Goal: Task Accomplishment & Management: Complete application form

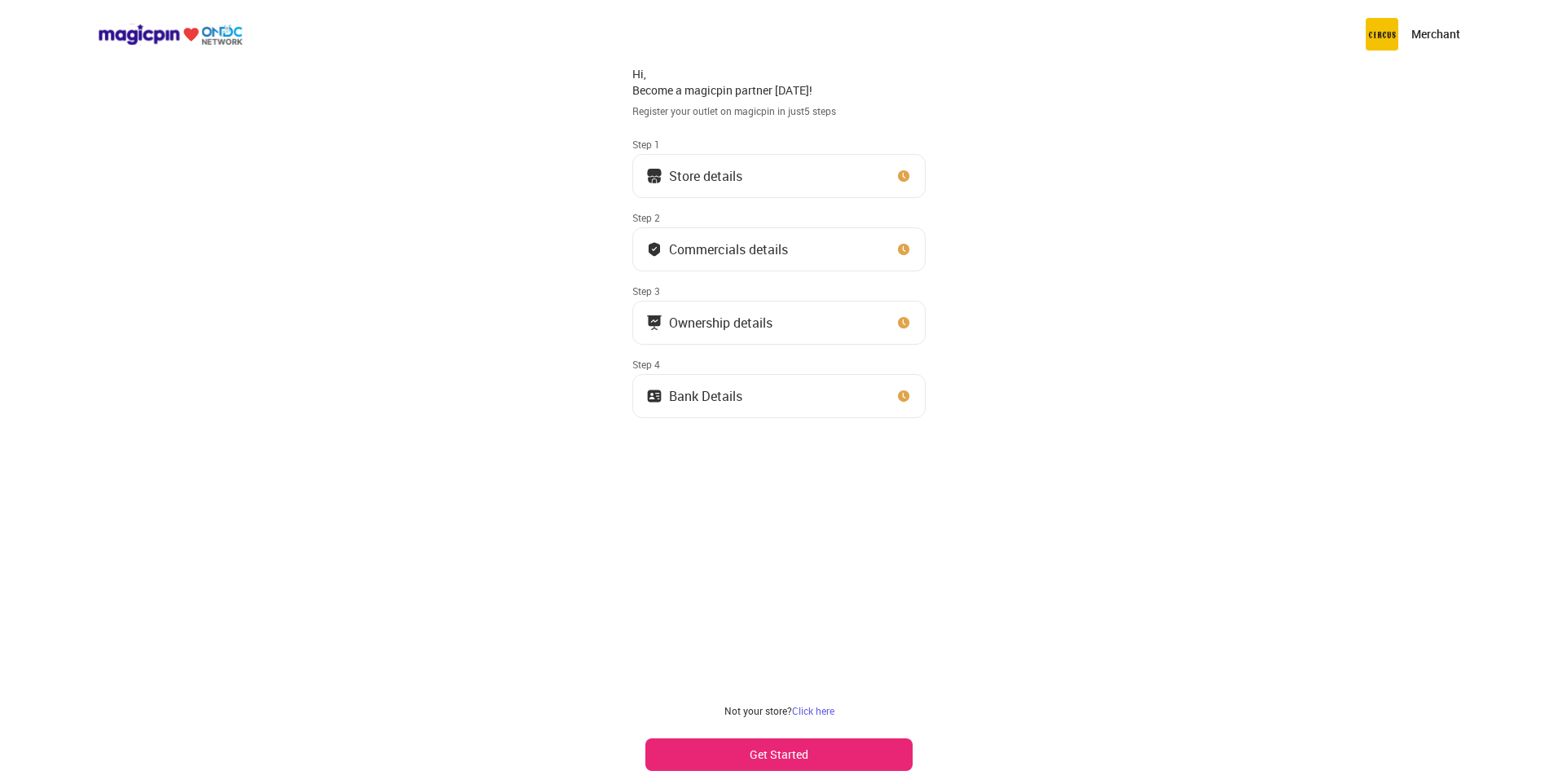
click at [901, 177] on img at bounding box center [904, 176] width 16 height 16
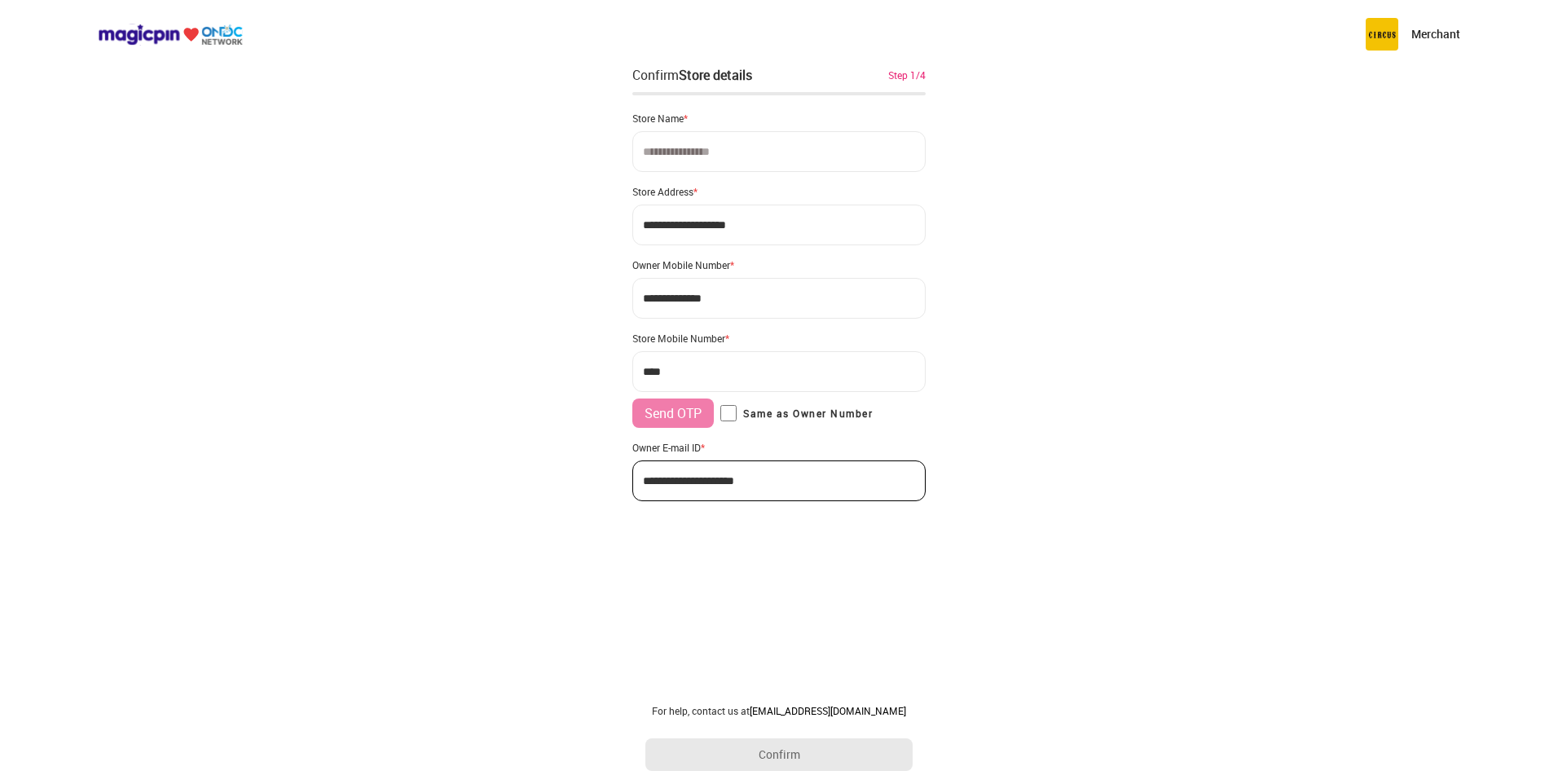
click at [798, 157] on input at bounding box center [779, 151] width 293 height 41
type input "**********"
drag, startPoint x: 764, startPoint y: 226, endPoint x: 609, endPoint y: 219, distance: 155.2
click at [609, 219] on div "**********" at bounding box center [779, 392] width 1558 height 784
click at [779, 221] on input "**********" at bounding box center [779, 225] width 293 height 41
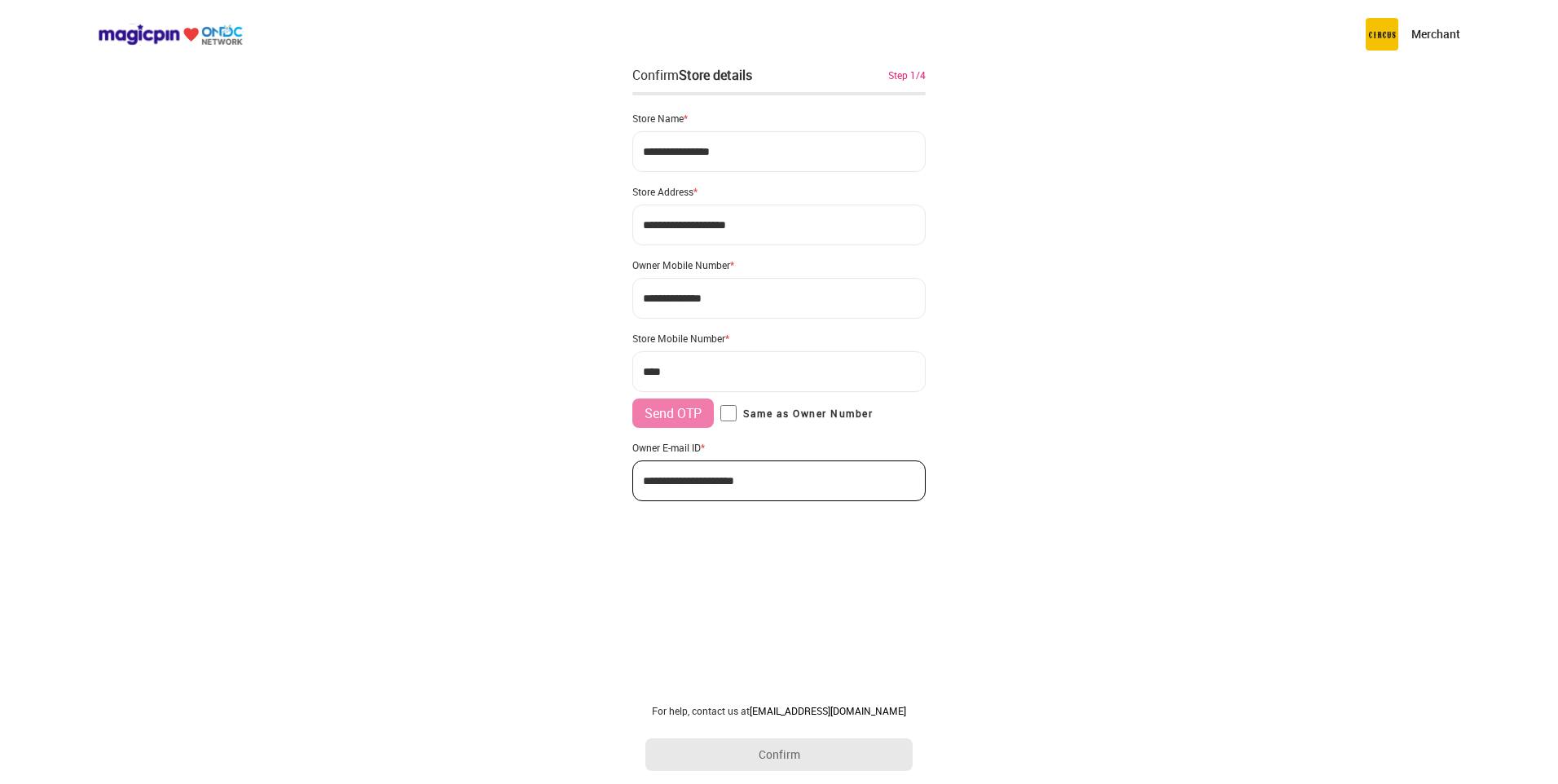
type input "**********"
click at [807, 370] on input "***" at bounding box center [779, 372] width 293 height 41
type input "**********"
click at [735, 397] on div "**********" at bounding box center [779, 300] width 293 height 402
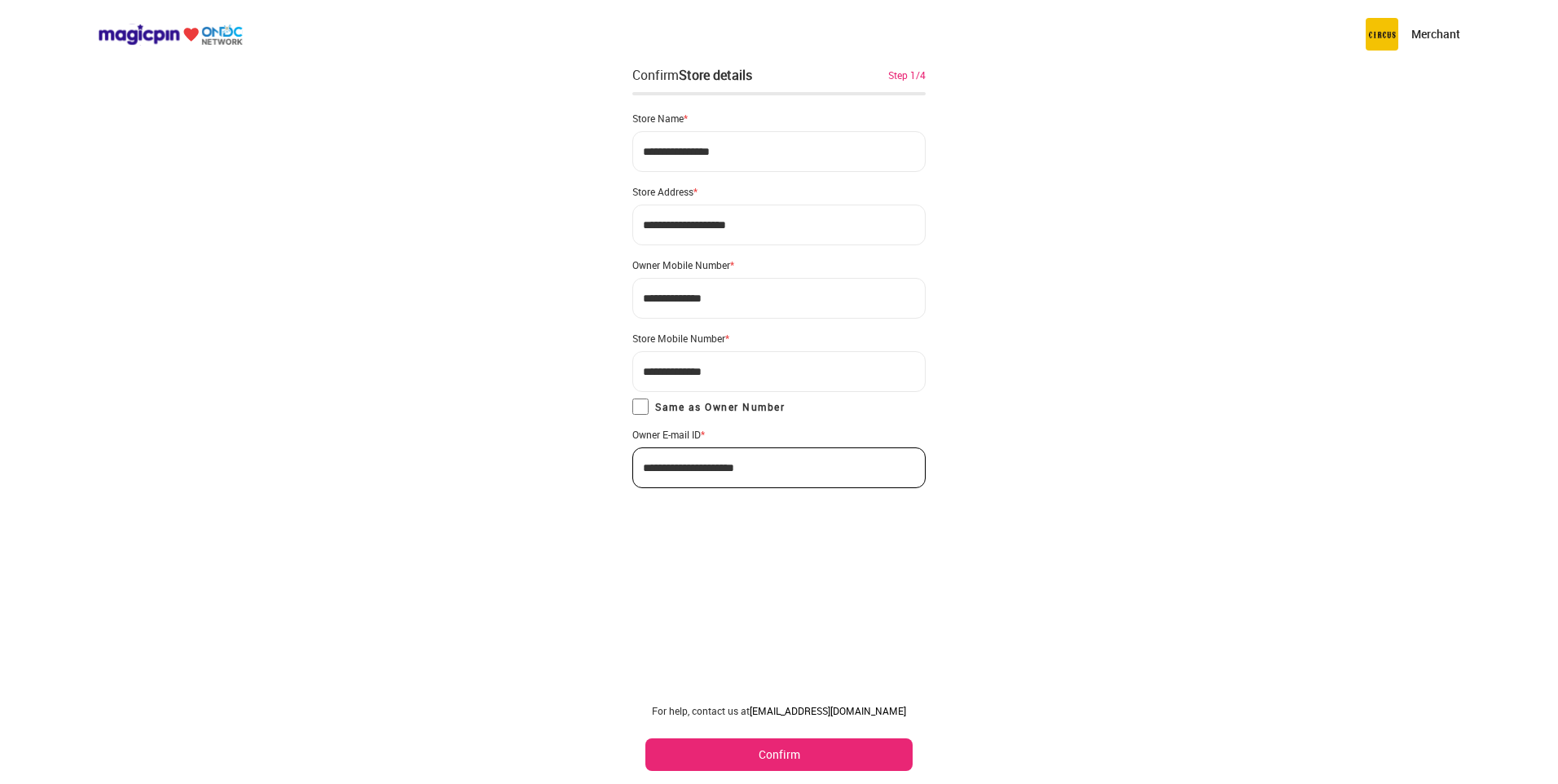
click at [838, 750] on button "Confirm" at bounding box center [779, 755] width 268 height 33
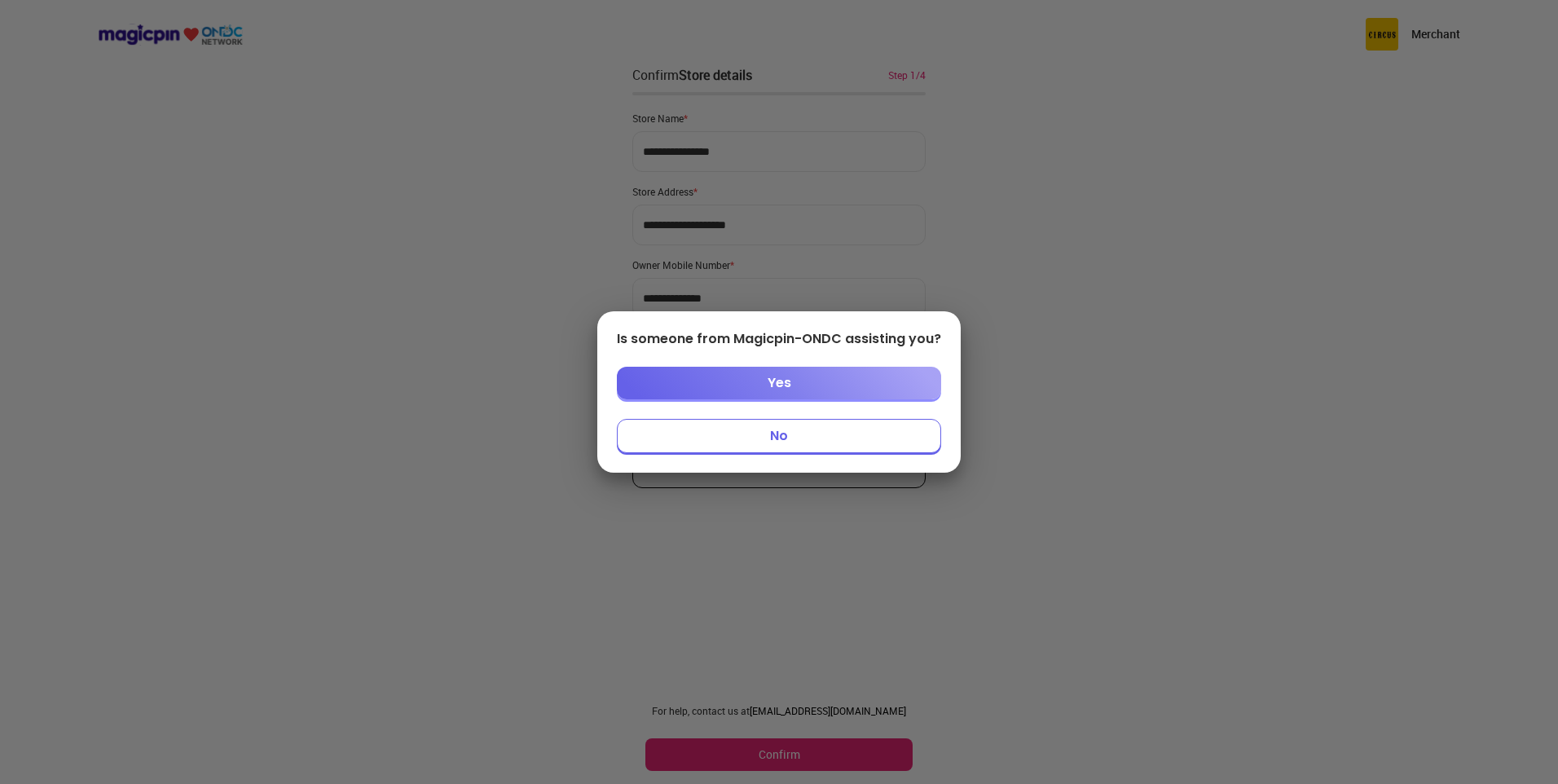
click at [877, 431] on button "No" at bounding box center [779, 436] width 324 height 35
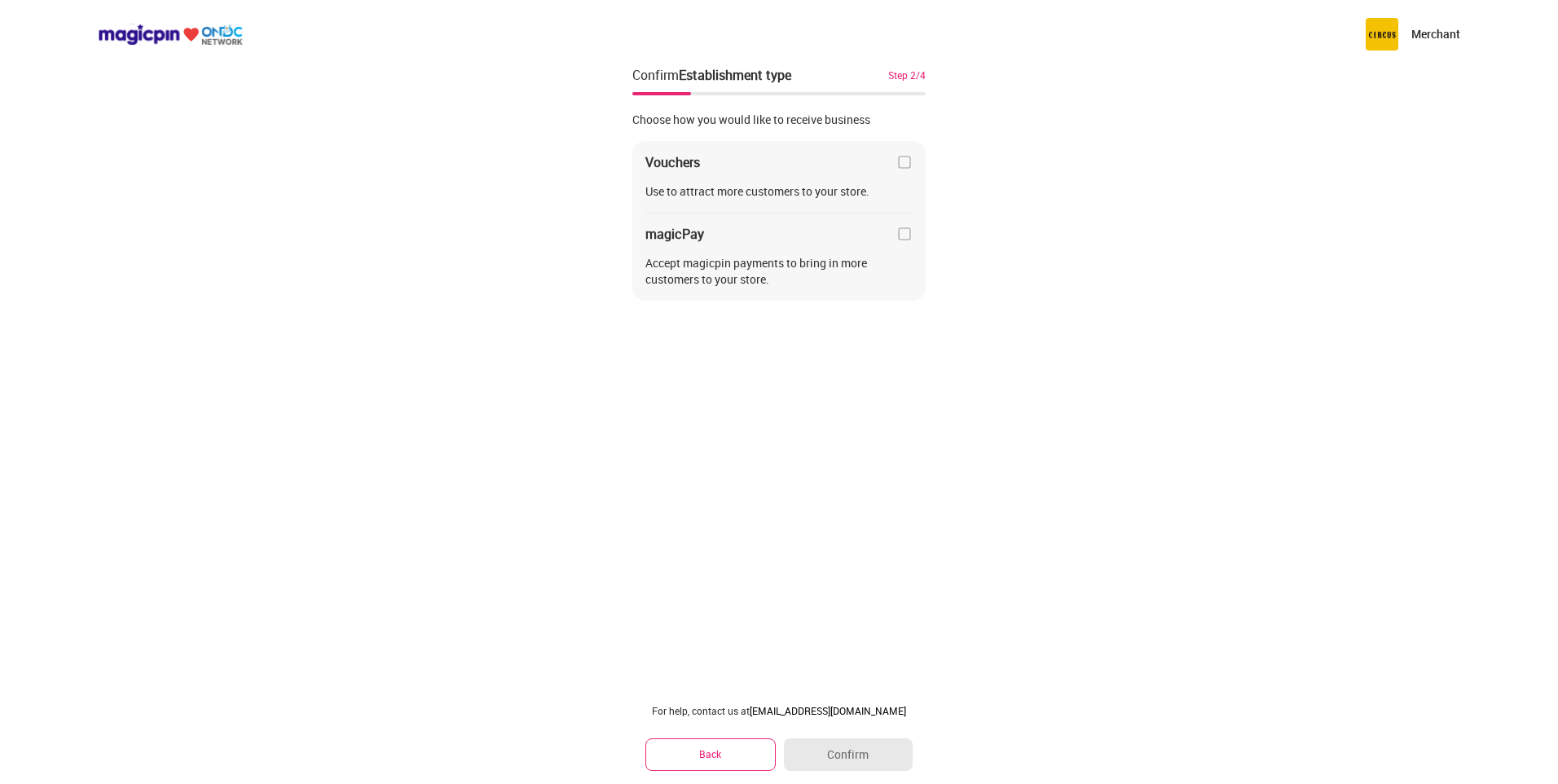
click at [905, 167] on img at bounding box center [905, 162] width 16 height 16
click at [902, 167] on img at bounding box center [905, 162] width 16 height 16
click at [905, 239] on img at bounding box center [905, 234] width 16 height 16
click at [905, 161] on img at bounding box center [905, 162] width 16 height 16
click at [874, 758] on button "Confirm" at bounding box center [848, 755] width 128 height 33
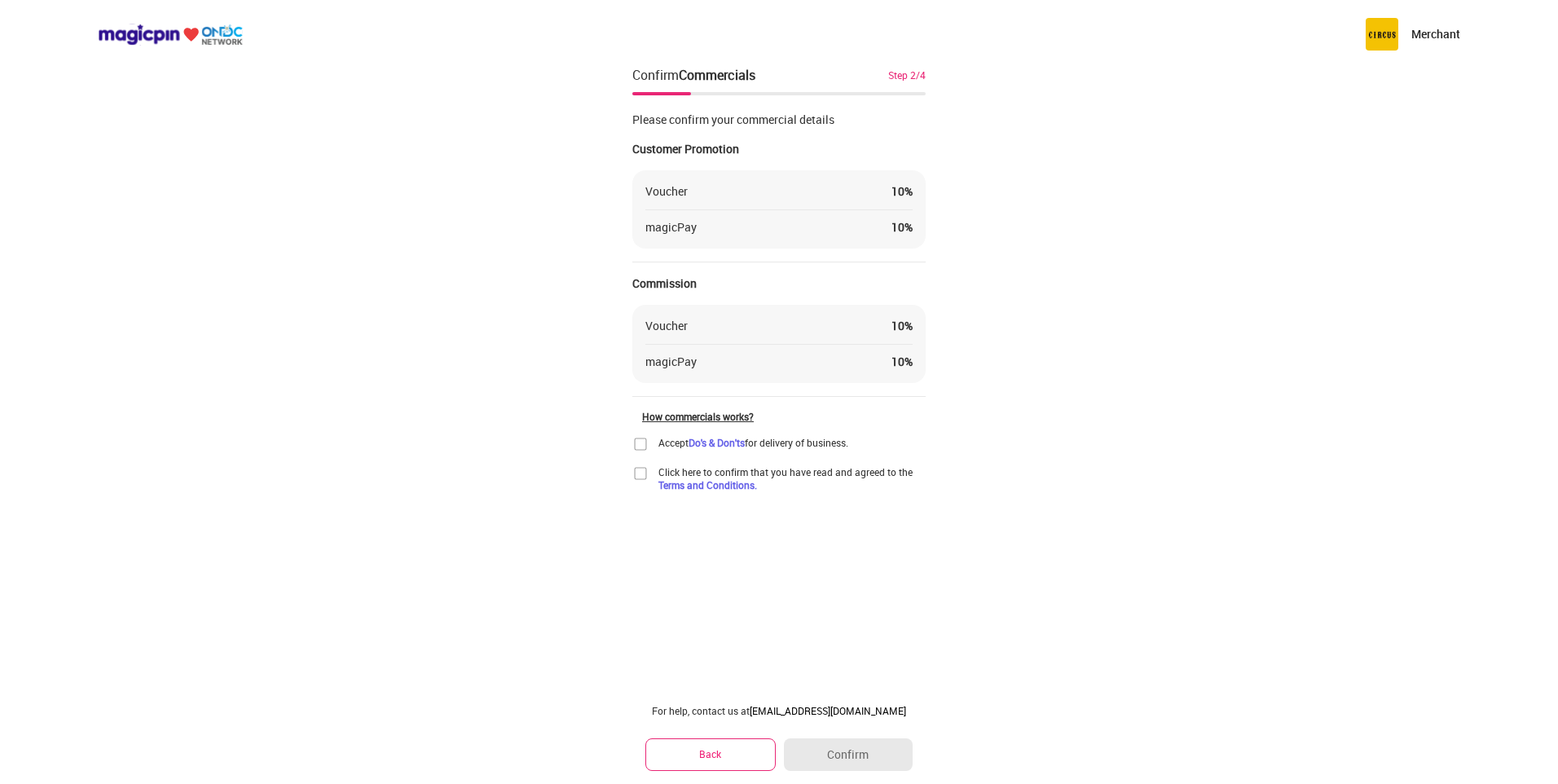
click at [641, 445] on img at bounding box center [641, 444] width 16 height 16
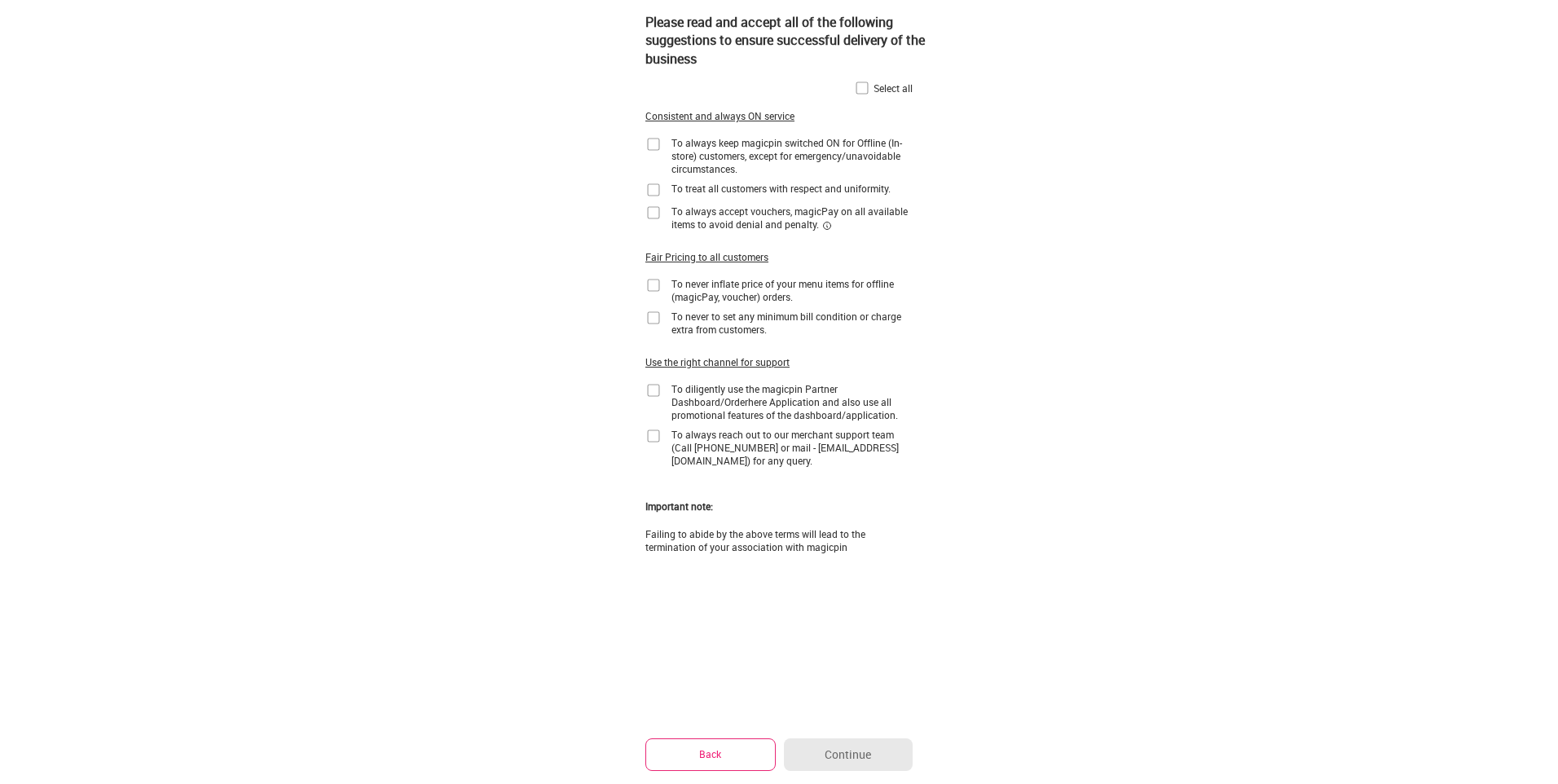
click at [859, 93] on img at bounding box center [862, 88] width 16 height 16
click at [876, 742] on button "Continue" at bounding box center [848, 755] width 128 height 33
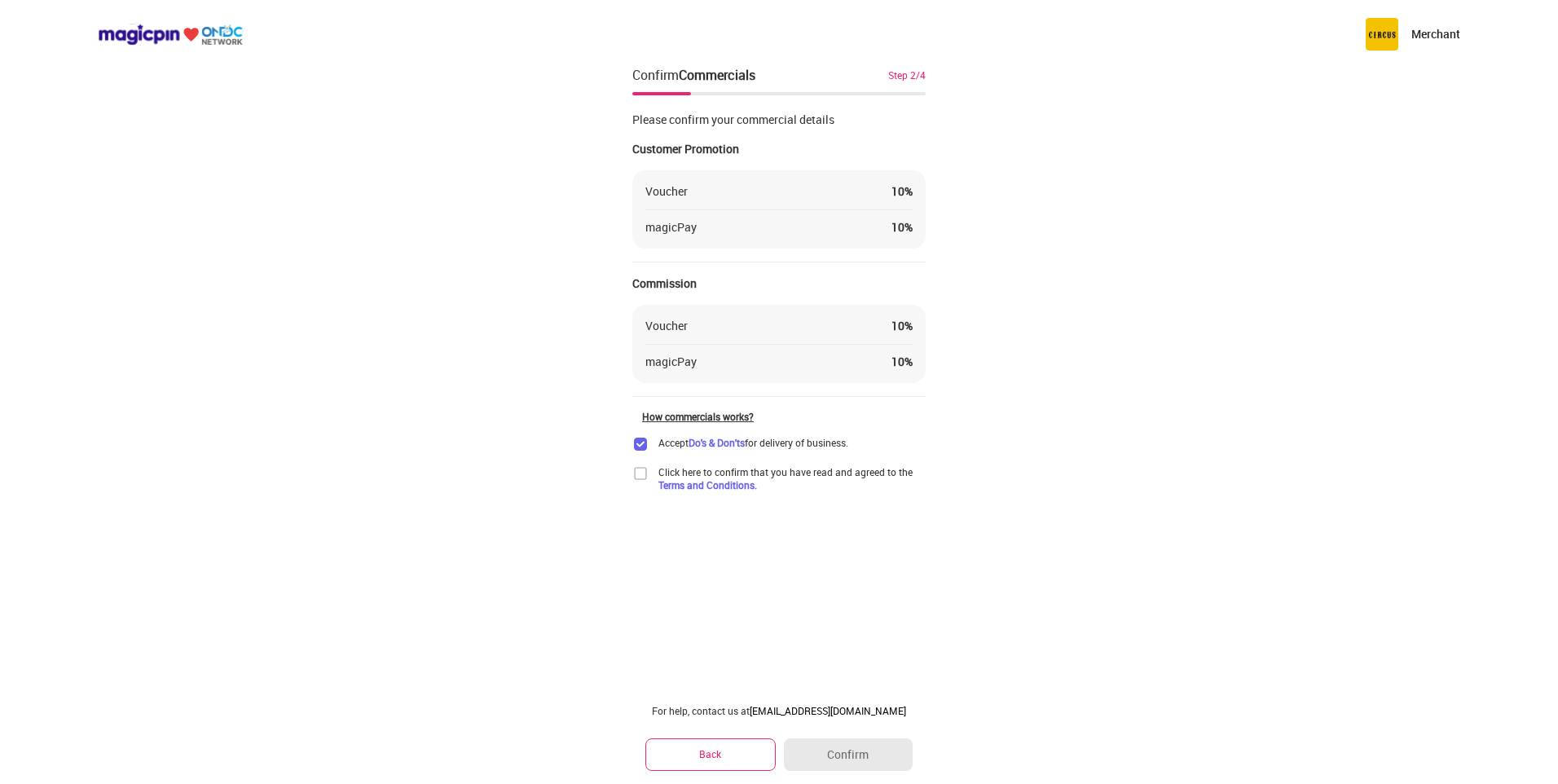
click at [638, 472] on img at bounding box center [641, 473] width 16 height 16
click at [887, 758] on button "Confirm" at bounding box center [848, 755] width 128 height 33
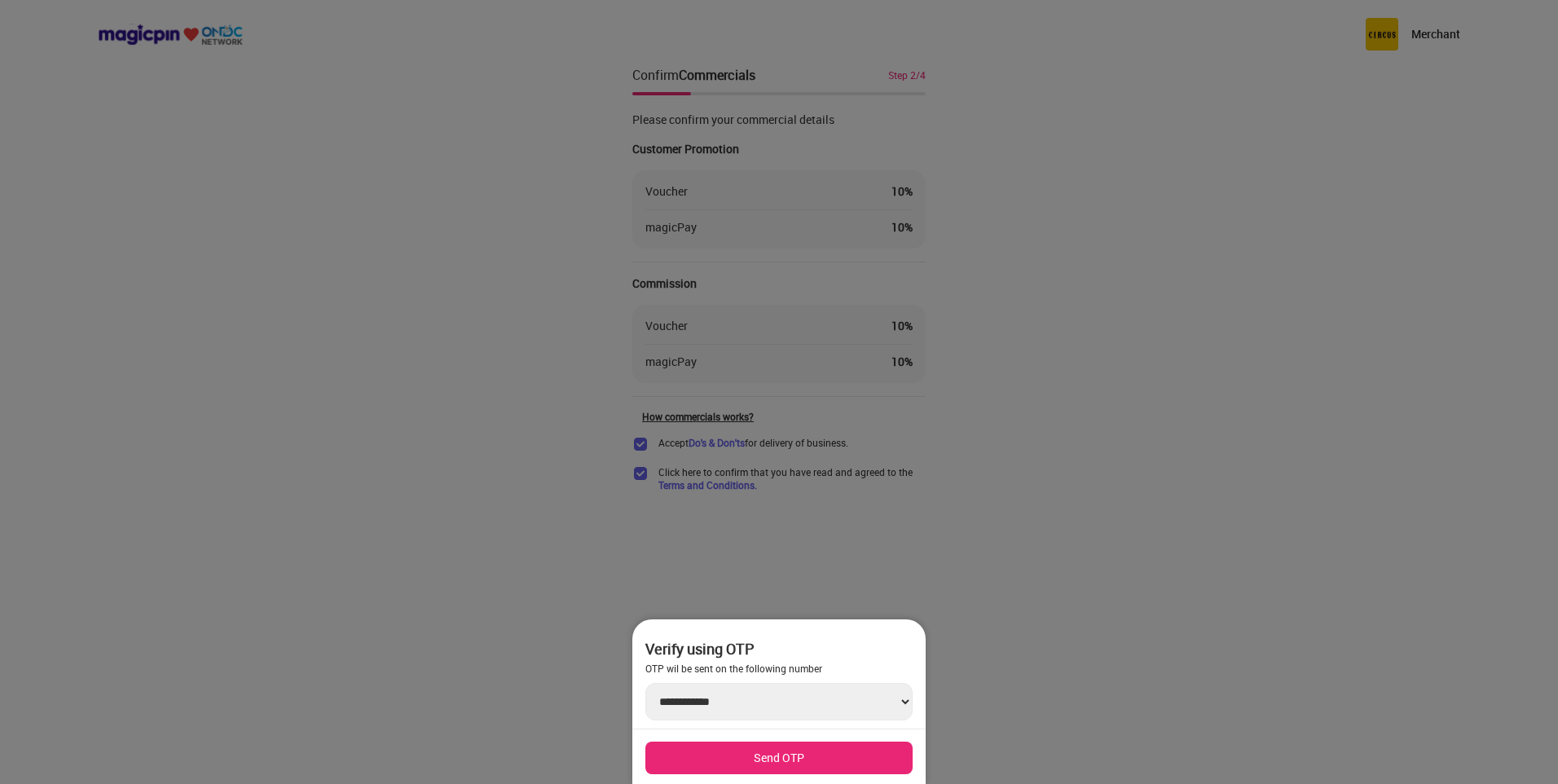
click at [812, 697] on select "**********" at bounding box center [779, 701] width 268 height 37
click at [813, 697] on select "**********" at bounding box center [779, 701] width 268 height 37
click at [835, 749] on button "Send OTP" at bounding box center [779, 759] width 268 height 33
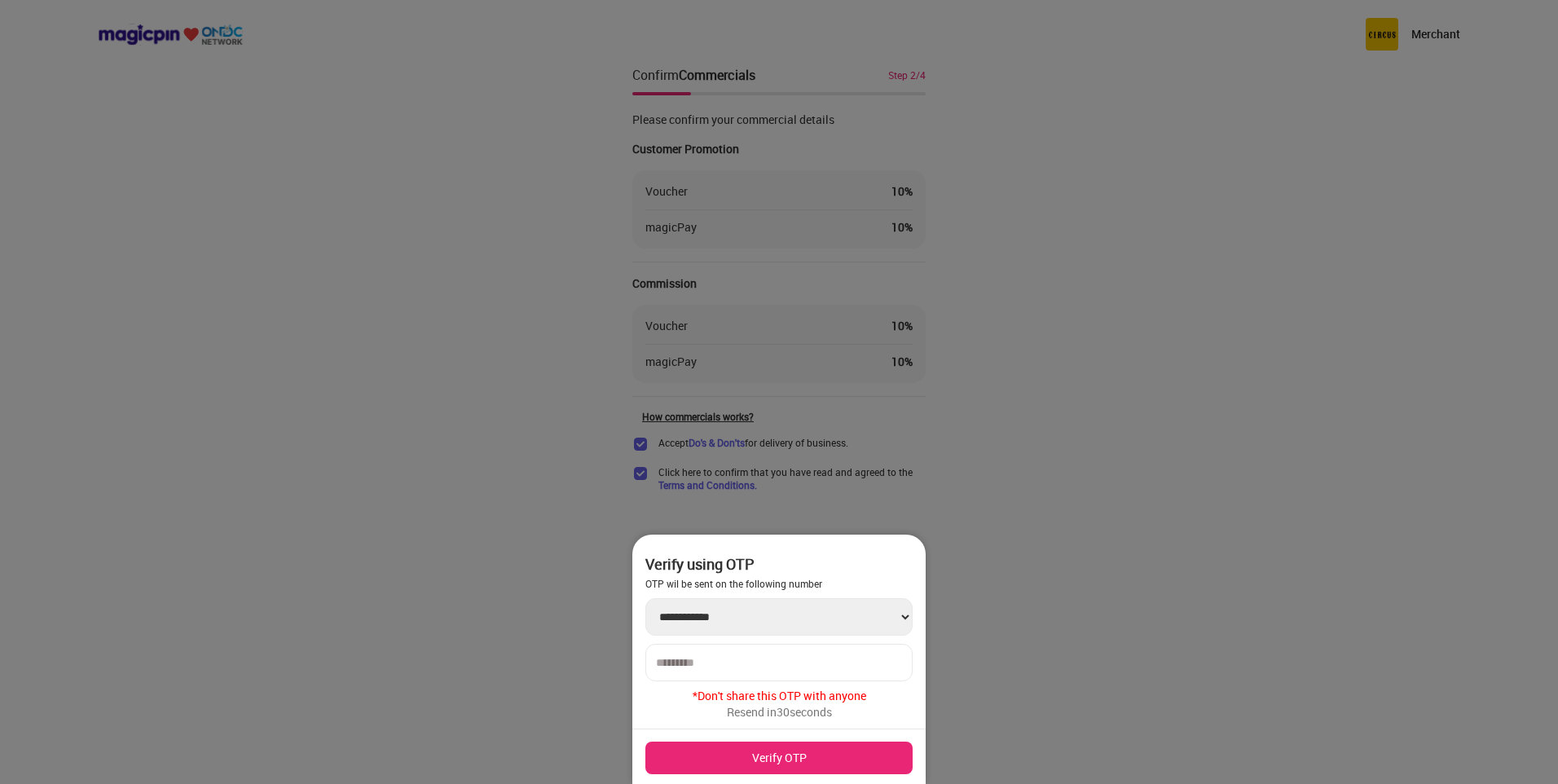
click at [797, 657] on input "number" at bounding box center [779, 663] width 246 height 13
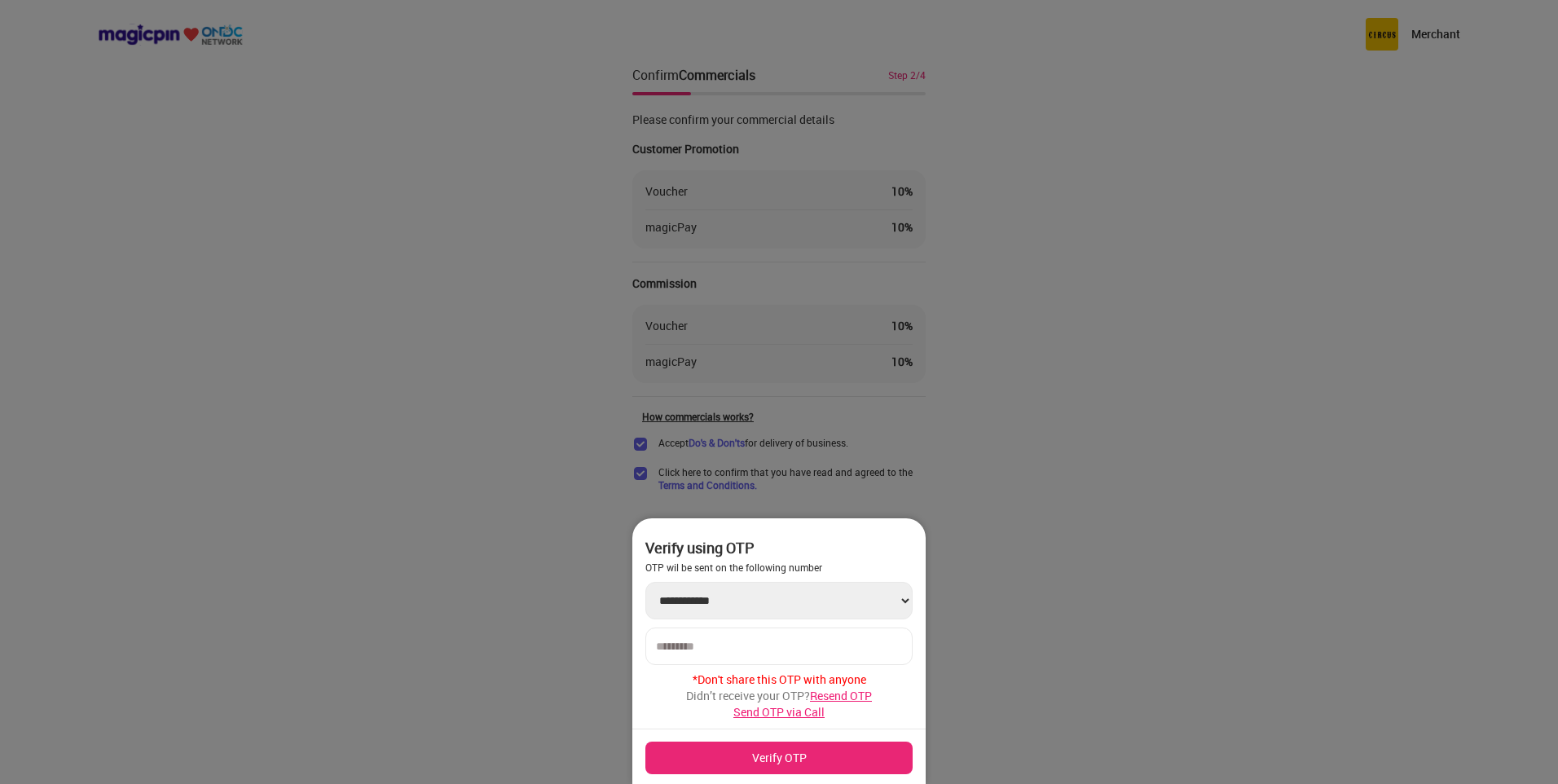
type input "******"
click at [807, 750] on button "Verify OTP" at bounding box center [779, 759] width 268 height 33
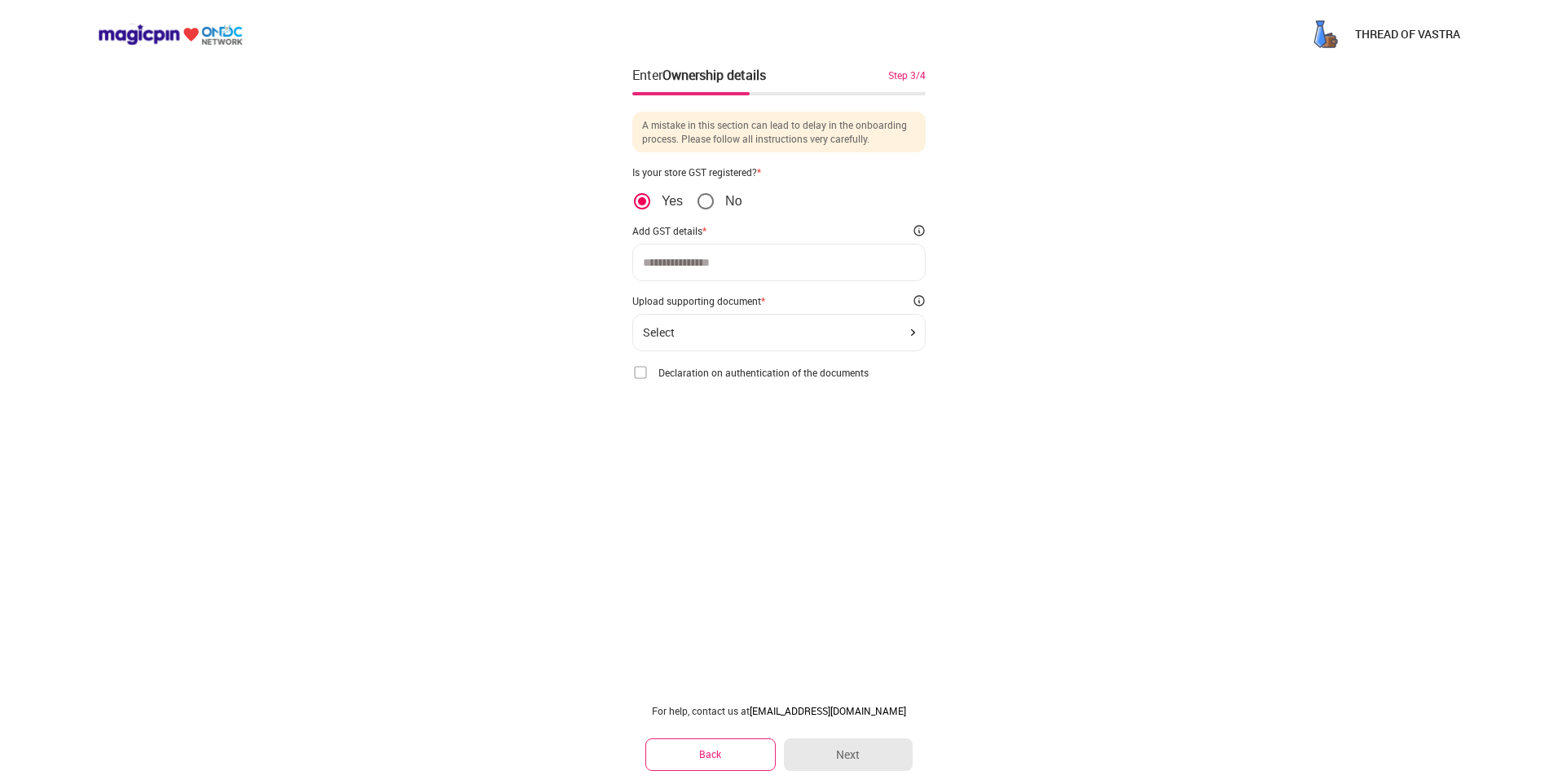
click at [718, 196] on span "No" at bounding box center [728, 201] width 26 height 16
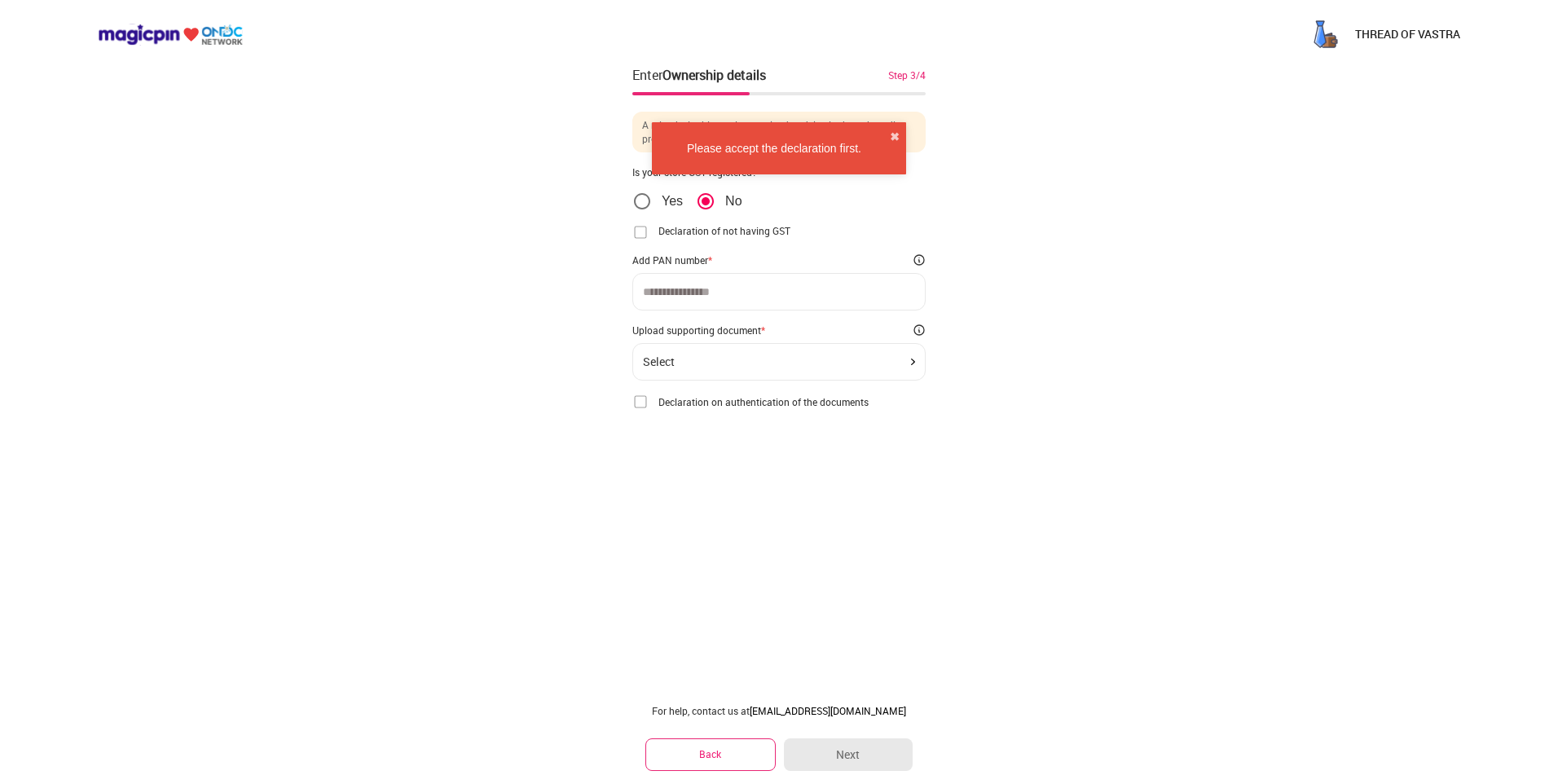
click at [791, 286] on input at bounding box center [779, 291] width 272 height 13
click at [698, 294] on input at bounding box center [779, 291] width 272 height 13
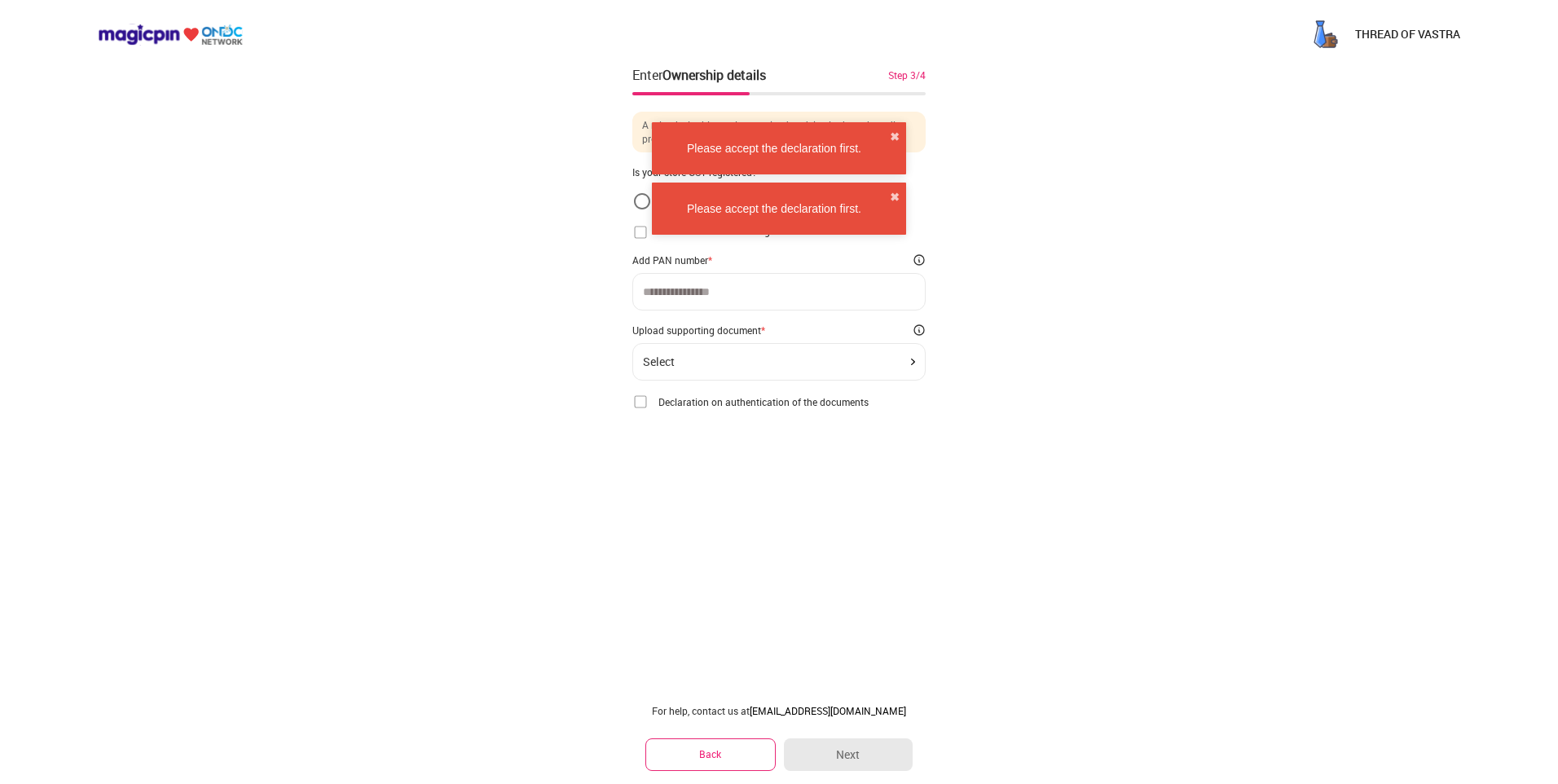
click at [637, 237] on img at bounding box center [641, 232] width 16 height 16
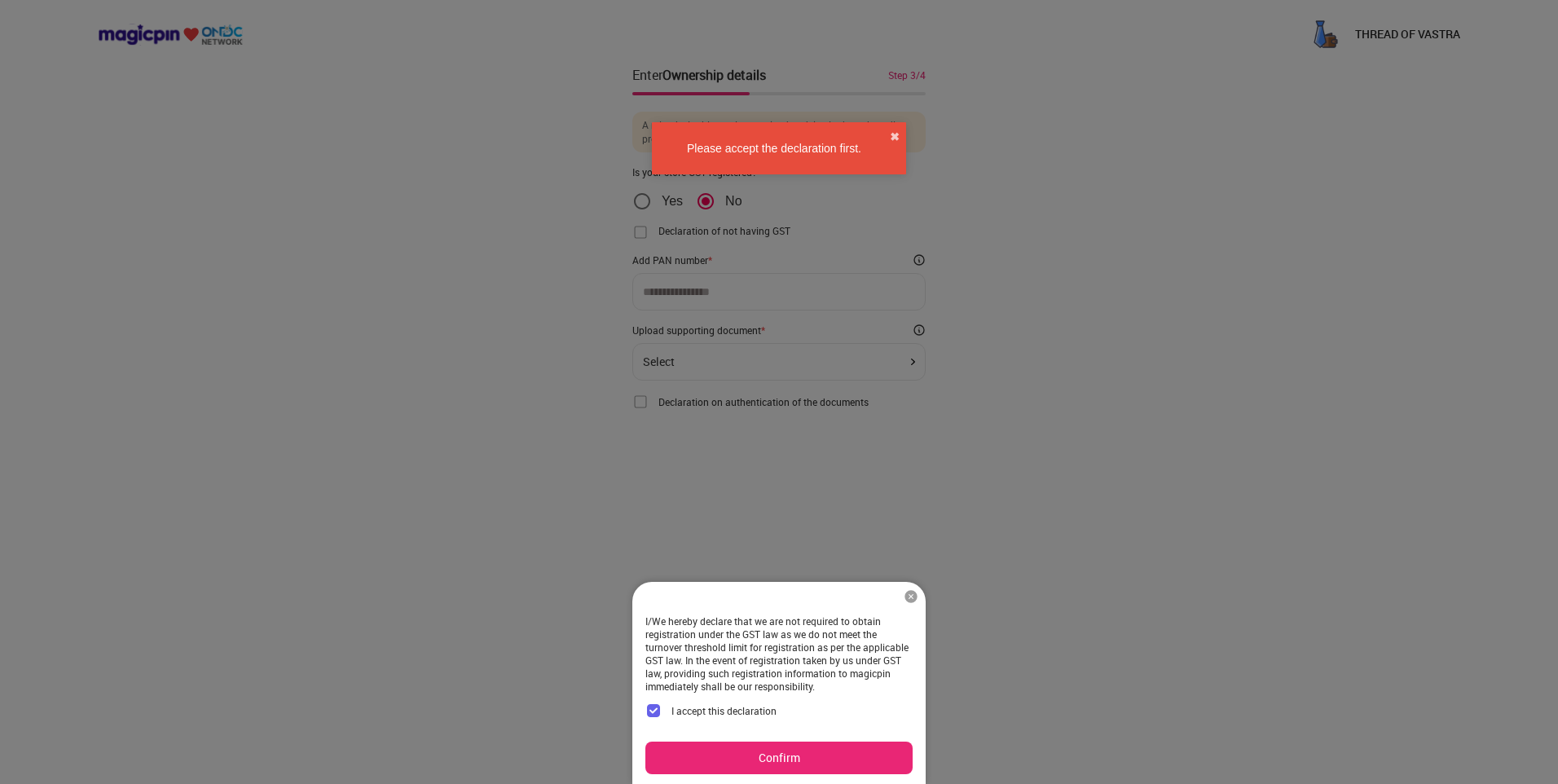
click at [781, 749] on button "Confirm" at bounding box center [779, 759] width 268 height 33
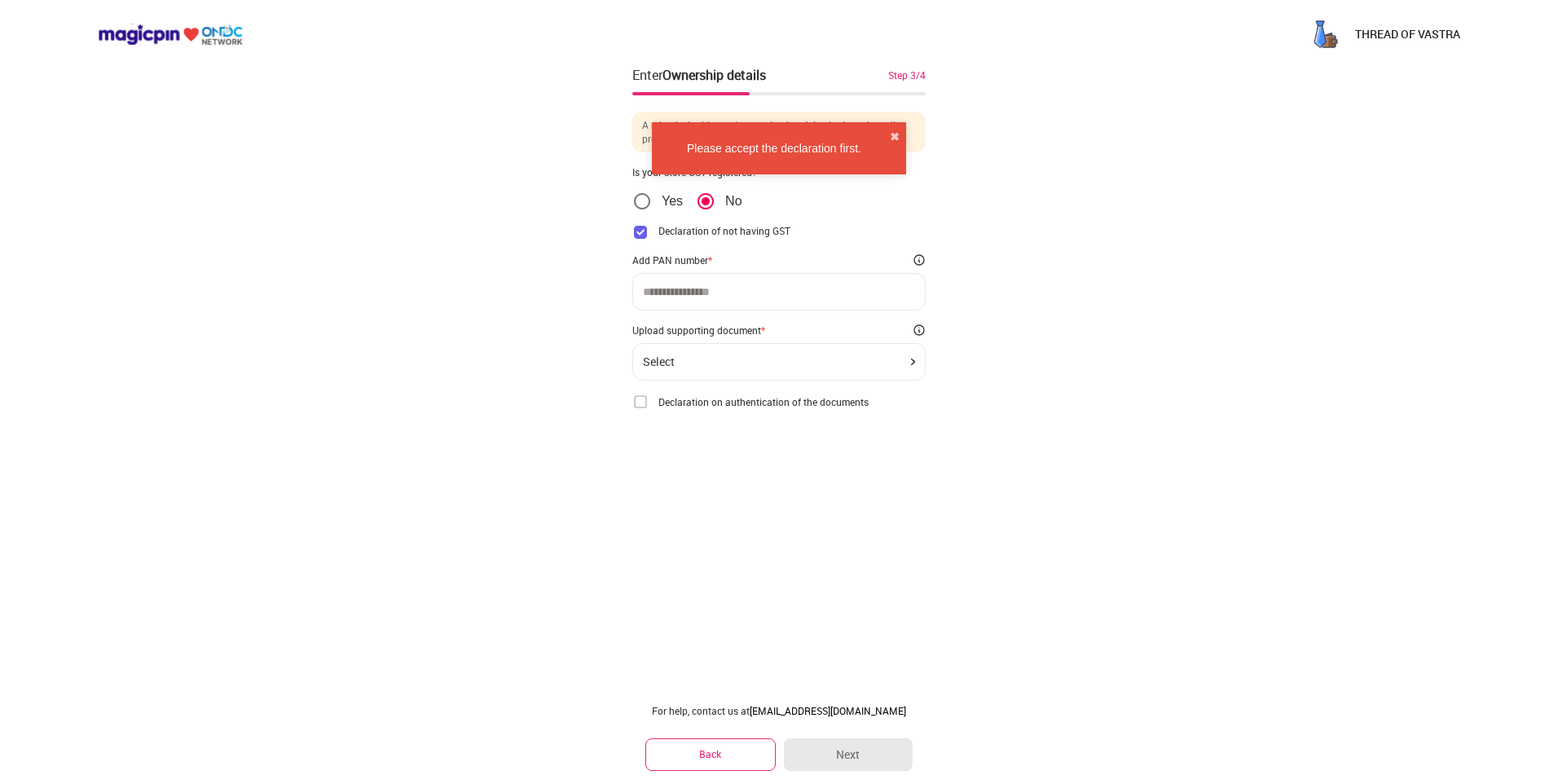
click at [722, 291] on input at bounding box center [779, 291] width 272 height 13
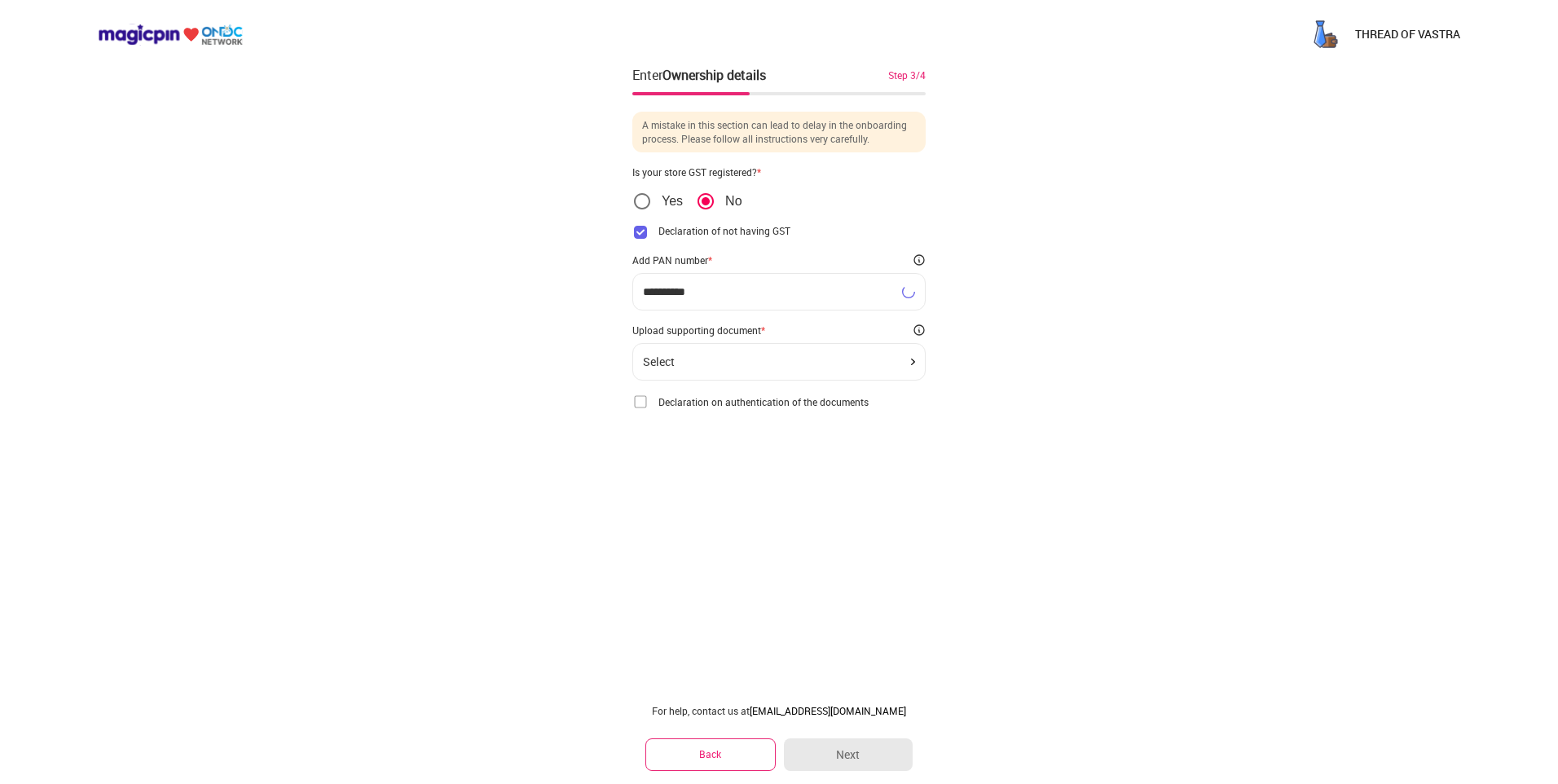
type input "**********"
click at [756, 358] on div "Select" at bounding box center [779, 374] width 293 height 37
click at [907, 374] on div "Select" at bounding box center [779, 375] width 272 height 13
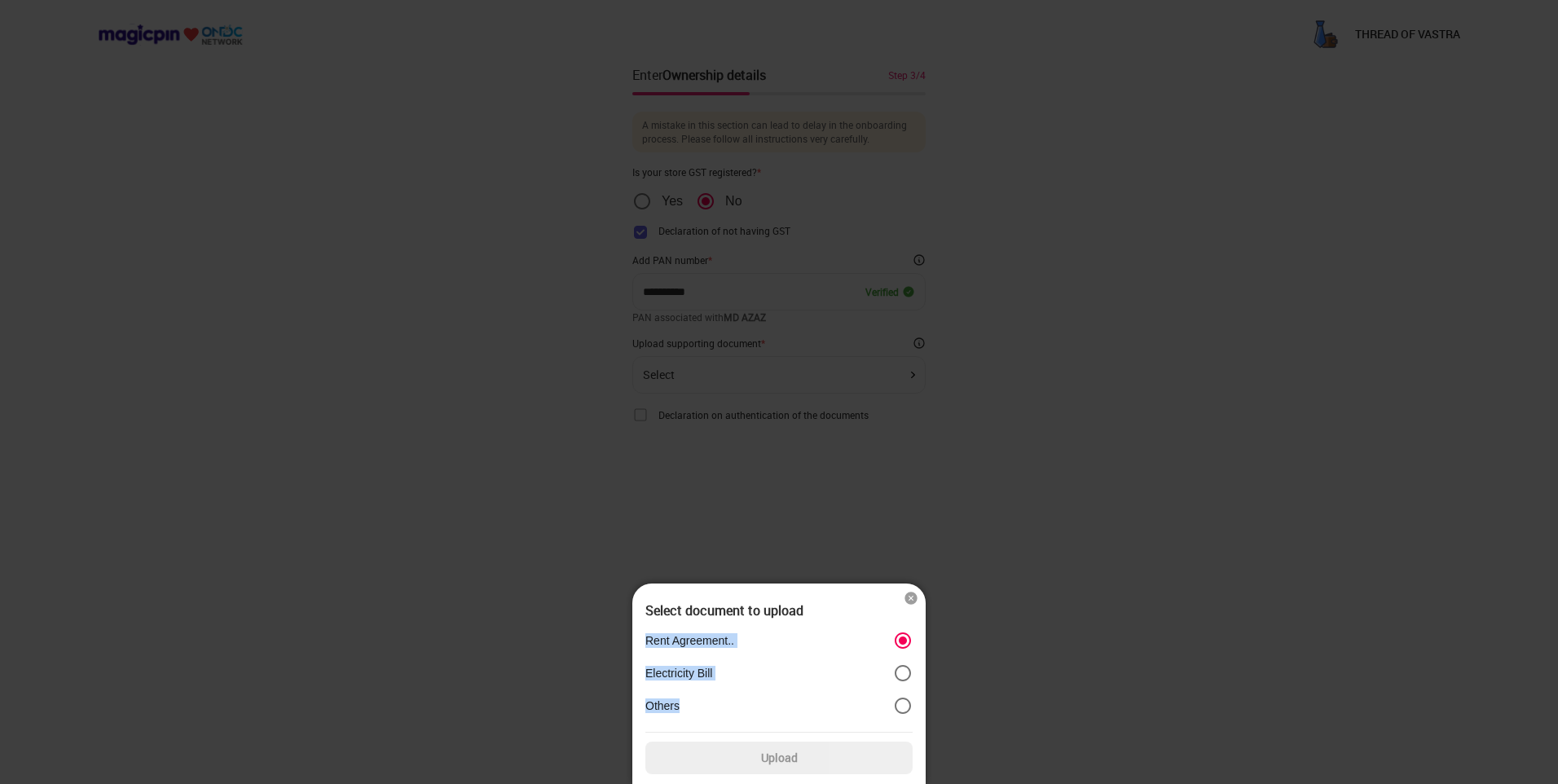
drag, startPoint x: 864, startPoint y: 725, endPoint x: 867, endPoint y: 654, distance: 71.1
click at [867, 654] on div "Select document to upload Rent Agreement.. Electricity Bill Others Upload" at bounding box center [779, 684] width 293 height 201
drag, startPoint x: 867, startPoint y: 654, endPoint x: 749, endPoint y: 759, distance: 158.0
click at [749, 759] on label "Upload" at bounding box center [779, 759] width 268 height 33
click at [0, 0] on input "Upload" at bounding box center [0, 0] width 0 height 0
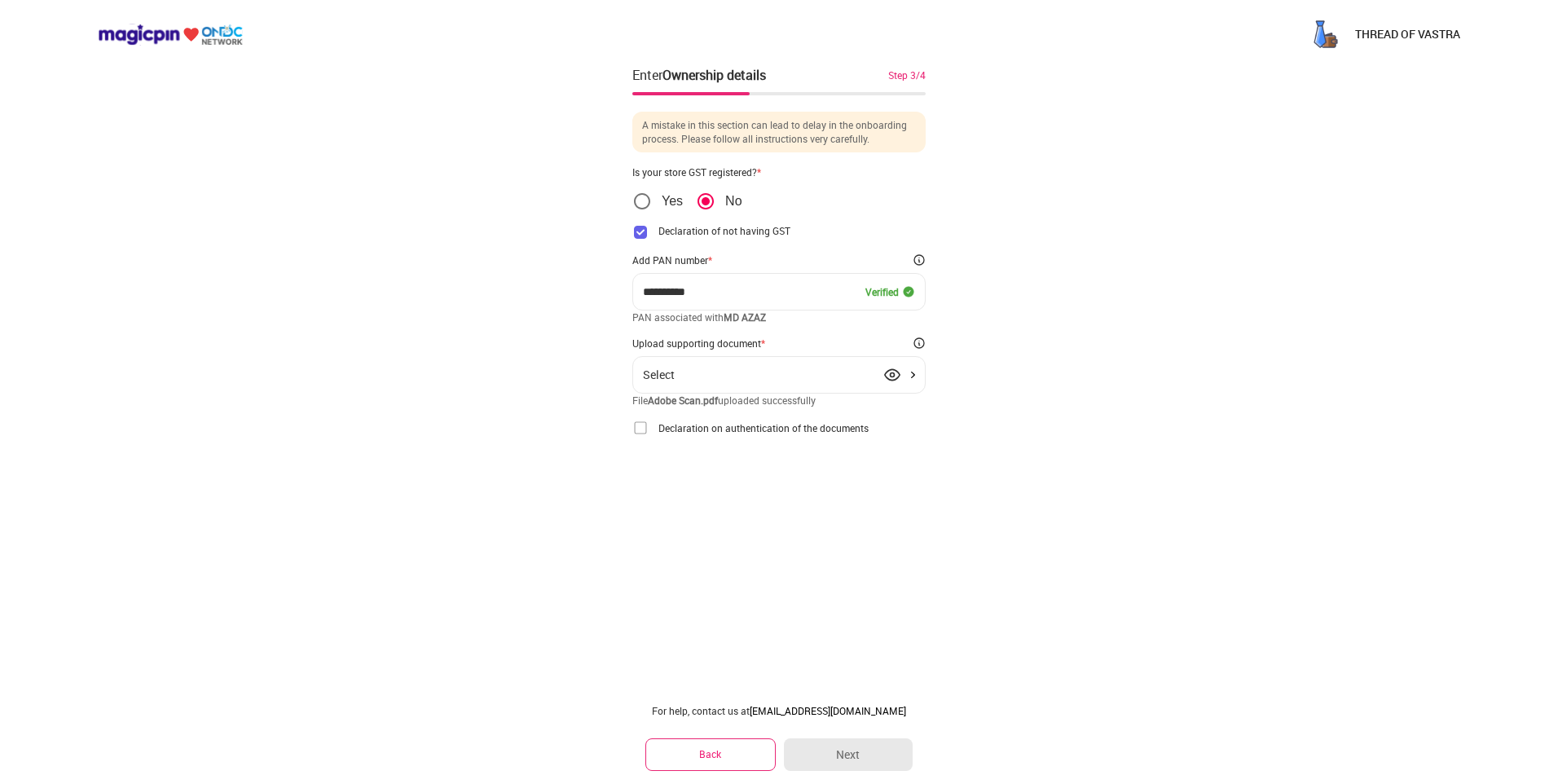
click at [640, 425] on img at bounding box center [641, 428] width 16 height 16
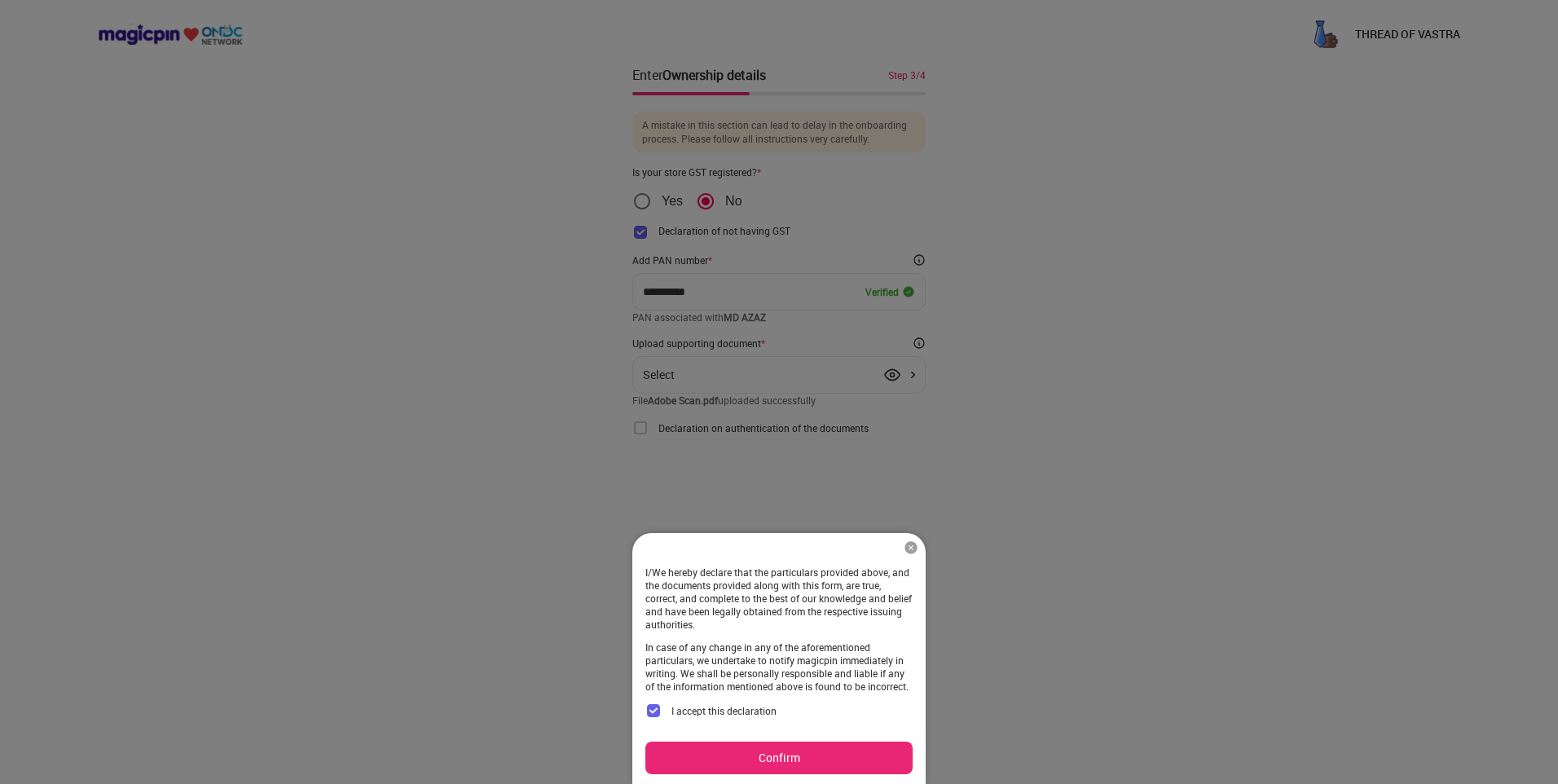
click at [789, 766] on button "Confirm" at bounding box center [779, 759] width 268 height 33
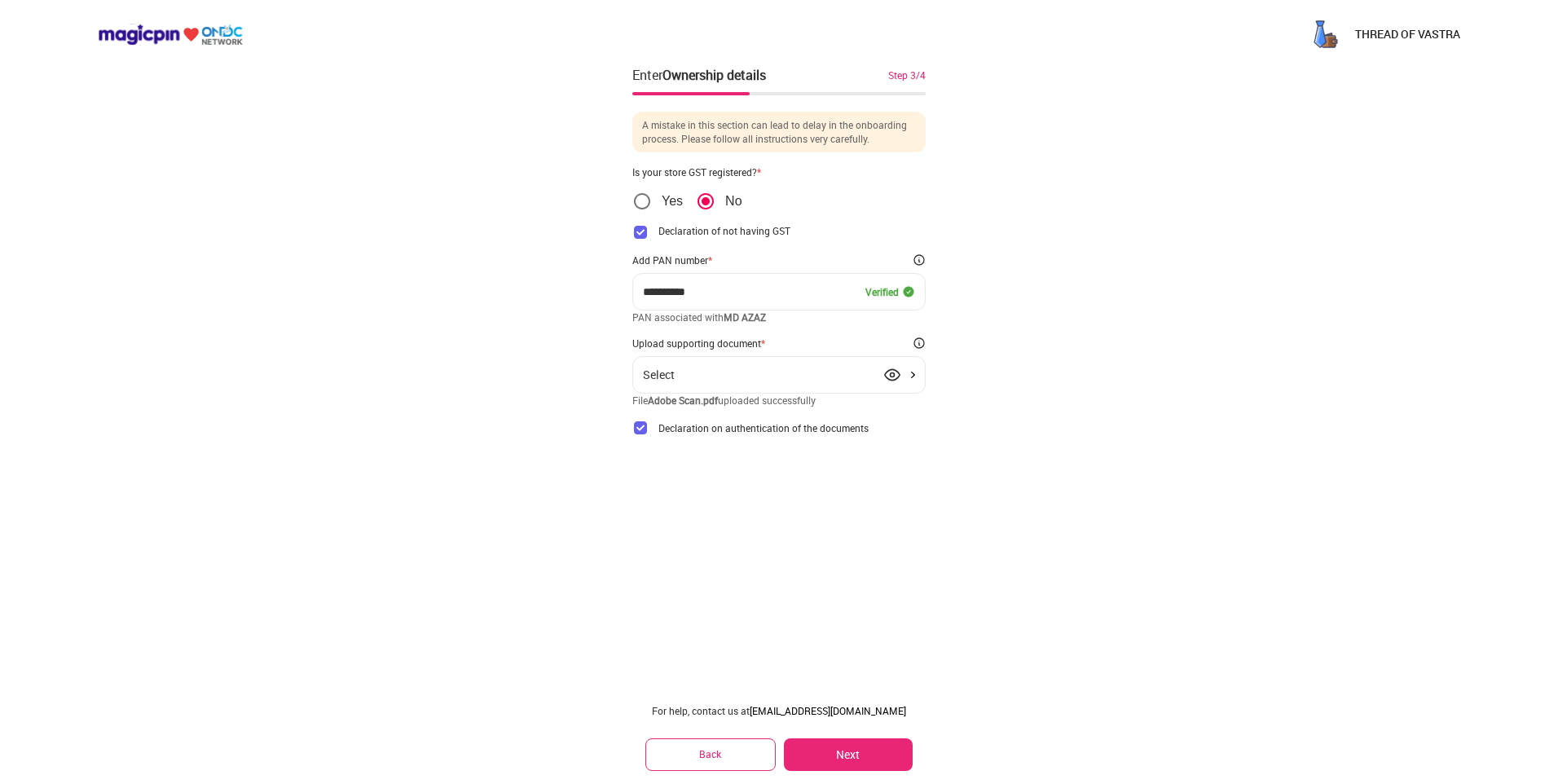
click at [828, 738] on div "For help, contact us at [EMAIL_ADDRESS][DOMAIN_NAME] Back Next" at bounding box center [779, 738] width 293 height 93
click at [841, 752] on button "Next" at bounding box center [848, 755] width 128 height 33
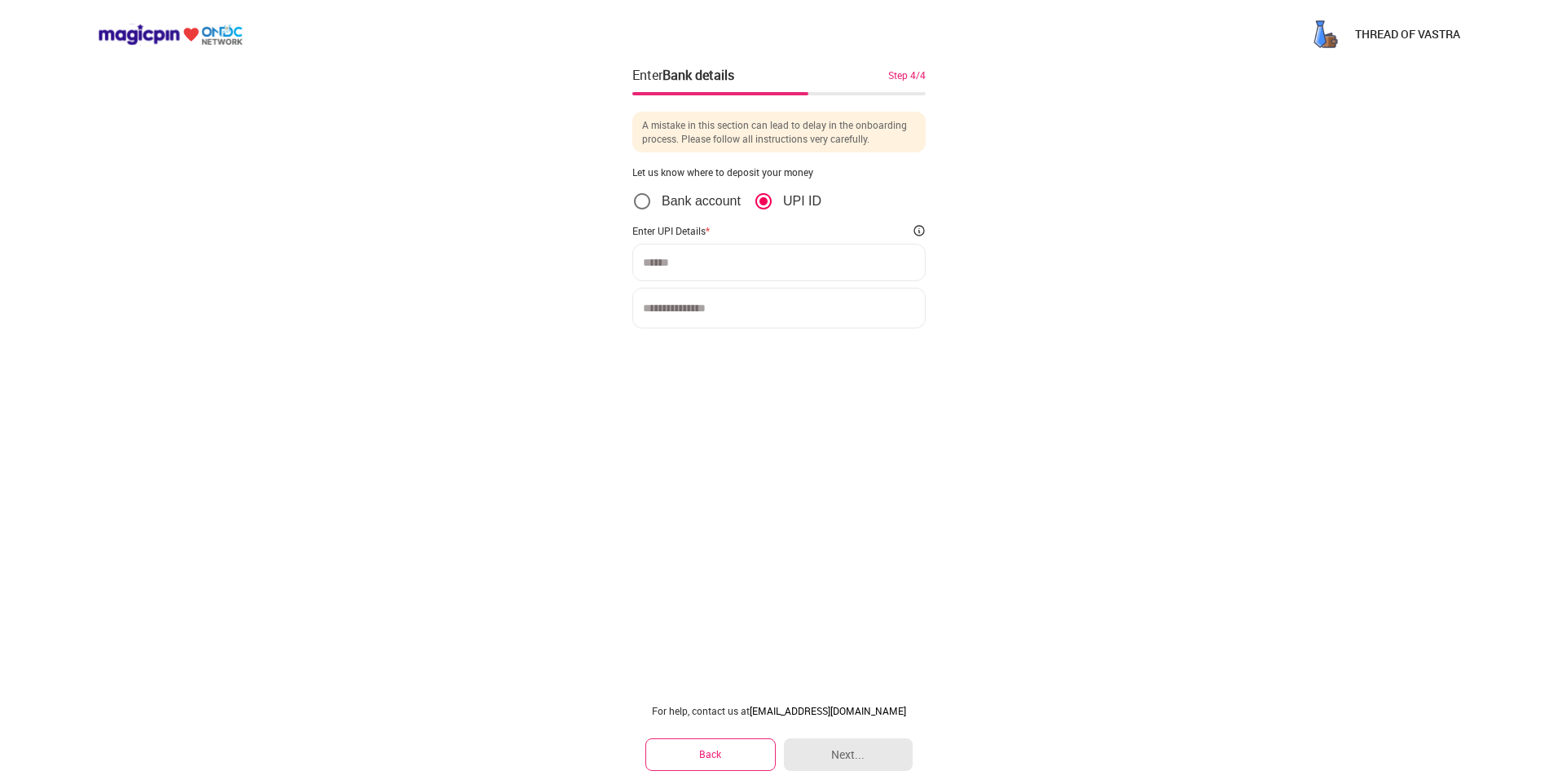
click at [753, 260] on input at bounding box center [779, 262] width 272 height 13
type input "*"
type input "**********"
click at [853, 300] on input at bounding box center [779, 308] width 293 height 41
type input "*******"
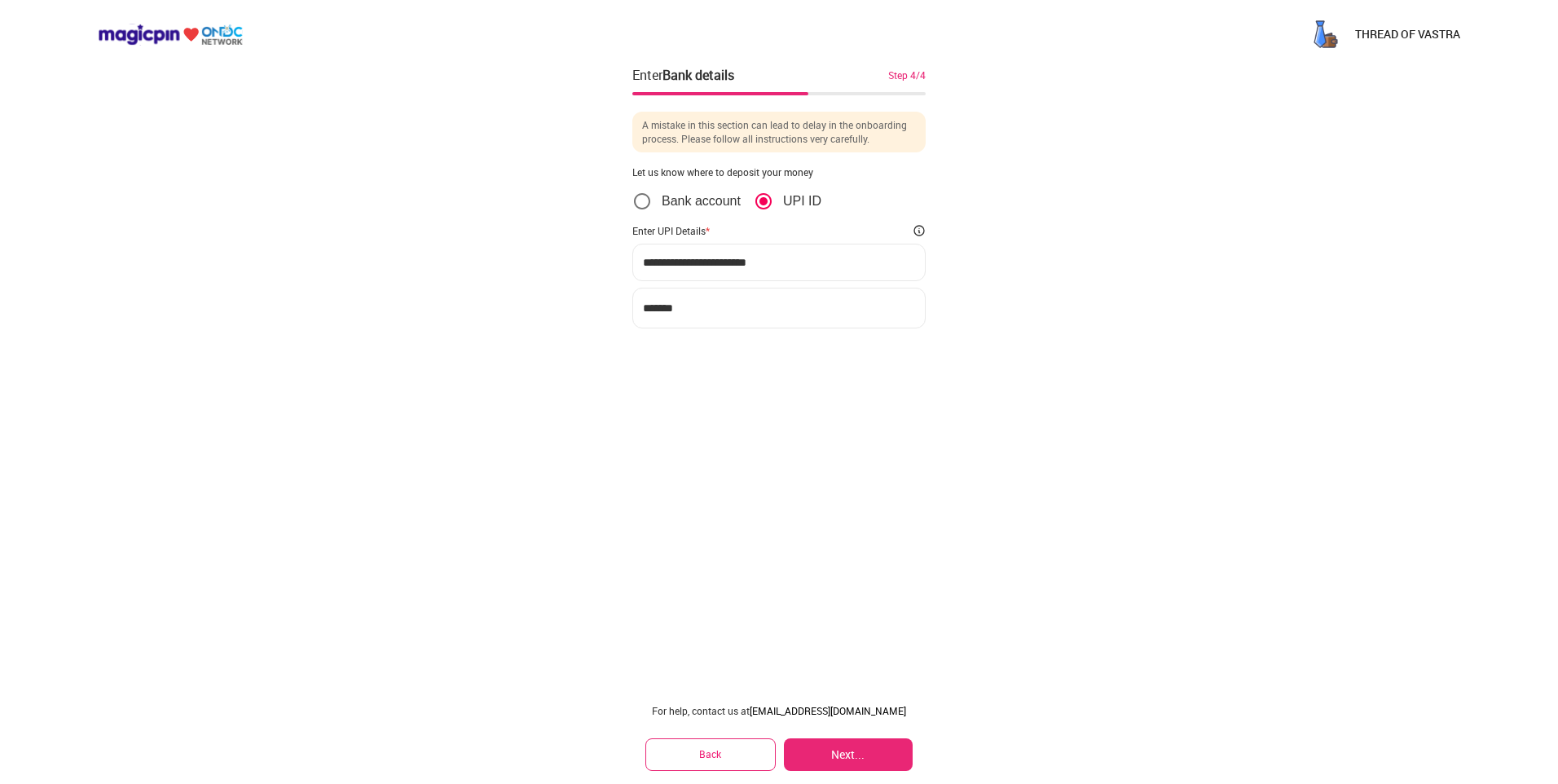
click at [860, 742] on button "Next..." at bounding box center [848, 755] width 128 height 33
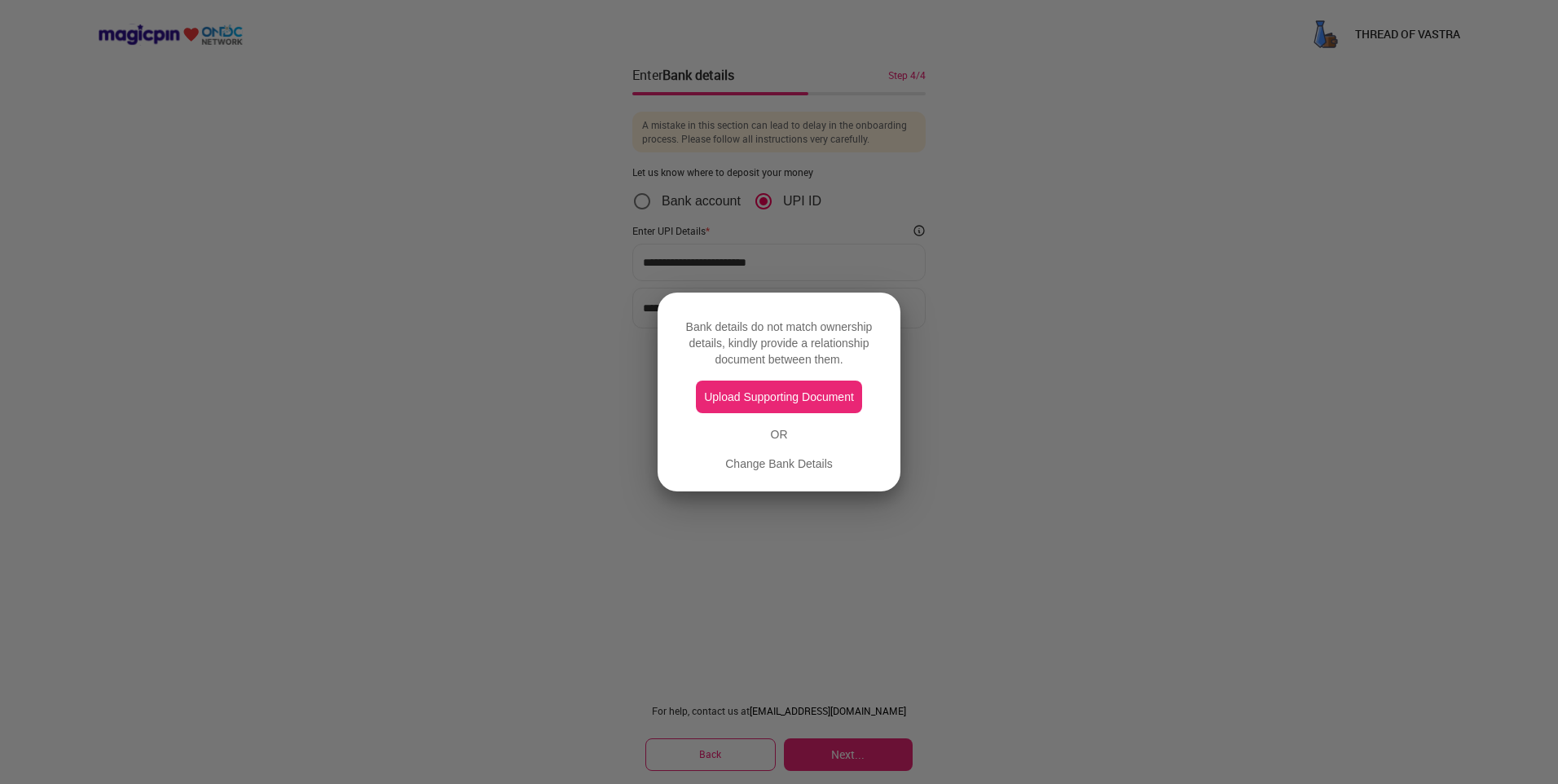
click at [989, 369] on div at bounding box center [779, 392] width 1558 height 784
click at [793, 463] on div "Change Bank Details" at bounding box center [779, 463] width 107 height 16
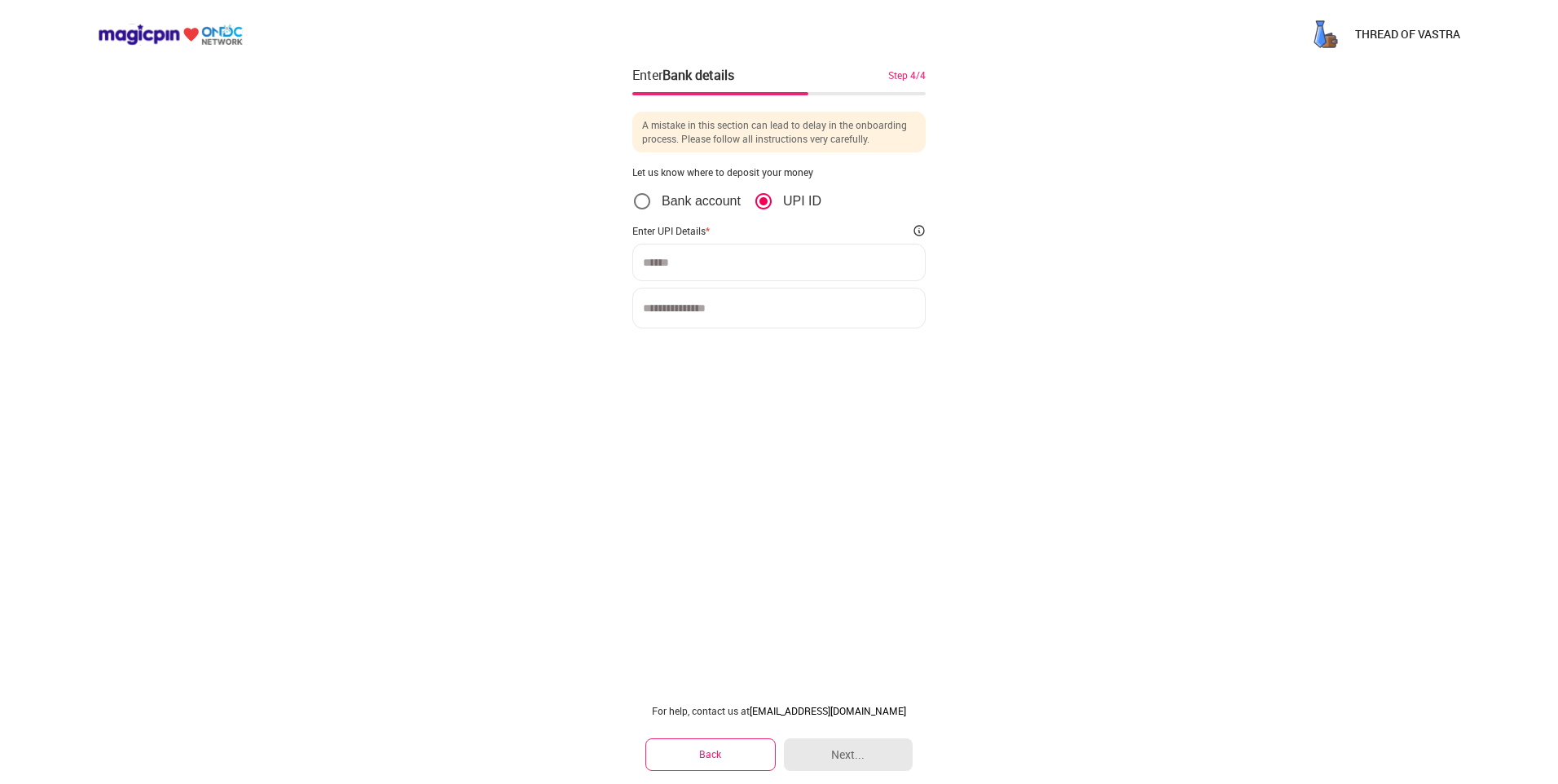
click at [727, 260] on input at bounding box center [779, 262] width 272 height 13
click at [742, 260] on input "********" at bounding box center [779, 262] width 272 height 13
type input "**********"
drag, startPoint x: 771, startPoint y: 329, endPoint x: 776, endPoint y: 314, distance: 15.8
click at [774, 318] on div "**********" at bounding box center [779, 225] width 293 height 254
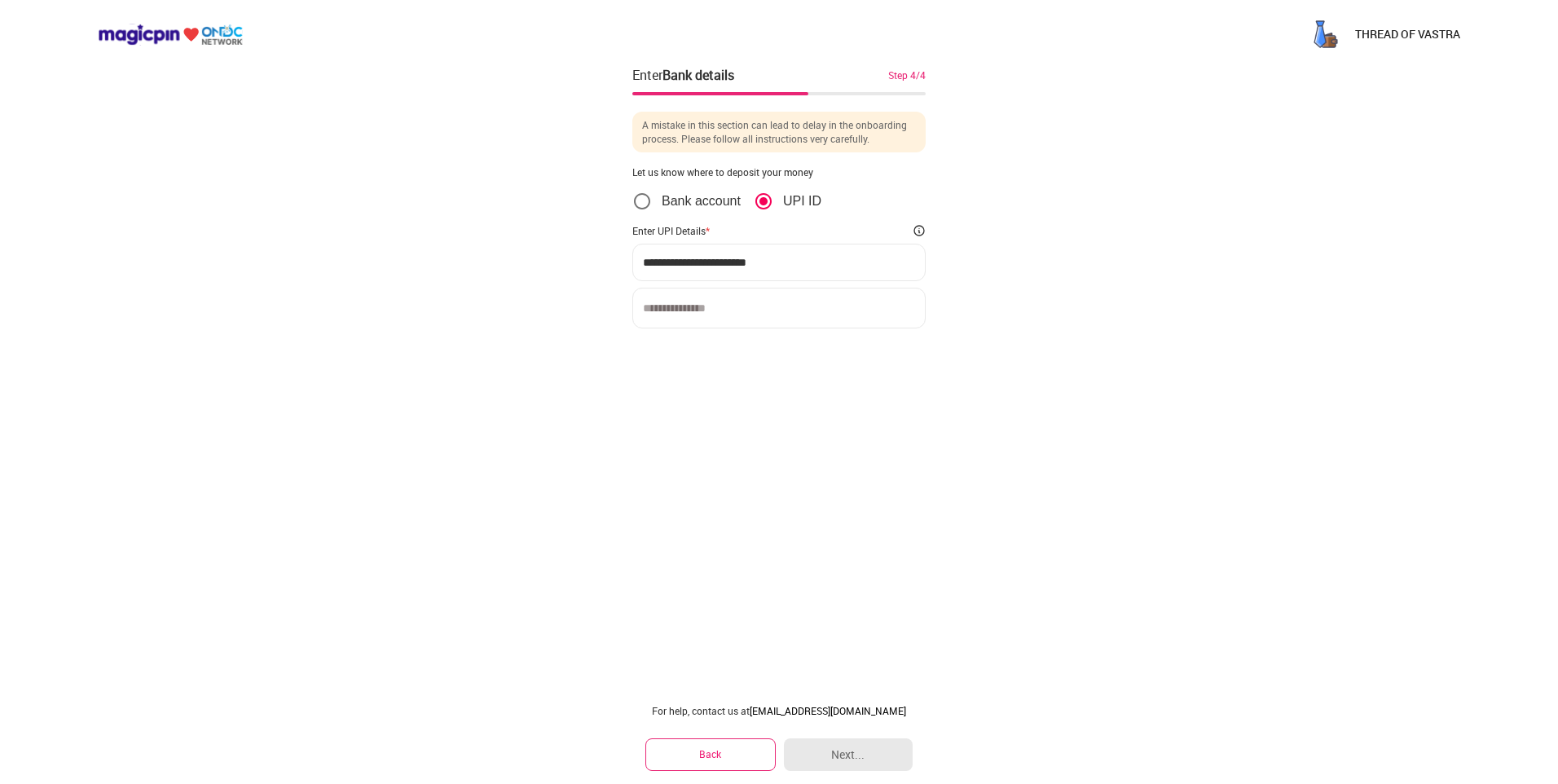
click at [776, 308] on input at bounding box center [779, 308] width 293 height 41
type input "*******"
click at [853, 759] on button "Next..." at bounding box center [848, 755] width 128 height 33
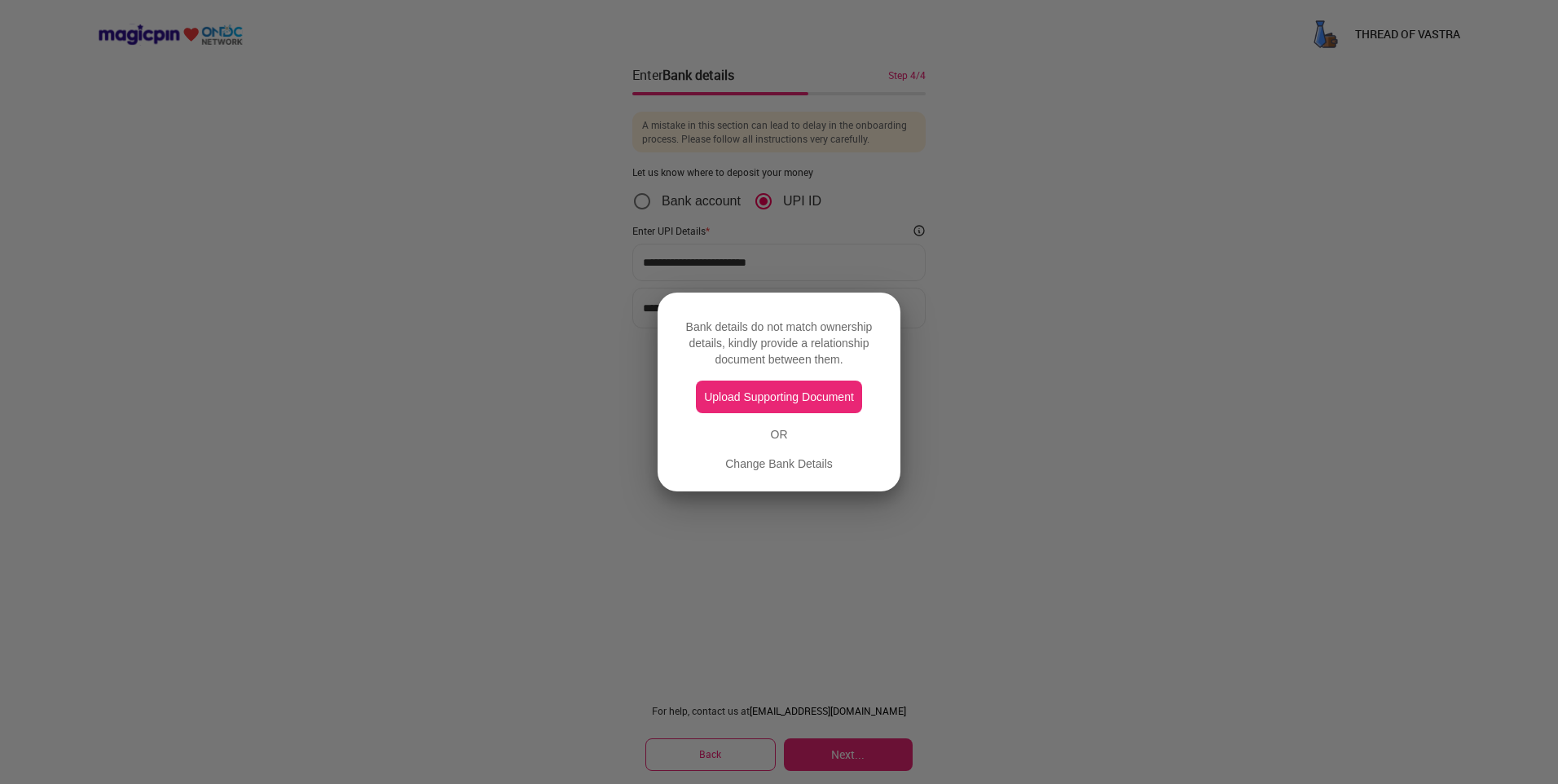
drag, startPoint x: 823, startPoint y: 394, endPoint x: 812, endPoint y: 335, distance: 60.0
click at [816, 335] on div "Bank details do not match ownership details, kindly provide a relationship docu…" at bounding box center [779, 392] width 204 height 159
drag, startPoint x: 709, startPoint y: 324, endPoint x: 874, endPoint y: 353, distance: 167.5
click at [874, 353] on div "Bank details do not match ownership details, kindly provide a relationship docu…" at bounding box center [779, 343] width 204 height 49
drag, startPoint x: 874, startPoint y: 353, endPoint x: 874, endPoint y: 380, distance: 27.0
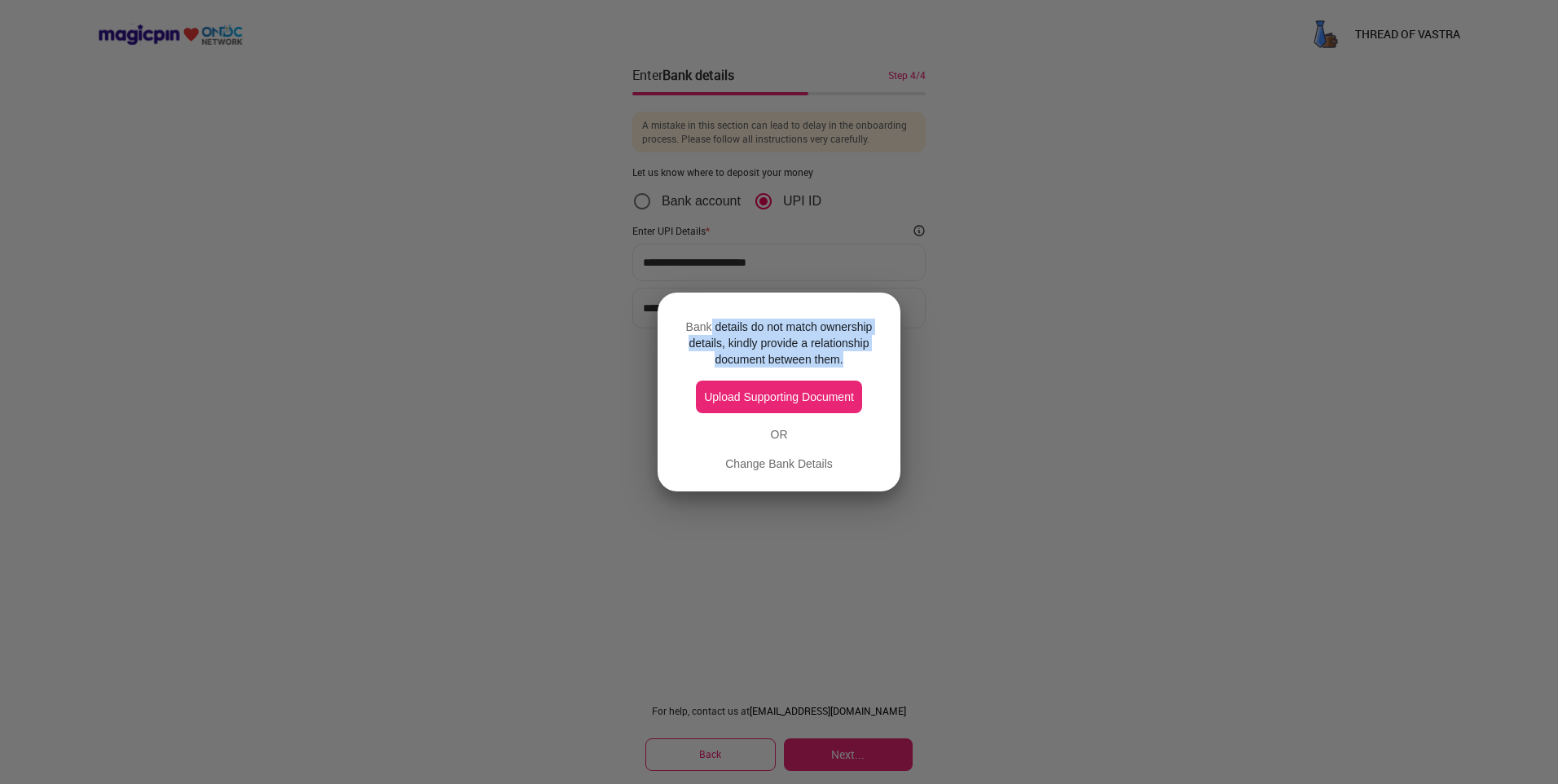
click at [874, 380] on div "Bank details do not match ownership details, kindly provide a relationship docu…" at bounding box center [779, 392] width 204 height 159
click at [790, 402] on button "Upload Supporting Document" at bounding box center [779, 397] width 167 height 33
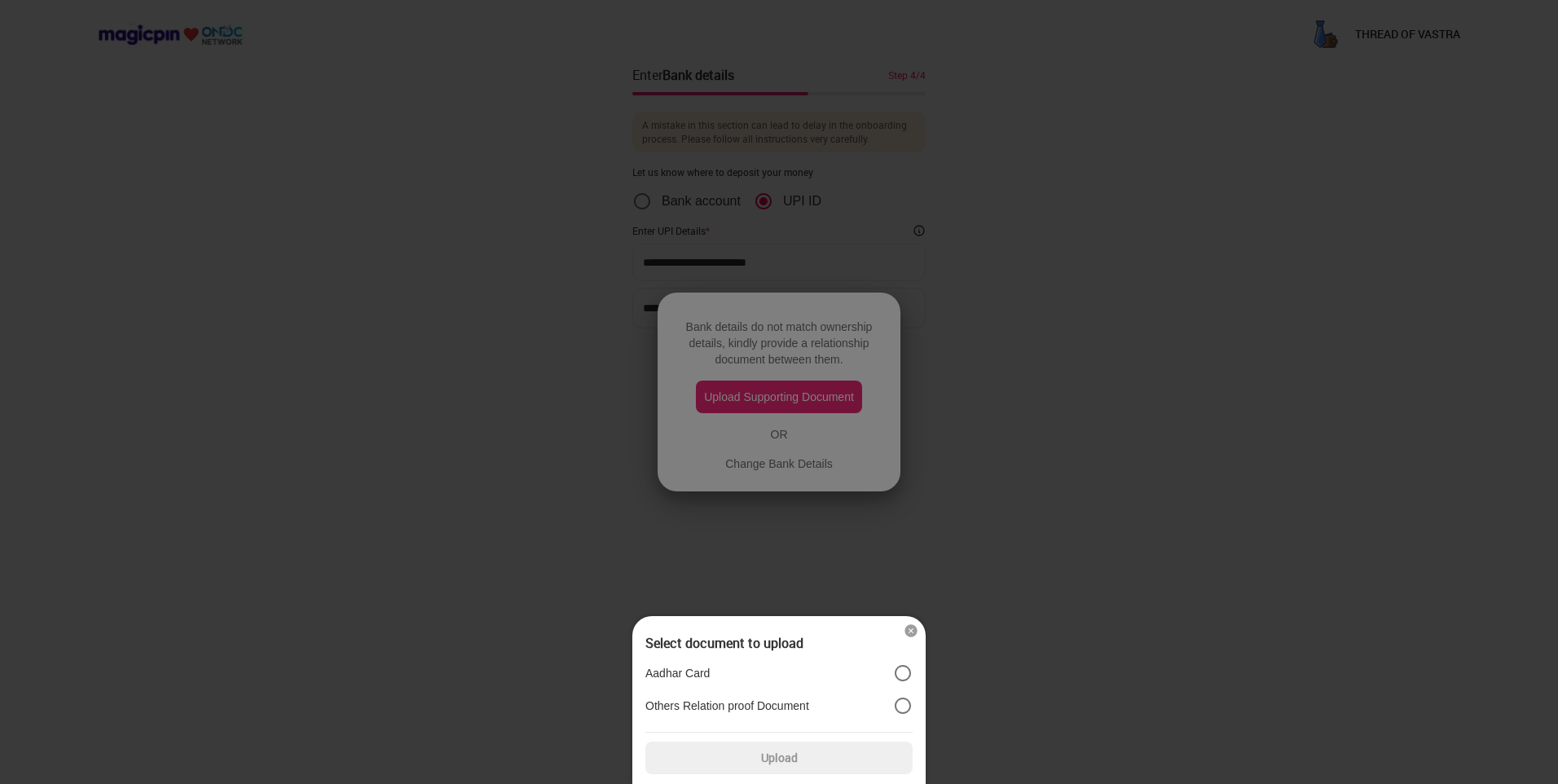
click at [906, 620] on div "Select document to upload Aadhar Card Others Relation proof Document Upload" at bounding box center [779, 700] width 293 height 168
click at [809, 493] on div at bounding box center [779, 392] width 1558 height 784
click at [911, 631] on img at bounding box center [911, 631] width 16 height 16
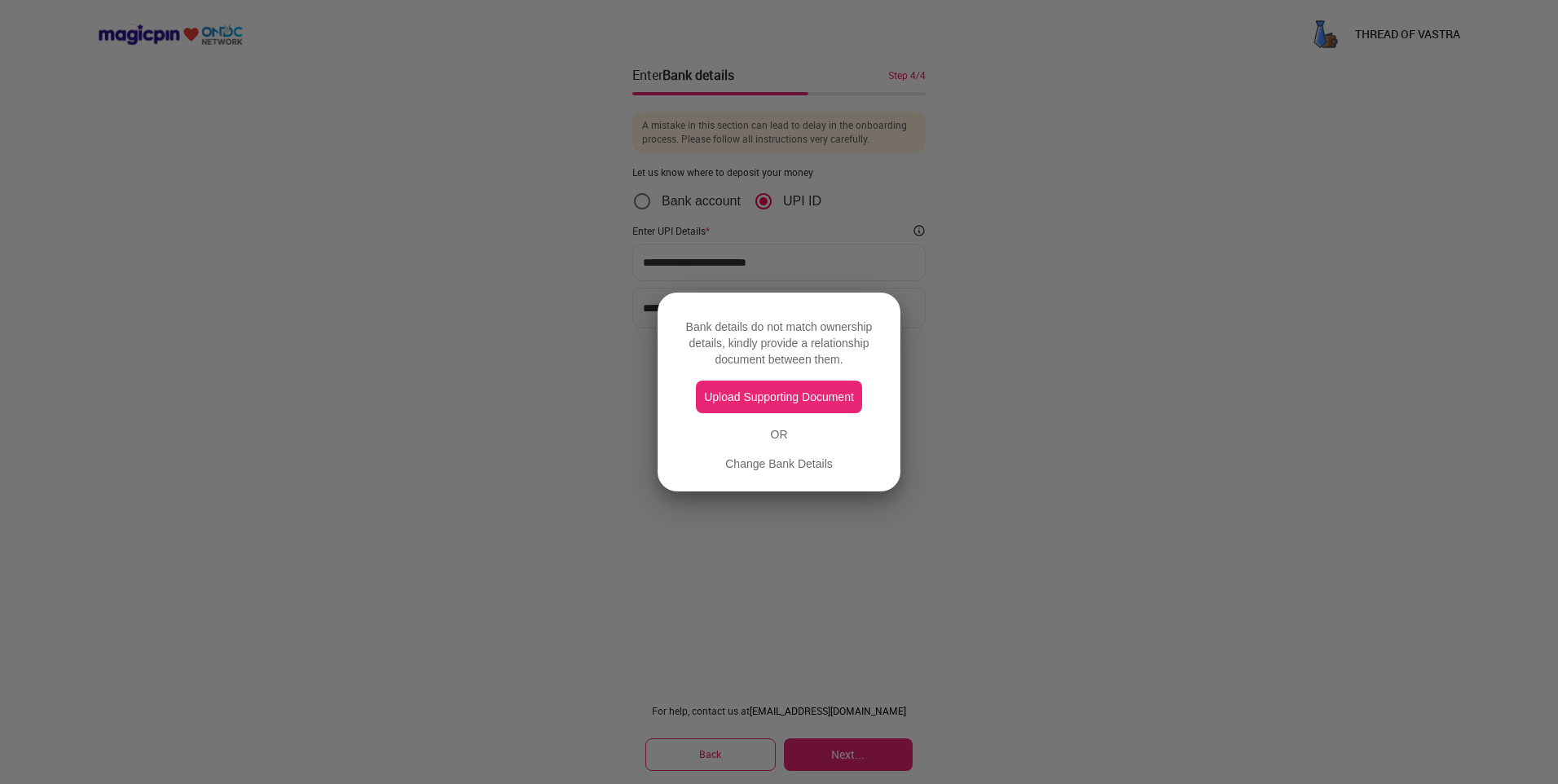
click at [794, 463] on div "Change Bank Details" at bounding box center [779, 463] width 107 height 16
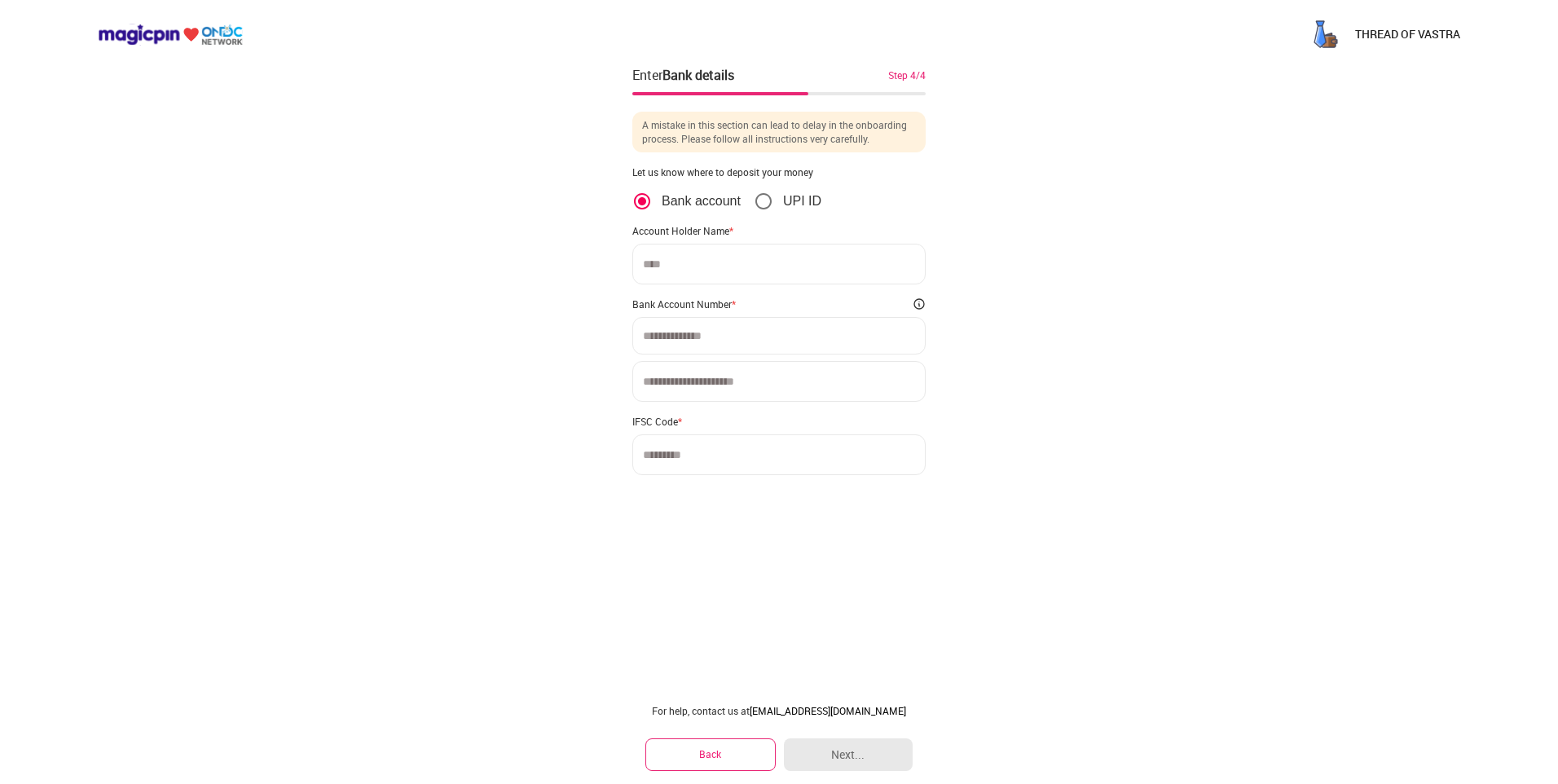
click at [680, 264] on input at bounding box center [779, 264] width 293 height 41
type input "*******"
type input "**********"
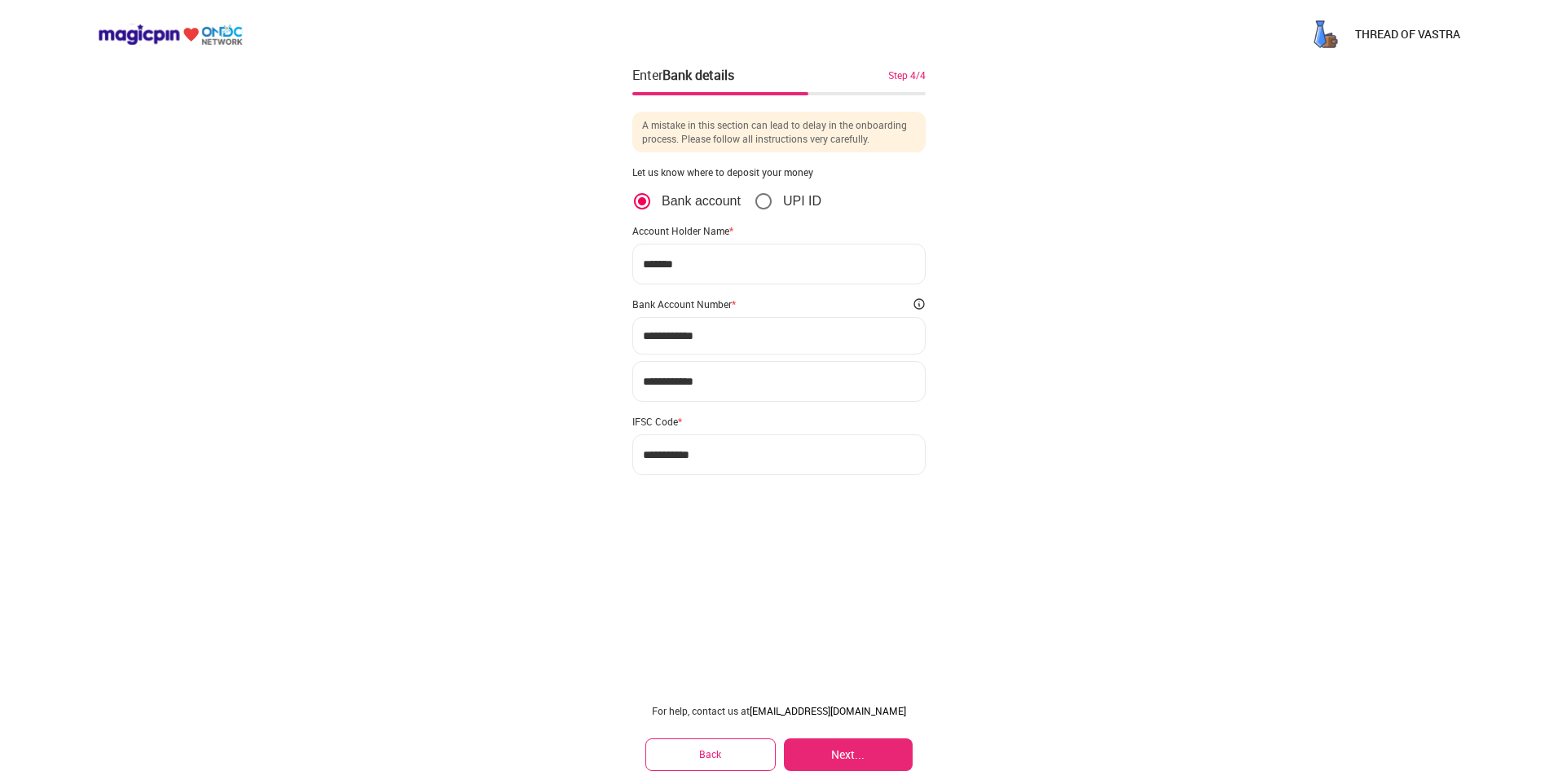
click at [830, 747] on button "Next..." at bounding box center [848, 755] width 128 height 33
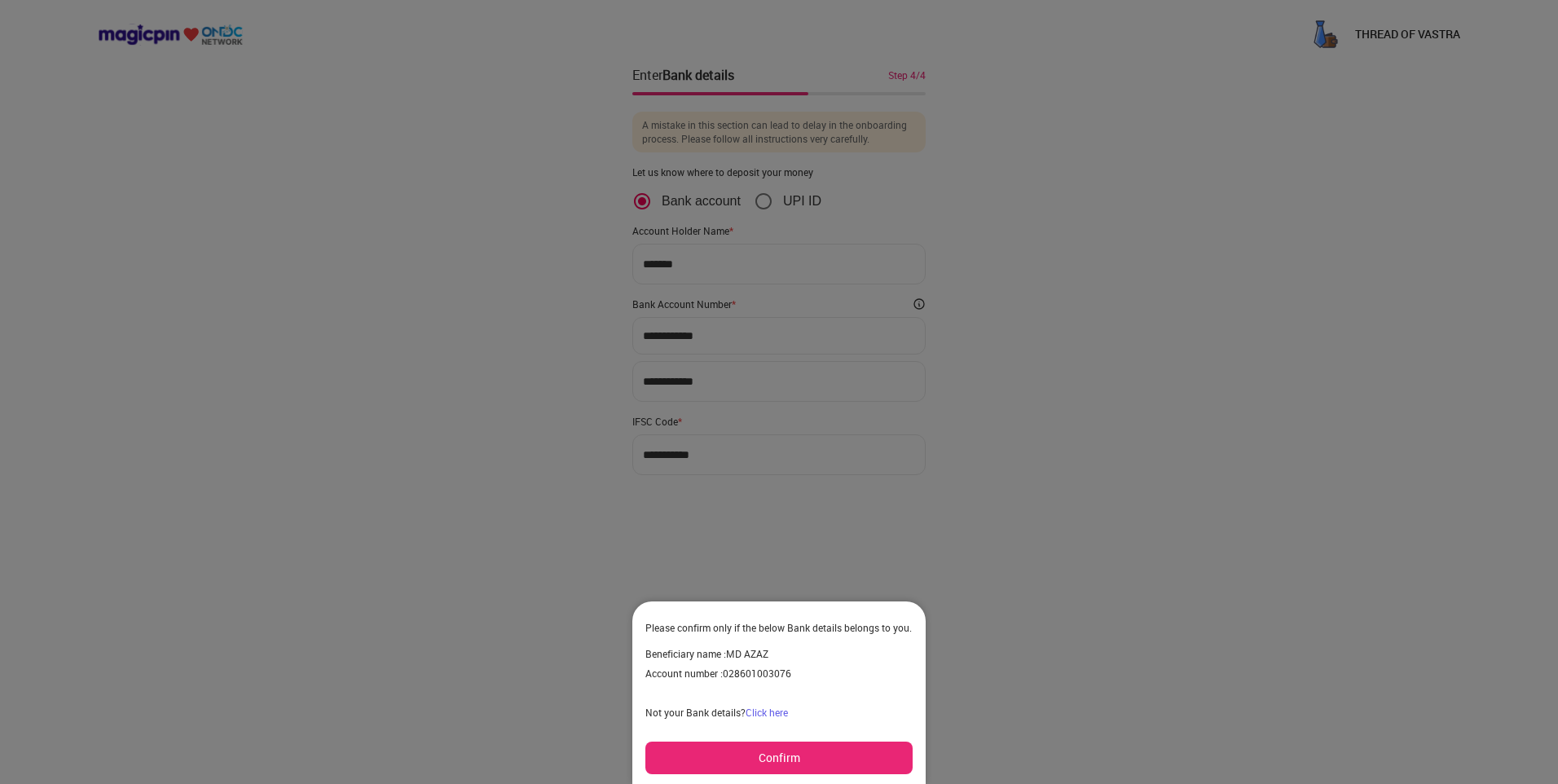
click at [813, 755] on button "Confirm" at bounding box center [779, 759] width 268 height 33
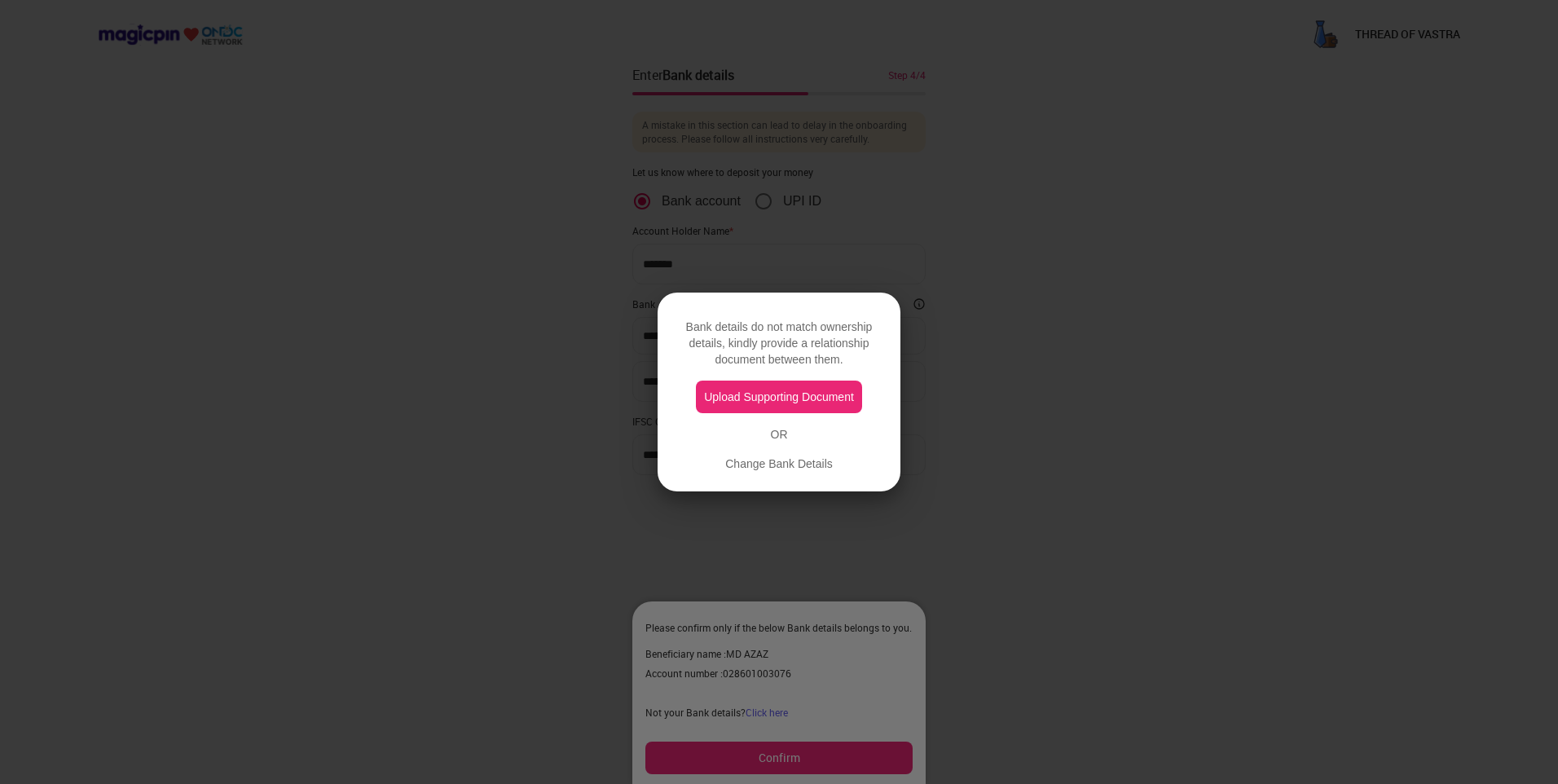
click at [837, 388] on button "Upload Supporting Document" at bounding box center [779, 397] width 167 height 33
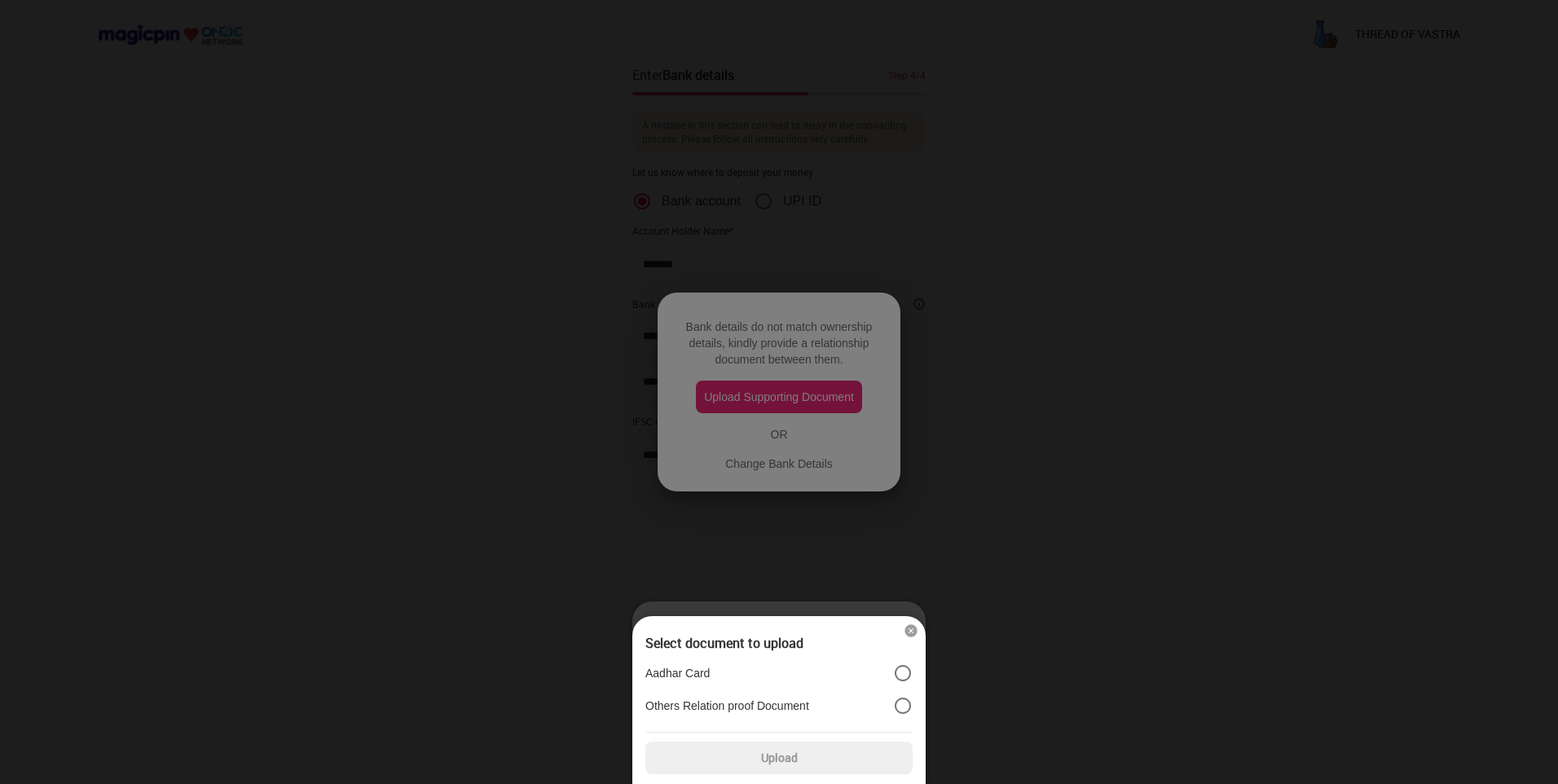
click at [807, 665] on label "Aadhar Card" at bounding box center [779, 673] width 268 height 19
click at [818, 749] on div "Upload" at bounding box center [779, 759] width 268 height 33
click at [0, 0] on input "Upload" at bounding box center [0, 0] width 0 height 0
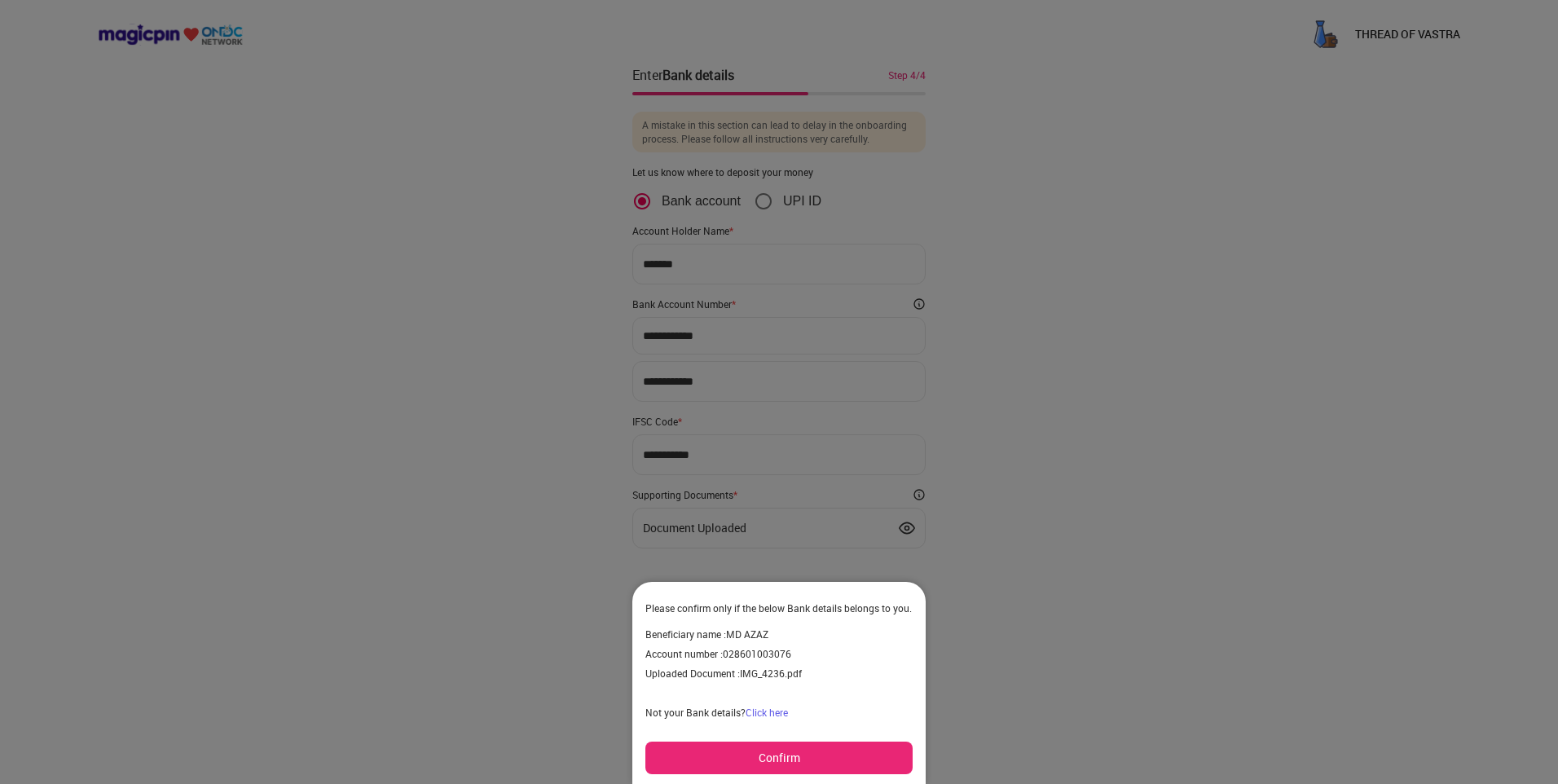
click at [797, 764] on button "Confirm" at bounding box center [779, 759] width 268 height 33
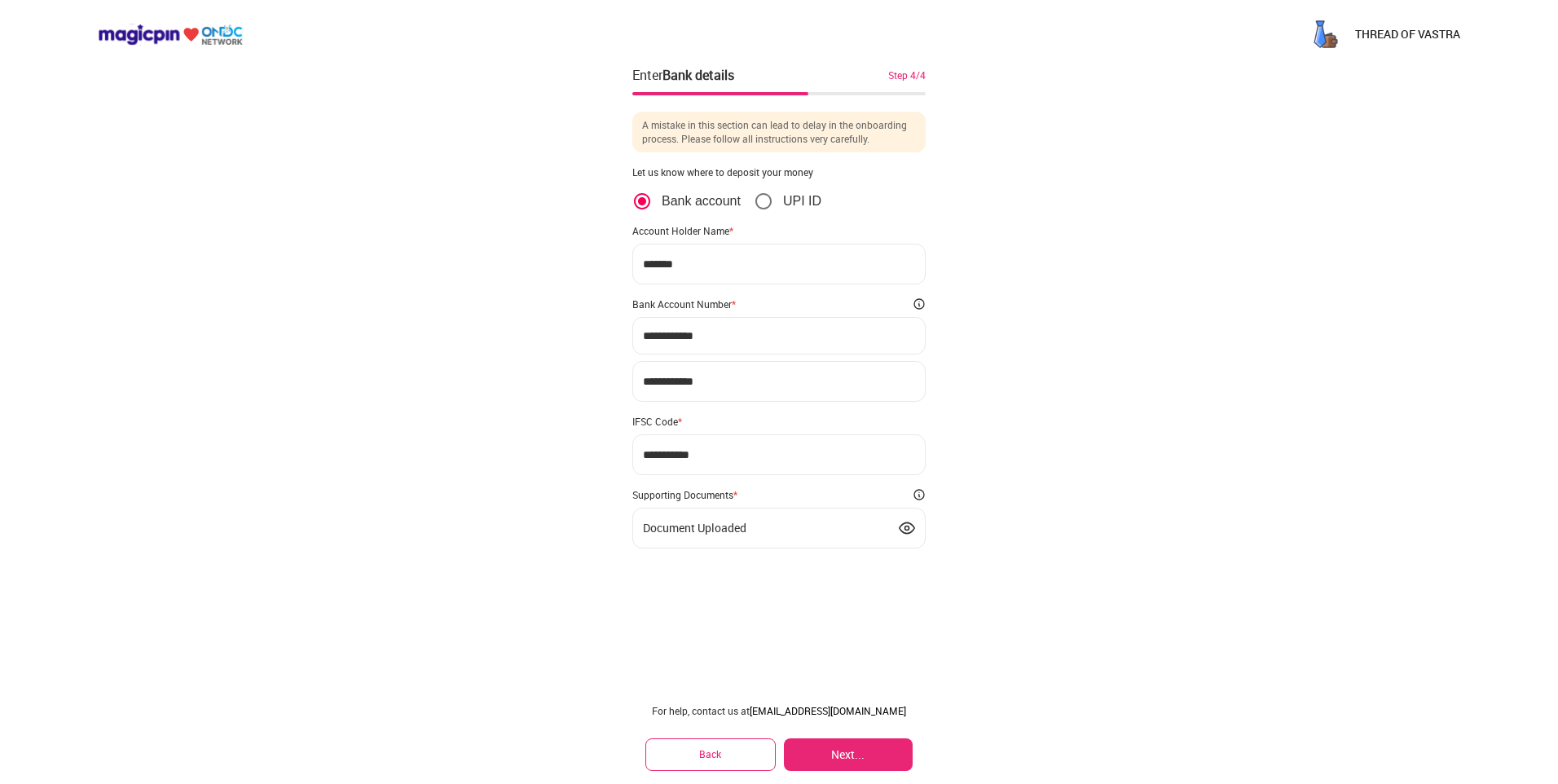
click at [838, 742] on button "Next..." at bounding box center [848, 755] width 128 height 33
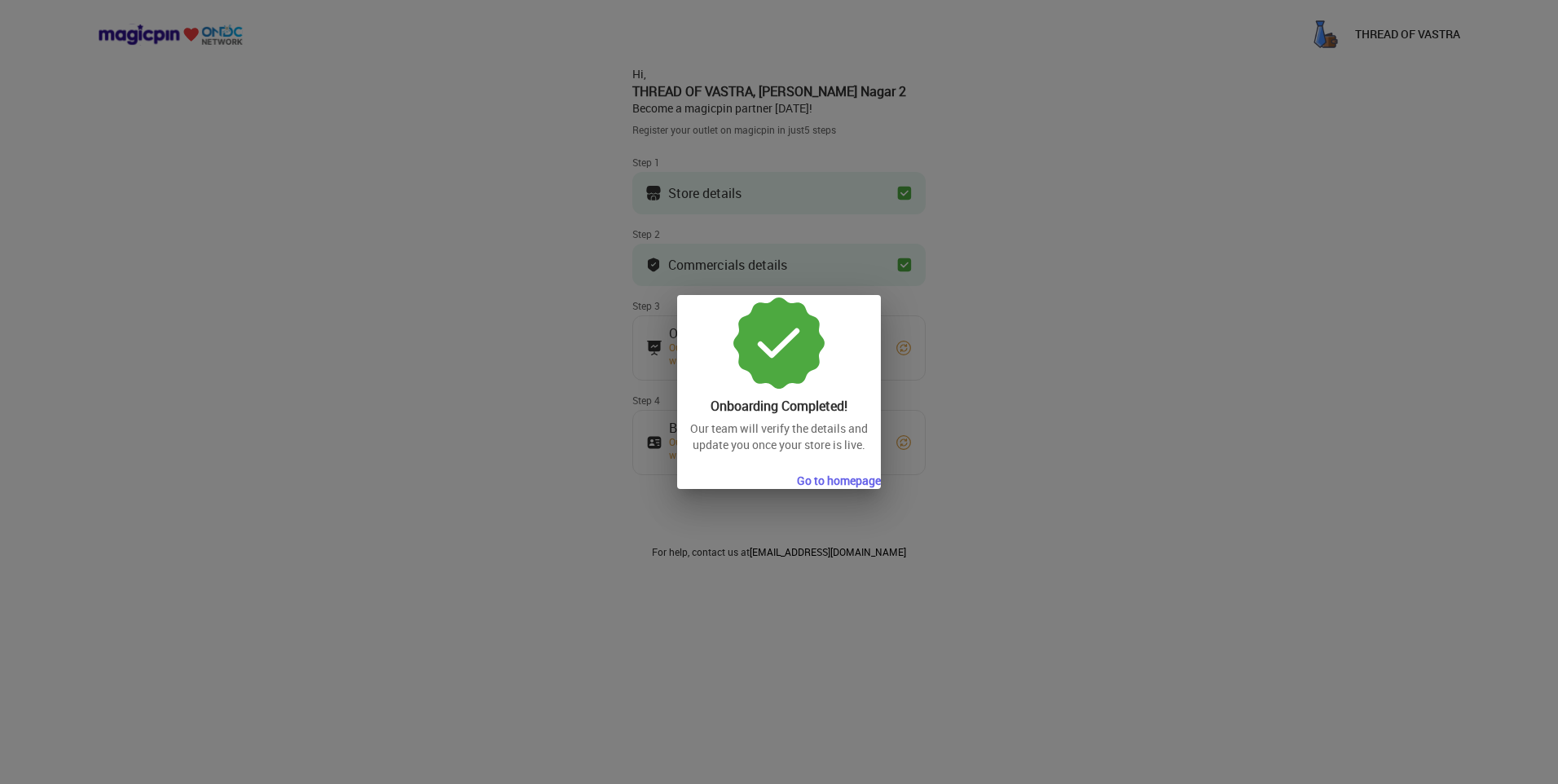
click at [944, 461] on div at bounding box center [779, 392] width 1558 height 784
click at [859, 483] on button "Go to homepage" at bounding box center [839, 481] width 84 height 16
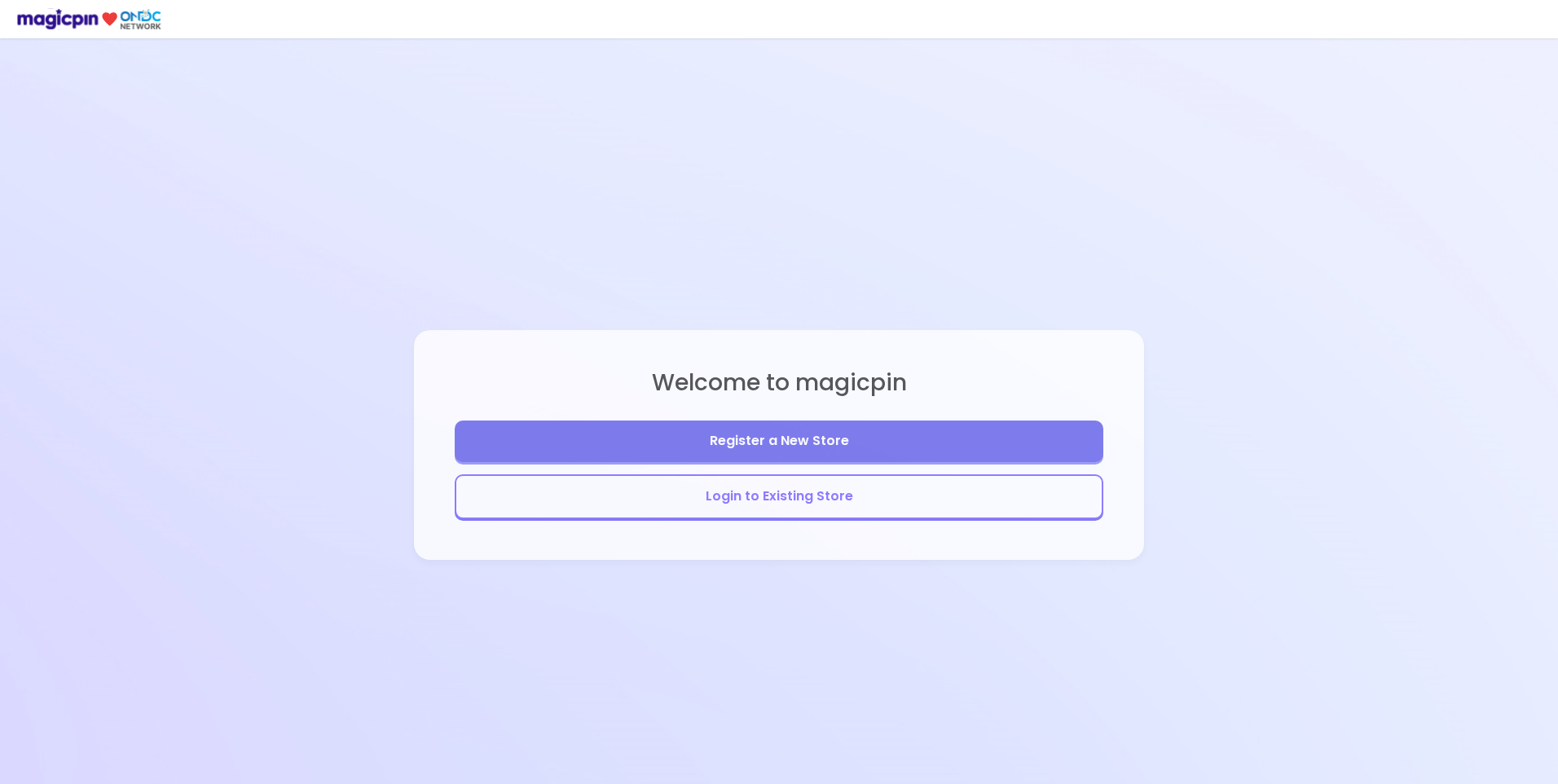
click at [832, 499] on button "Login to Existing Store" at bounding box center [779, 496] width 648 height 45
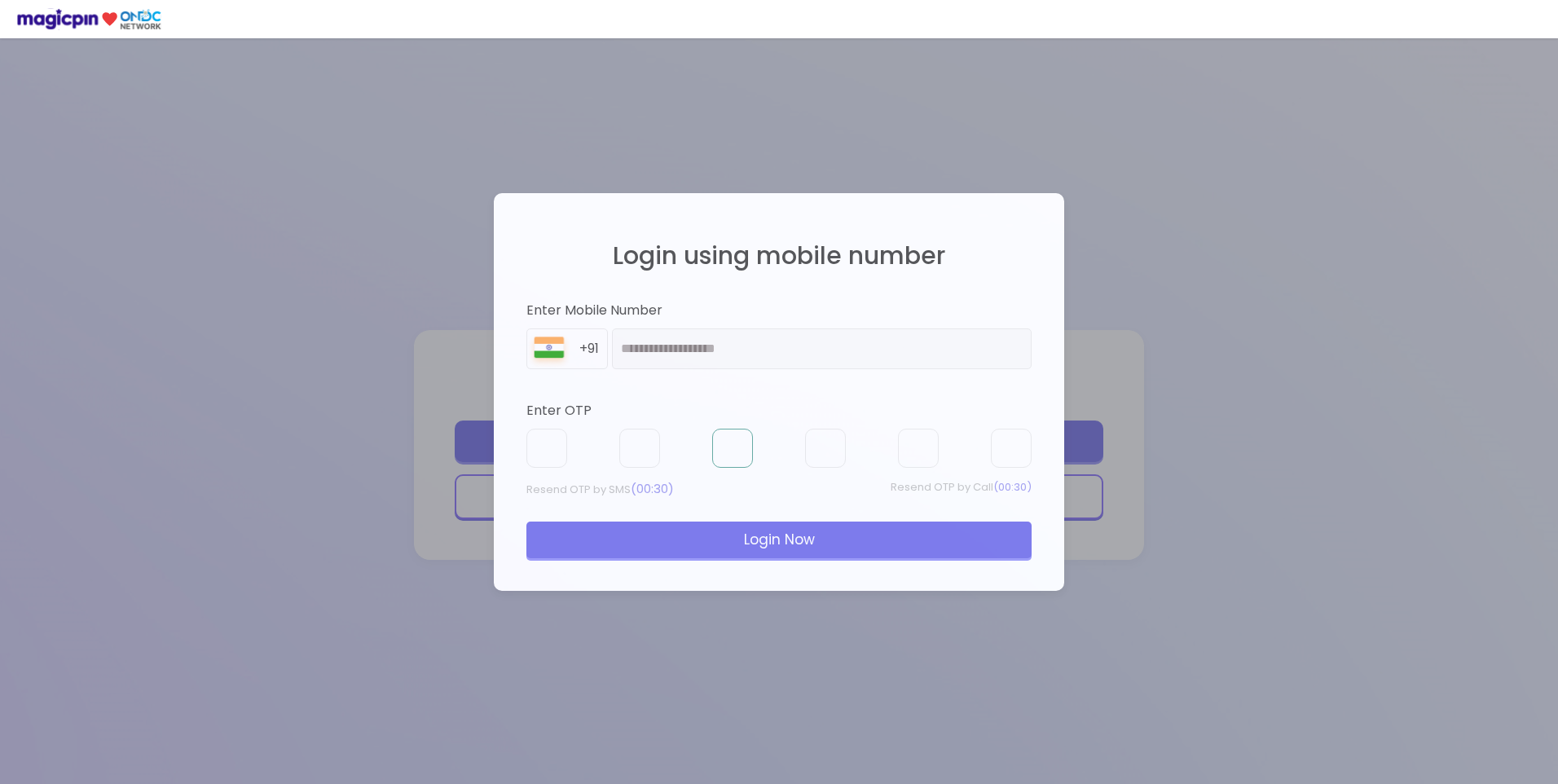
click at [727, 433] on input "text" at bounding box center [732, 448] width 41 height 39
click at [534, 431] on input "text" at bounding box center [546, 448] width 41 height 39
type input "*"
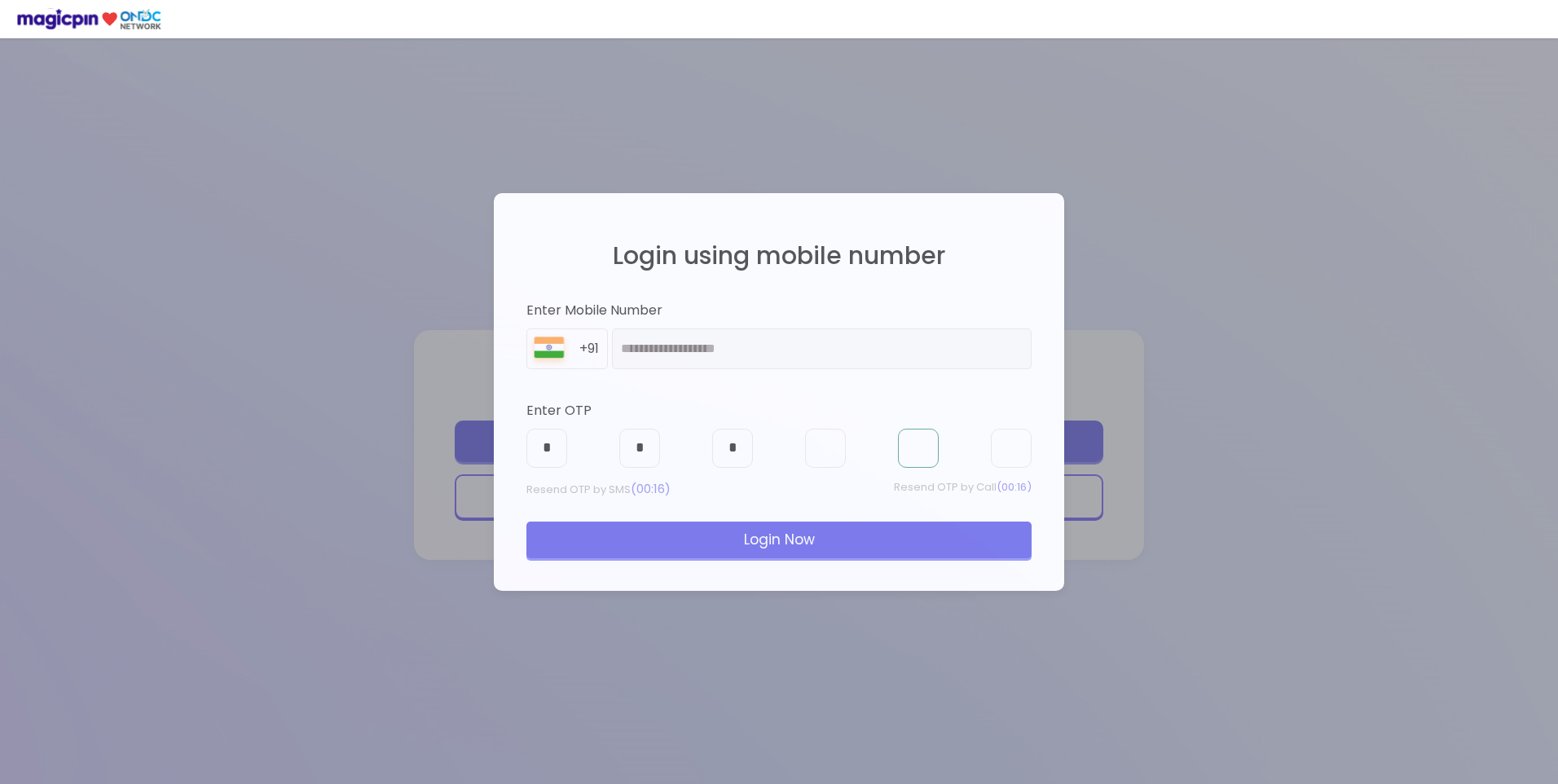
type input "*"
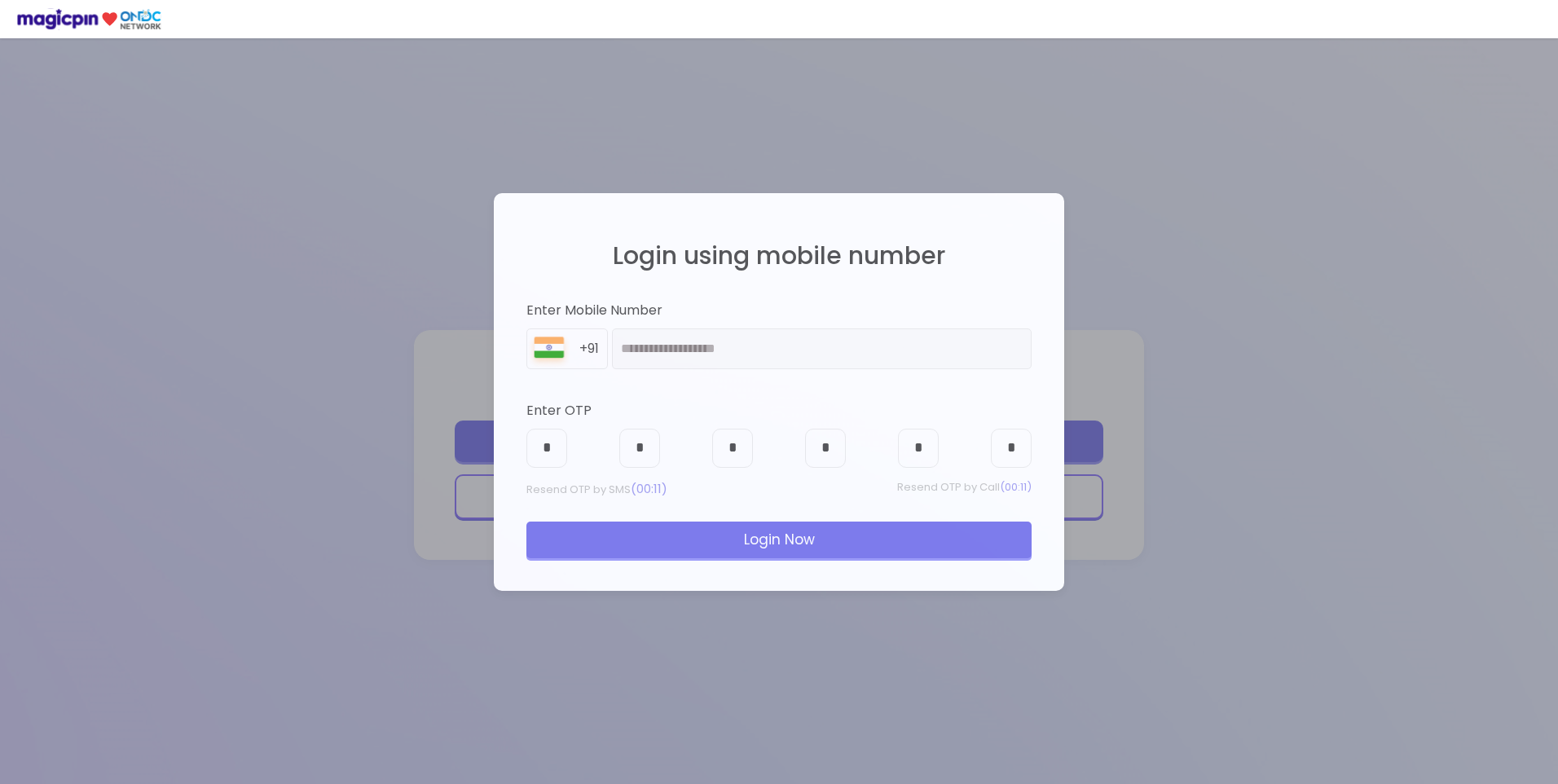
click at [763, 525] on div "Login Now" at bounding box center [779, 539] width 505 height 36
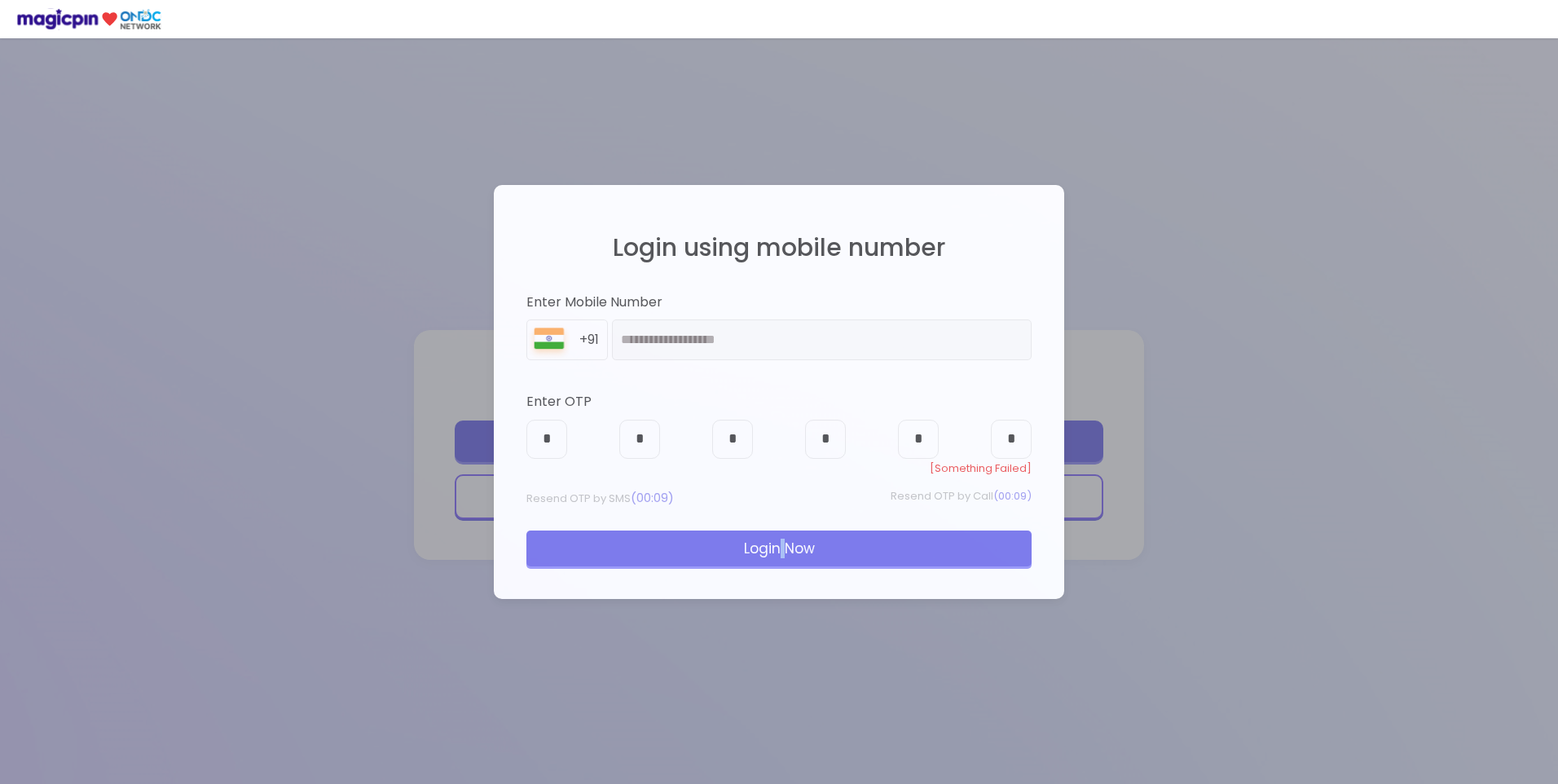
click at [788, 548] on div "Login Now" at bounding box center [779, 548] width 505 height 36
click at [843, 449] on input "*" at bounding box center [825, 439] width 41 height 39
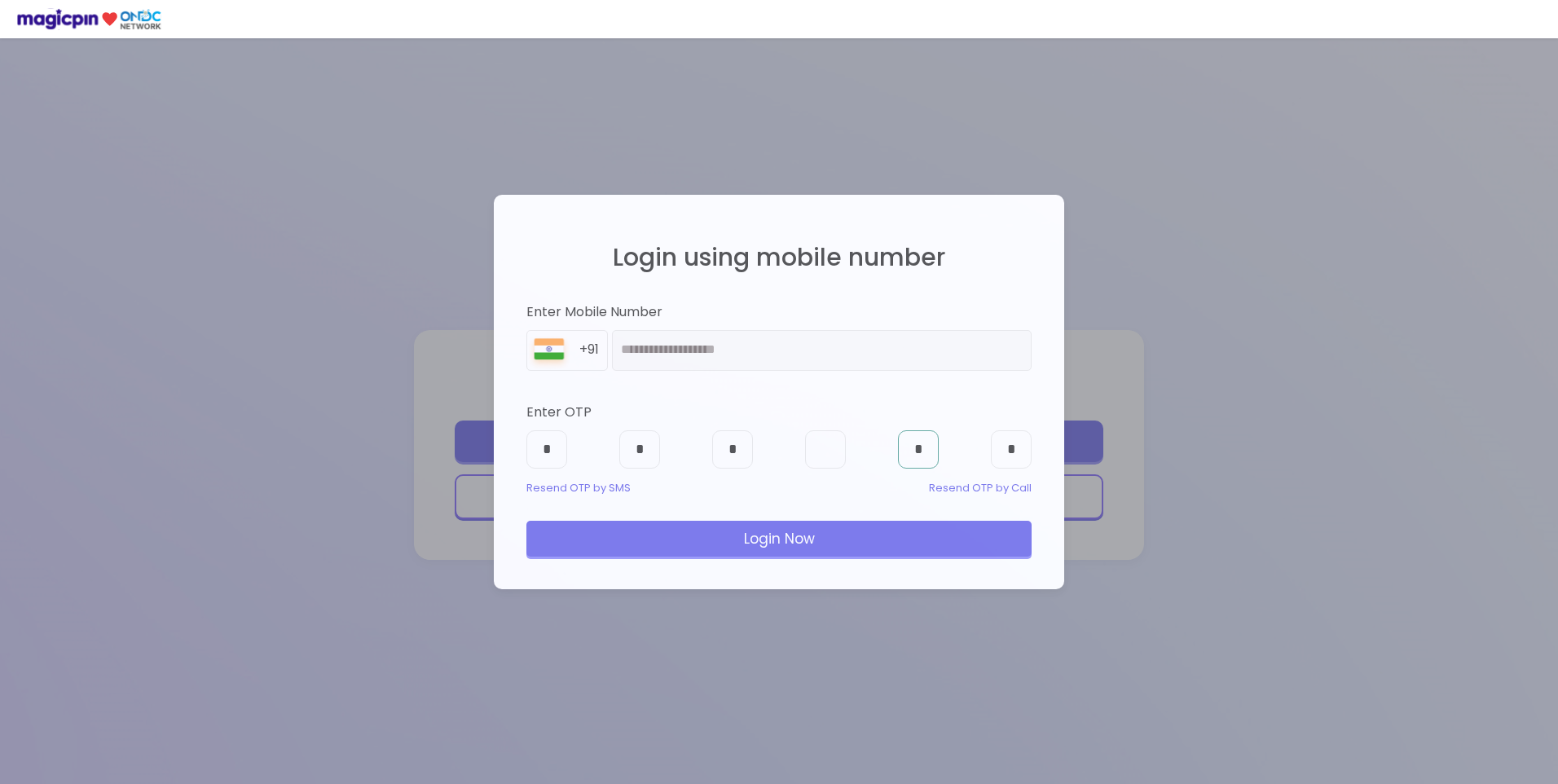
type input "*"
click at [920, 532] on div "Login Now" at bounding box center [779, 538] width 505 height 36
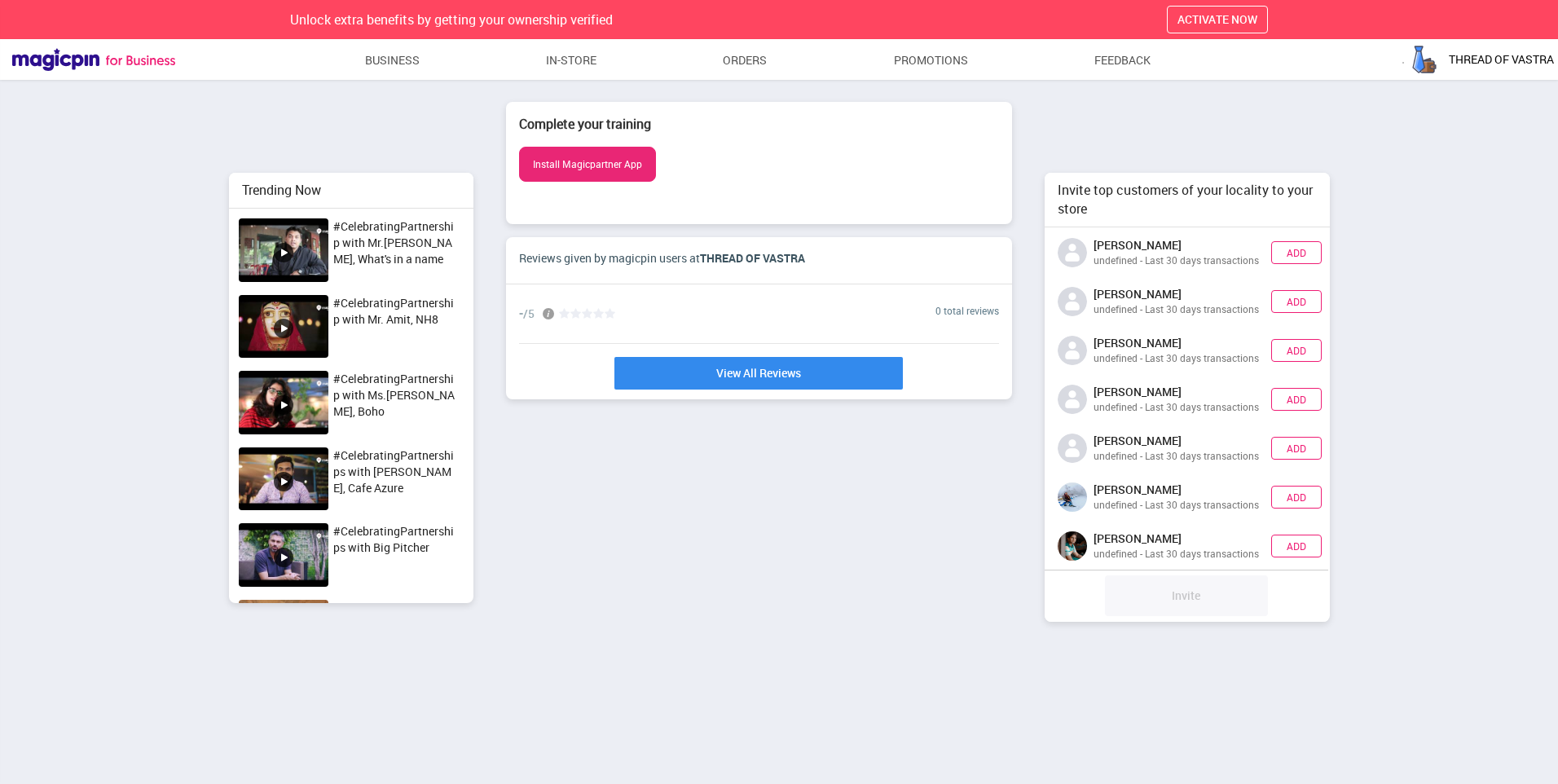
scroll to position [394, 297]
click at [404, 51] on link "Business" at bounding box center [392, 60] width 56 height 29
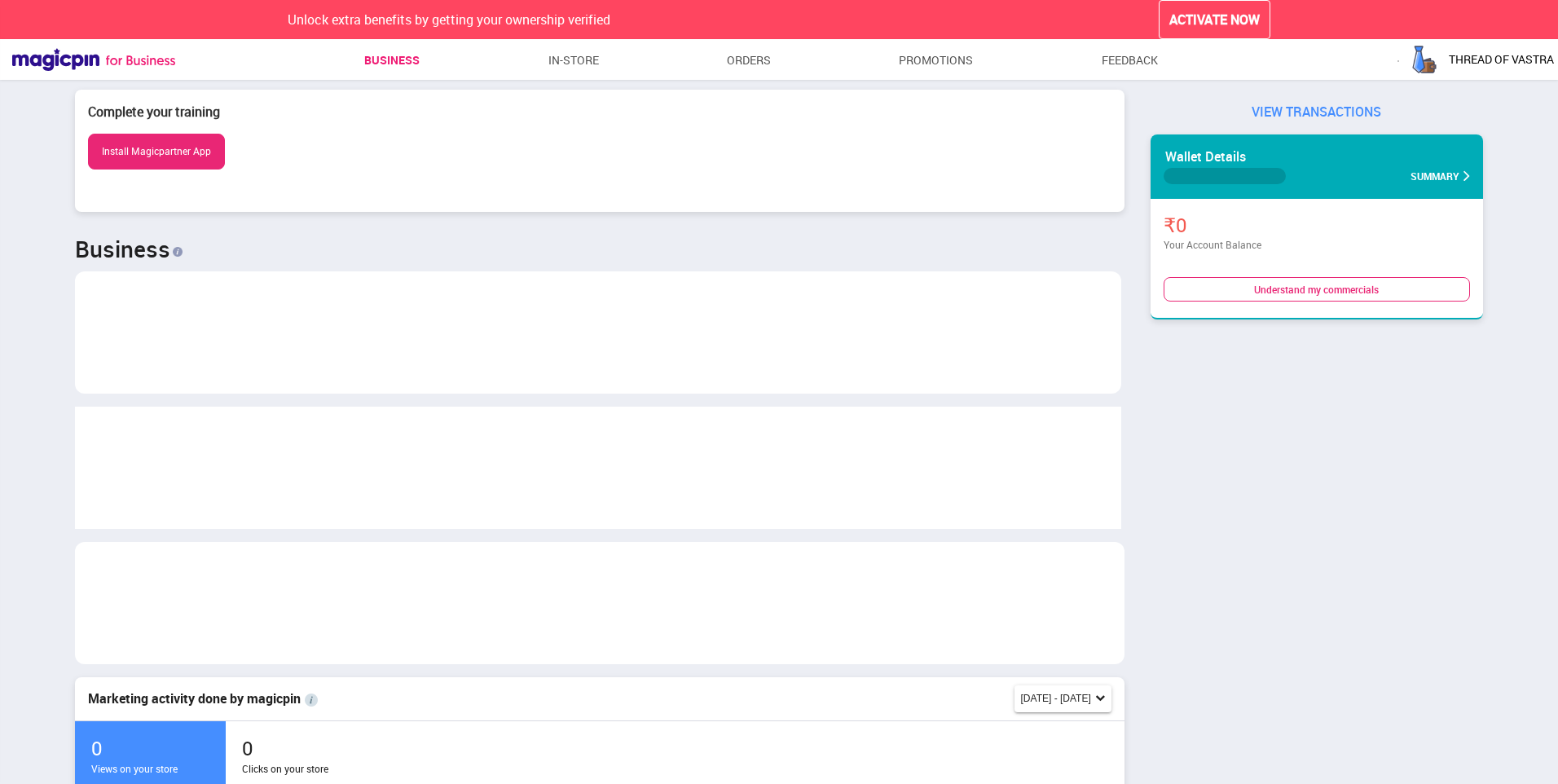
scroll to position [345, 1037]
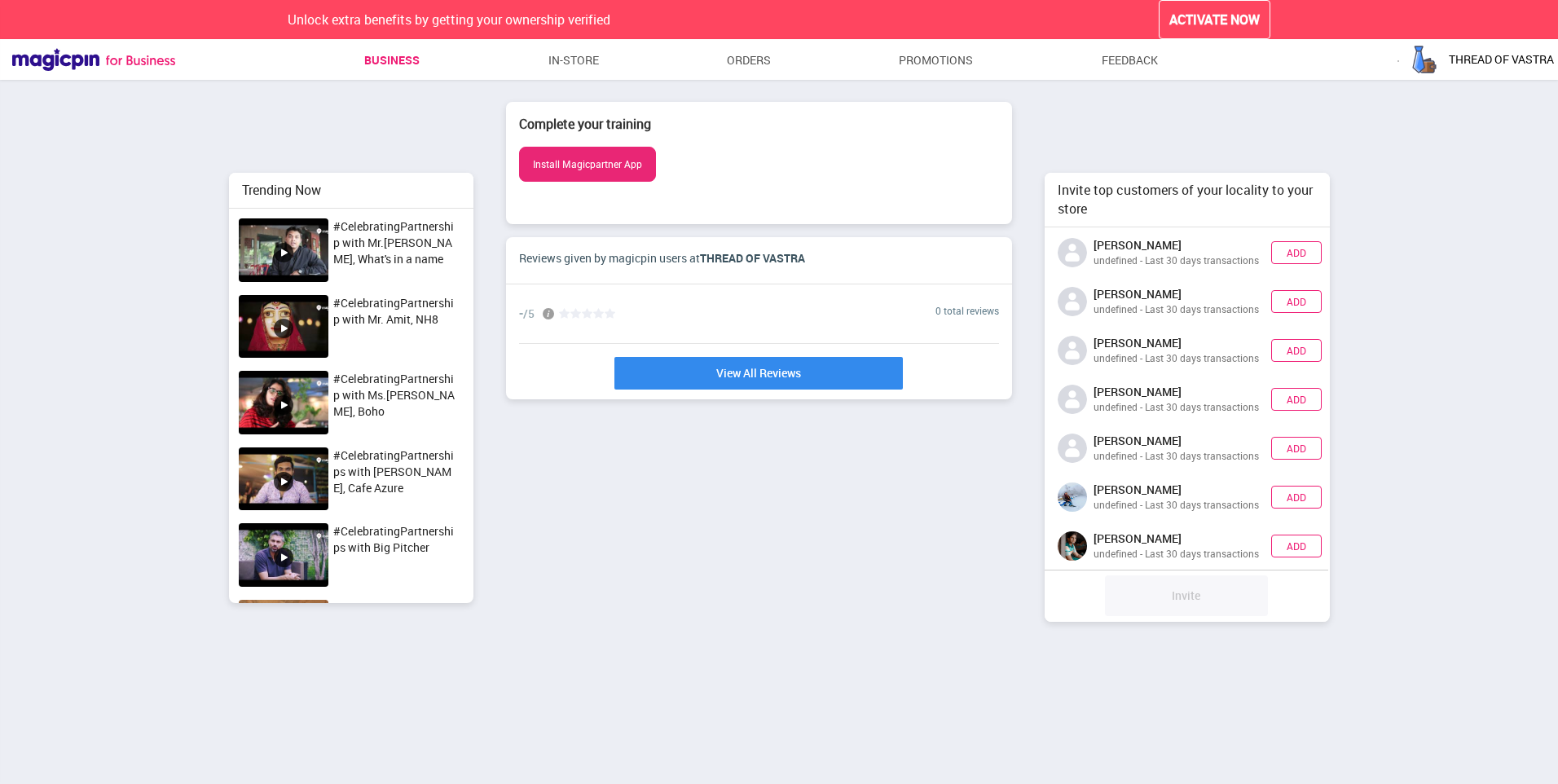
scroll to position [706, 1558]
click at [1208, 9] on button "ACTIVATE NOW" at bounding box center [1215, 20] width 112 height 40
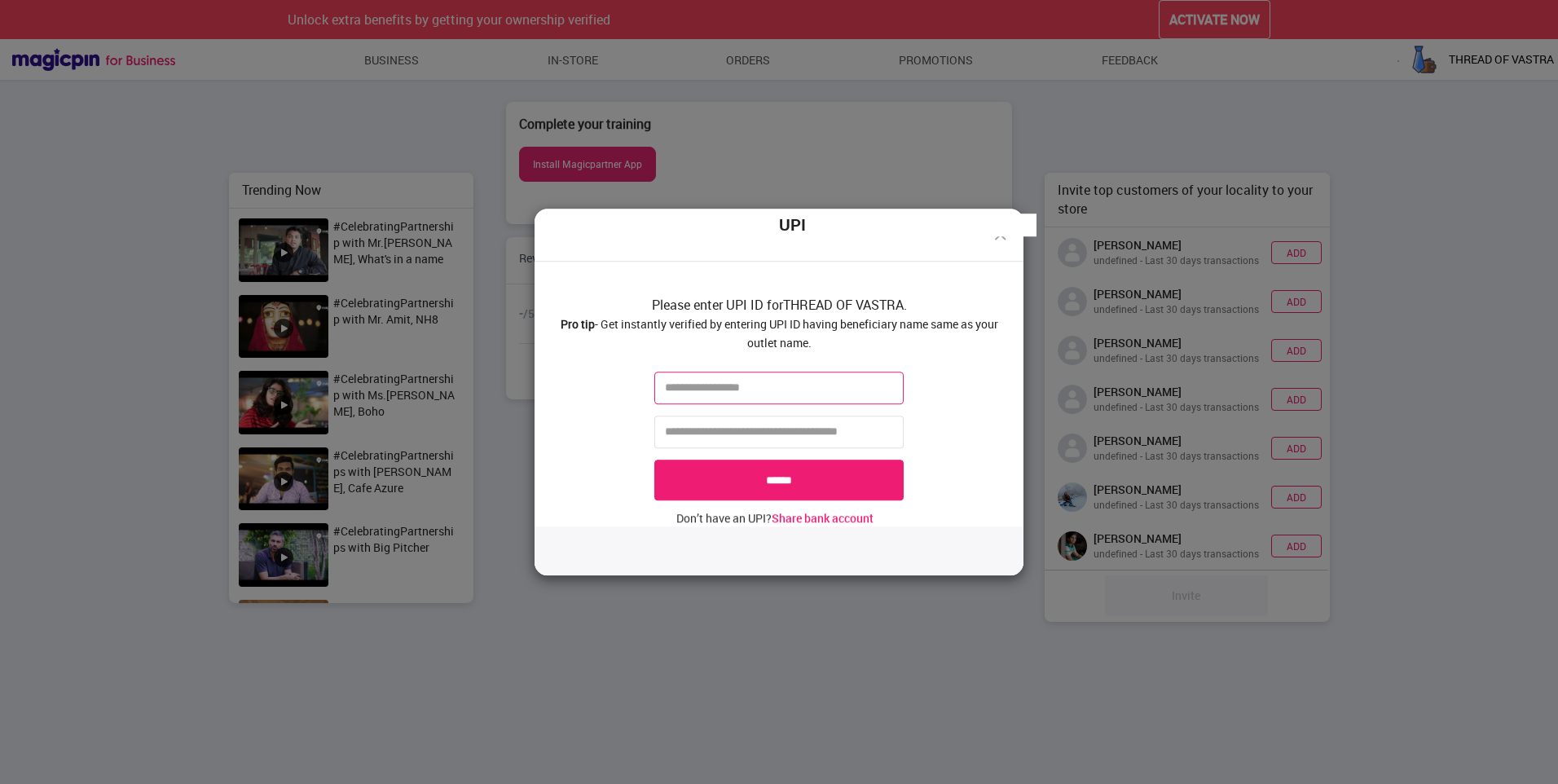
click at [873, 392] on input "text" at bounding box center [779, 388] width 249 height 33
click at [758, 422] on input "tel" at bounding box center [779, 432] width 249 height 33
click at [766, 396] on input "text" at bounding box center [779, 388] width 249 height 33
type input "*"
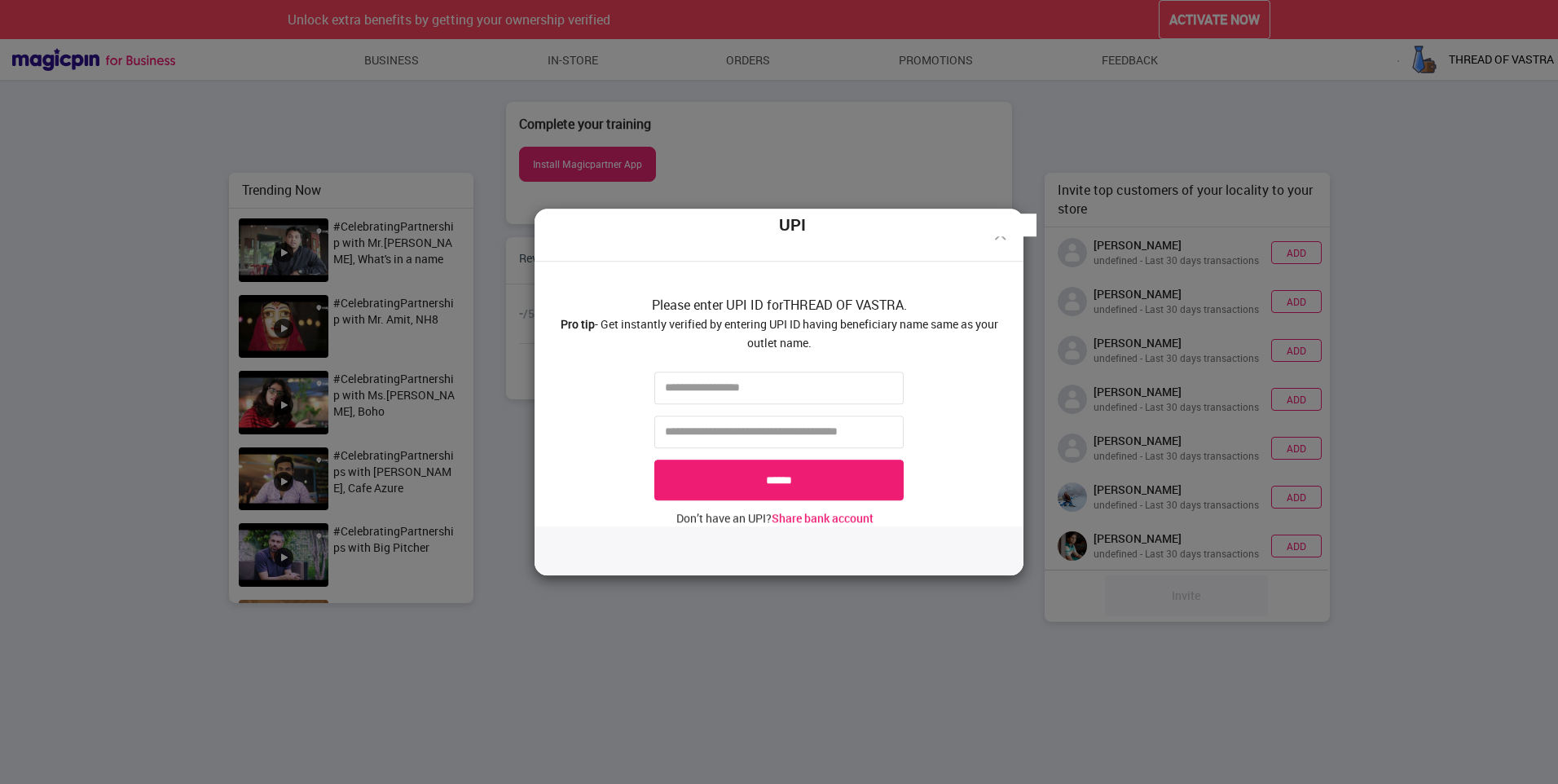
click at [1084, 172] on div "UPI Please enter UPI ID for THREAD OF VASTRA . Pro tip - Get instantly verified…" at bounding box center [779, 392] width 1558 height 784
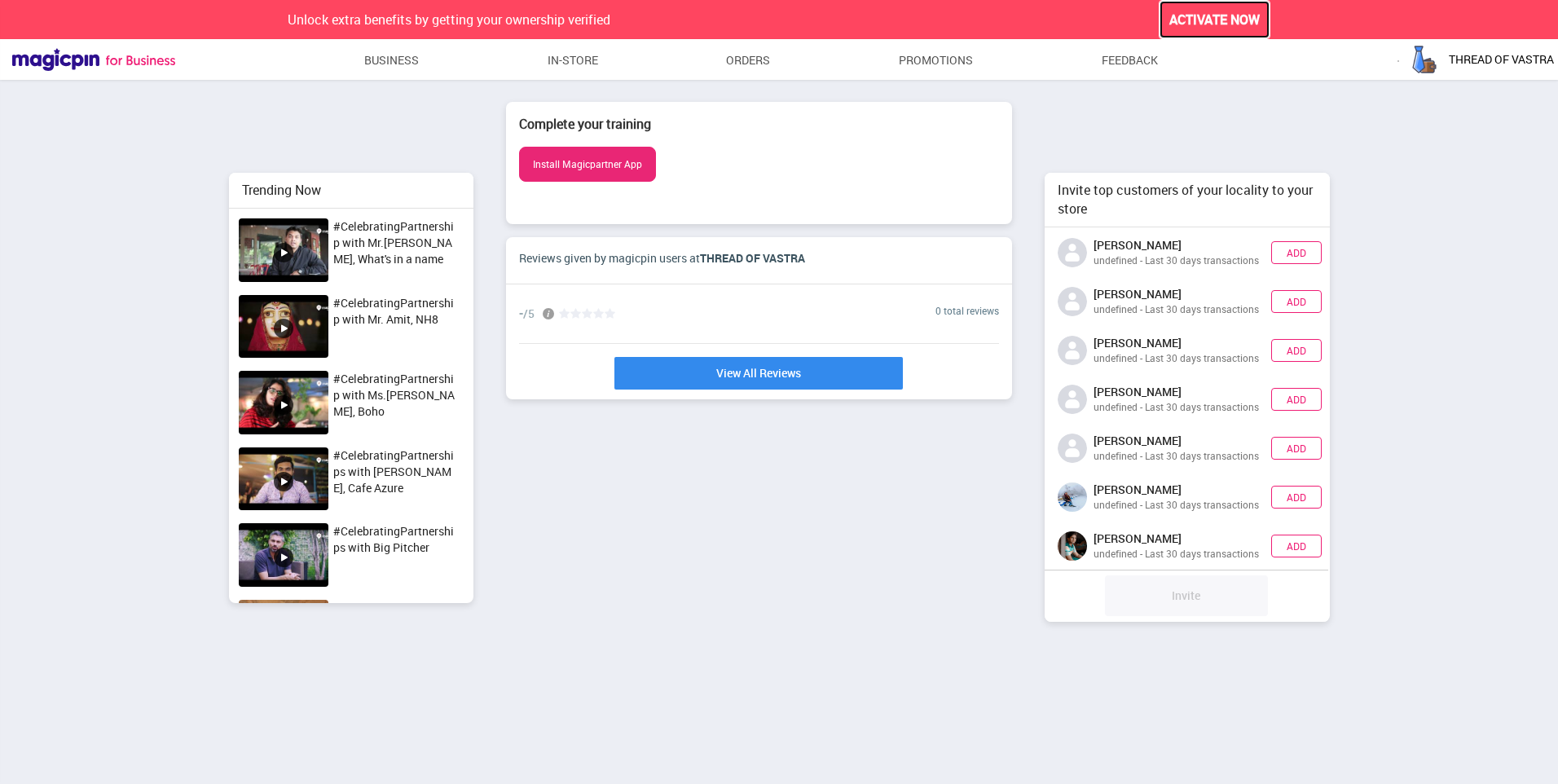
click at [1193, 19] on span "ACTIVATE NOW" at bounding box center [1214, 20] width 90 height 19
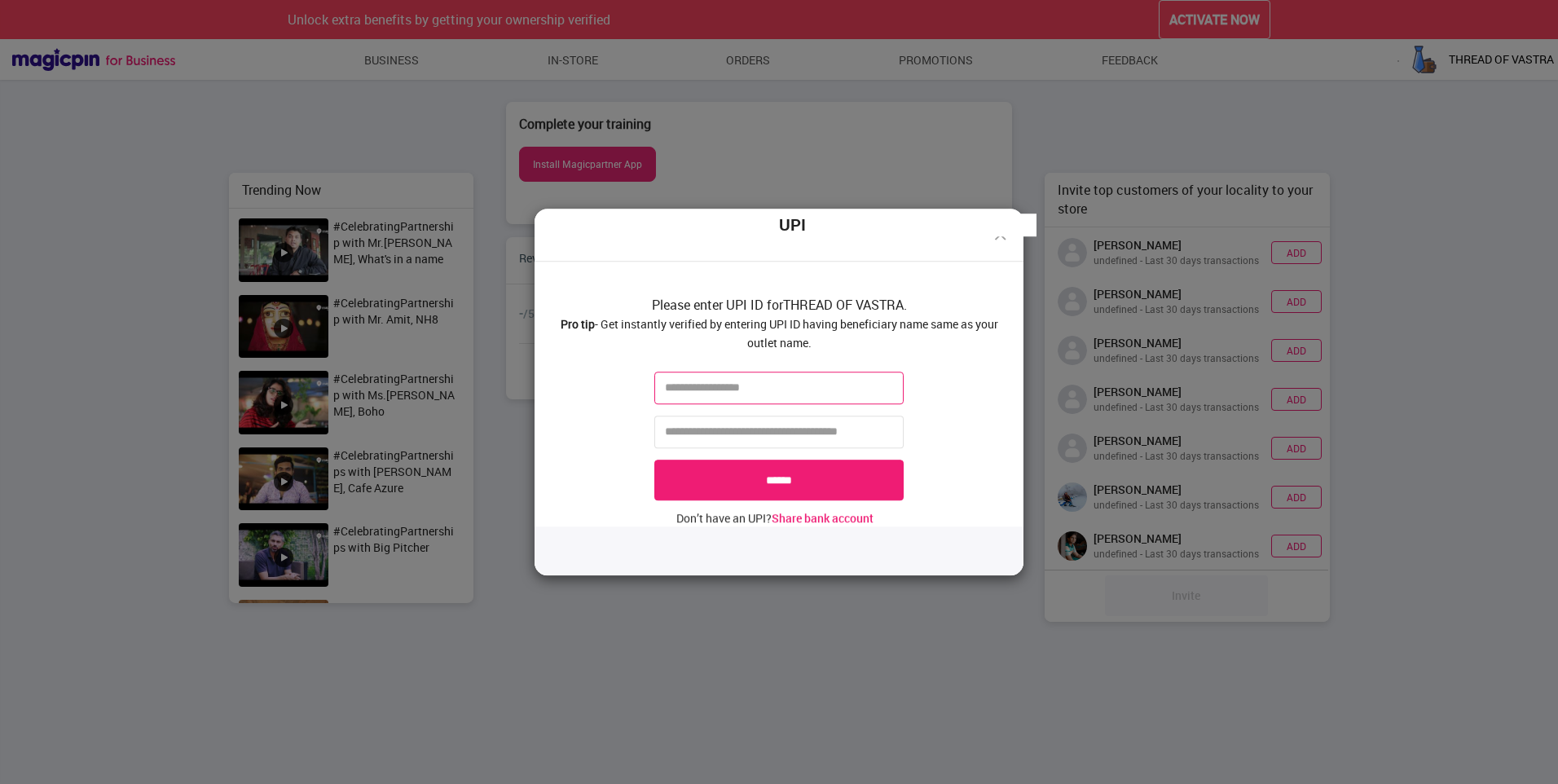
click at [870, 385] on input "text" at bounding box center [779, 388] width 249 height 33
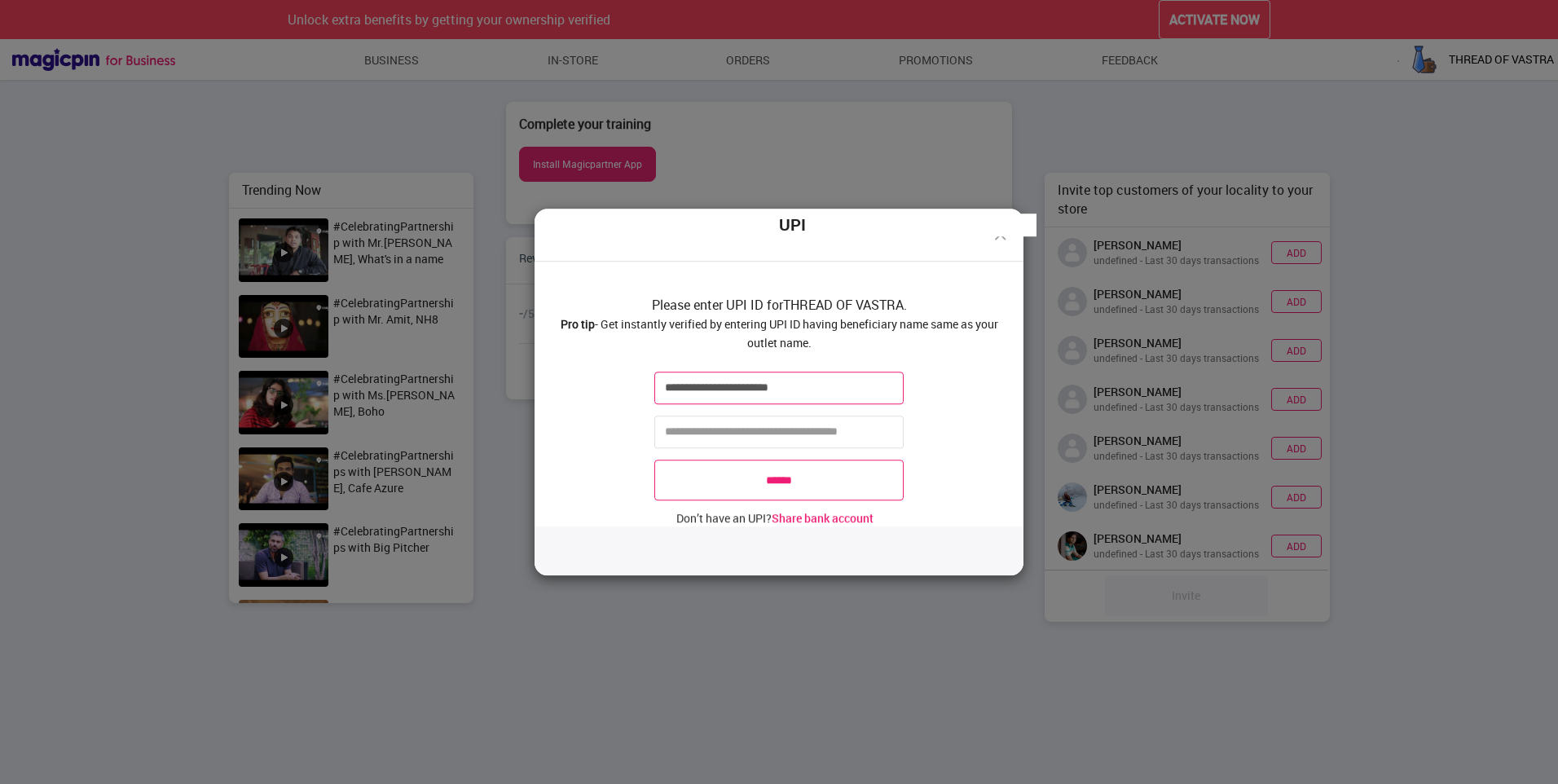
type input "**********"
click at [842, 492] on input "******" at bounding box center [779, 480] width 249 height 41
click at [808, 441] on input "tel" at bounding box center [779, 432] width 249 height 33
type input "**********"
click at [823, 496] on input "******" at bounding box center [779, 480] width 249 height 41
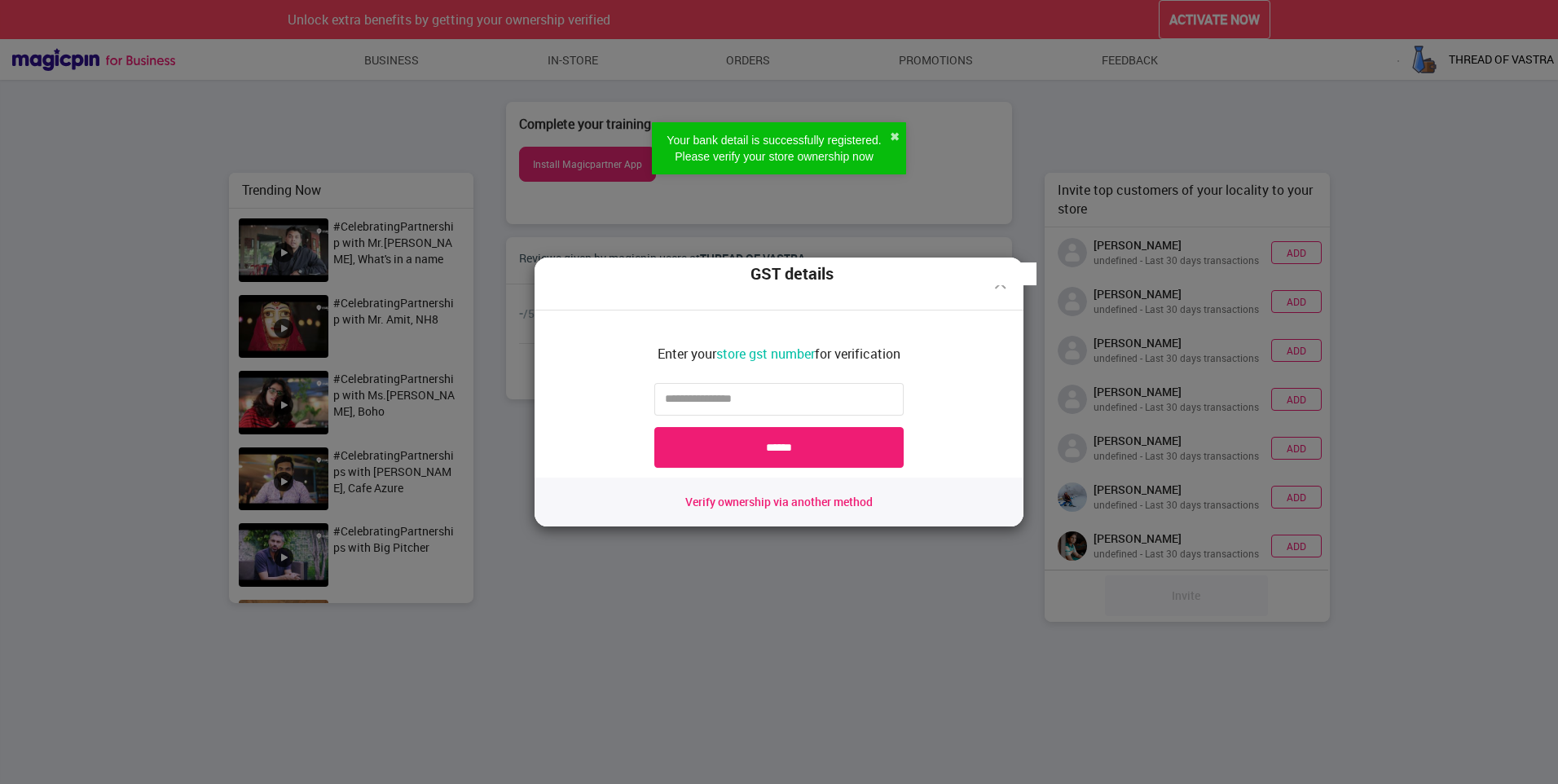
click at [846, 503] on span "Verify ownership via another method" at bounding box center [779, 502] width 188 height 16
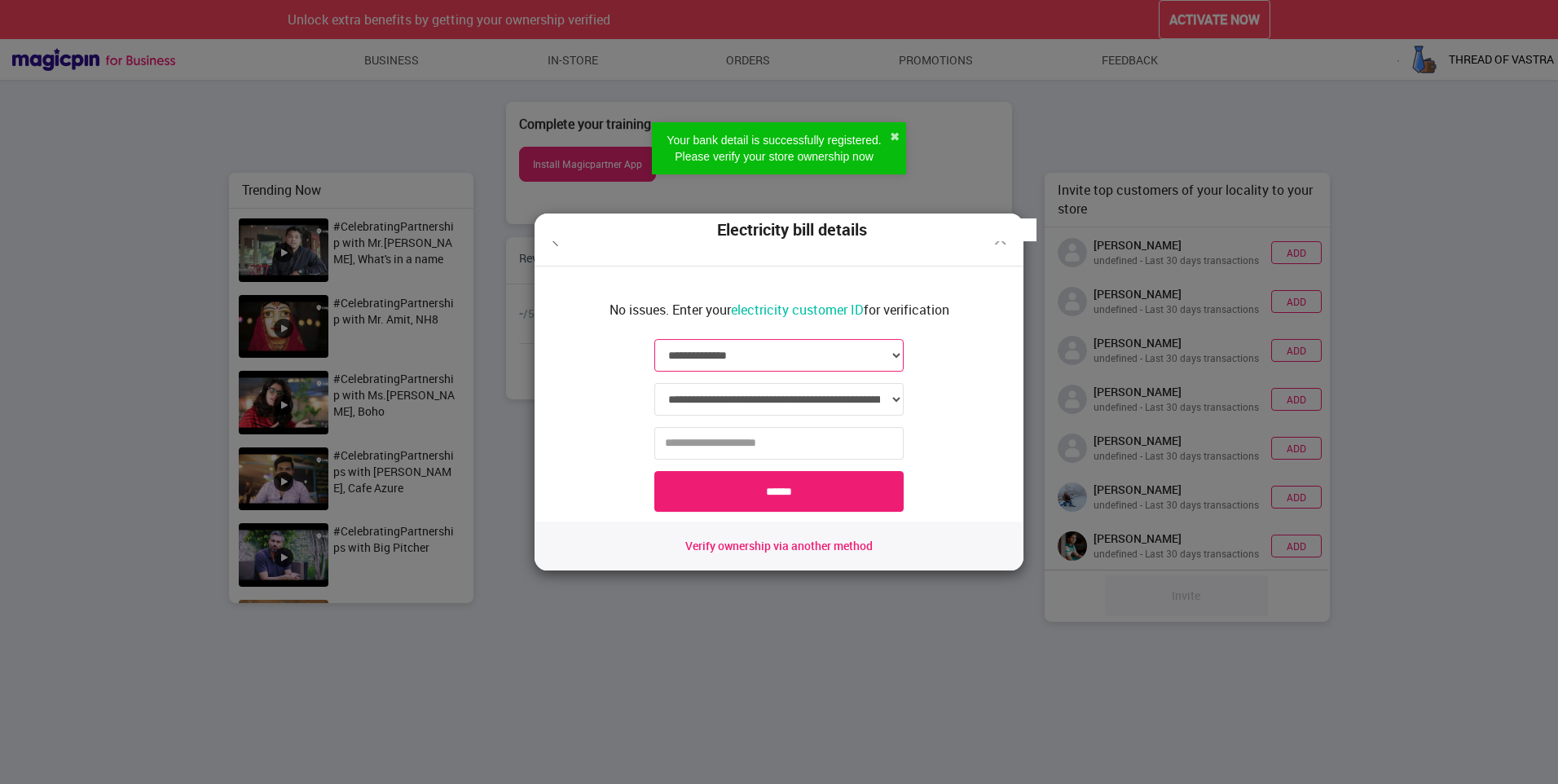
click at [812, 356] on select "**********" at bounding box center [779, 355] width 249 height 33
select select "*****"
click at [655, 339] on select "**********" at bounding box center [779, 355] width 249 height 33
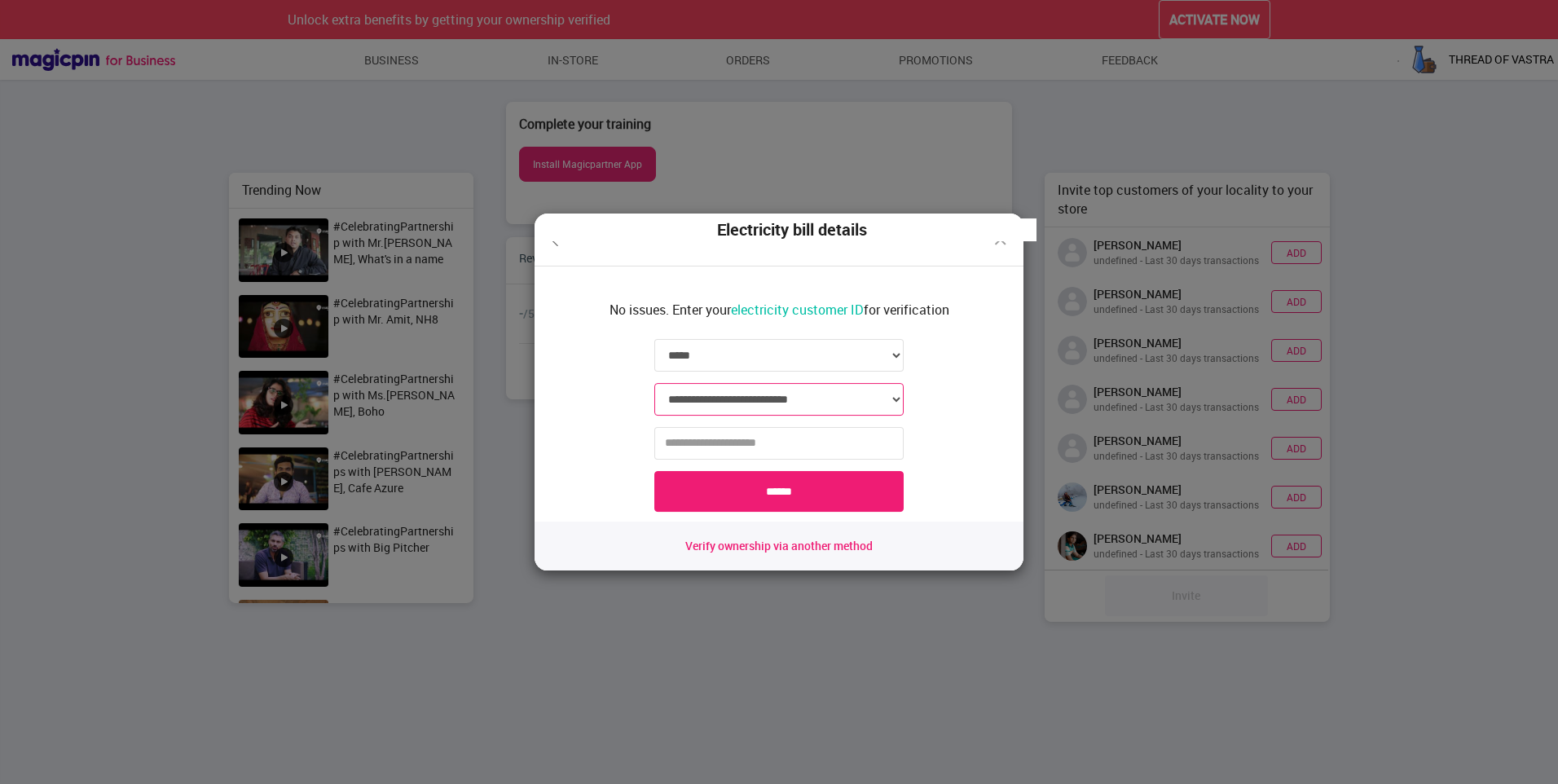
click at [796, 390] on select "**********" at bounding box center [779, 400] width 249 height 33
click at [973, 541] on div "Verify ownership via another method" at bounding box center [779, 546] width 489 height 49
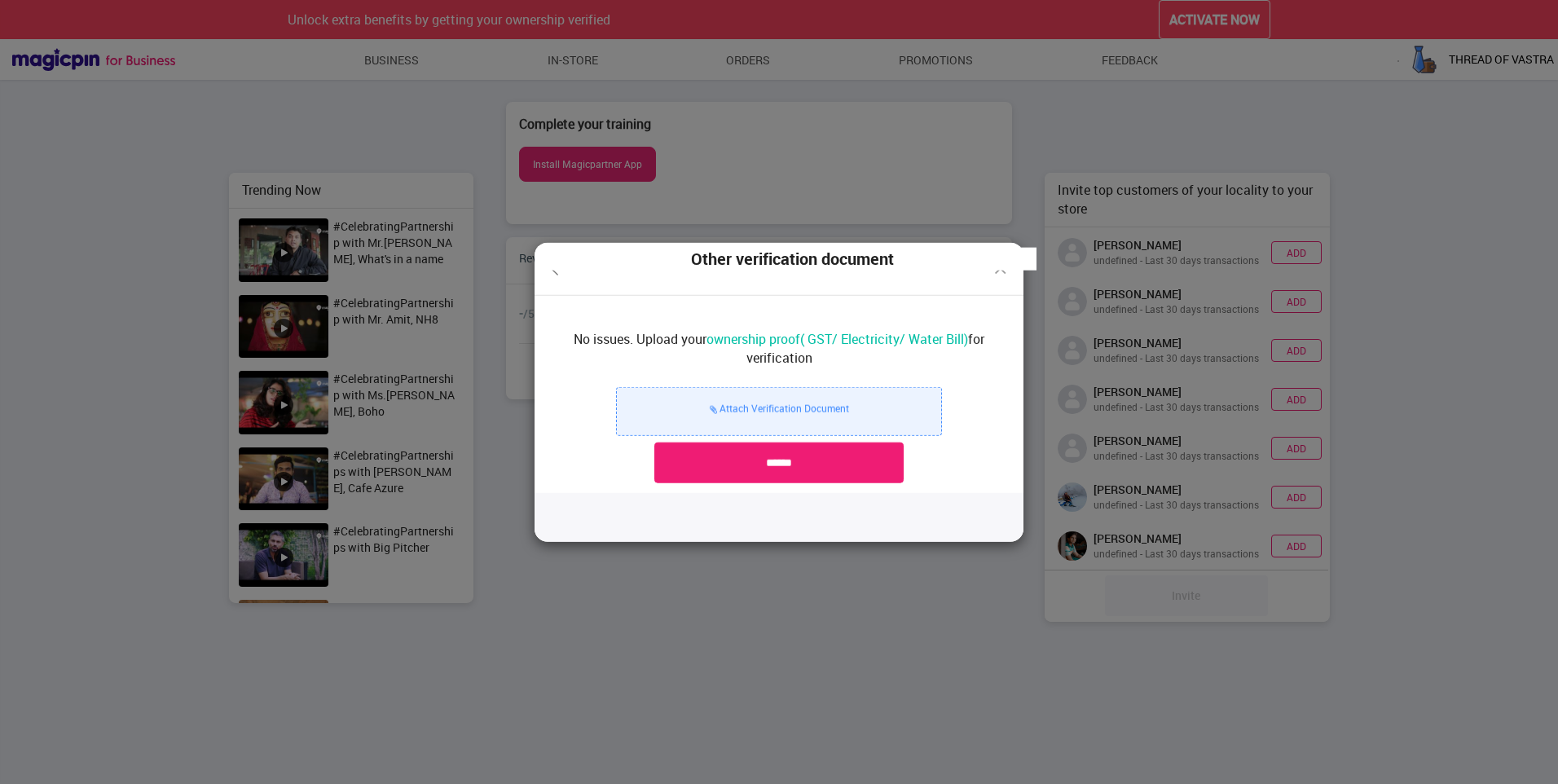
click at [805, 402] on label "Attach Verification Document" at bounding box center [779, 409] width 139 height 15
click at [0, 0] on input "Attach Verification Document" at bounding box center [0, 0] width 0 height 0
click at [1138, 350] on div "Other verification document No issues. Upload your ownership proof( GST/ Electr…" at bounding box center [779, 392] width 1558 height 784
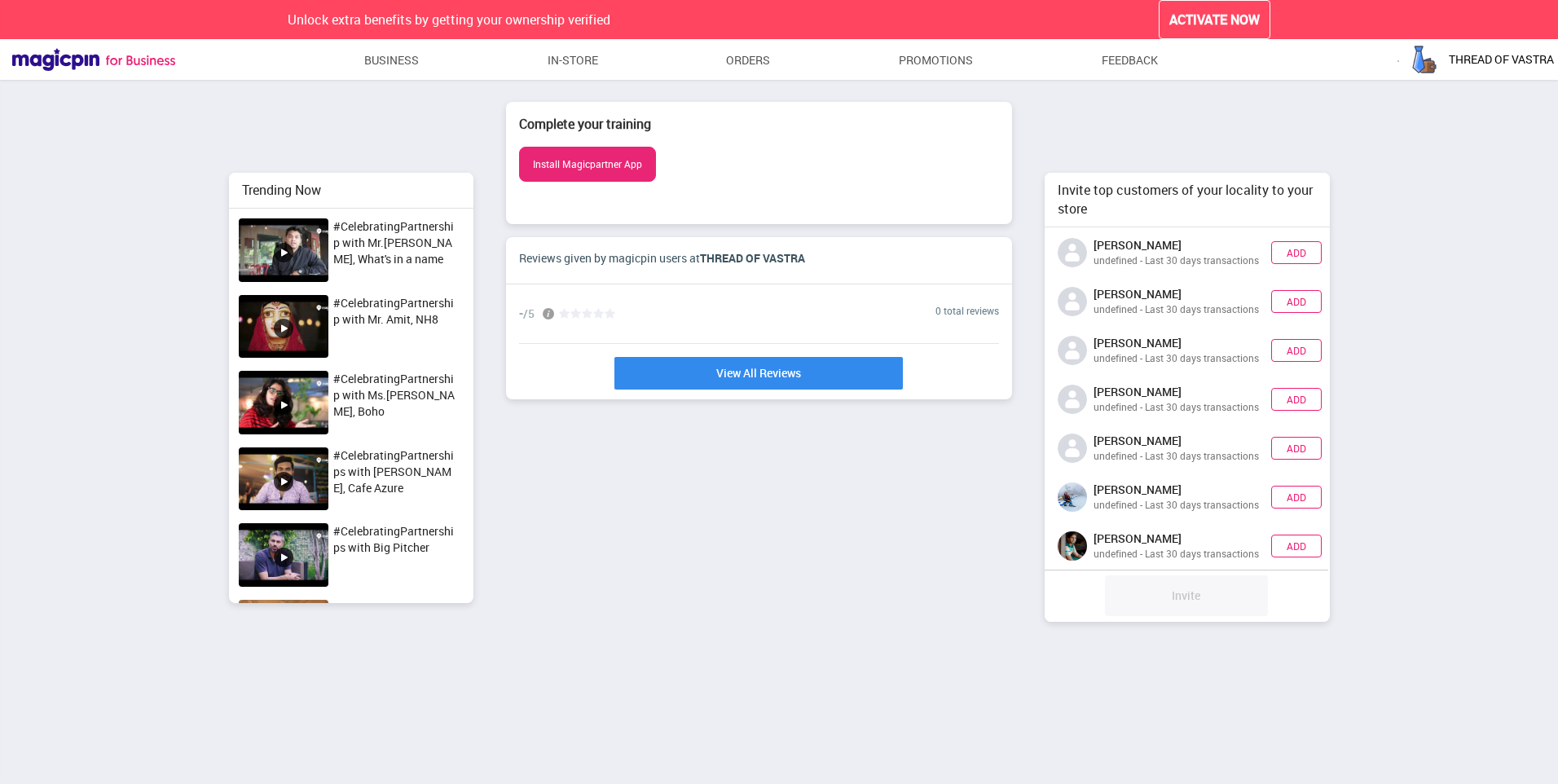
click at [952, 579] on div "Complete your training Install Magicpartner App Reviews Vouchers Promote New Re…" at bounding box center [759, 403] width 506 height 603
click at [591, 167] on button "Install Magicpartner App" at bounding box center [587, 164] width 137 height 35
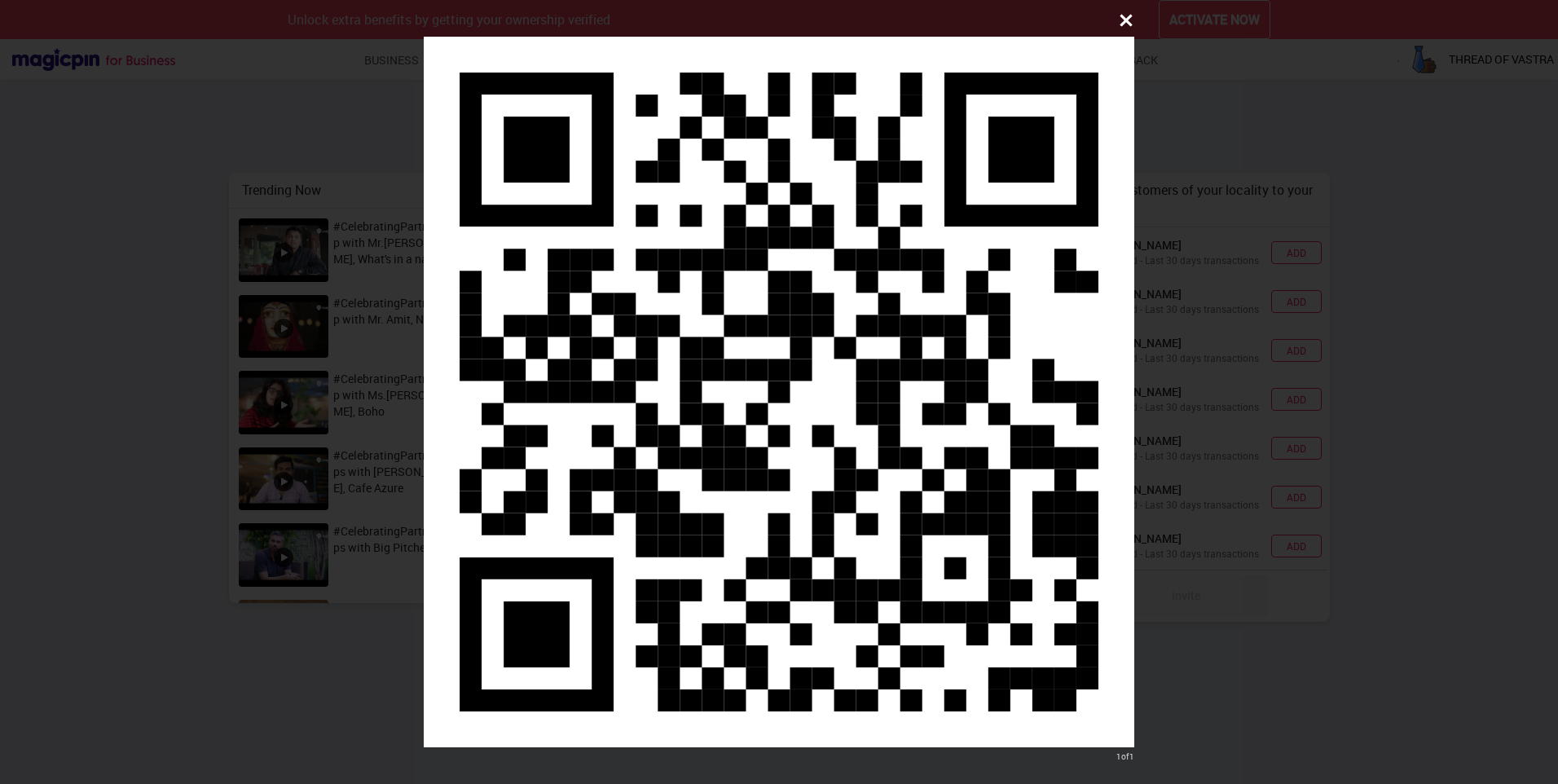
click at [1123, 9] on button at bounding box center [1126, 20] width 33 height 33
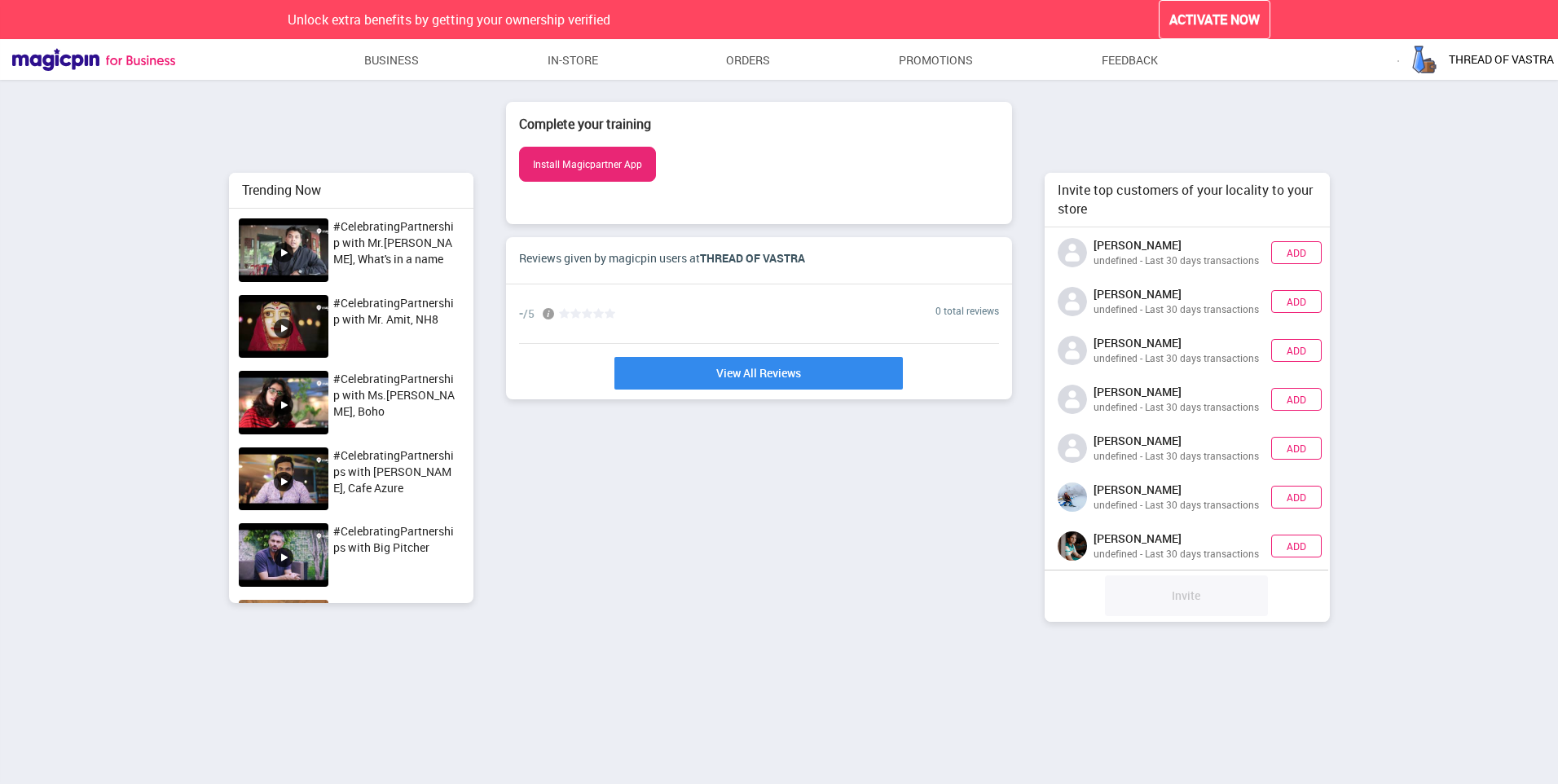
click at [625, 160] on button "Install Magicpartner App" at bounding box center [587, 164] width 137 height 35
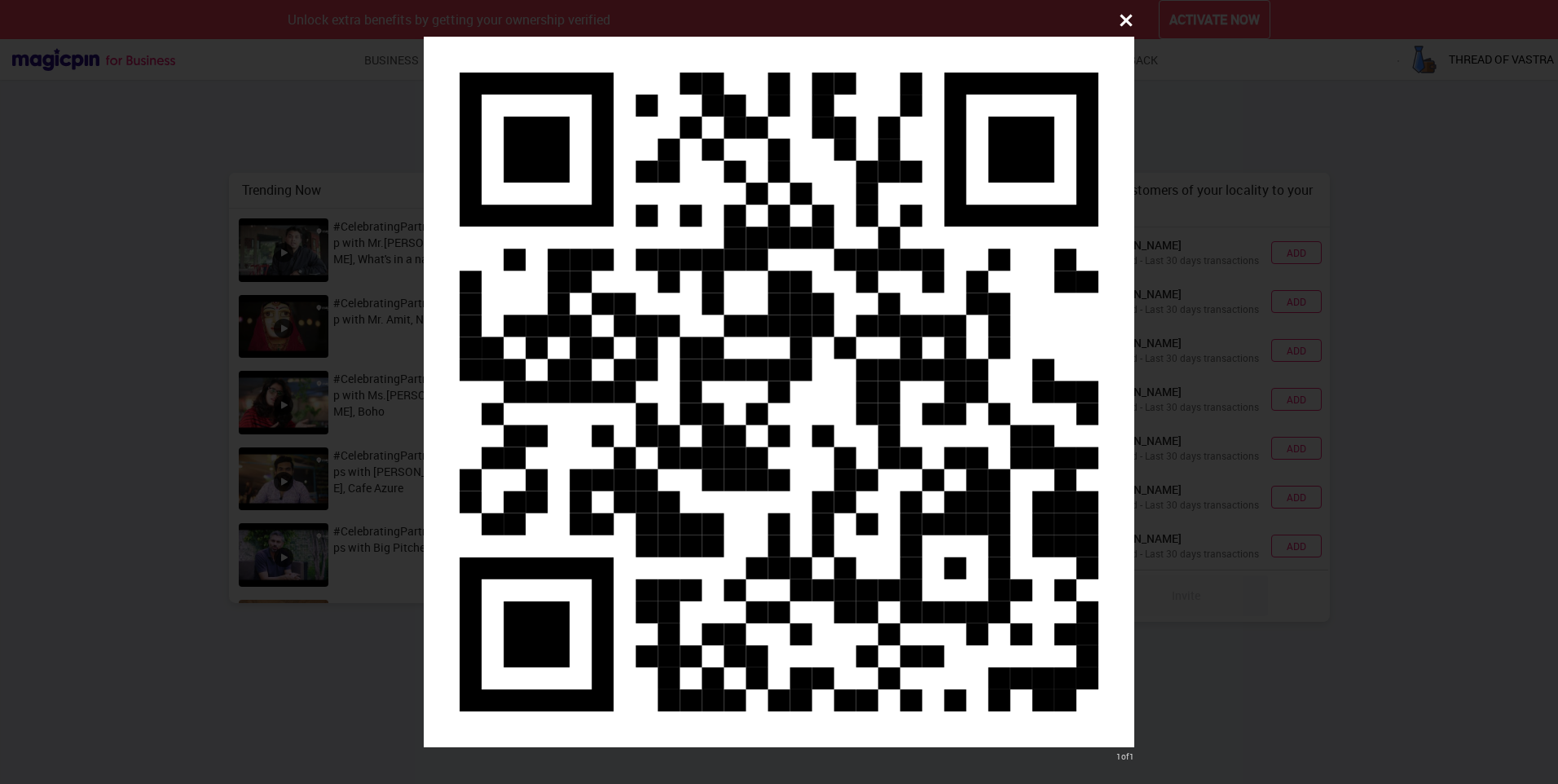
click at [1137, 22] on button at bounding box center [1126, 20] width 33 height 33
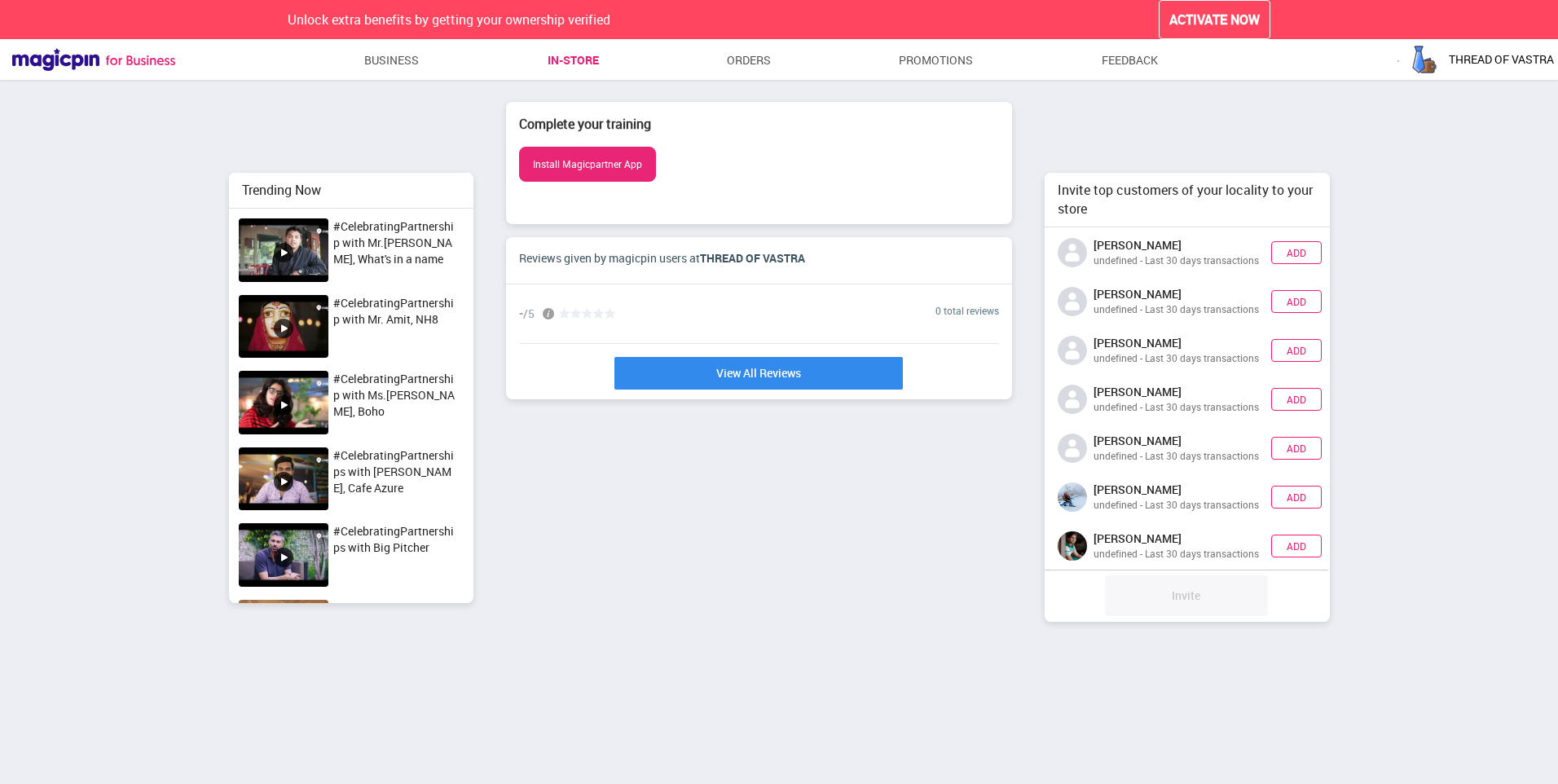
click at [582, 60] on link "In-store" at bounding box center [573, 60] width 51 height 29
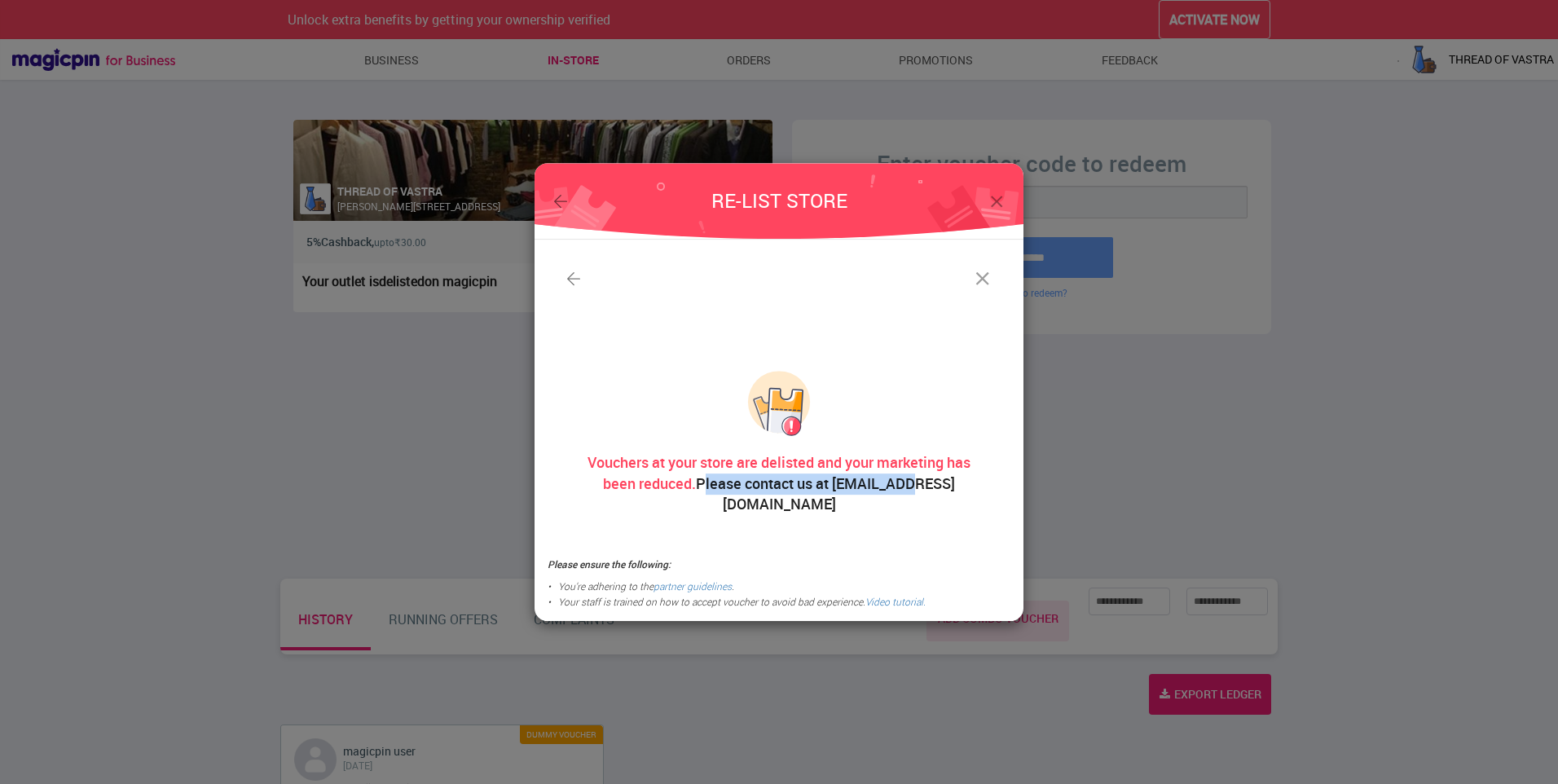
drag, startPoint x: 688, startPoint y: 491, endPoint x: 895, endPoint y: 533, distance: 211.2
click at [895, 533] on div "Vouchers at your store are delisted and your marketing has been reduced. Please…" at bounding box center [779, 392] width 489 height 305
drag, startPoint x: 959, startPoint y: 303, endPoint x: 978, endPoint y: 300, distance: 19.2
click at [966, 303] on div at bounding box center [779, 294] width 463 height 85
click at [979, 290] on img at bounding box center [983, 279] width 23 height 23
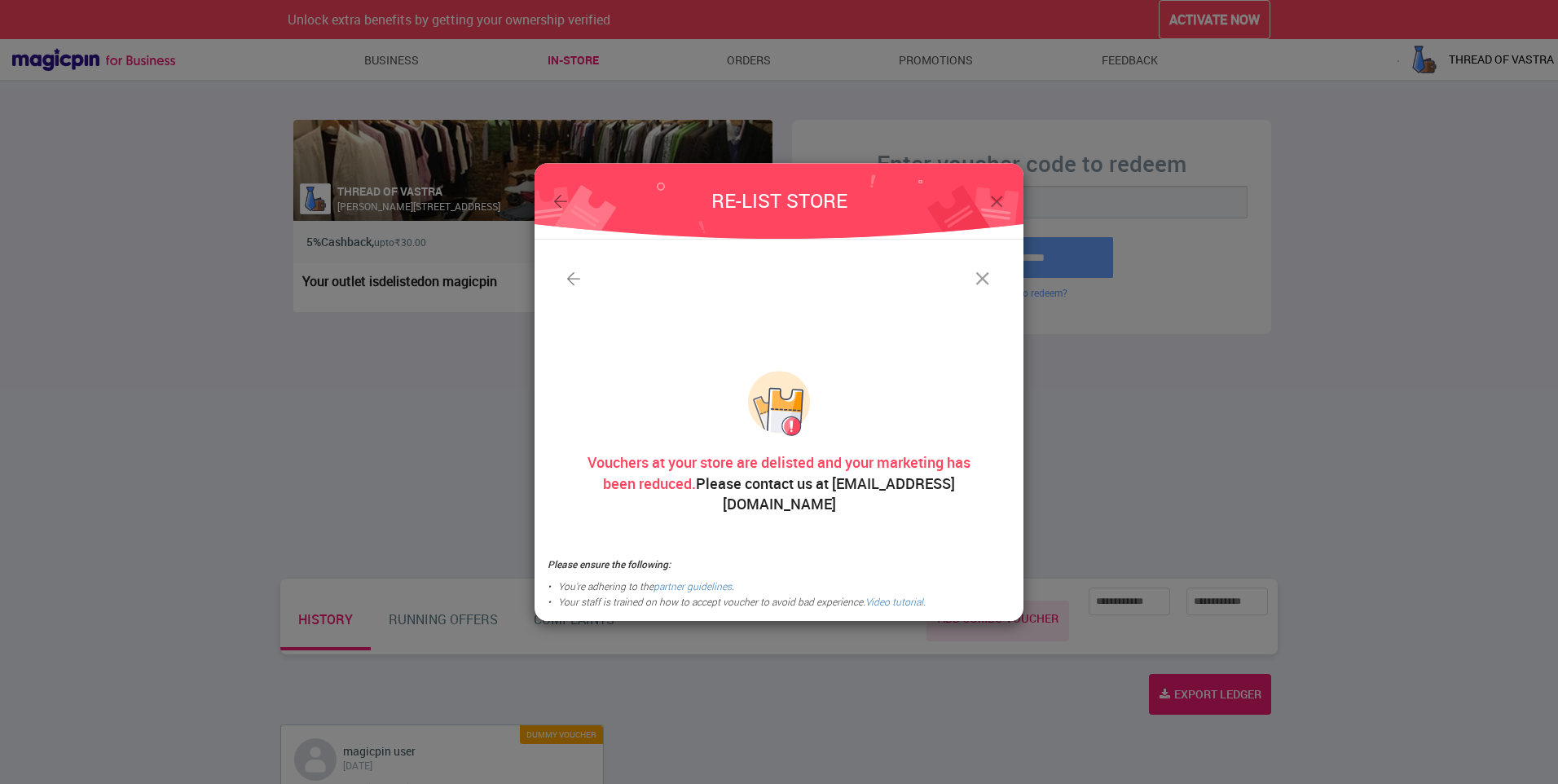
click at [985, 284] on img at bounding box center [983, 279] width 23 height 23
click at [981, 288] on img at bounding box center [983, 279] width 23 height 23
click at [995, 231] on img at bounding box center [779, 200] width 489 height 76
click at [998, 212] on img at bounding box center [997, 201] width 20 height 20
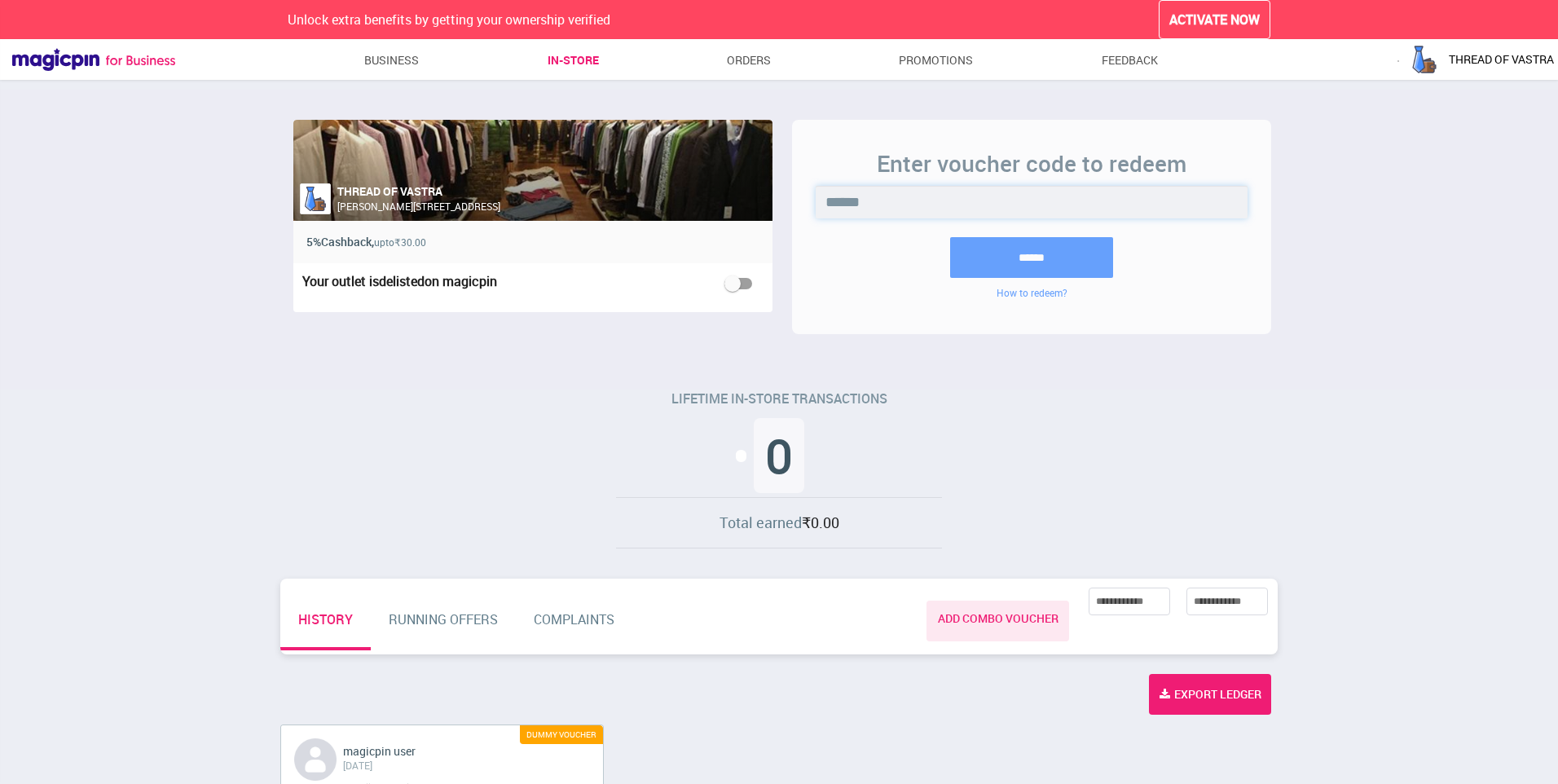
click at [991, 210] on input "******" at bounding box center [1032, 202] width 432 height 33
type input "*"
type input "**********"
click at [1000, 245] on input "******" at bounding box center [1032, 257] width 163 height 41
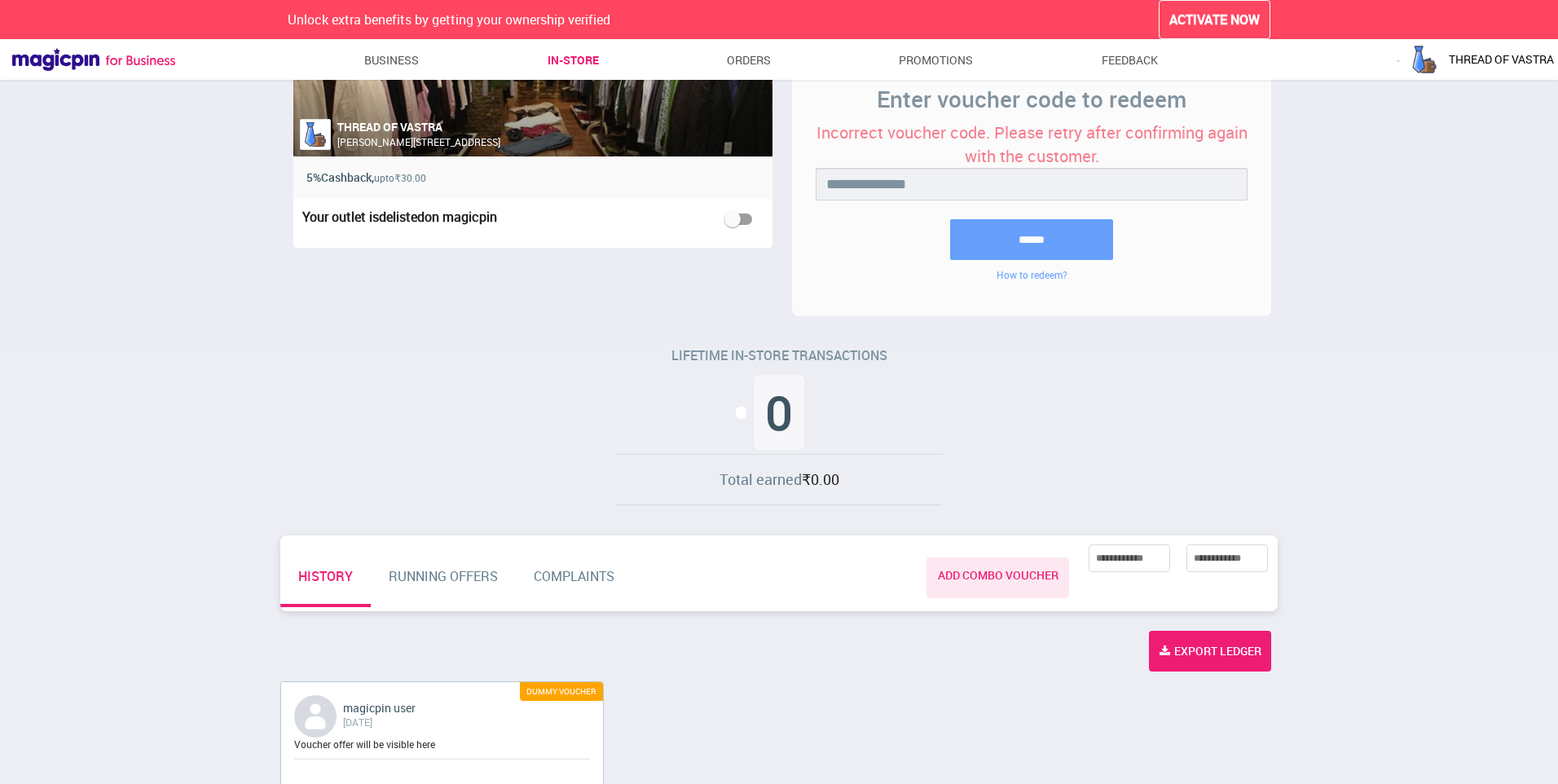
scroll to position [111, 0]
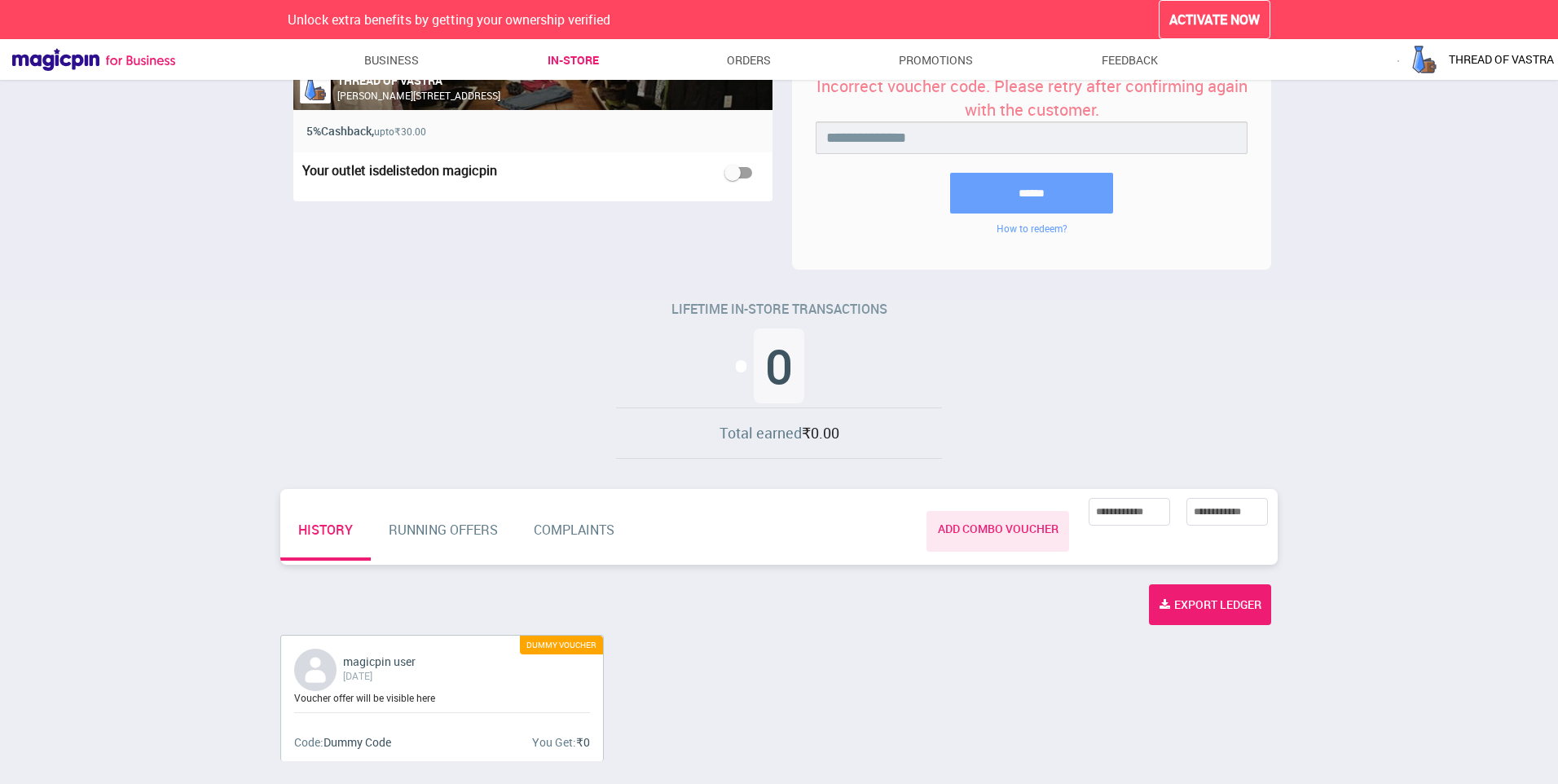
click at [910, 703] on div "magicpin user [DATE] Dummy Voucher Voucher offer will be visible here Code: Dum…" at bounding box center [779, 704] width 1011 height 138
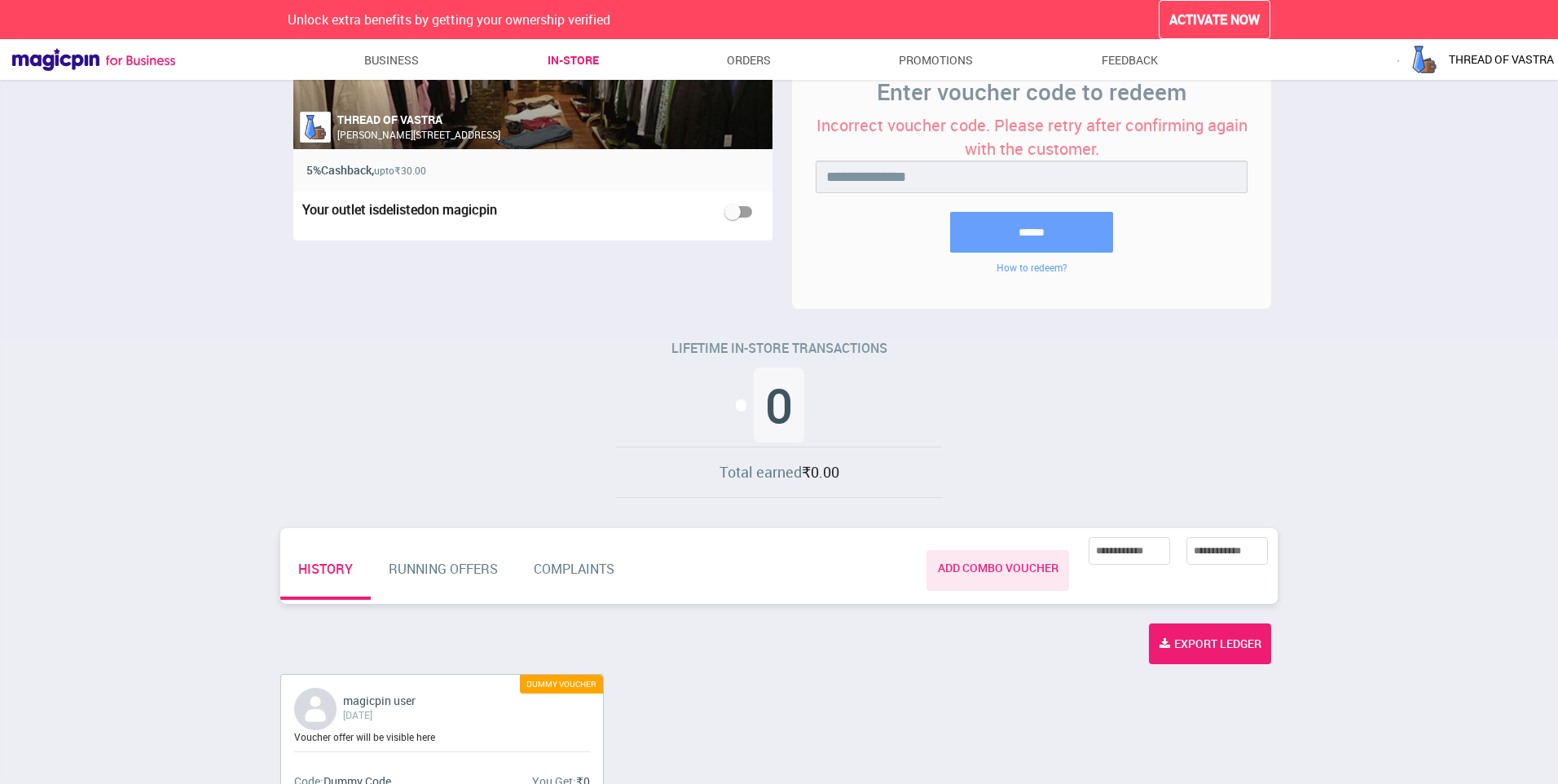
scroll to position [0, 0]
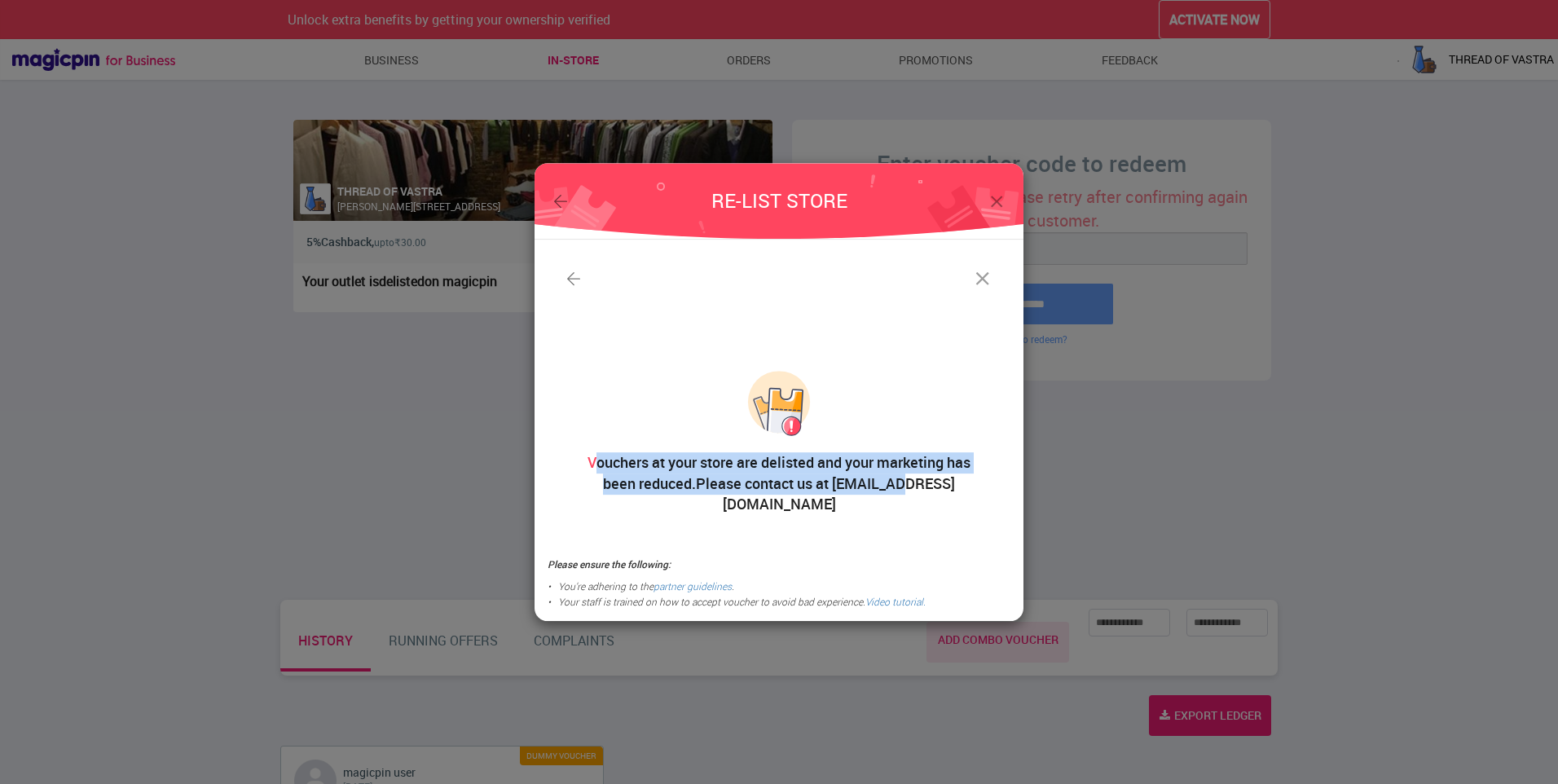
drag, startPoint x: 596, startPoint y: 476, endPoint x: 894, endPoint y: 508, distance: 299.7
click at [894, 508] on div "Vouchers at your store are delisted and your marketing has been reduced. Please…" at bounding box center [779, 451] width 463 height 160
click at [892, 508] on div "Vouchers at your store are delisted and your marketing has been reduced. Please…" at bounding box center [779, 451] width 463 height 160
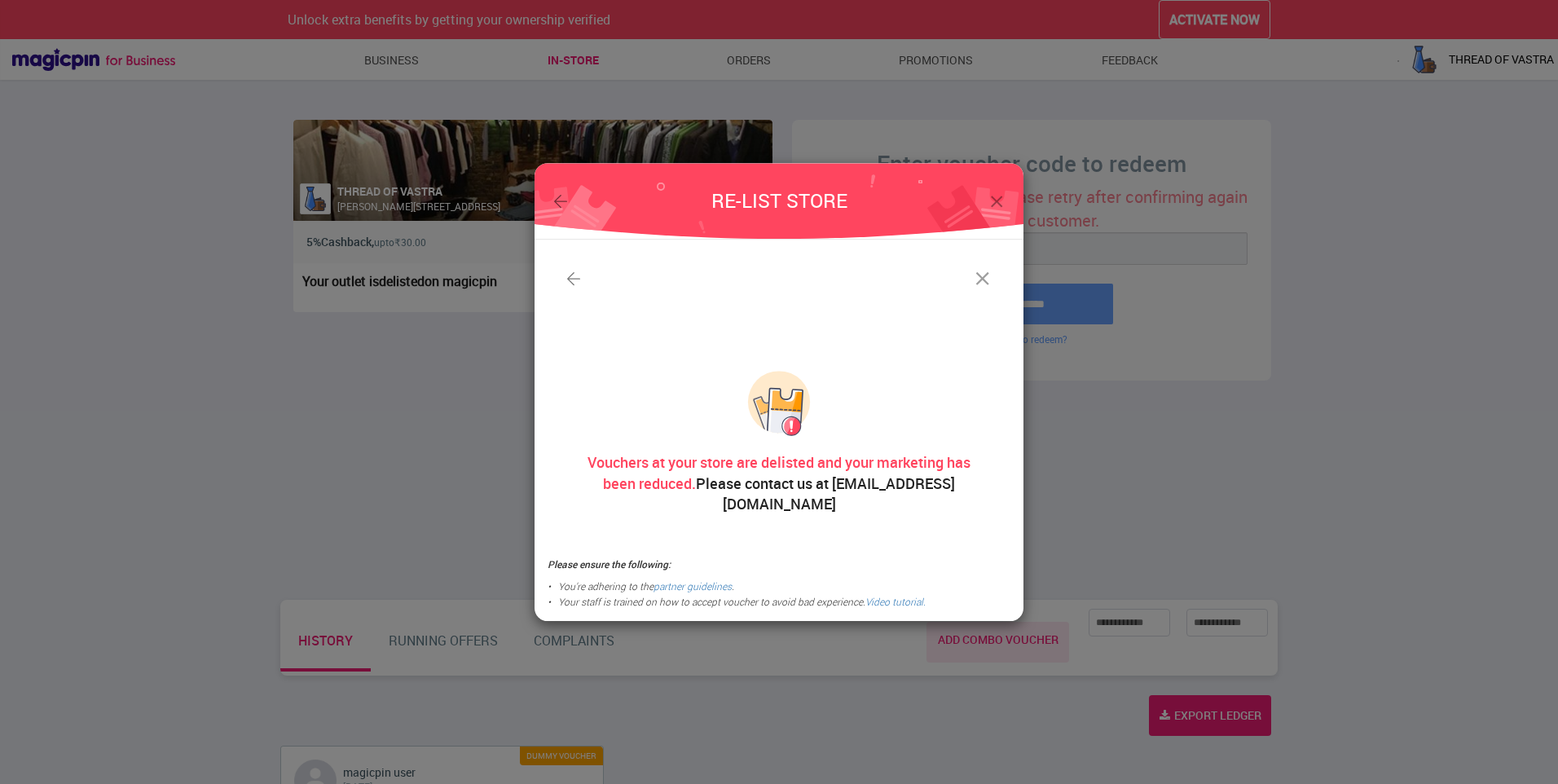
click at [972, 288] on img at bounding box center [983, 279] width 23 height 23
click at [996, 199] on img at bounding box center [779, 200] width 489 height 76
click at [989, 205] on img at bounding box center [997, 201] width 20 height 20
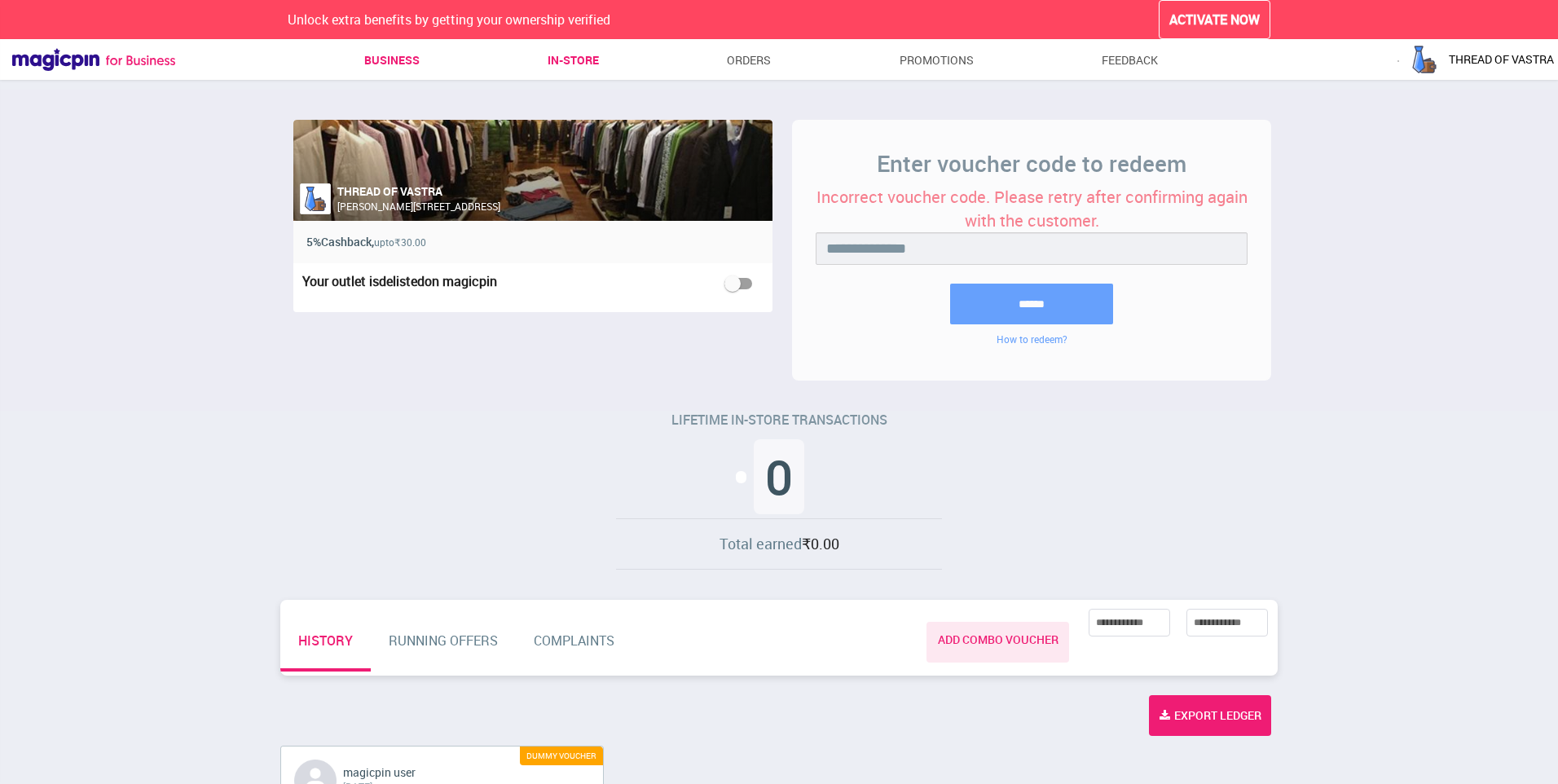
click at [415, 48] on link "Business" at bounding box center [392, 60] width 56 height 29
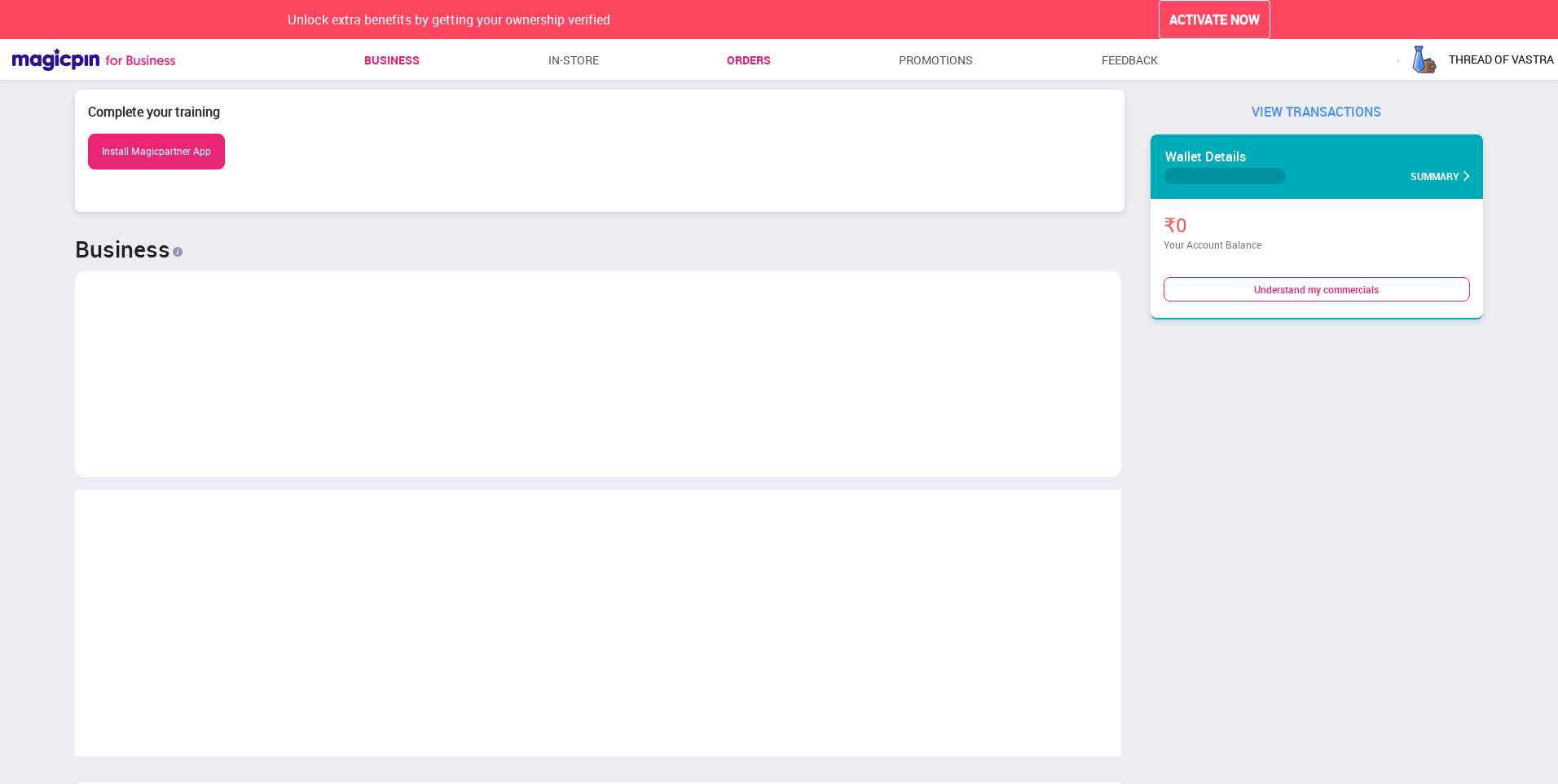
click at [744, 52] on link "Orders" at bounding box center [748, 60] width 44 height 29
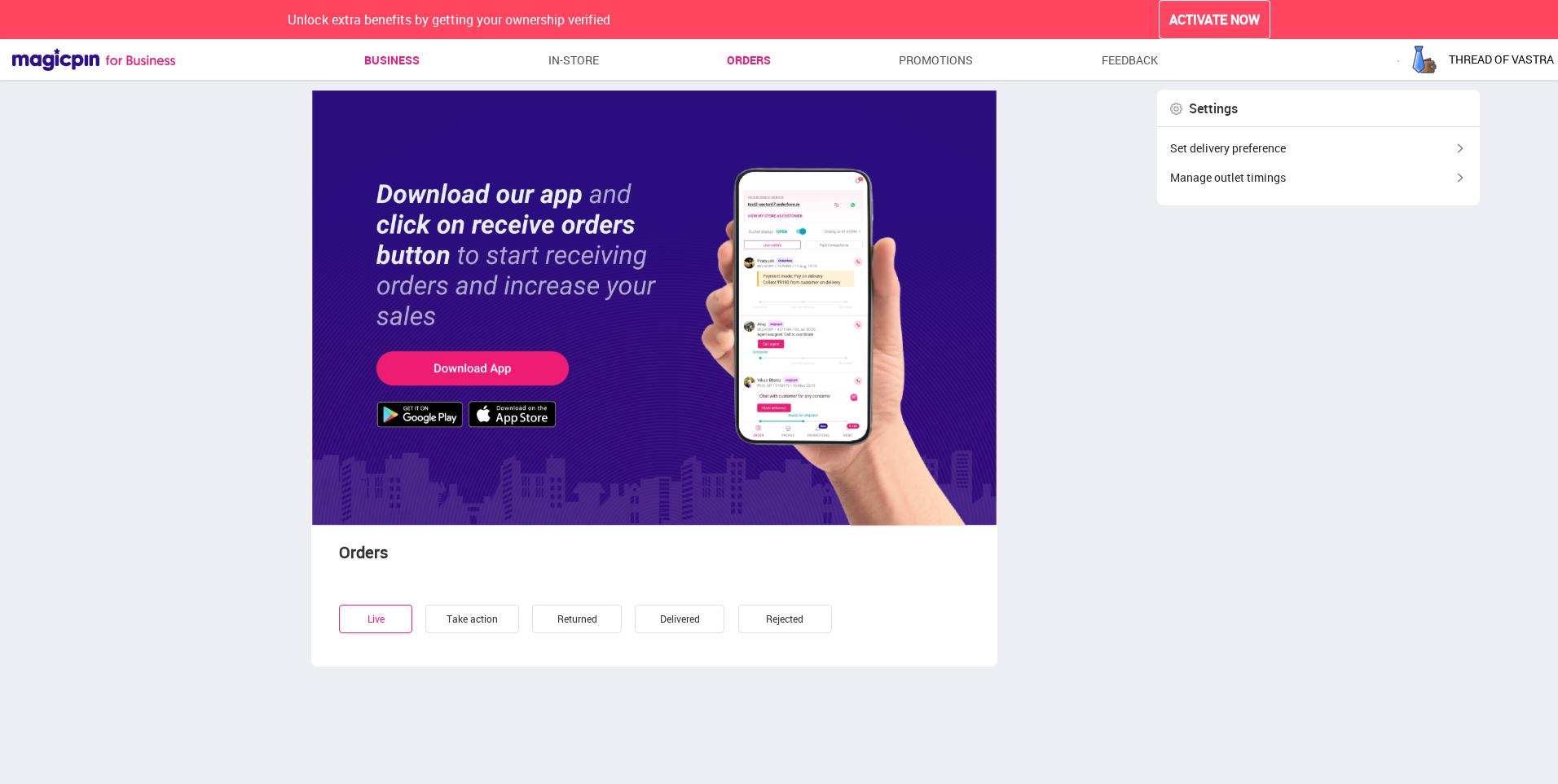
click at [394, 54] on link "Business" at bounding box center [392, 60] width 56 height 29
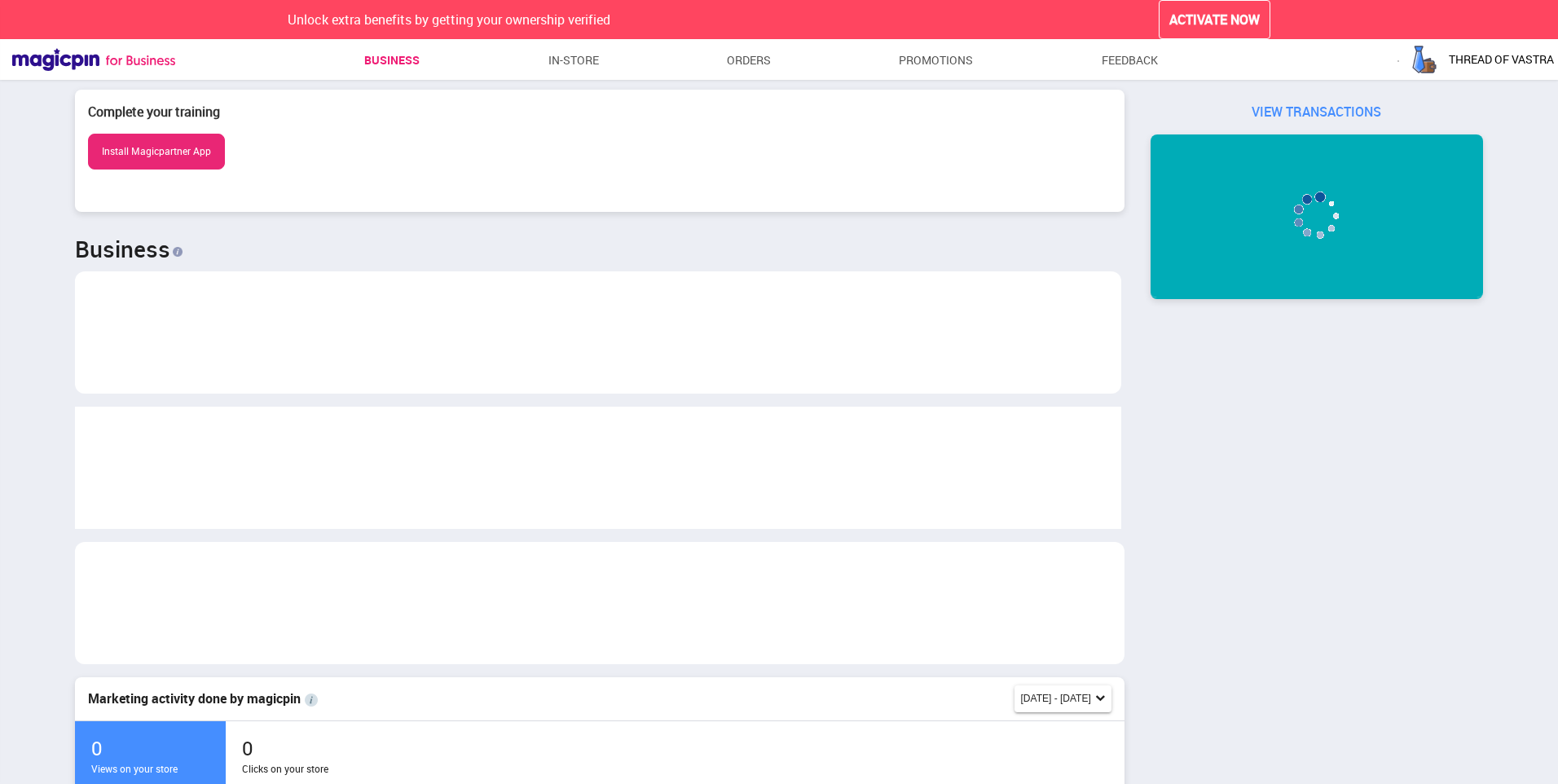
scroll to position [345, 1037]
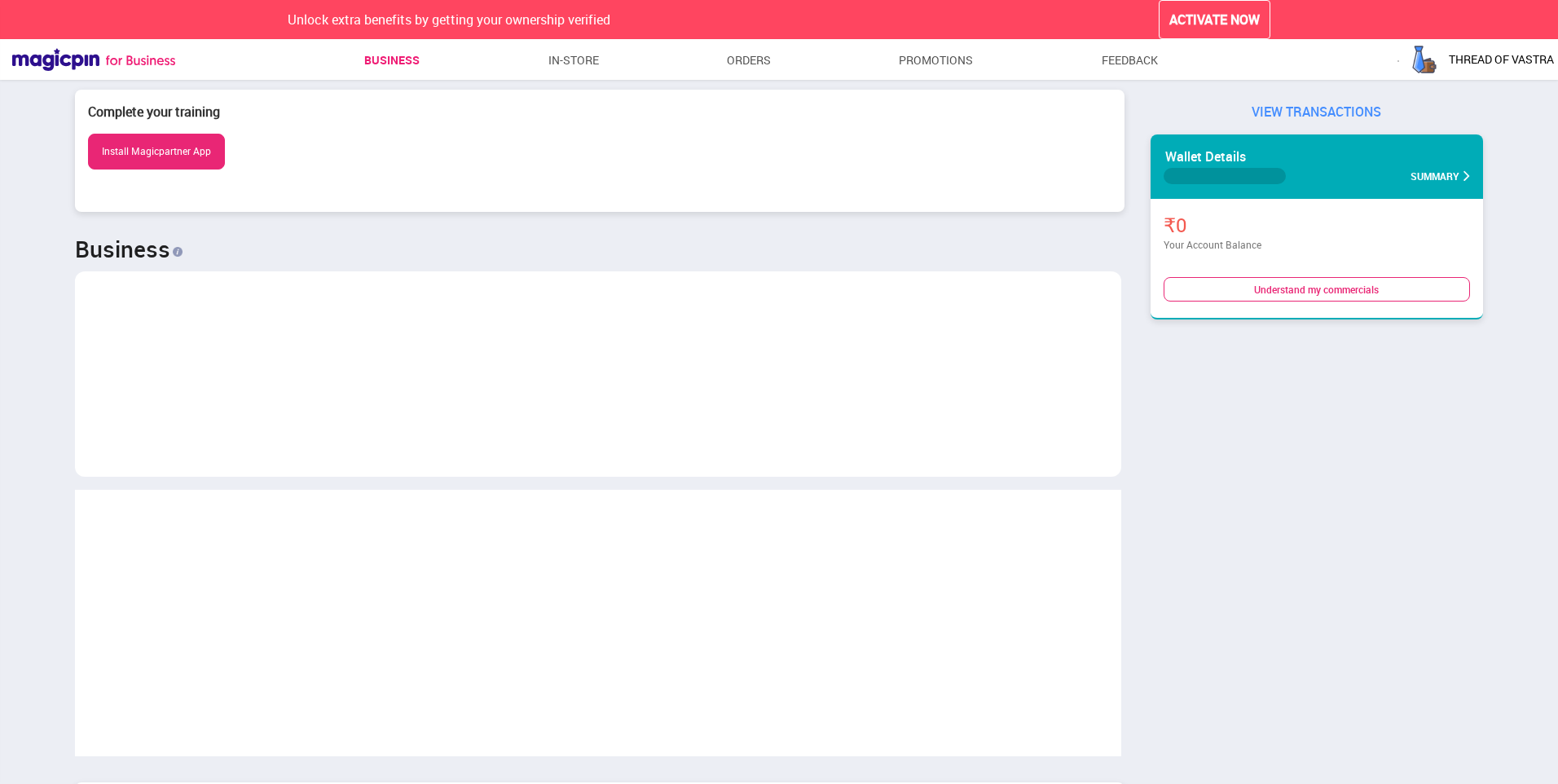
click at [178, 146] on button "Install Magicpartner App" at bounding box center [157, 151] width 137 height 35
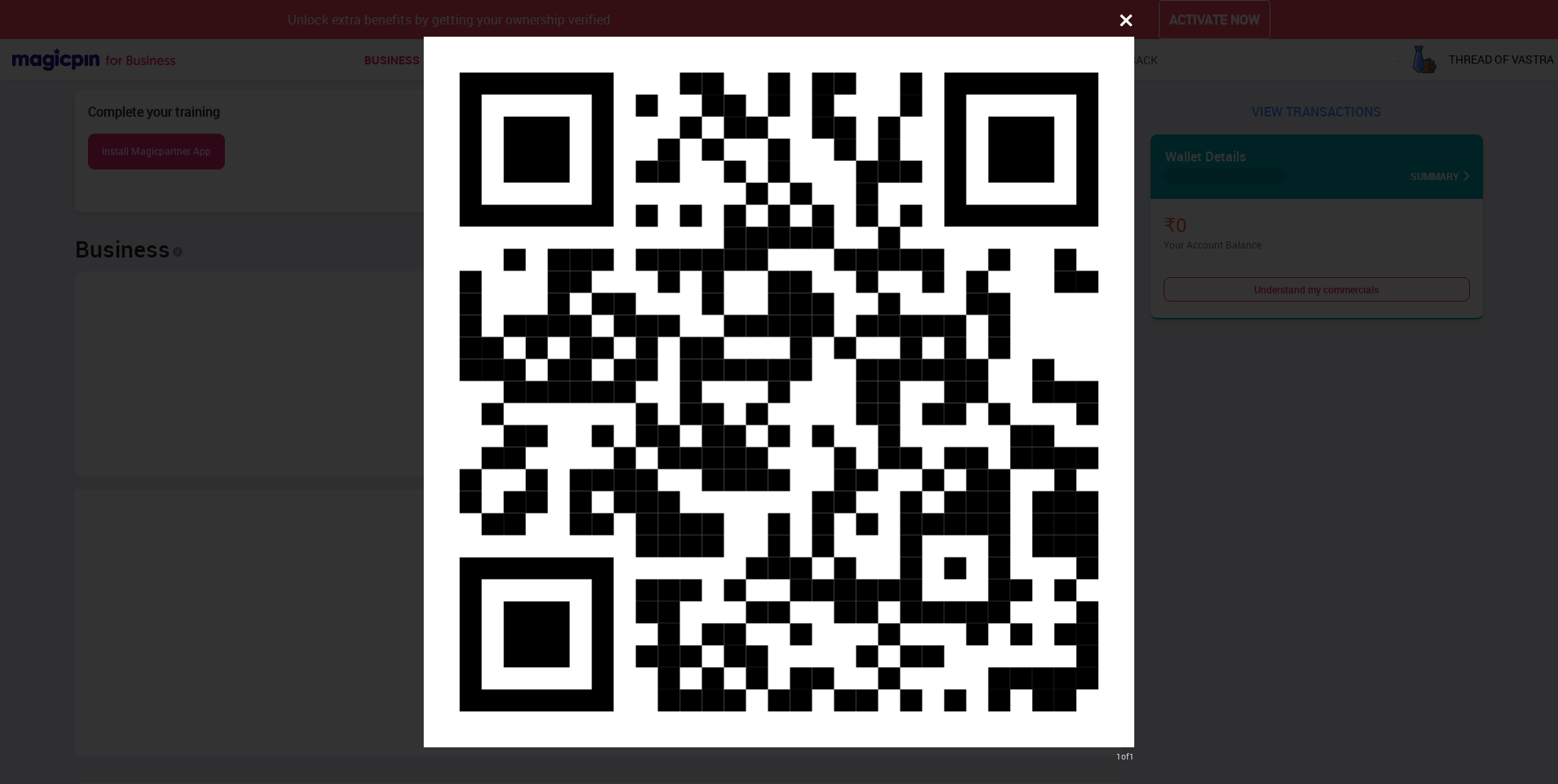
click at [1134, 15] on icon at bounding box center [1126, 20] width 16 height 16
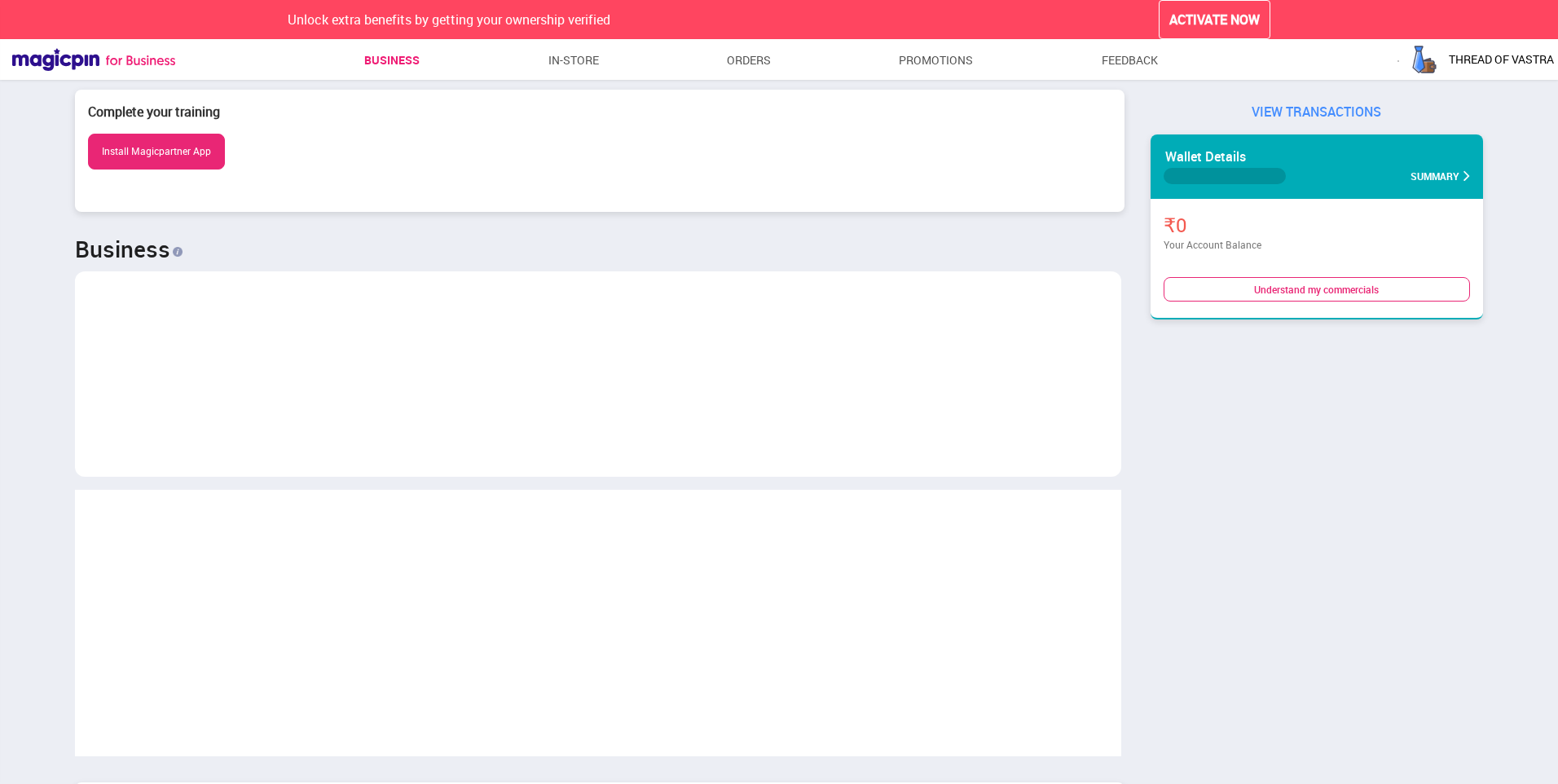
click at [174, 154] on button "Install Magicpartner App" at bounding box center [157, 151] width 137 height 35
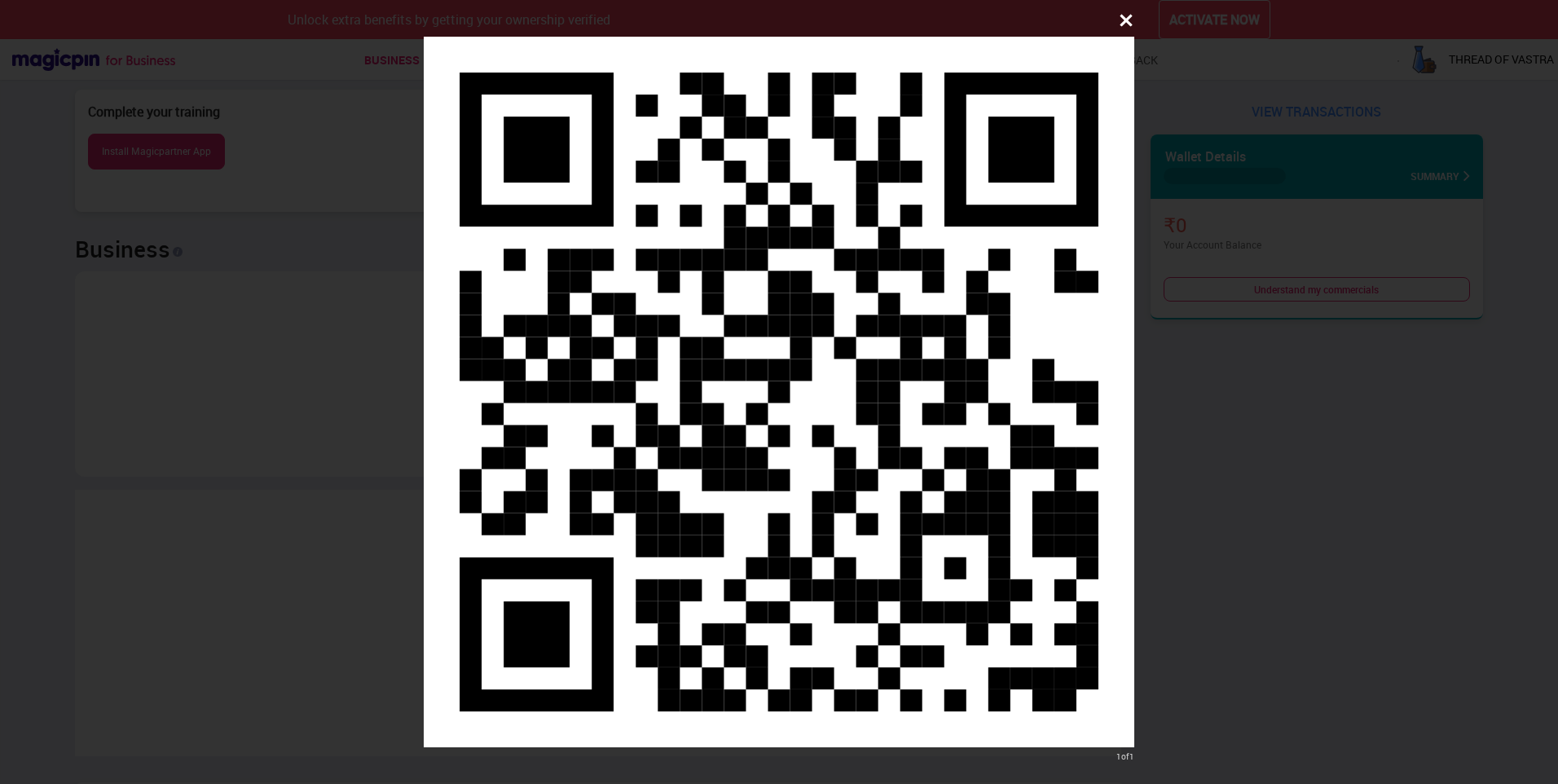
click at [685, 352] on img at bounding box center [779, 392] width 711 height 711
click at [1138, 25] on button at bounding box center [1126, 20] width 33 height 33
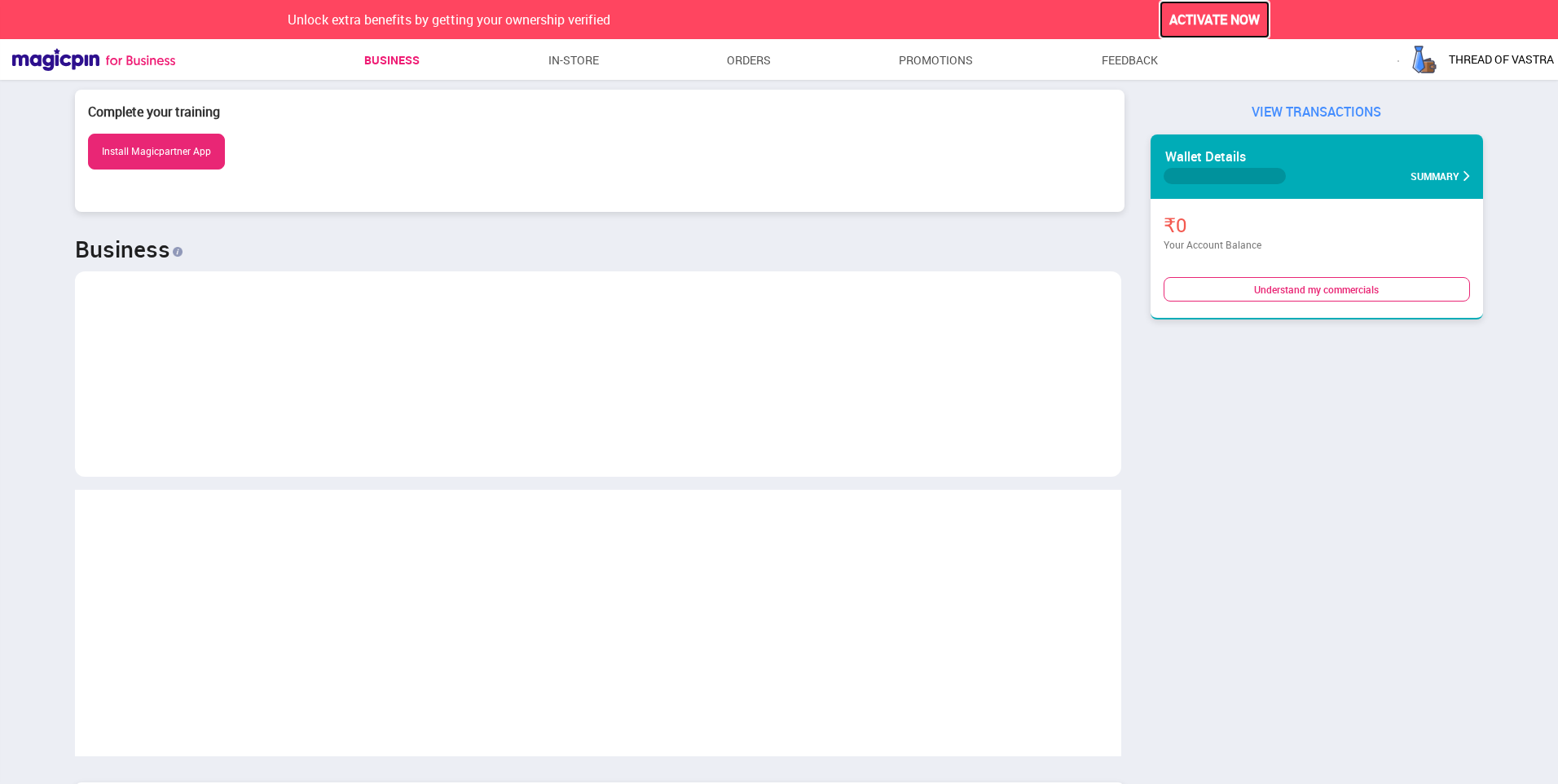
click at [1238, 19] on button "ACTIVATE NOW" at bounding box center [1215, 20] width 112 height 40
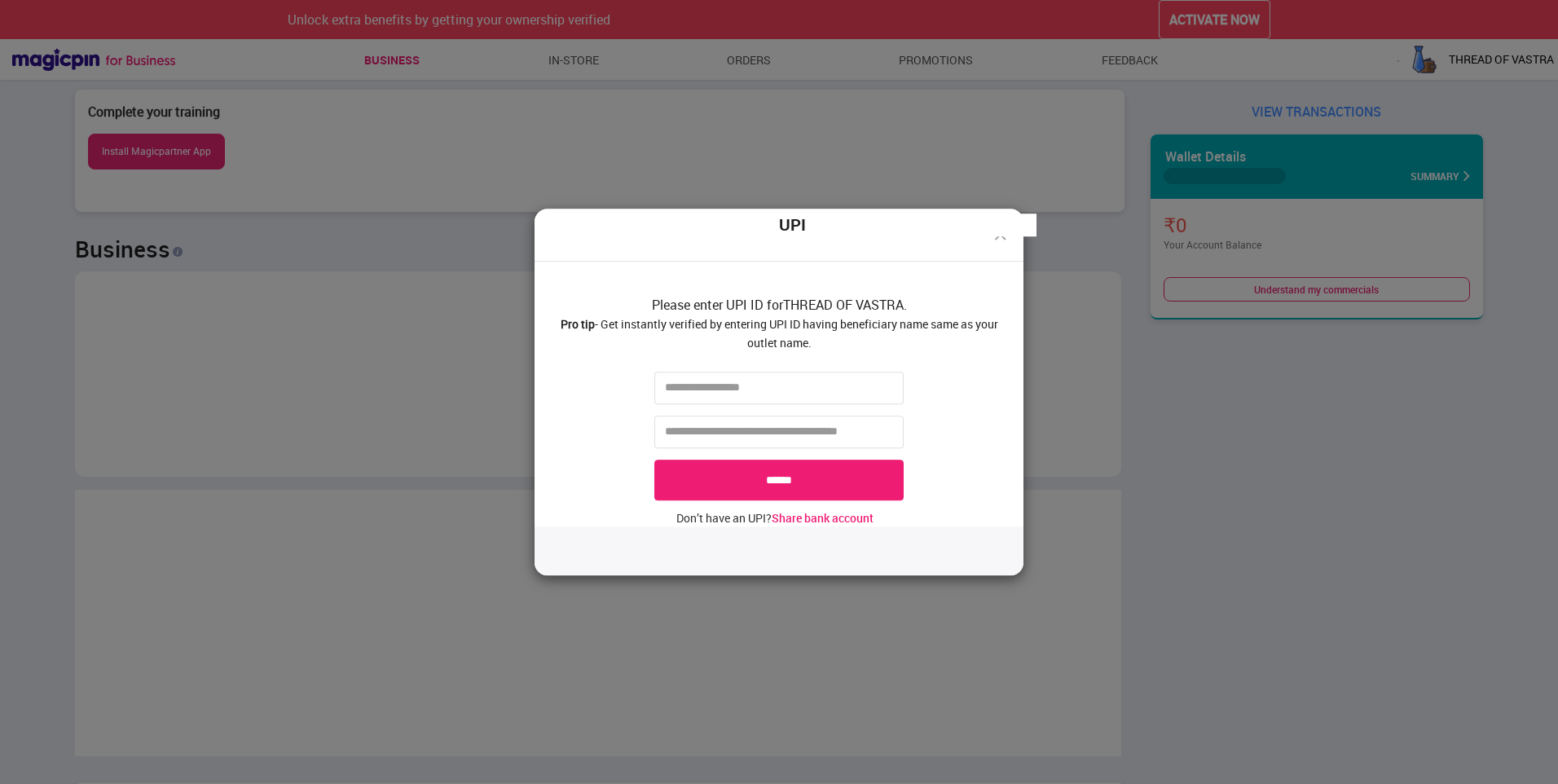
click at [1074, 299] on div "UPI Please enter UPI ID for THREAD OF VASTRA . Pro tip - Get instantly verified…" at bounding box center [779, 392] width 1558 height 784
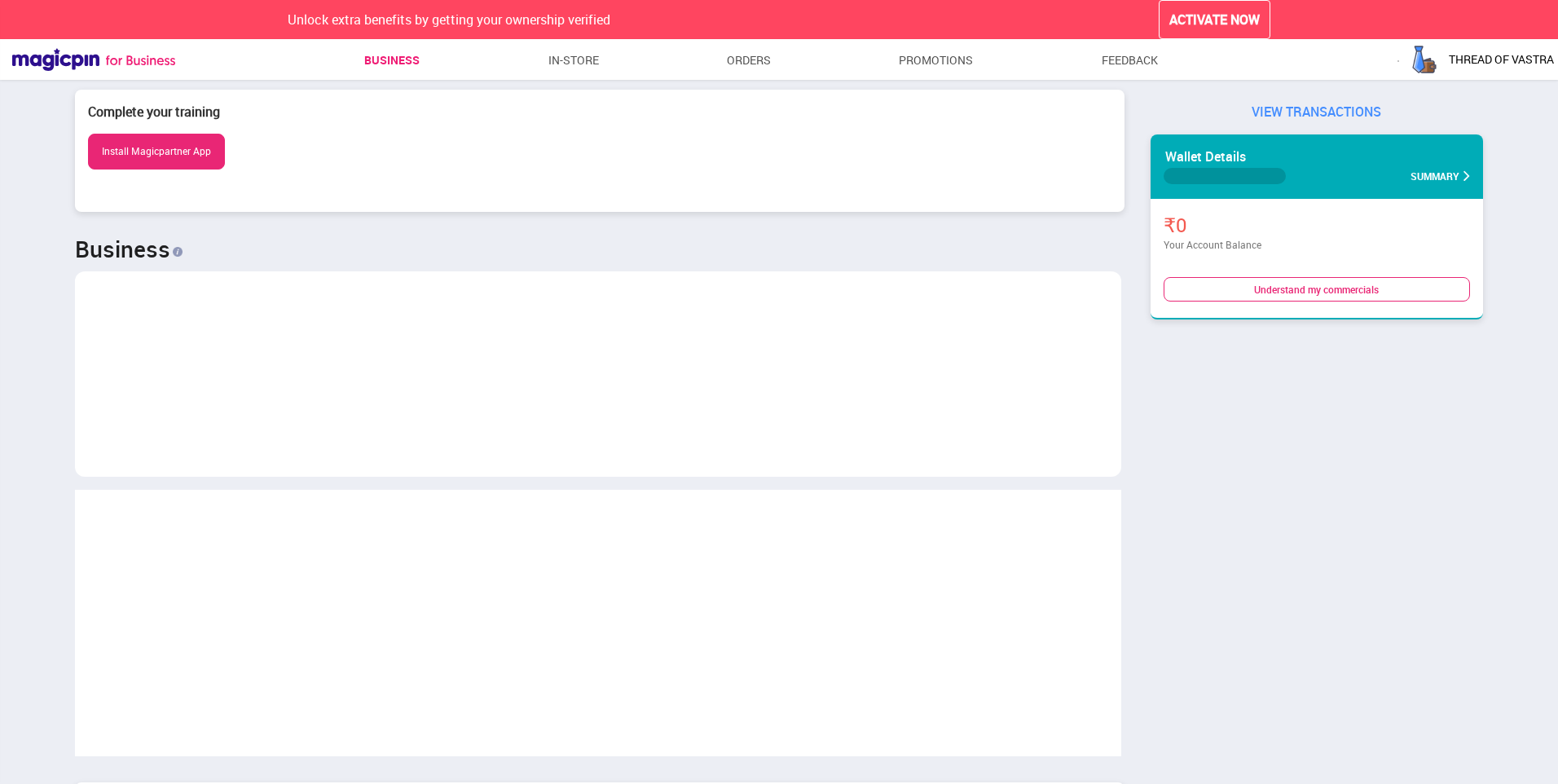
click at [170, 154] on button "Install Magicpartner App" at bounding box center [157, 151] width 137 height 35
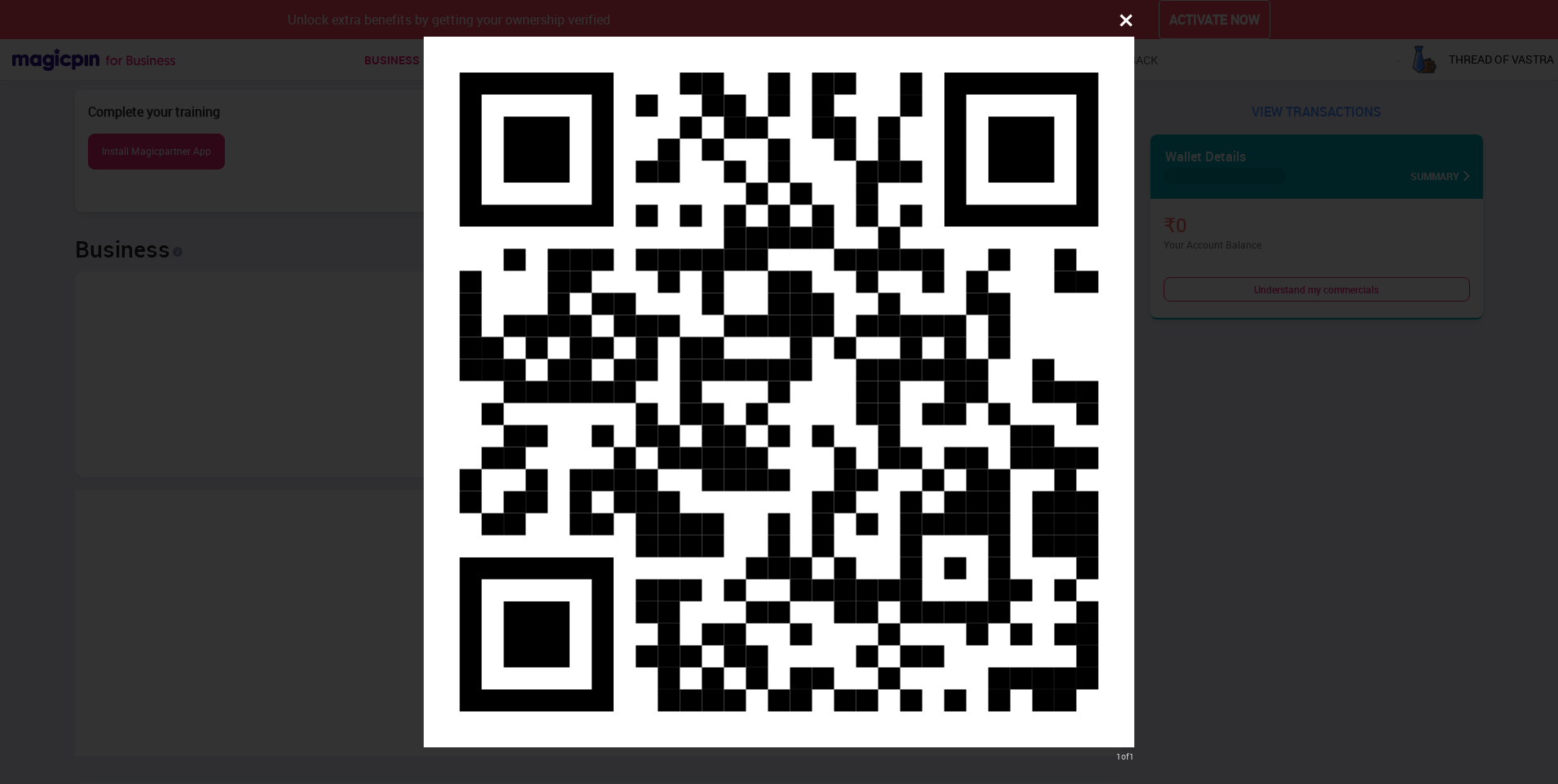
click at [818, 229] on img at bounding box center [779, 392] width 711 height 711
click at [1128, 27] on icon at bounding box center [1126, 20] width 16 height 16
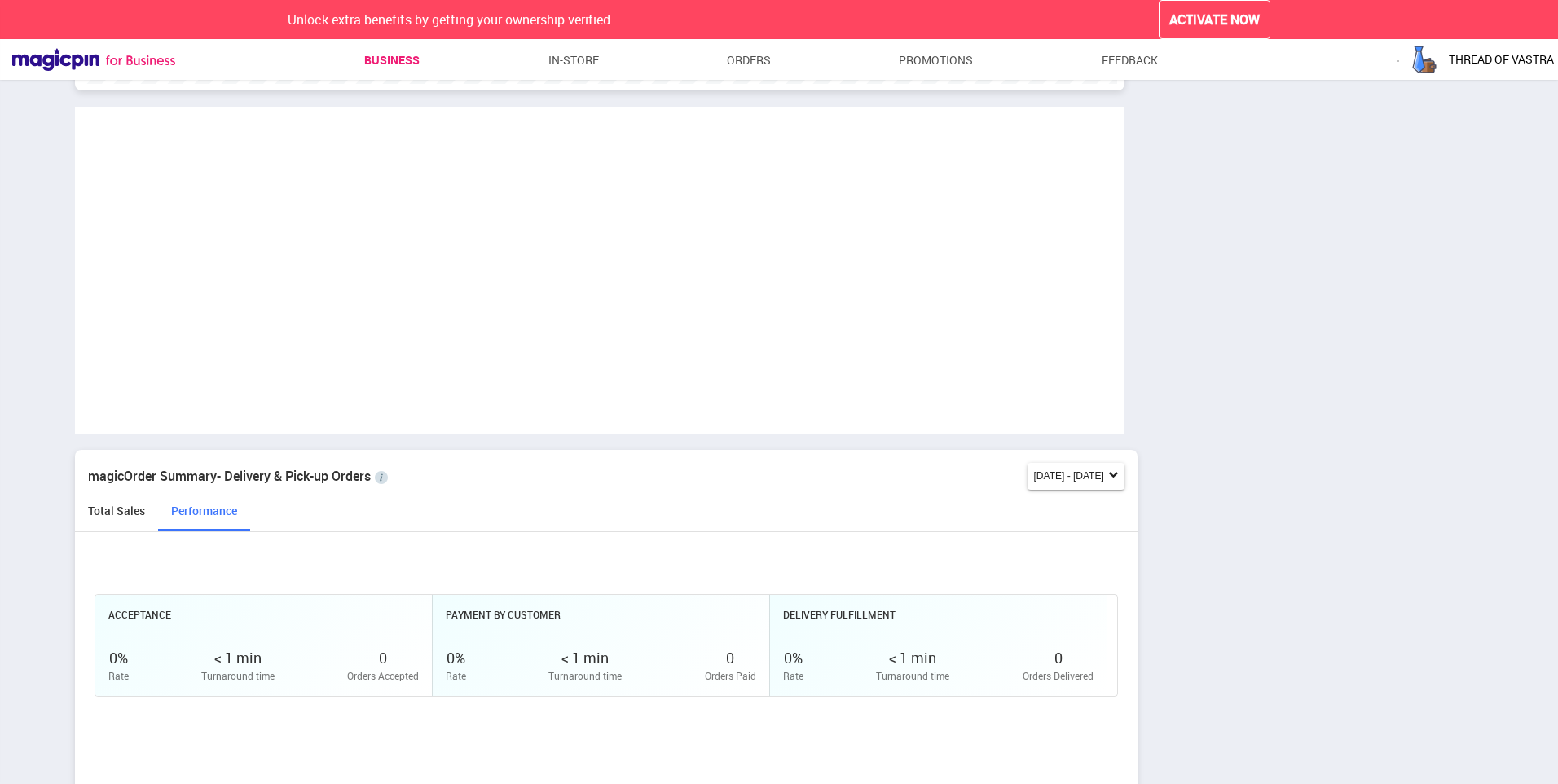
scroll to position [1058, 0]
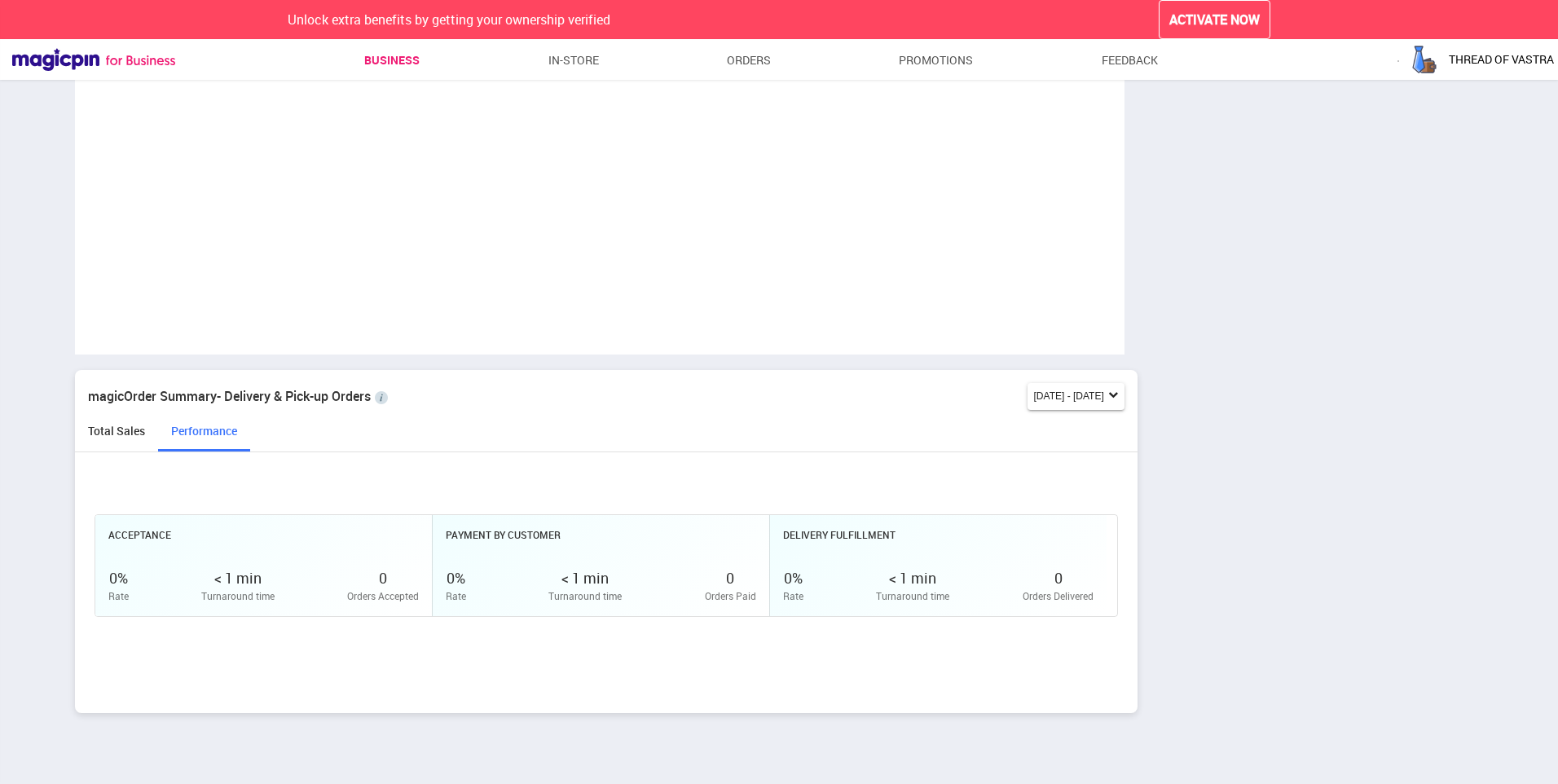
click at [116, 435] on div "Total Sales" at bounding box center [116, 437] width 83 height 28
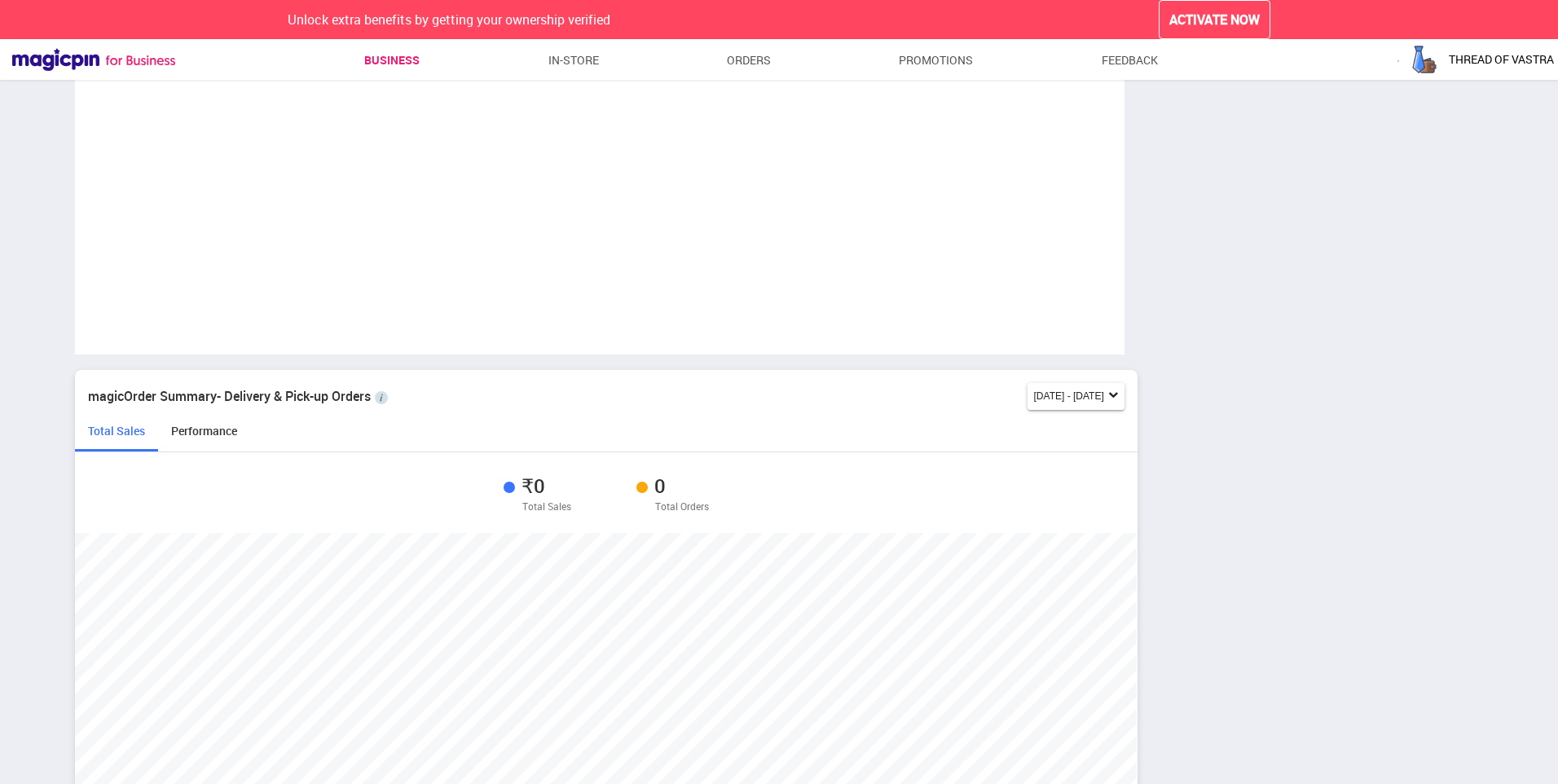
scroll to position [517, 1063]
drag, startPoint x: 166, startPoint y: 419, endPoint x: 191, endPoint y: 432, distance: 28.2
click at [167, 419] on div "magicOrder Summary- Delivery & Pick-up Orders [DATE] - [DATE]" at bounding box center [606, 396] width 1062 height 53
click at [210, 437] on div "Performance" at bounding box center [204, 437] width 92 height 28
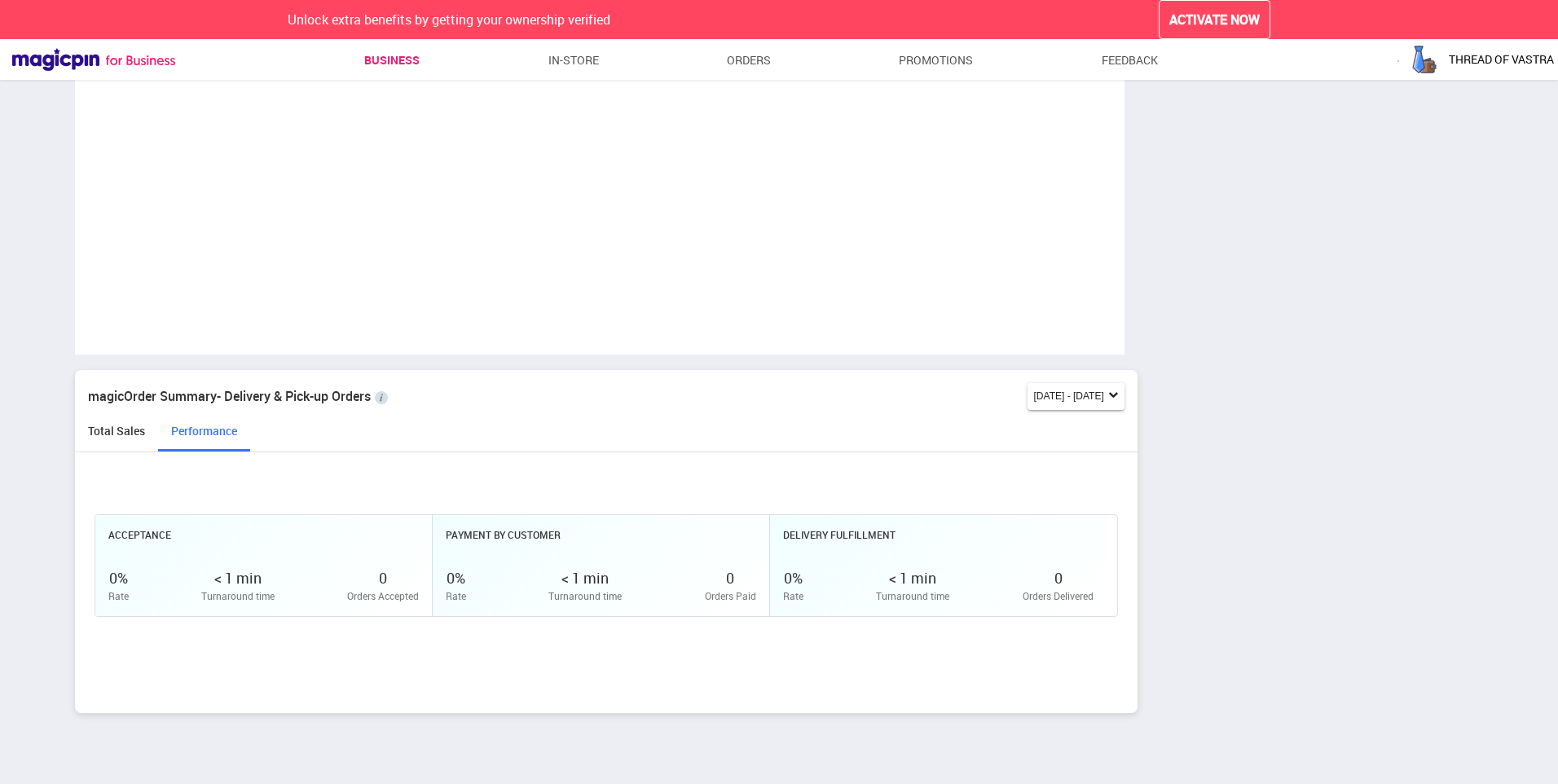
click at [163, 435] on div "Performance" at bounding box center [204, 437] width 92 height 28
drag, startPoint x: 129, startPoint y: 436, endPoint x: 186, endPoint y: 431, distance: 57.2
click at [130, 436] on div "Total Sales" at bounding box center [116, 437] width 83 height 28
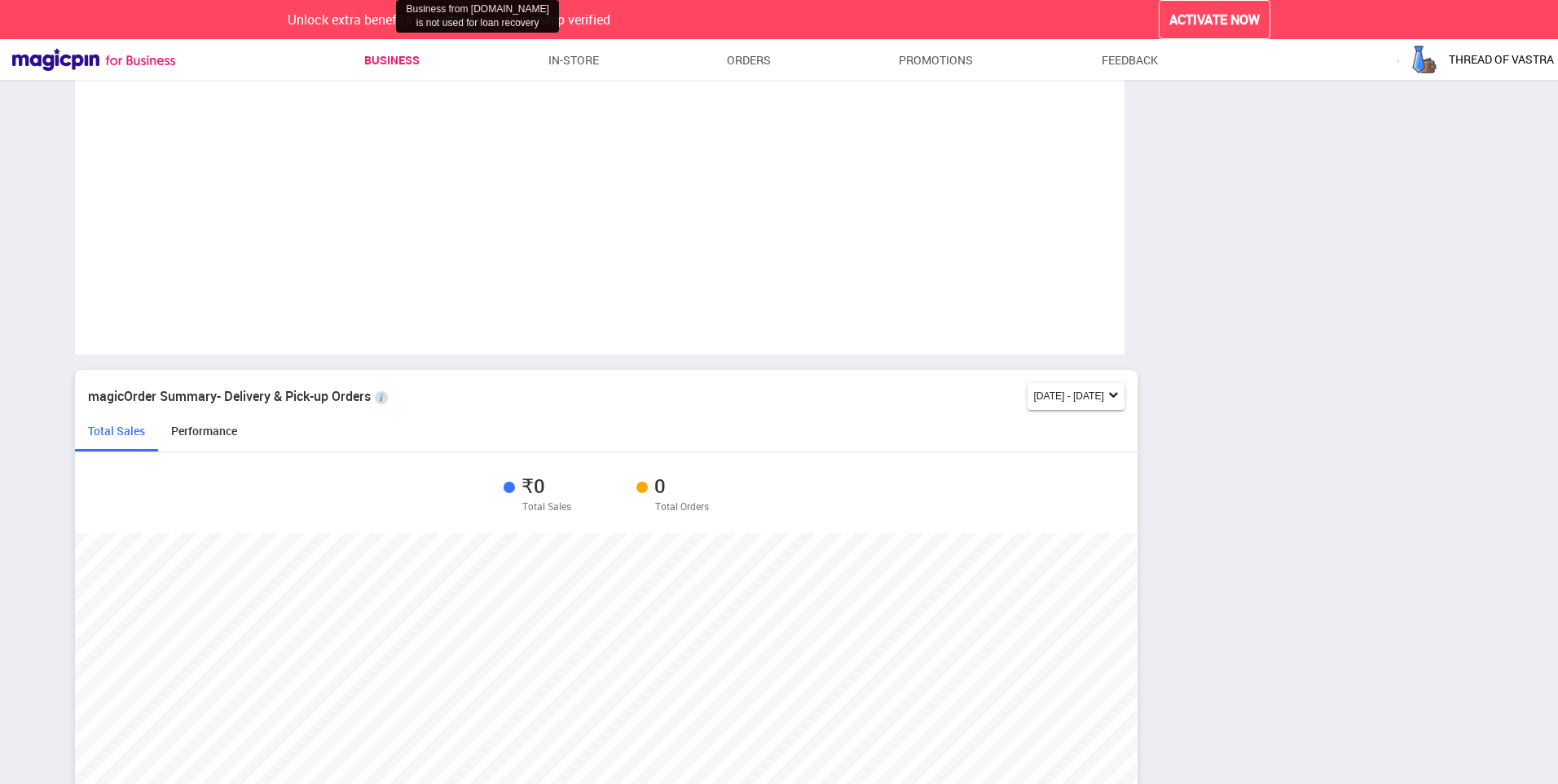
click at [382, 403] on img at bounding box center [382, 398] width 13 height 13
click at [382, 402] on img at bounding box center [382, 398] width 13 height 13
click at [382, 402] on img at bounding box center [382, 398] width 13 height 13
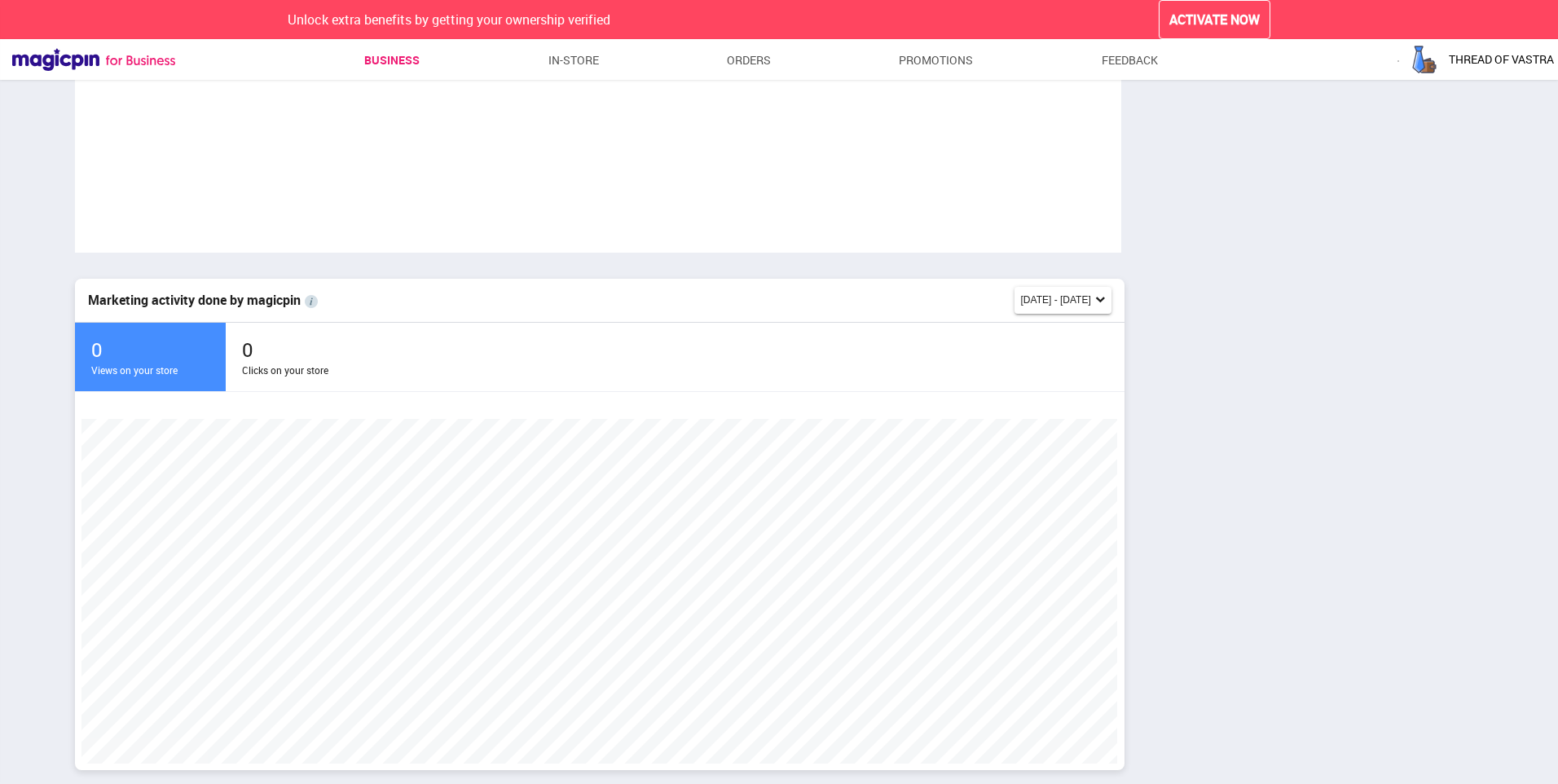
scroll to position [0, 0]
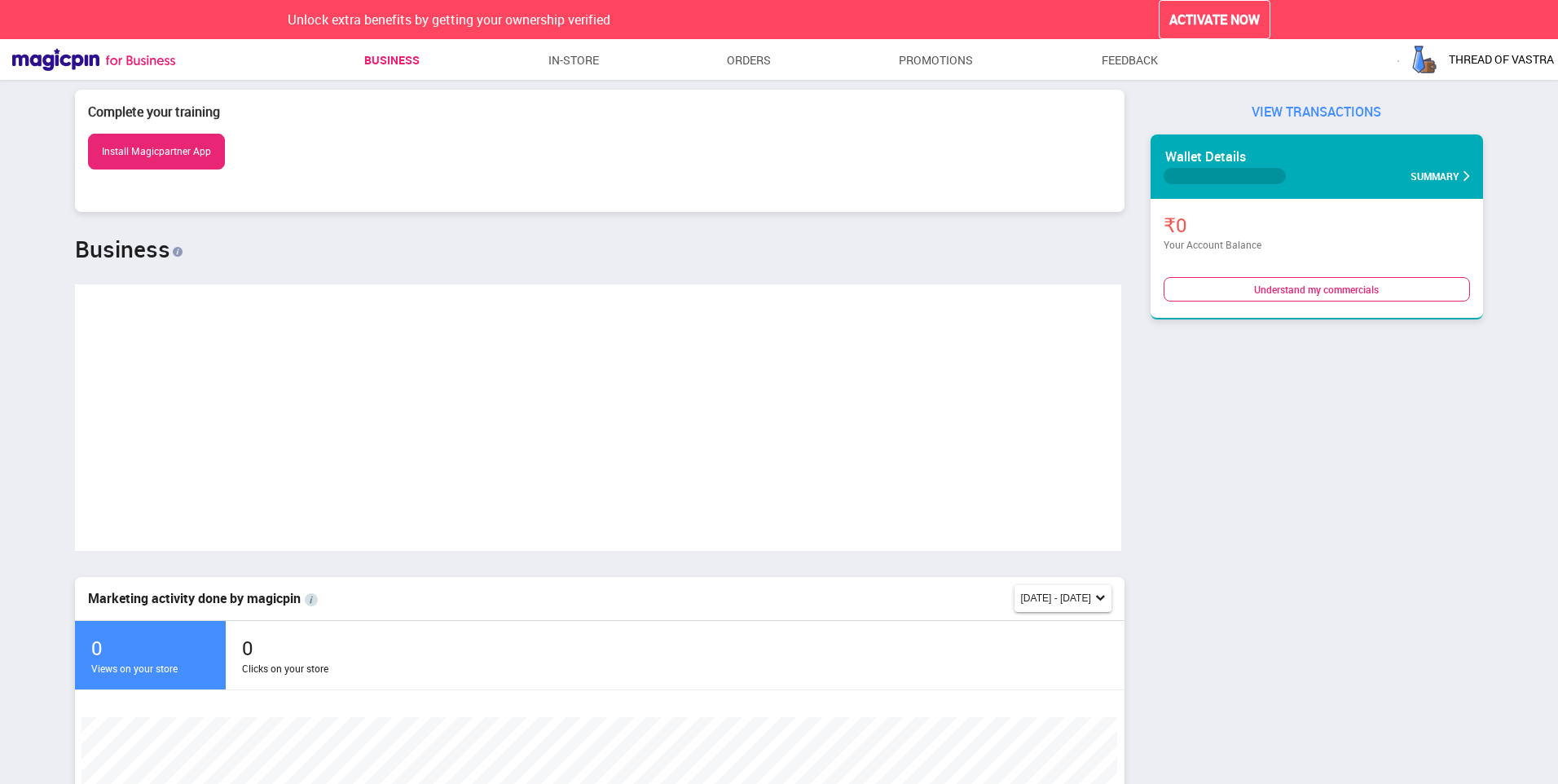
click at [53, 57] on img at bounding box center [93, 59] width 163 height 23
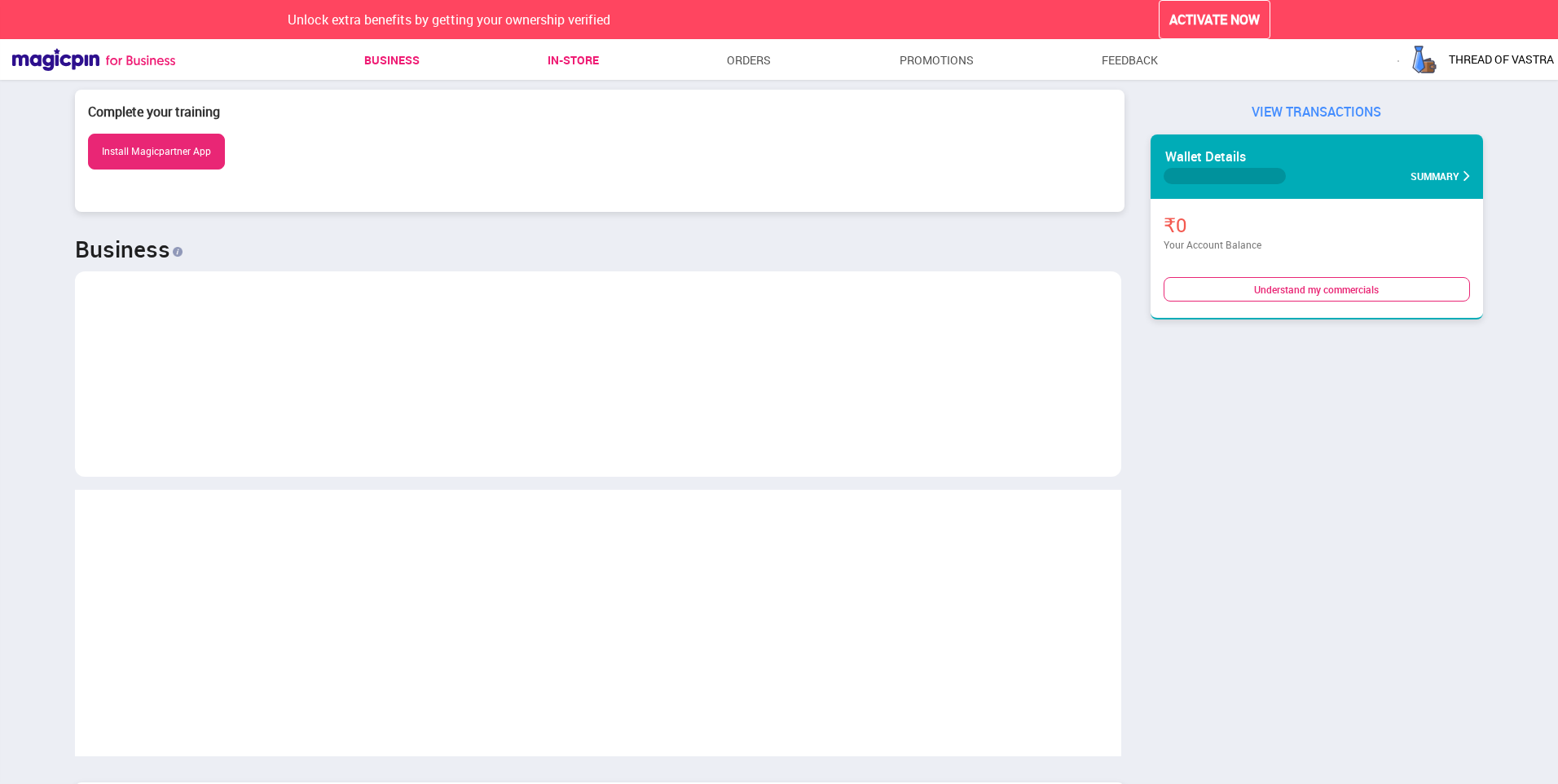
click at [579, 74] on link "In-store" at bounding box center [573, 60] width 51 height 29
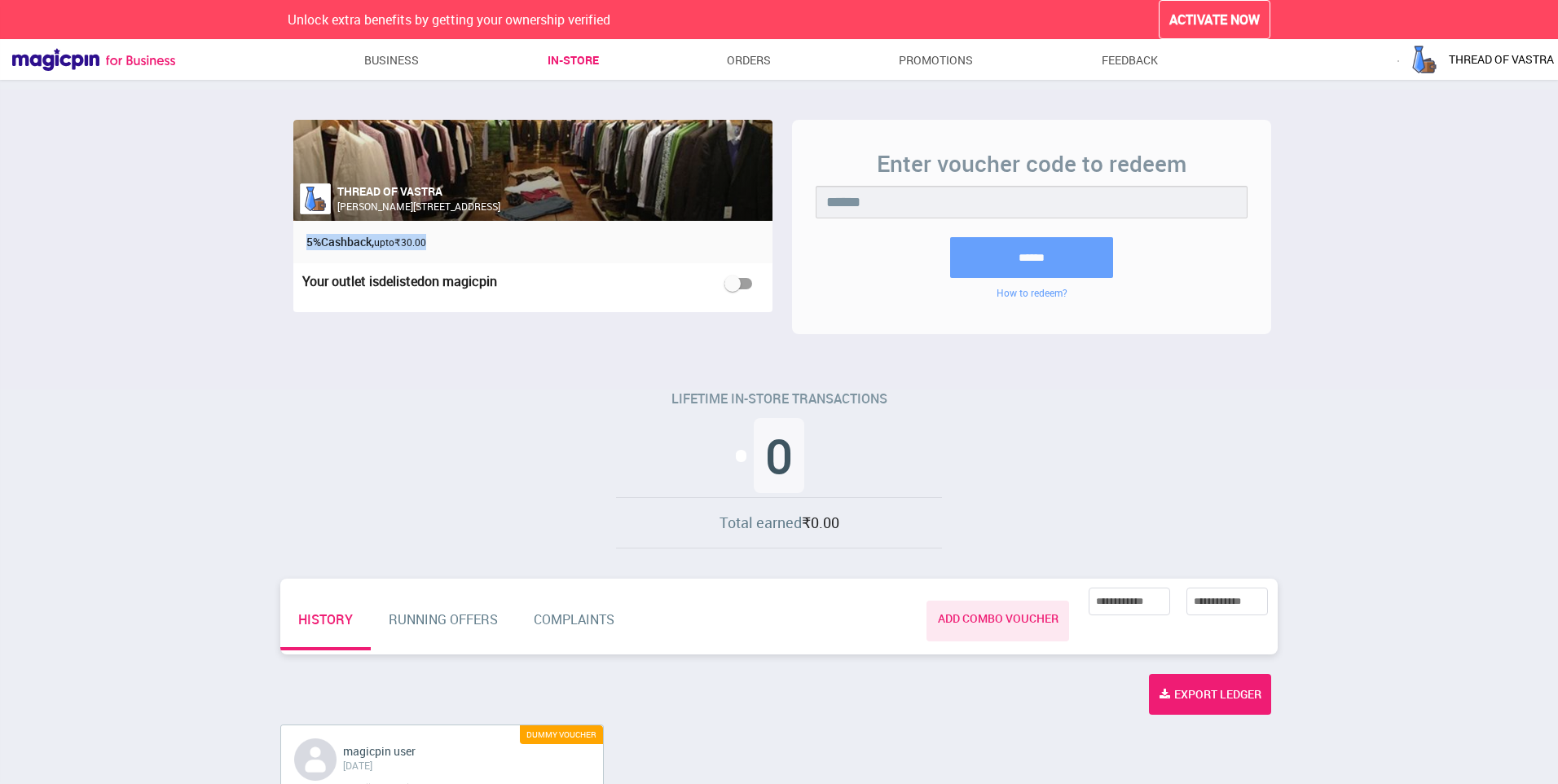
drag, startPoint x: 308, startPoint y: 242, endPoint x: 439, endPoint y: 251, distance: 131.3
click at [439, 251] on div "5% Cashback, upto ₹30.00" at bounding box center [533, 242] width 479 height 43
drag, startPoint x: 439, startPoint y: 251, endPoint x: 352, endPoint y: 391, distance: 164.8
click at [352, 391] on div "THREAD OF VASTRA [PERSON_NAME] Nagar 2, [GEOGRAPHIC_DATA] 5% Cashback, upto ₹30…" at bounding box center [779, 241] width 1011 height 305
click at [1027, 256] on input "******" at bounding box center [1032, 257] width 163 height 41
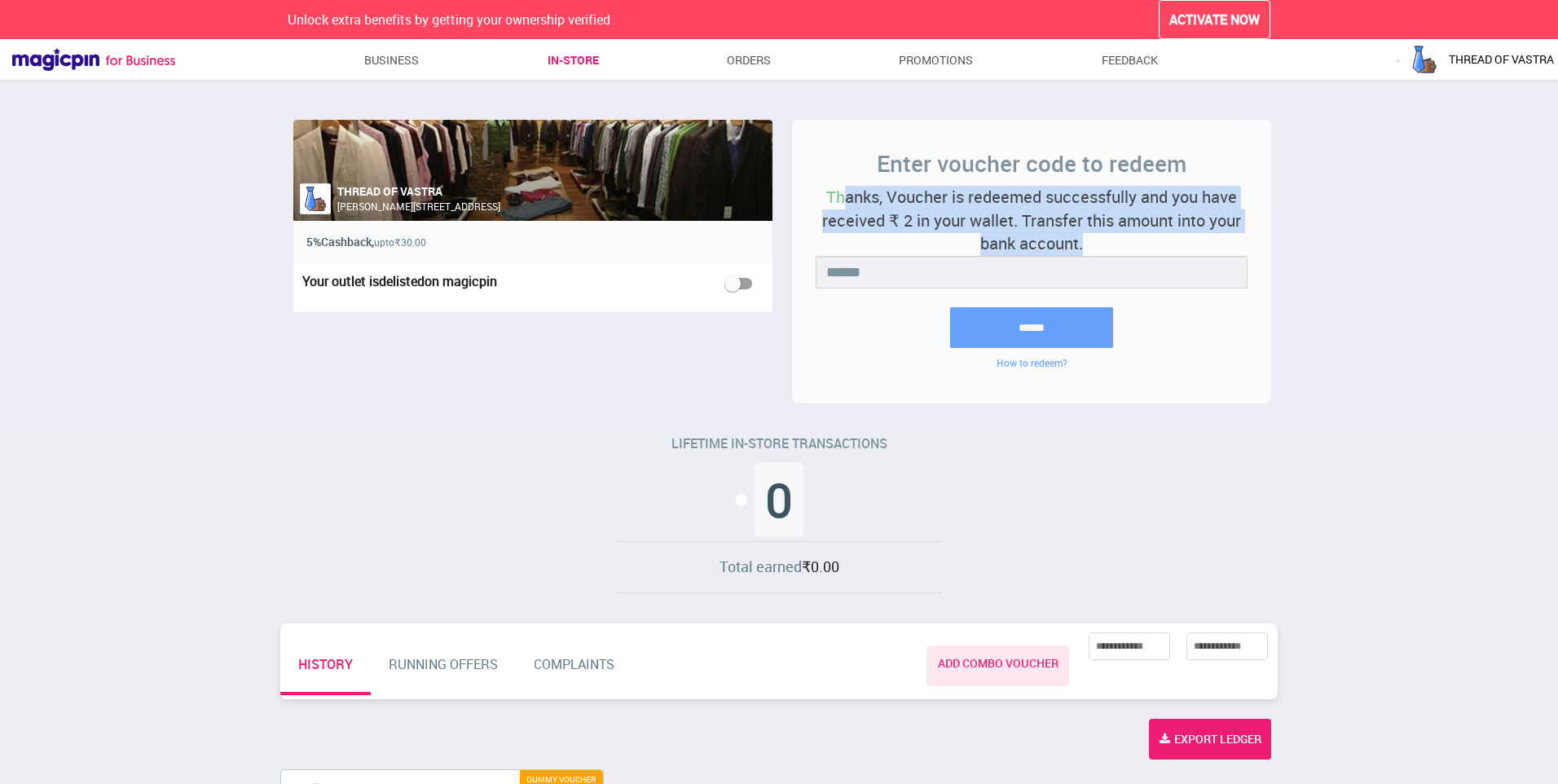
drag, startPoint x: 846, startPoint y: 192, endPoint x: 1173, endPoint y: 247, distance: 331.6
click at [1173, 247] on p "Thanks, Voucher is redeemed successfully and you have received ₹ 2 in your wall…" at bounding box center [1032, 220] width 432 height 70
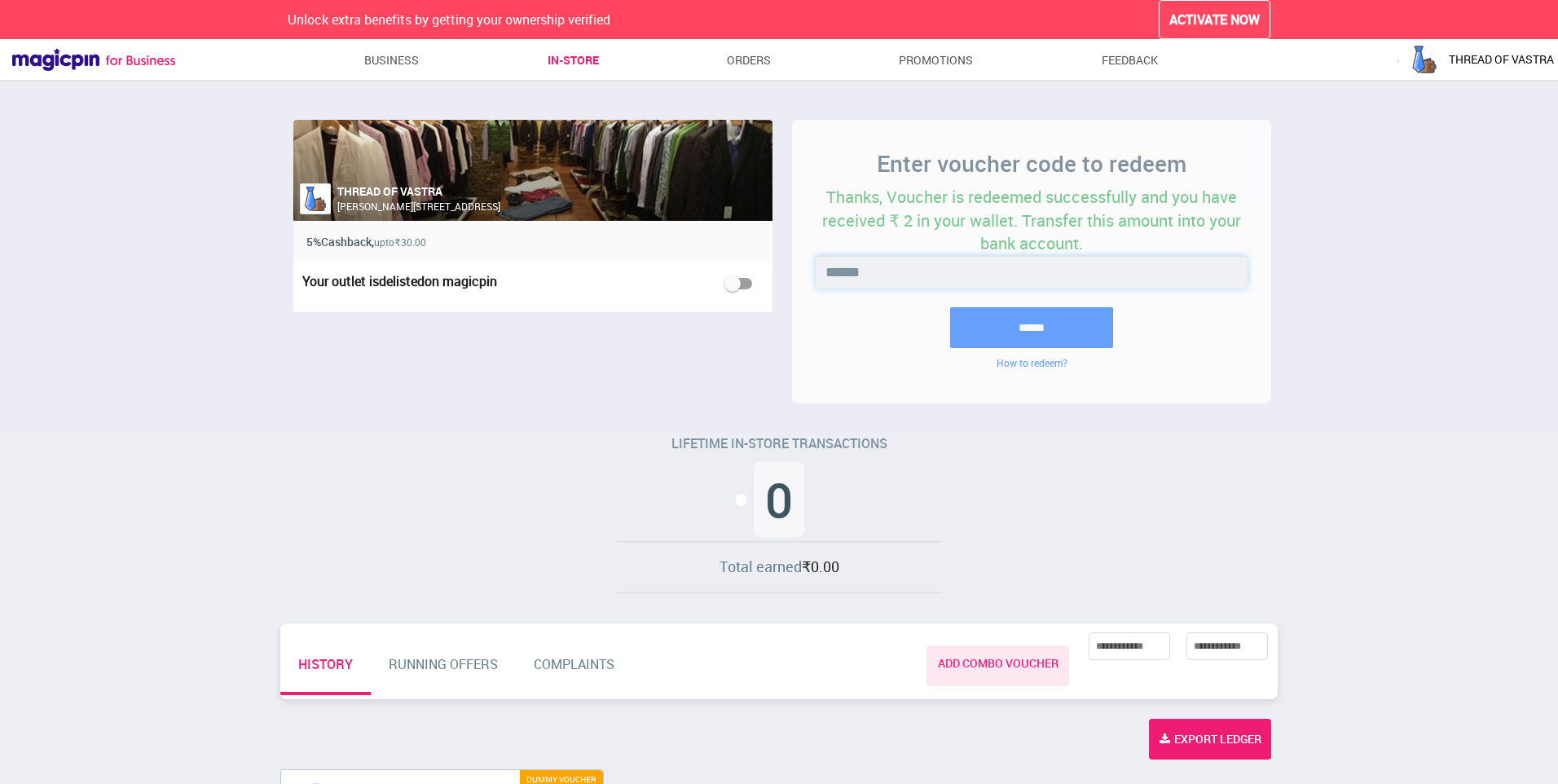
drag, startPoint x: 1173, startPoint y: 247, endPoint x: 1168, endPoint y: 271, distance: 24.5
click at [1168, 271] on input "******" at bounding box center [1032, 272] width 432 height 33
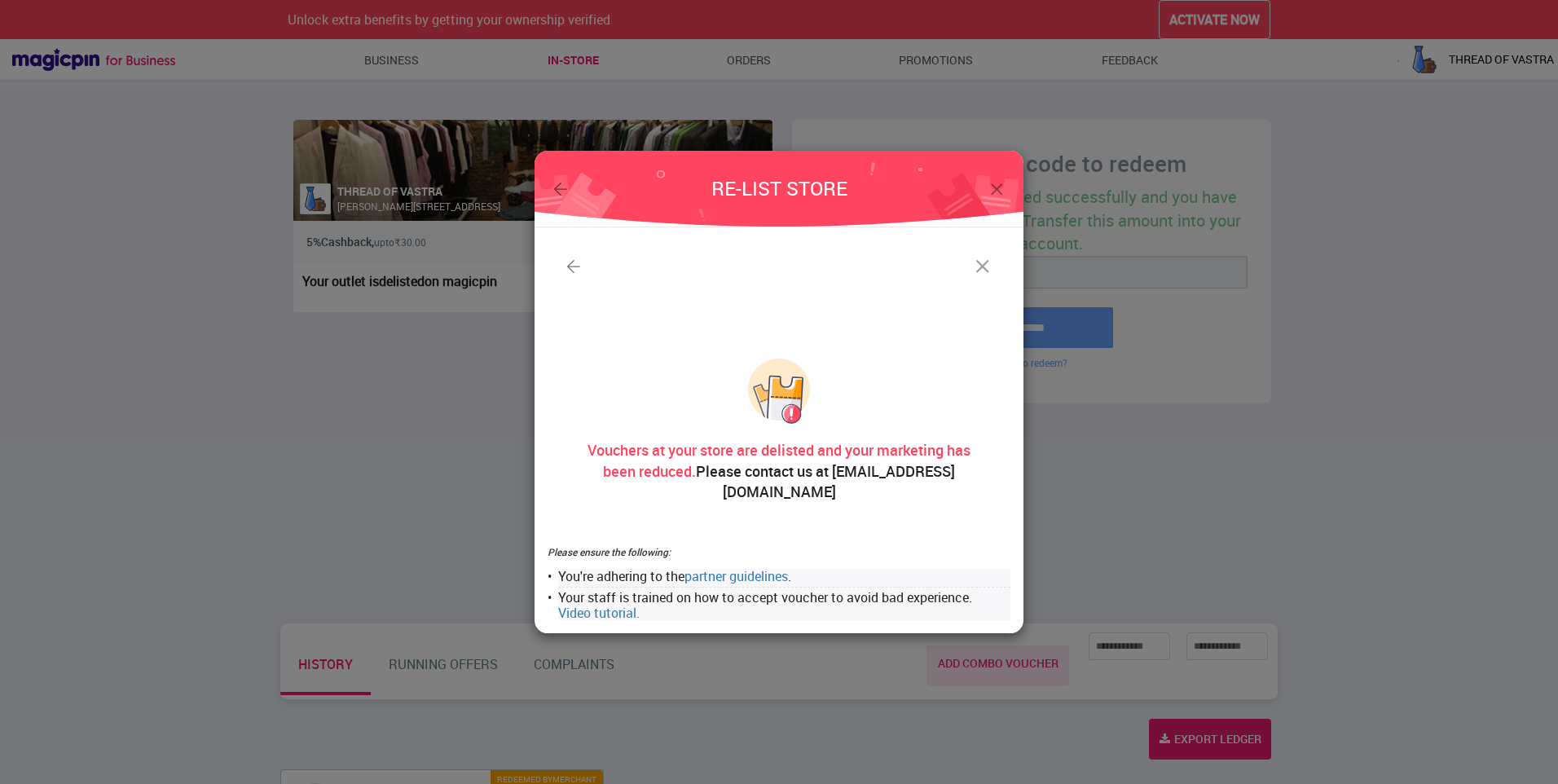
click at [850, 457] on span "Vouchers at your store are delisted and your marketing has been reduced." at bounding box center [779, 460] width 383 height 41
drag, startPoint x: 831, startPoint y: 486, endPoint x: 919, endPoint y: 495, distance: 88.5
click at [919, 495] on div "Vouchers at your store are delisted and your marketing has been reduced. Please…" at bounding box center [779, 439] width 463 height 160
drag, startPoint x: 919, startPoint y: 495, endPoint x: 821, endPoint y: 408, distance: 131.0
click at [821, 408] on div at bounding box center [779, 392] width 431 height 66
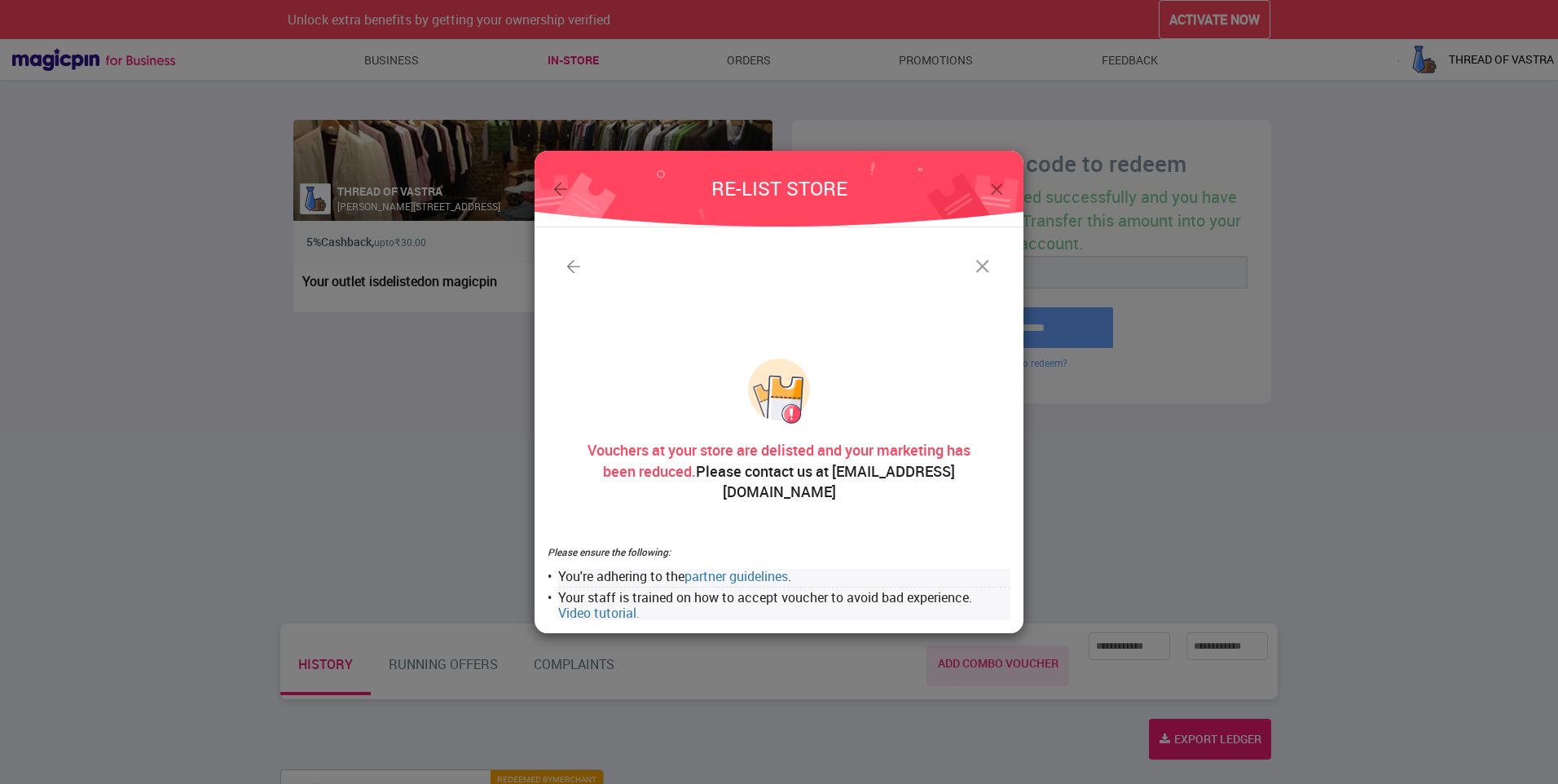
click at [985, 278] on img at bounding box center [983, 266] width 23 height 23
click at [991, 199] on img at bounding box center [997, 189] width 20 height 20
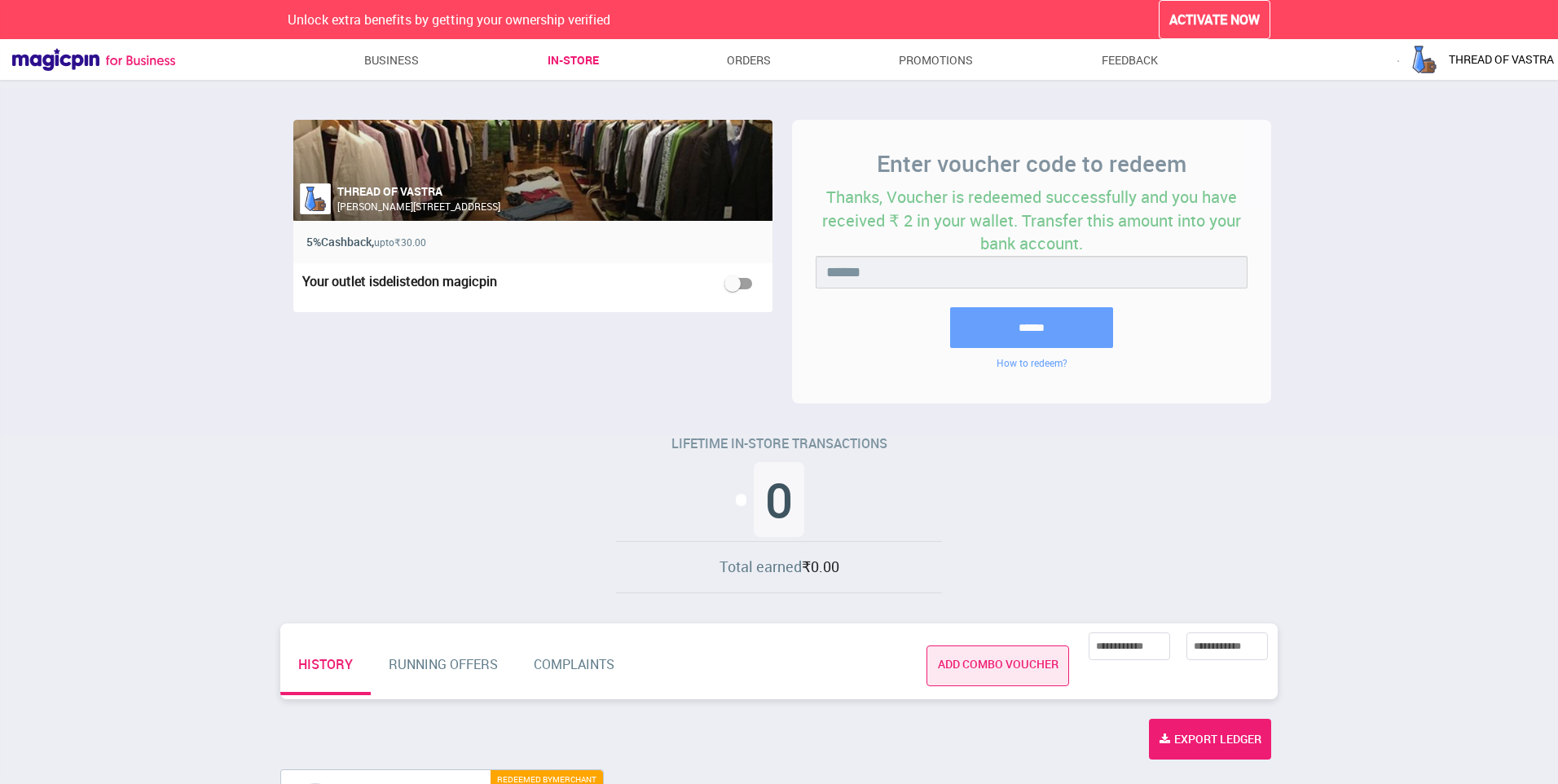
click at [1019, 672] on link "ADD COMBO VOUCHER" at bounding box center [998, 666] width 143 height 41
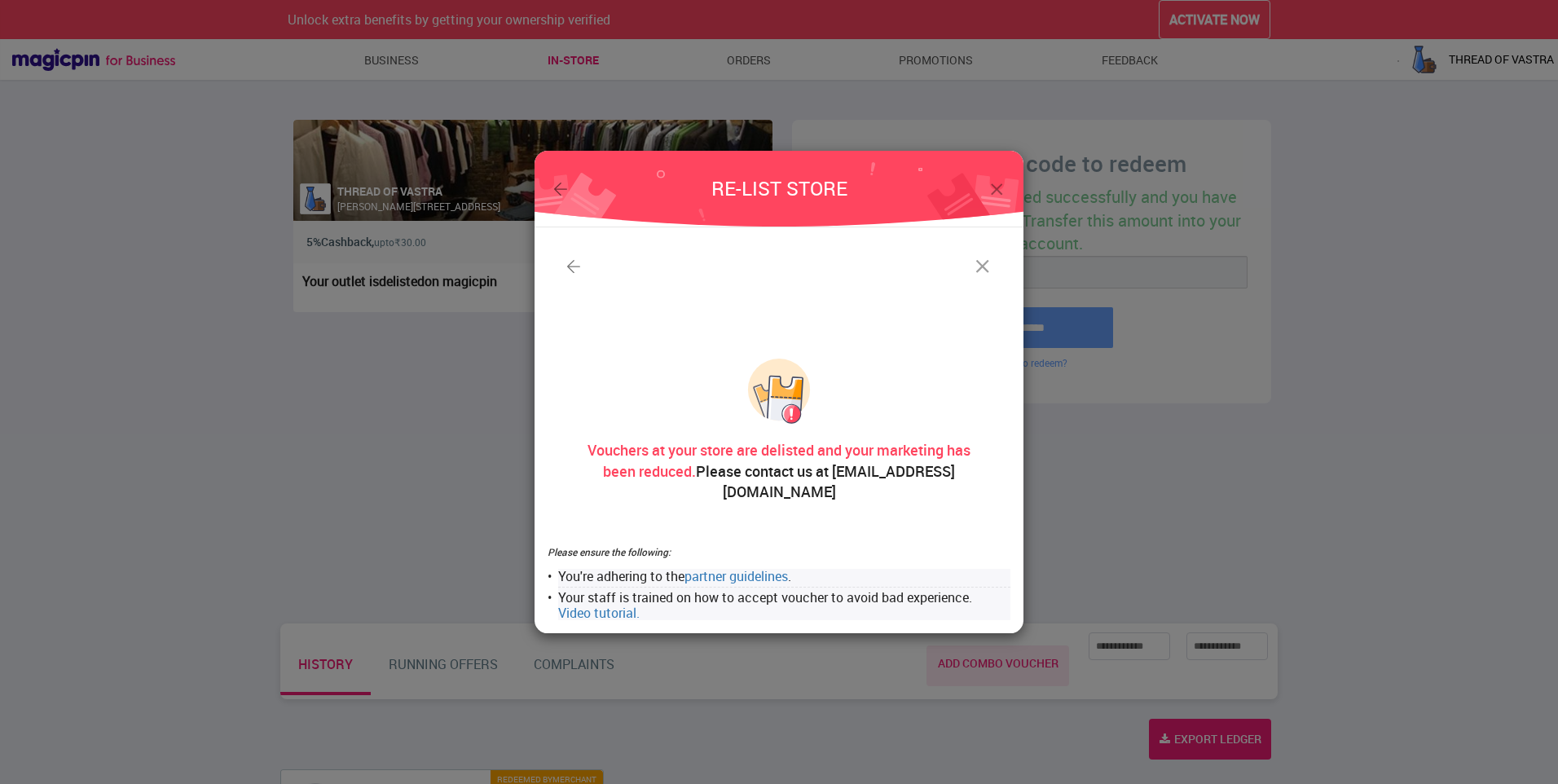
click at [991, 199] on img at bounding box center [997, 189] width 20 height 20
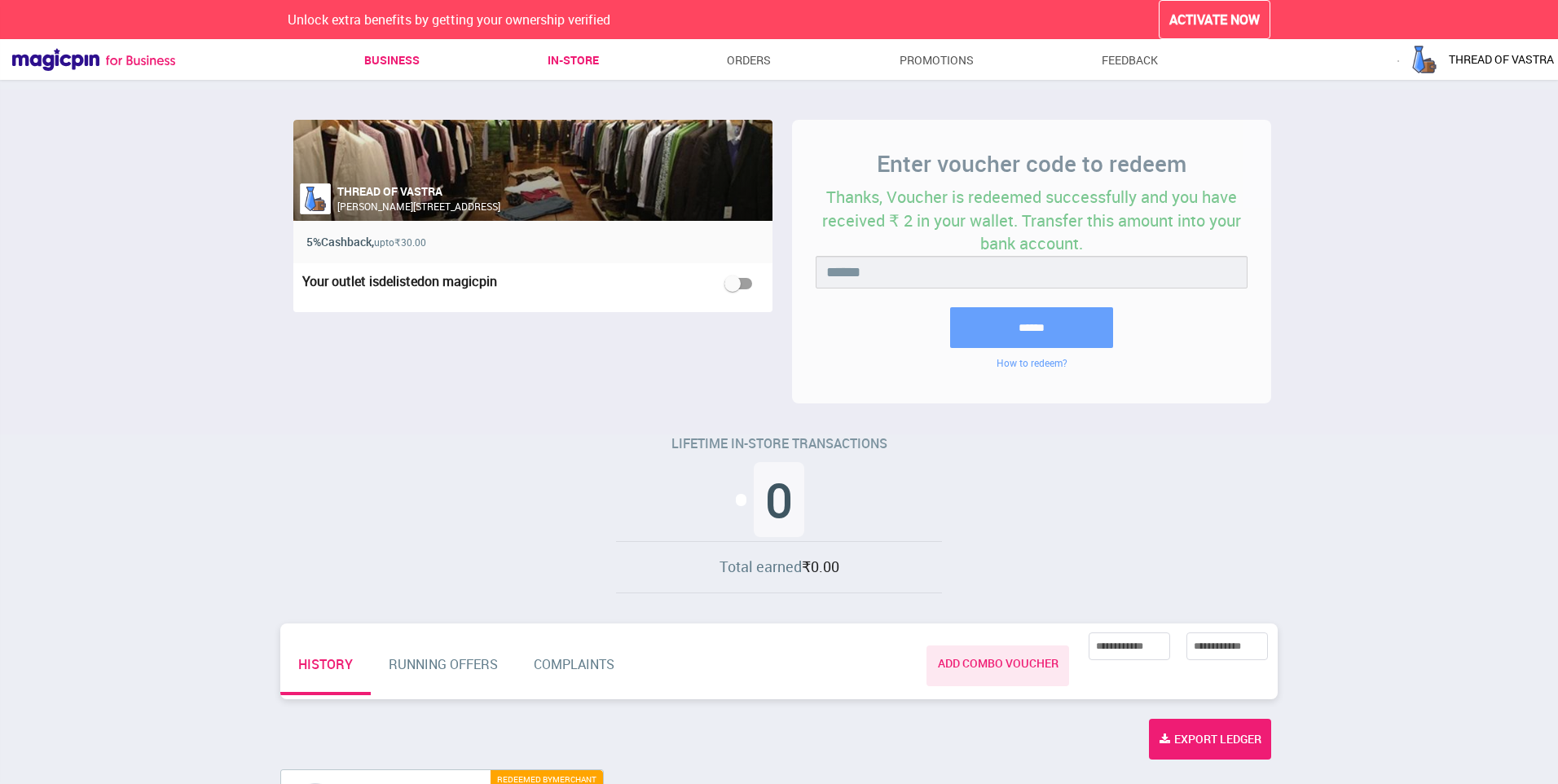
click at [399, 46] on link "Business" at bounding box center [392, 60] width 56 height 29
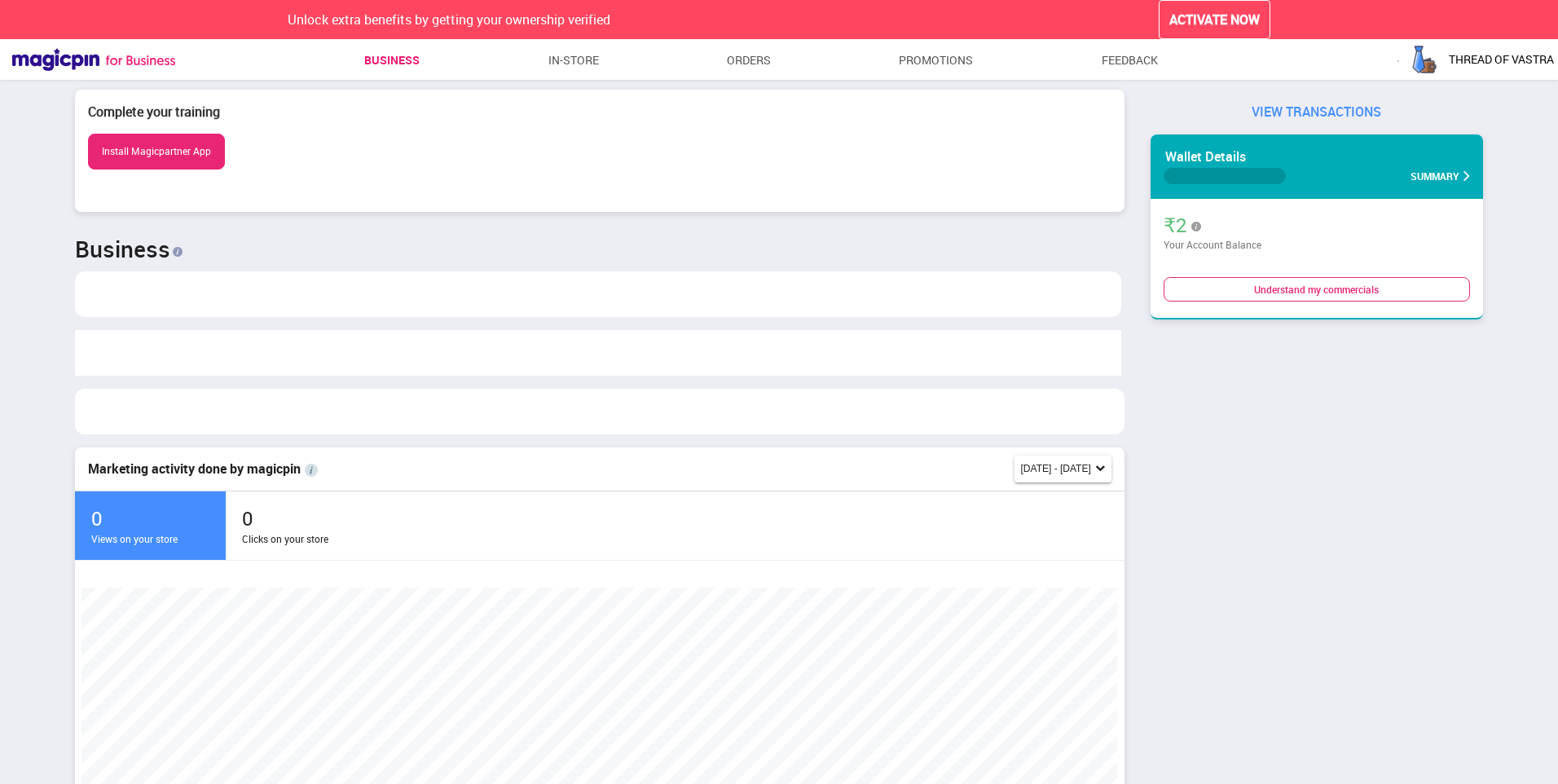
scroll to position [345, 1037]
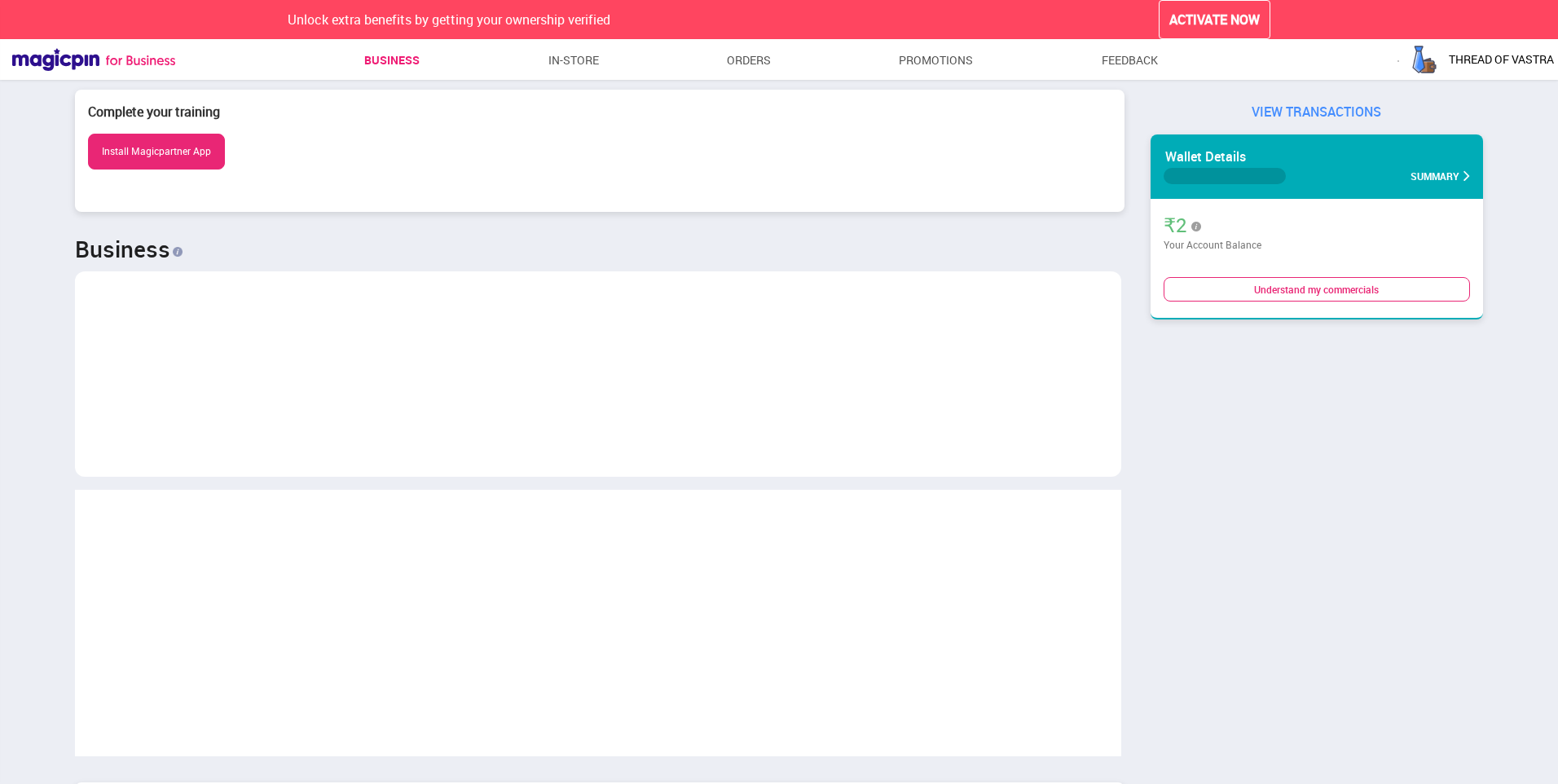
click at [1301, 281] on div "Understand my commercials" at bounding box center [1317, 289] width 307 height 25
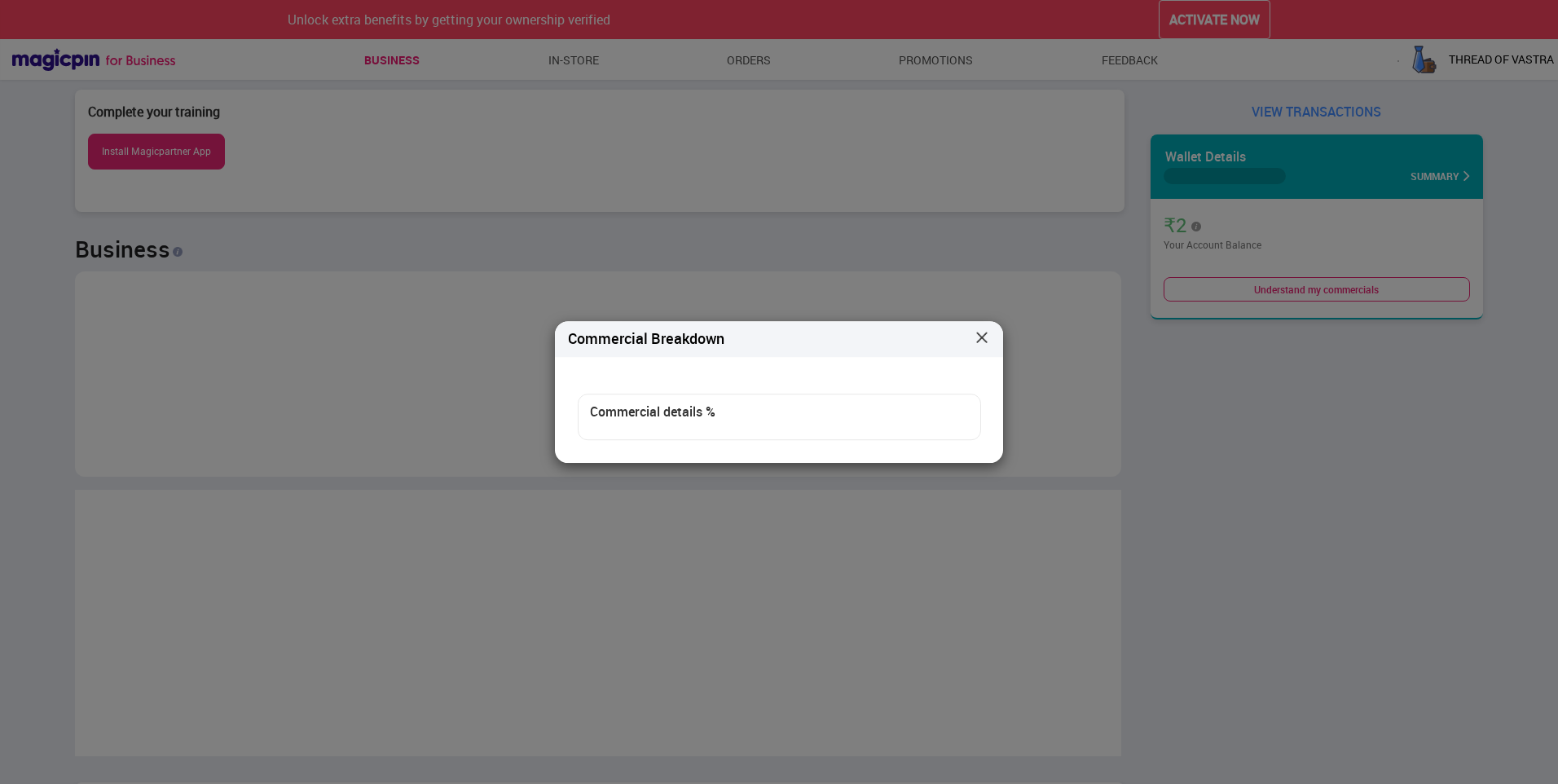
click at [629, 401] on div "Commercial details %" at bounding box center [779, 417] width 403 height 46
click at [659, 429] on div "Commercial details %" at bounding box center [779, 417] width 403 height 46
click at [978, 339] on img at bounding box center [983, 338] width 16 height 16
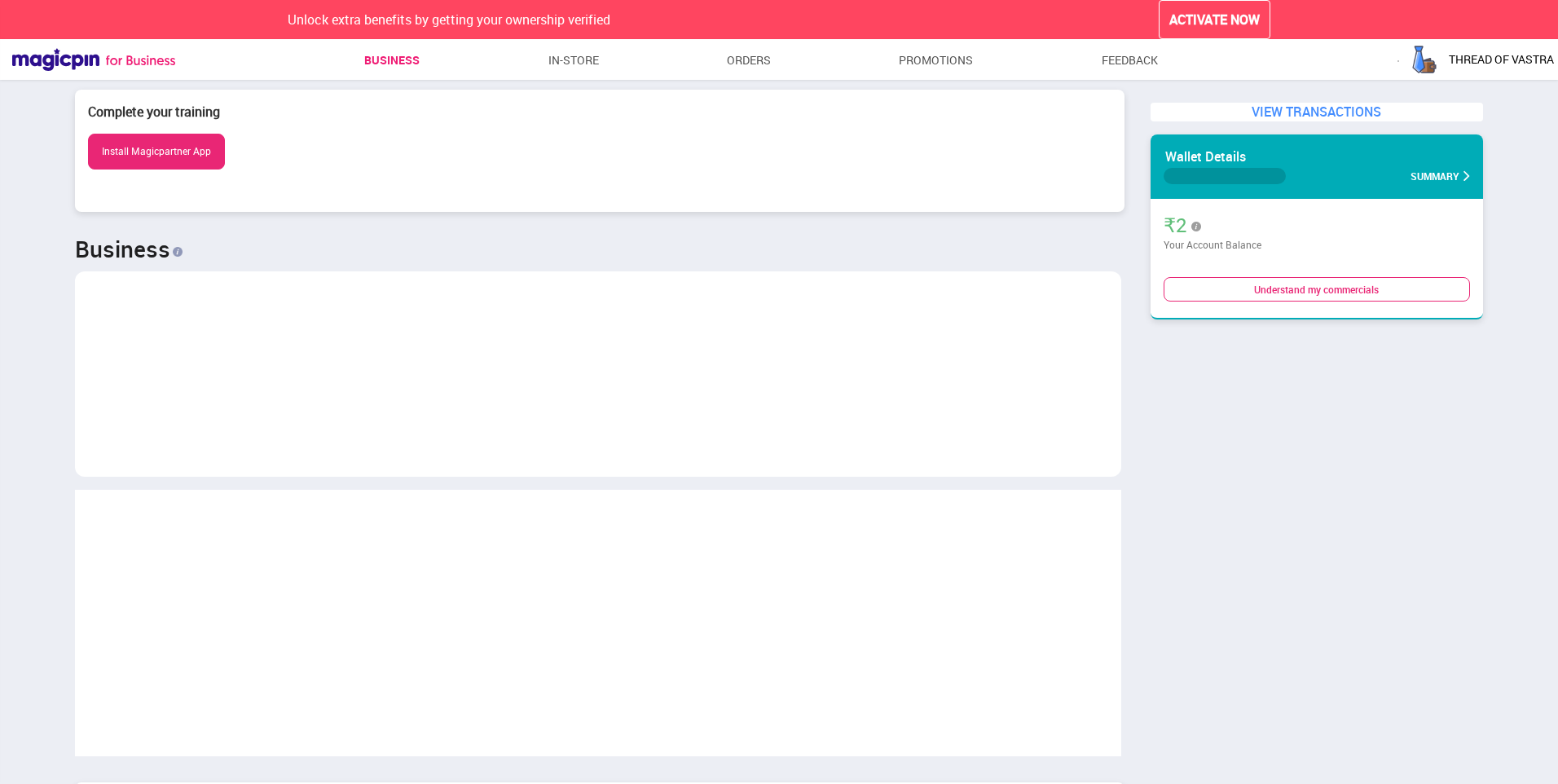
click at [1341, 105] on div "VIEW TRANSACTIONS" at bounding box center [1317, 112] width 332 height 19
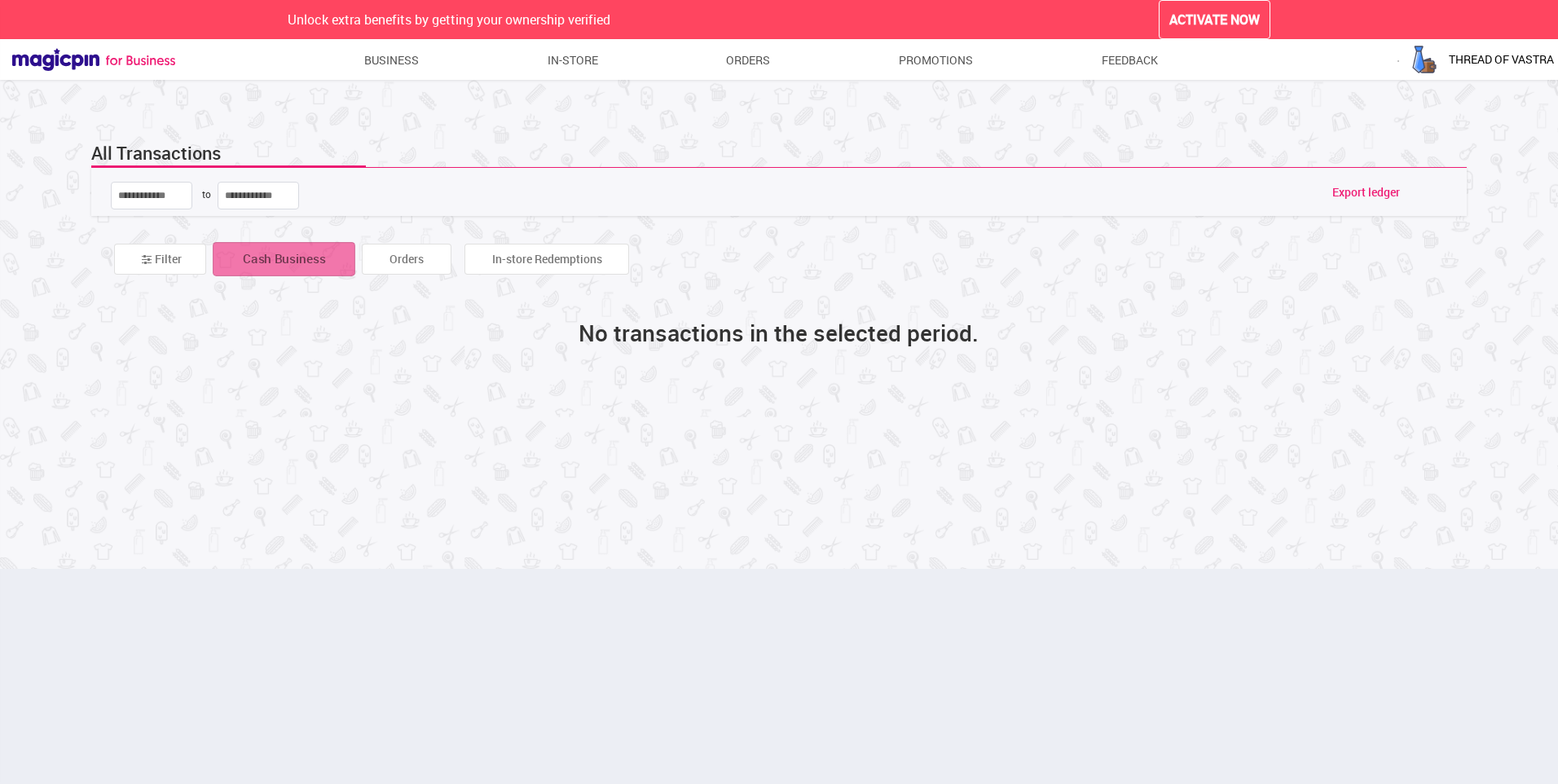
click at [277, 261] on span "Cash Business" at bounding box center [284, 260] width 82 height 18
click at [419, 266] on span "Orders" at bounding box center [420, 260] width 37 height 18
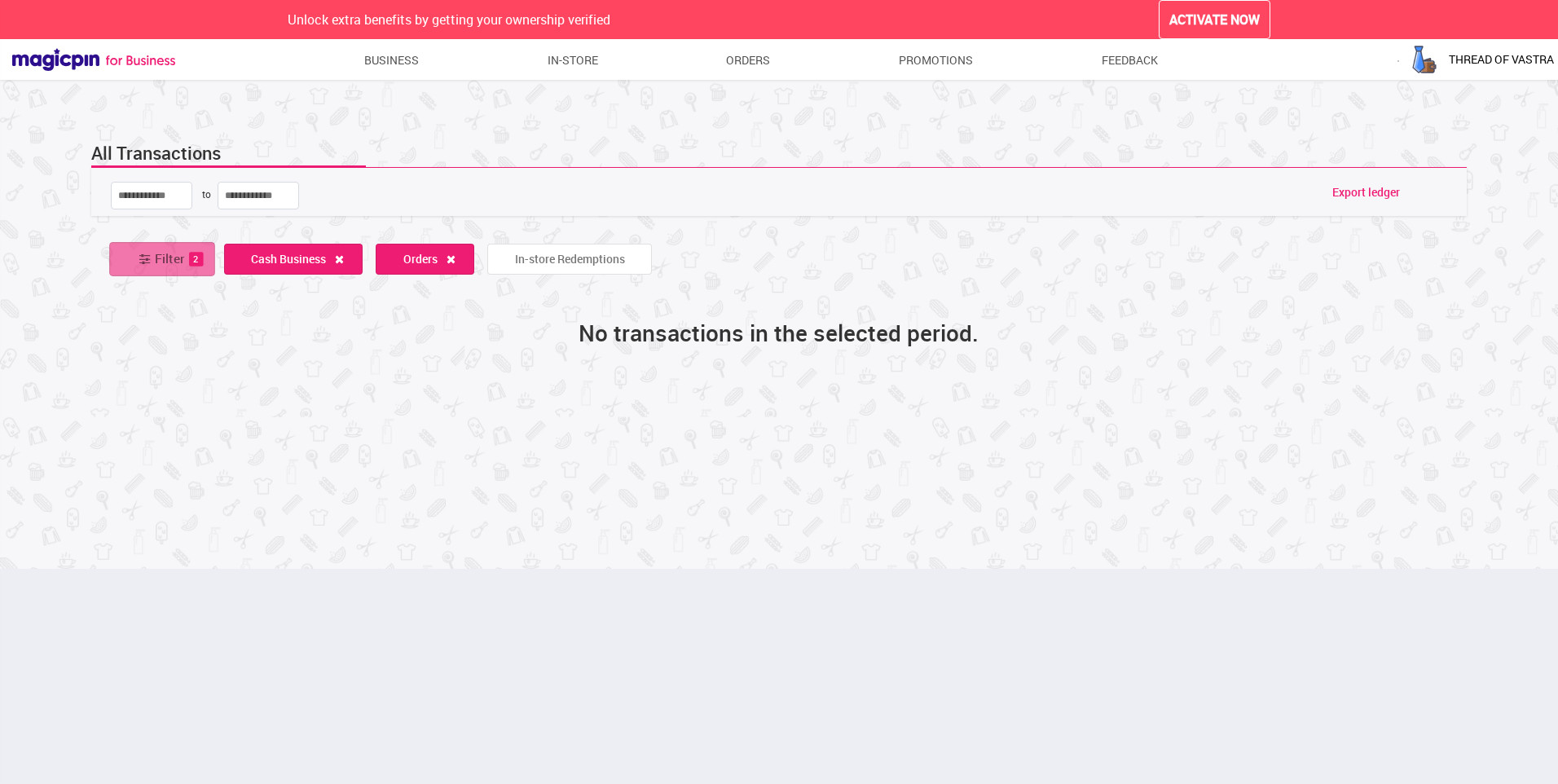
click at [199, 257] on span "2" at bounding box center [197, 260] width 15 height 15
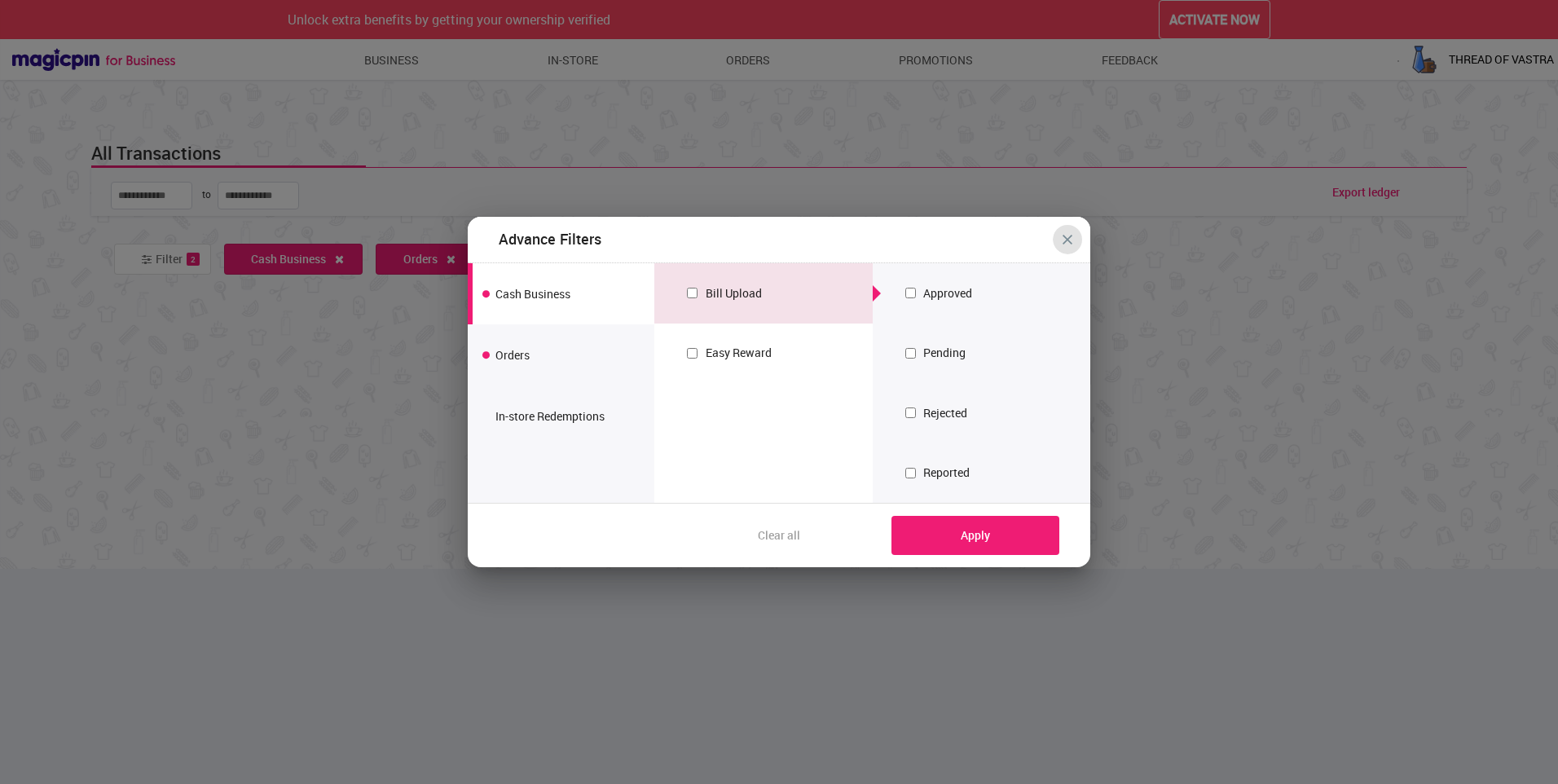
click at [1074, 238] on button "close" at bounding box center [1067, 239] width 29 height 29
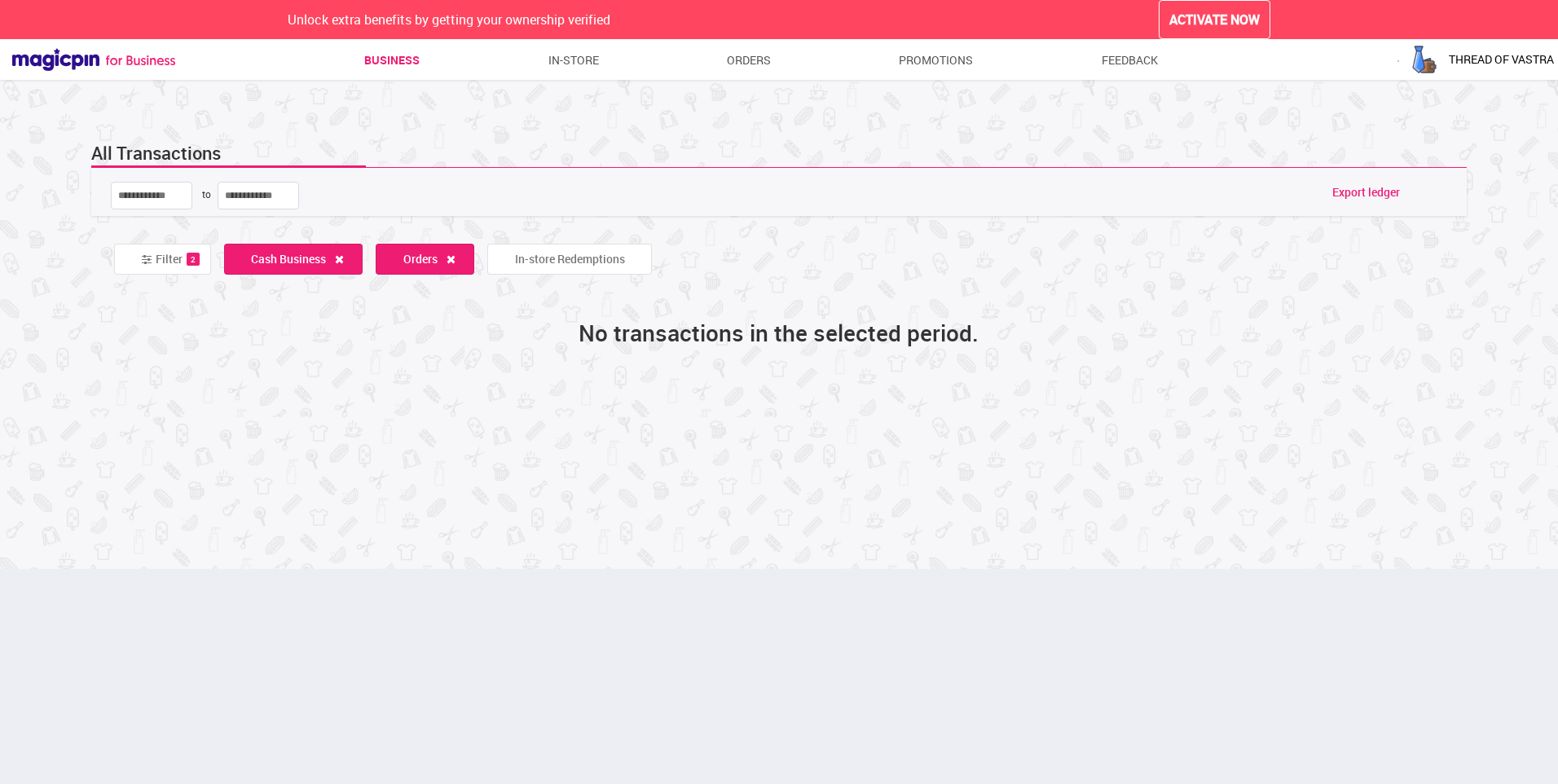
click at [412, 69] on link "Business" at bounding box center [392, 60] width 56 height 29
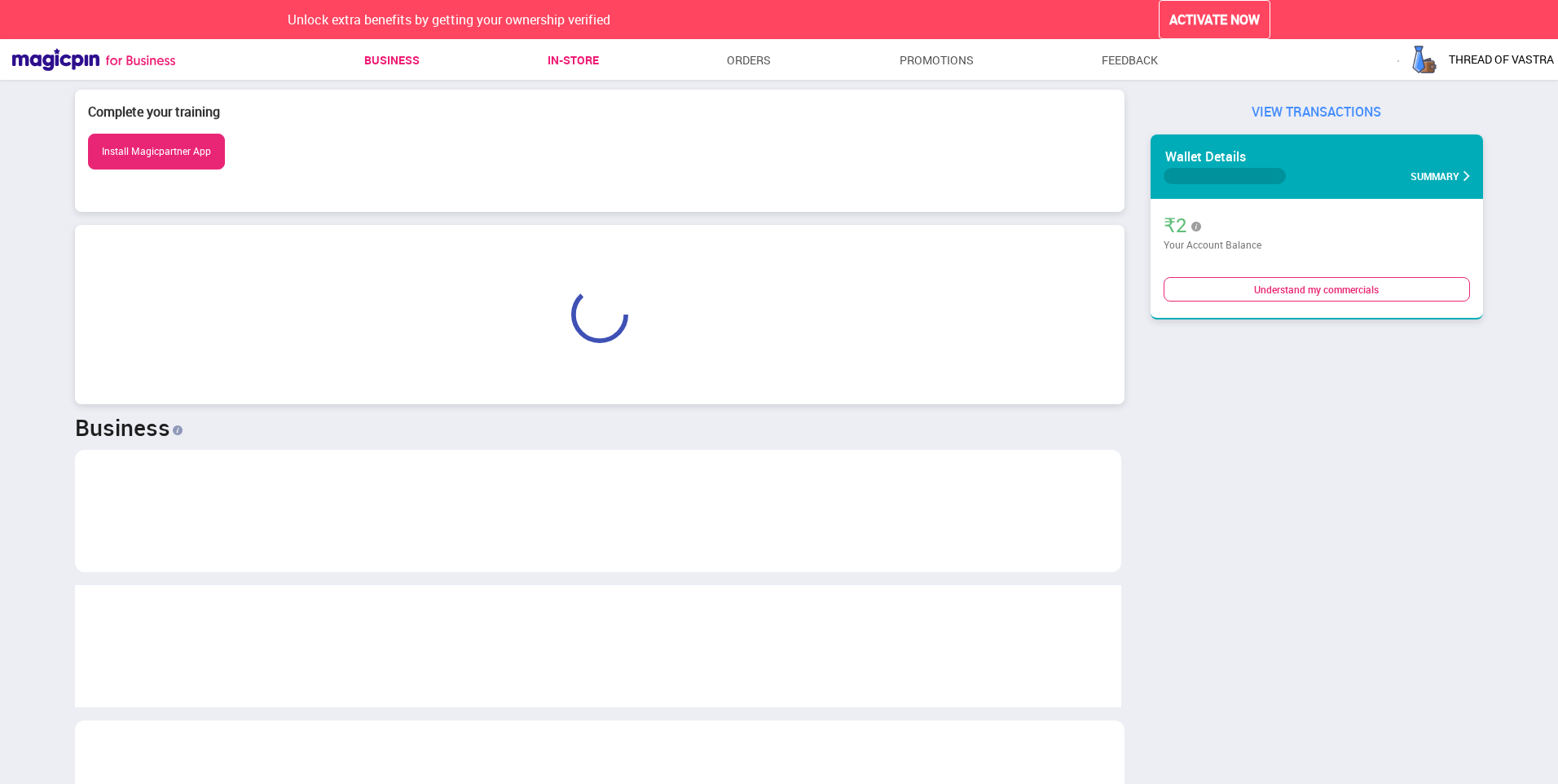
click at [586, 69] on link "In-store" at bounding box center [573, 60] width 51 height 29
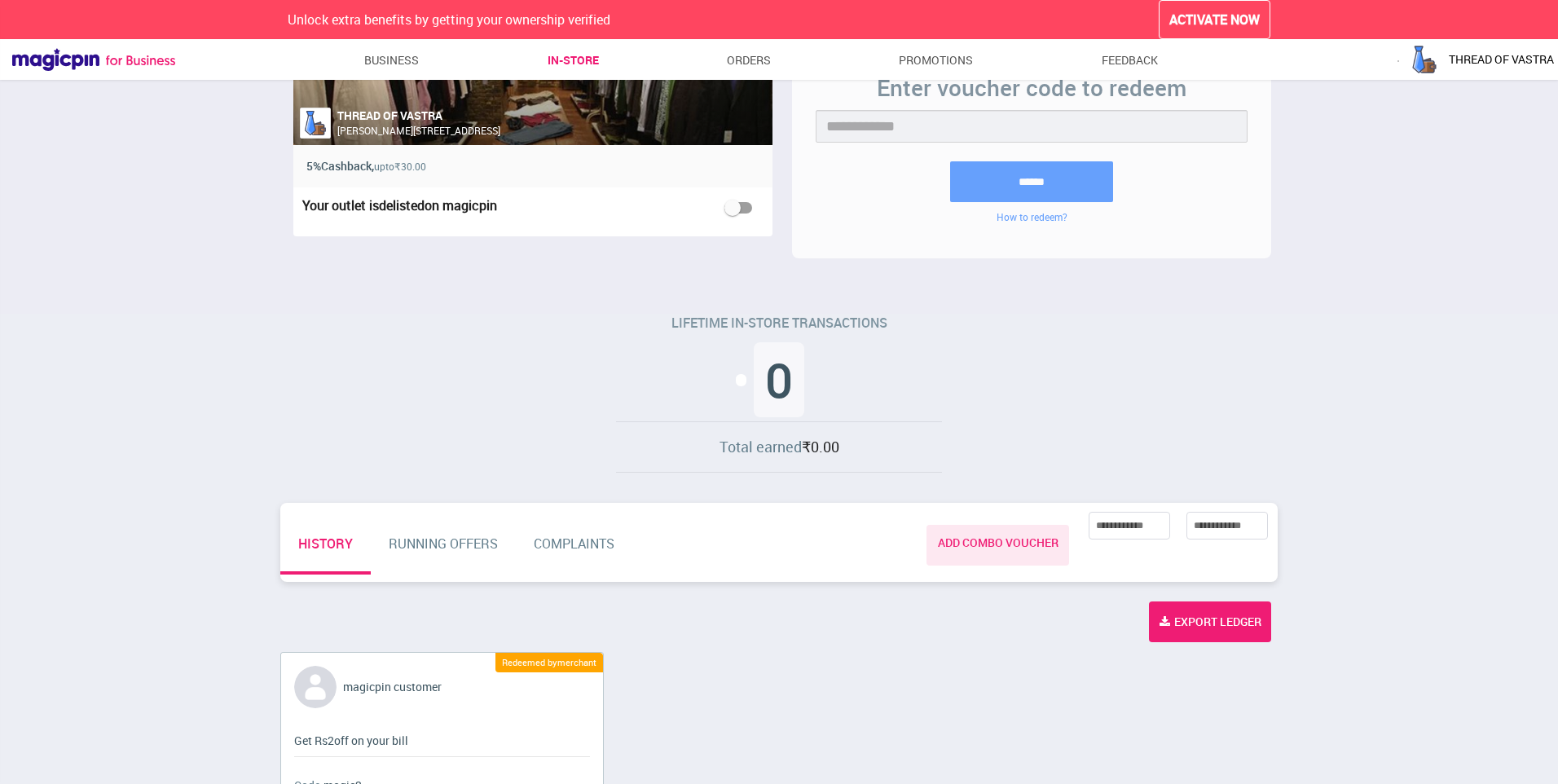
scroll to position [125, 0]
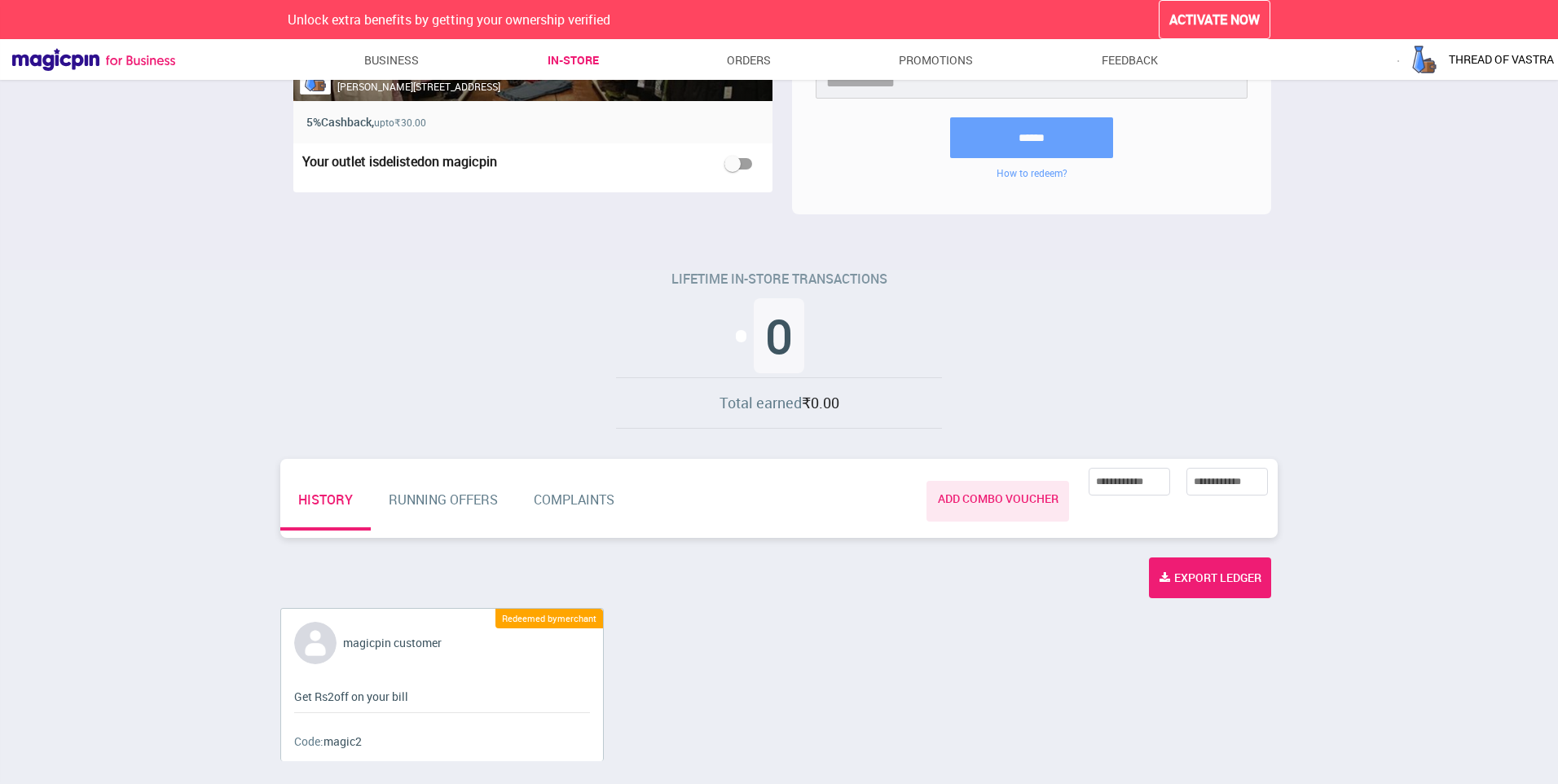
click at [472, 655] on div "magicpin customer Redeemed by merchant Get Rs 2 off on your [PERSON_NAME]: magi…" at bounding box center [443, 685] width 322 height 151
click at [530, 602] on div "magicpin customer Redeemed by merchant Get Rs 2 off on your [PERSON_NAME]: magi…" at bounding box center [779, 686] width 1011 height 175
drag, startPoint x: 494, startPoint y: 602, endPoint x: 597, endPoint y: 621, distance: 104.7
click at [596, 622] on div "magicpin customer Redeemed by merchant Get Rs 2 off on your [PERSON_NAME]: magi…" at bounding box center [779, 686] width 1011 height 175
drag, startPoint x: 597, startPoint y: 621, endPoint x: 643, endPoint y: 608, distance: 47.8
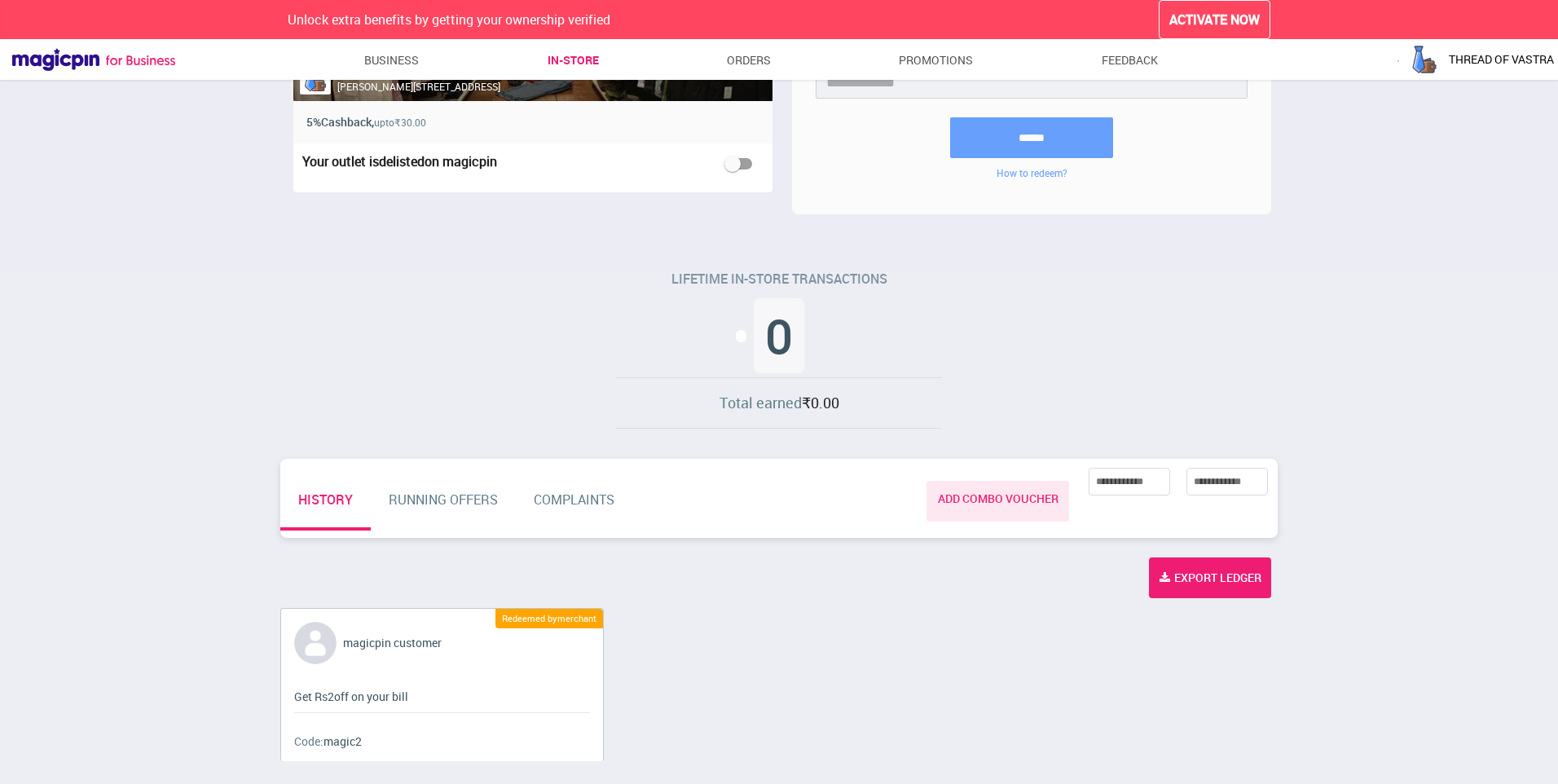
click at [643, 608] on div "magicpin customer Redeemed by merchant Get Rs 2 off on your [PERSON_NAME]: magi…" at bounding box center [779, 691] width 1011 height 166
drag, startPoint x: 526, startPoint y: 606, endPoint x: 582, endPoint y: 620, distance: 57.7
click at [582, 620] on div "**********" at bounding box center [779, 370] width 1558 height 809
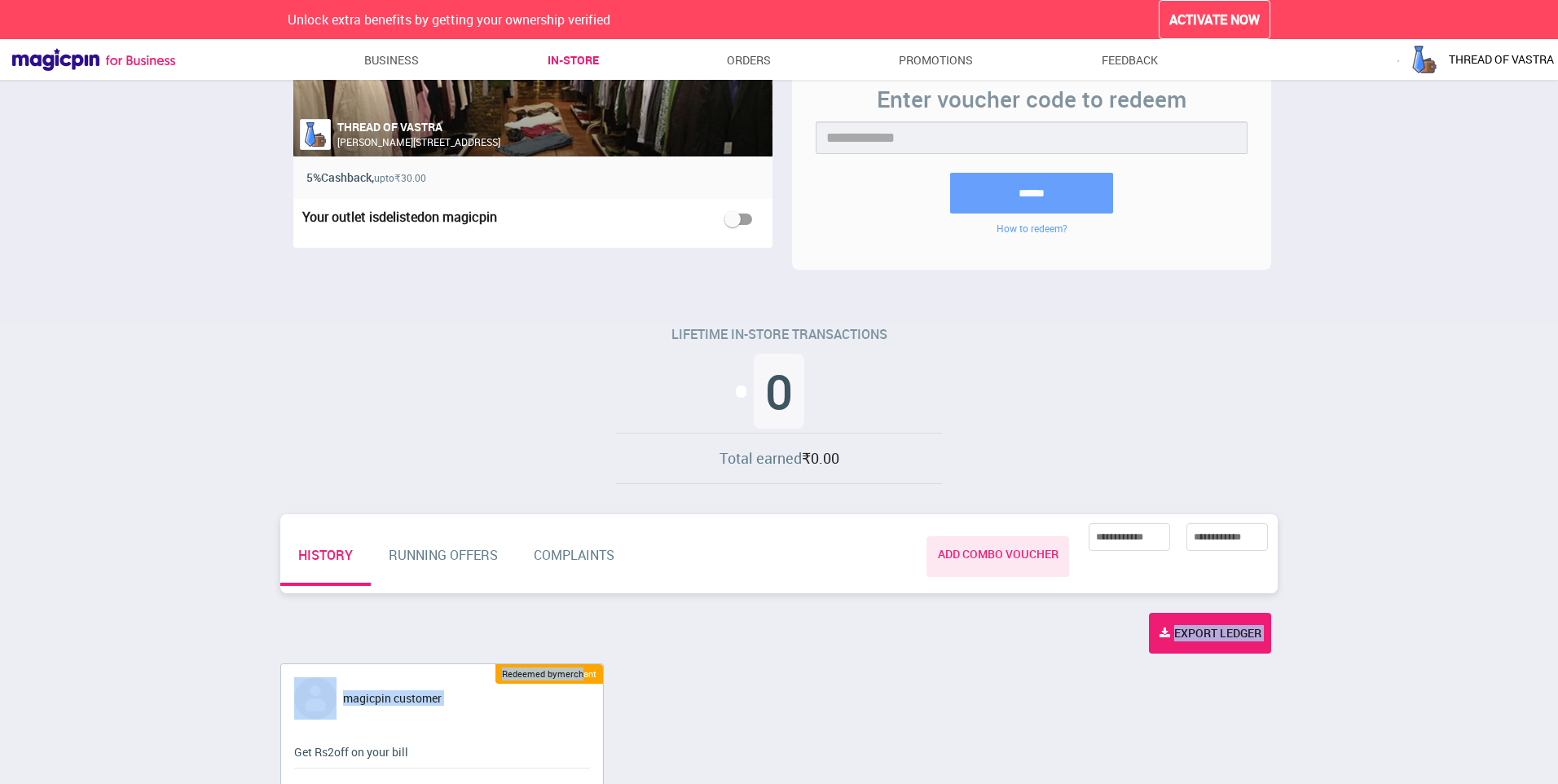
scroll to position [0, 0]
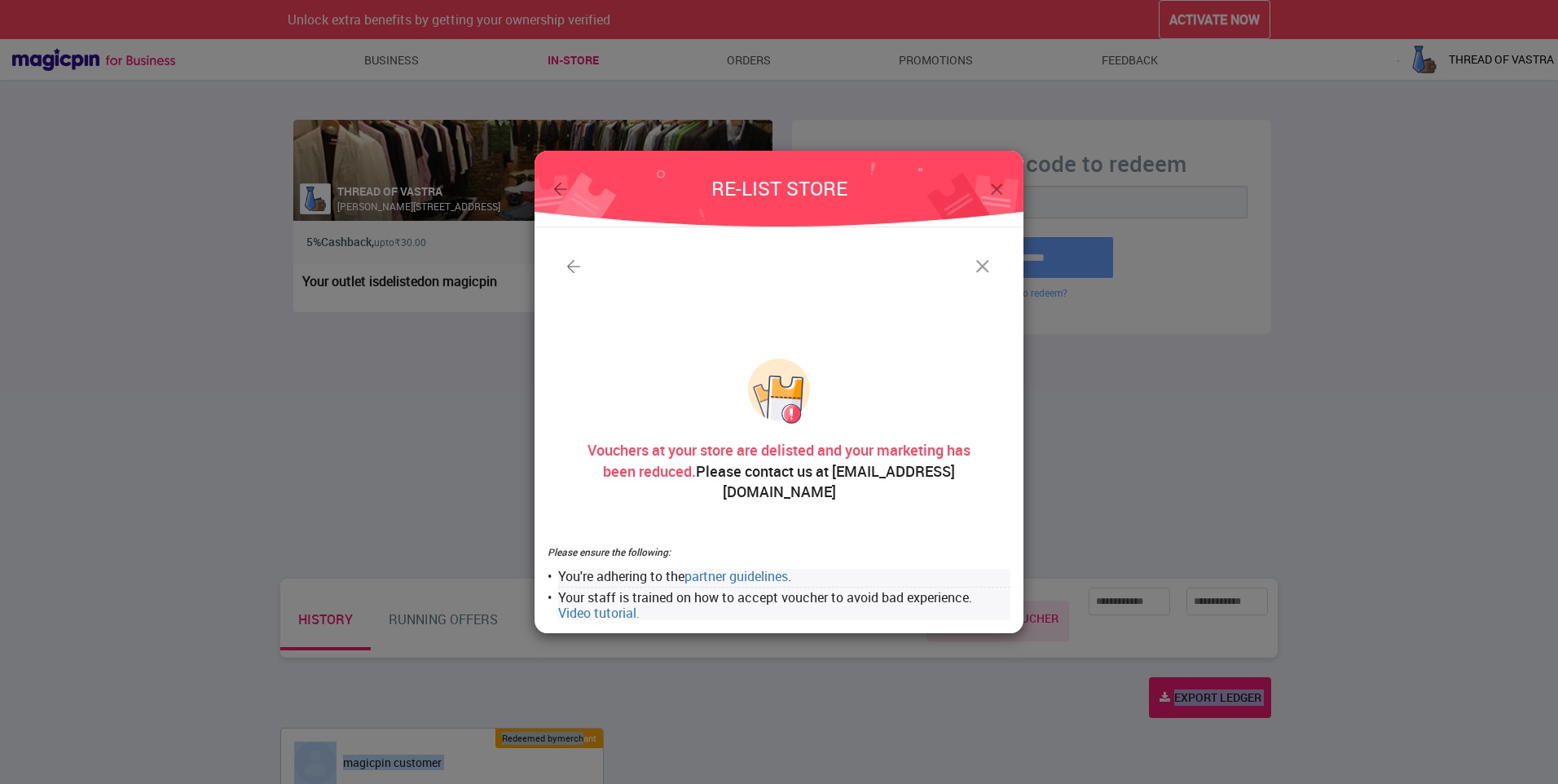
click at [983, 265] on img at bounding box center [983, 266] width 23 height 23
click at [969, 288] on div at bounding box center [779, 282] width 463 height 85
click at [993, 199] on img at bounding box center [997, 189] width 20 height 20
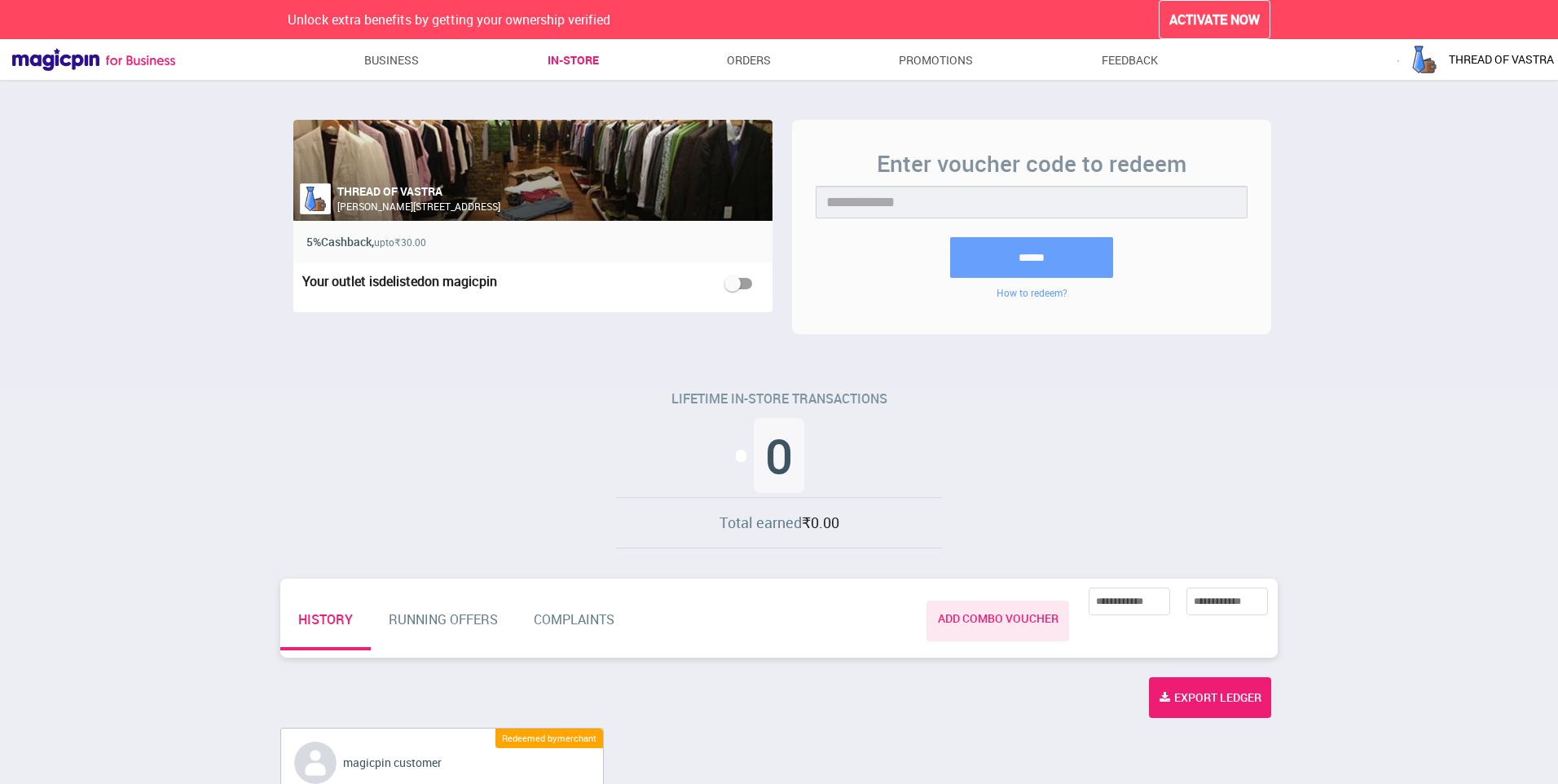
drag, startPoint x: 326, startPoint y: 50, endPoint x: 487, endPoint y: 71, distance: 162.4
click at [351, 54] on ul "Business In-store Orders Promotions Feedback" at bounding box center [758, 62] width 1166 height 34
click at [393, 61] on link "Business" at bounding box center [392, 60] width 56 height 29
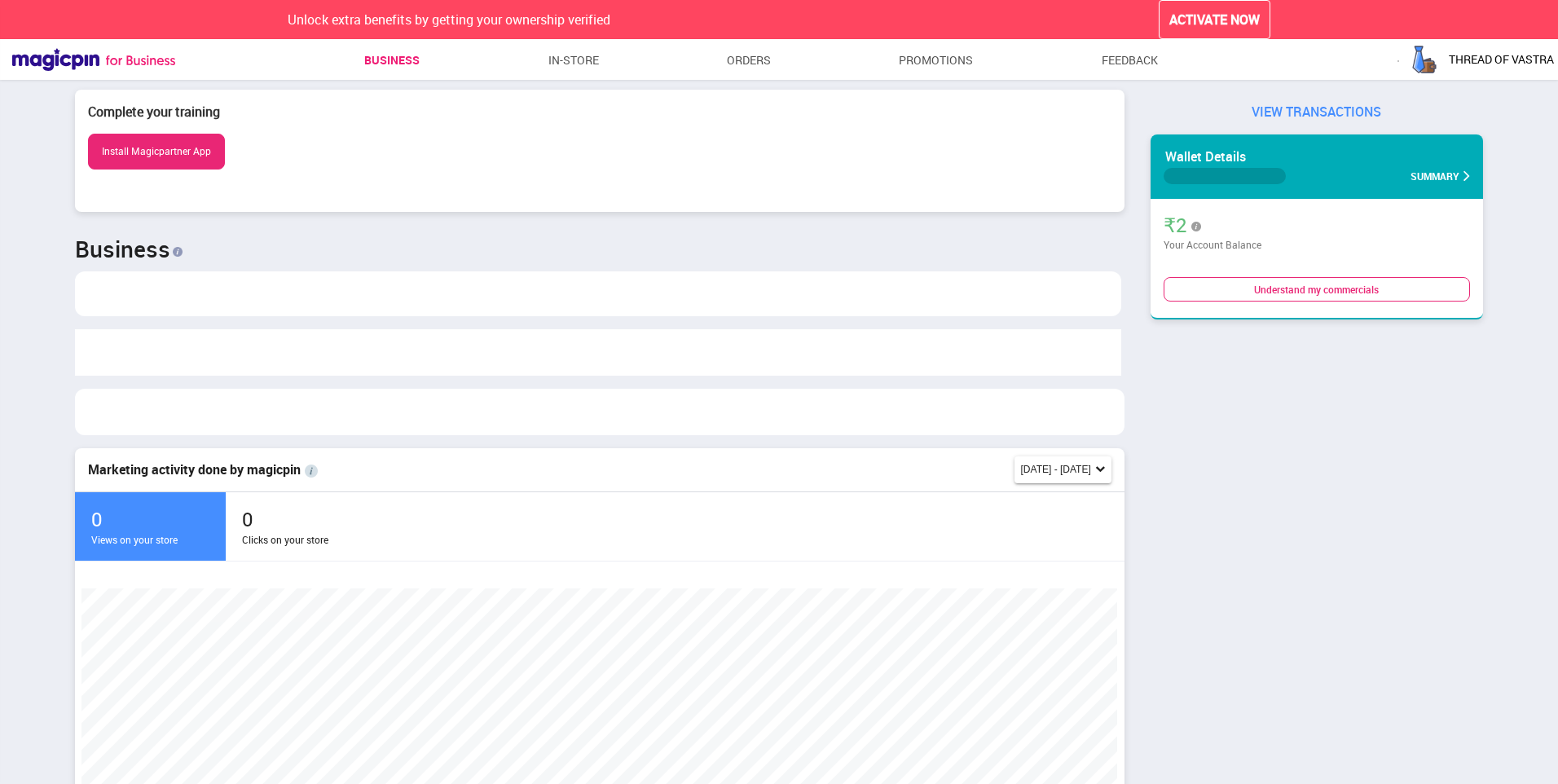
scroll to position [345, 1037]
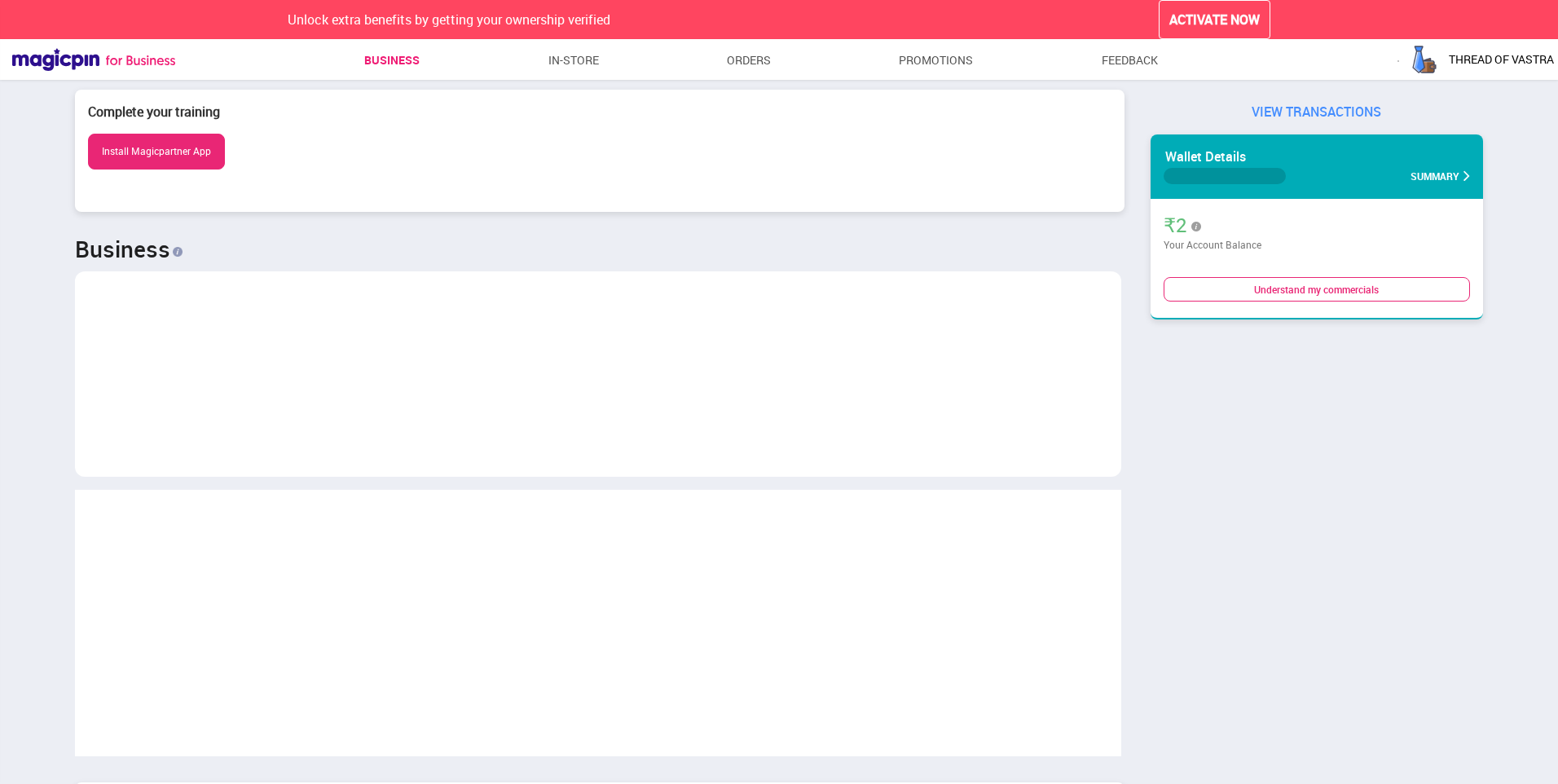
click at [168, 158] on button "Install Magicpartner App" at bounding box center [157, 151] width 137 height 35
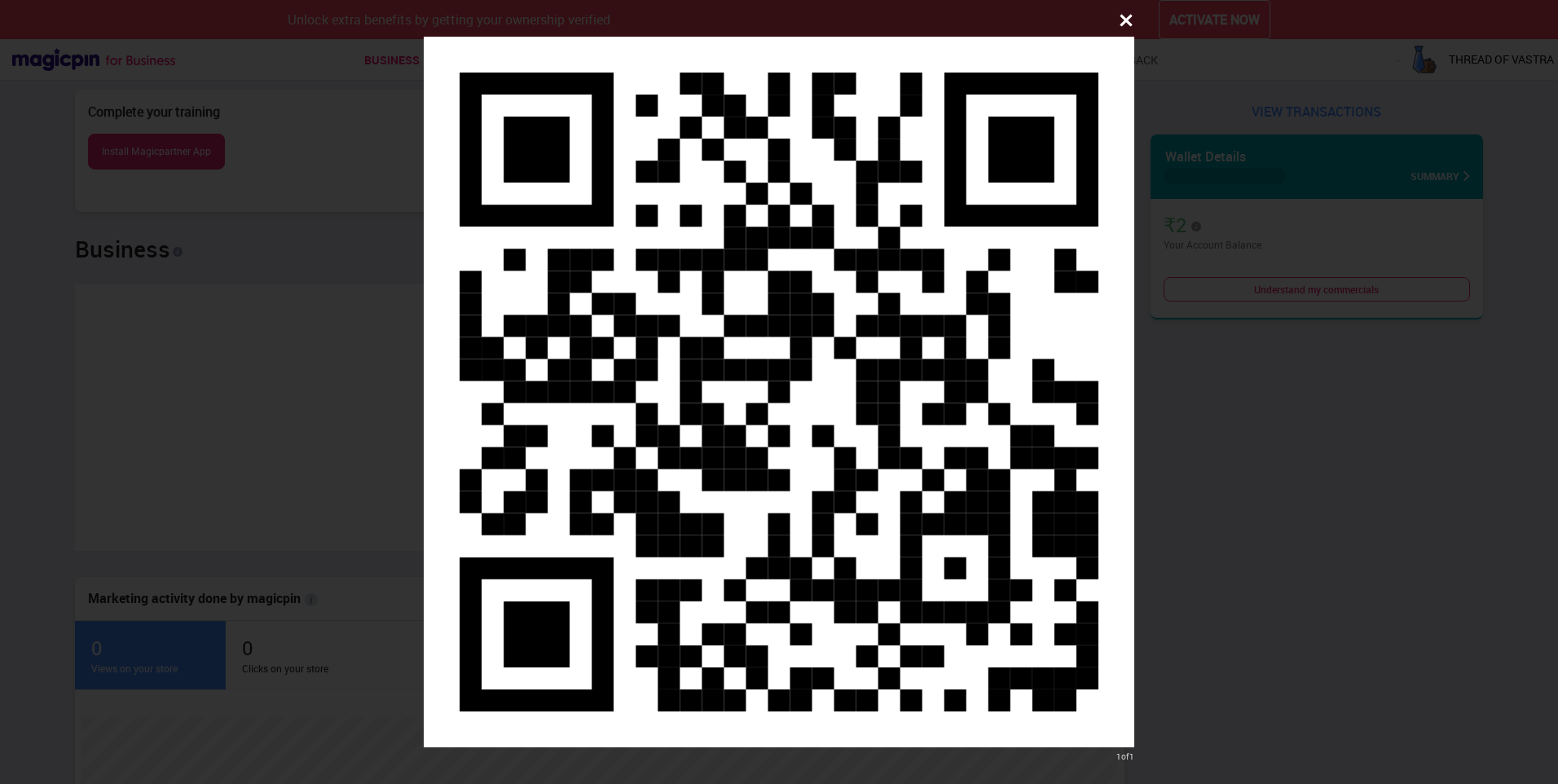
click at [1132, 27] on icon at bounding box center [1126, 20] width 16 height 16
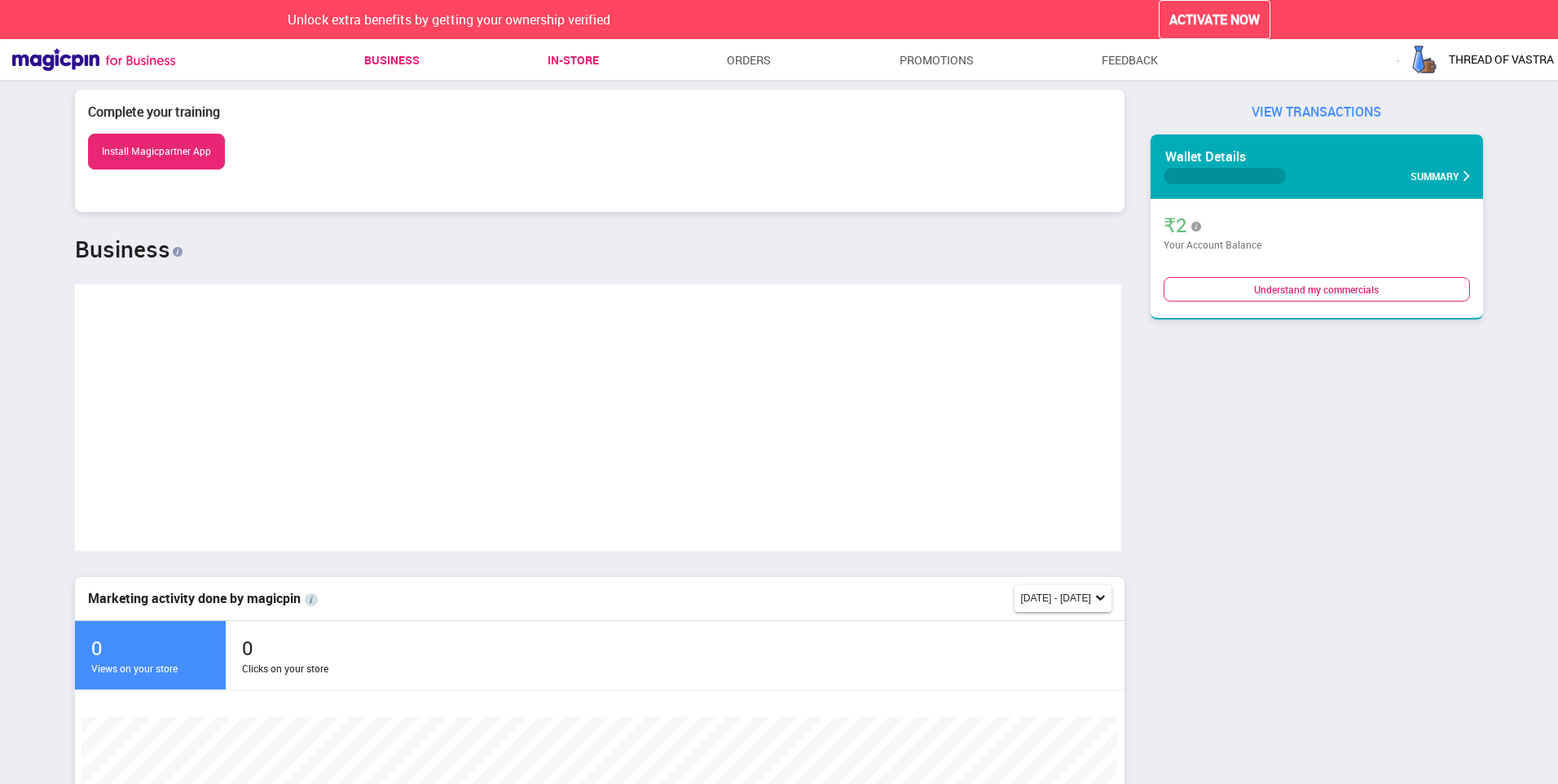
click at [591, 63] on link "In-store" at bounding box center [573, 60] width 51 height 29
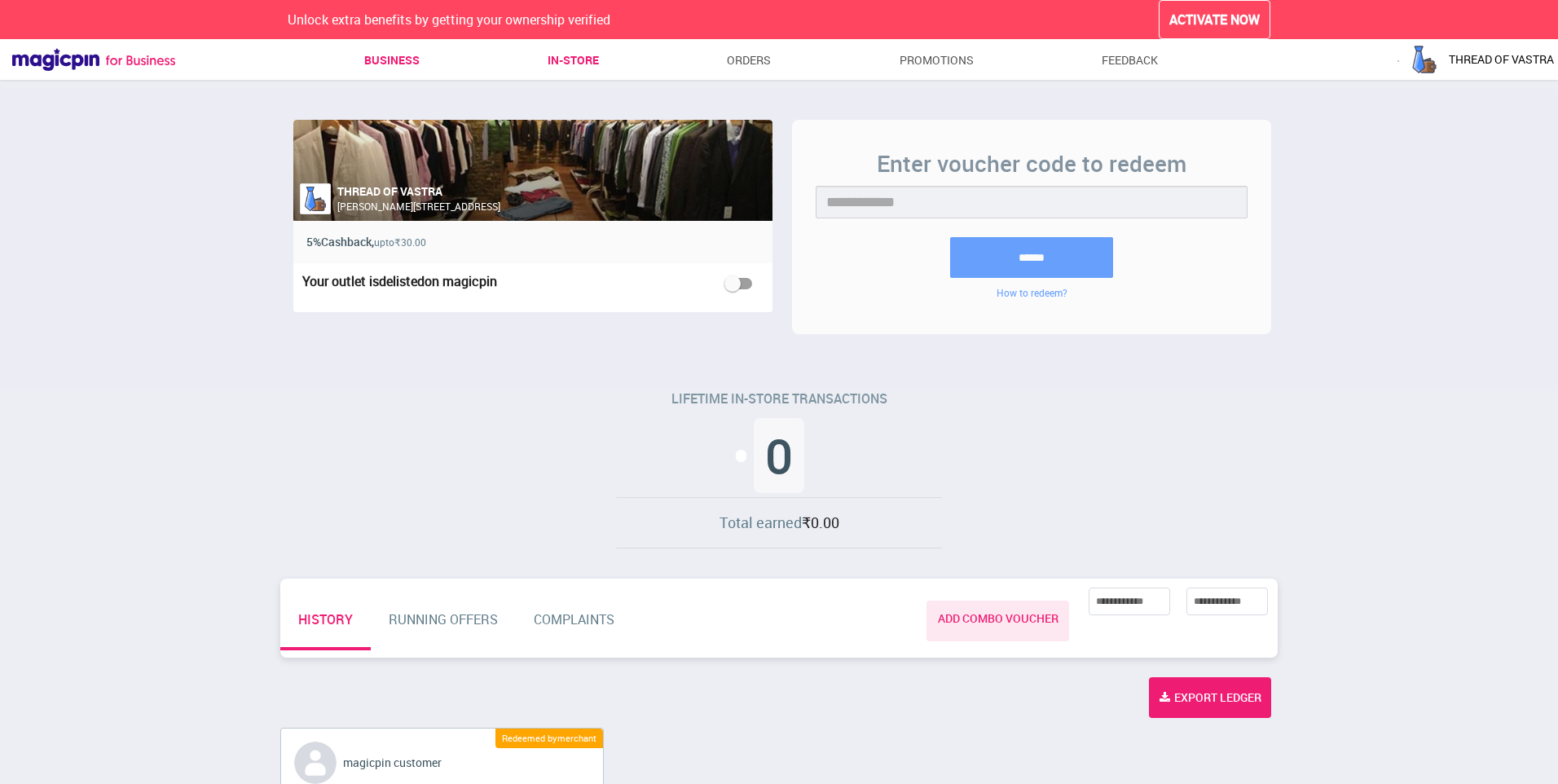
click at [379, 60] on link "Business" at bounding box center [392, 60] width 56 height 29
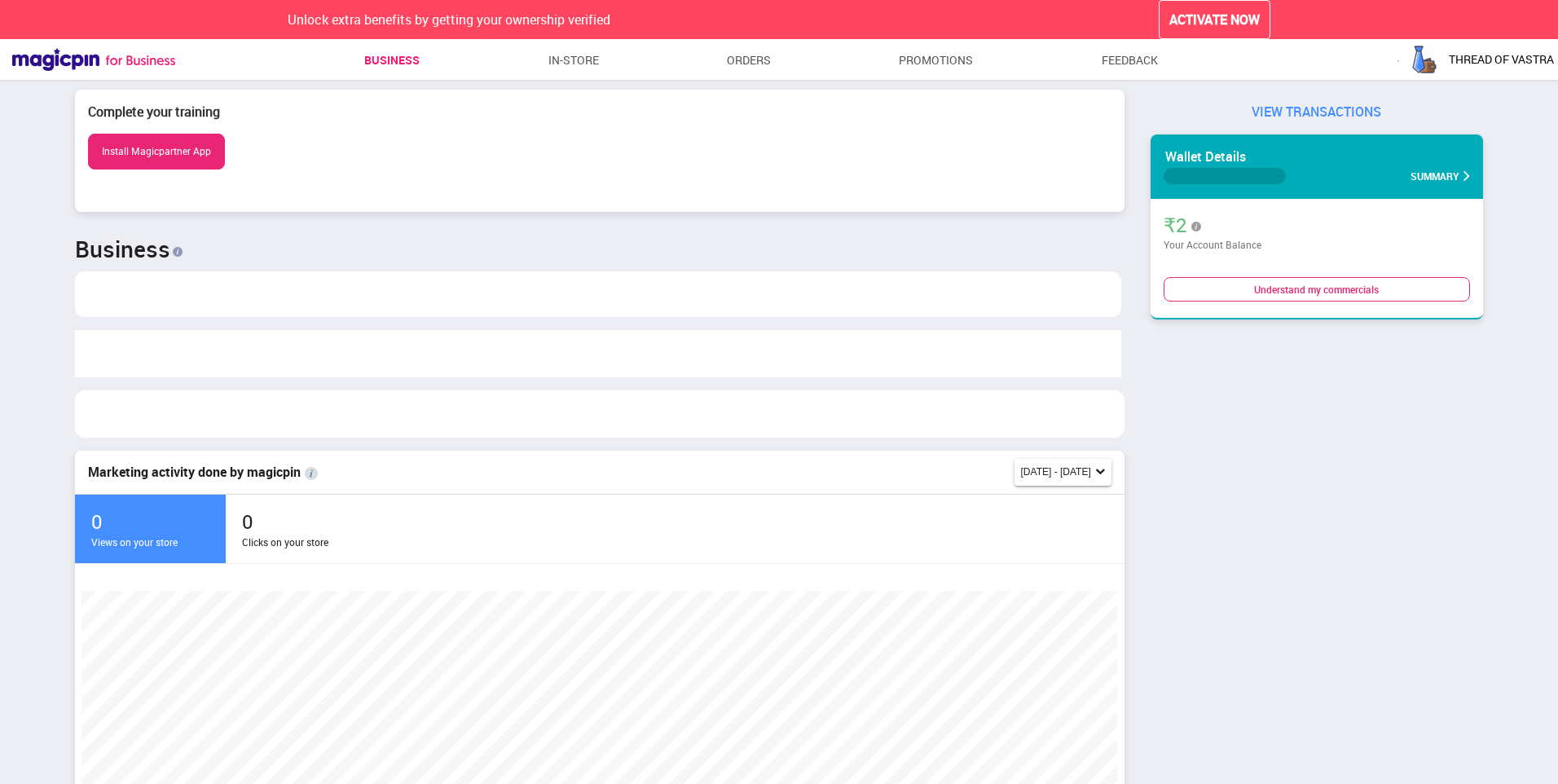
scroll to position [345, 1037]
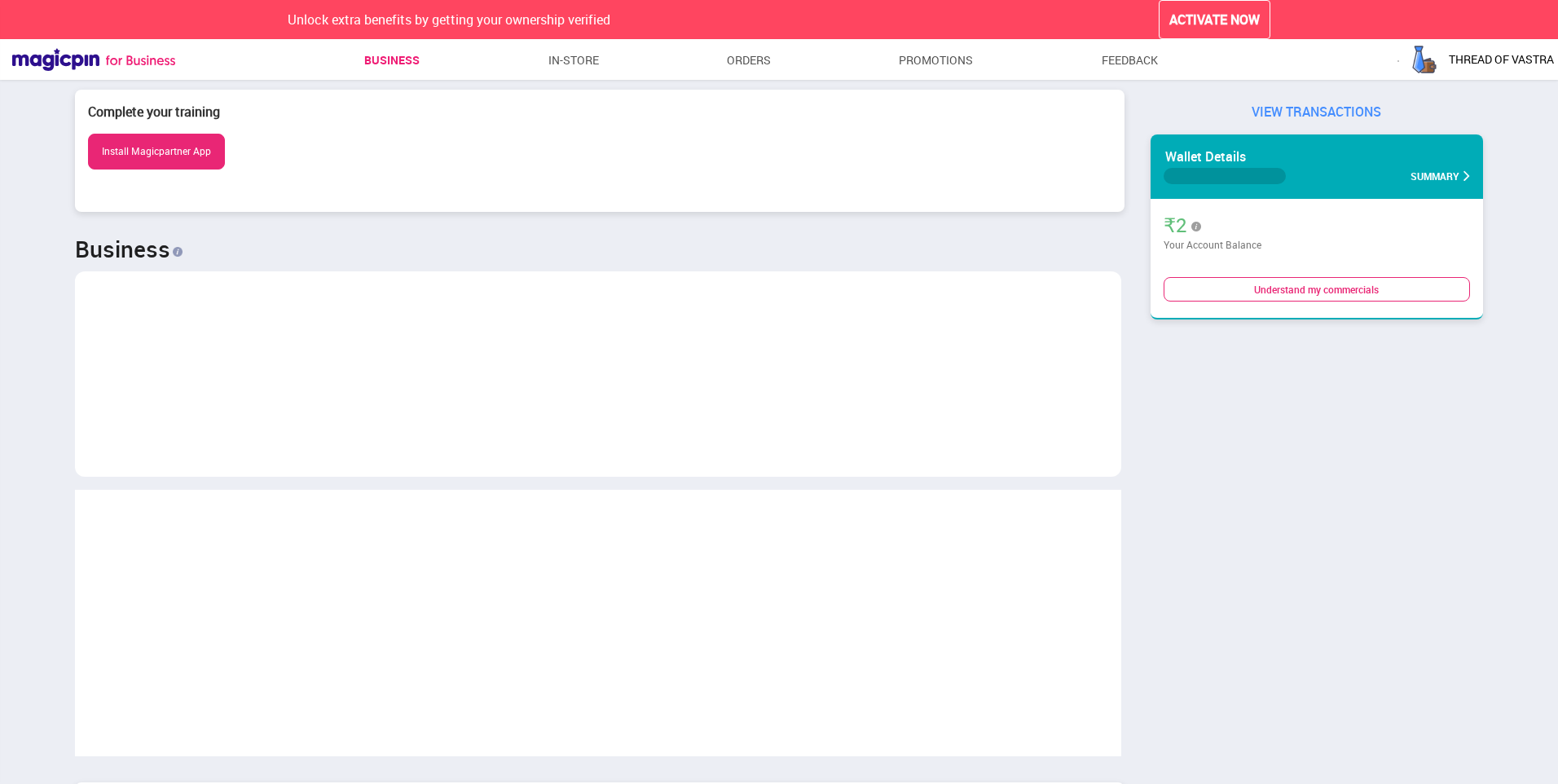
click at [1452, 185] on span "Summary" at bounding box center [1435, 176] width 49 height 19
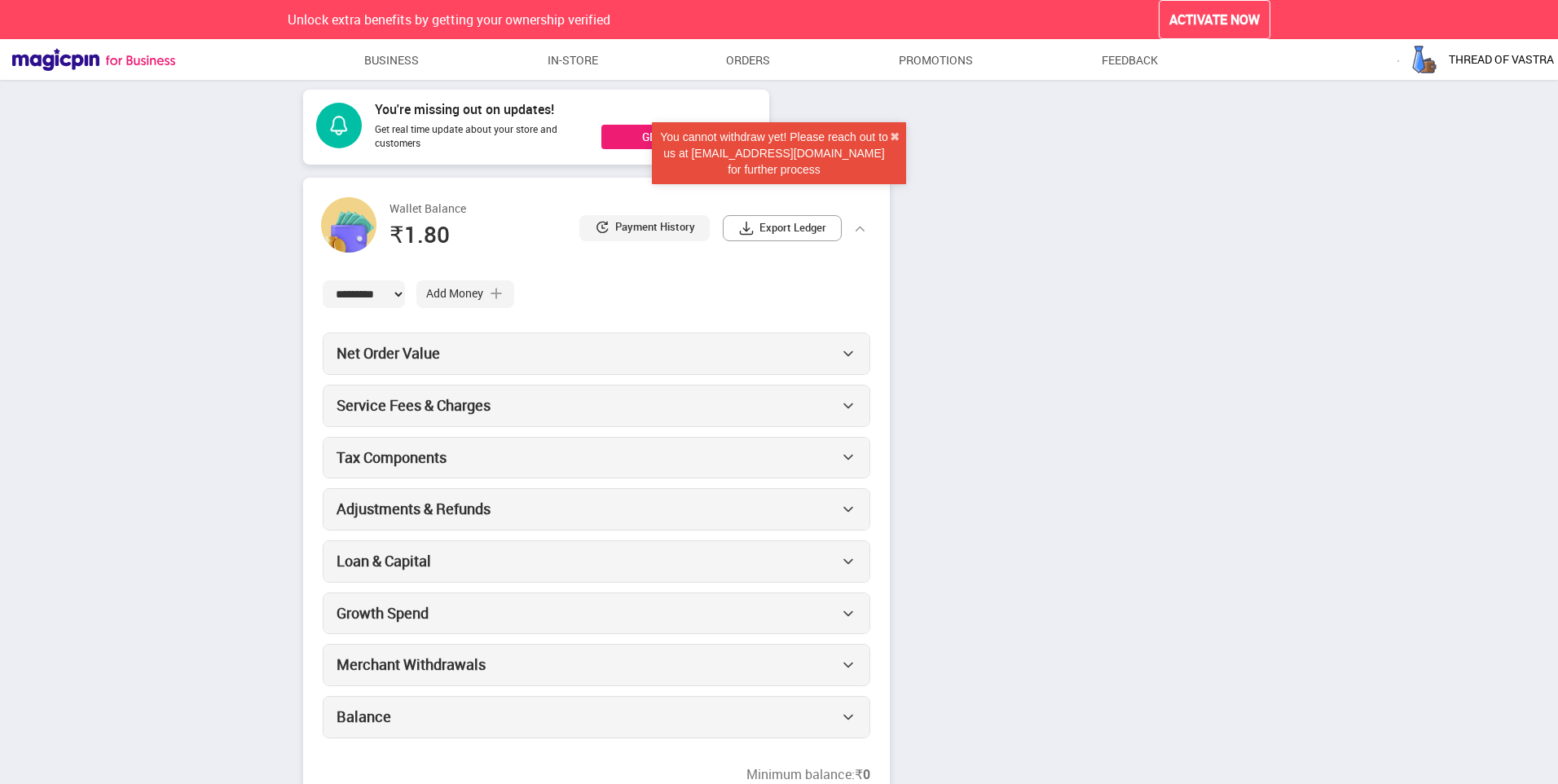
click at [750, 383] on div "Net Order Value Service Fees & Charges Tax Components Adjustments & Refunds Loa…" at bounding box center [596, 535] width 547 height 406
click at [860, 418] on div "Service Fees & Charges" at bounding box center [596, 405] width 546 height 41
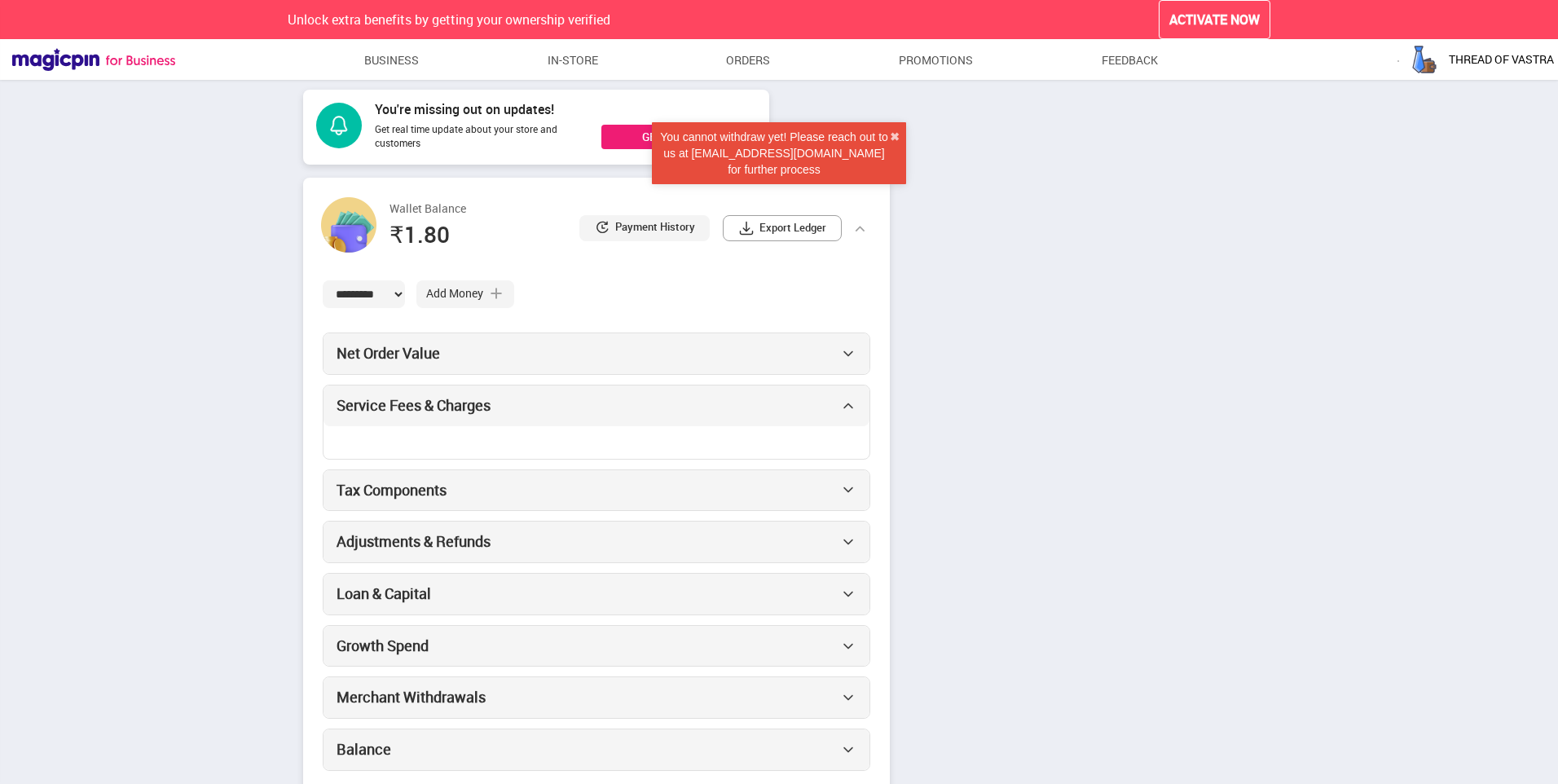
drag, startPoint x: 860, startPoint y: 418, endPoint x: 850, endPoint y: 408, distance: 14.1
click at [850, 408] on img at bounding box center [849, 406] width 16 height 16
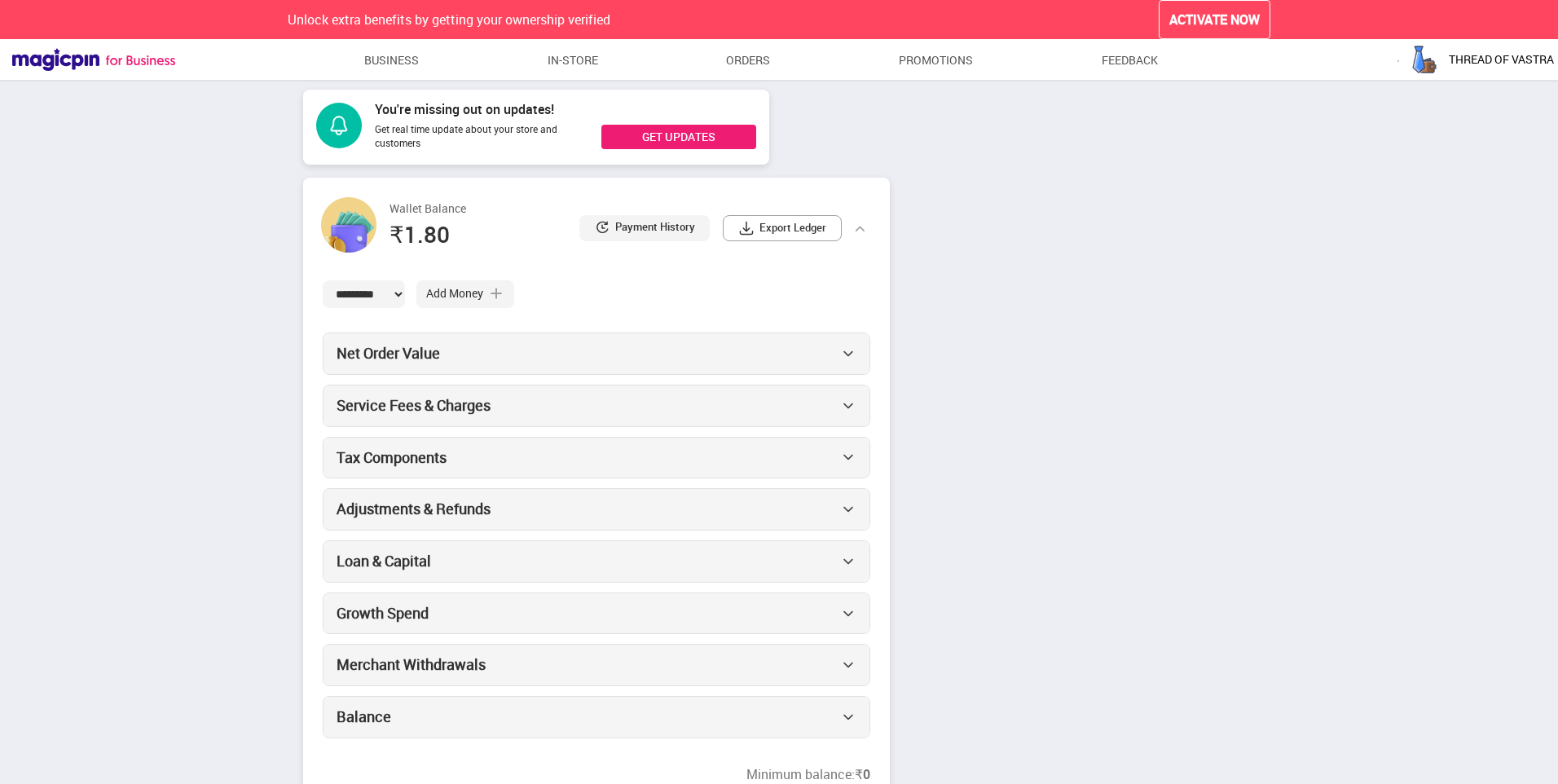
click at [850, 408] on img at bounding box center [849, 406] width 16 height 16
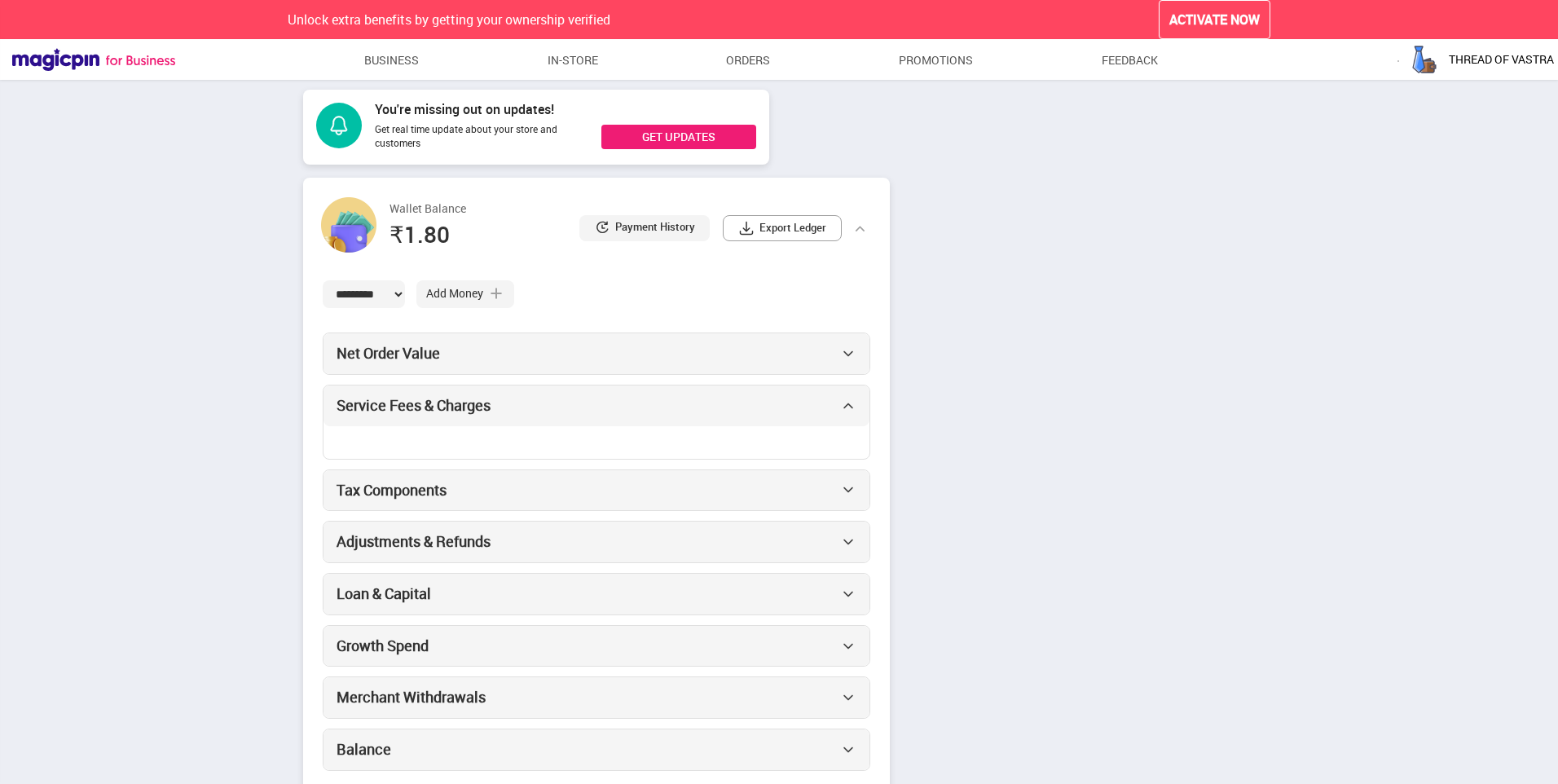
click at [850, 408] on img at bounding box center [849, 406] width 16 height 16
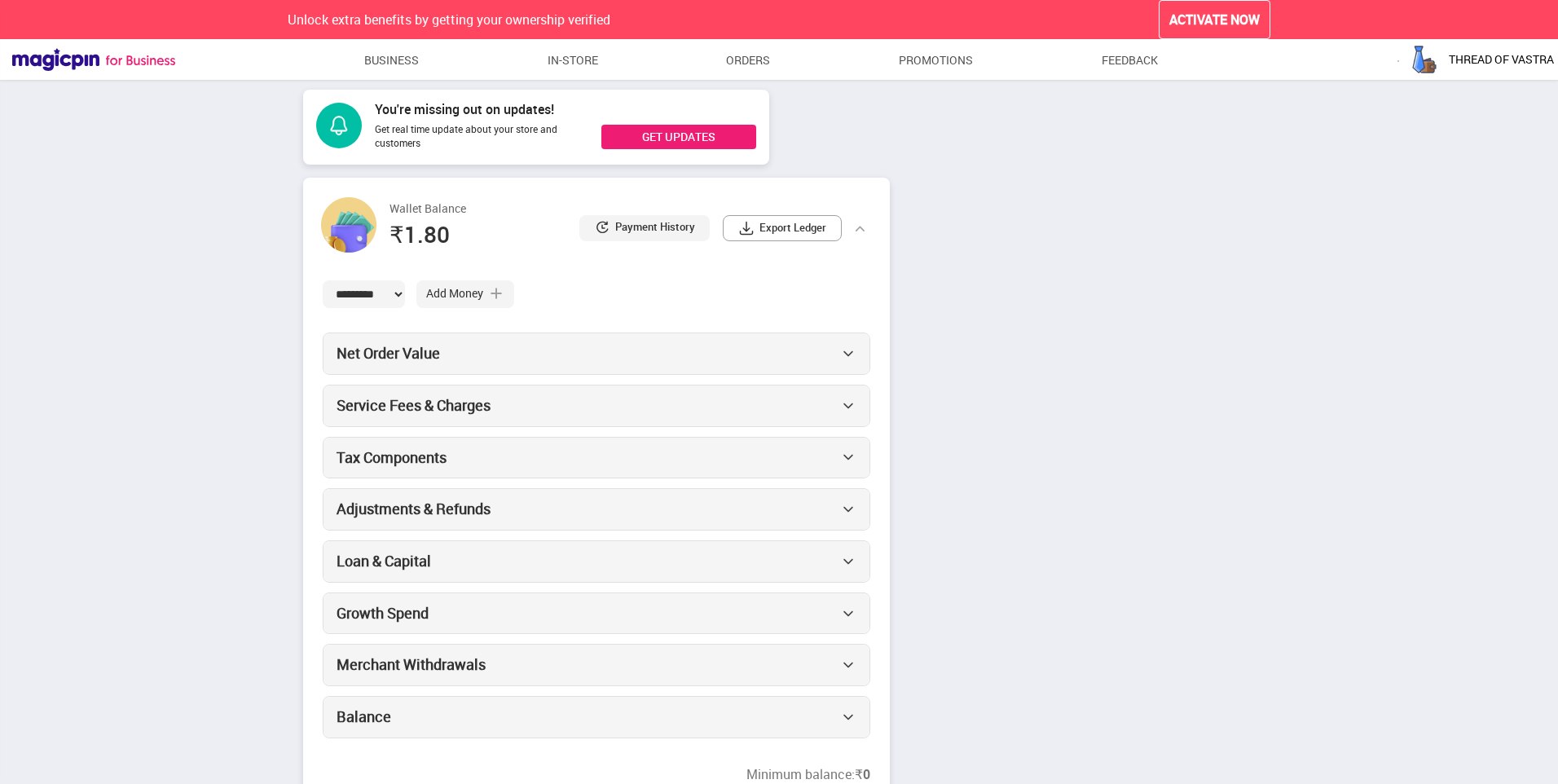
click at [845, 457] on img at bounding box center [849, 457] width 16 height 16
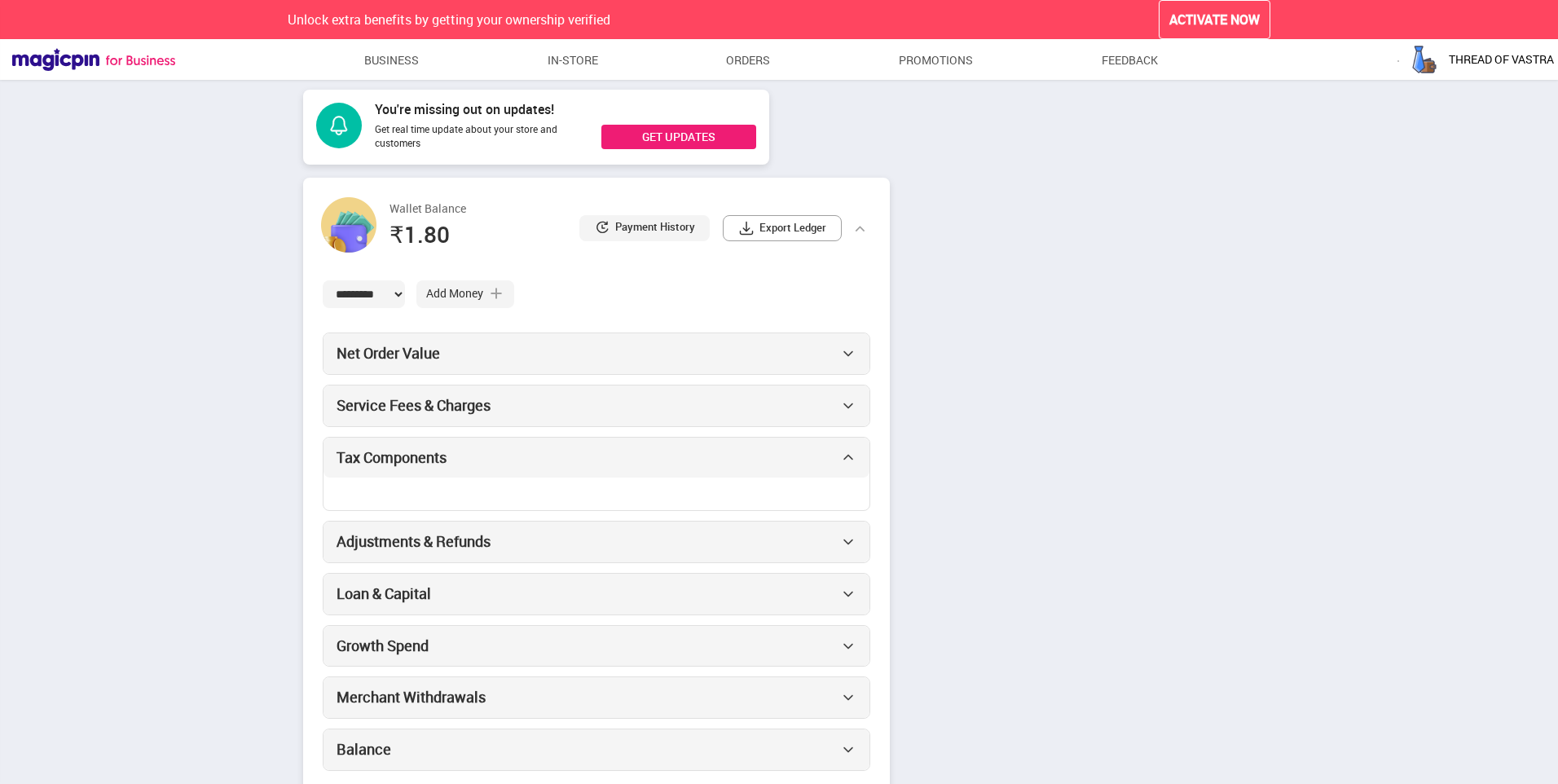
click at [845, 457] on img at bounding box center [849, 457] width 16 height 16
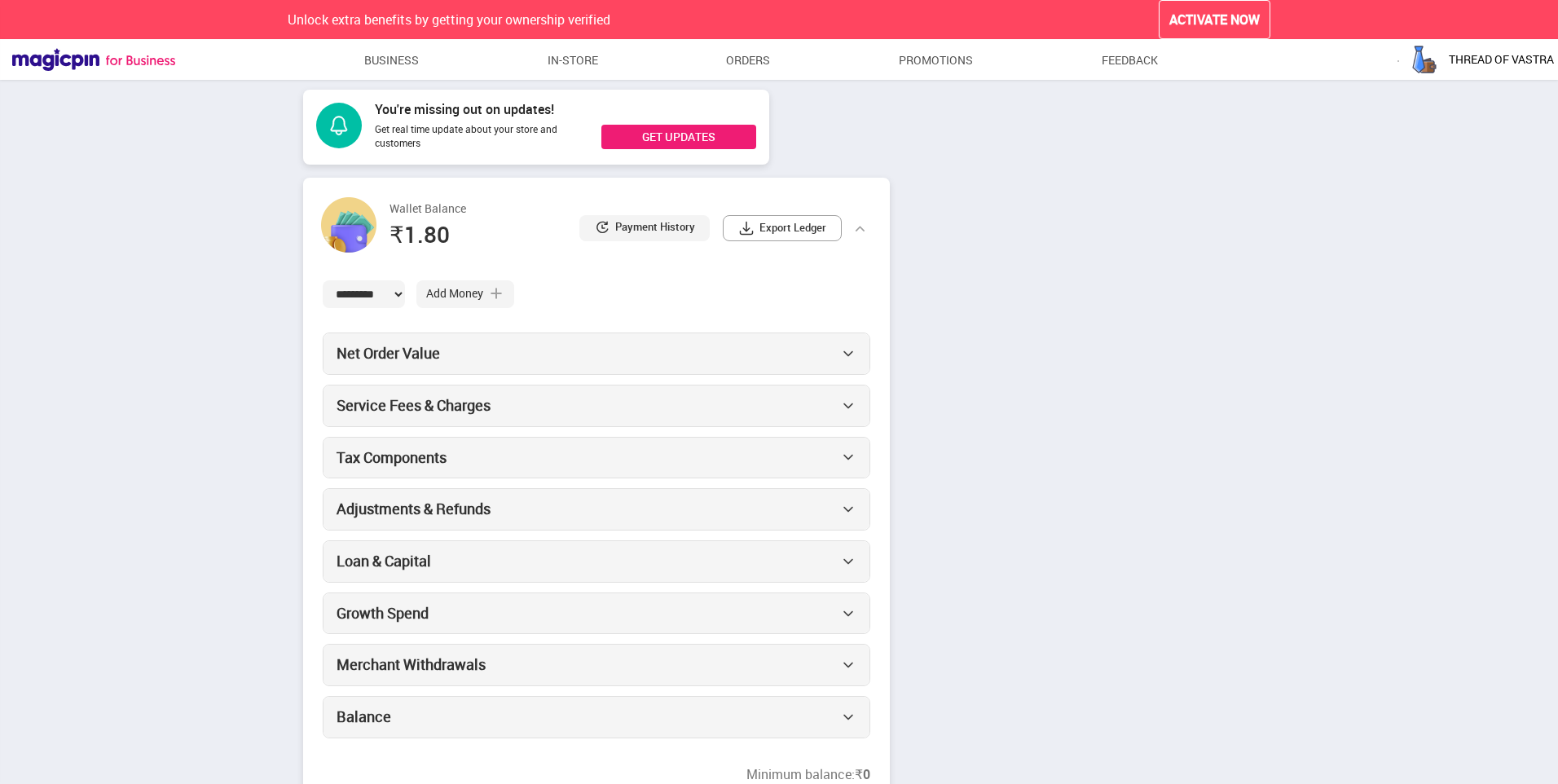
drag, startPoint x: 845, startPoint y: 457, endPoint x: 863, endPoint y: 351, distance: 107.5
click at [863, 351] on div "Net Order Value" at bounding box center [596, 353] width 546 height 41
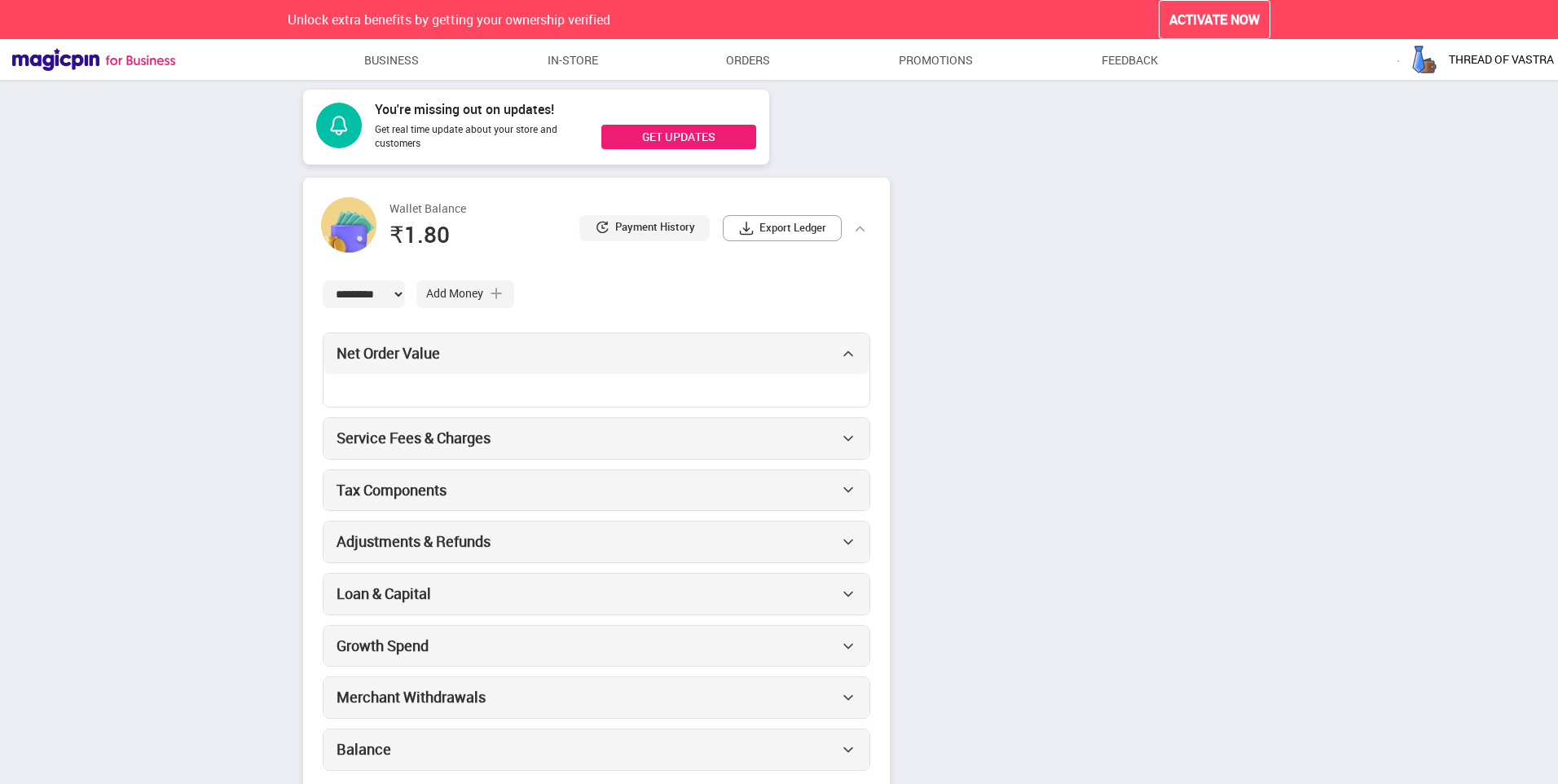
drag, startPoint x: 863, startPoint y: 351, endPoint x: 859, endPoint y: 361, distance: 10.8
click at [859, 361] on div "Net Order Value" at bounding box center [596, 353] width 546 height 41
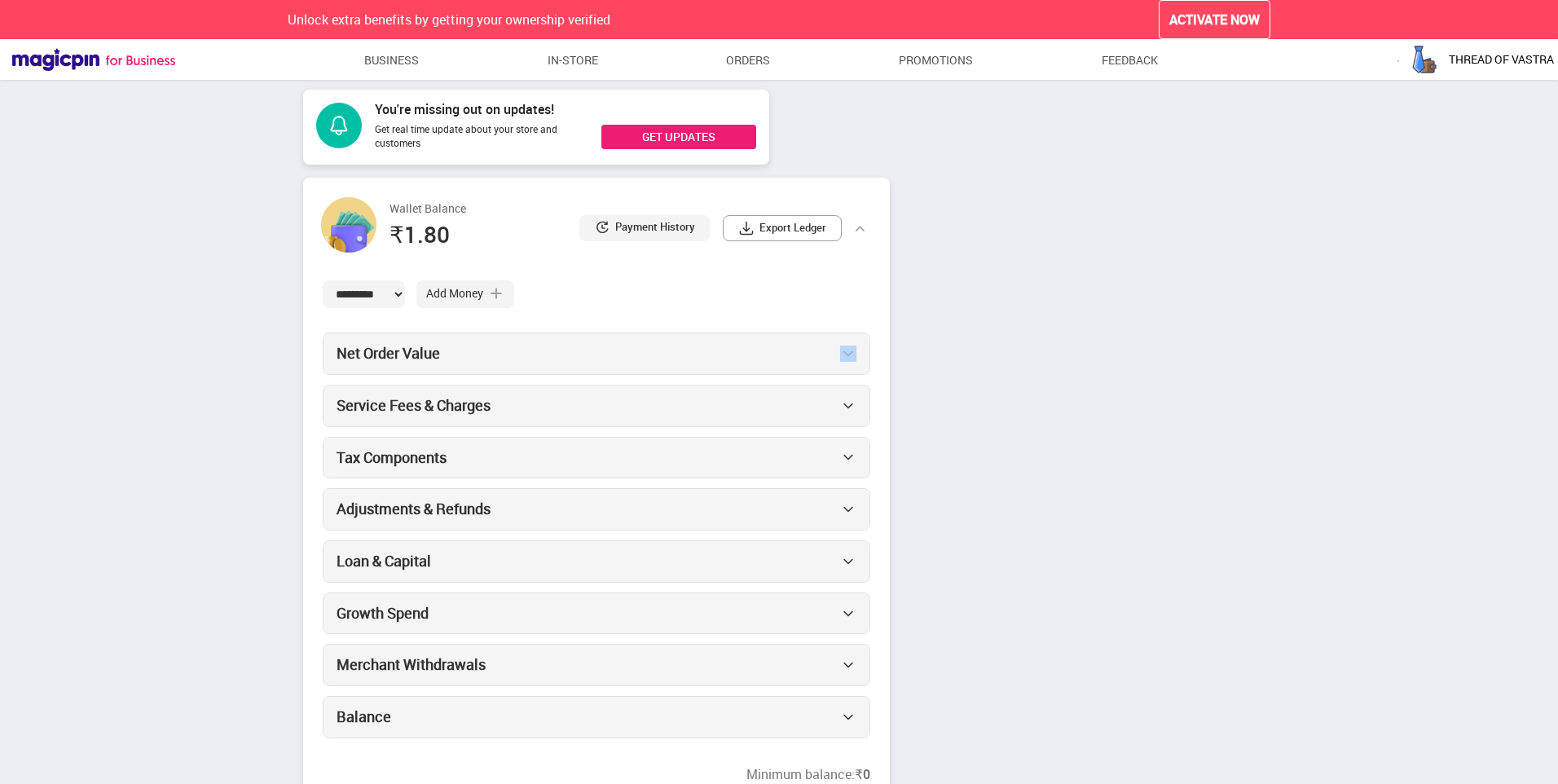
click at [859, 361] on div "Net Order Value" at bounding box center [596, 353] width 546 height 41
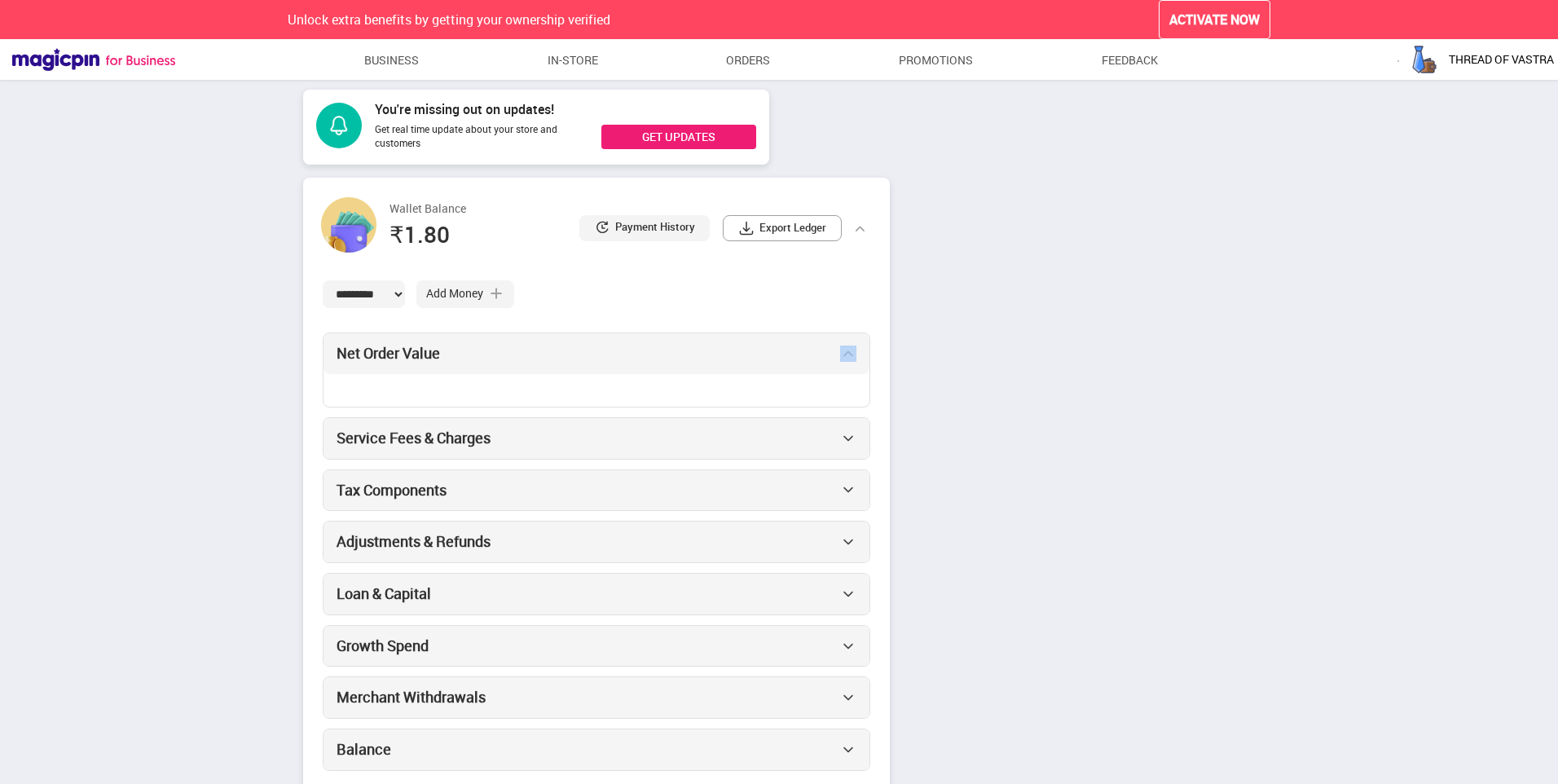
click at [859, 361] on div "Net Order Value" at bounding box center [596, 353] width 546 height 41
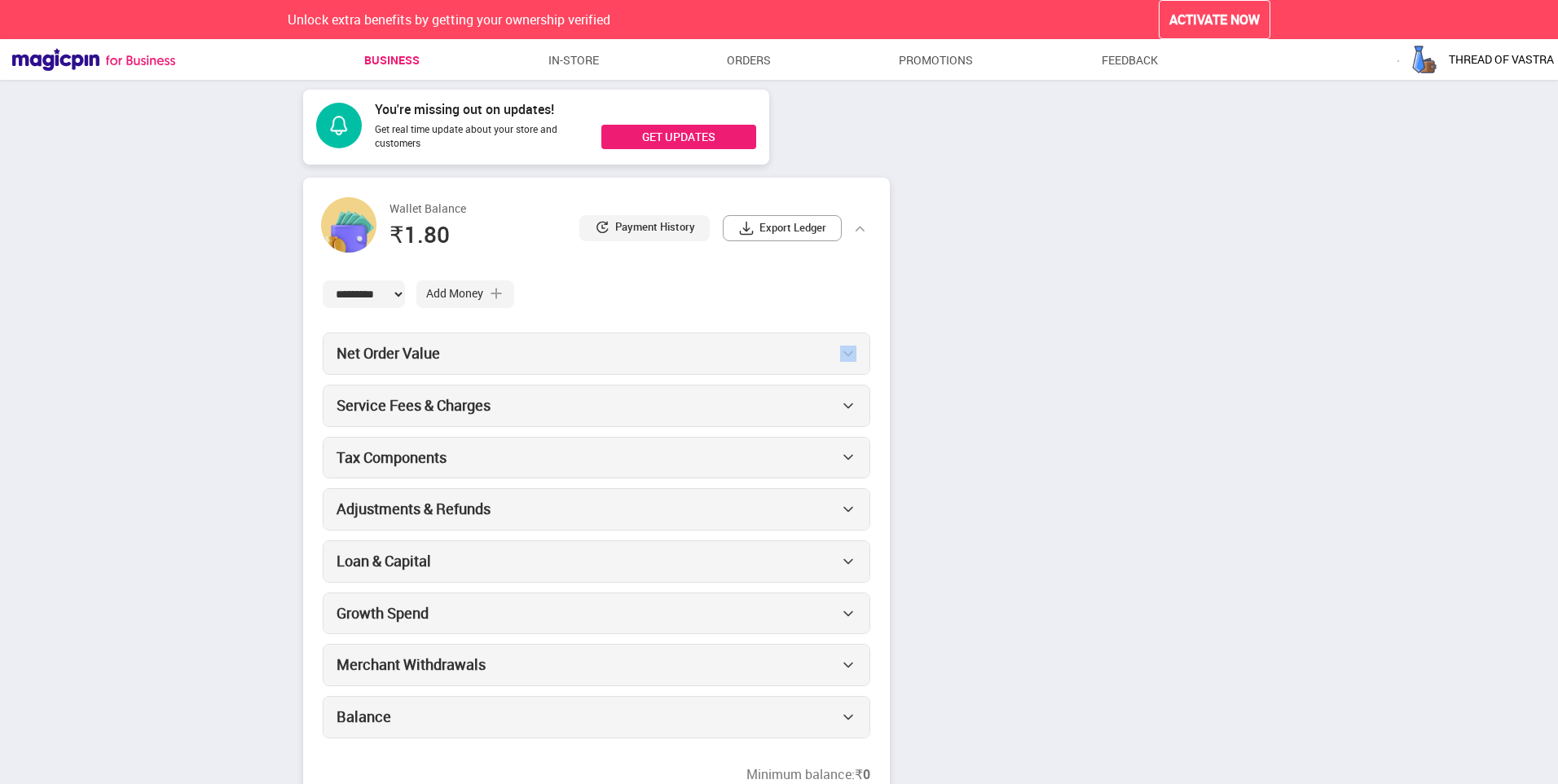
click at [400, 69] on link "Business" at bounding box center [392, 60] width 56 height 29
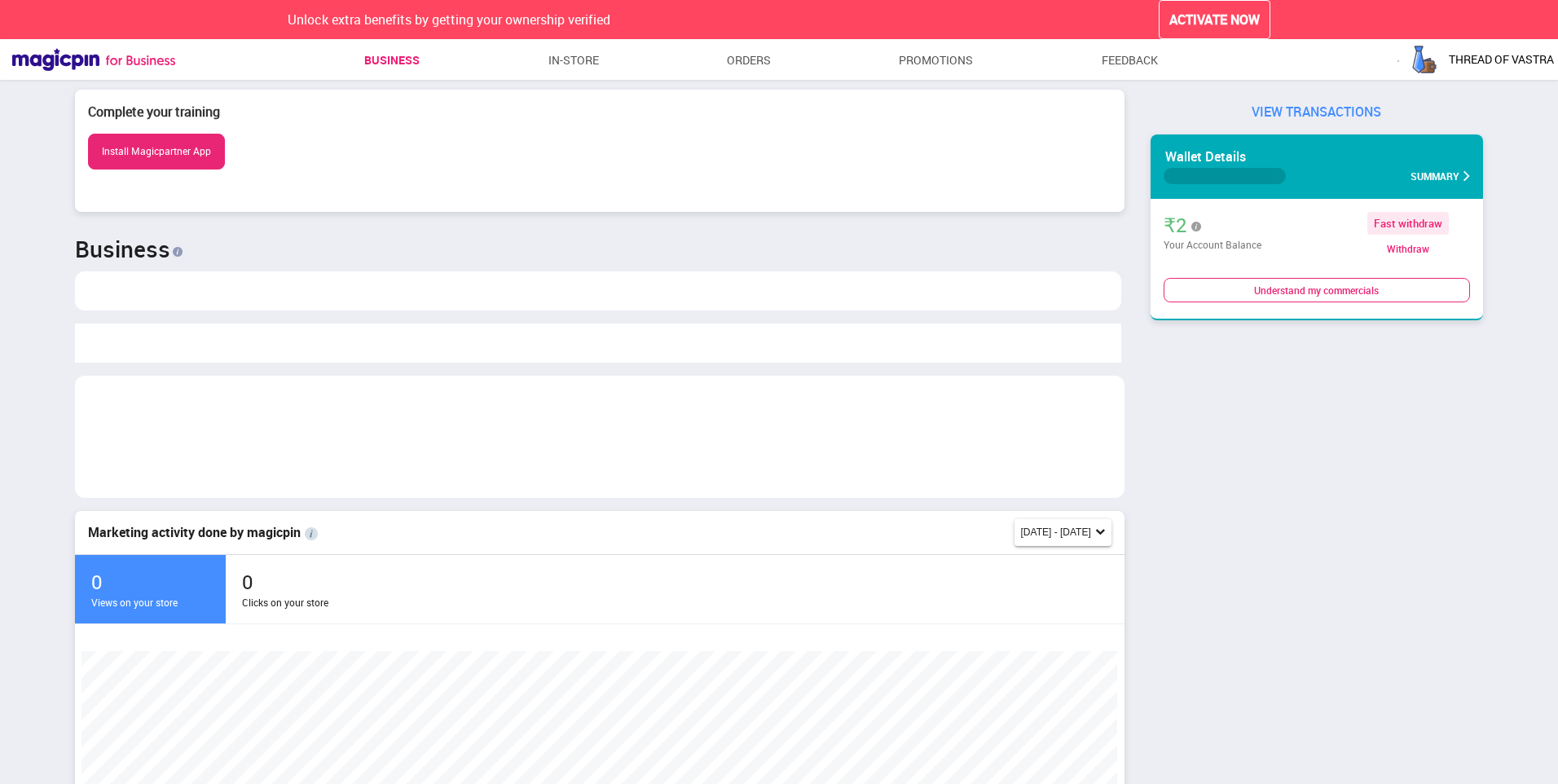
scroll to position [345, 1037]
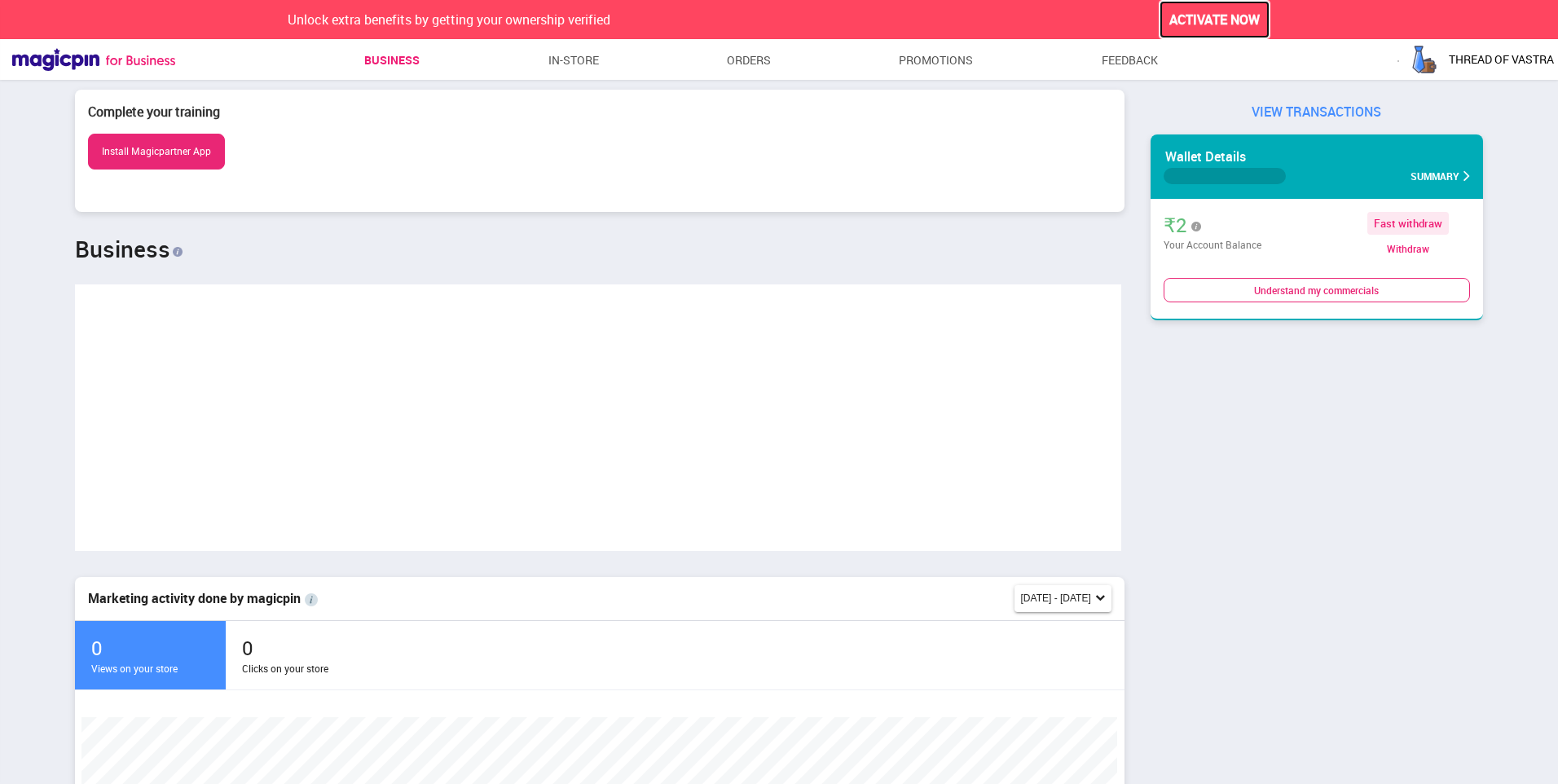
click at [1238, 22] on button "ACTIVATE NOW" at bounding box center [1215, 20] width 112 height 40
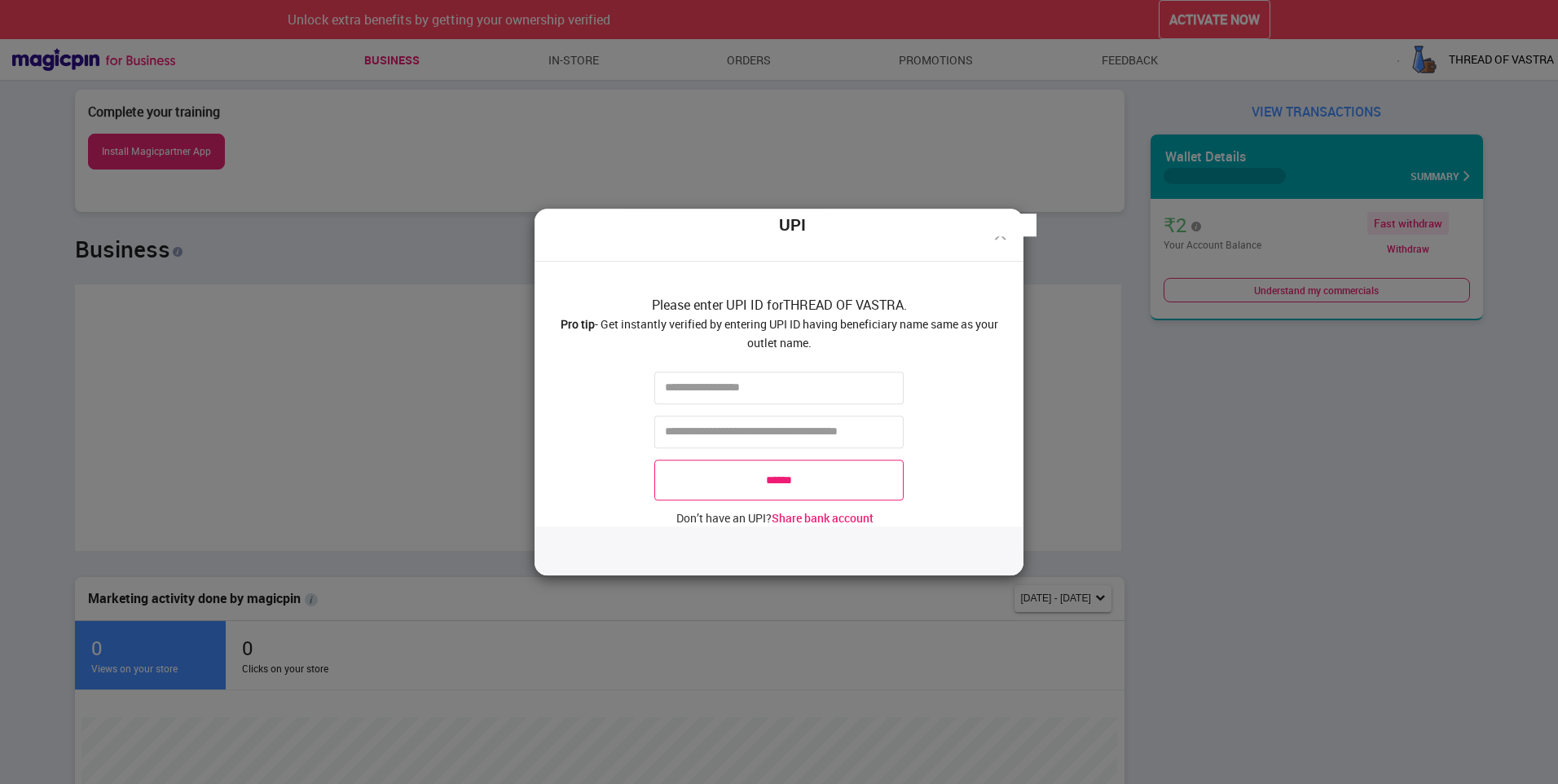
drag, startPoint x: 897, startPoint y: 478, endPoint x: 895, endPoint y: 490, distance: 12.2
click at [897, 485] on input "******" at bounding box center [779, 480] width 249 height 41
click at [1092, 435] on div "UPI Please enter UPI ID for THREAD OF VASTRA . Pro tip - Get instantly verified…" at bounding box center [779, 392] width 1558 height 784
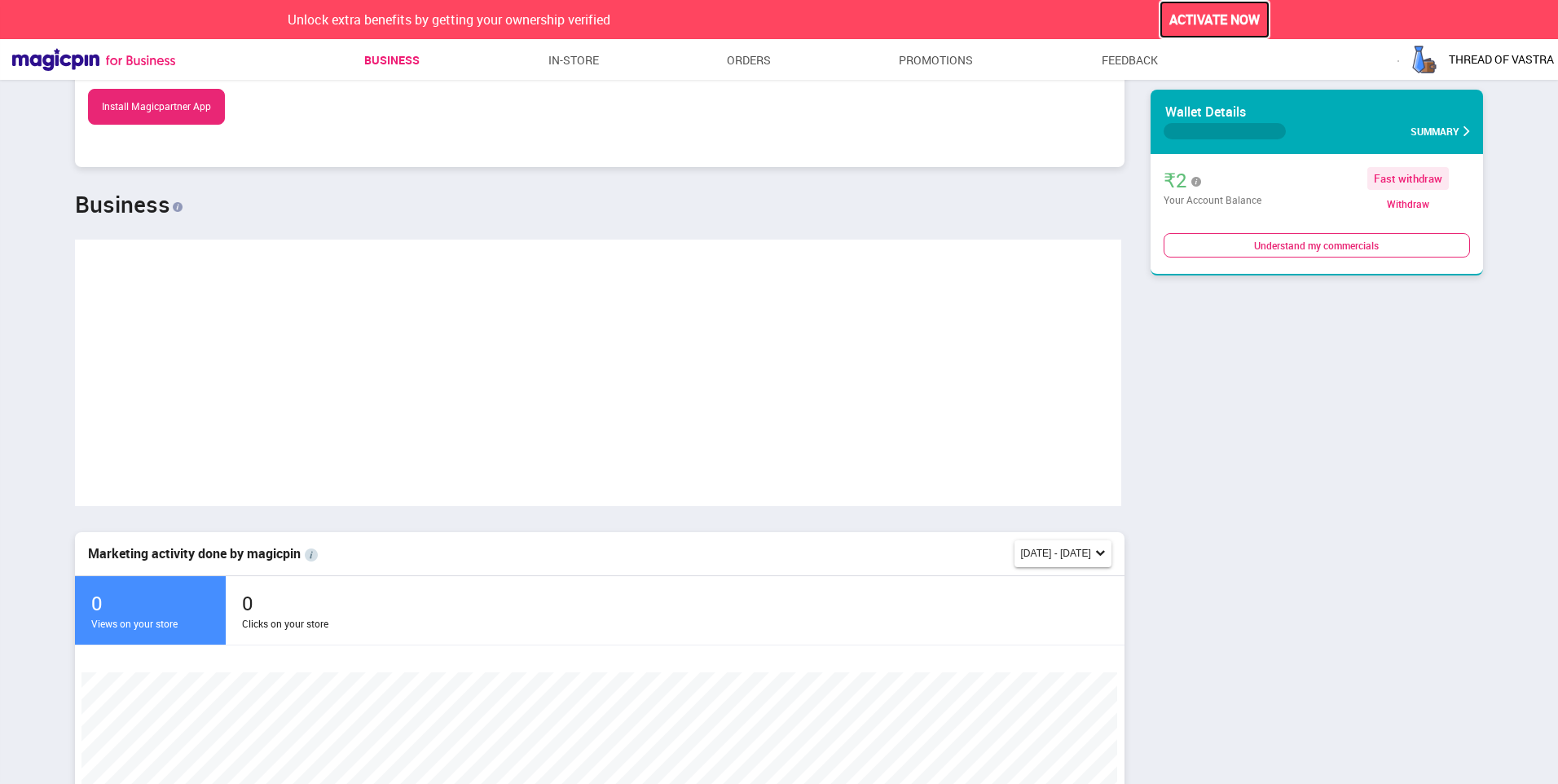
scroll to position [0, 0]
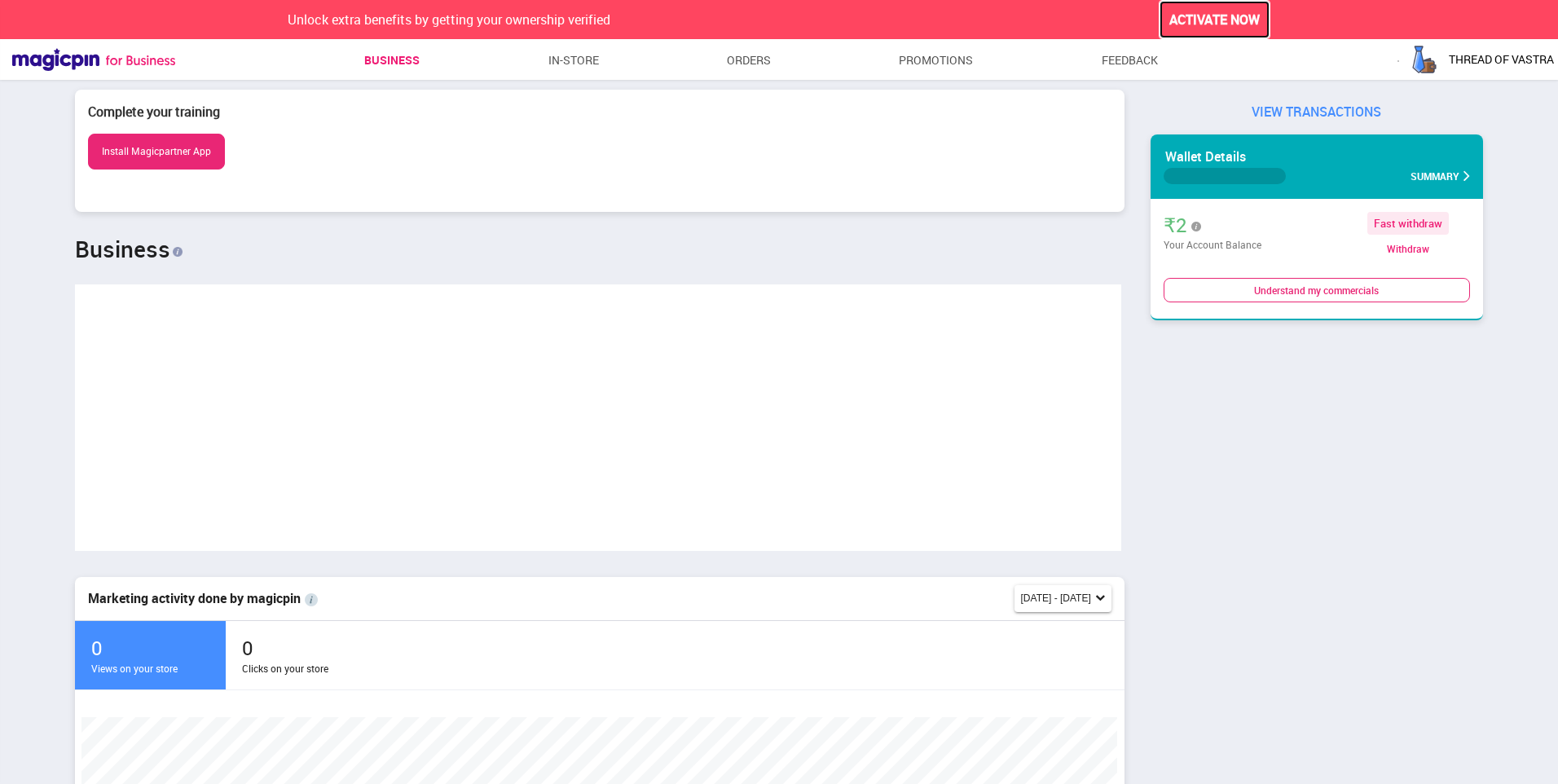
click at [1256, 5] on button "ACTIVATE NOW" at bounding box center [1215, 20] width 112 height 40
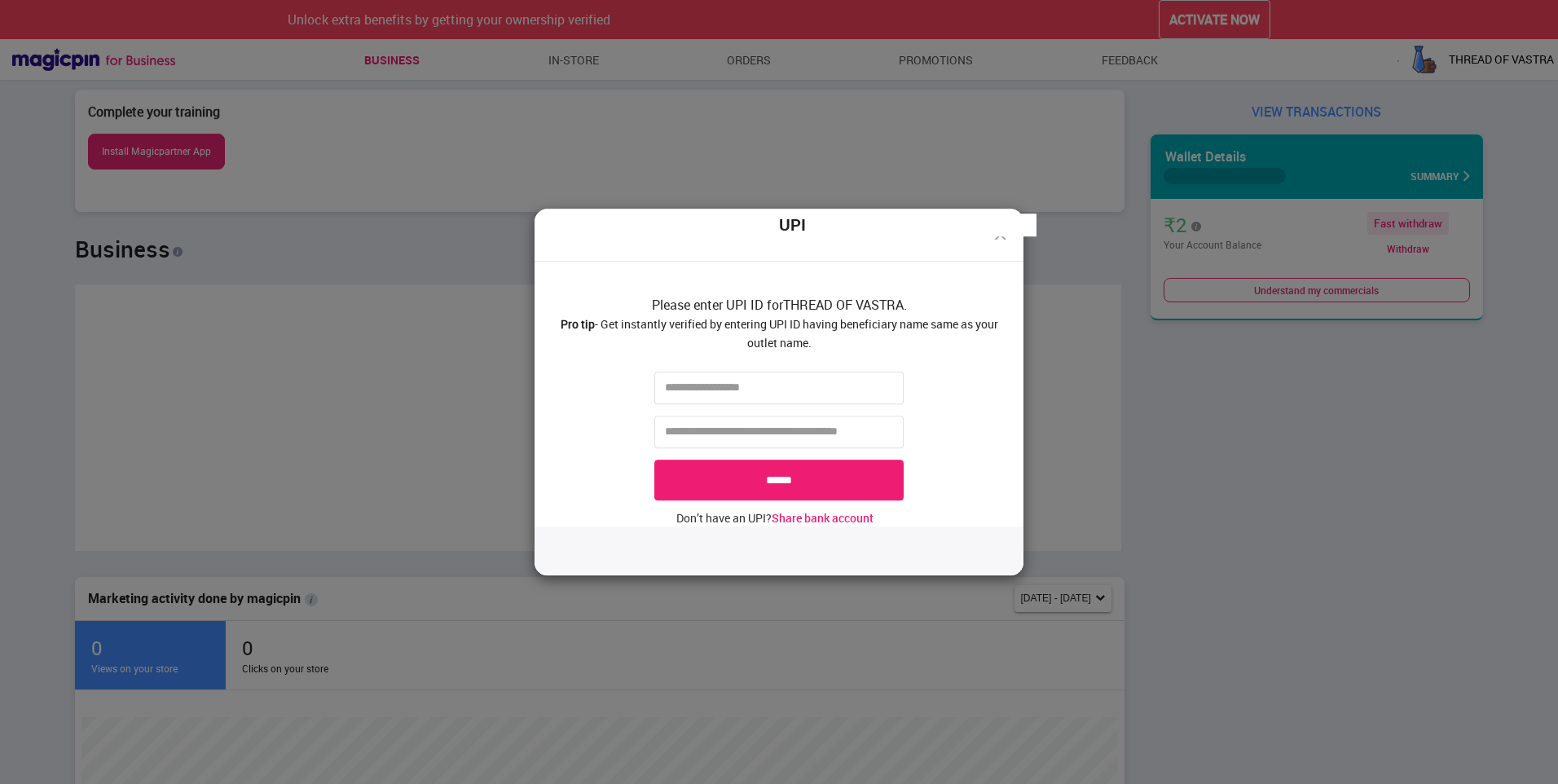
click at [850, 516] on span "Share bank account" at bounding box center [823, 517] width 102 height 15
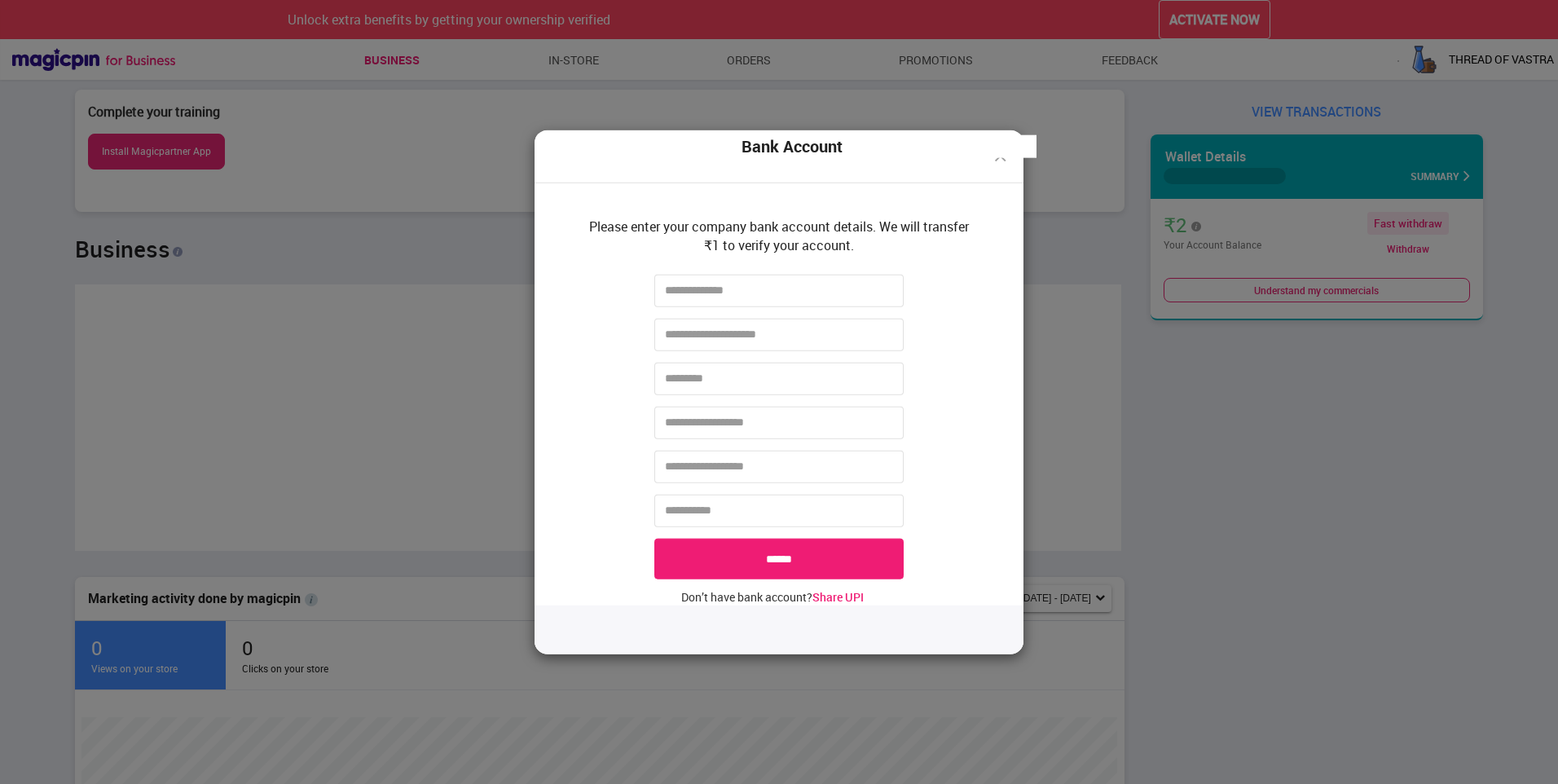
click at [1125, 227] on div "Bank Account Please enter your company bank account details. We will transfer ₹…" at bounding box center [779, 392] width 1558 height 784
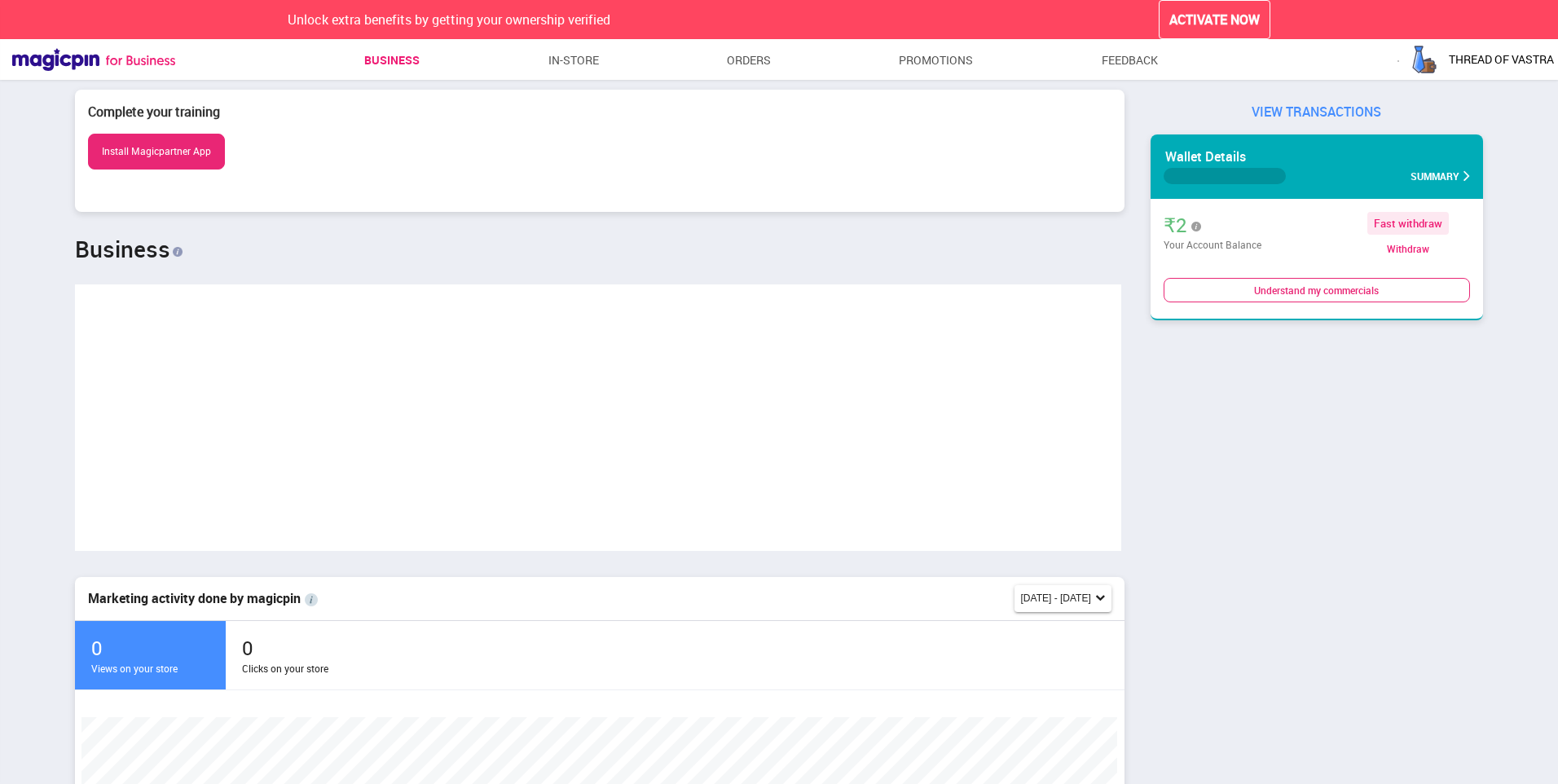
click at [1332, 100] on div "VIEW TRANSACTIONS Wallet Details Summary ₹2 Your Account Balance Fast withdraw …" at bounding box center [1318, 211] width 359 height 244
click at [1416, 65] on img "button" at bounding box center [1425, 59] width 33 height 33
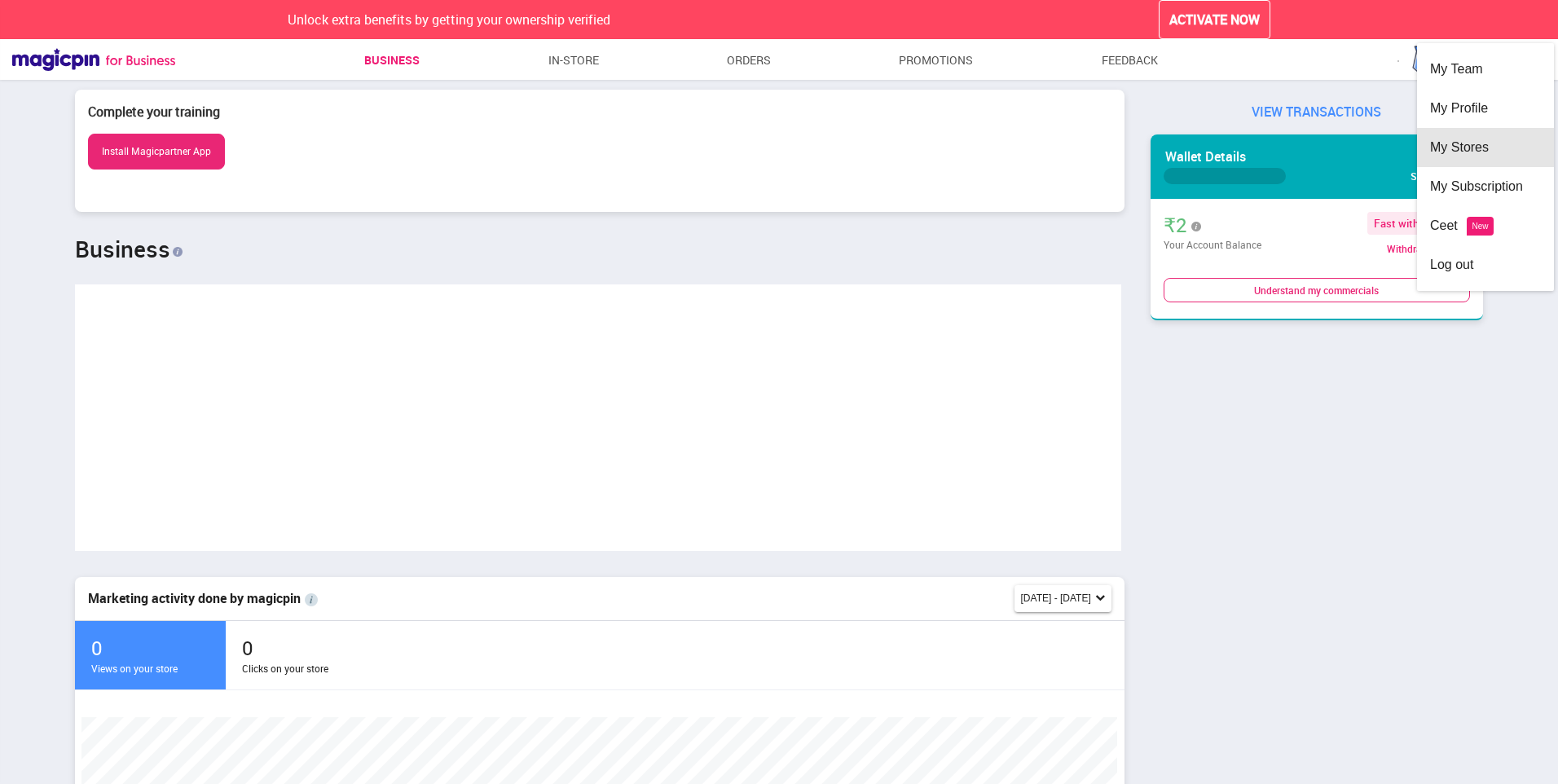
click at [1483, 151] on div "My Stores" at bounding box center [1486, 148] width 111 height 39
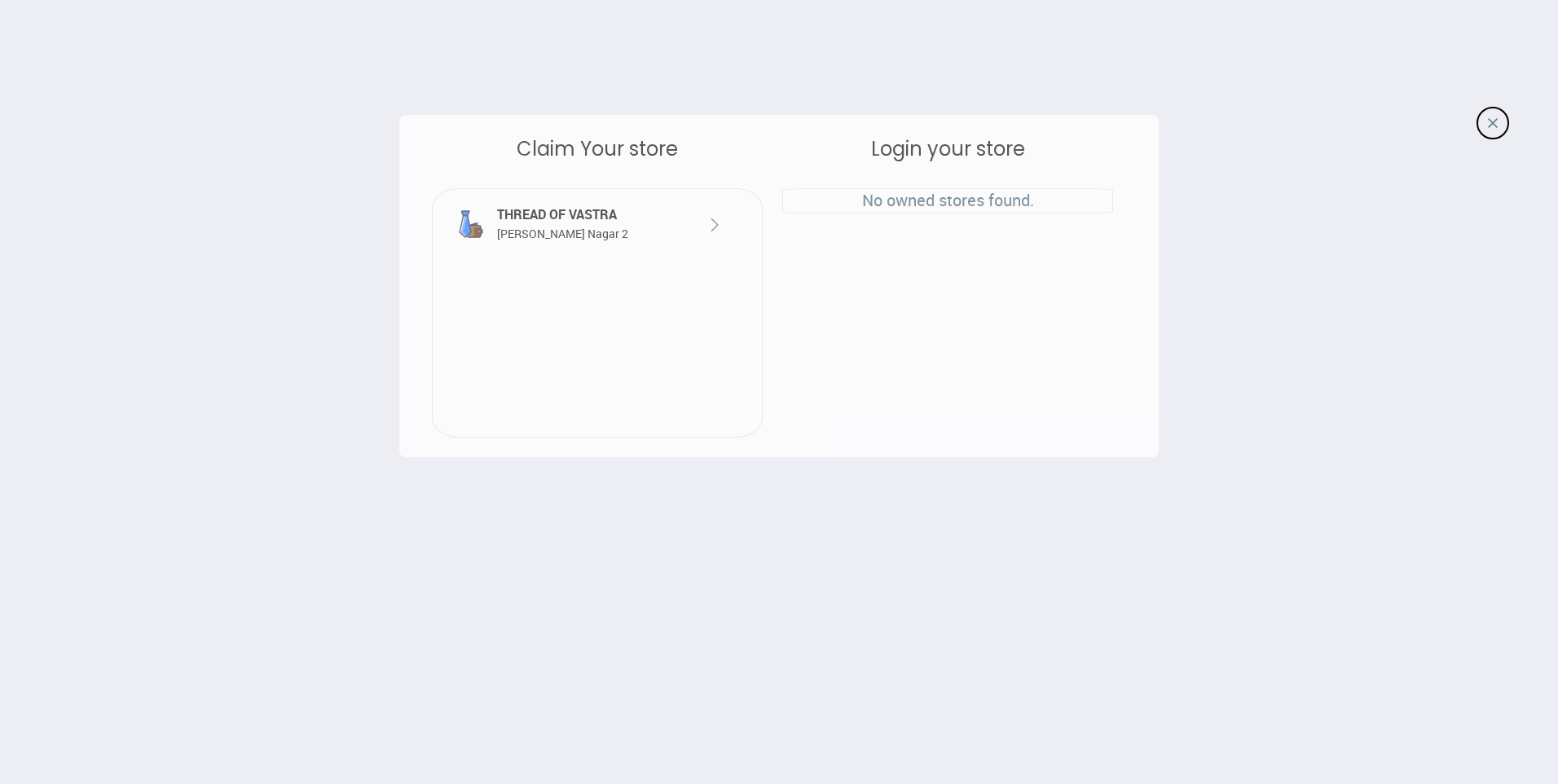
click at [717, 232] on img at bounding box center [714, 224] width 19 height 19
click at [696, 218] on div at bounding box center [698, 216] width 51 height 38
drag, startPoint x: 451, startPoint y: 229, endPoint x: 494, endPoint y: 228, distance: 43.0
click at [486, 229] on div at bounding box center [467, 218] width 51 height 45
drag, startPoint x: 494, startPoint y: 228, endPoint x: 550, endPoint y: 223, distance: 56.2
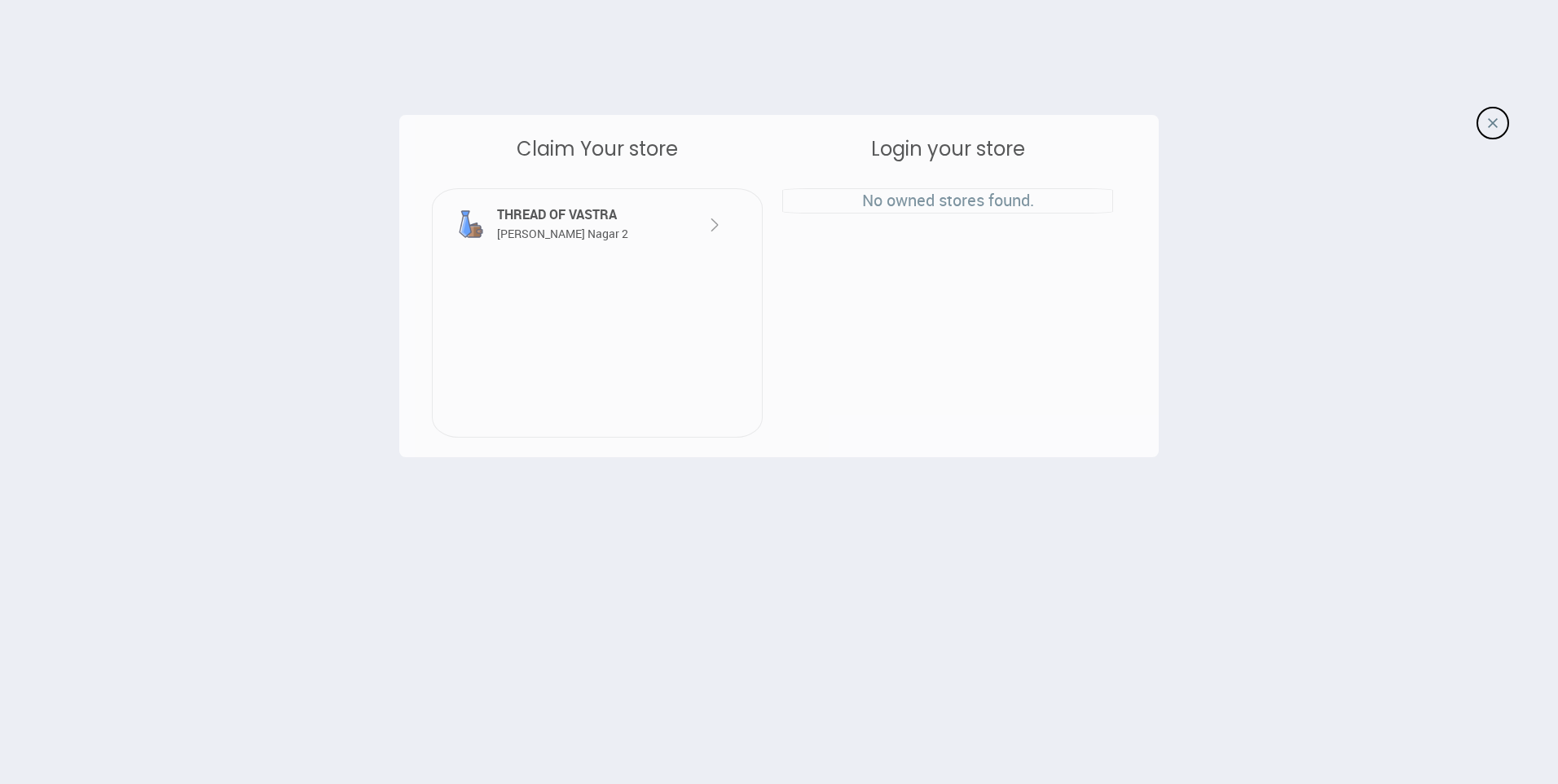
click at [550, 223] on div "THREAD OF VASTRA [PERSON_NAME] Nagar 2" at bounding box center [584, 224] width 180 height 37
click at [551, 224] on div "THREAD OF VASTRA [PERSON_NAME] Nagar 2" at bounding box center [584, 224] width 180 height 37
drag, startPoint x: 549, startPoint y: 225, endPoint x: 477, endPoint y: 221, distance: 72.1
click at [478, 221] on img at bounding box center [471, 224] width 33 height 33
click at [625, 224] on div "THREAD OF VASTRA [PERSON_NAME] Nagar 2" at bounding box center [584, 224] width 180 height 37
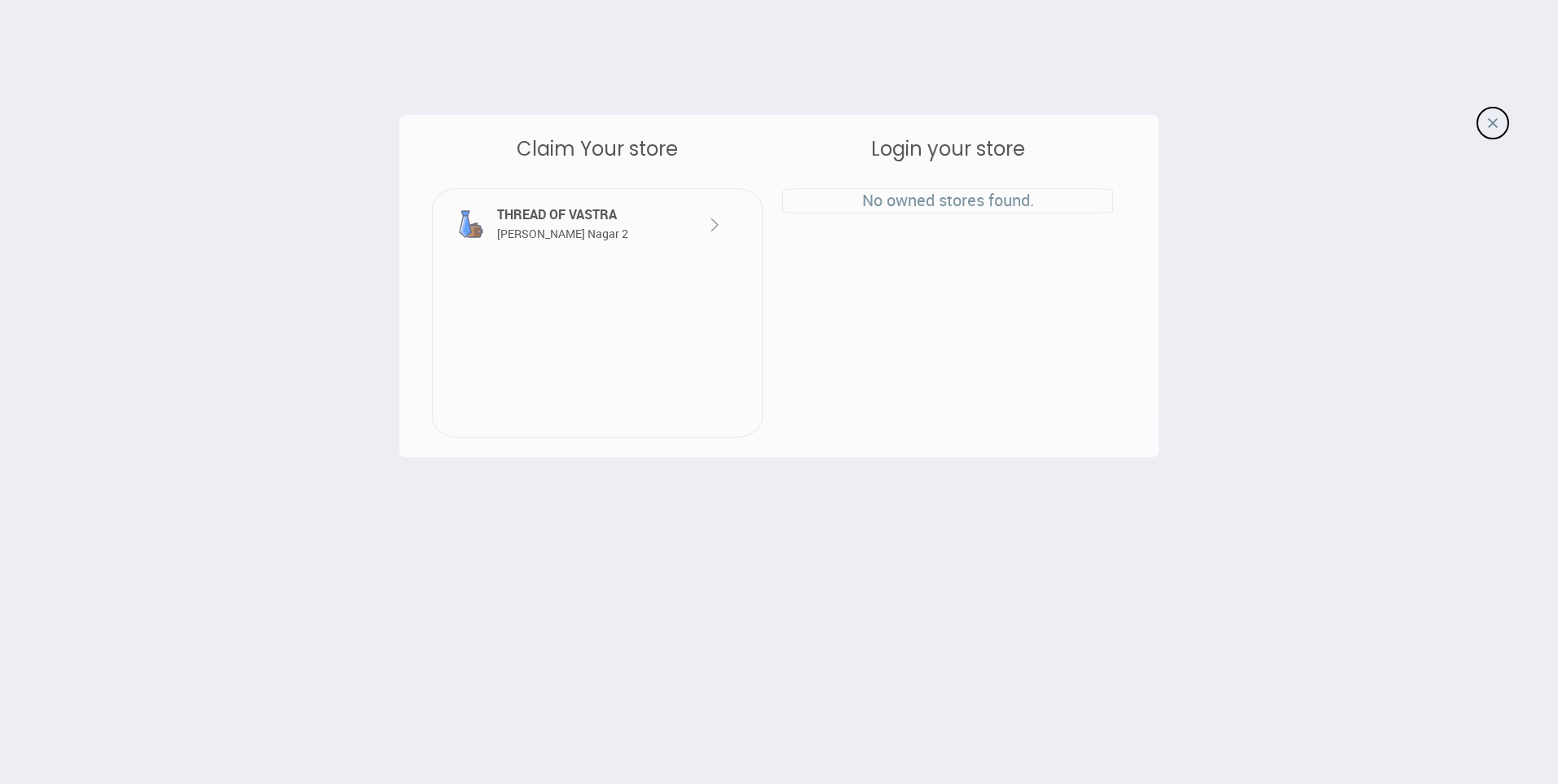
click at [718, 233] on img at bounding box center [714, 224] width 19 height 19
click at [708, 214] on div at bounding box center [698, 216] width 51 height 38
click at [713, 217] on img at bounding box center [714, 224] width 19 height 19
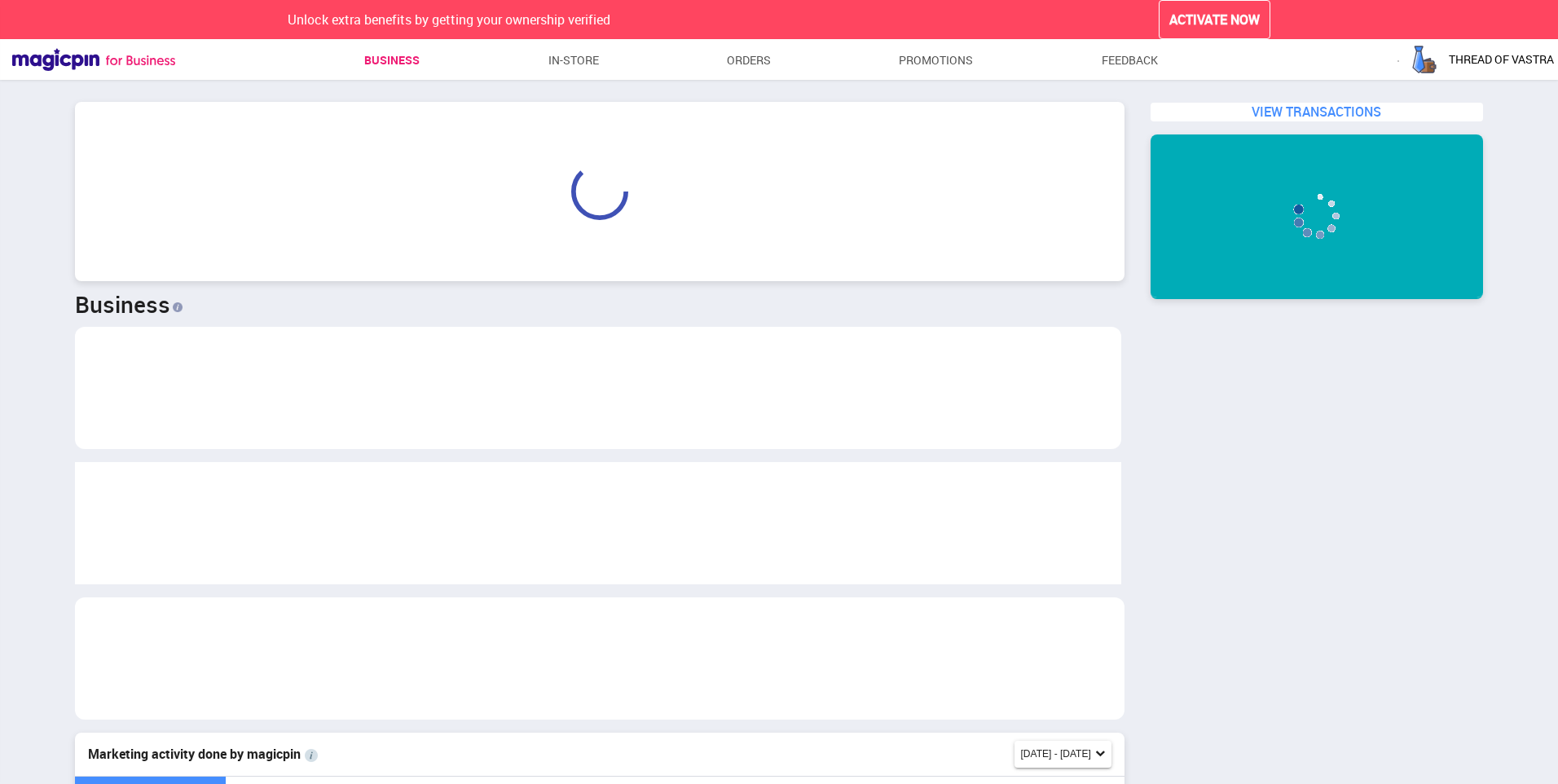
scroll to position [345, 1037]
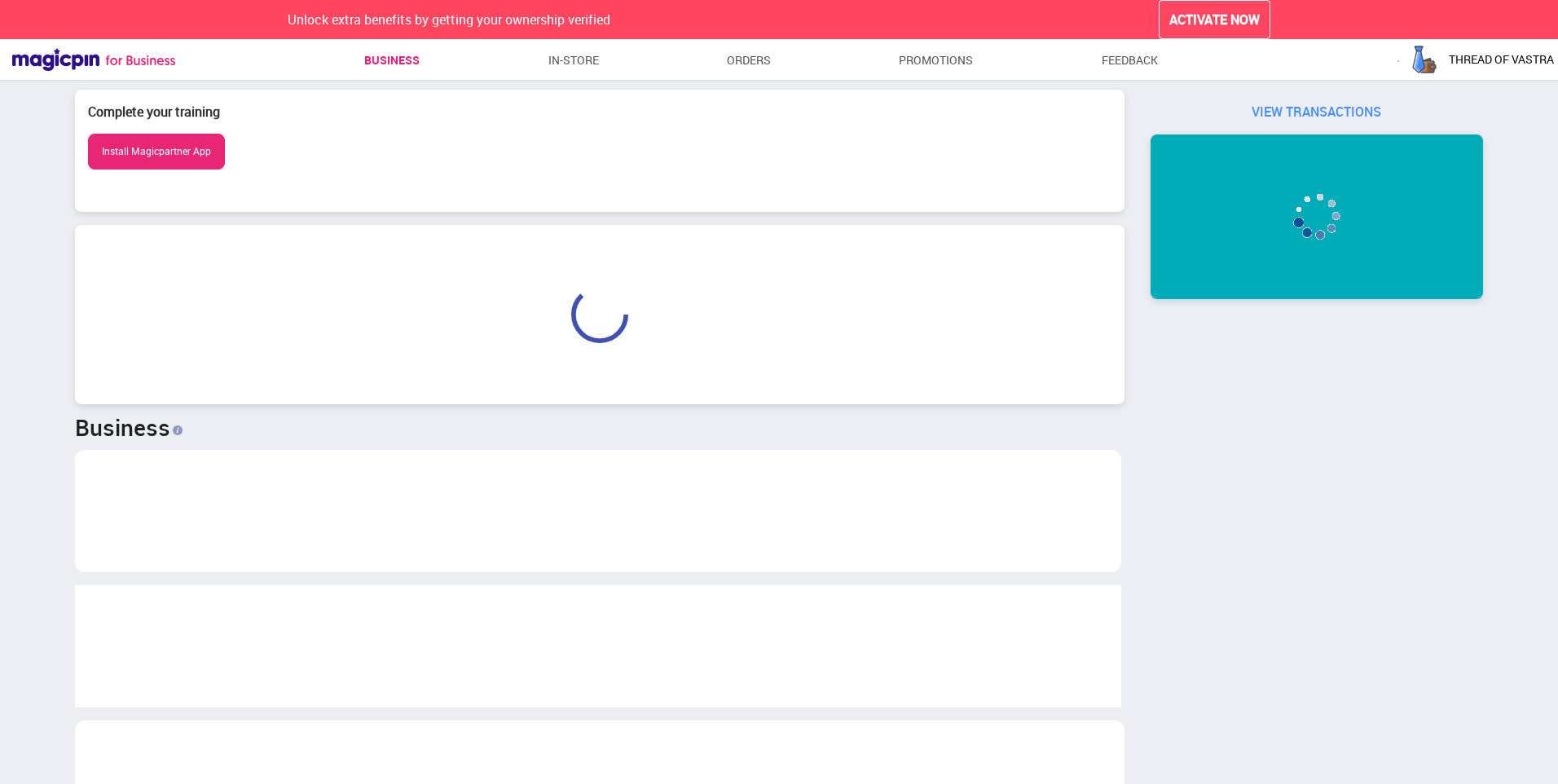
click at [1487, 58] on span "THREAD OF VASTRA" at bounding box center [1501, 59] width 105 height 16
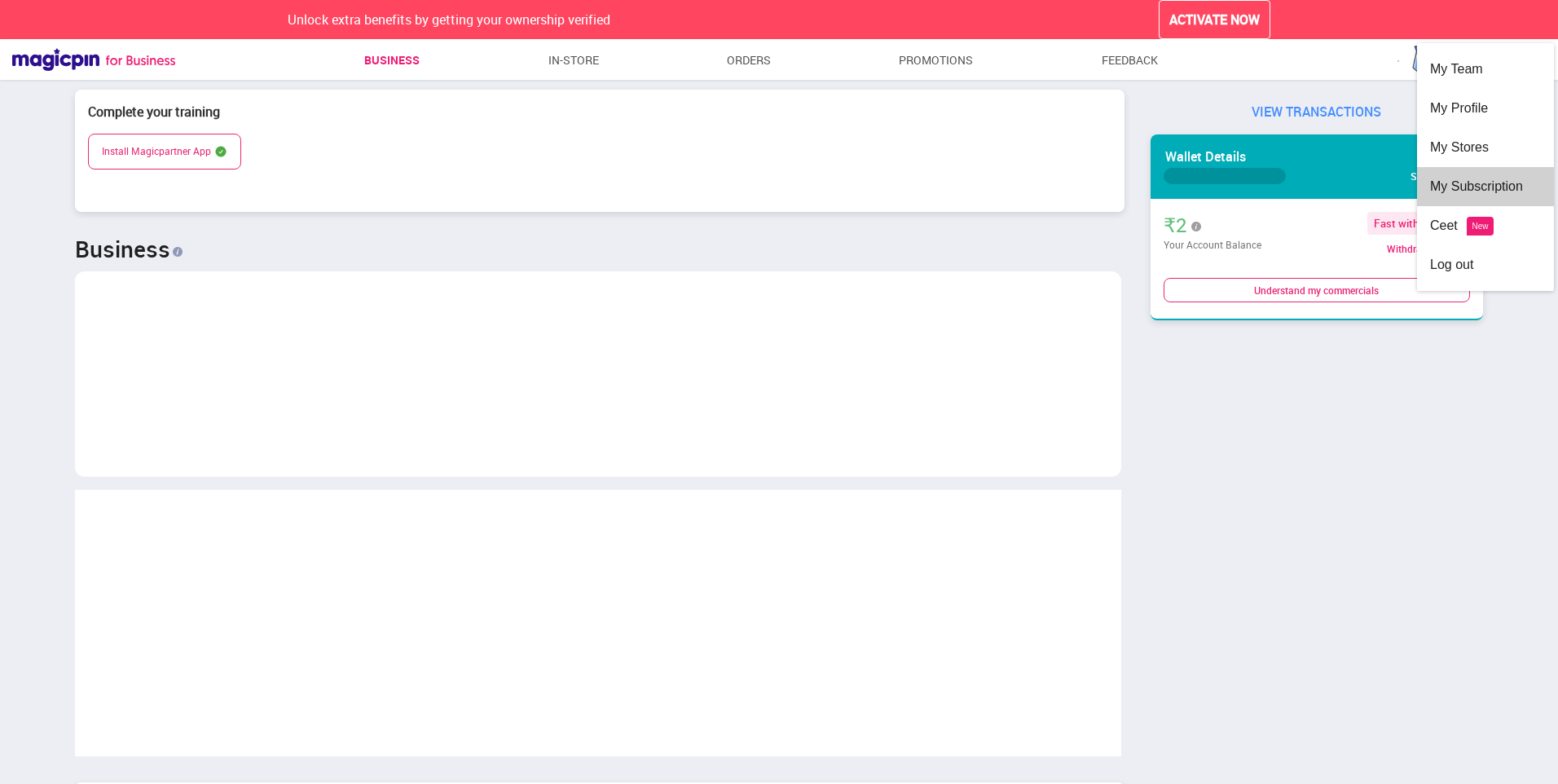
click at [1456, 182] on div "My Subscription" at bounding box center [1486, 186] width 111 height 39
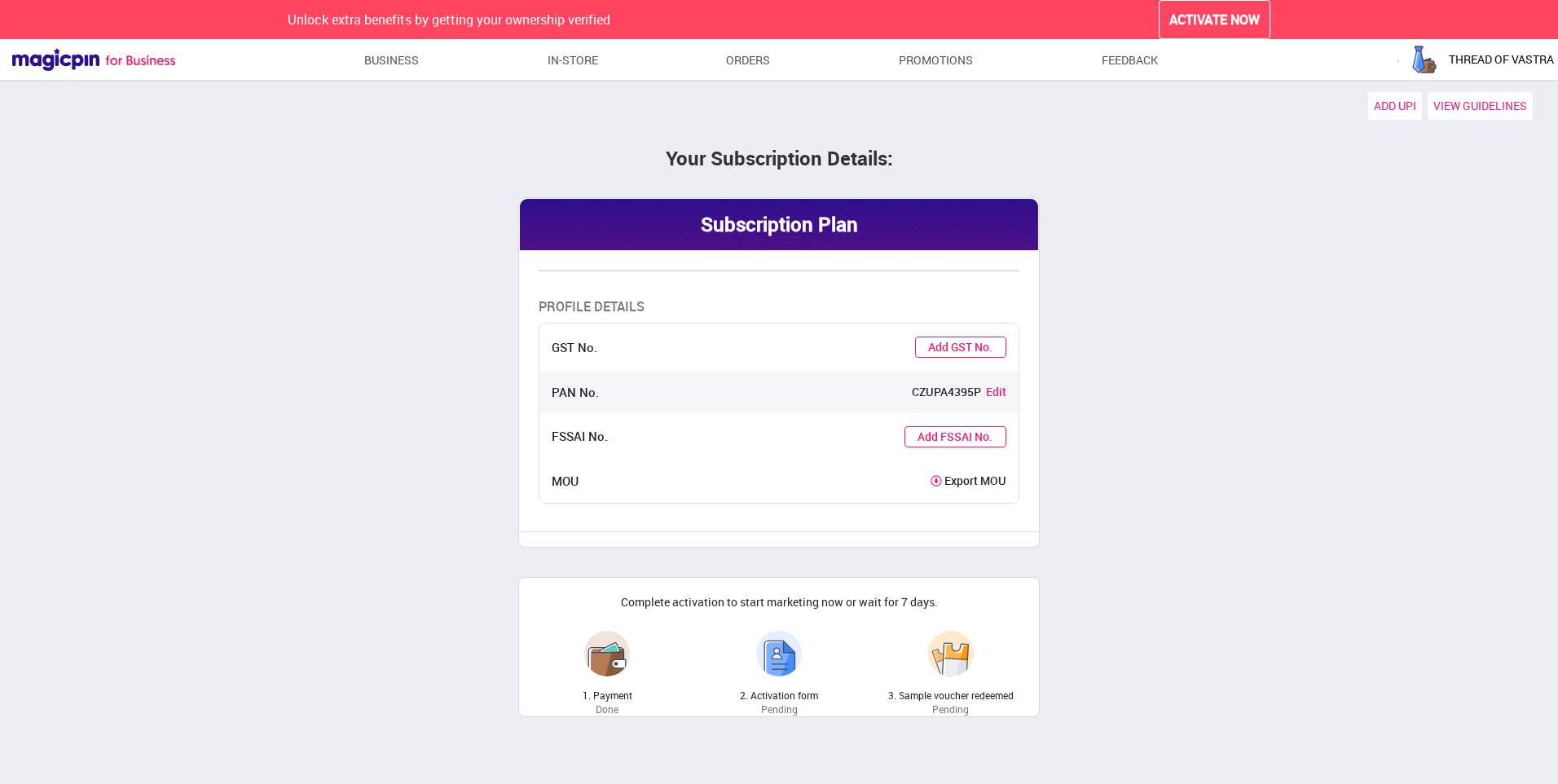
scroll to position [2, 0]
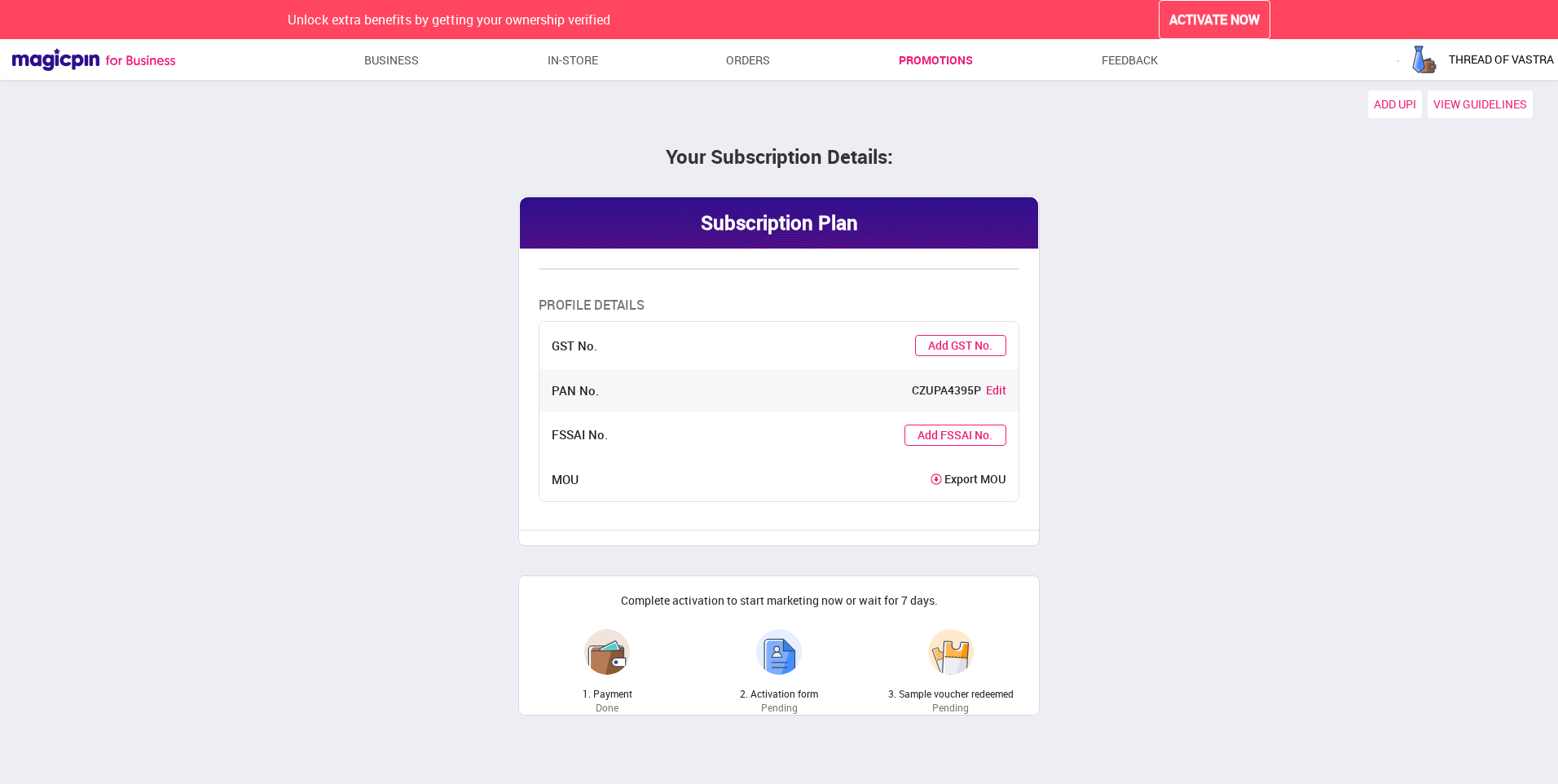
click at [928, 61] on link "Promotions" at bounding box center [935, 60] width 74 height 29
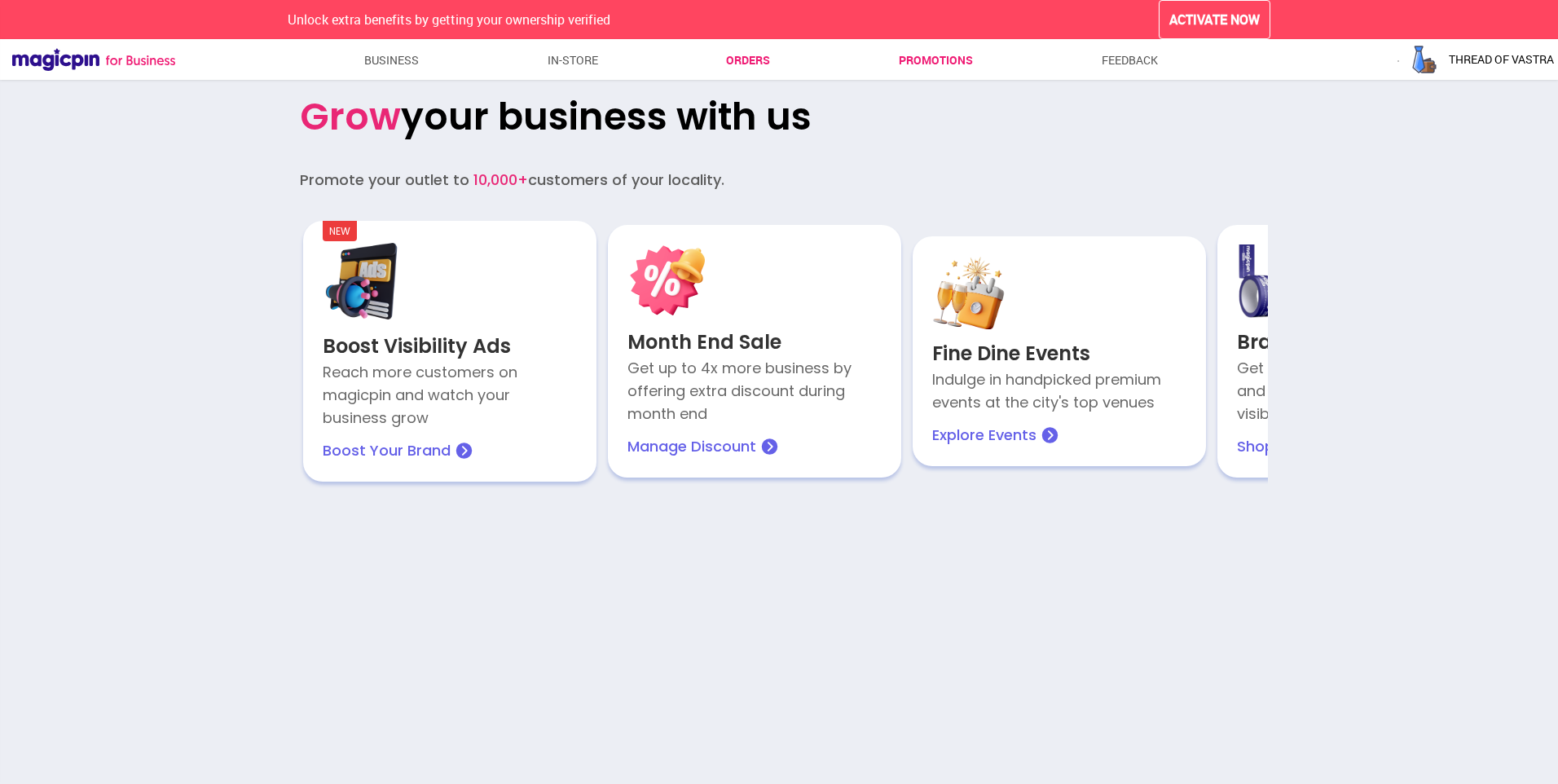
click at [758, 61] on link "Orders" at bounding box center [748, 60] width 44 height 29
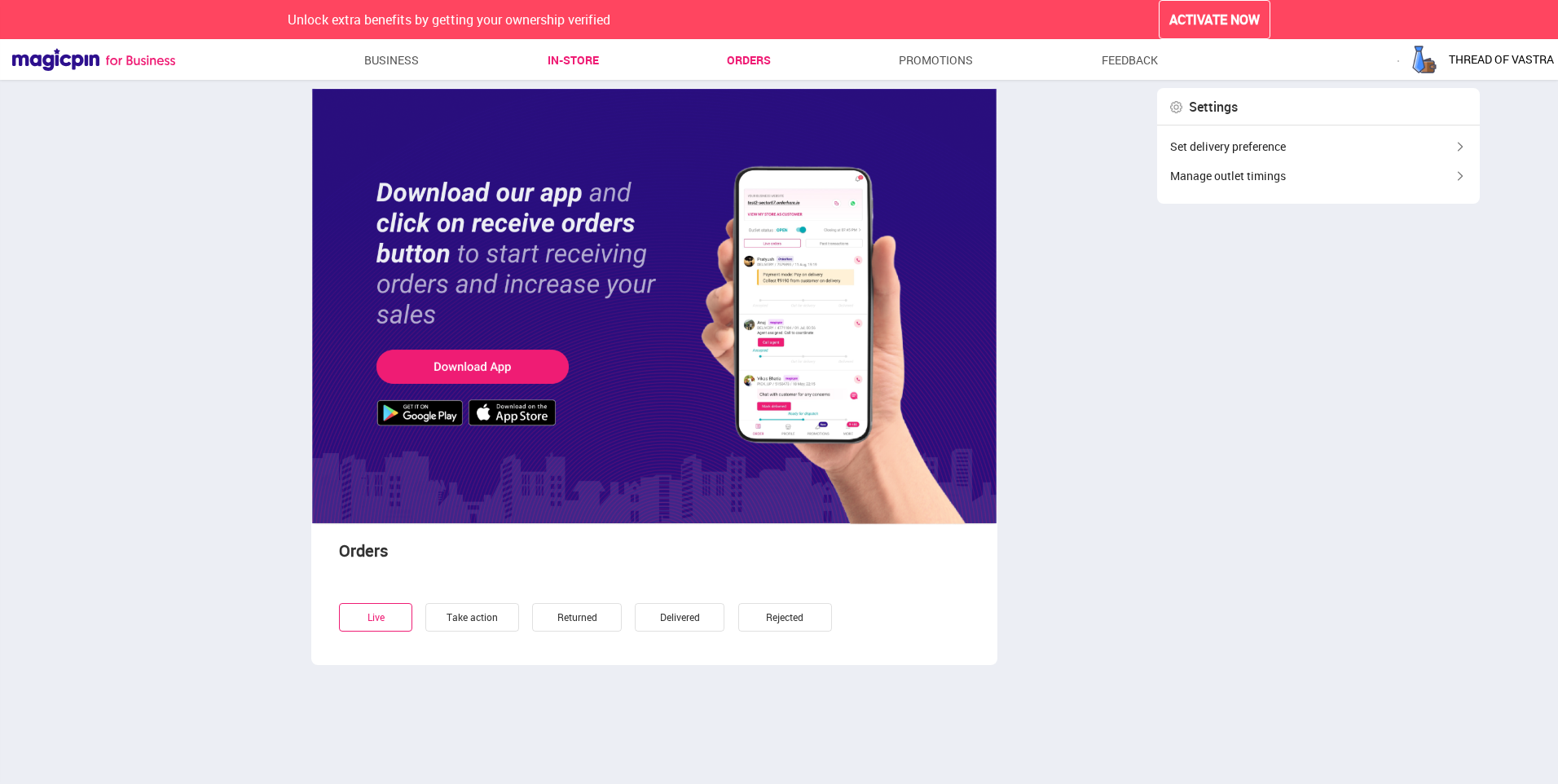
click at [594, 58] on link "In-store" at bounding box center [573, 60] width 51 height 29
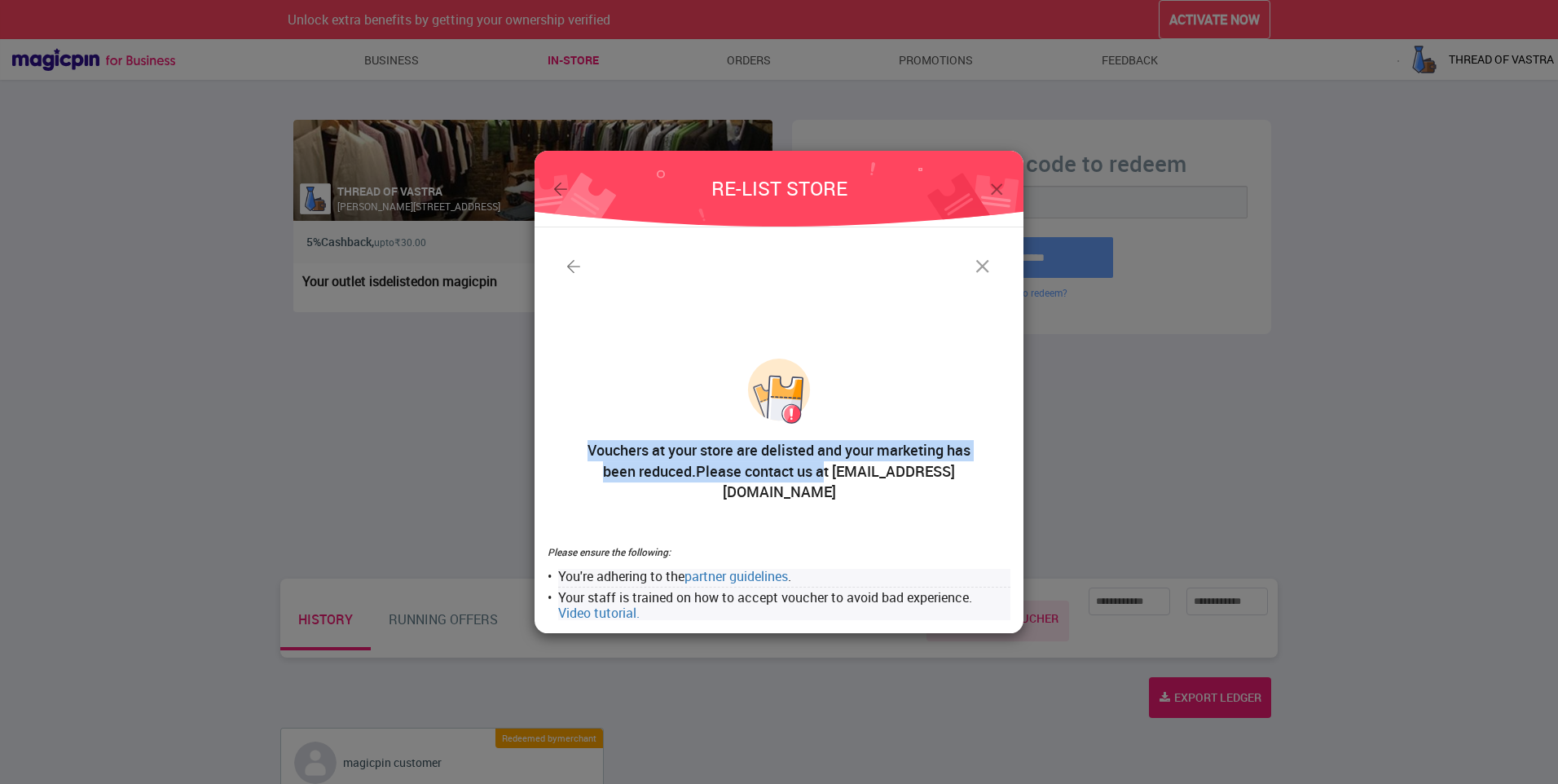
drag, startPoint x: 565, startPoint y: 458, endPoint x: 813, endPoint y: 501, distance: 251.7
click at [813, 501] on div "Vouchers at your store are delisted and your marketing has been reduced. Please…" at bounding box center [779, 439] width 463 height 160
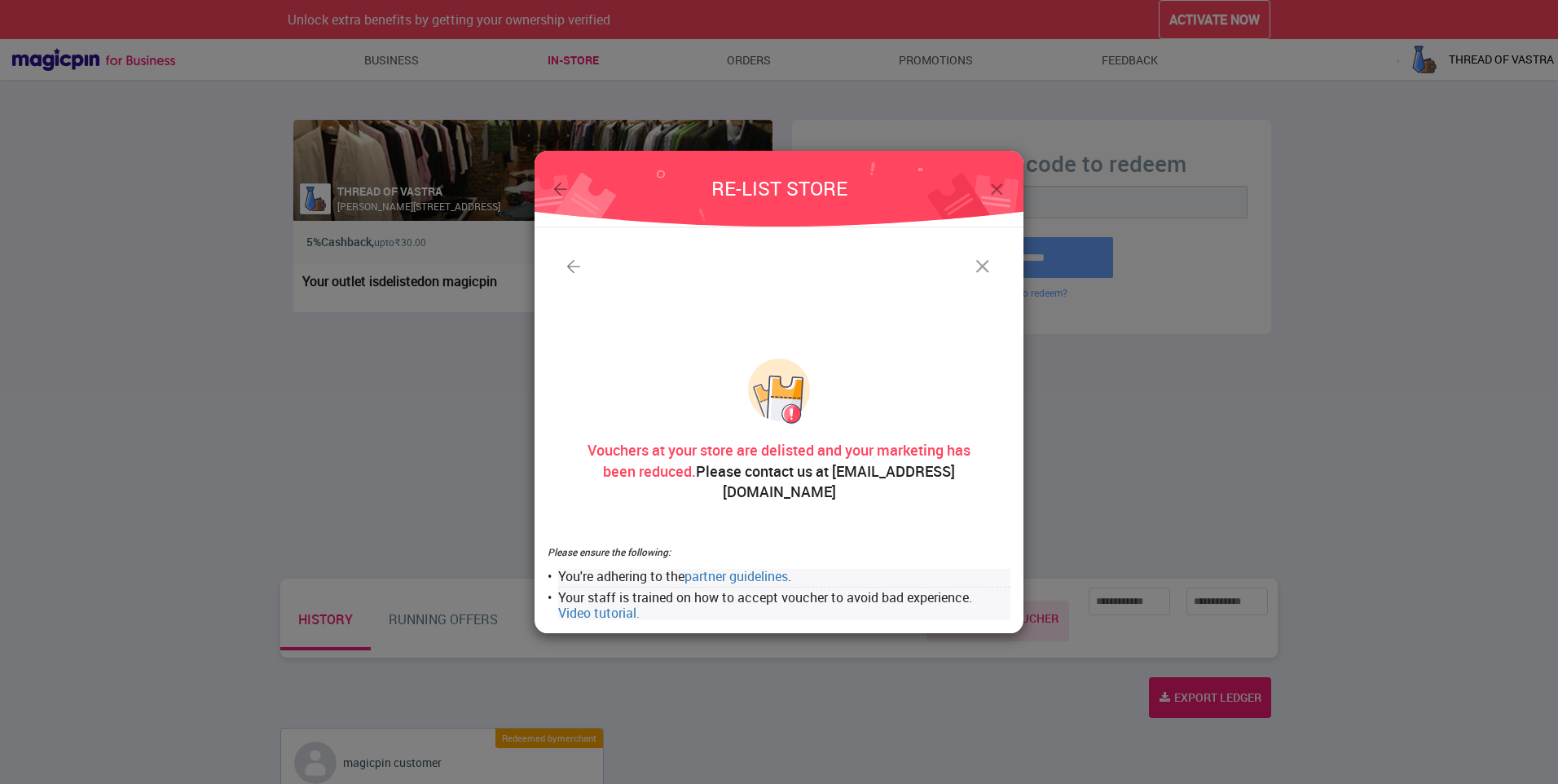
drag, startPoint x: 813, startPoint y: 501, endPoint x: 1136, endPoint y: 470, distance: 324.5
click at [1136, 470] on div "RE-LIST STORE Vouchers at your store are delisted and your marketing has been r…" at bounding box center [779, 392] width 1558 height 784
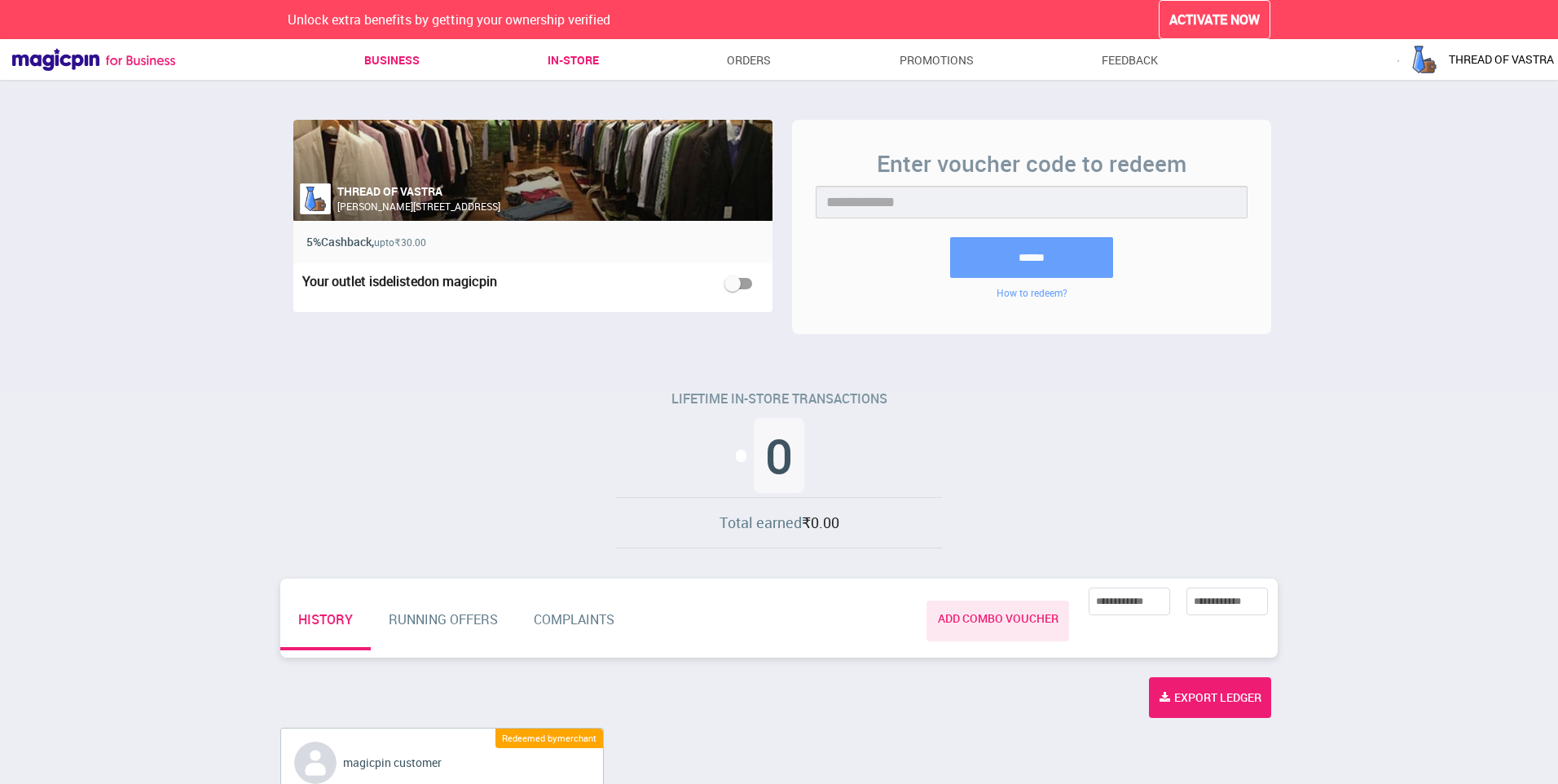
click at [371, 60] on link "Business" at bounding box center [392, 60] width 56 height 29
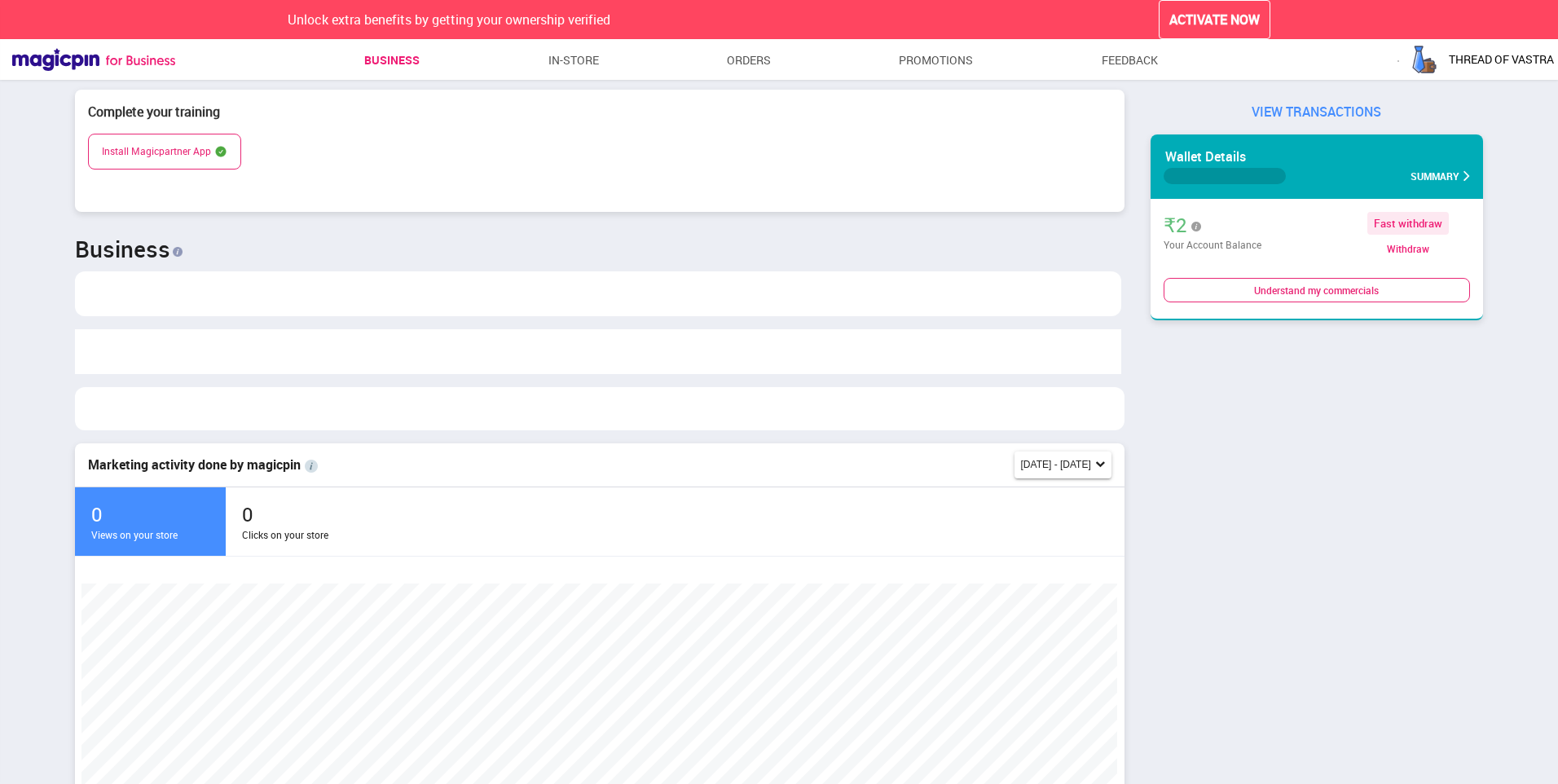
scroll to position [345, 1037]
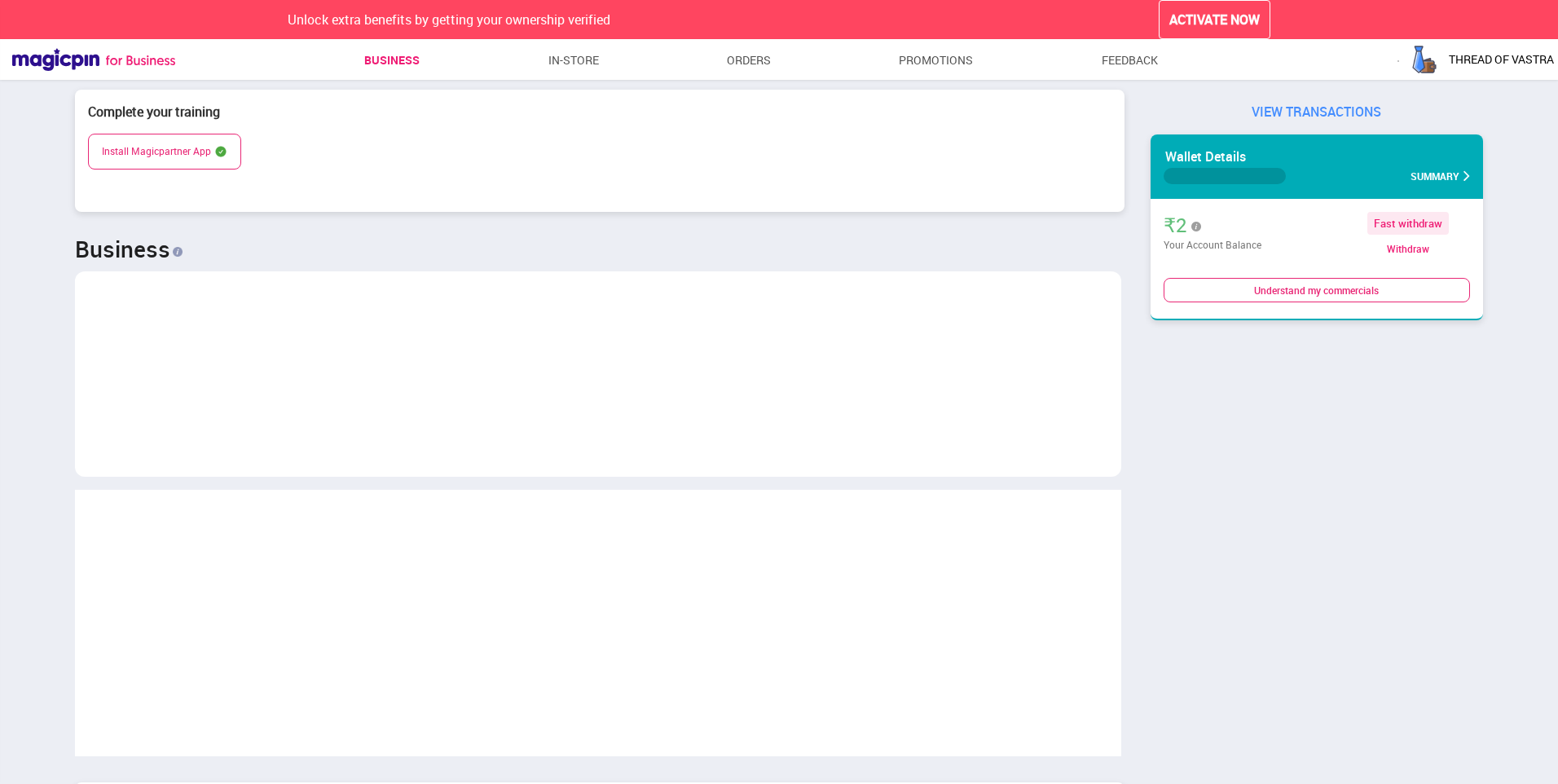
click at [252, 149] on div "Install Magicpartner App" at bounding box center [599, 151] width 1023 height 35
click at [1185, 36] on button "ACTIVATE NOW" at bounding box center [1215, 20] width 112 height 40
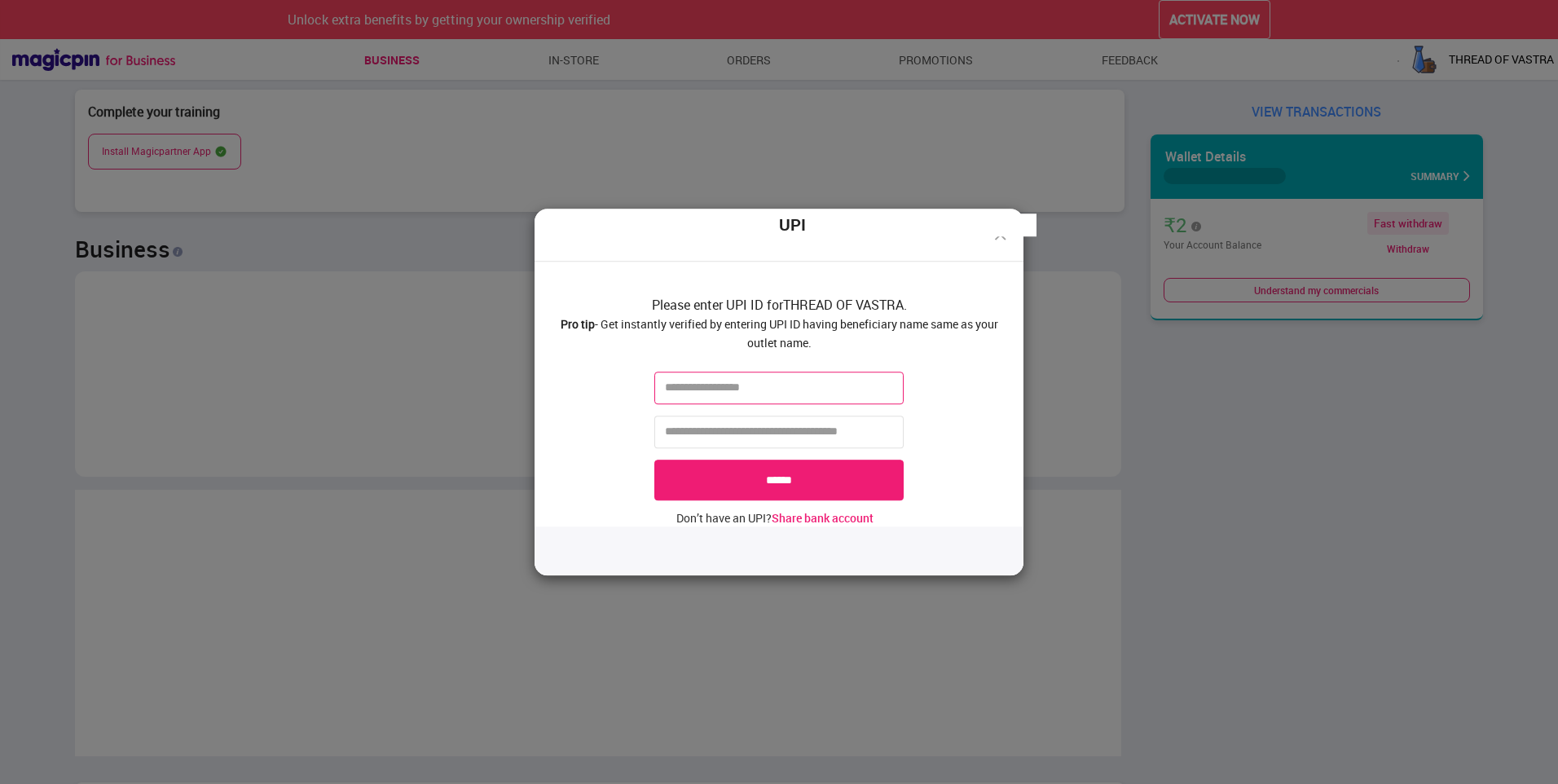
click at [820, 381] on input "text" at bounding box center [779, 388] width 249 height 33
type input "**********"
click input "******" at bounding box center [779, 480] width 249 height 41
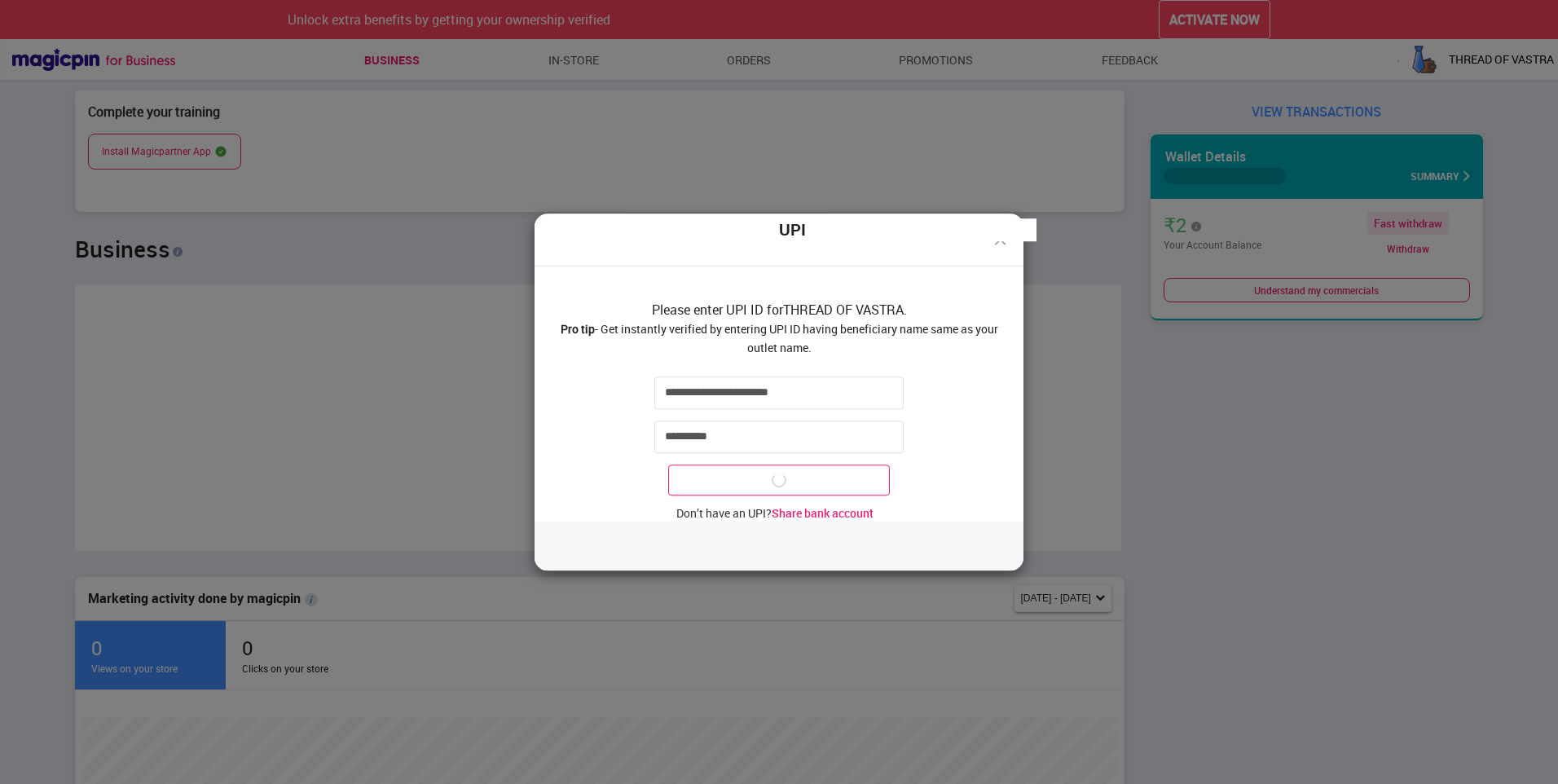
click at [791, 484] on span at bounding box center [779, 480] width 221 height 31
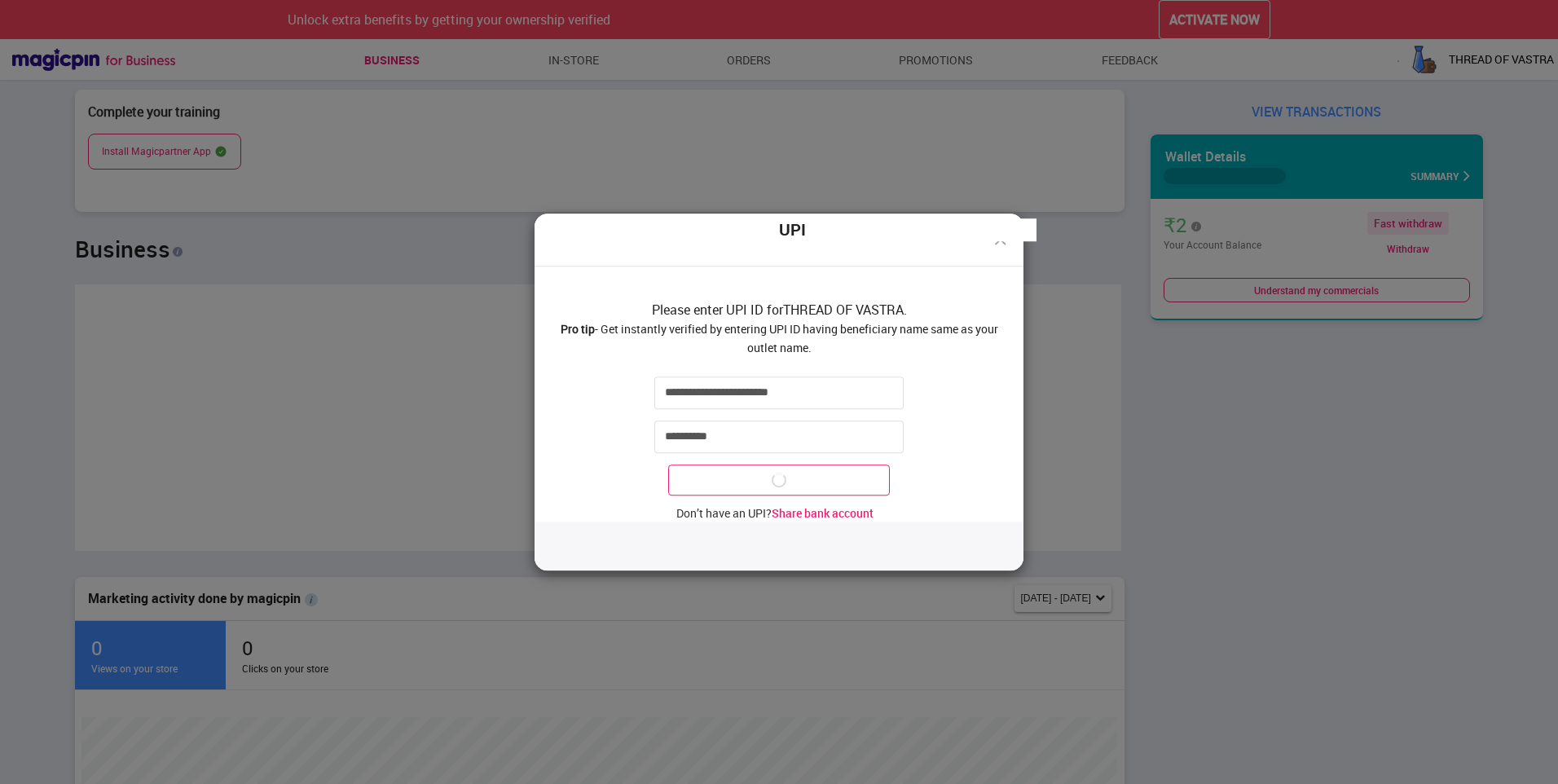
click at [791, 484] on span at bounding box center [779, 480] width 221 height 31
click at [680, 439] on input "**********" at bounding box center [779, 437] width 249 height 33
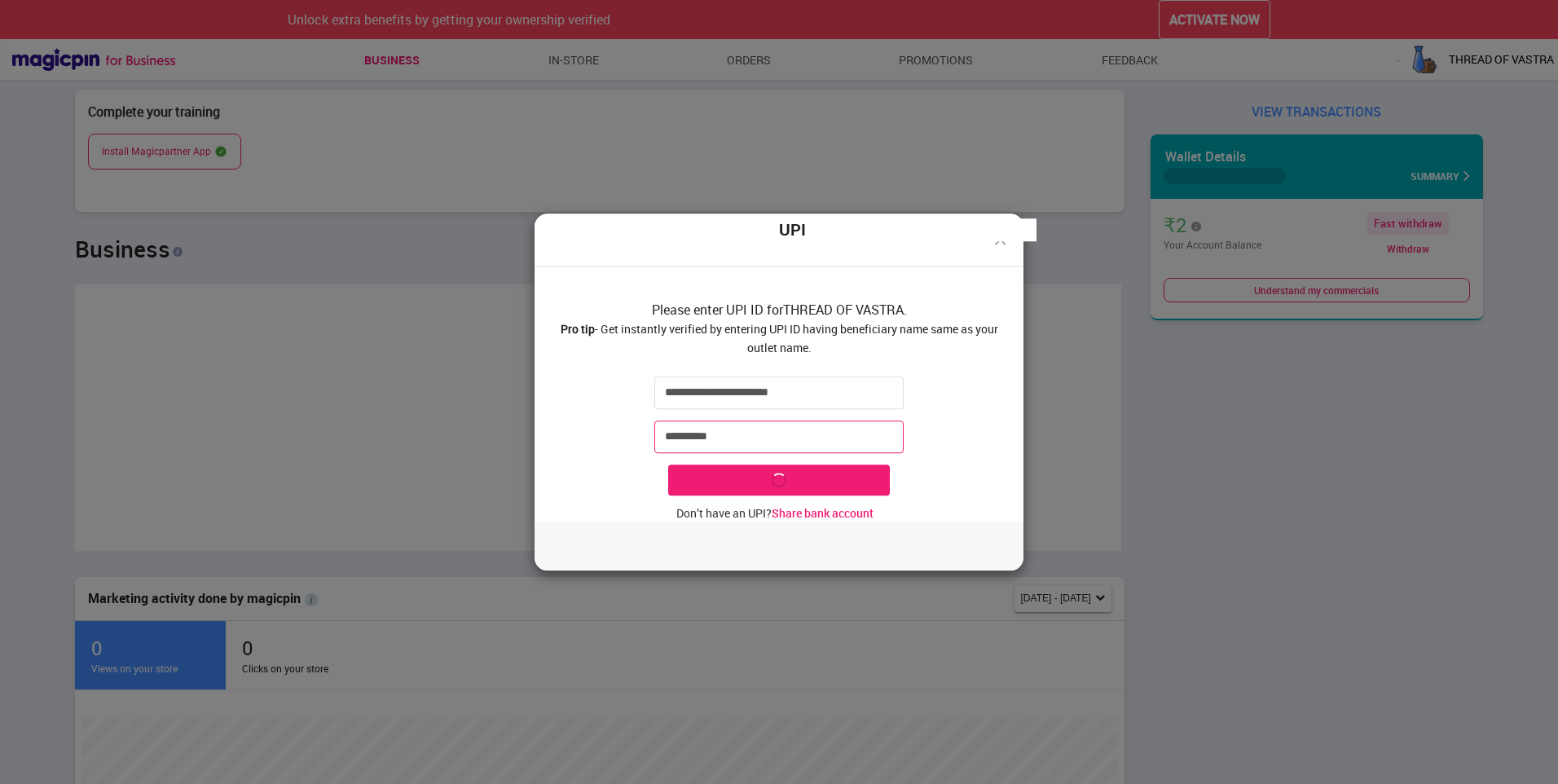
click at [667, 434] on input "**********" at bounding box center [779, 437] width 249 height 33
click at [797, 434] on input "**********" at bounding box center [779, 437] width 249 height 33
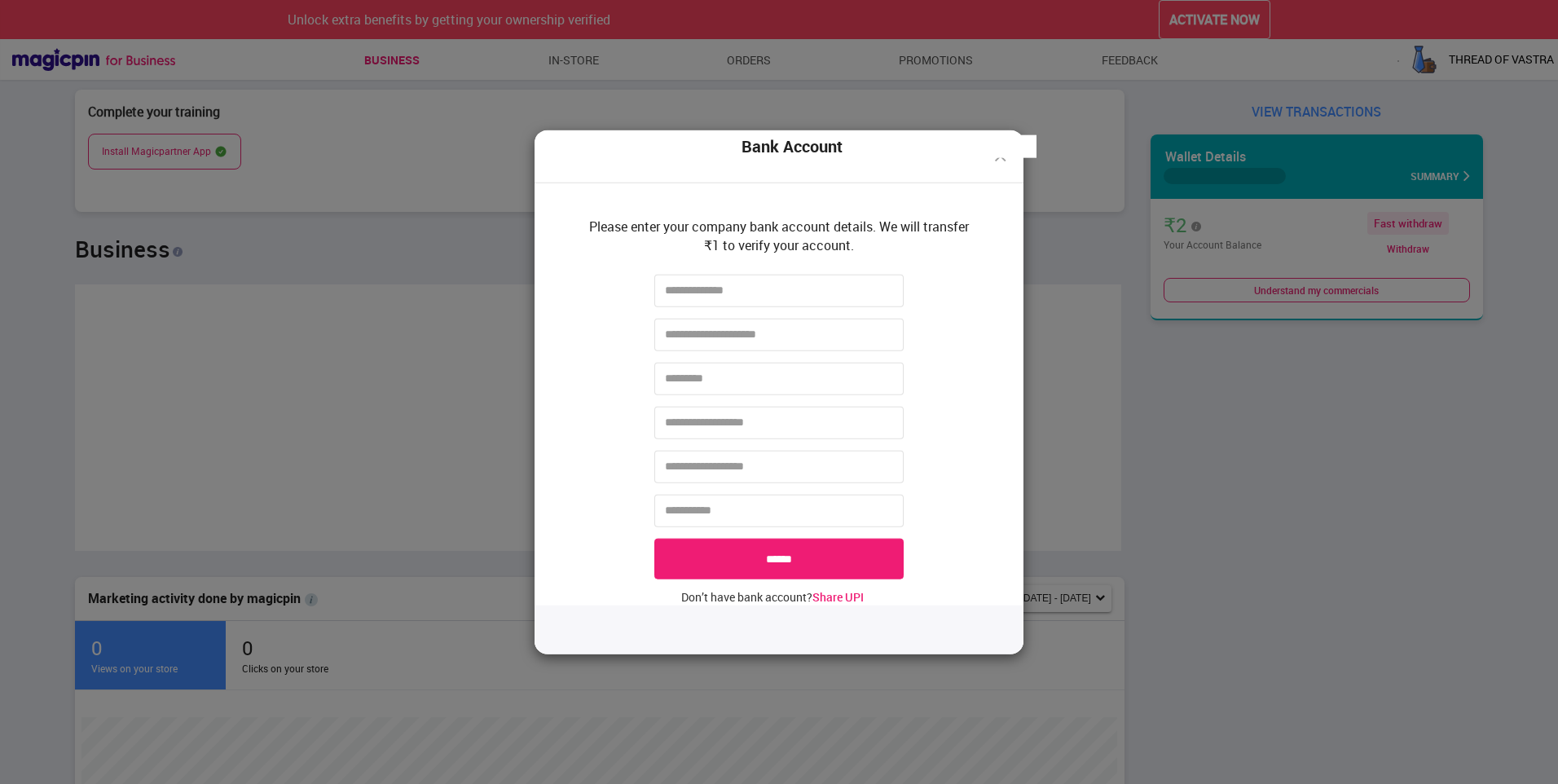
click at [998, 156] on div "Bank Account" at bounding box center [791, 147] width 489 height 24
click at [993, 164] on img at bounding box center [1000, 156] width 19 height 19
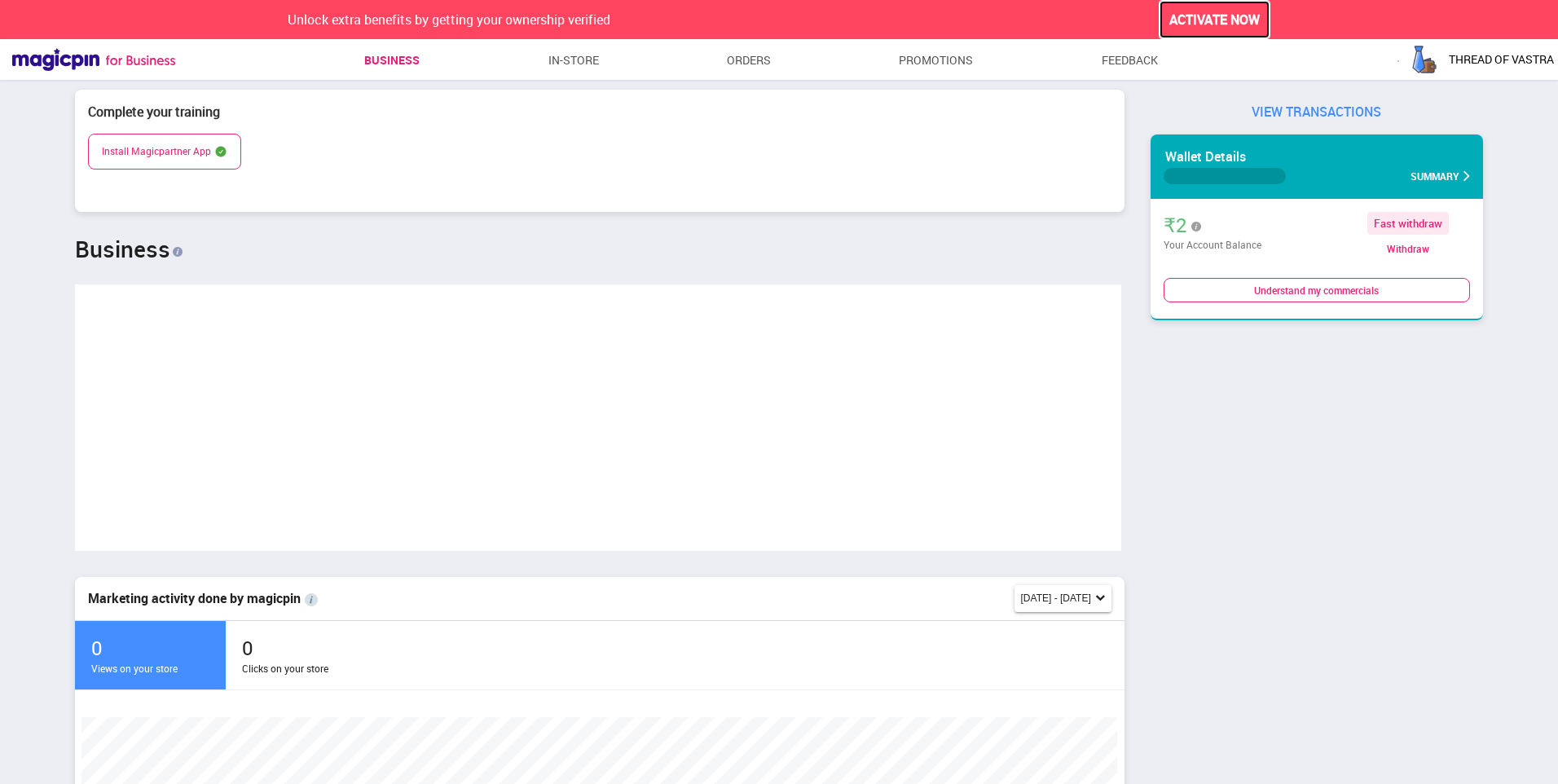
click at [1203, 5] on button "ACTIVATE NOW" at bounding box center [1215, 20] width 112 height 40
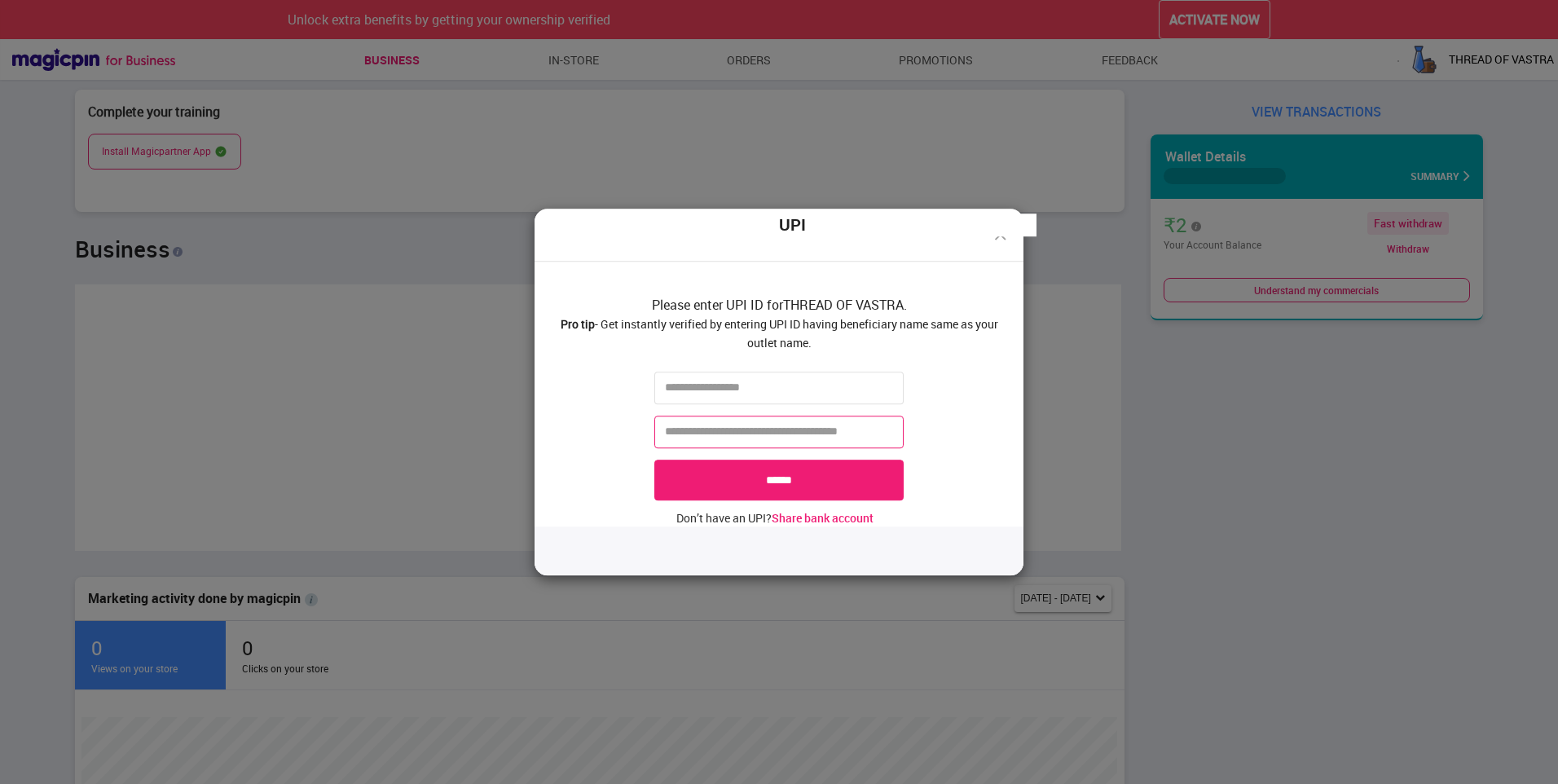
drag, startPoint x: 858, startPoint y: 420, endPoint x: 853, endPoint y: 402, distance: 18.7
click at [854, 411] on fieldset "******" at bounding box center [779, 439] width 463 height 144
click at [853, 402] on input "text" at bounding box center [779, 388] width 249 height 33
type input "**********"
click at [805, 441] on input "tel" at bounding box center [779, 432] width 249 height 33
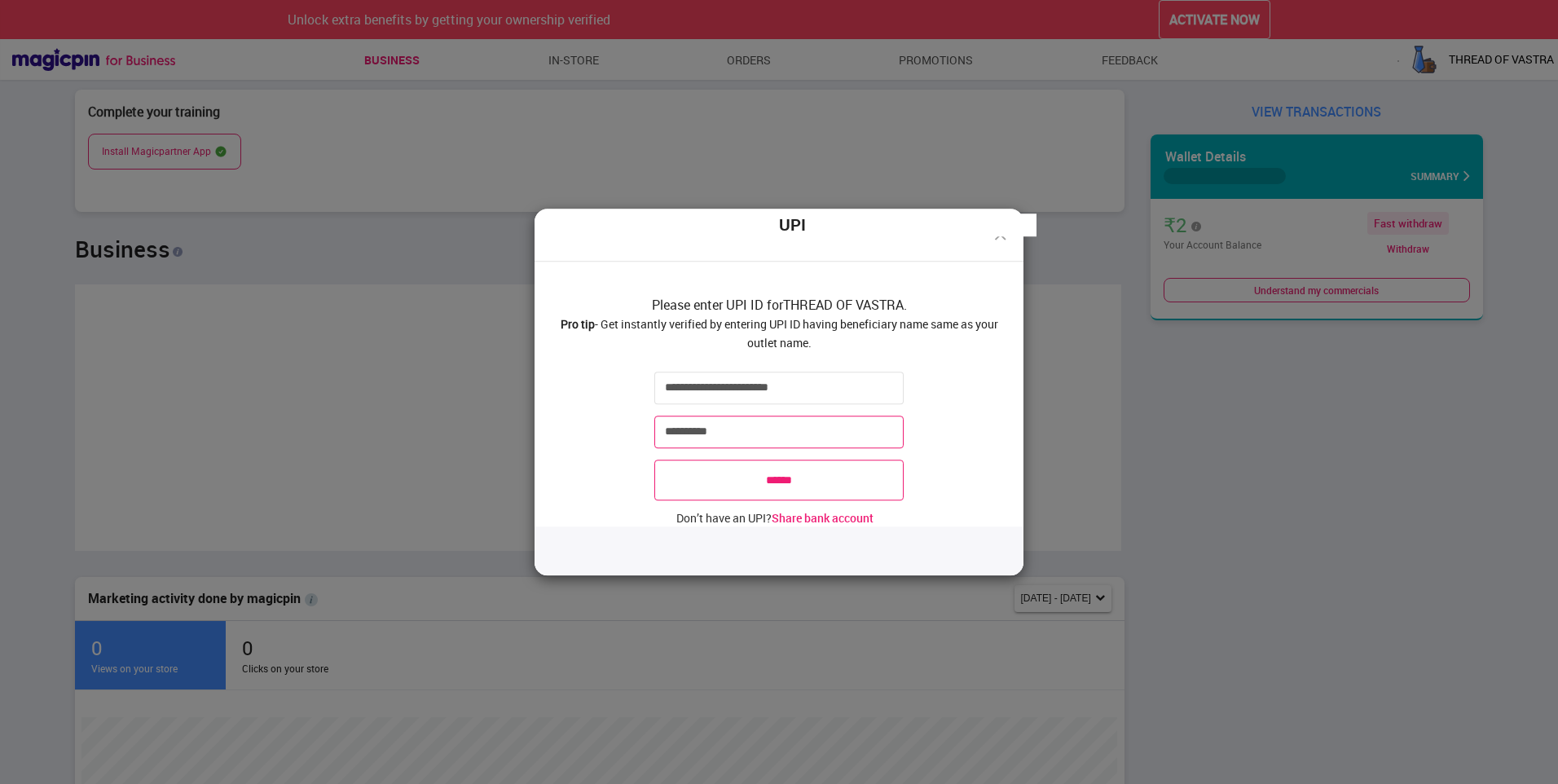
type input "**********"
click at [795, 489] on input "******" at bounding box center [779, 480] width 249 height 41
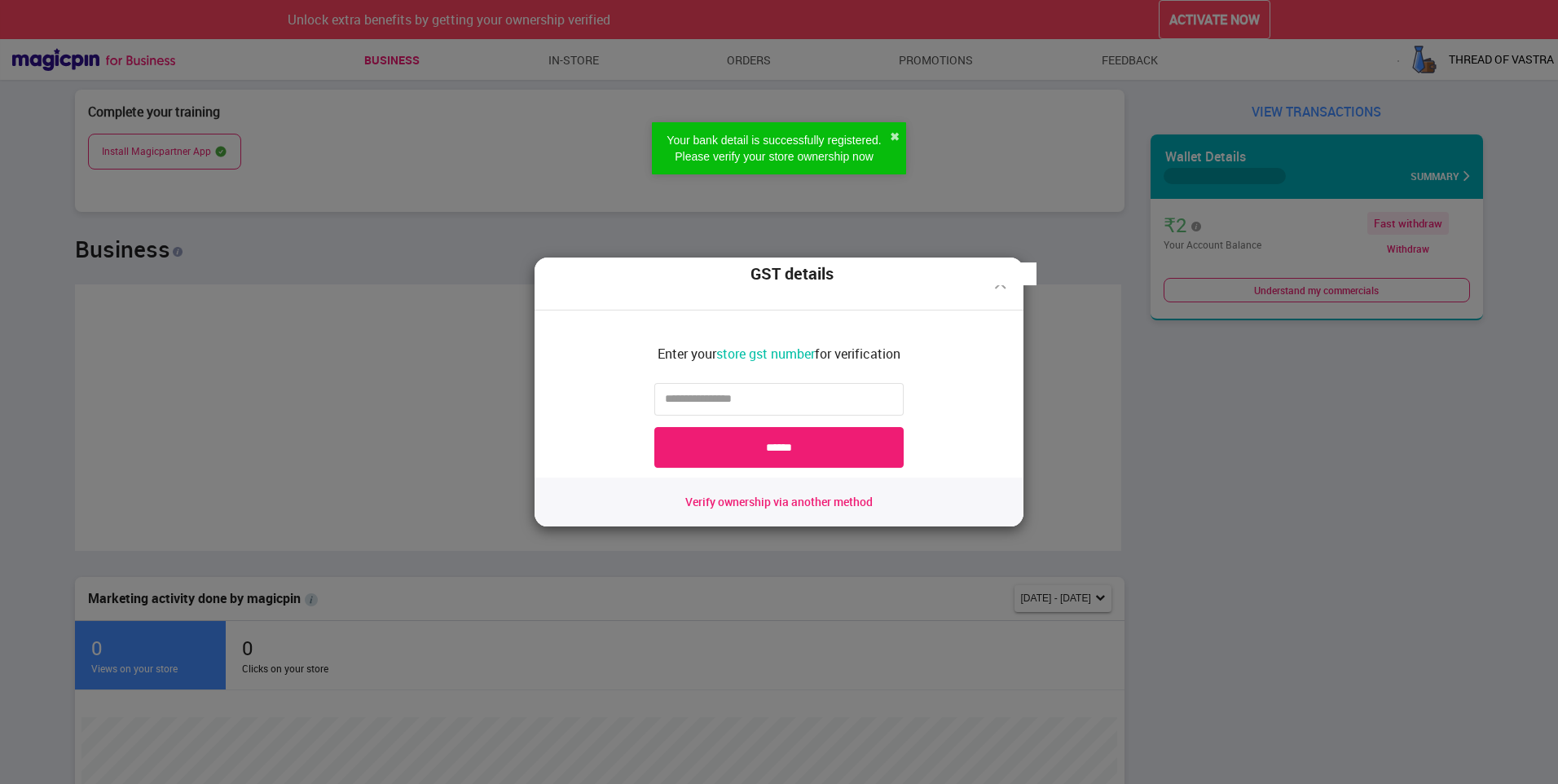
click at [764, 494] on span "Verify ownership via another method" at bounding box center [779, 502] width 188 height 16
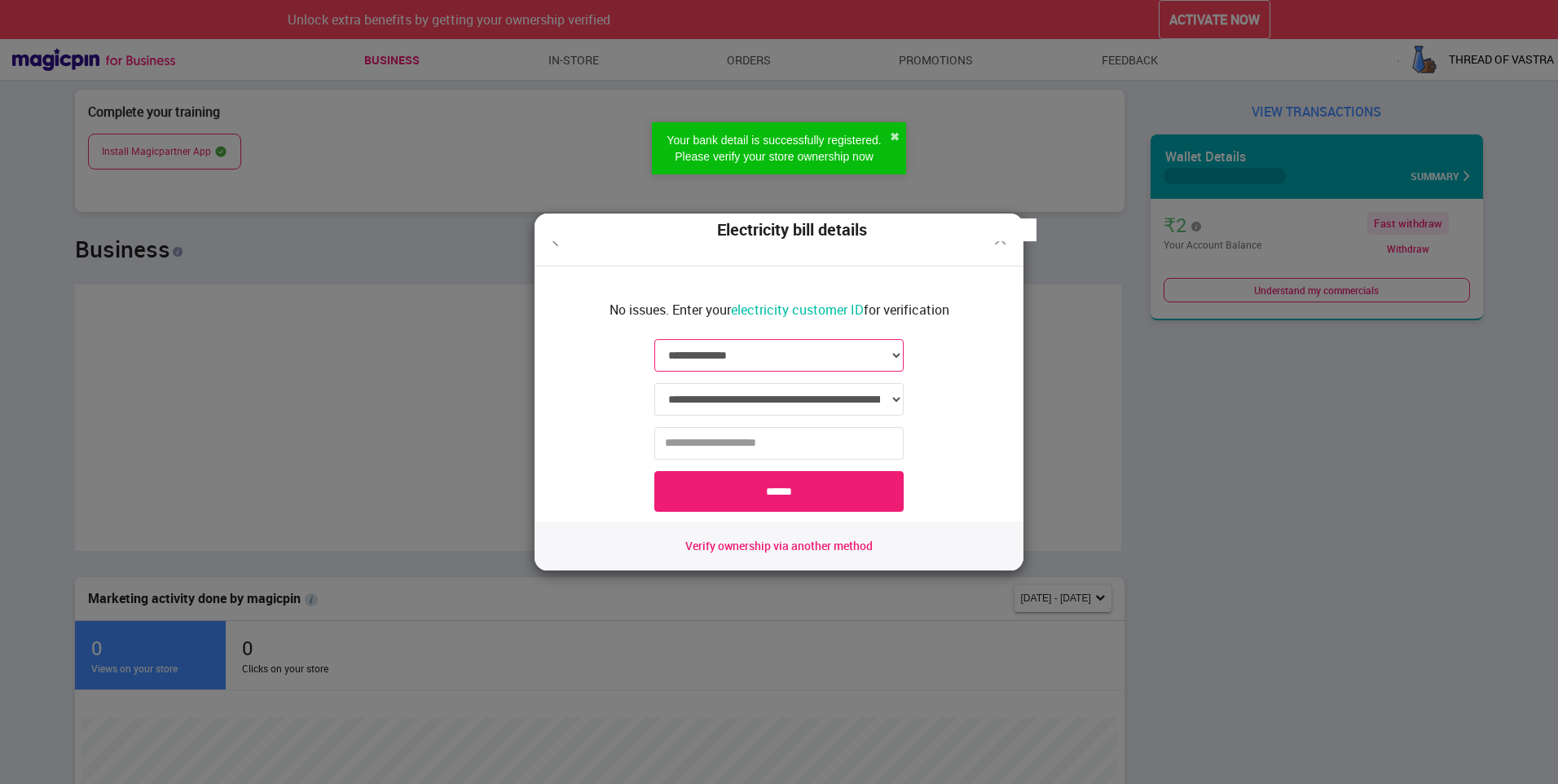
click at [821, 353] on select "**********" at bounding box center [779, 355] width 249 height 33
select select "*****"
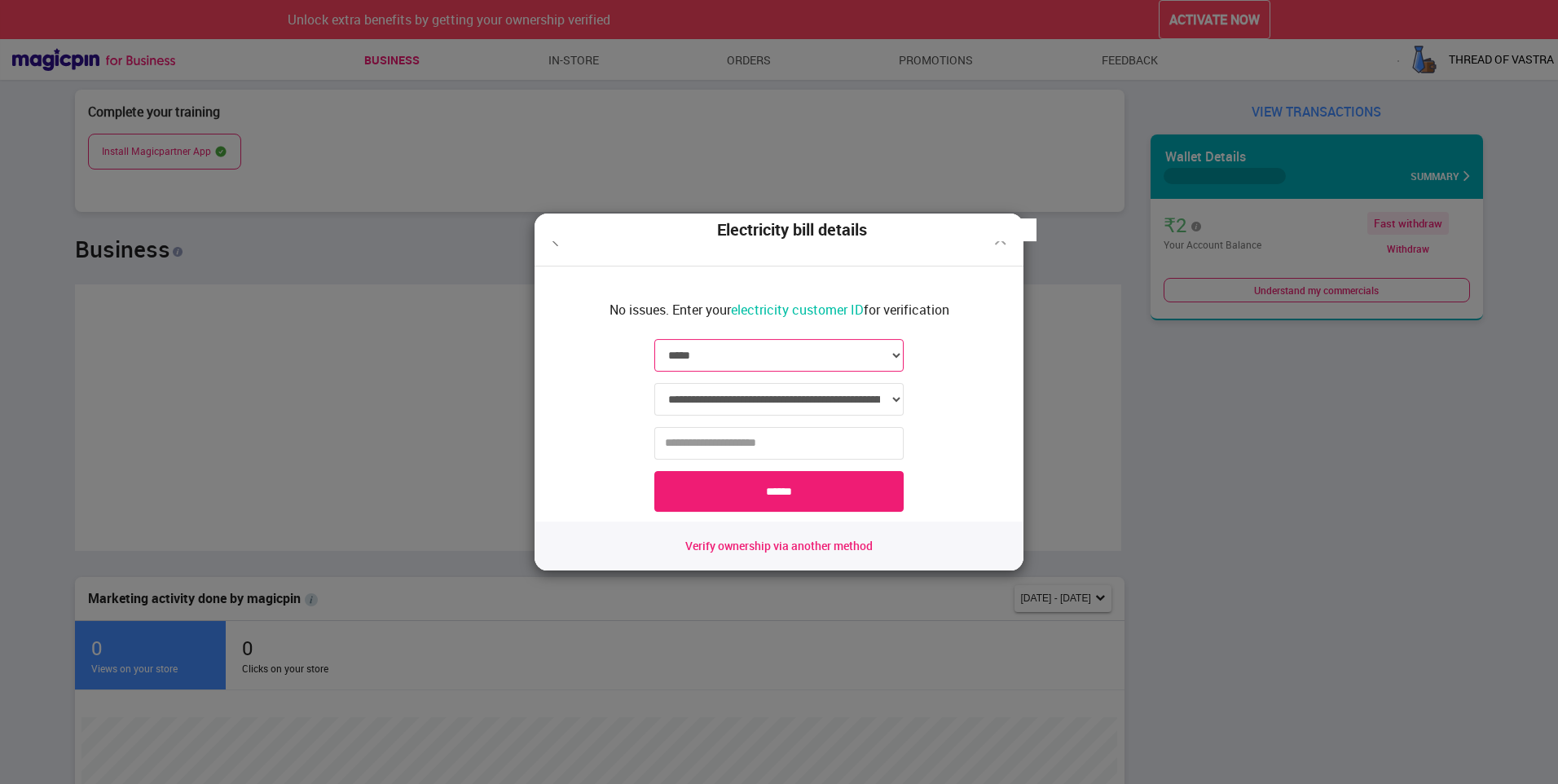
click at [655, 339] on select "**********" at bounding box center [779, 355] width 249 height 33
click at [791, 423] on fieldset "**********" at bounding box center [779, 428] width 463 height 188
click at [805, 401] on select "**********" at bounding box center [779, 400] width 249 height 33
select select "*******"
click at [655, 383] on select "**********" at bounding box center [779, 400] width 249 height 33
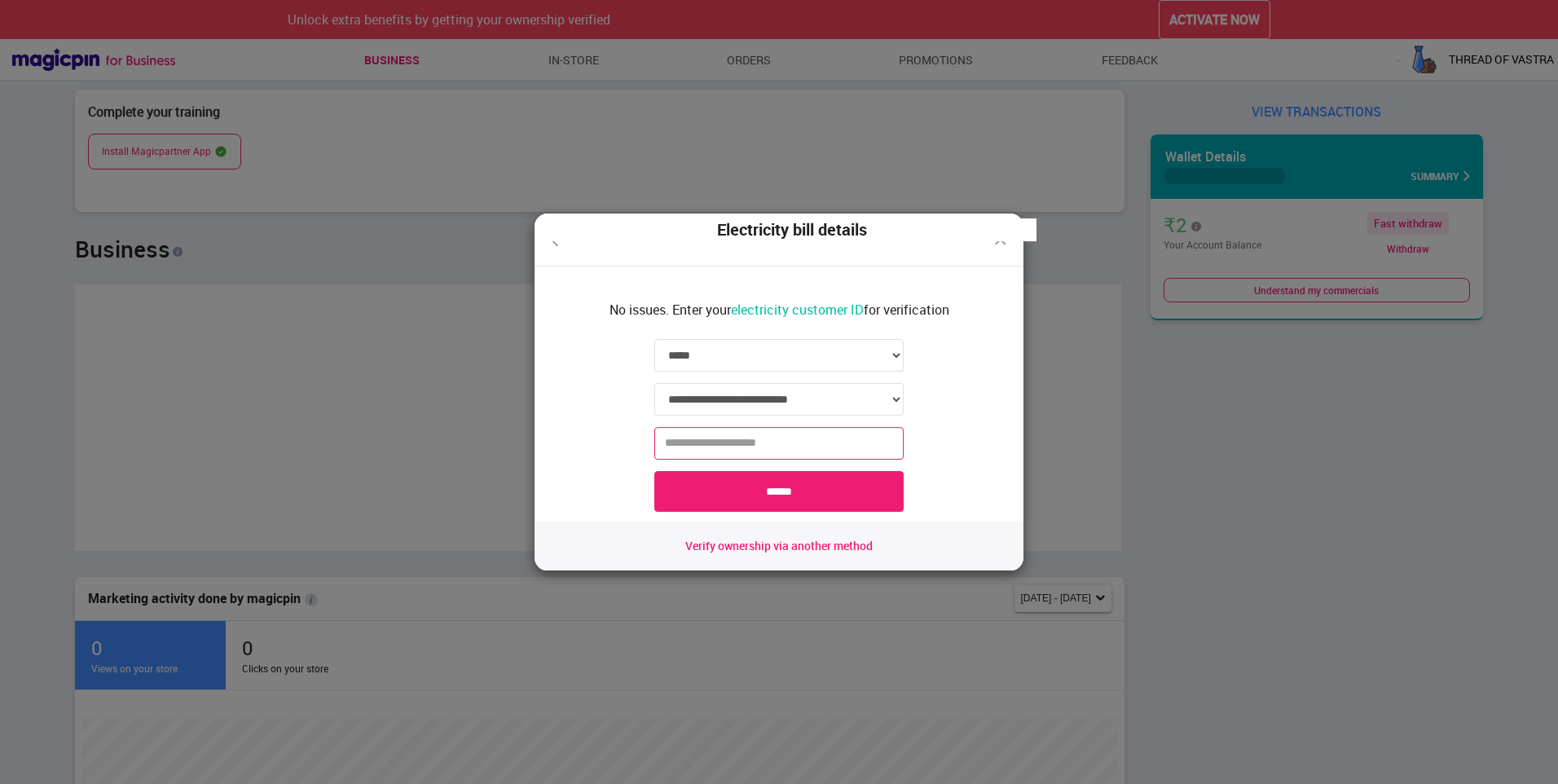
click at [797, 452] on input "text" at bounding box center [779, 443] width 249 height 33
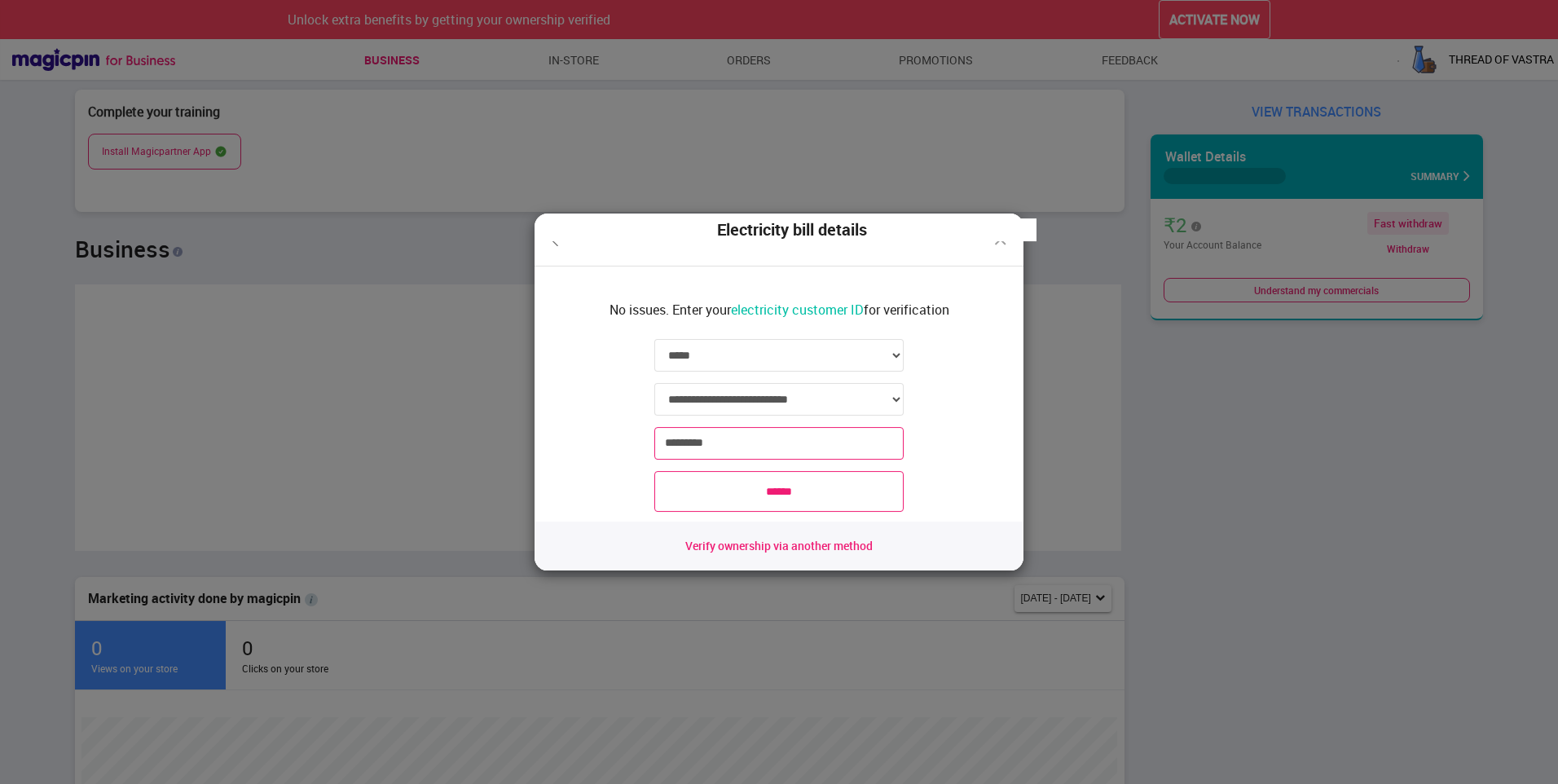
type input "*********"
click at [771, 494] on input "******" at bounding box center [779, 491] width 249 height 41
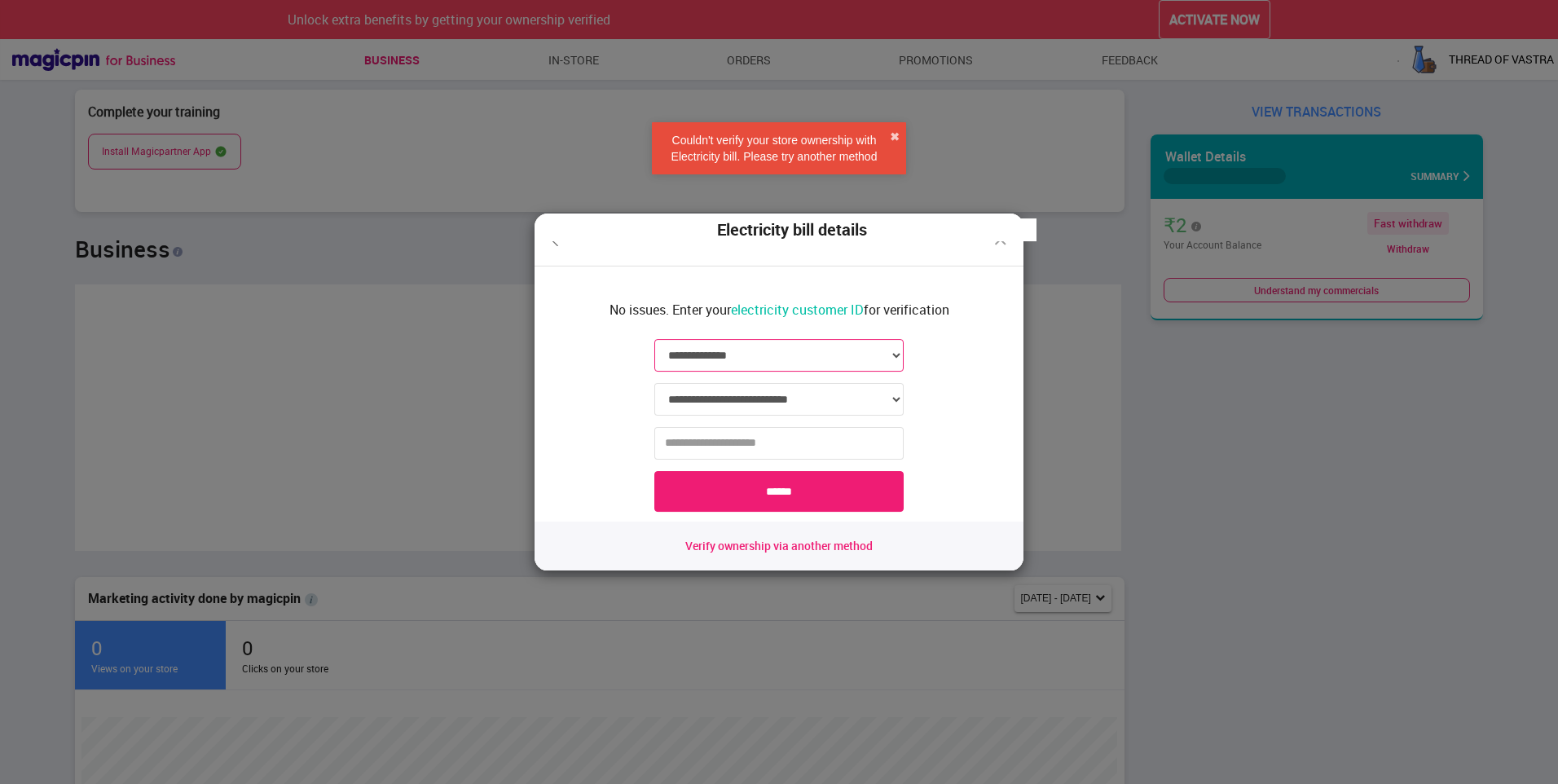
click at [755, 359] on select "**********" at bounding box center [779, 355] width 249 height 33
select select "*****"
click at [655, 339] on select "**********" at bounding box center [779, 355] width 249 height 33
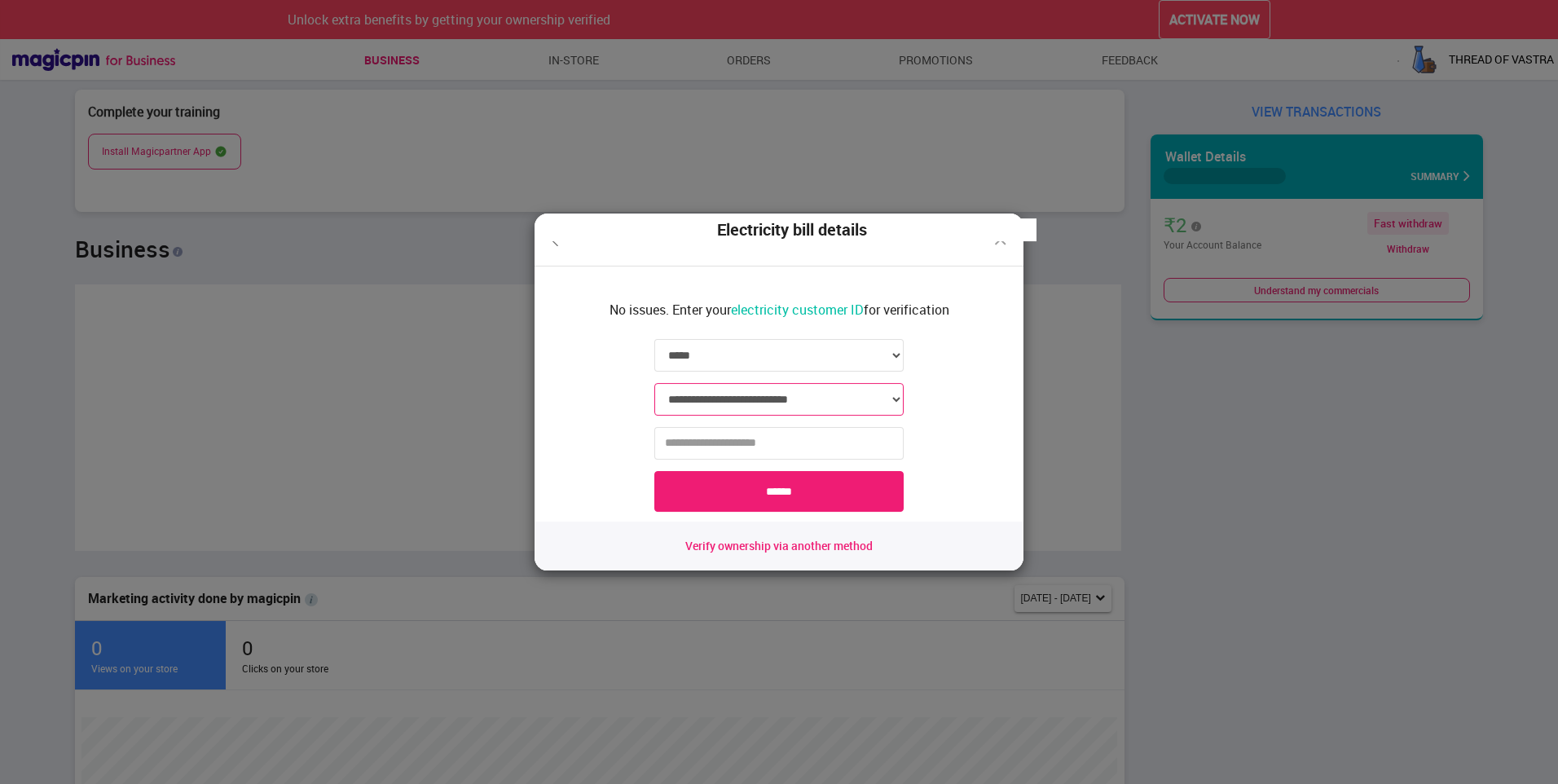
click at [796, 402] on select "**********" at bounding box center [779, 400] width 249 height 33
select select "*******"
click at [655, 383] on select "**********" at bounding box center [779, 400] width 249 height 33
click at [796, 456] on input "text" at bounding box center [779, 443] width 249 height 33
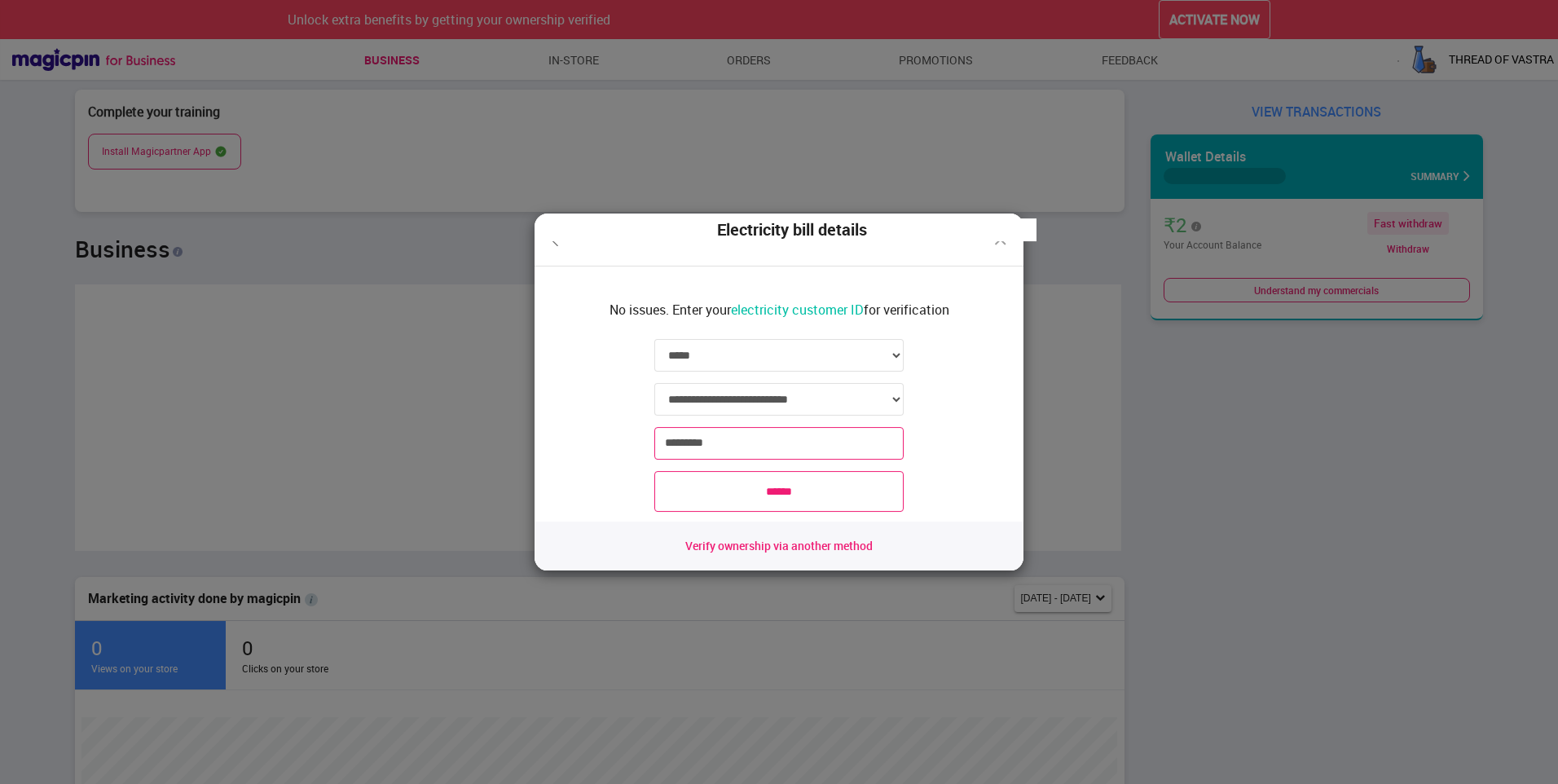
type input "*********"
click at [713, 471] on fieldset "**********" at bounding box center [779, 428] width 463 height 188
click at [712, 482] on input "******" at bounding box center [779, 491] width 249 height 41
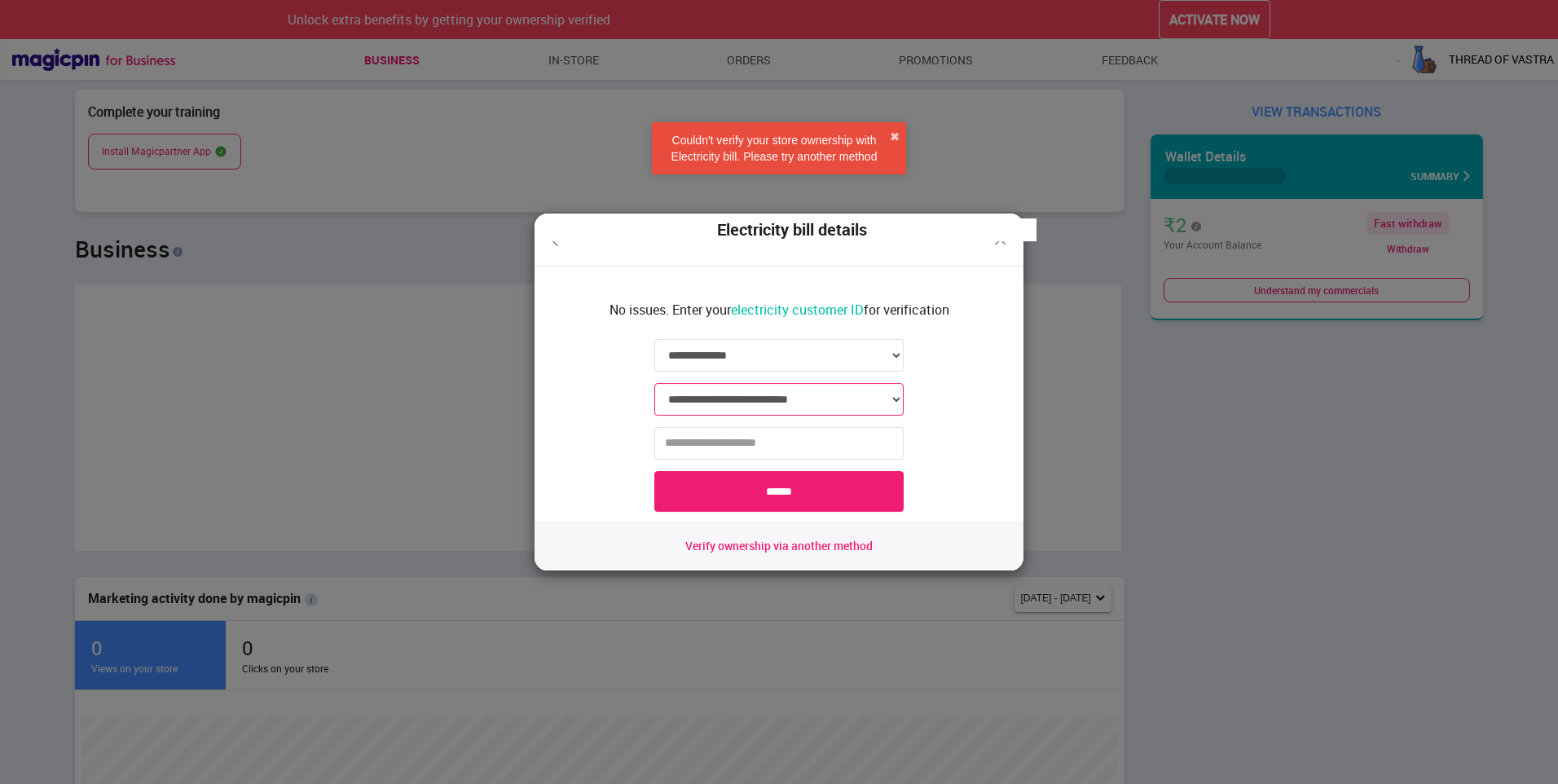
click at [861, 391] on select "**********" at bounding box center [779, 400] width 249 height 33
select select "*******"
click at [655, 383] on select "**********" at bounding box center [779, 400] width 249 height 33
drag, startPoint x: 852, startPoint y: 337, endPoint x: 850, endPoint y: 384, distance: 47.0
click at [854, 348] on fieldset "**********" at bounding box center [779, 428] width 463 height 188
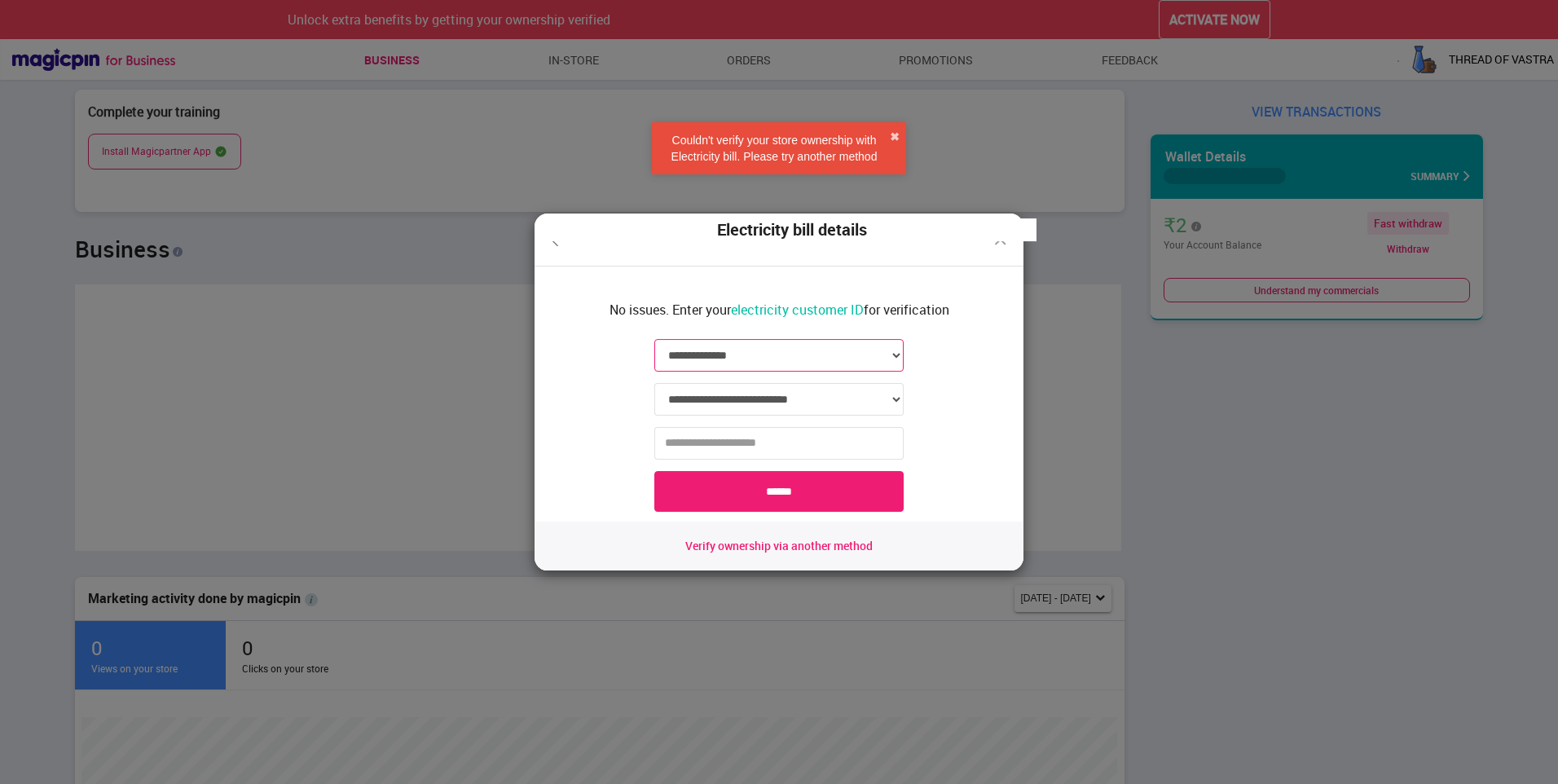
click at [855, 364] on select "**********" at bounding box center [779, 355] width 249 height 33
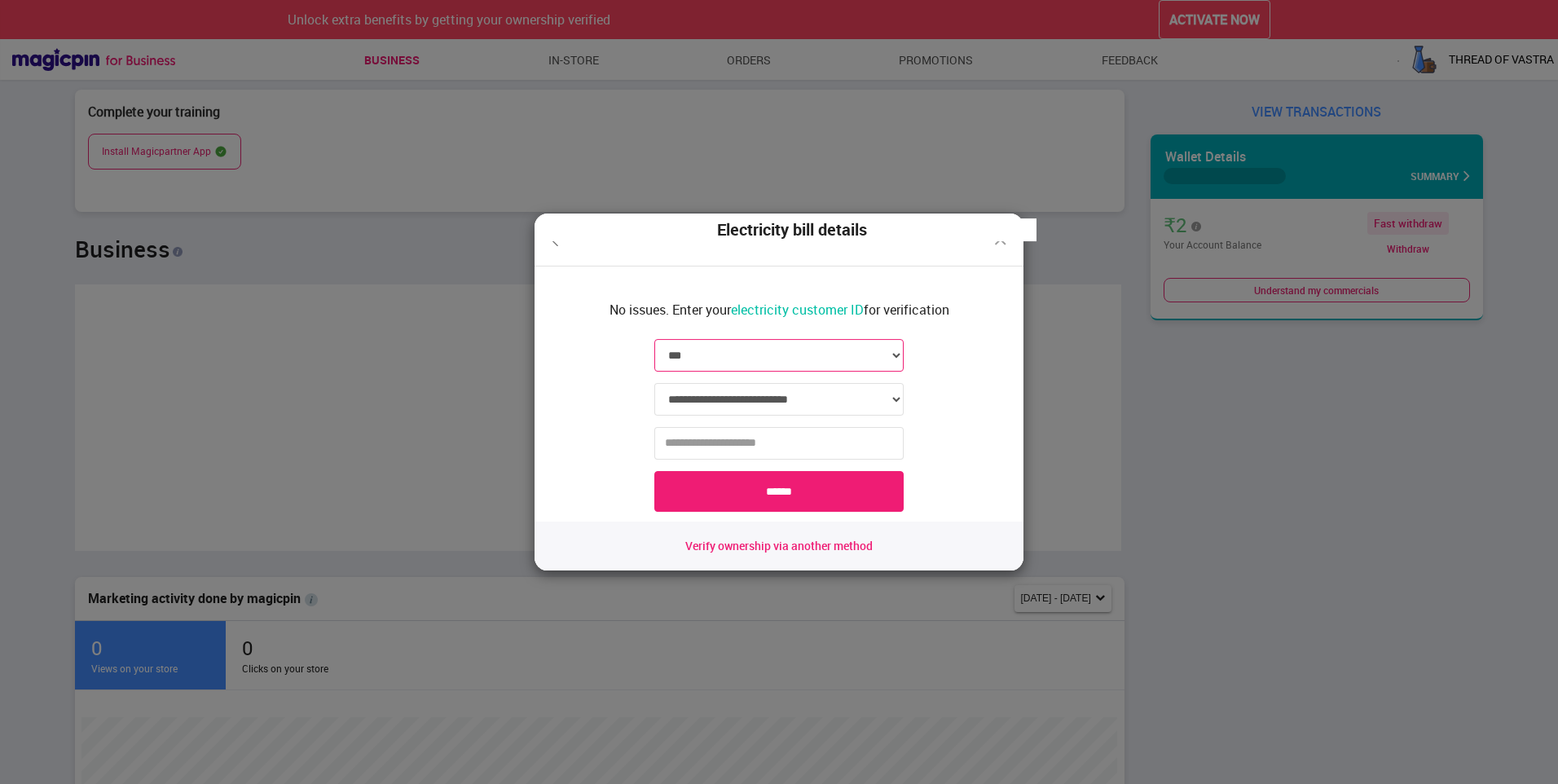
click at [655, 339] on select "**********" at bounding box center [779, 355] width 249 height 33
click at [780, 346] on select "**********" at bounding box center [779, 355] width 249 height 33
select select "*****"
click at [655, 339] on select "**********" at bounding box center [779, 355] width 249 height 33
click at [784, 393] on select "**********" at bounding box center [779, 400] width 249 height 33
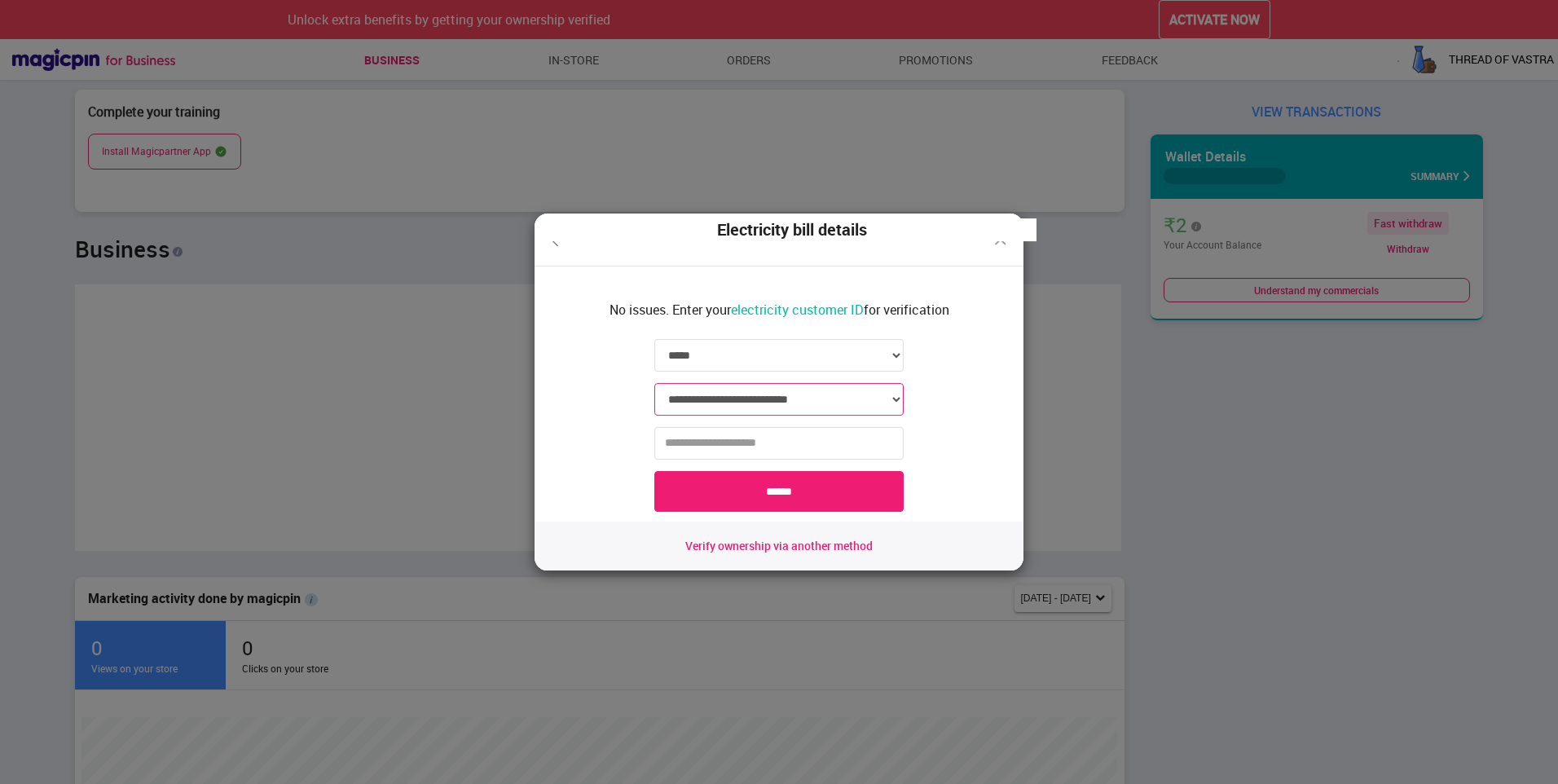
select select "*******"
click at [655, 383] on select "**********" at bounding box center [779, 400] width 249 height 33
click at [762, 453] on input "text" at bounding box center [779, 443] width 249 height 33
type input "*********"
click input "******" at bounding box center [779, 491] width 249 height 41
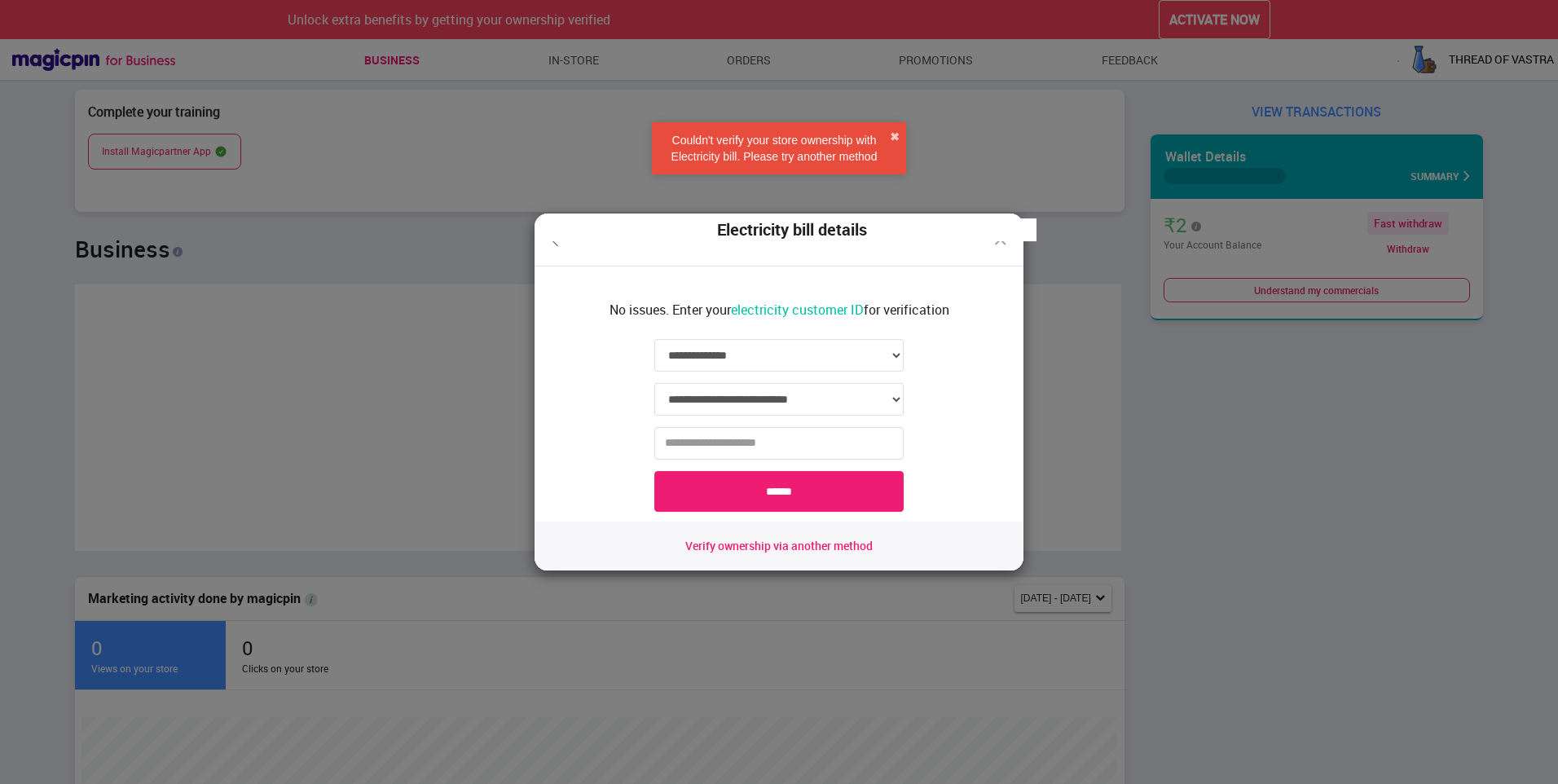
click at [850, 547] on span "Verify ownership via another method" at bounding box center [779, 546] width 188 height 16
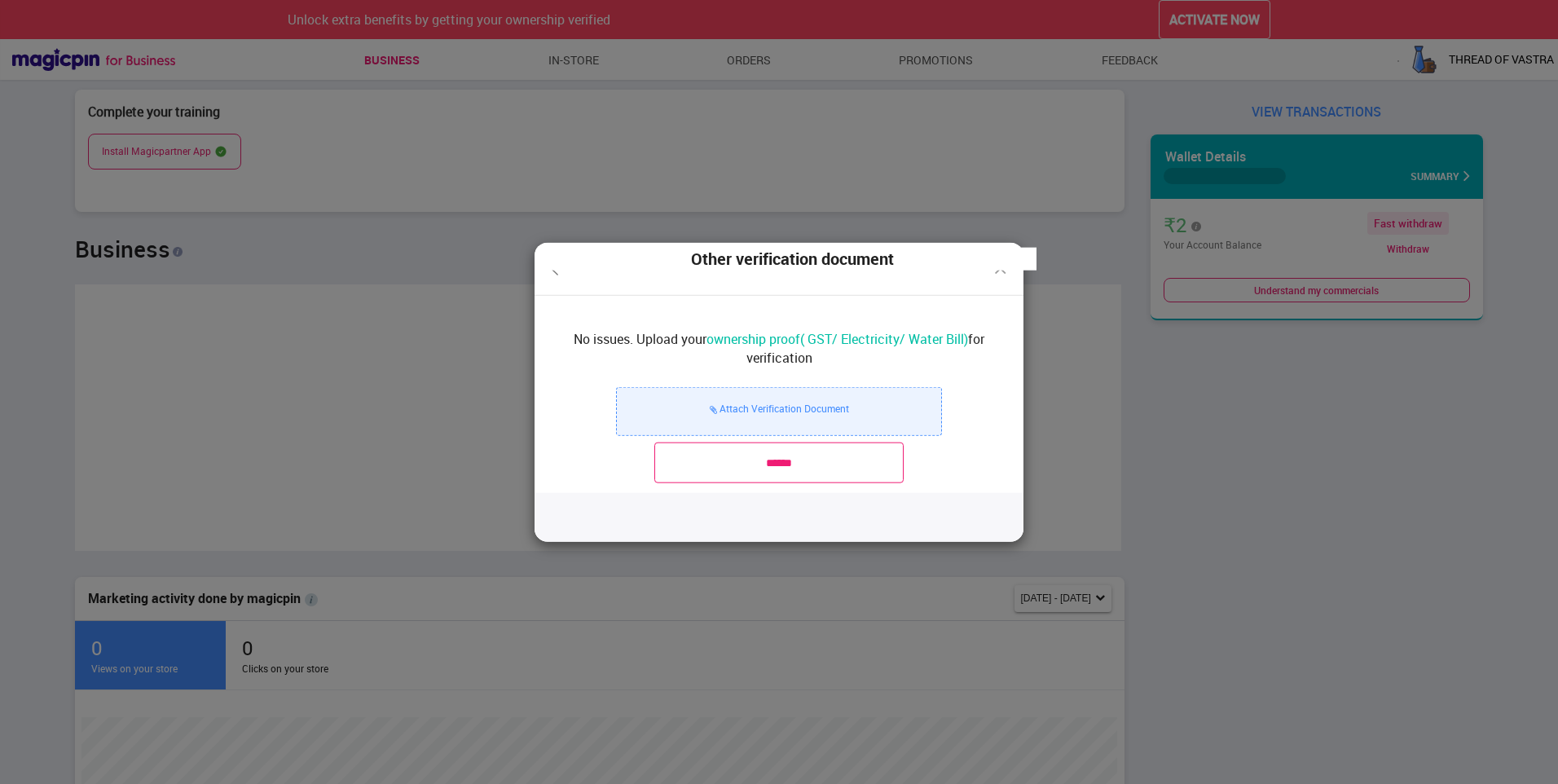
click at [867, 473] on input "******" at bounding box center [779, 462] width 249 height 41
click at [850, 398] on div "Attach Verification Document" at bounding box center [779, 411] width 326 height 49
click at [801, 423] on div "Attach Verification Document" at bounding box center [779, 411] width 326 height 49
click at [837, 396] on div "Attach Verification Document" at bounding box center [779, 411] width 326 height 49
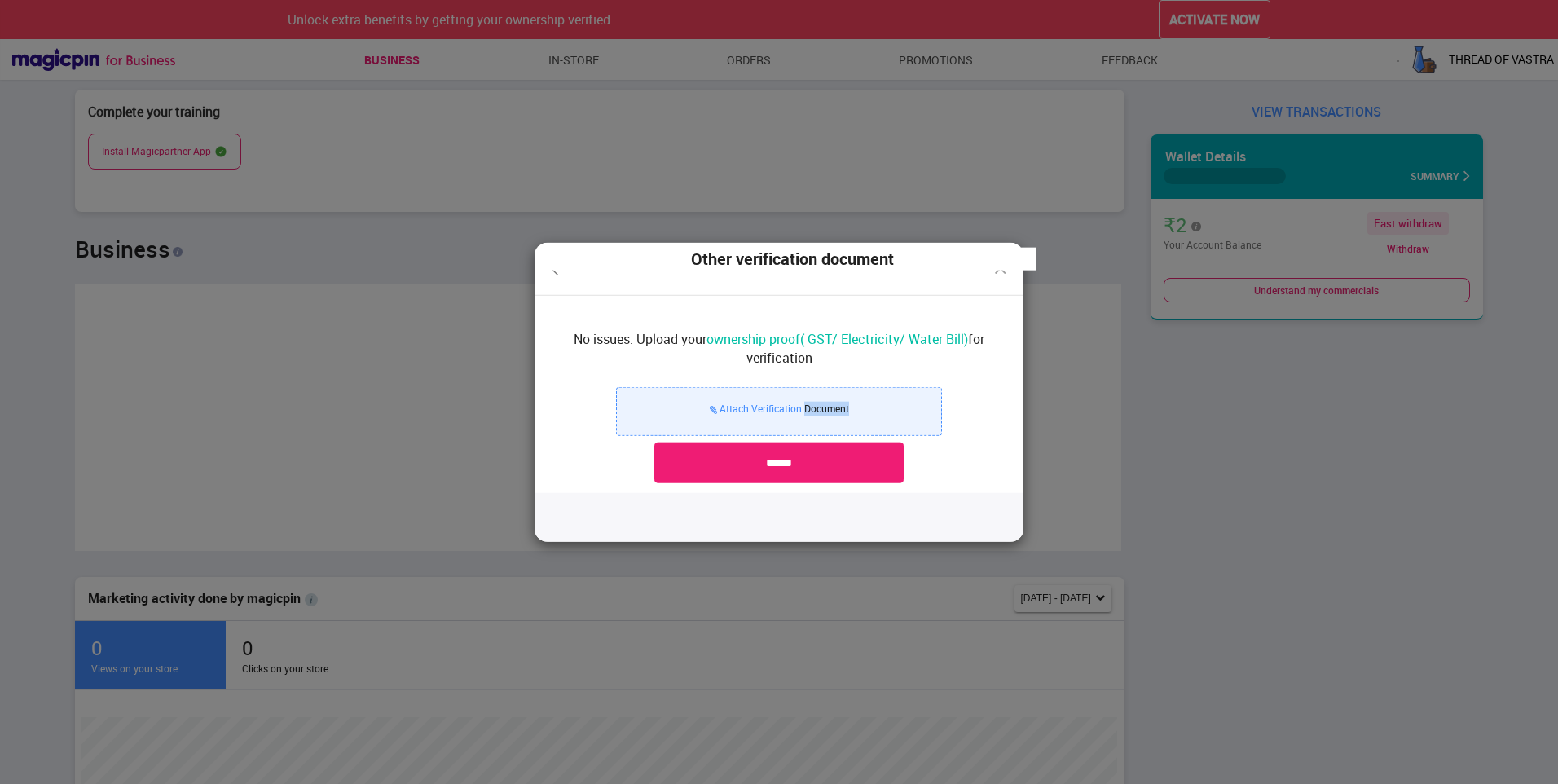
click at [837, 396] on div "Attach Verification Document" at bounding box center [779, 411] width 326 height 49
drag, startPoint x: 837, startPoint y: 396, endPoint x: 752, endPoint y: 407, distance: 85.7
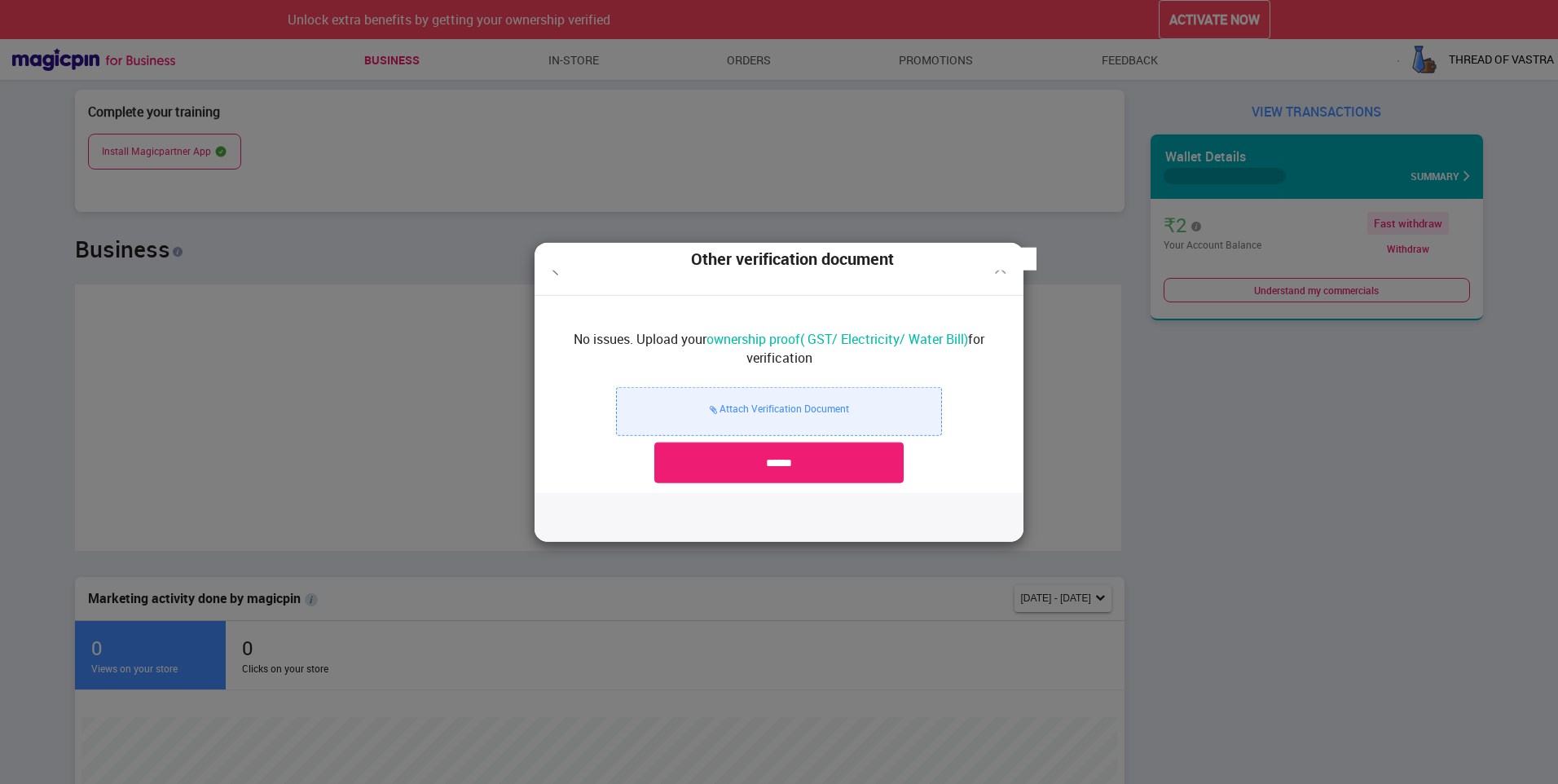
click at [754, 401] on div "Attach Verification Document" at bounding box center [779, 411] width 326 height 49
click at [751, 408] on label "Attach Verification Document" at bounding box center [779, 409] width 139 height 15
click at [0, 0] on input "Attach Verification Document" at bounding box center [0, 0] width 0 height 0
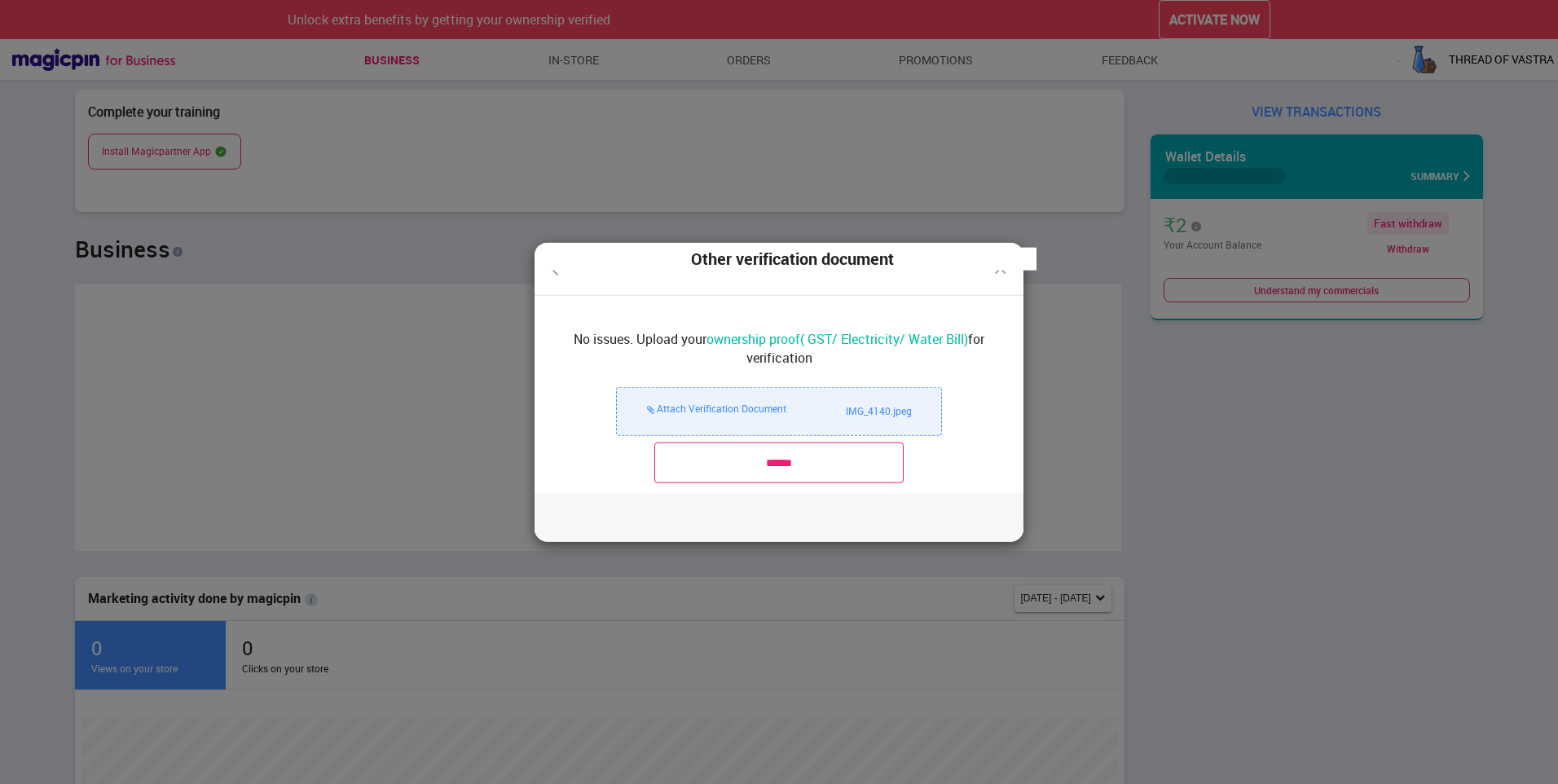
click at [755, 478] on input "******" at bounding box center [779, 462] width 249 height 41
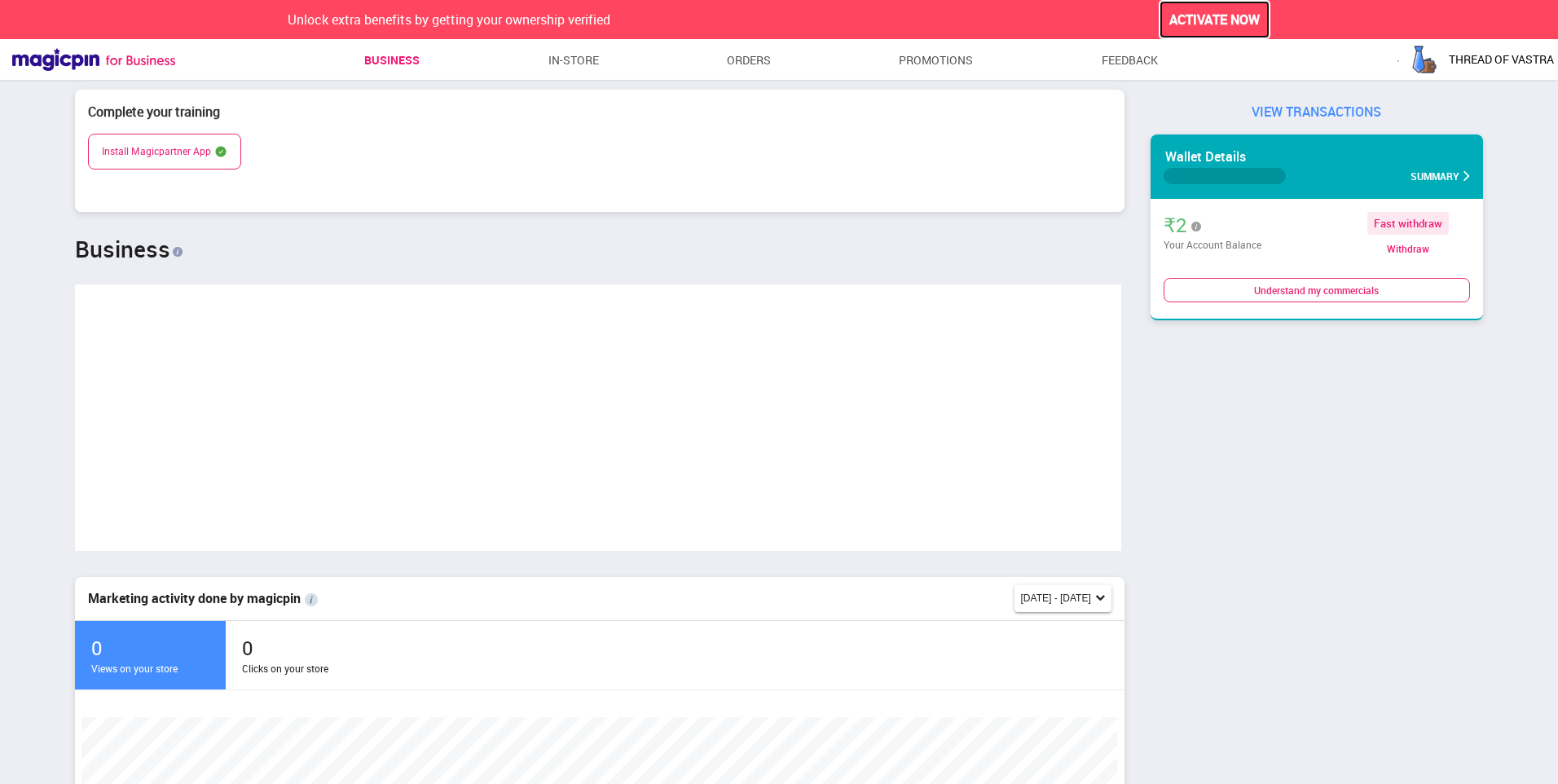
click at [1232, 6] on button "ACTIVATE NOW" at bounding box center [1215, 20] width 112 height 40
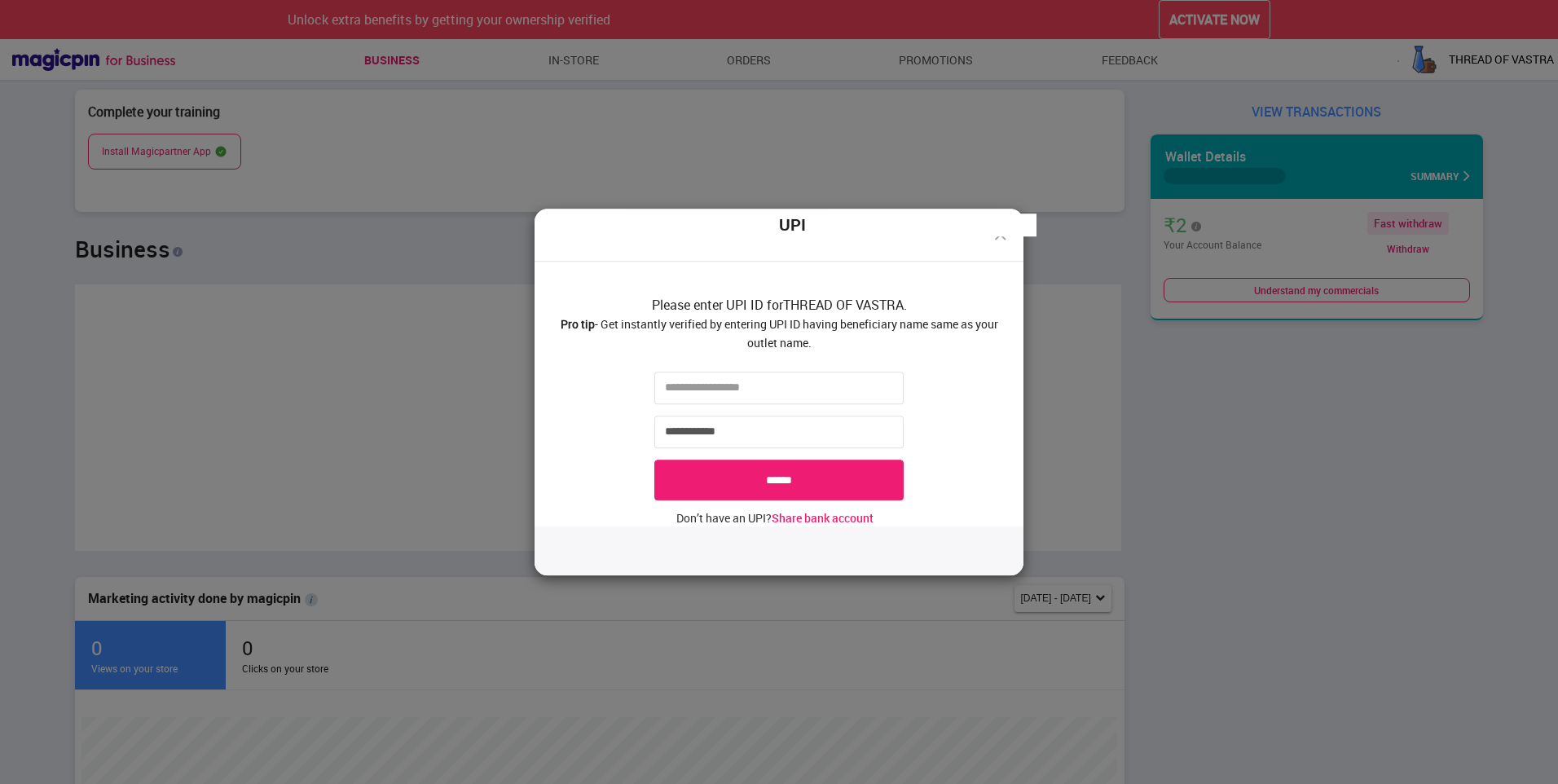
click at [999, 234] on div "UPI" at bounding box center [791, 226] width 489 height 24
click at [821, 386] on input "text" at bounding box center [779, 388] width 249 height 33
drag, startPoint x: 633, startPoint y: 315, endPoint x: 881, endPoint y: 351, distance: 250.6
click at [881, 351] on div "Please enter UPI ID for THREAD OF VASTRA . Pro tip - Get instantly verified by …" at bounding box center [779, 319] width 489 height 96
drag, startPoint x: 881, startPoint y: 351, endPoint x: 1064, endPoint y: 226, distance: 221.6
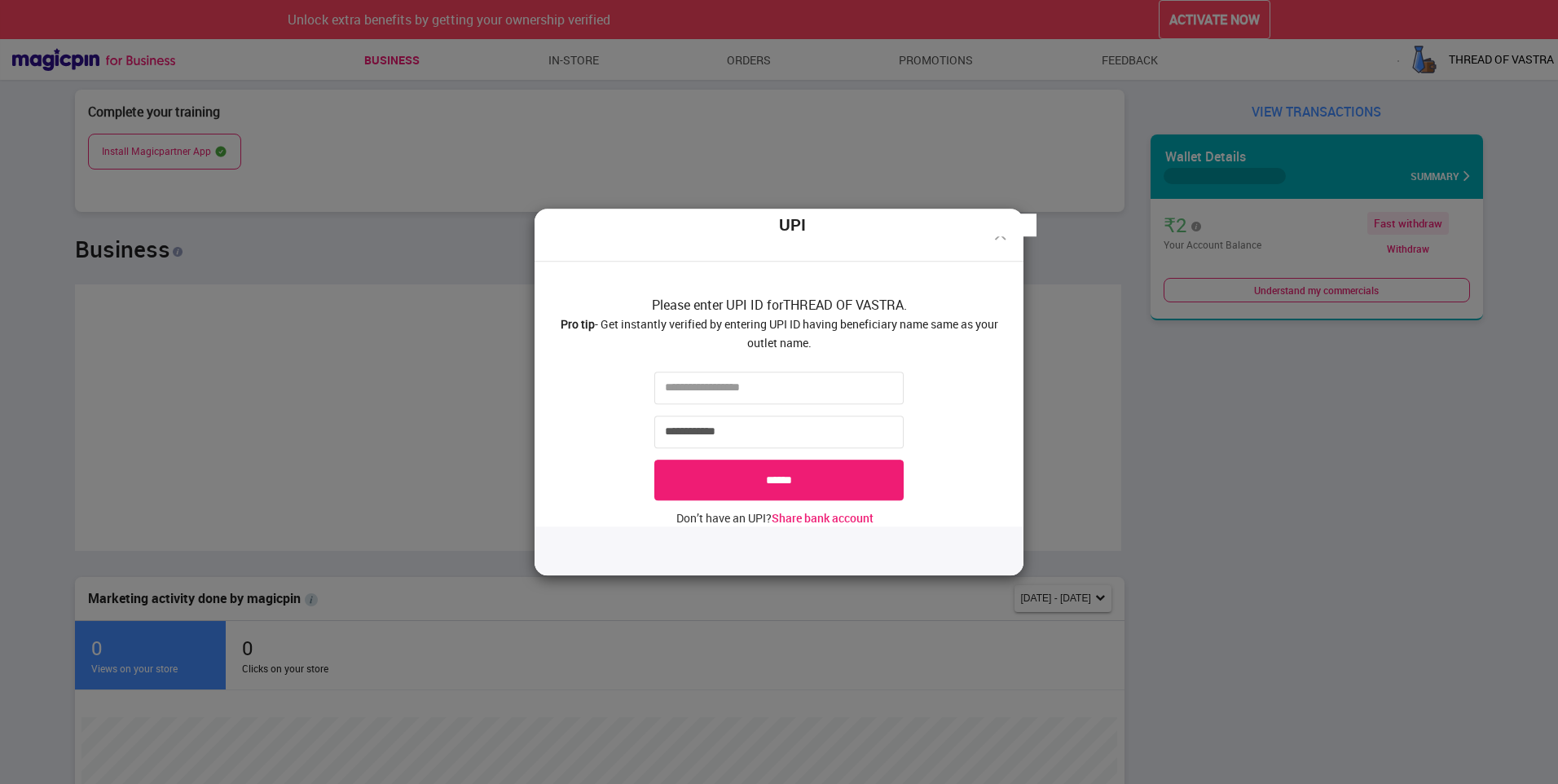
click at [1064, 226] on div "**********" at bounding box center [779, 392] width 1558 height 784
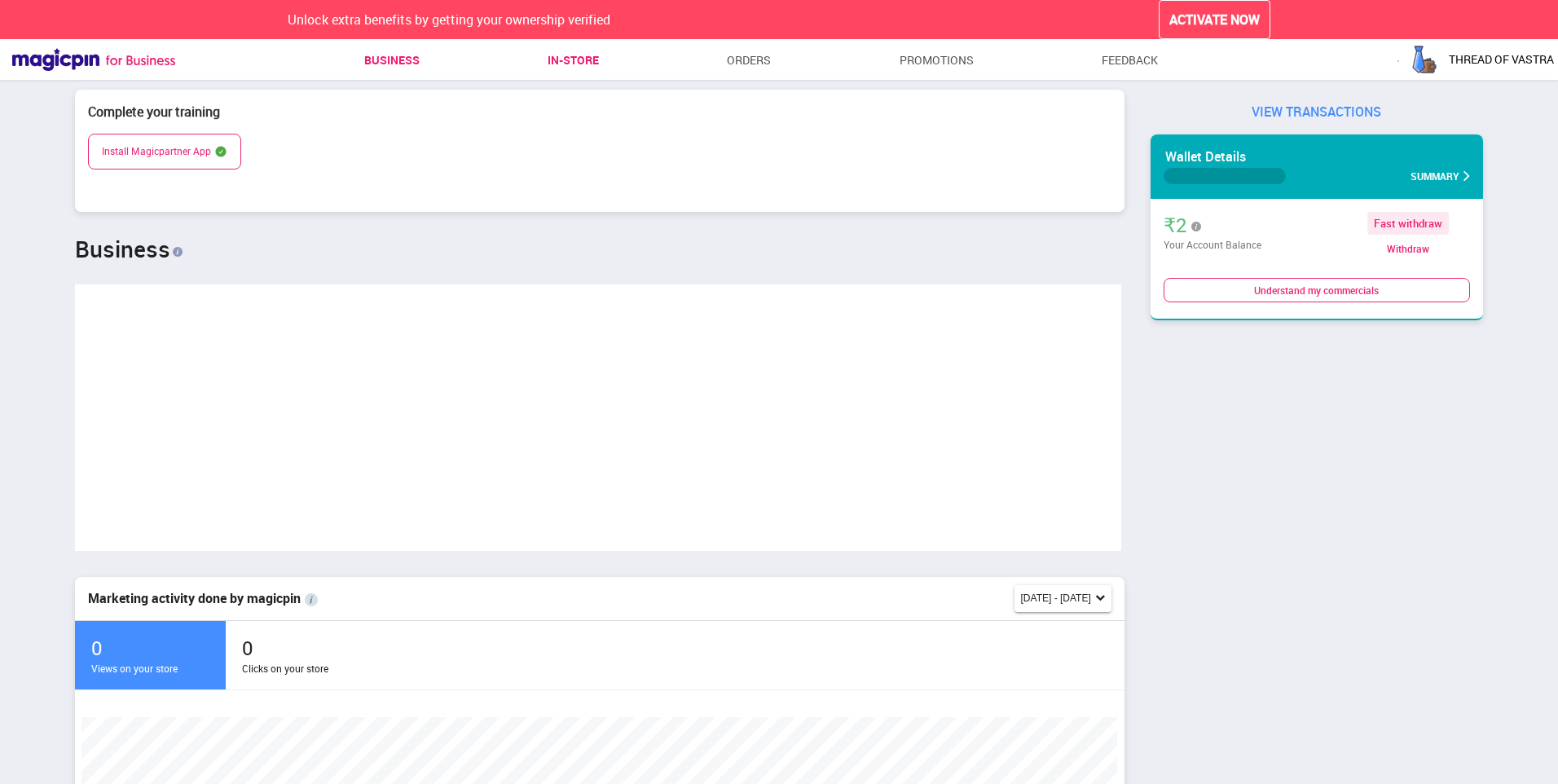
click at [574, 60] on link "In-store" at bounding box center [573, 60] width 51 height 29
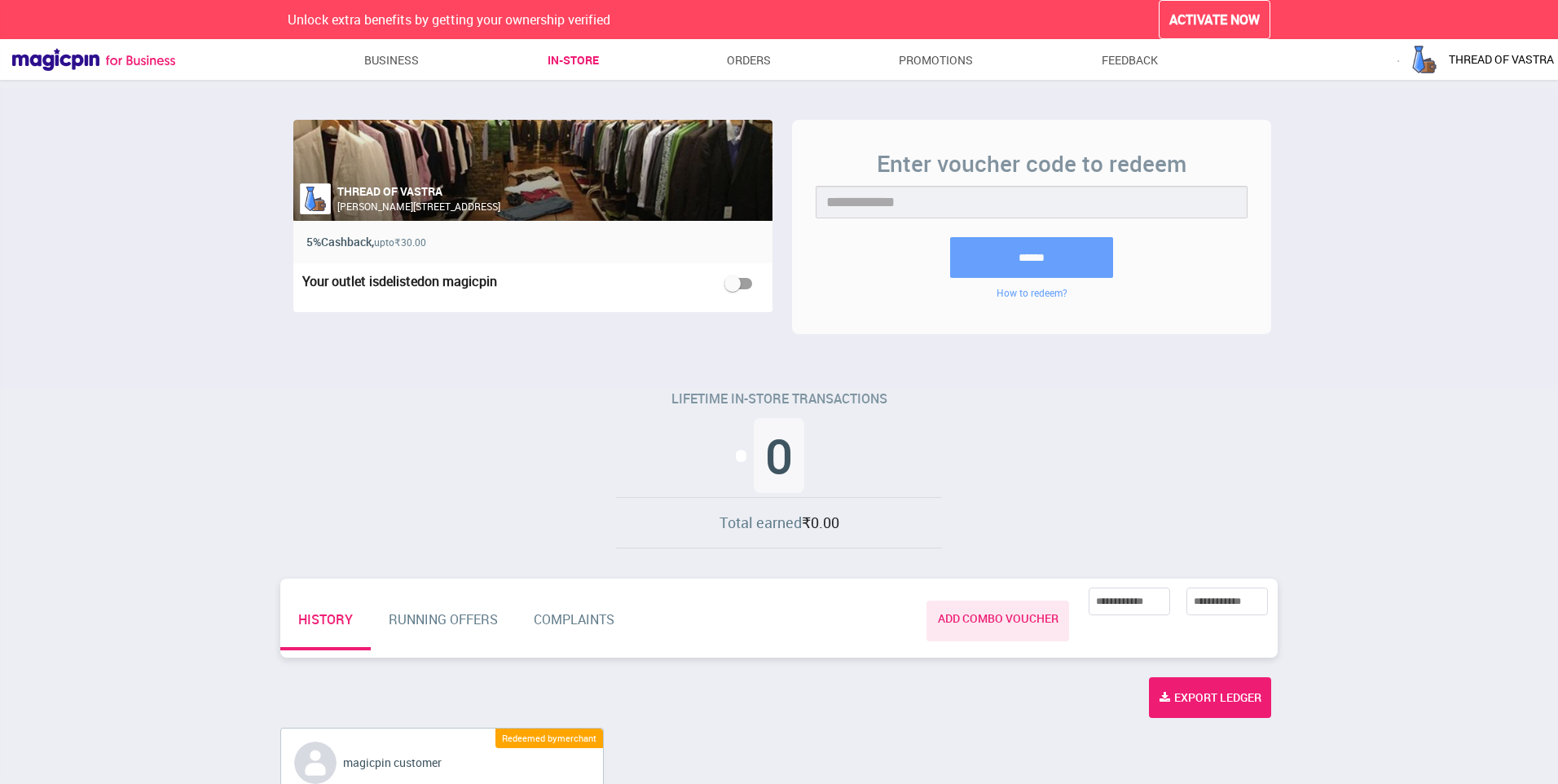
click at [720, 58] on li "Orders" at bounding box center [745, 60] width 50 height 29
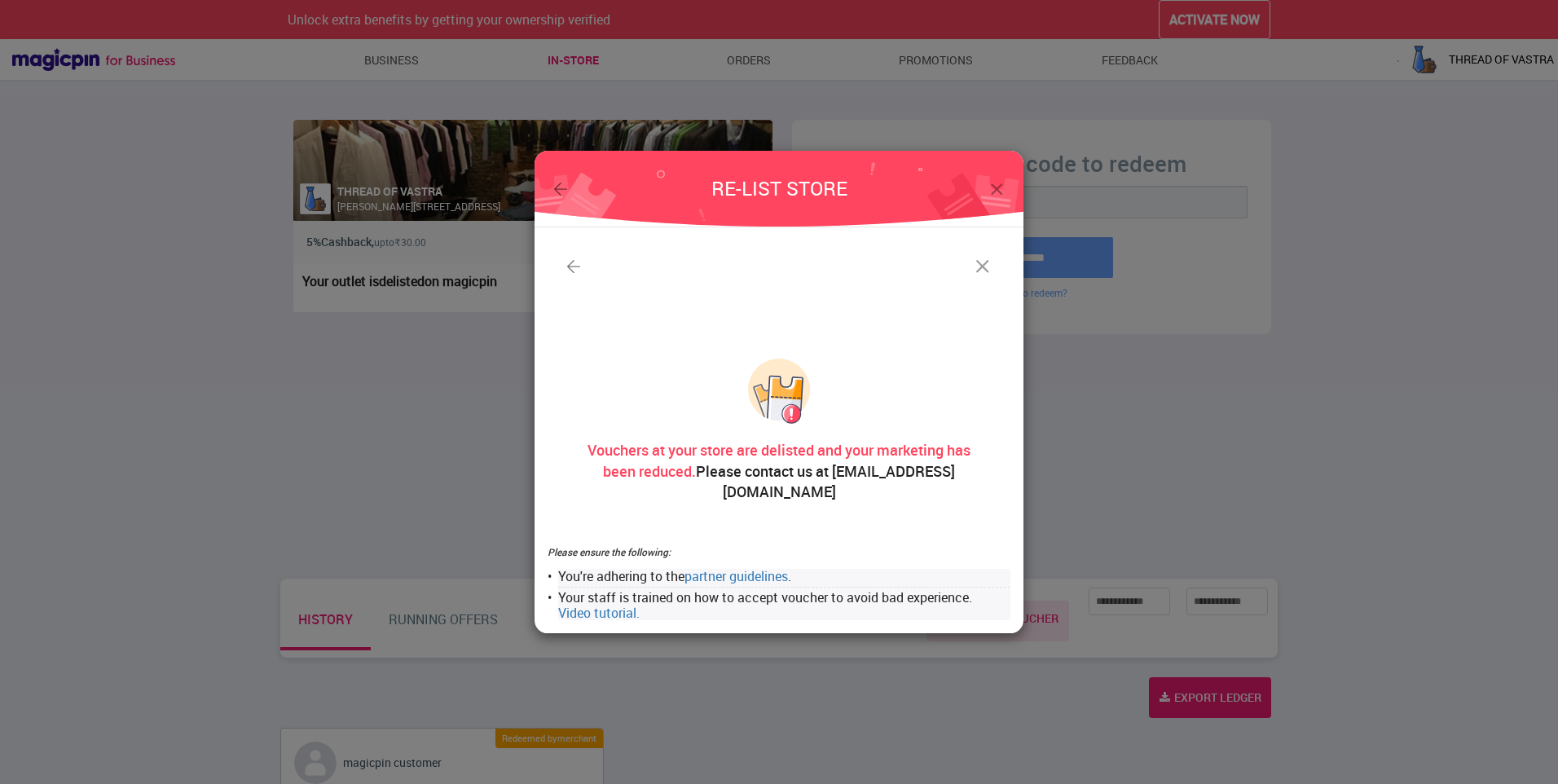
click at [989, 276] on img at bounding box center [983, 266] width 23 height 23
click at [989, 199] on img at bounding box center [997, 189] width 20 height 20
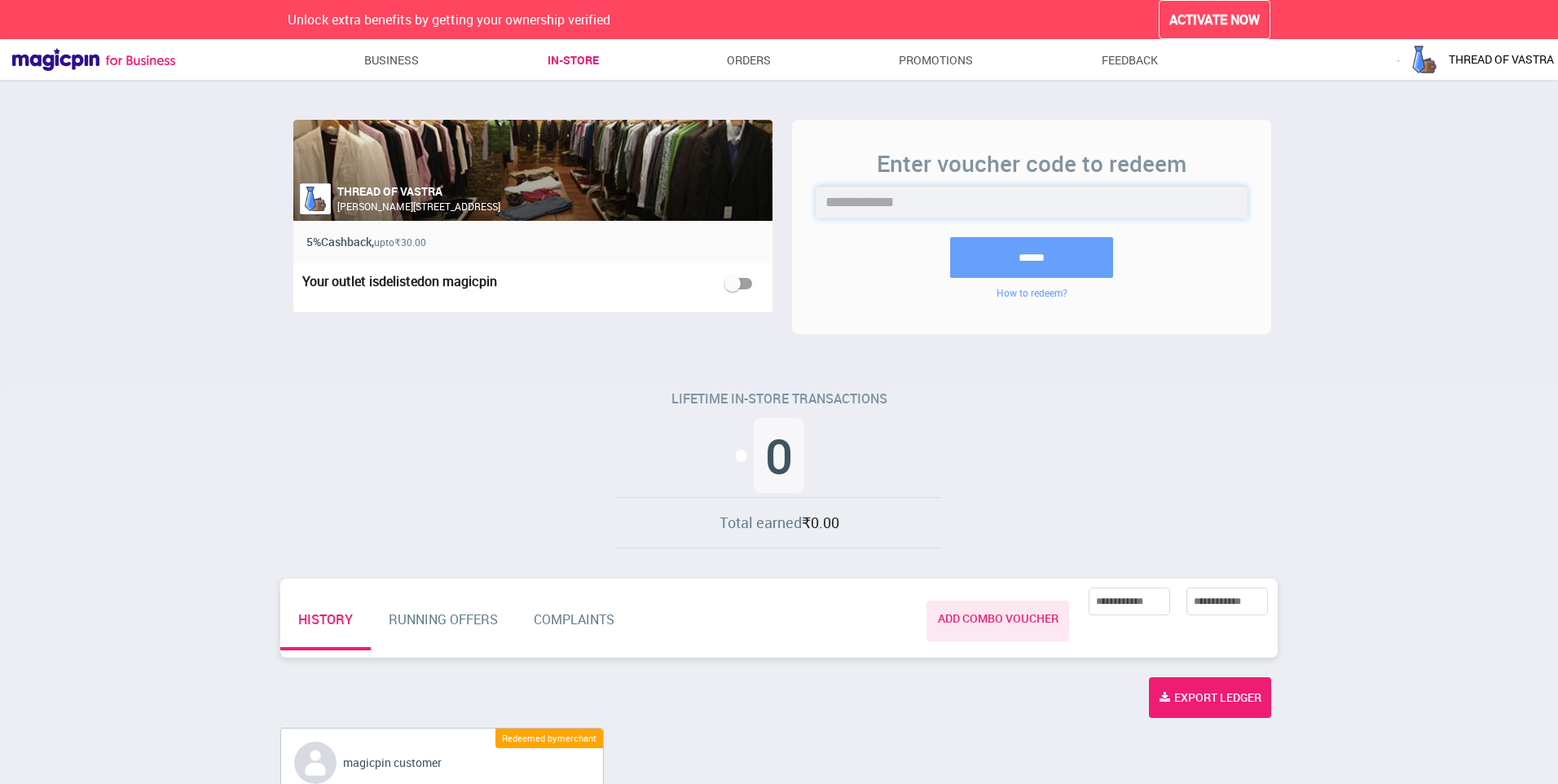
click at [1002, 200] on input "text" at bounding box center [1032, 202] width 432 height 33
click at [400, 61] on link "Business" at bounding box center [392, 60] width 56 height 29
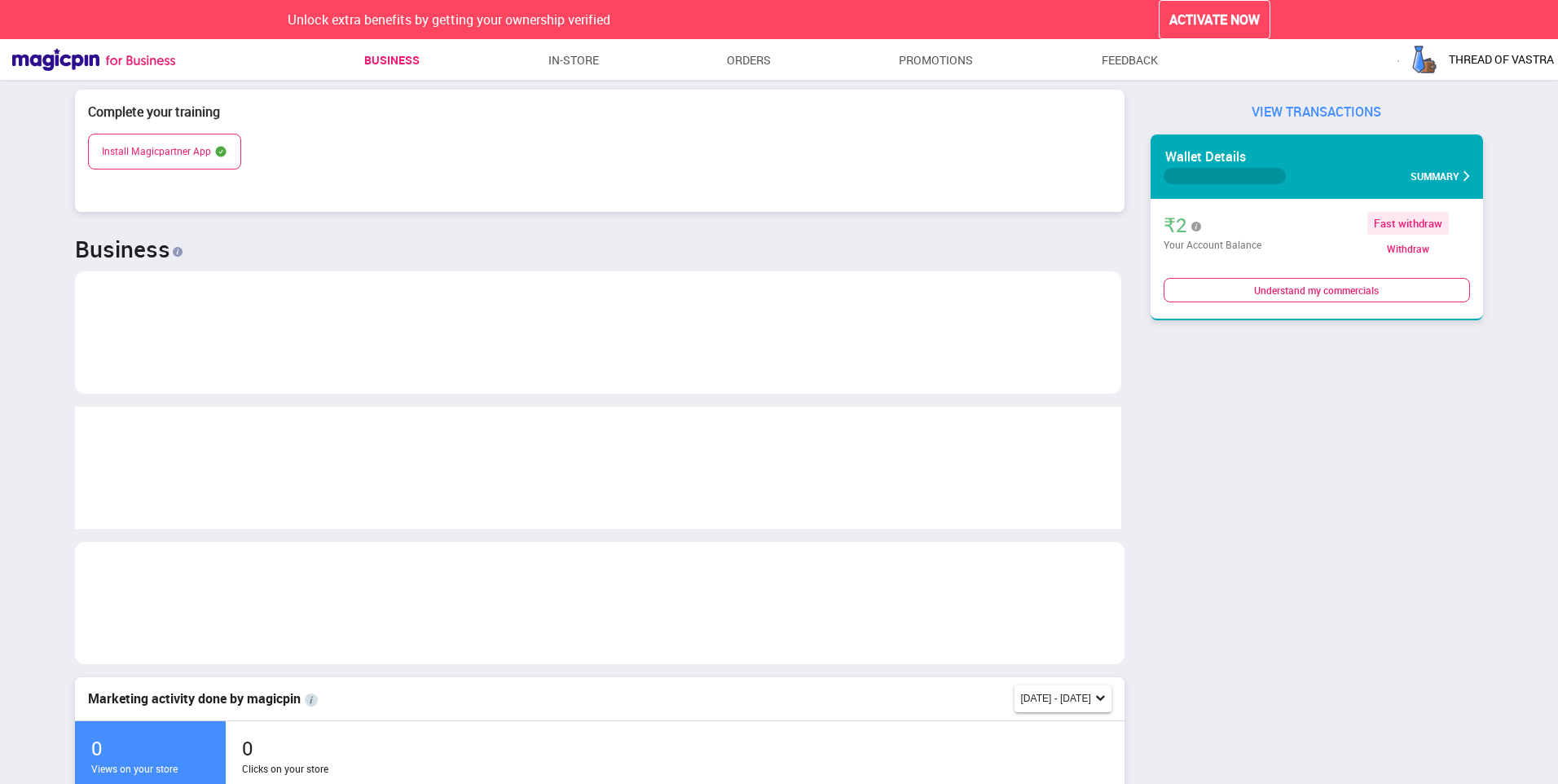
scroll to position [345, 1037]
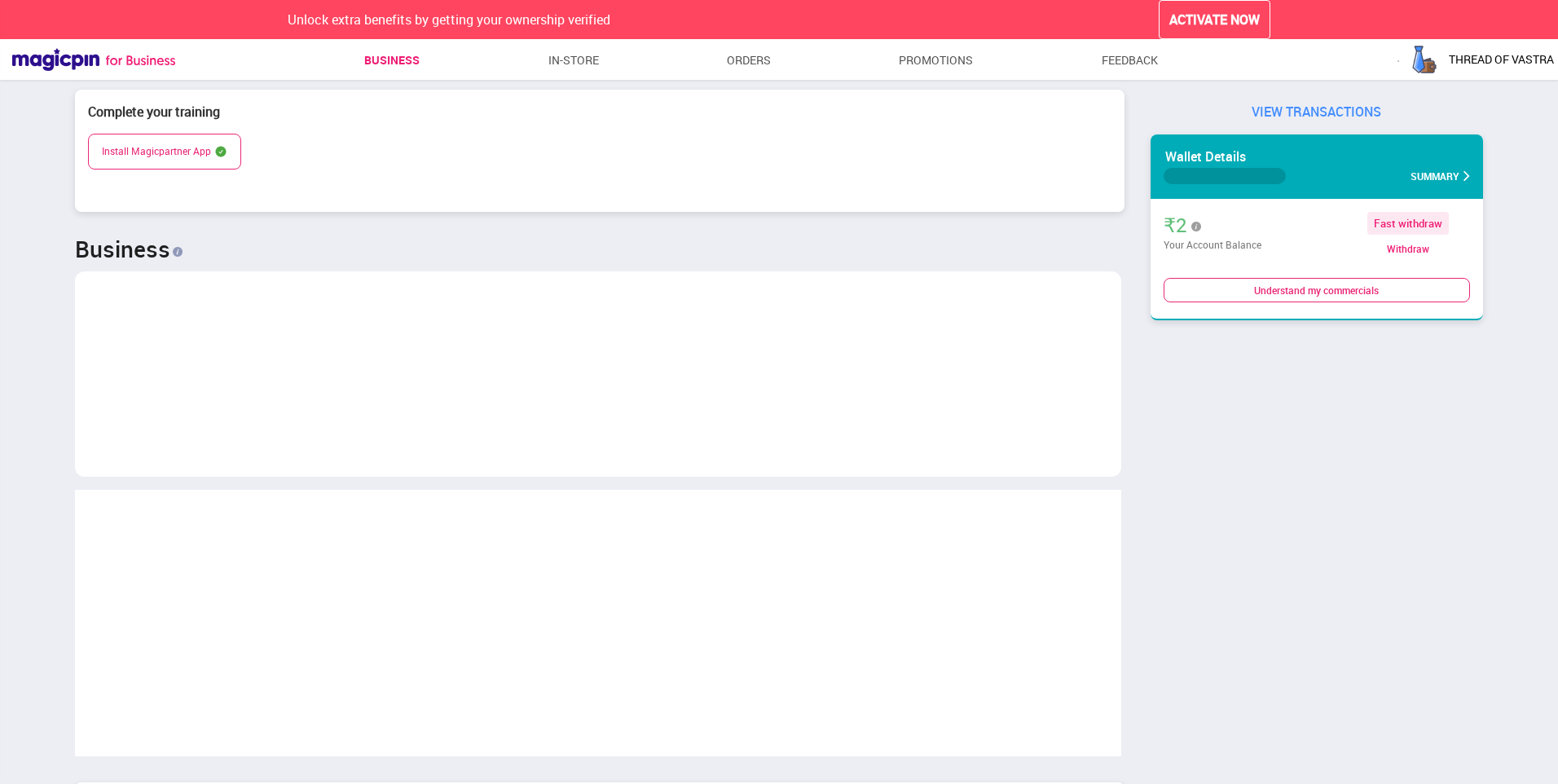
click at [1339, 292] on div "Understand my commercials" at bounding box center [1317, 290] width 307 height 25
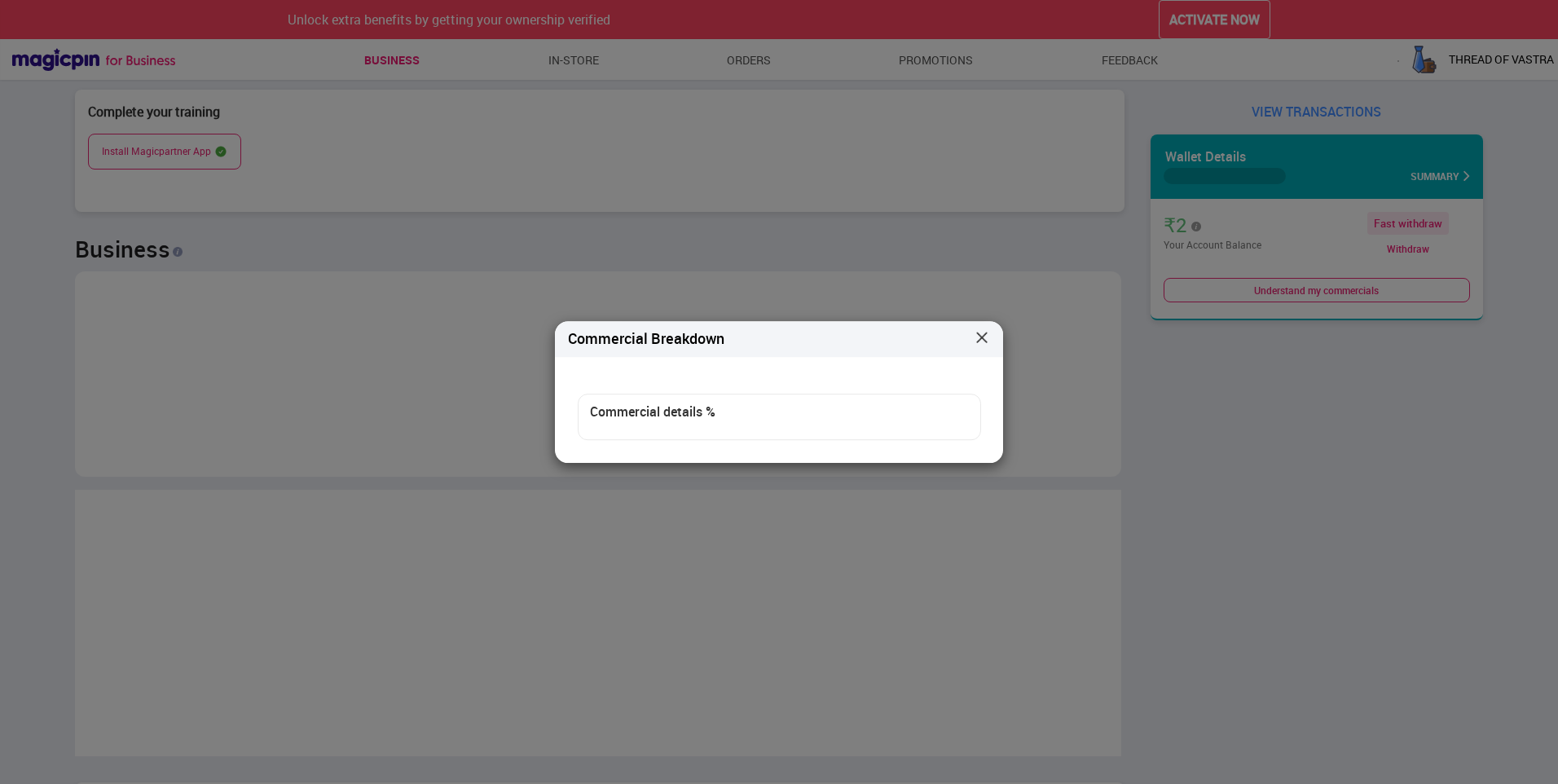
click at [977, 339] on img at bounding box center [983, 338] width 16 height 16
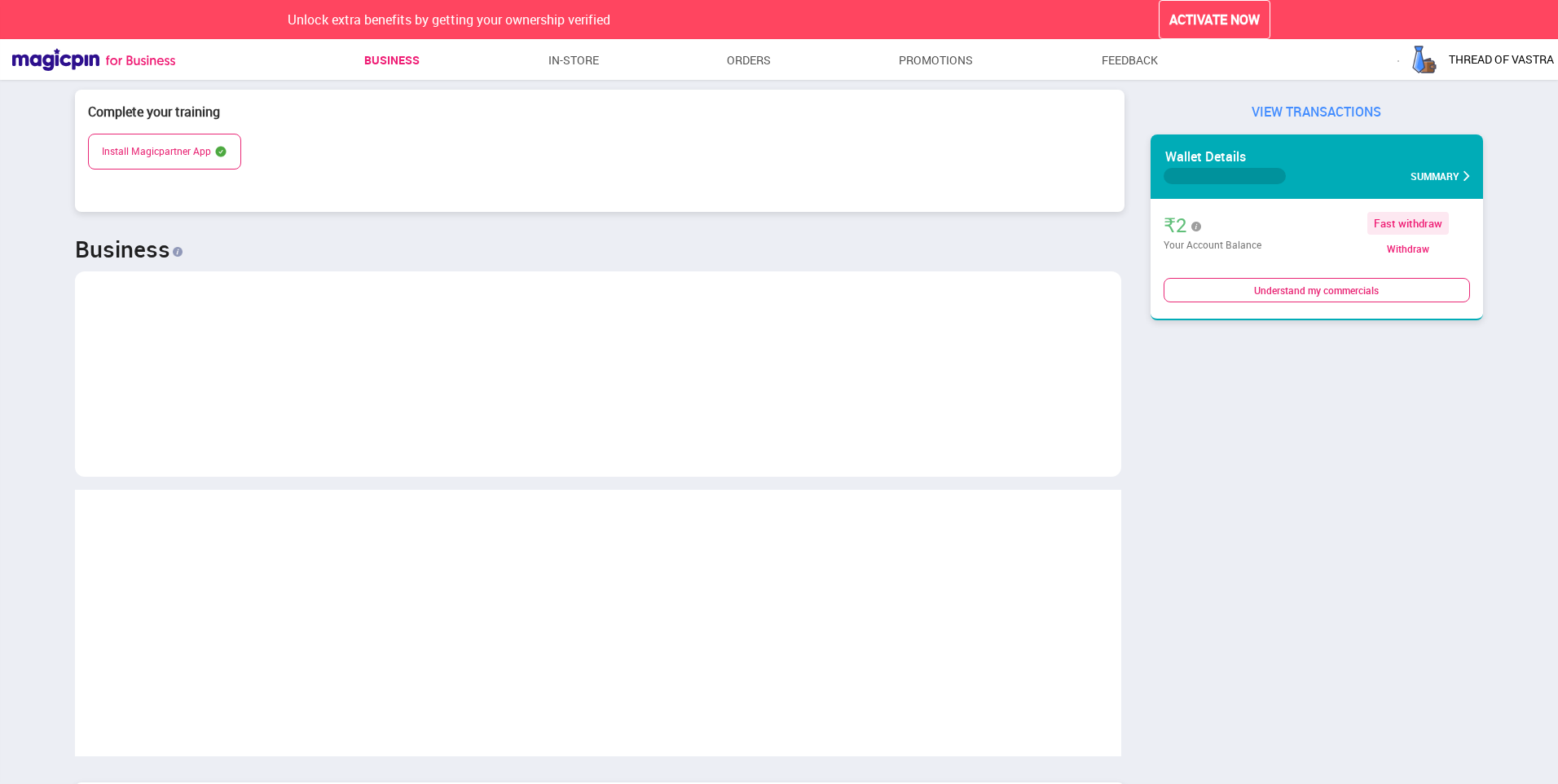
click at [78, 59] on img at bounding box center [93, 59] width 163 height 23
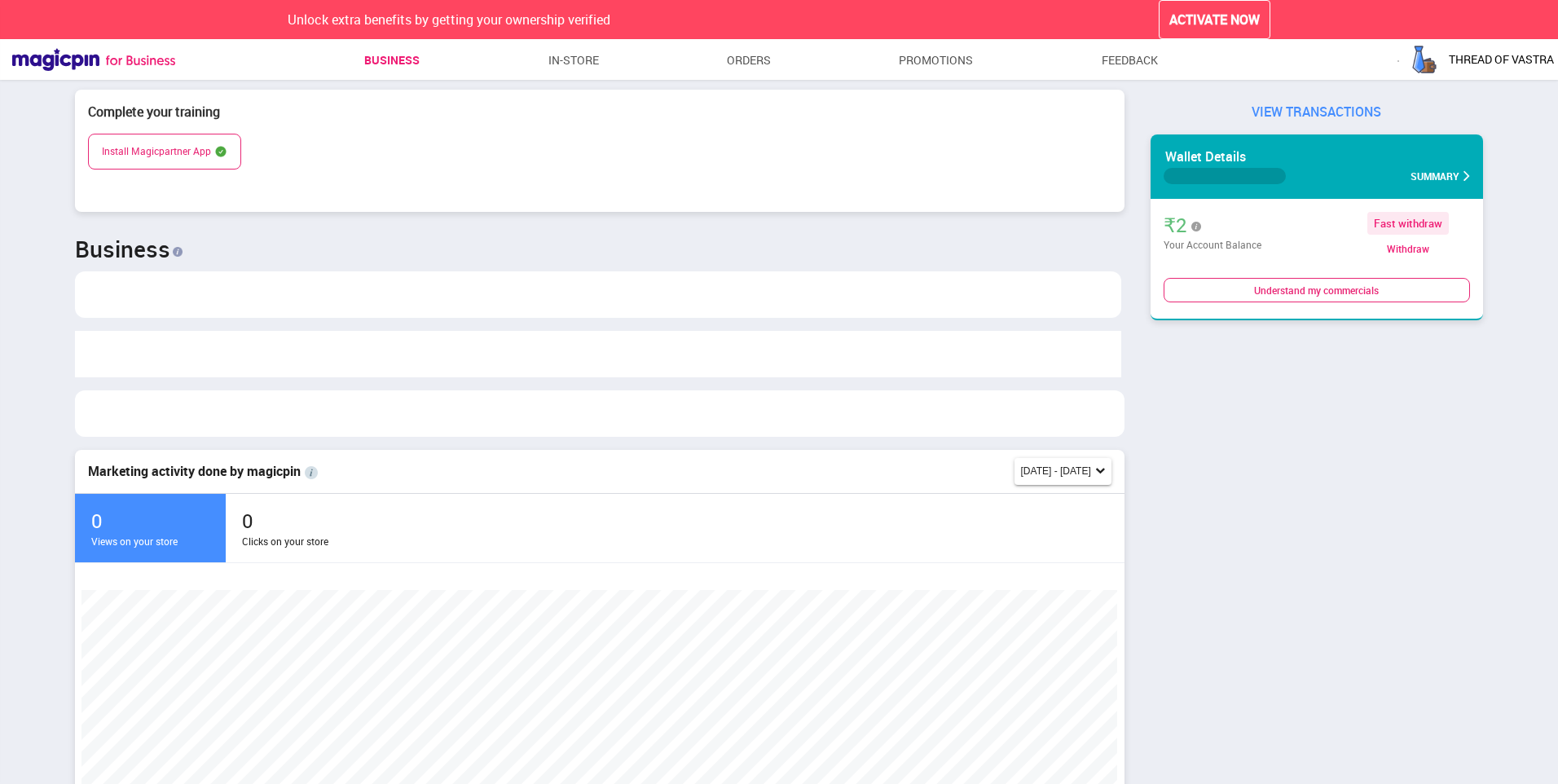
scroll to position [345, 1037]
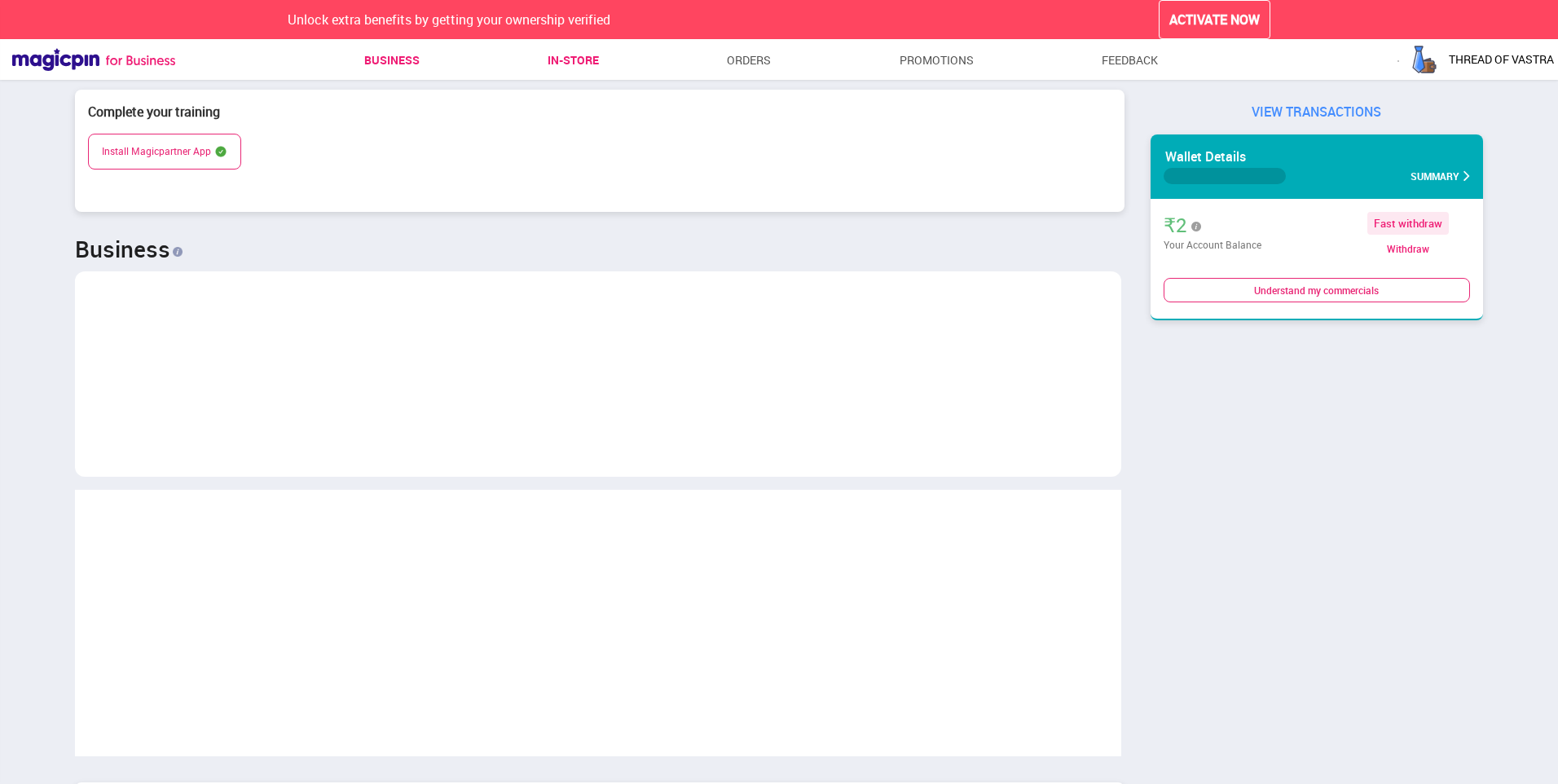
click at [572, 72] on link "In-store" at bounding box center [573, 60] width 51 height 29
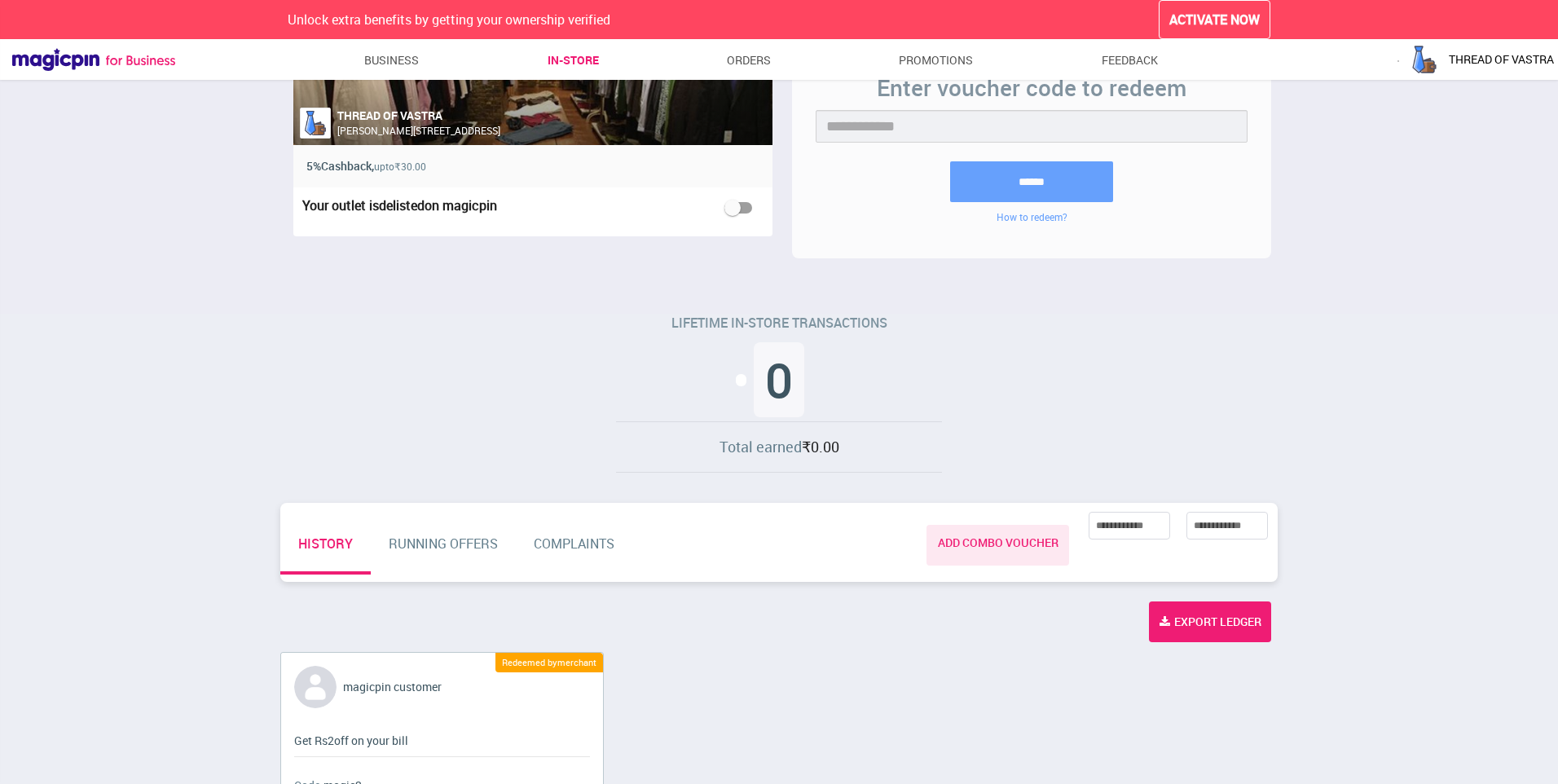
scroll to position [125, 0]
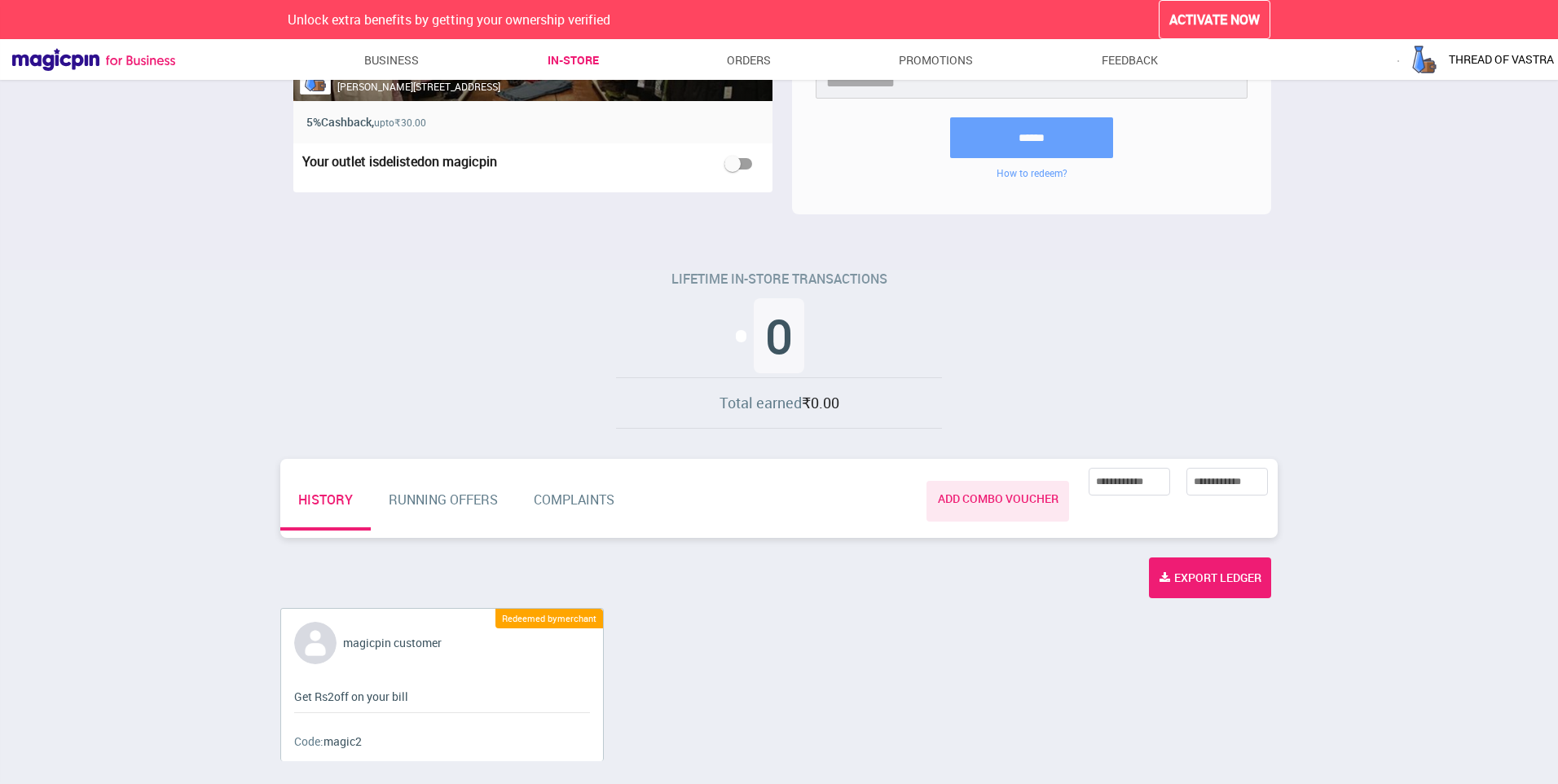
click at [538, 638] on div "magicpin customer Redeemed by merchant Get Rs 2 off on your [PERSON_NAME]: magi…" at bounding box center [443, 685] width 322 height 151
drag, startPoint x: 551, startPoint y: 585, endPoint x: 554, endPoint y: 615, distance: 30.1
click at [552, 597] on section "Export Ledger" at bounding box center [779, 577] width 1011 height 41
click at [554, 616] on div "Redeemed by merchant" at bounding box center [549, 618] width 107 height 19
click at [1212, 579] on div "Export Ledger" at bounding box center [1210, 577] width 122 height 41
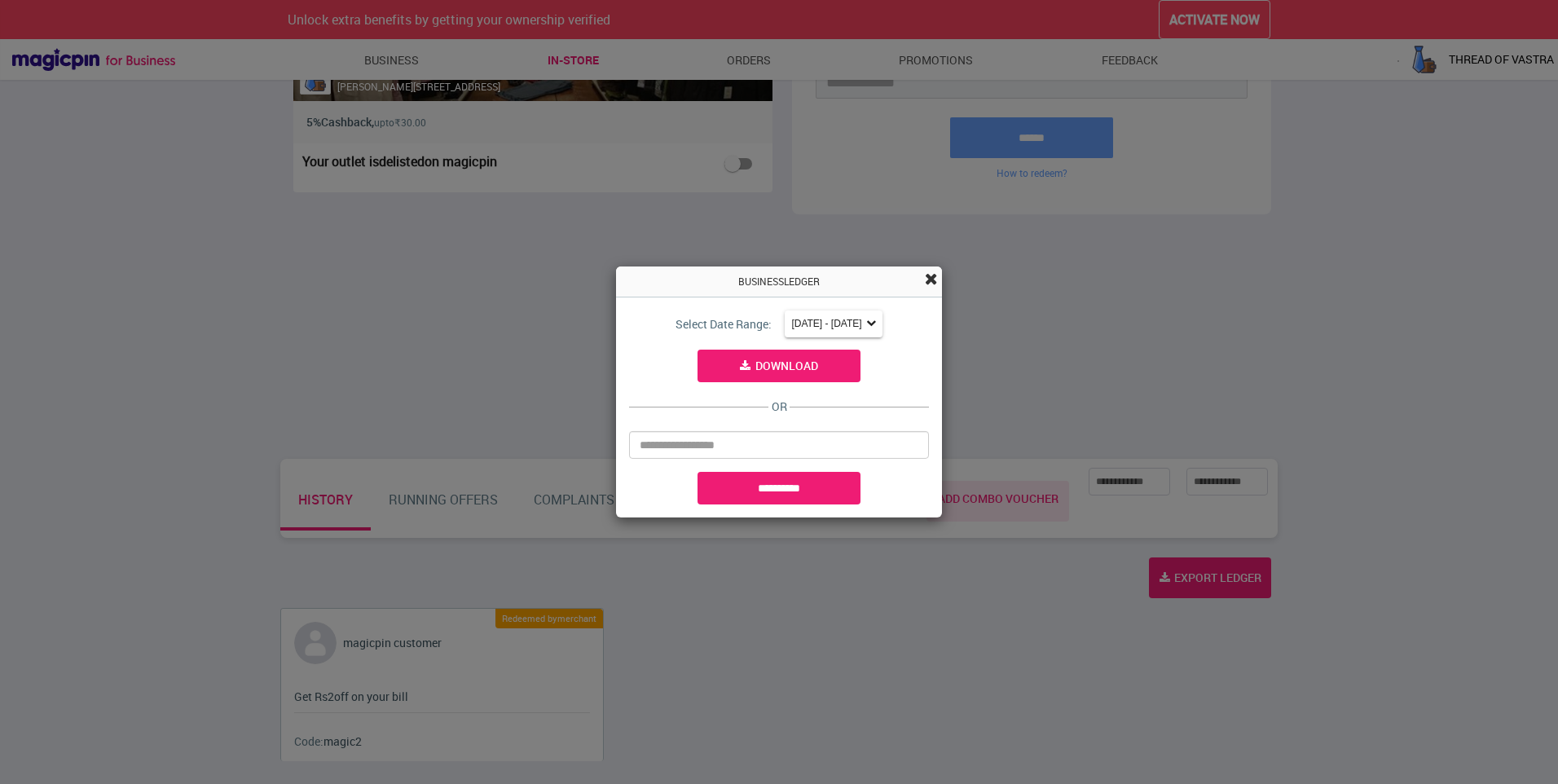
click at [928, 278] on span at bounding box center [932, 279] width 13 height 16
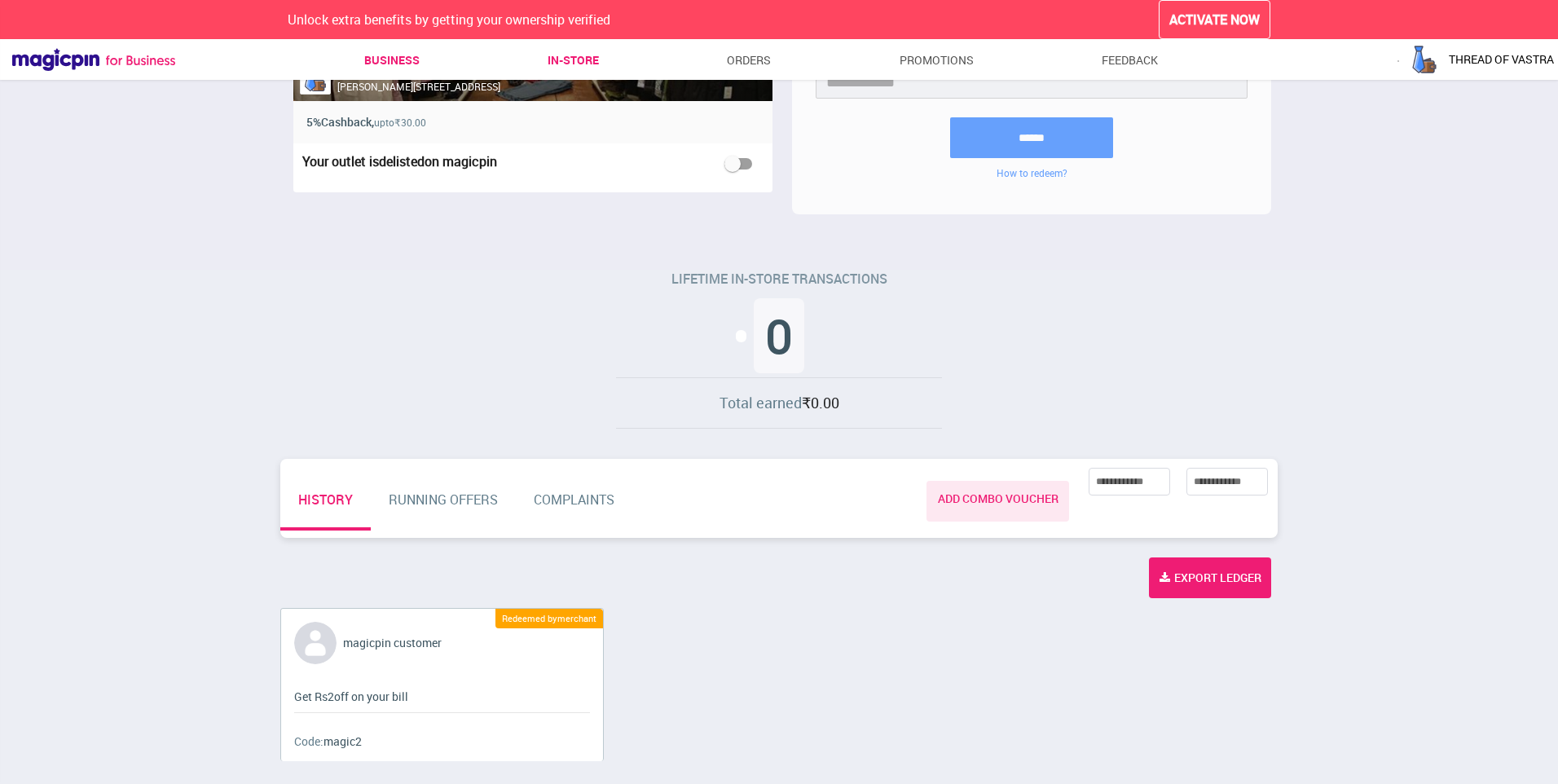
click at [396, 67] on link "Business" at bounding box center [392, 60] width 56 height 29
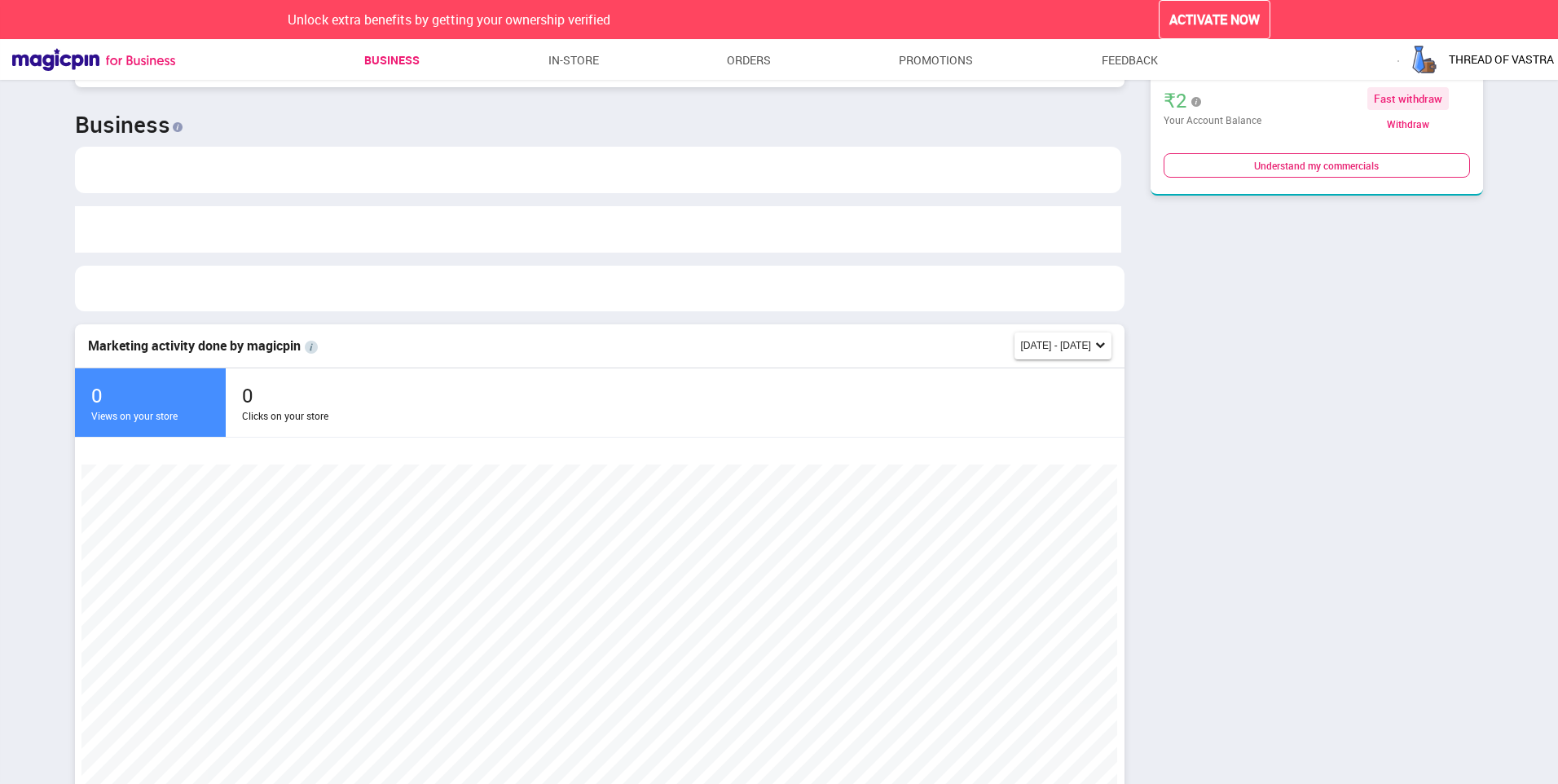
scroll to position [345, 1037]
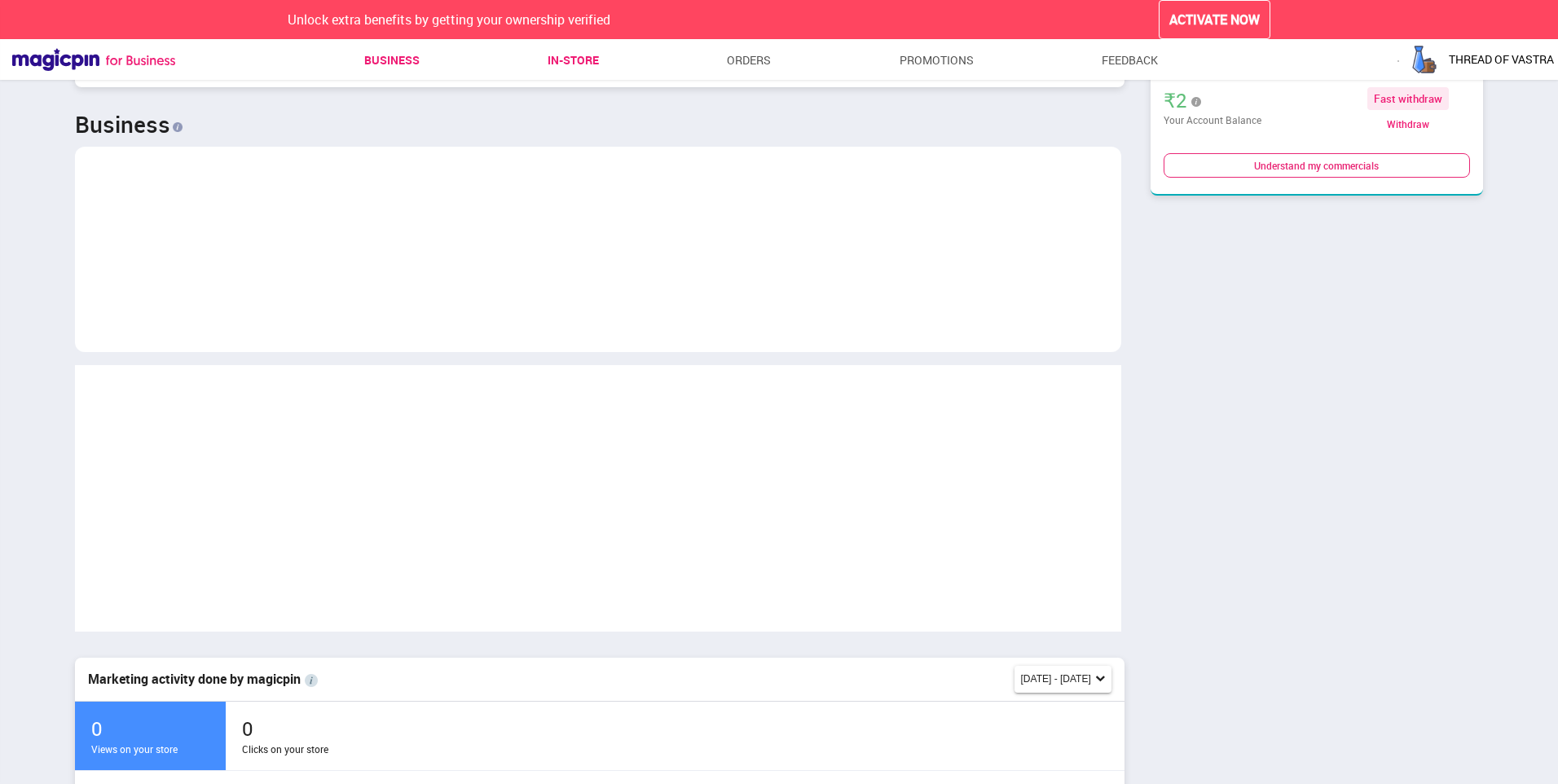
click at [562, 58] on link "In-store" at bounding box center [573, 60] width 51 height 29
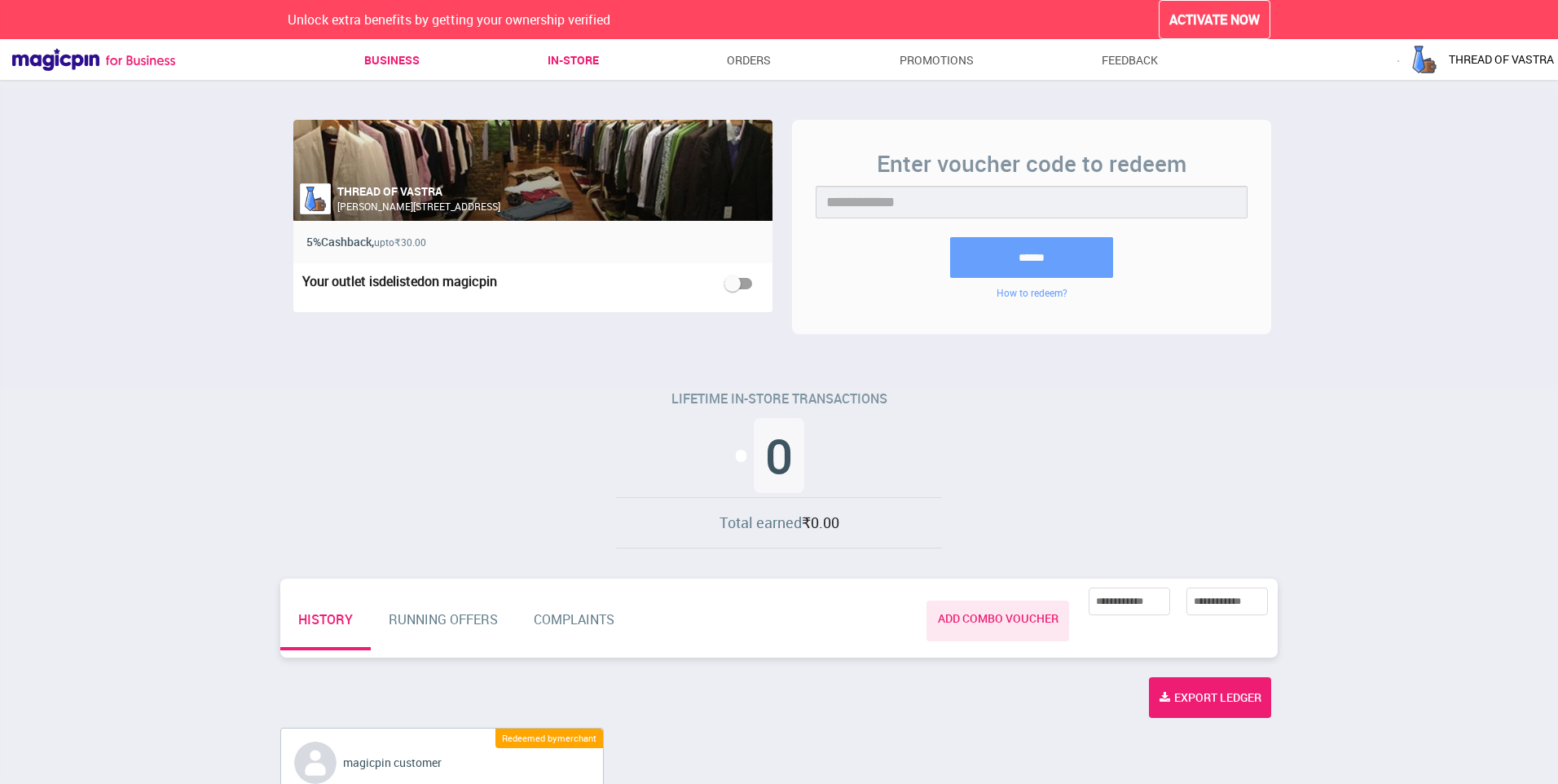
click at [392, 58] on link "Business" at bounding box center [392, 60] width 56 height 29
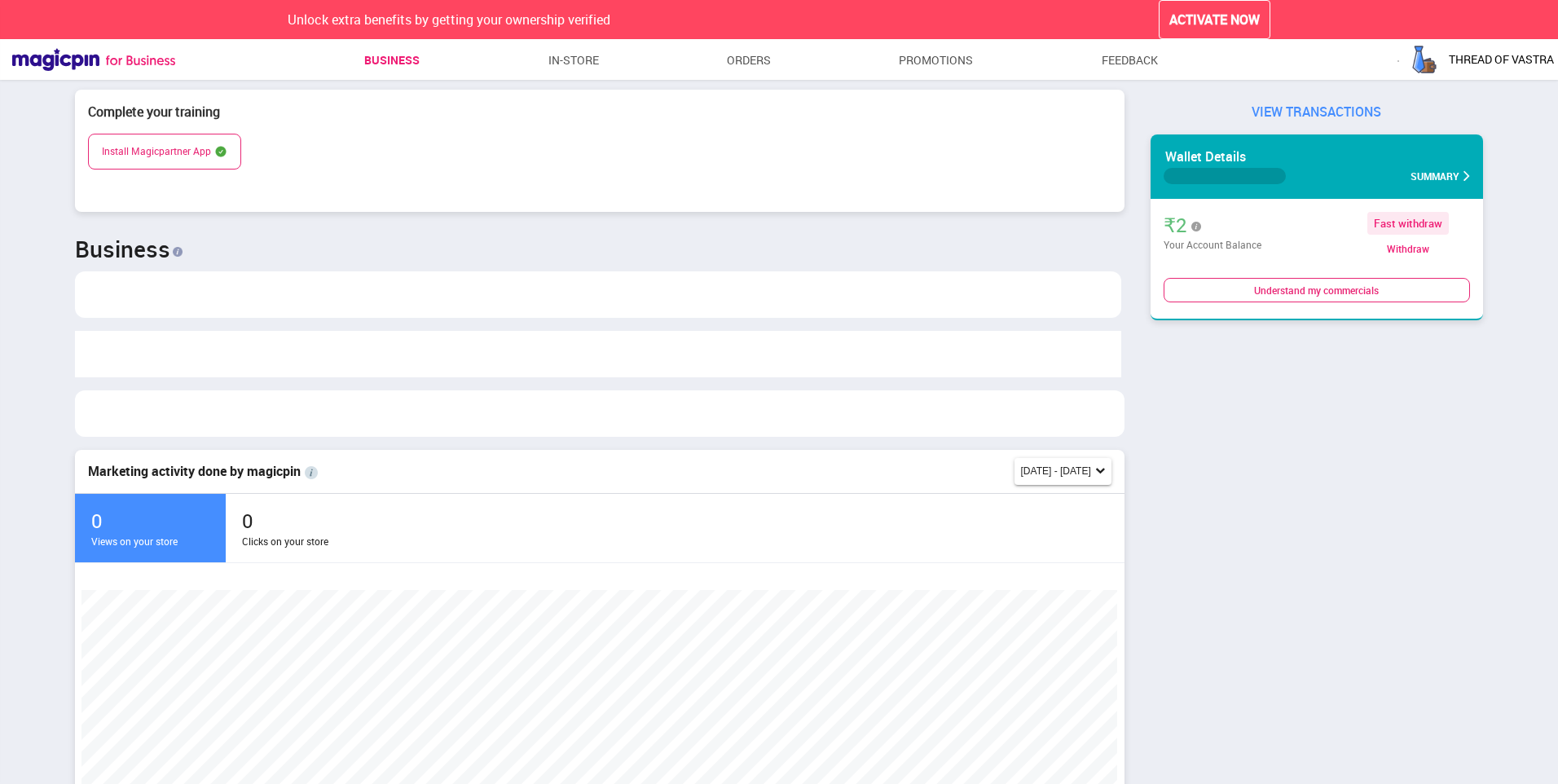
scroll to position [345, 1037]
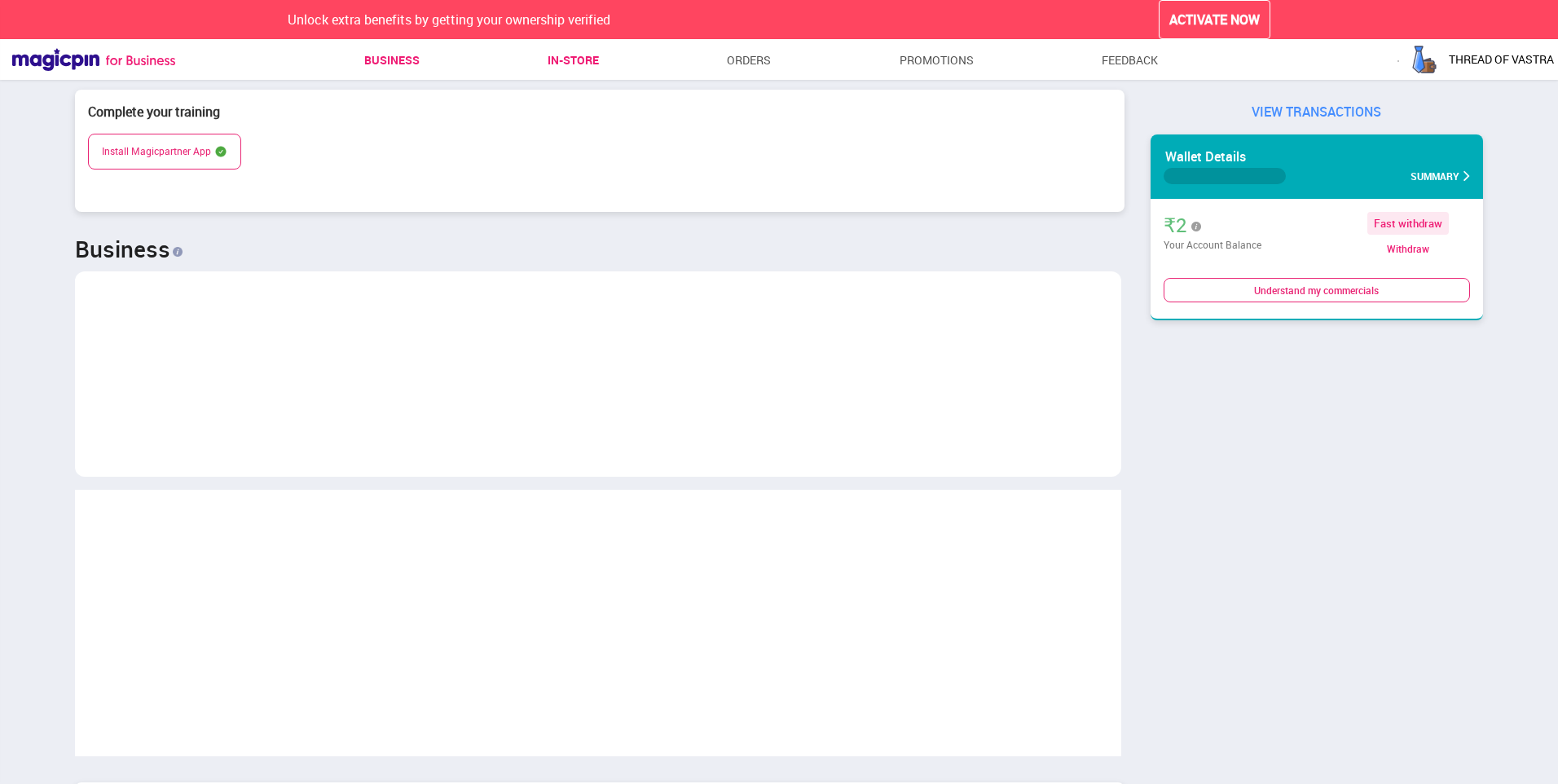
click at [584, 60] on link "In-store" at bounding box center [573, 60] width 51 height 29
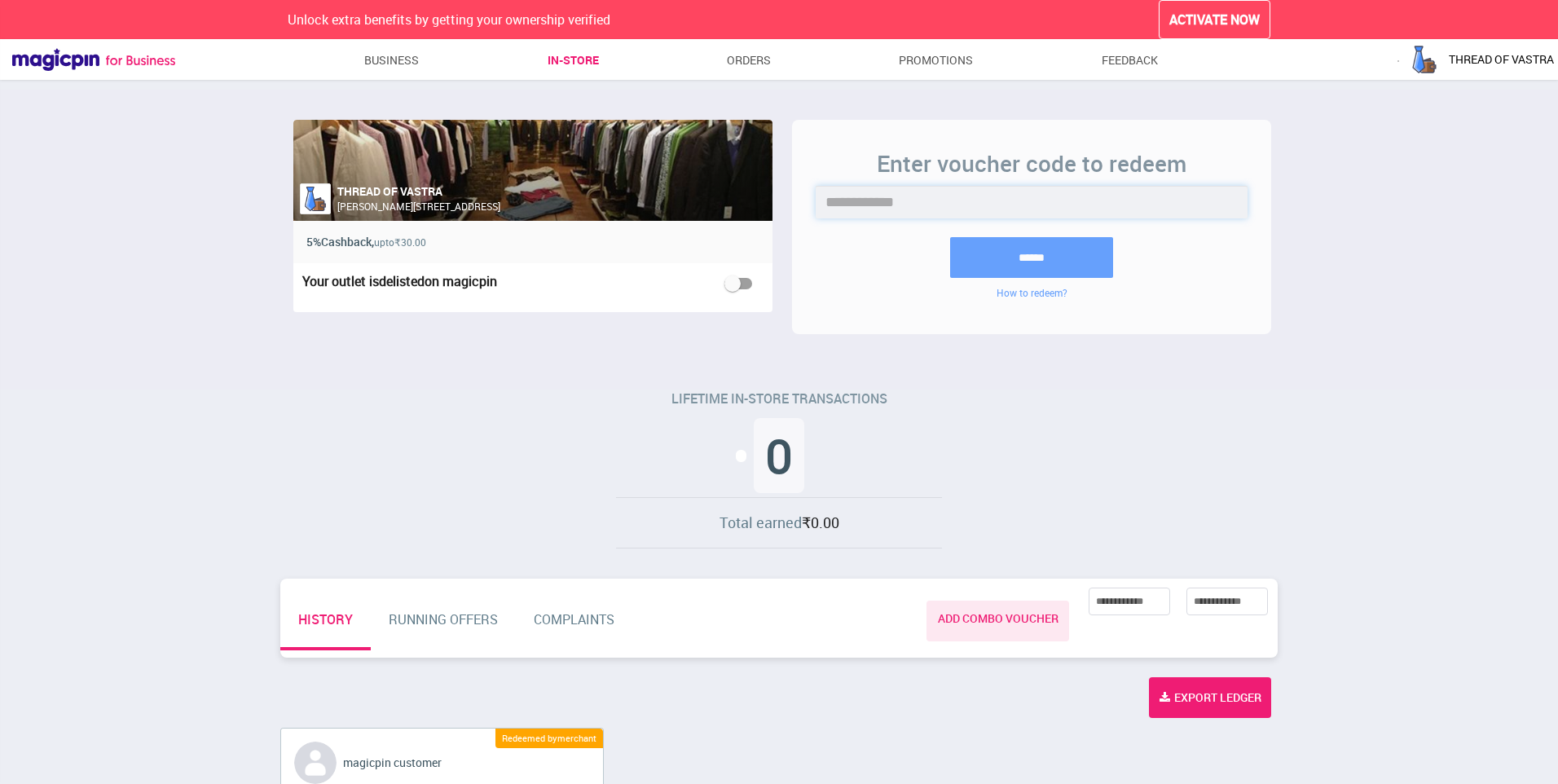
click at [985, 194] on input "text" at bounding box center [1032, 202] width 432 height 33
click at [491, 626] on link "RUNNING OFFERS" at bounding box center [443, 626] width 145 height 58
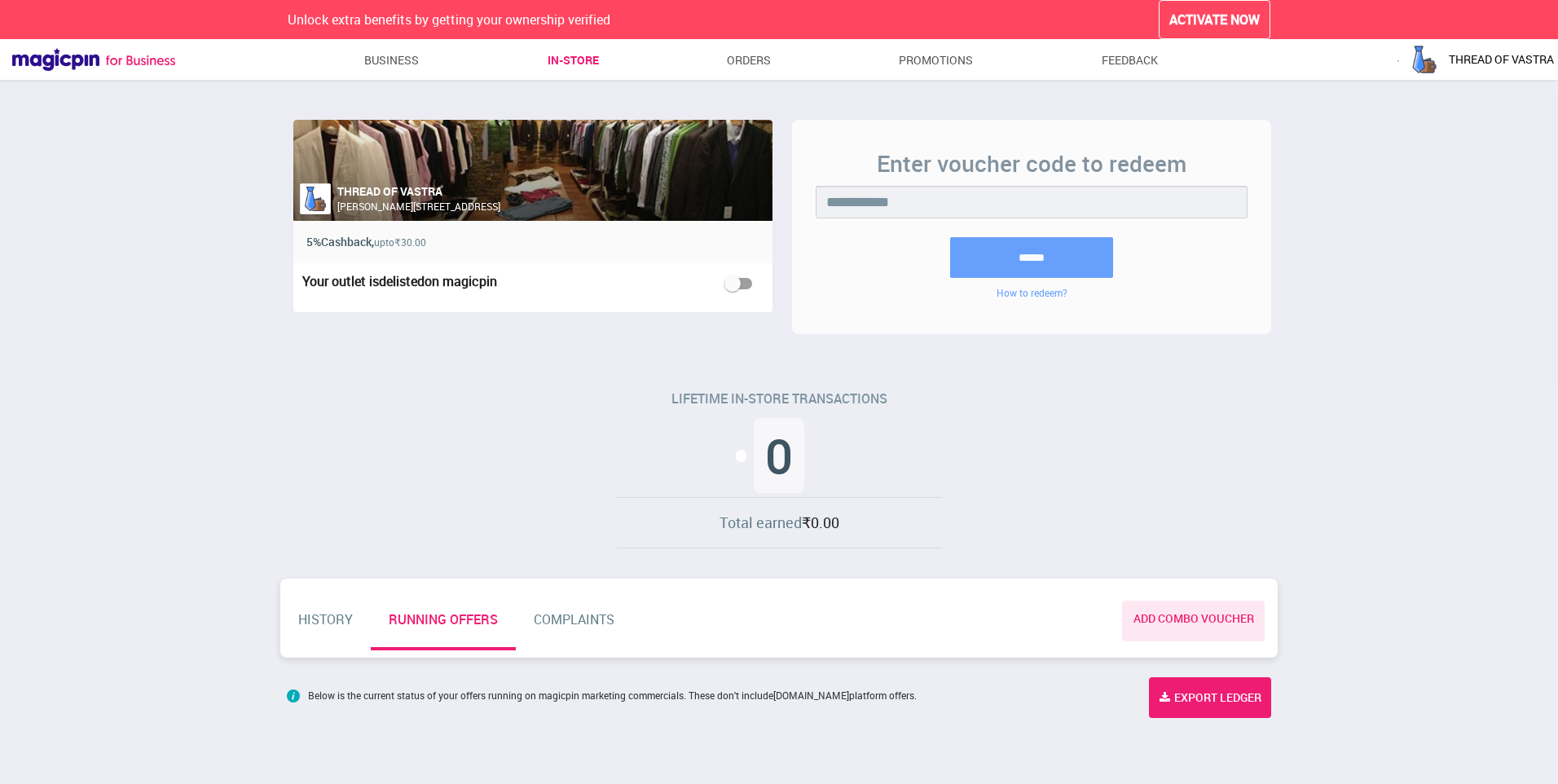
scroll to position [2, 0]
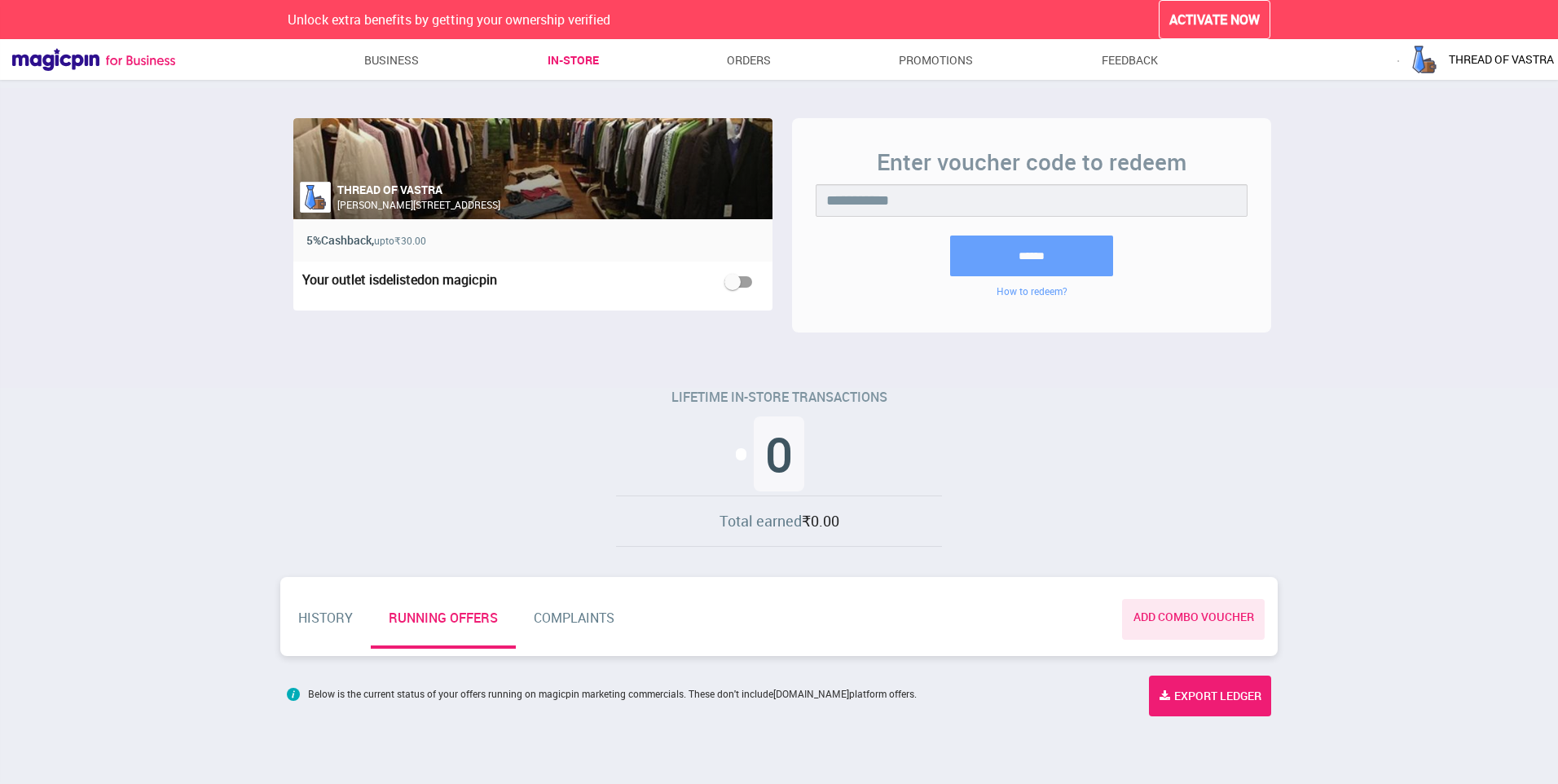
click at [333, 628] on link "HISTORY" at bounding box center [325, 625] width 90 height 58
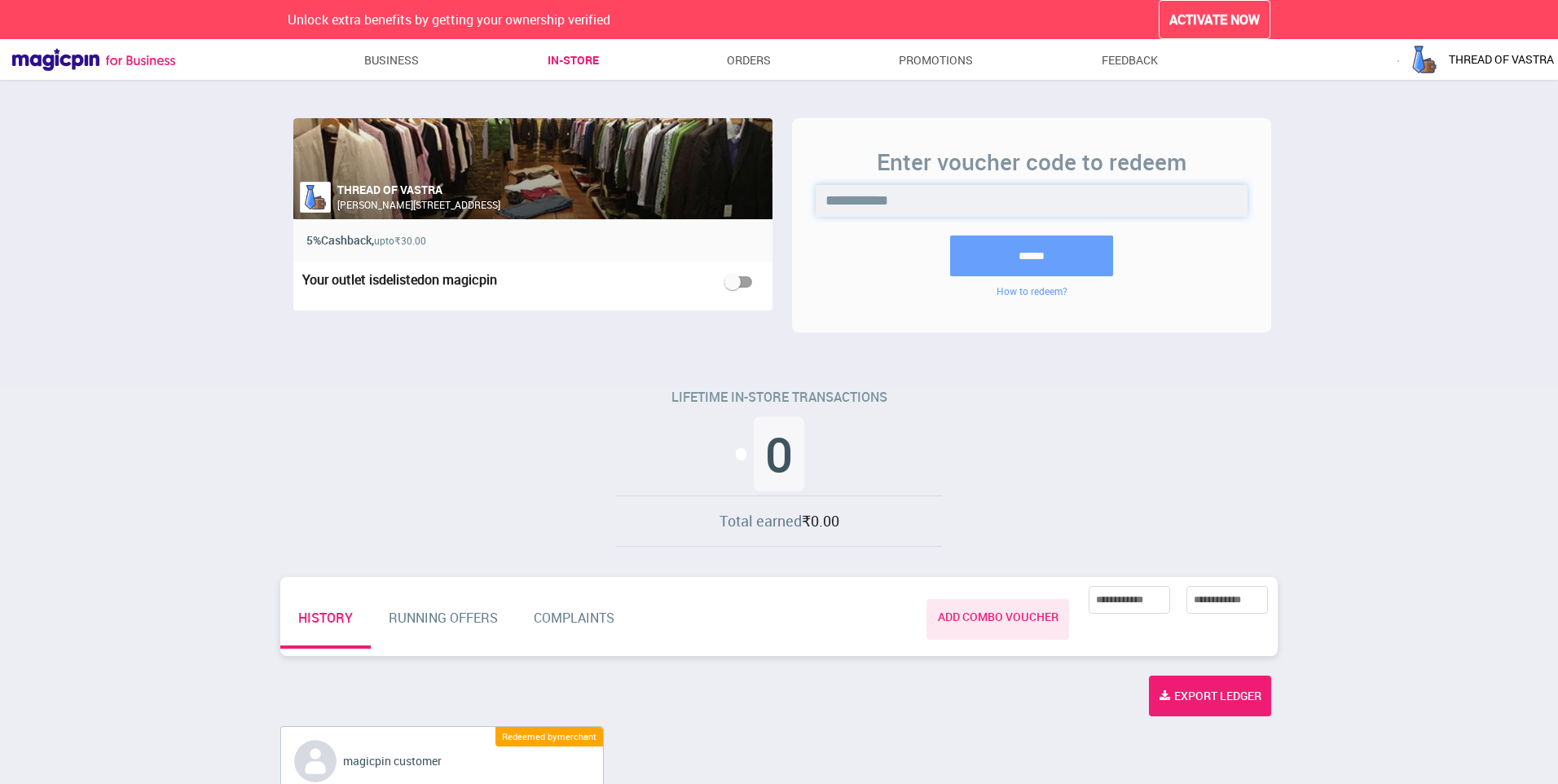
click at [1061, 199] on input "**********" at bounding box center [1032, 200] width 432 height 33
type input "**********"
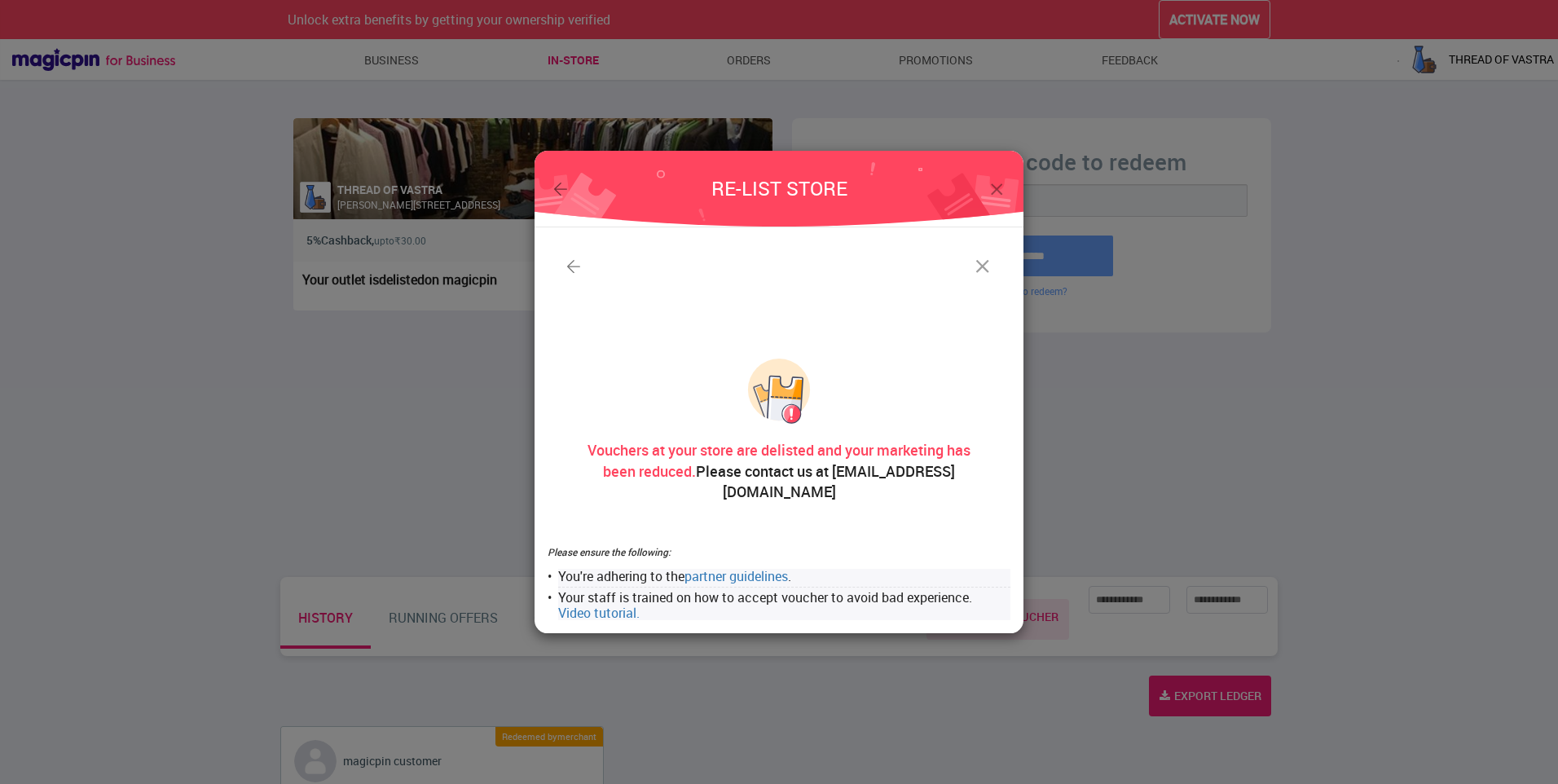
click at [996, 199] on img at bounding box center [997, 189] width 20 height 20
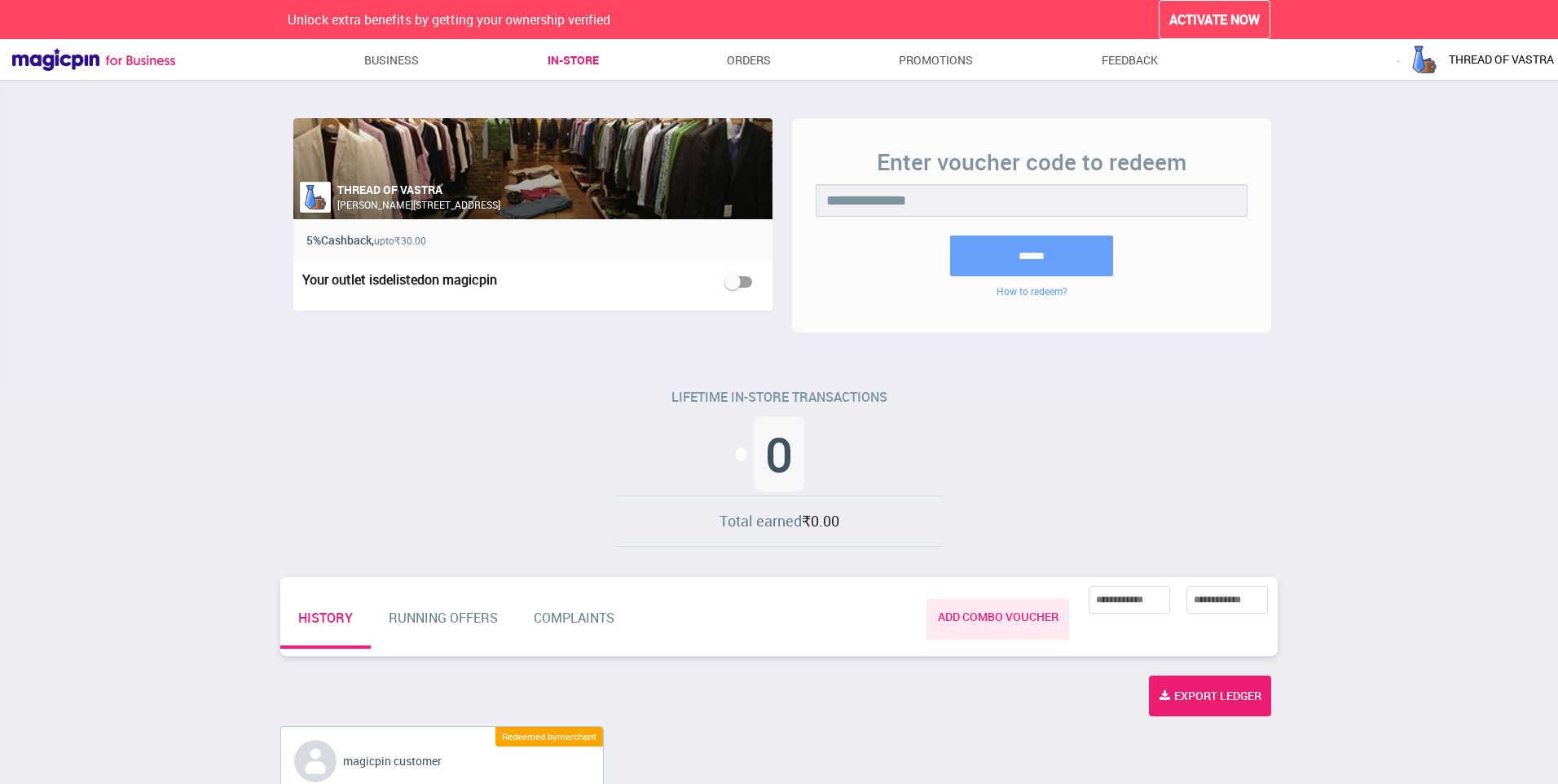
scroll to position [0, 0]
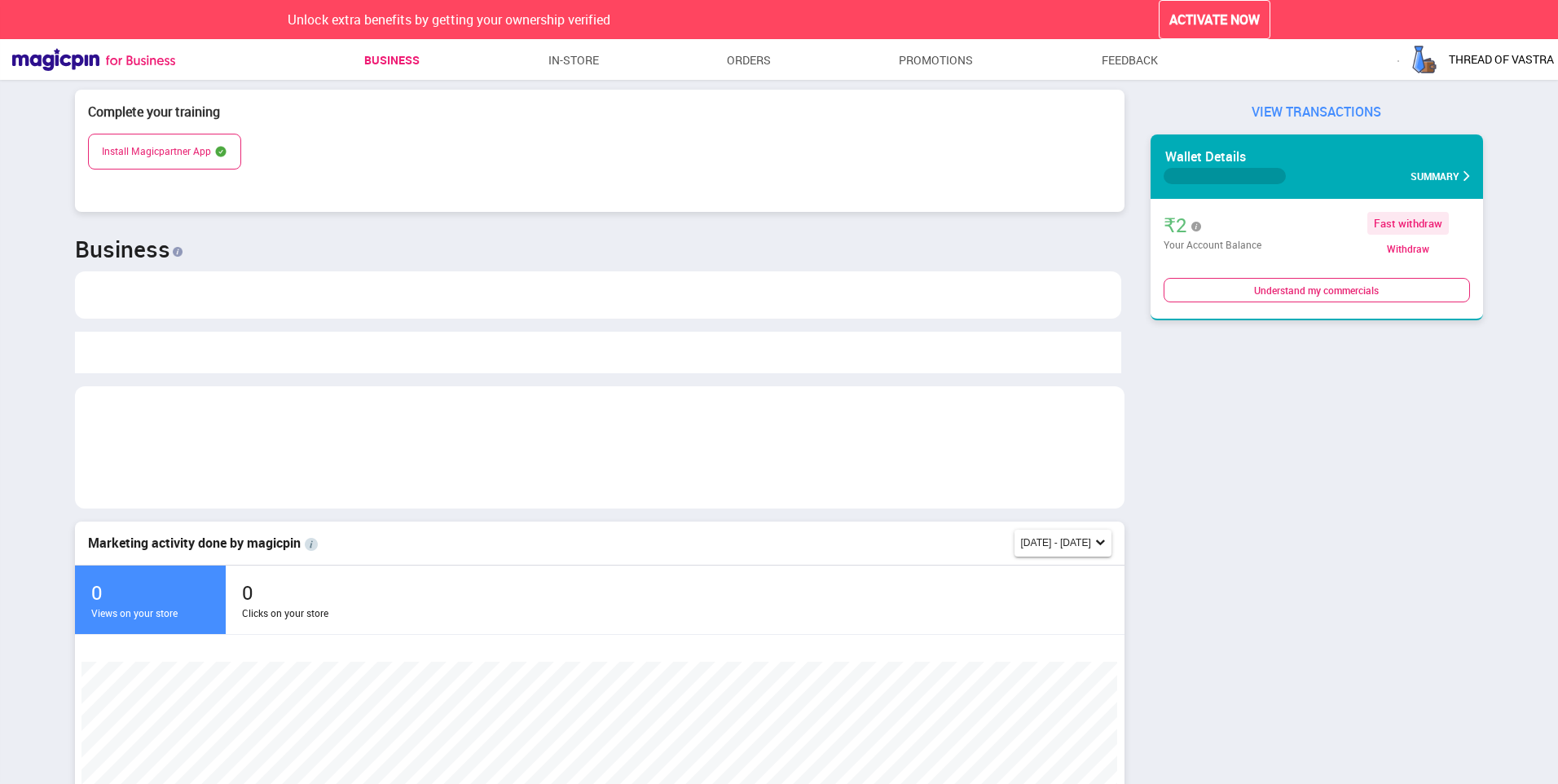
scroll to position [345, 1037]
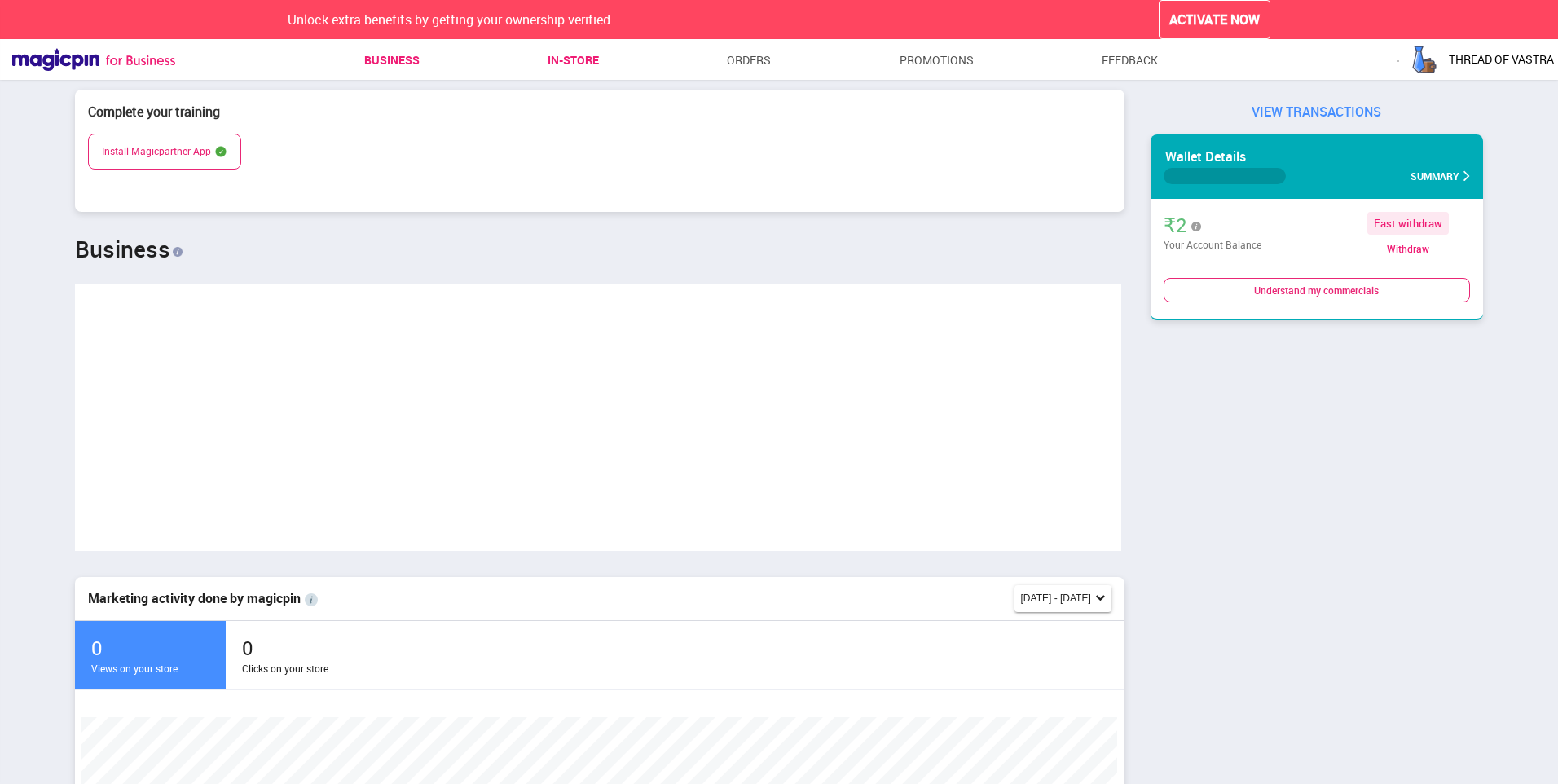
click at [598, 60] on link "In-store" at bounding box center [573, 60] width 51 height 29
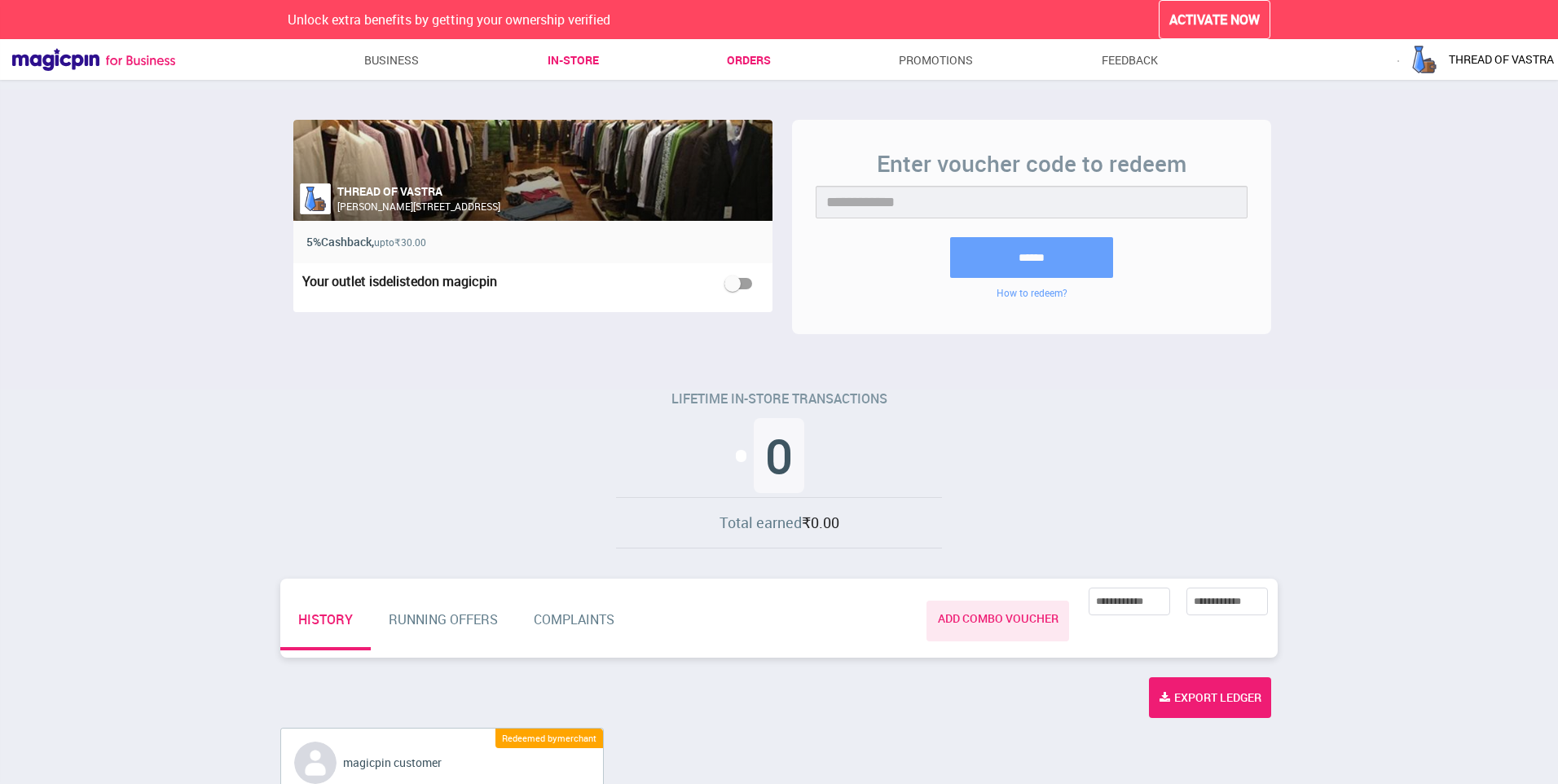
click at [759, 63] on link "Orders" at bounding box center [748, 60] width 44 height 29
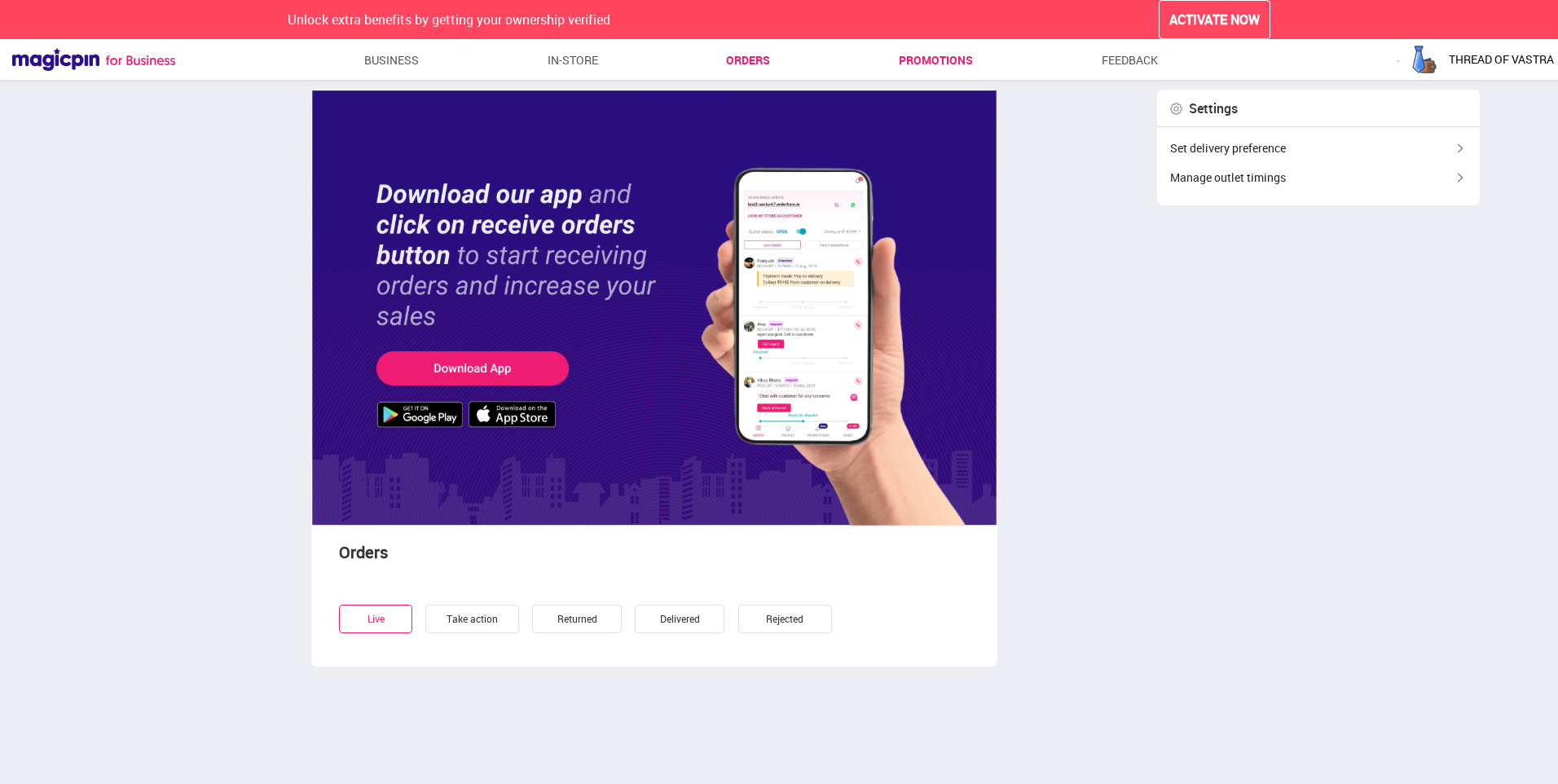
click at [912, 48] on link "Promotions" at bounding box center [935, 60] width 74 height 29
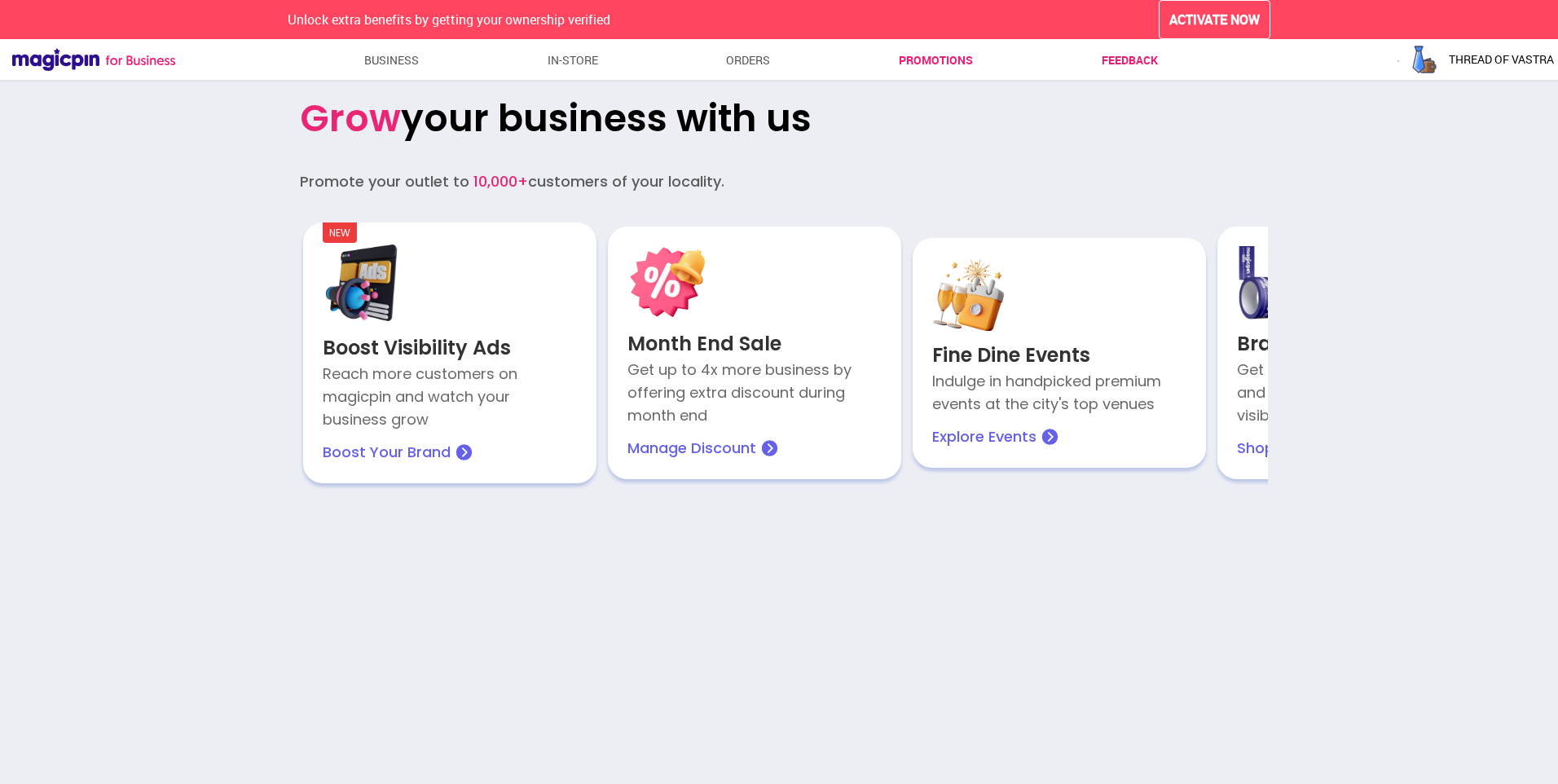
click at [1103, 64] on link "Feedback" at bounding box center [1130, 60] width 56 height 29
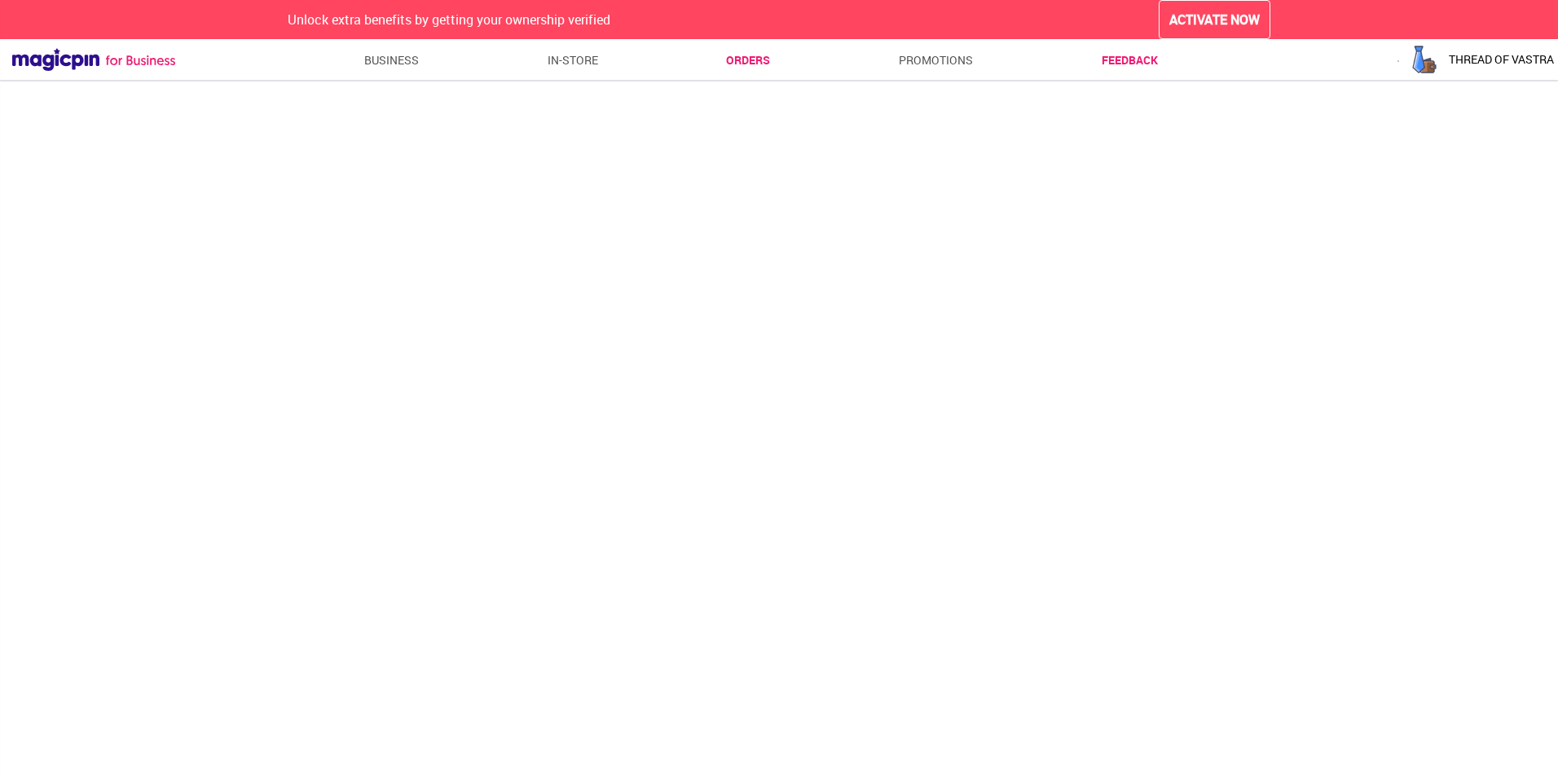
click at [767, 62] on link "Orders" at bounding box center [748, 60] width 44 height 29
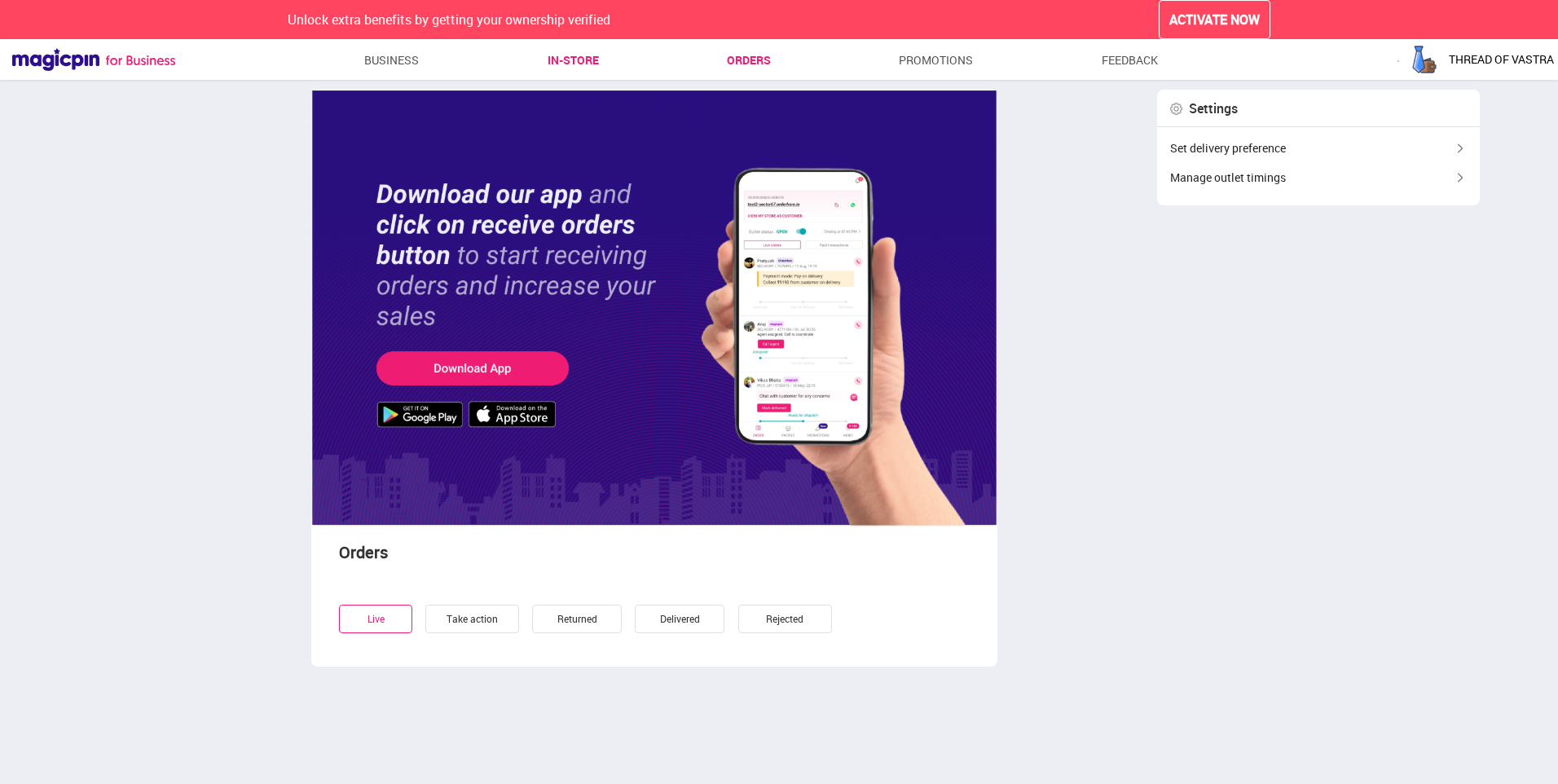
click at [565, 62] on link "In-store" at bounding box center [573, 60] width 51 height 29
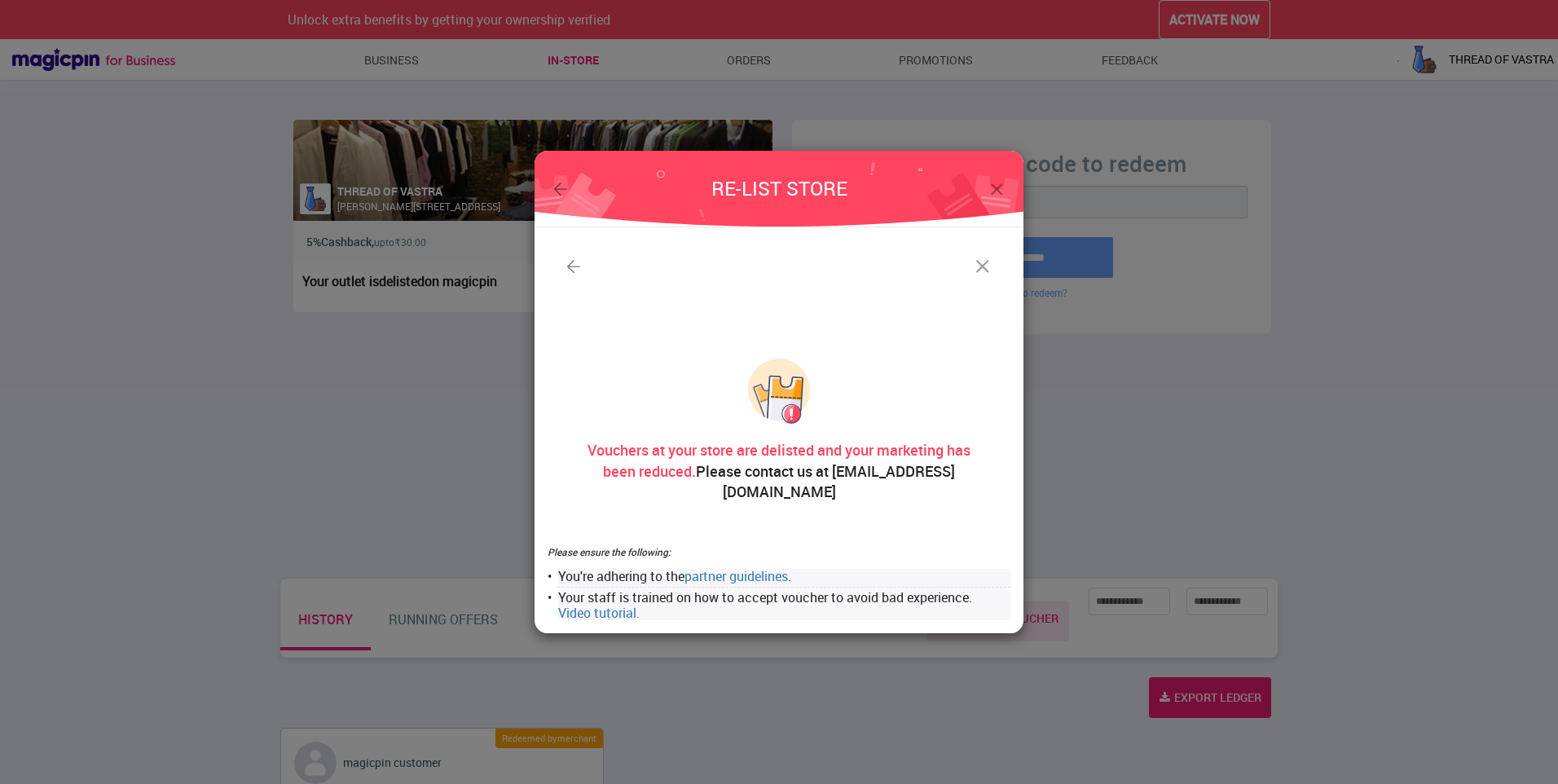
click at [994, 199] on img at bounding box center [997, 189] width 20 height 20
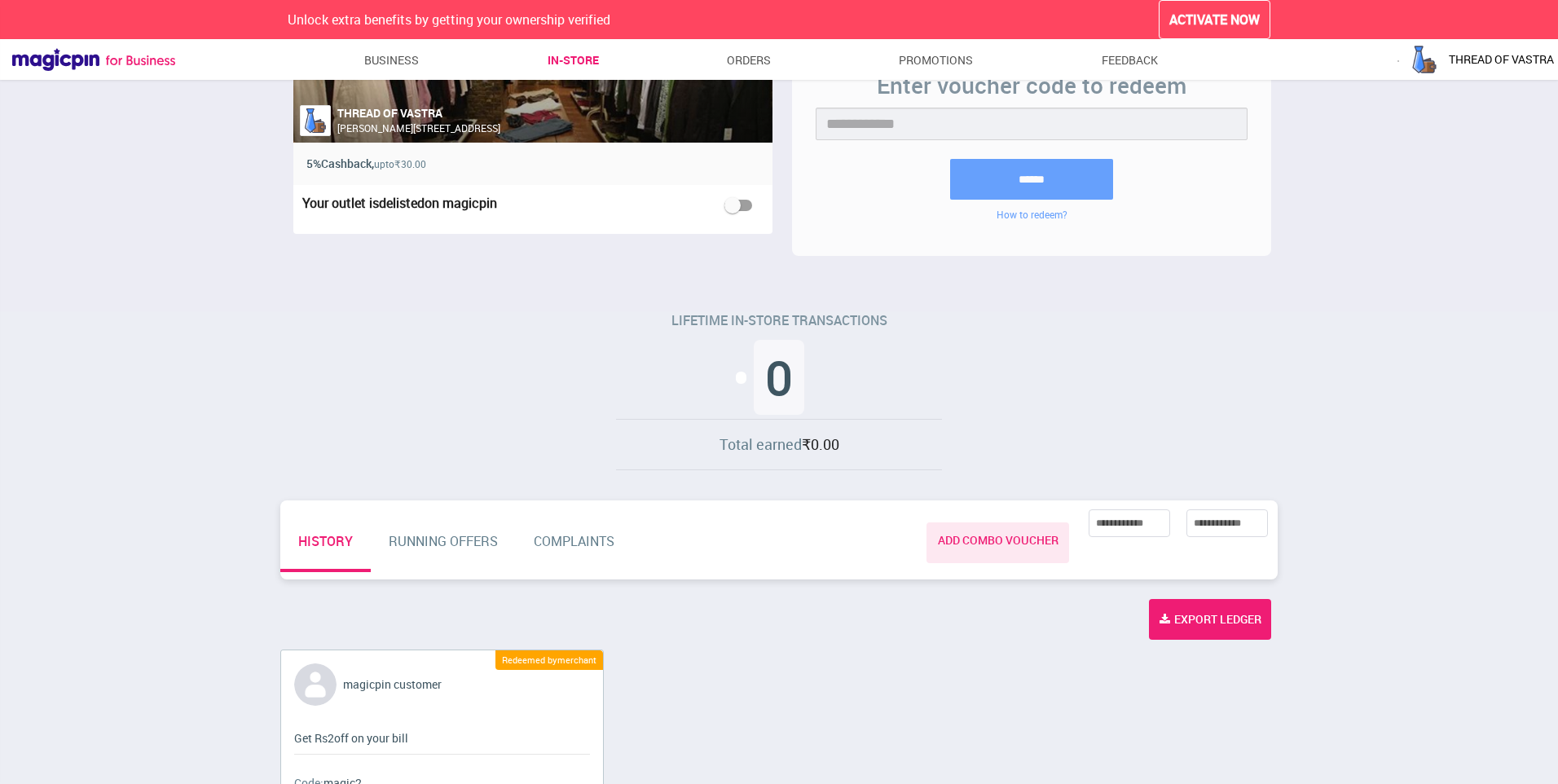
scroll to position [125, 0]
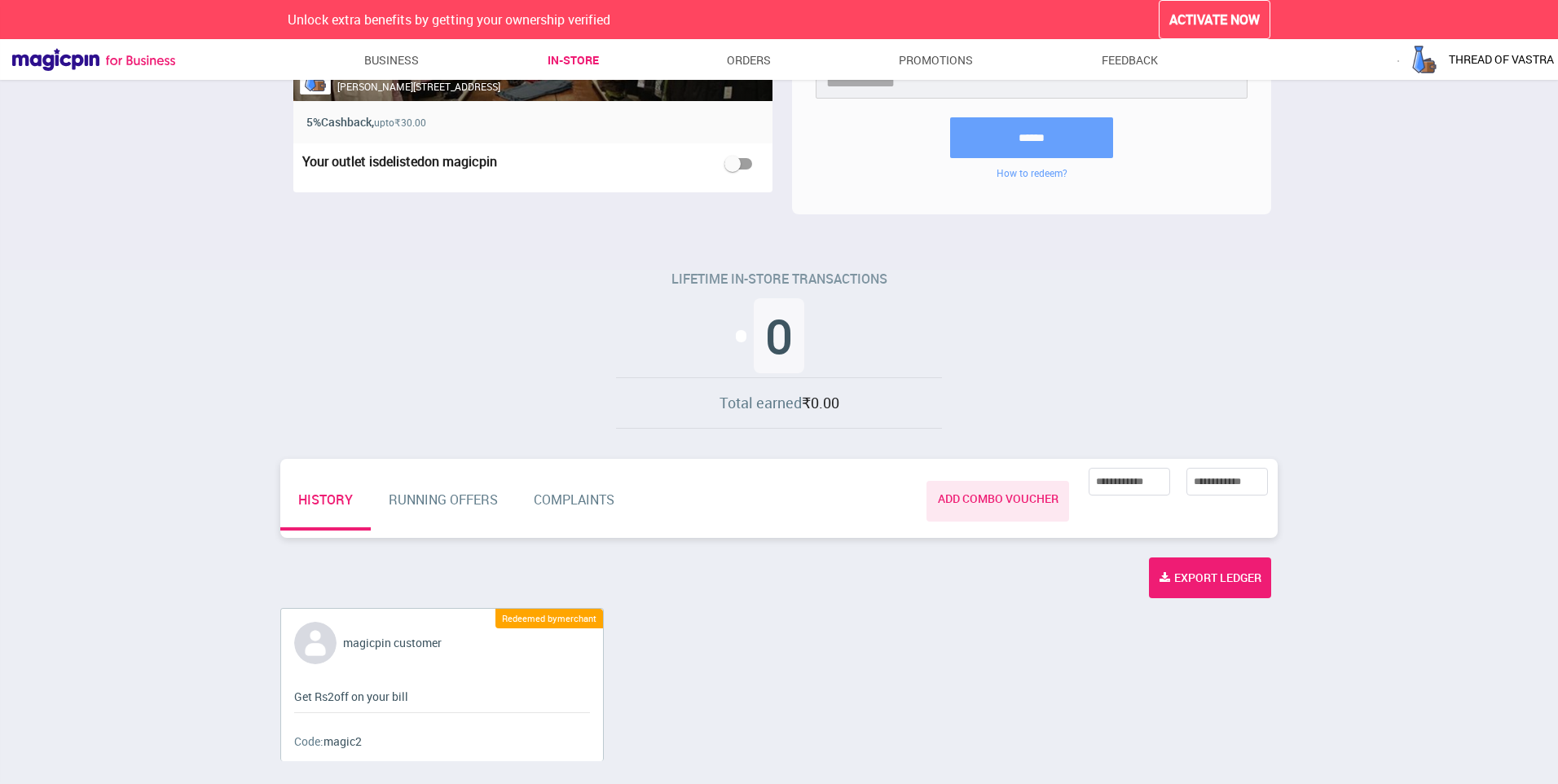
drag, startPoint x: 311, startPoint y: 708, endPoint x: 307, endPoint y: 696, distance: 12.6
click at [311, 708] on div "magicpin customer Redeemed by merchant Get Rs 2 off on your [PERSON_NAME]: magi…" at bounding box center [443, 685] width 322 height 151
drag, startPoint x: 282, startPoint y: 695, endPoint x: 503, endPoint y: 713, distance: 221.7
click at [503, 713] on div "magicpin customer Redeemed by merchant Get Rs 2 off on your [PERSON_NAME]: magi…" at bounding box center [443, 685] width 322 height 151
drag, startPoint x: 503, startPoint y: 713, endPoint x: 475, endPoint y: 709, distance: 28.3
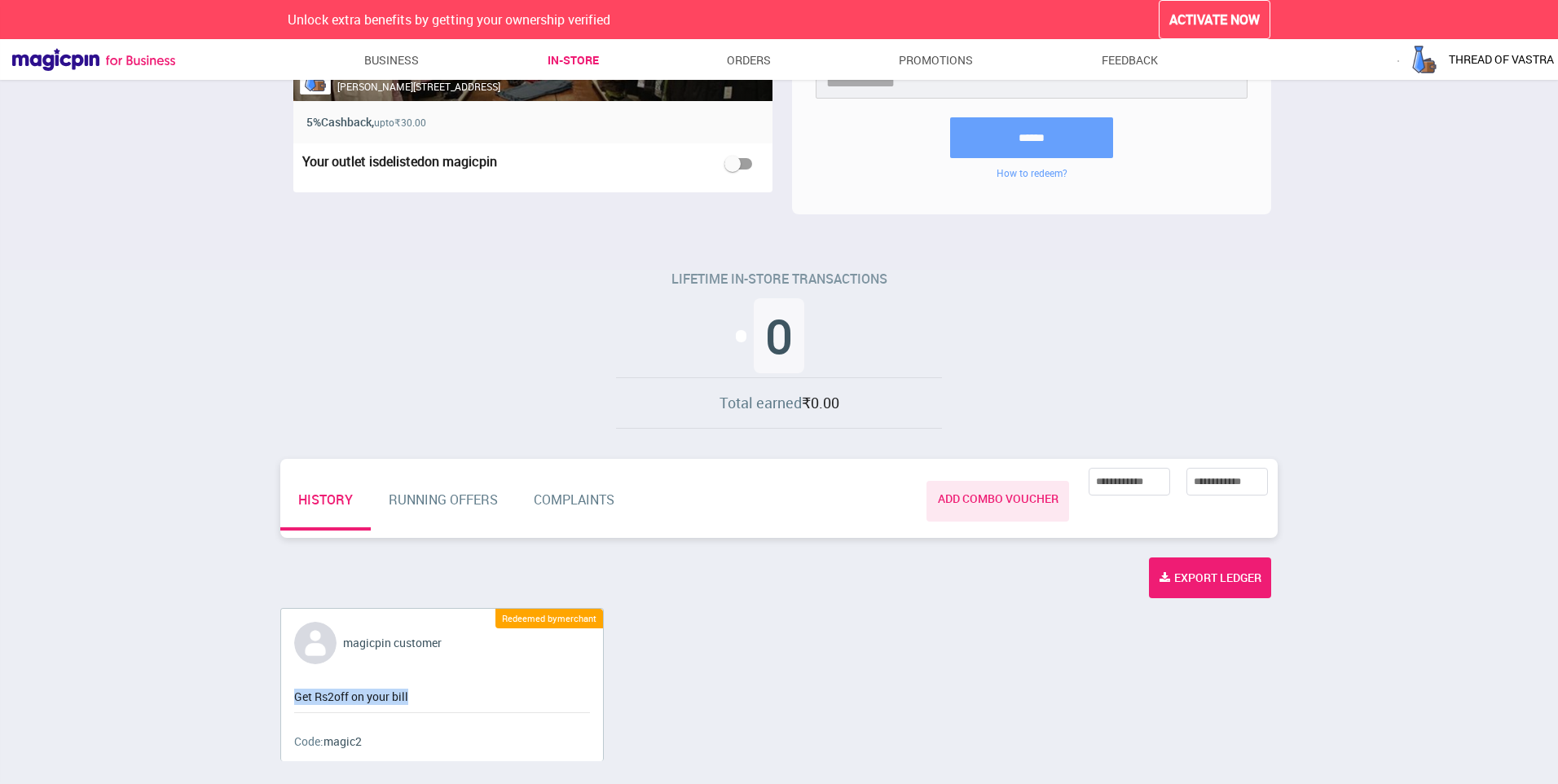
click at [484, 709] on div "magicpin customer Redeemed by merchant Get Rs 2 off on your [PERSON_NAME]: magi…" at bounding box center [443, 685] width 322 height 151
drag, startPoint x: 316, startPoint y: 687, endPoint x: 436, endPoint y: 697, distance: 120.4
click at [436, 697] on div "Get Rs 2 off on your bill" at bounding box center [442, 690] width 296 height 29
click at [432, 697] on div "Get Rs 2 off on your bill" at bounding box center [442, 690] width 296 height 29
click at [364, 694] on div "Get Rs 2 off on your bill" at bounding box center [442, 690] width 296 height 29
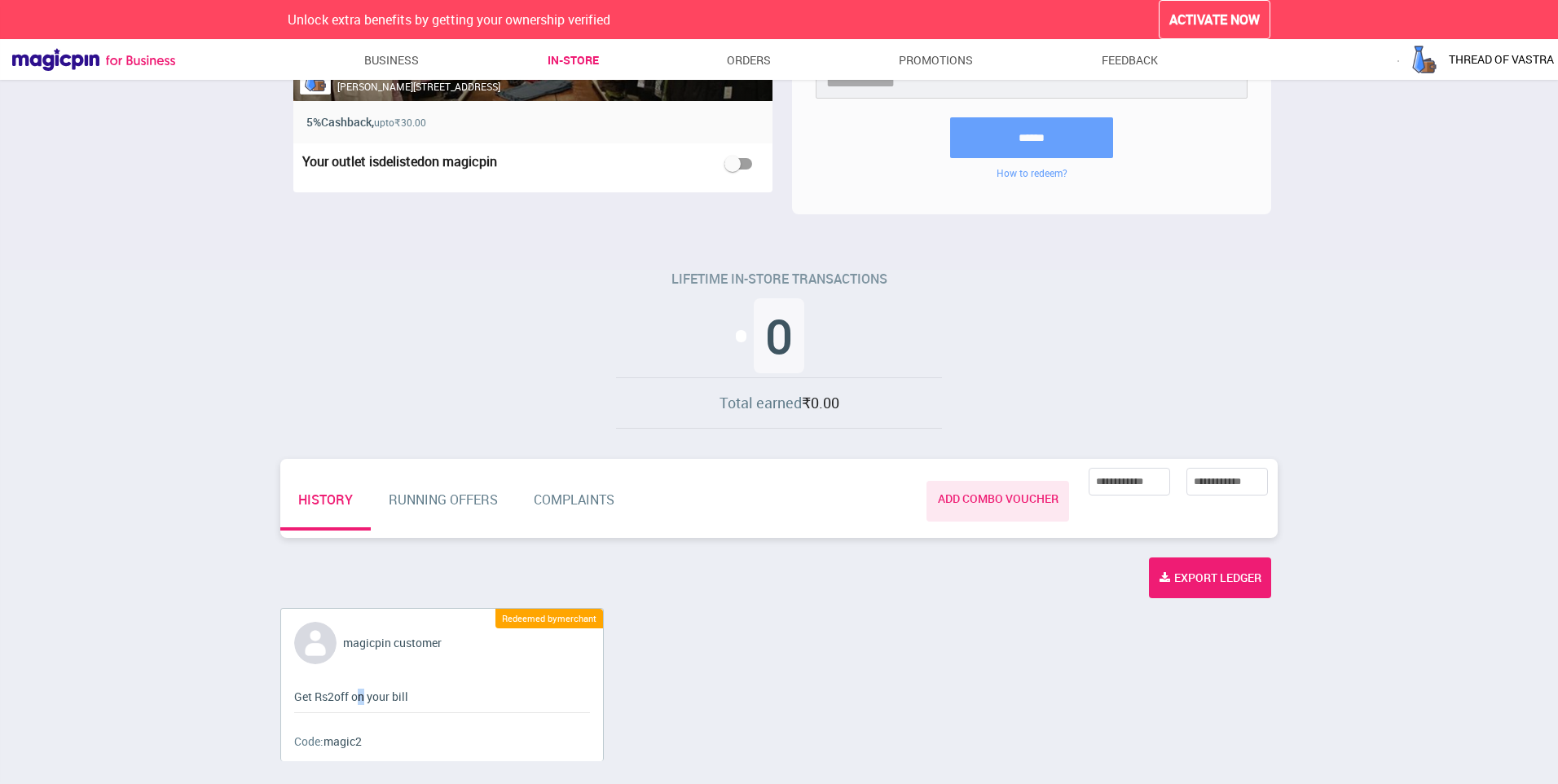
click at [364, 694] on div "Get Rs 2 off on your bill" at bounding box center [442, 690] width 296 height 29
click at [571, 696] on div "Get Rs 2 off on your bill" at bounding box center [442, 690] width 296 height 29
click at [564, 619] on div "Redeemed by merchant" at bounding box center [549, 618] width 107 height 19
drag, startPoint x: 564, startPoint y: 619, endPoint x: 828, endPoint y: 616, distance: 264.0
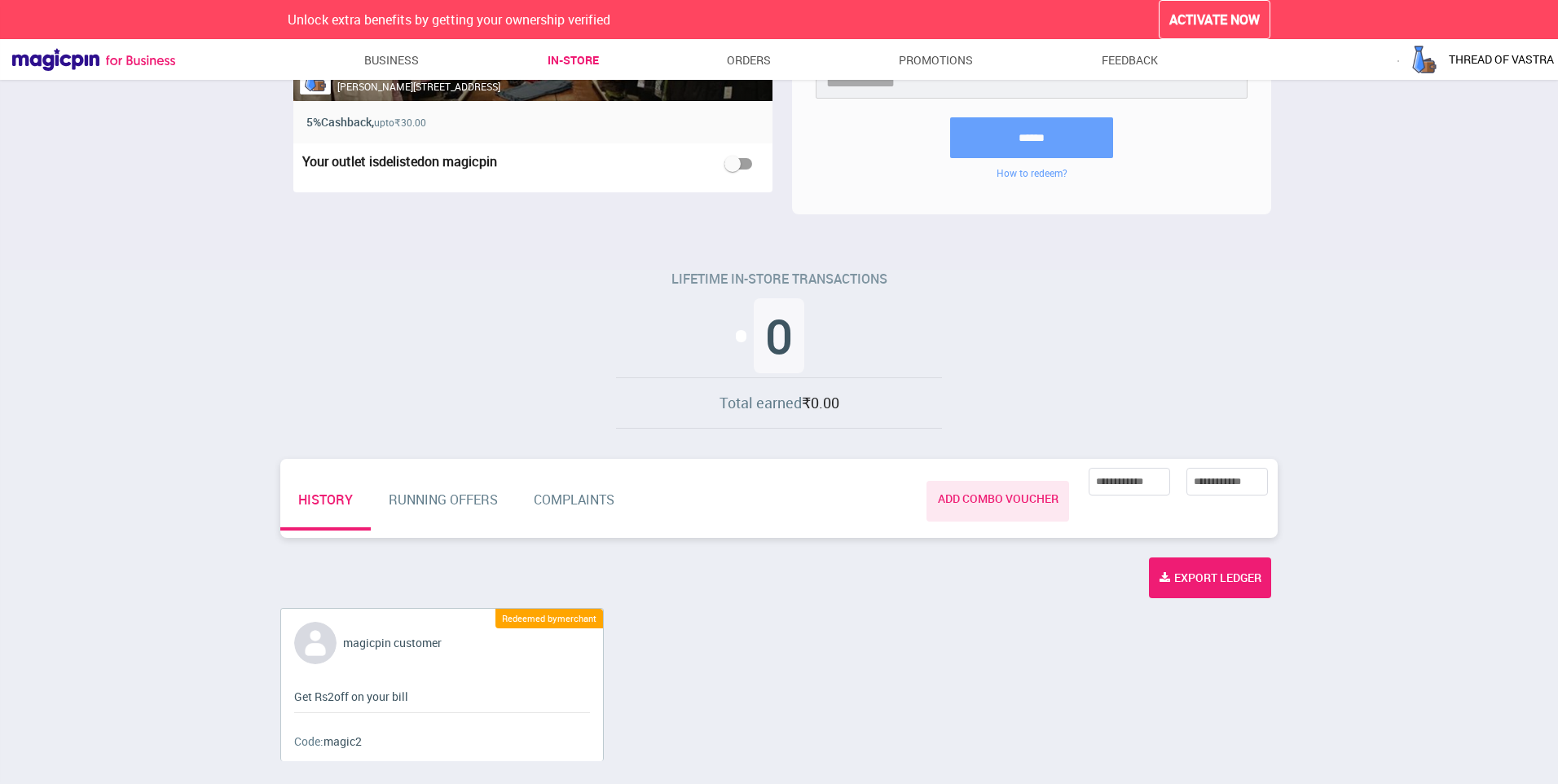
click at [828, 616] on div "magicpin customer Redeemed by merchant Get Rs 2 off on your [PERSON_NAME]: magi…" at bounding box center [779, 691] width 1011 height 166
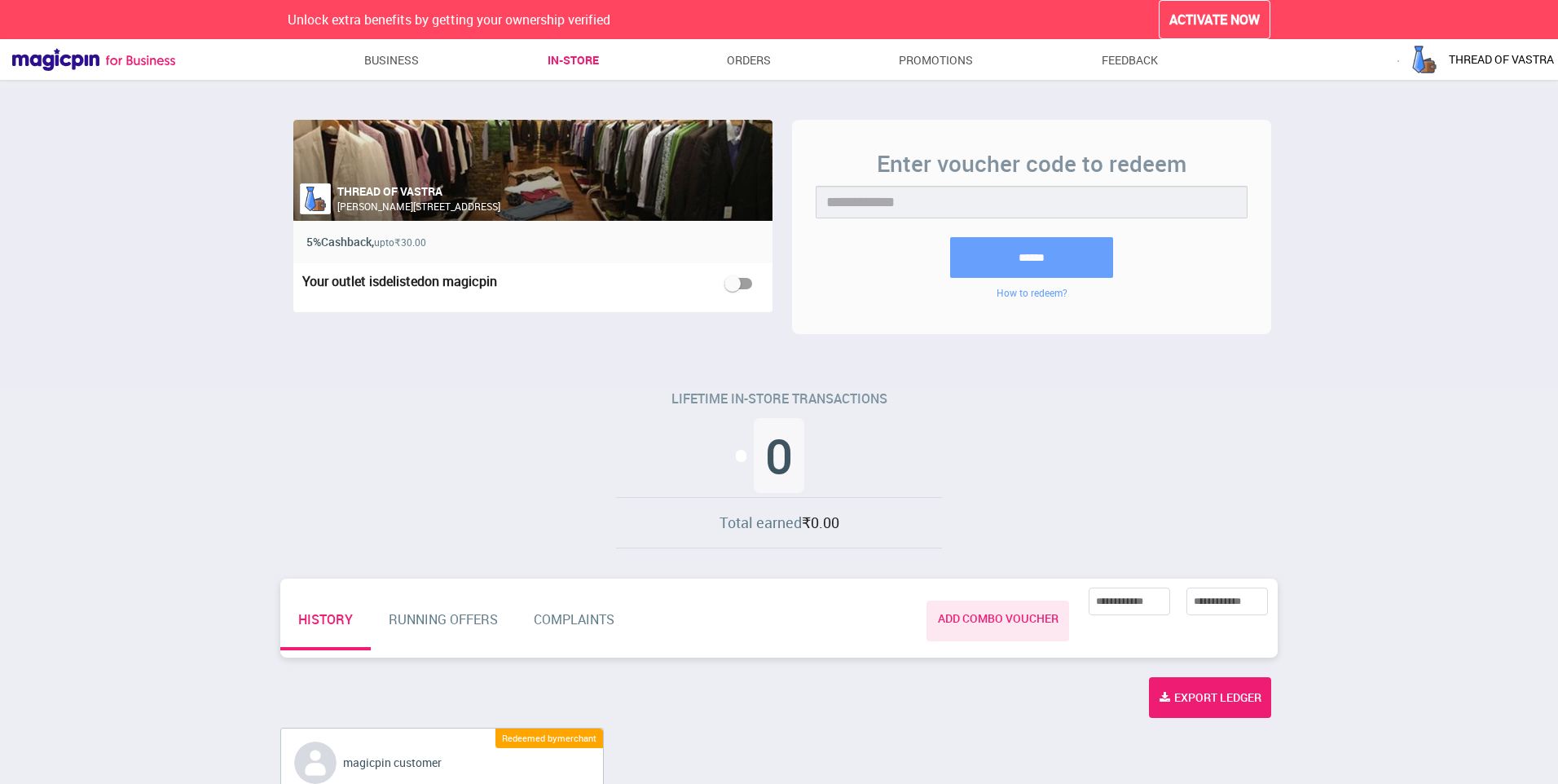
click at [402, 42] on nav "In-store Business In-store Orders Promotions Feedback" at bounding box center [758, 64] width 1166 height 49
click at [1190, 15] on button "ACTIVATE NOW" at bounding box center [1215, 20] width 112 height 40
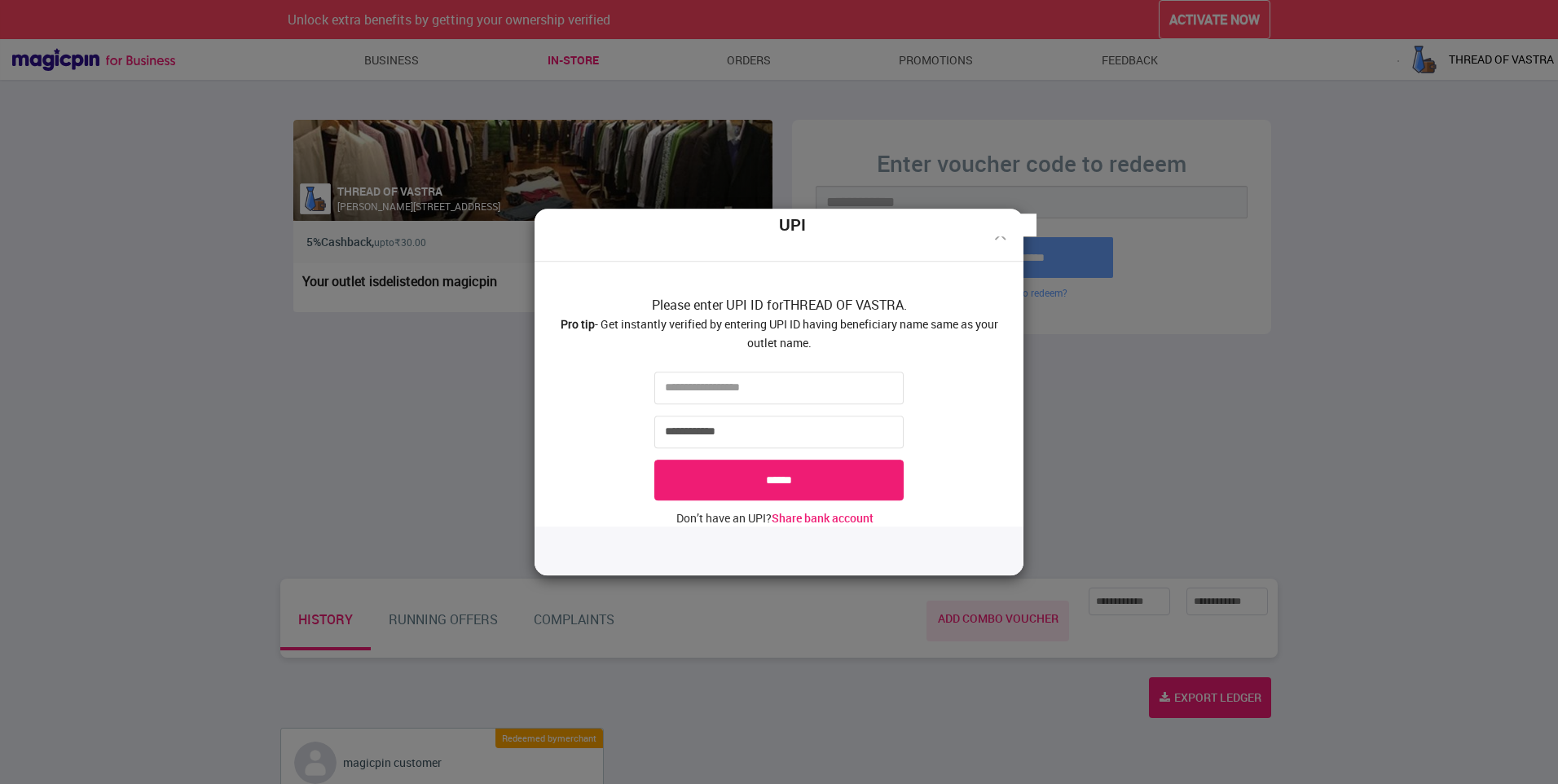
click at [1209, 340] on div "**********" at bounding box center [779, 392] width 1558 height 784
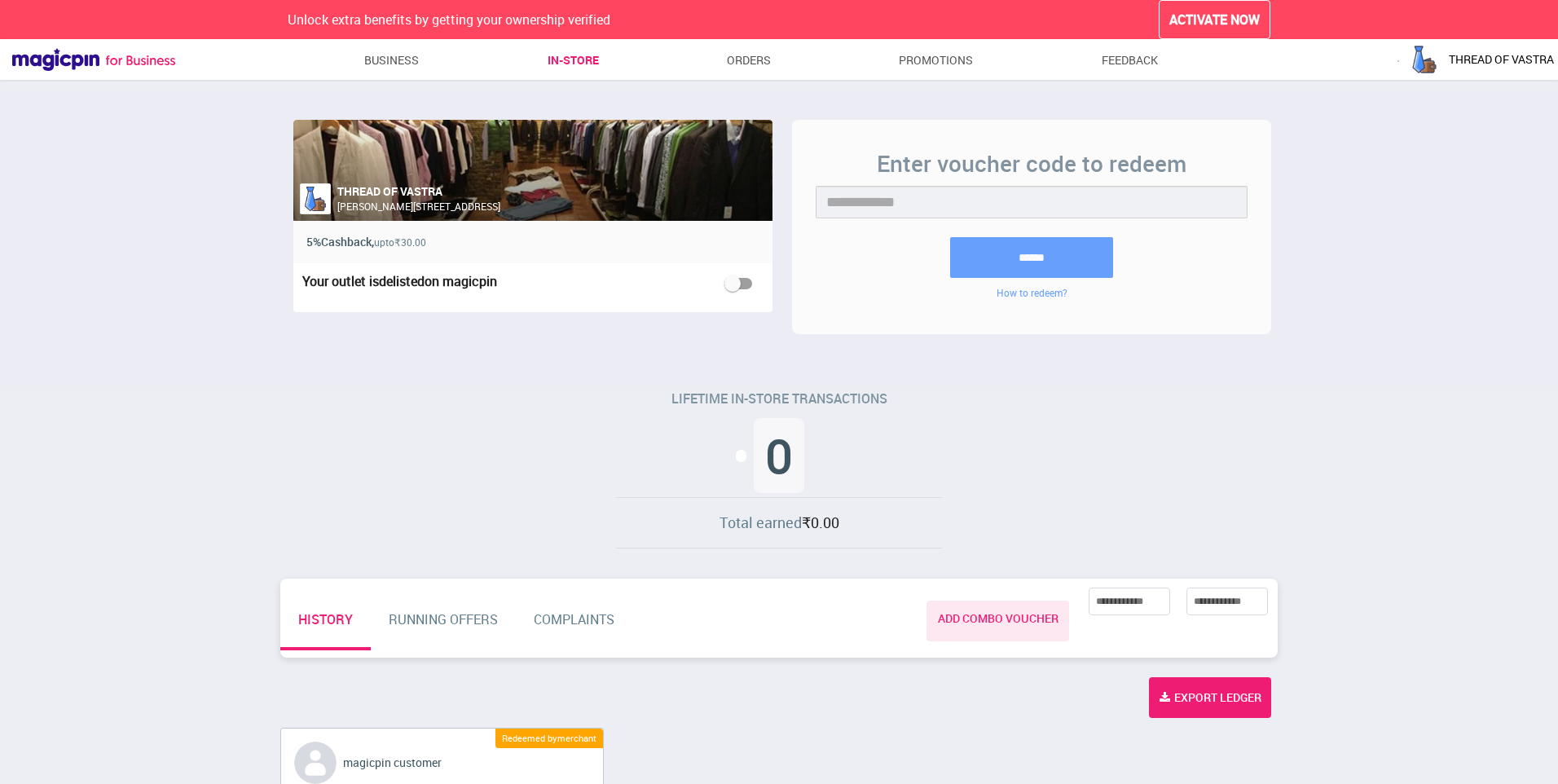
drag, startPoint x: 1202, startPoint y: 307, endPoint x: 1215, endPoint y: 314, distance: 14.8
click at [1225, 331] on div "Enter voucher code to redeem ****** How to redeem?" at bounding box center [1032, 227] width 479 height 214
click at [1197, 10] on button "ACTIVATE NOW" at bounding box center [1215, 20] width 112 height 40
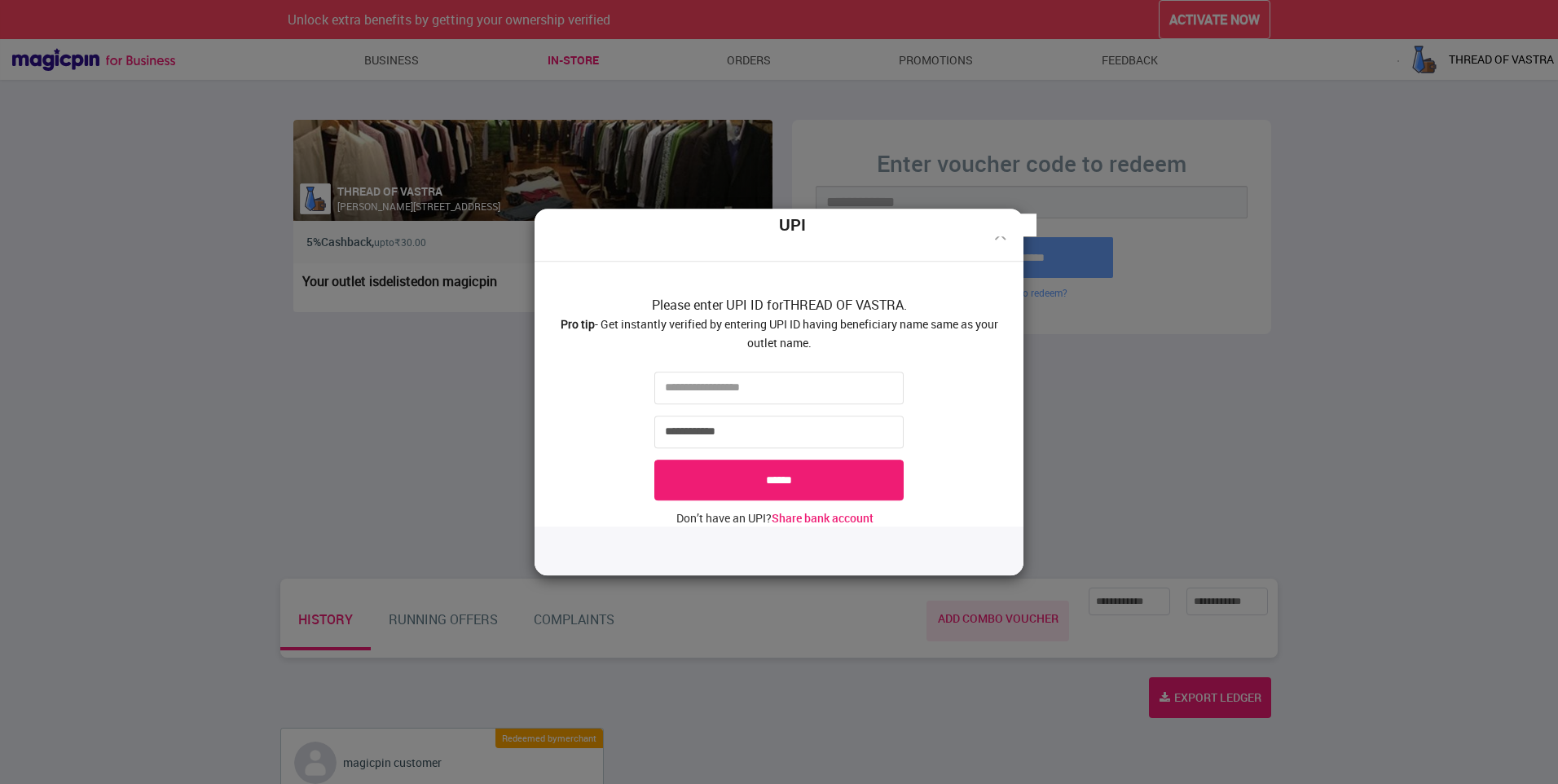
drag, startPoint x: 618, startPoint y: 326, endPoint x: 878, endPoint y: 351, distance: 261.2
click at [878, 351] on div "Please enter UPI ID for THREAD OF VASTRA . Pro tip - Get instantly verified by …" at bounding box center [779, 319] width 489 height 96
drag, startPoint x: 878, startPoint y: 351, endPoint x: 730, endPoint y: 336, distance: 148.8
click at [720, 337] on span "Please enter UPI ID for THREAD OF VASTRA . Pro tip - Get instantly verified by …" at bounding box center [779, 330] width 438 height 68
click at [1042, 359] on div "**********" at bounding box center [779, 392] width 1558 height 784
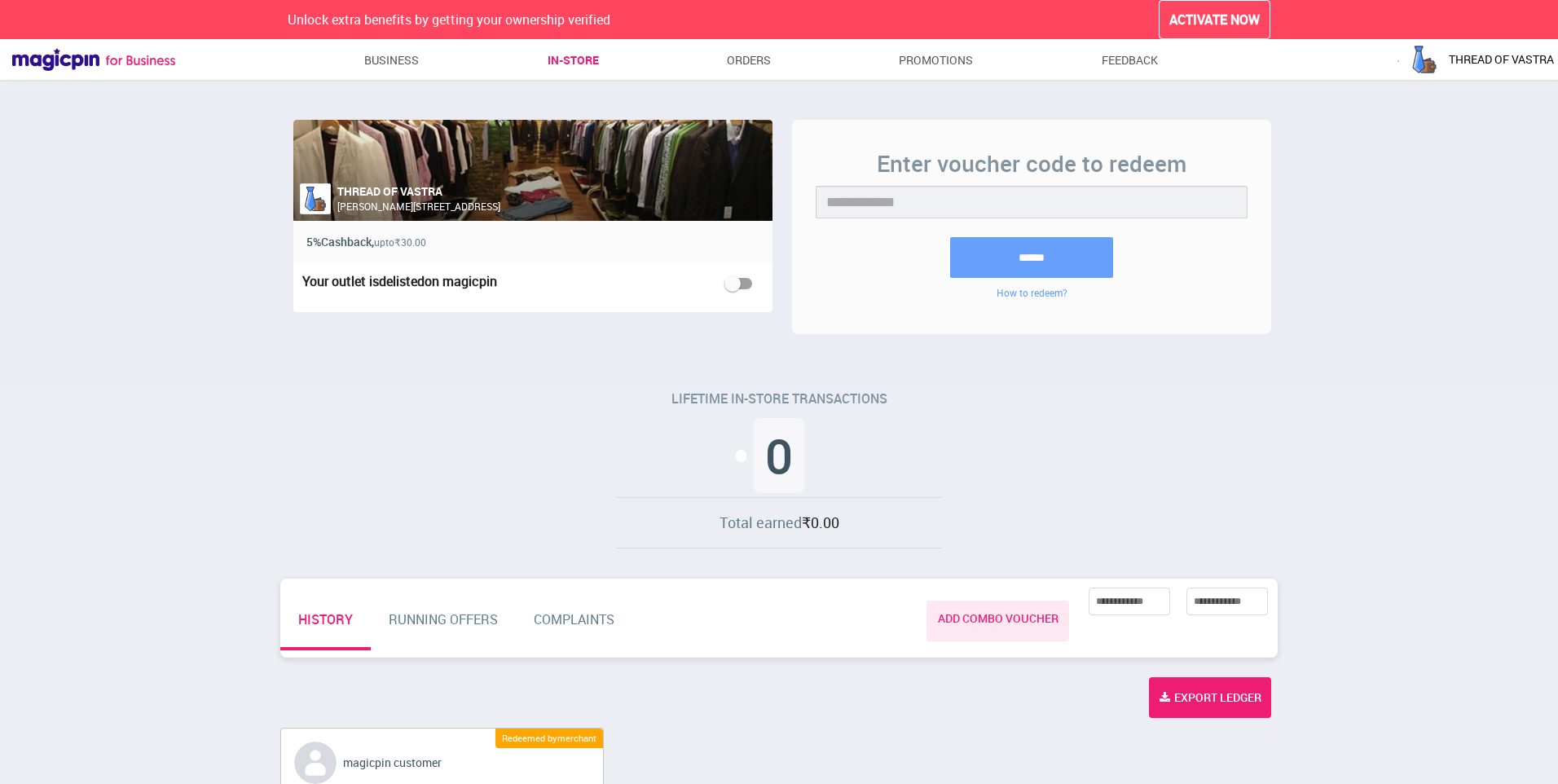
click at [433, 55] on ul "Business In-store Orders Promotions Feedback" at bounding box center [758, 62] width 1166 height 34
click at [410, 55] on link "Business" at bounding box center [392, 60] width 56 height 29
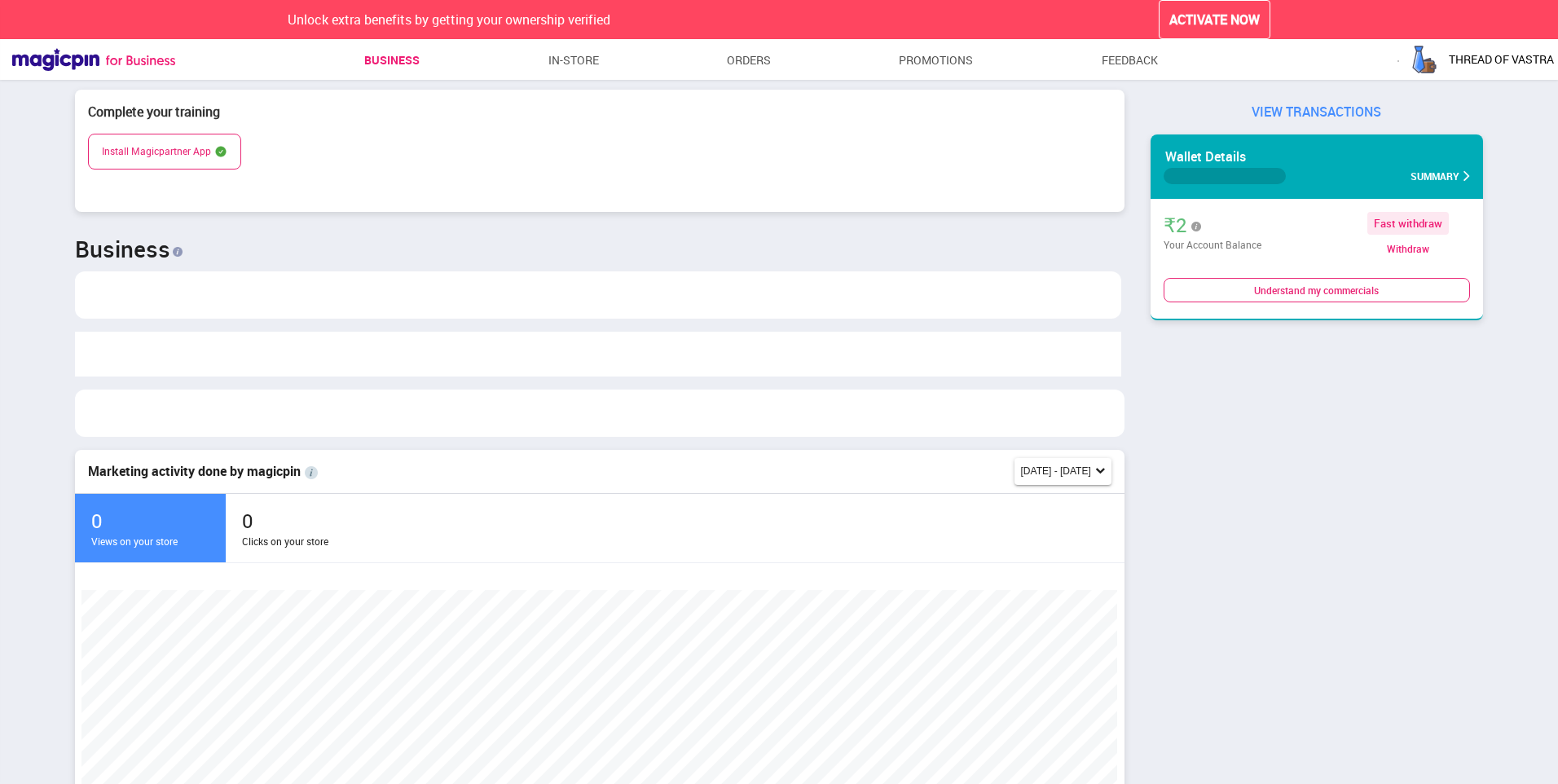
scroll to position [345, 1037]
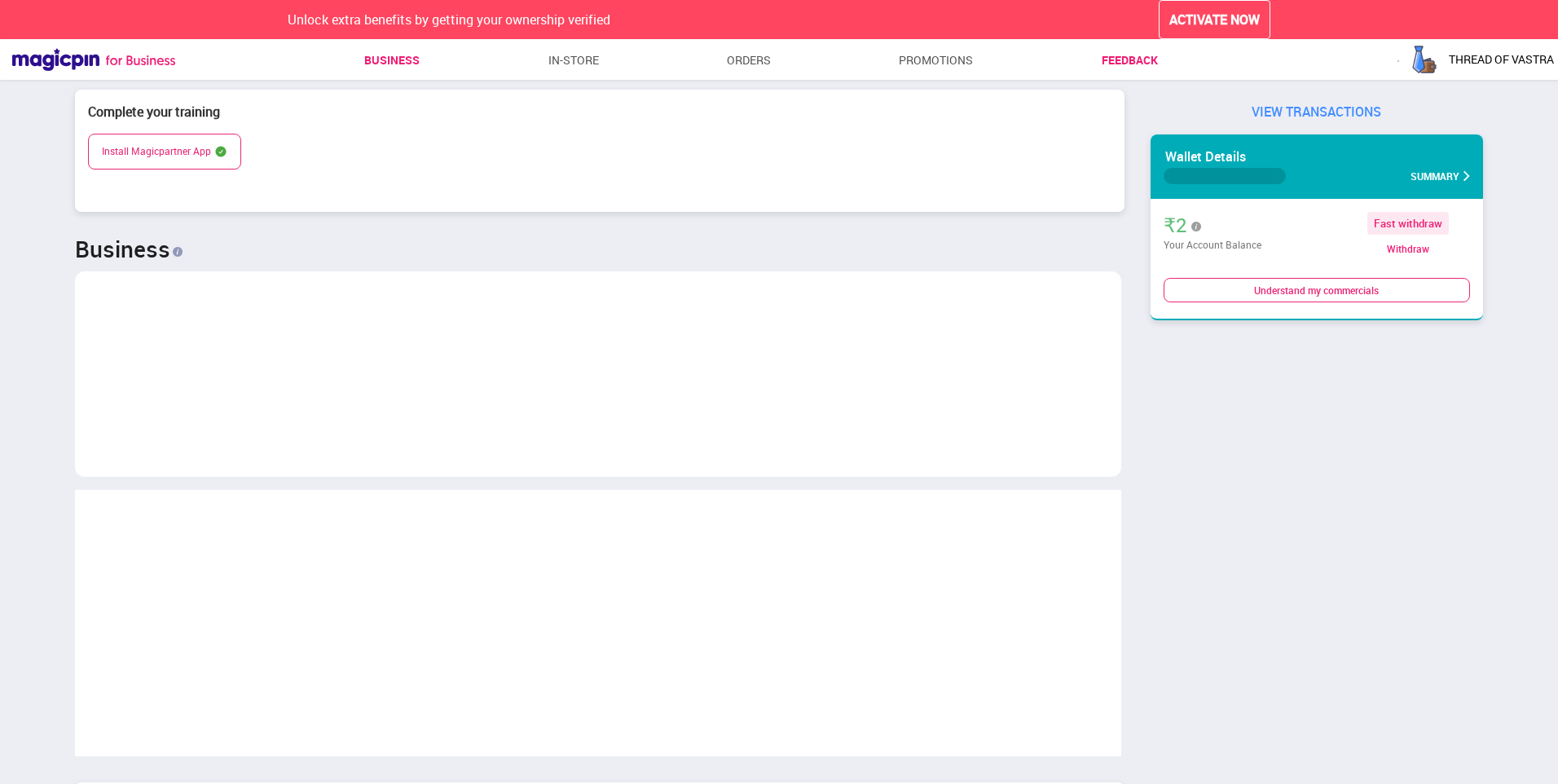
click at [1129, 66] on link "Feedback" at bounding box center [1130, 60] width 56 height 29
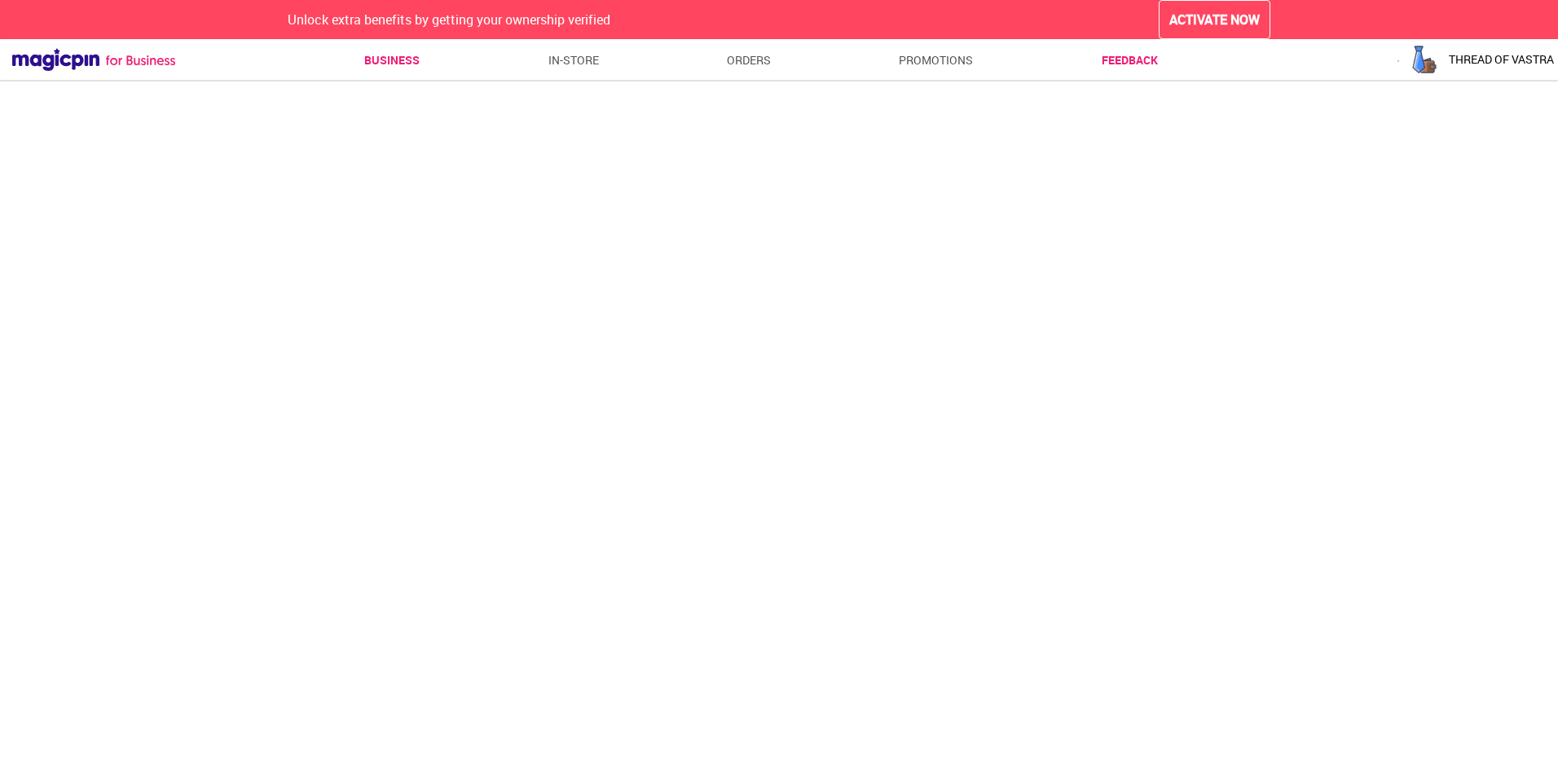
click at [391, 62] on link "Business" at bounding box center [392, 60] width 56 height 29
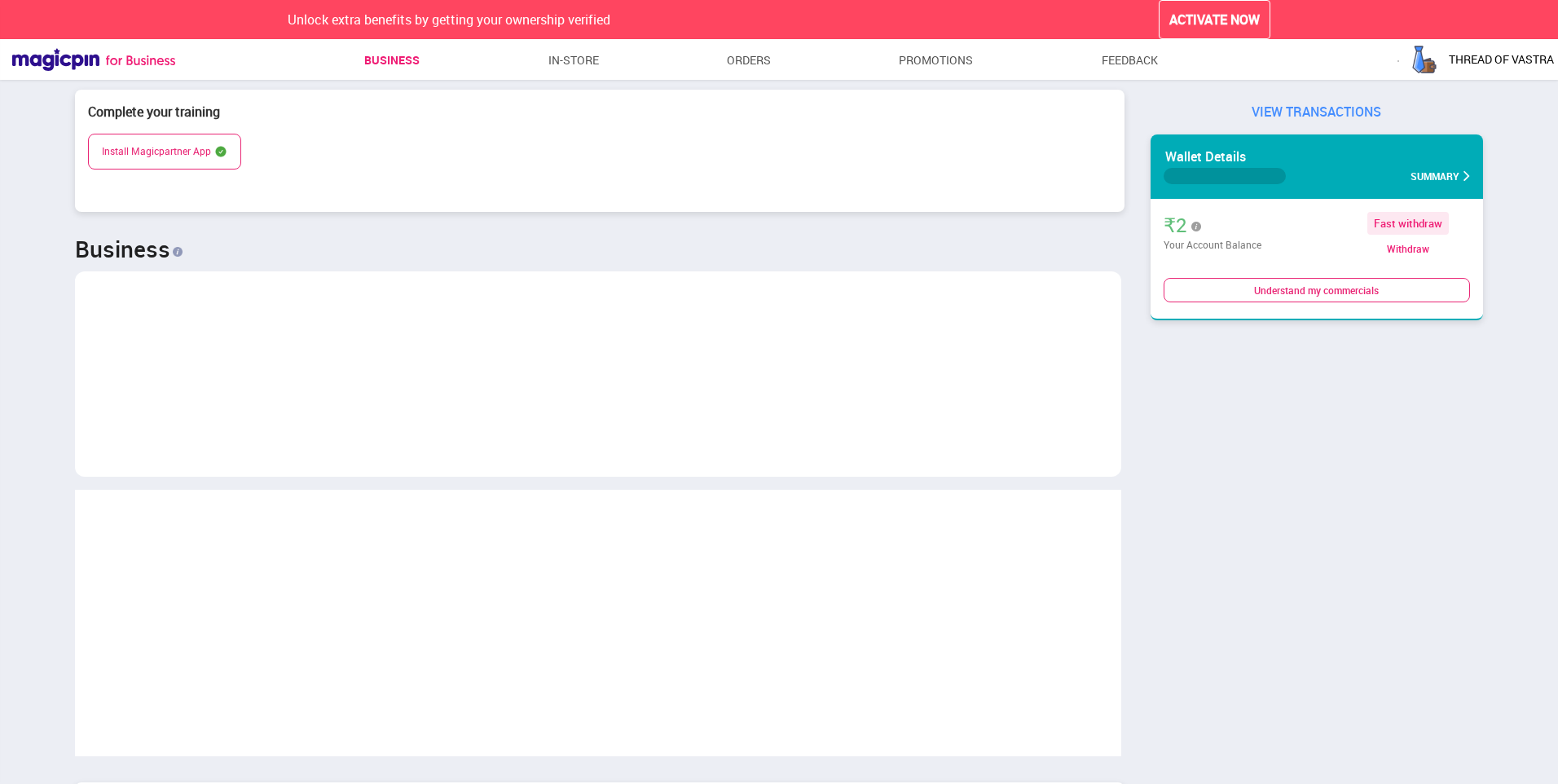
scroll to position [345, 1037]
click at [1359, 116] on div "VIEW TRANSACTIONS" at bounding box center [1317, 112] width 332 height 19
